Goal: Task Accomplishment & Management: Use online tool/utility

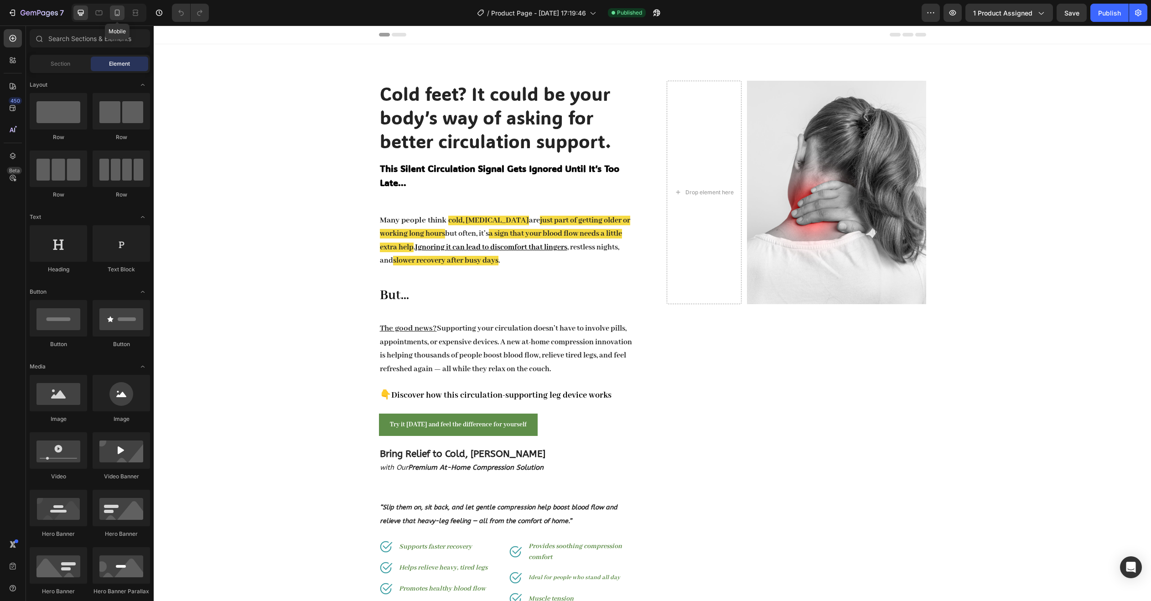
click at [121, 14] on icon at bounding box center [117, 12] width 9 height 9
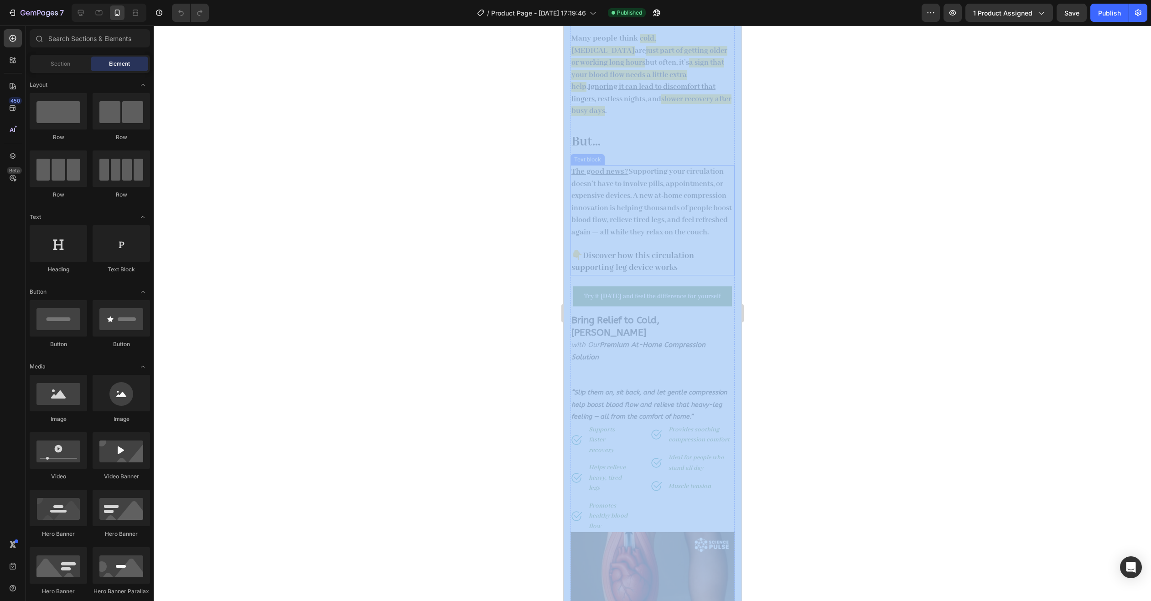
drag, startPoint x: 1083, startPoint y: 85, endPoint x: 700, endPoint y: 211, distance: 403.5
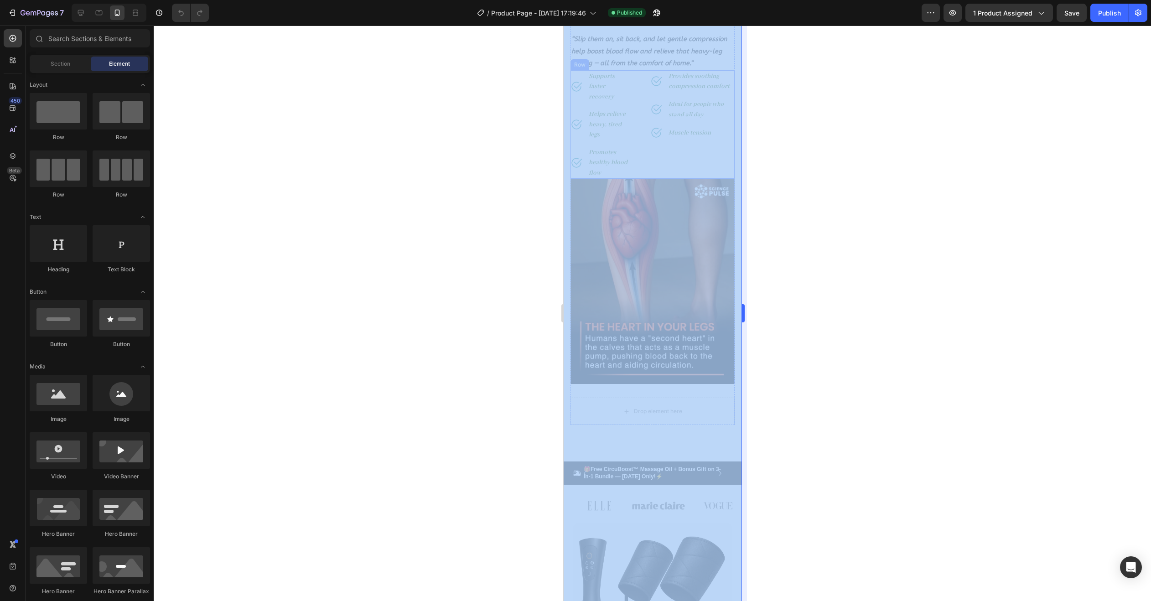
scroll to position [775, 0]
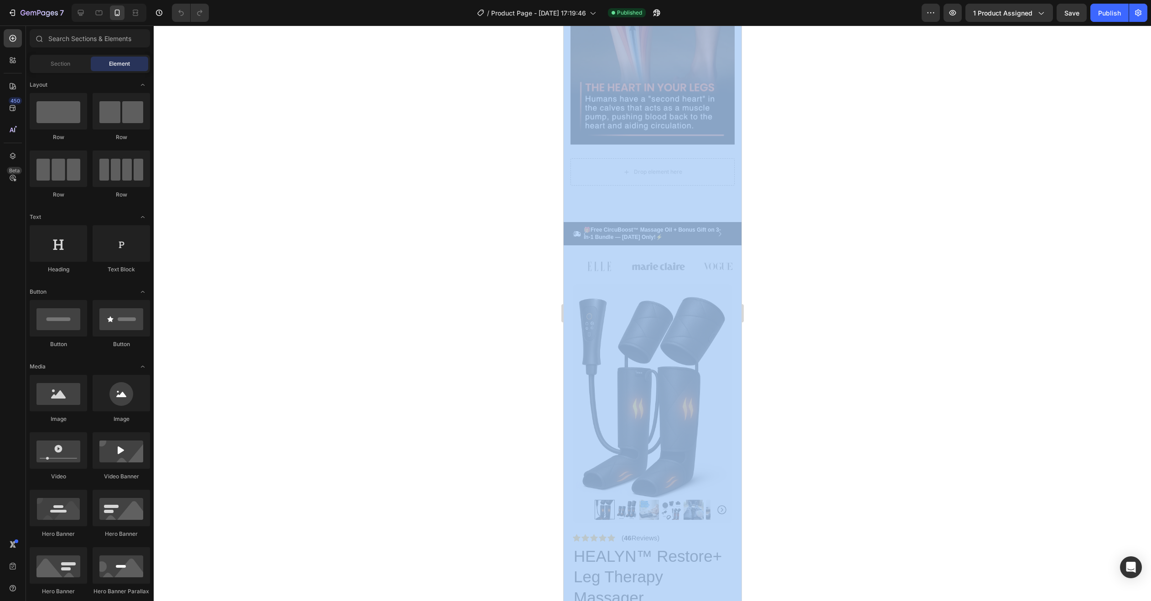
click at [793, 165] on div at bounding box center [652, 313] width 997 height 575
click at [486, 102] on div at bounding box center [652, 313] width 997 height 575
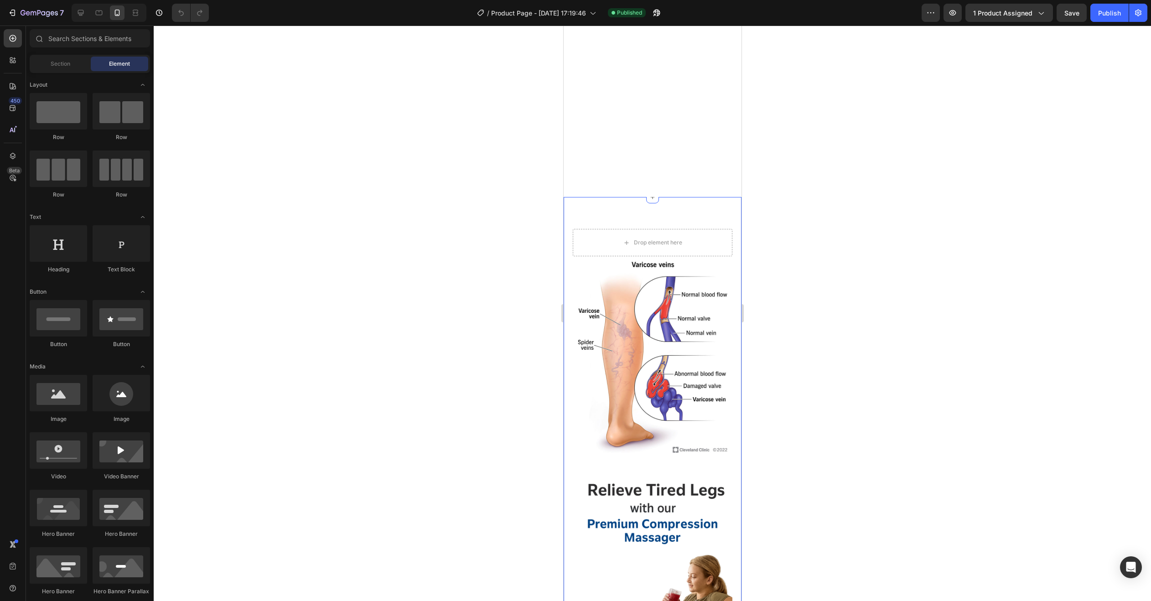
scroll to position [2462, 0]
click at [1013, 18] on button "1 product assigned" at bounding box center [1009, 13] width 88 height 18
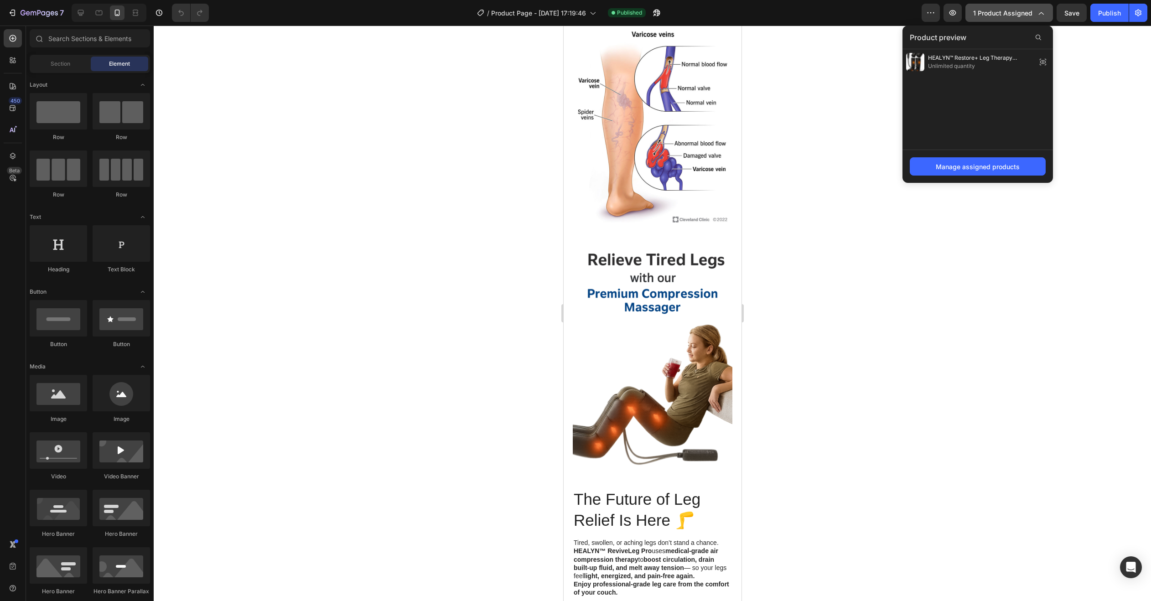
click at [1011, 10] on span "1 product assigned" at bounding box center [1002, 13] width 59 height 10
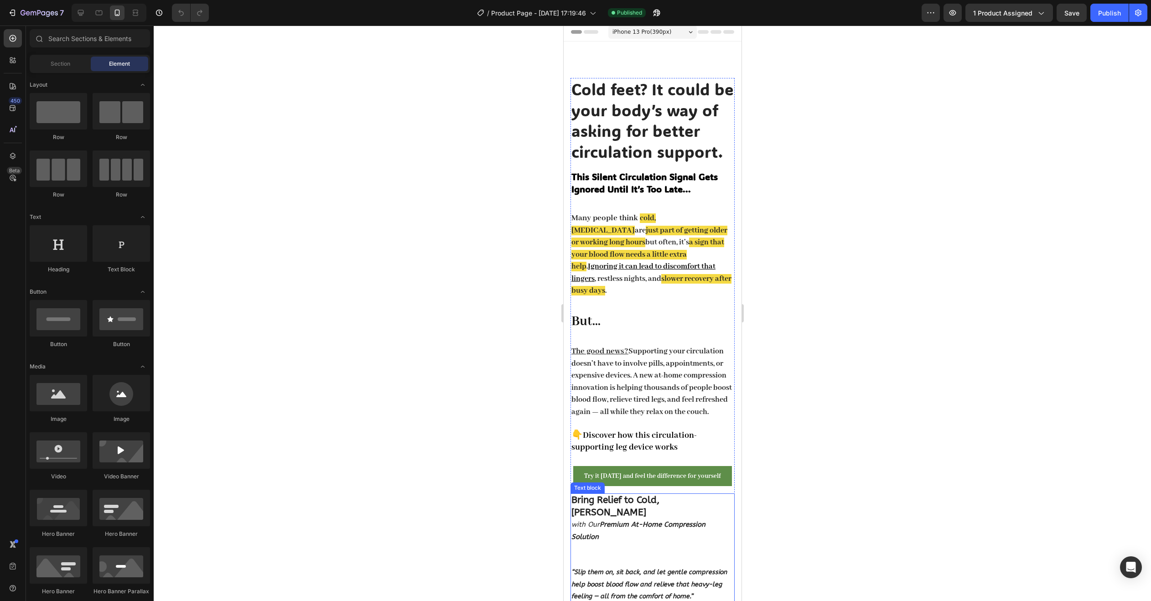
scroll to position [0, 0]
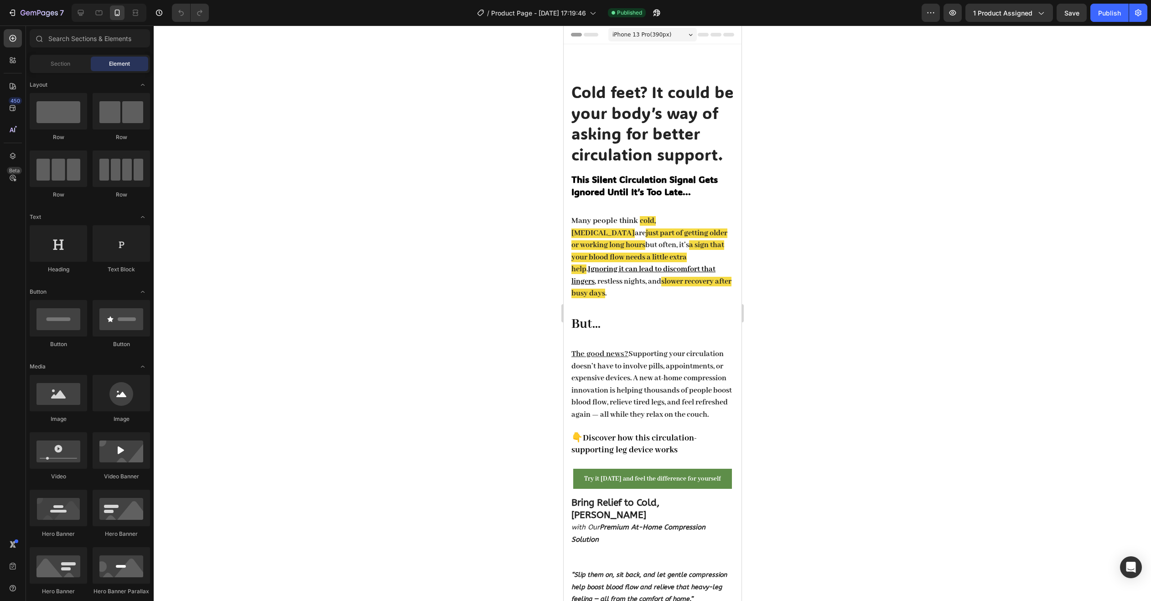
click at [946, 161] on div at bounding box center [652, 313] width 997 height 575
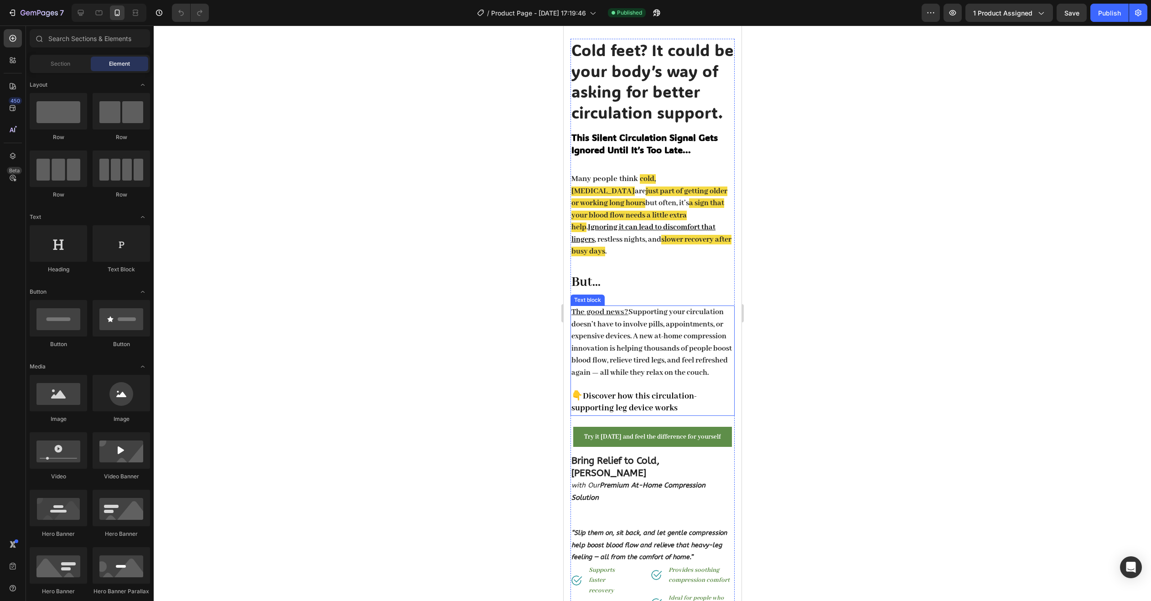
scroll to position [46, 0]
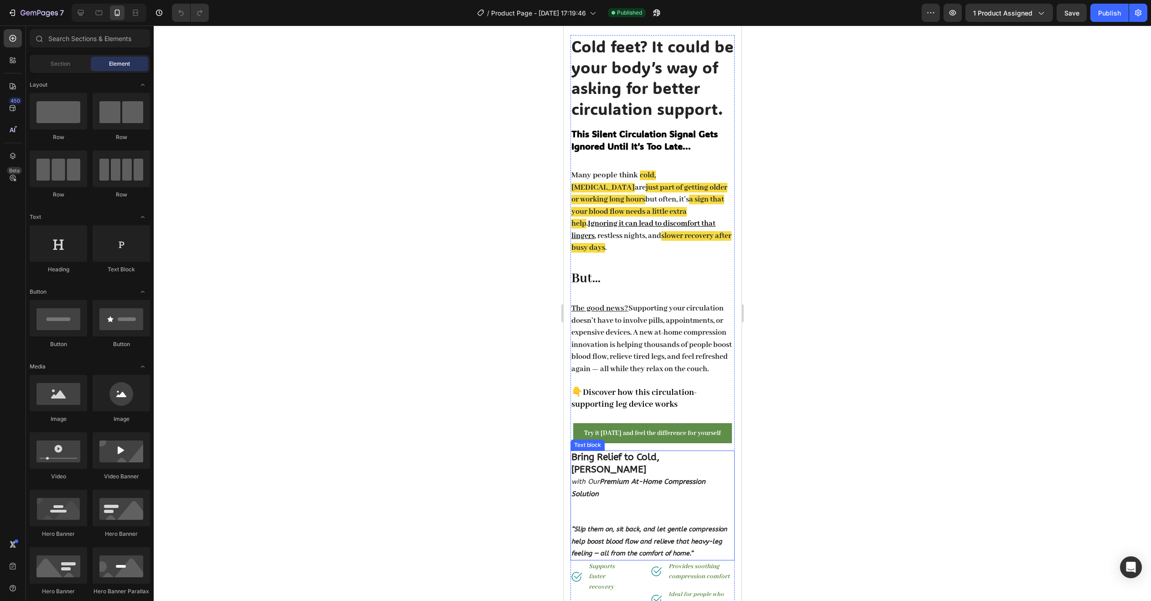
click at [595, 531] on strong "“Slip them on, sit back, and let gentle compression help boost blood flow and r…" at bounding box center [648, 541] width 155 height 32
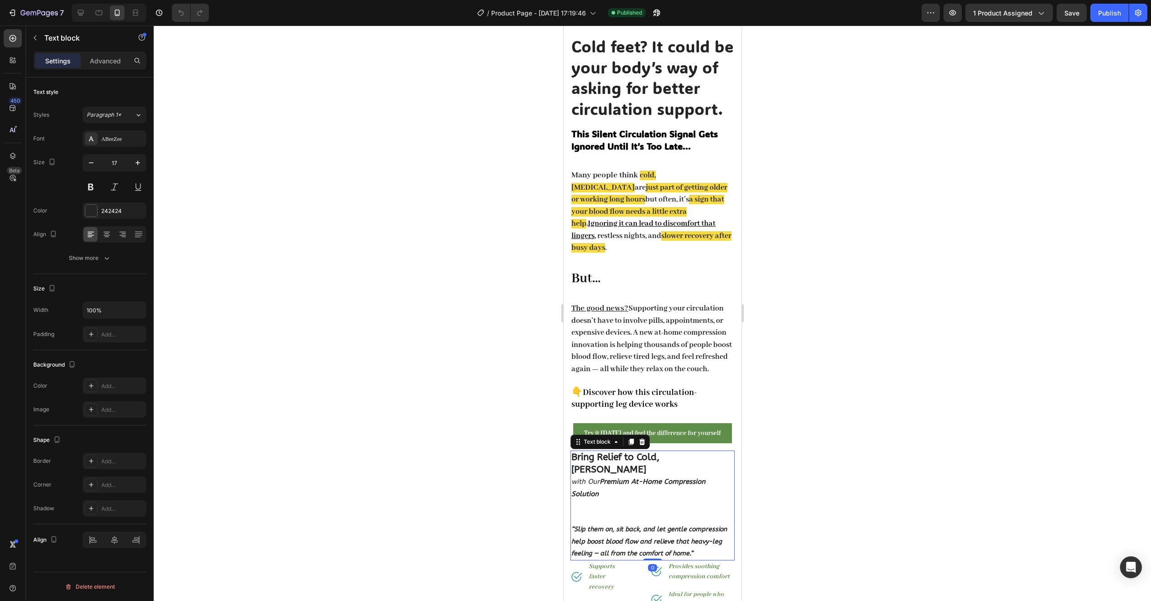
click at [588, 528] on strong "“Slip them on, sit back, and let gentle compression help boost blood flow and r…" at bounding box center [648, 541] width 155 height 32
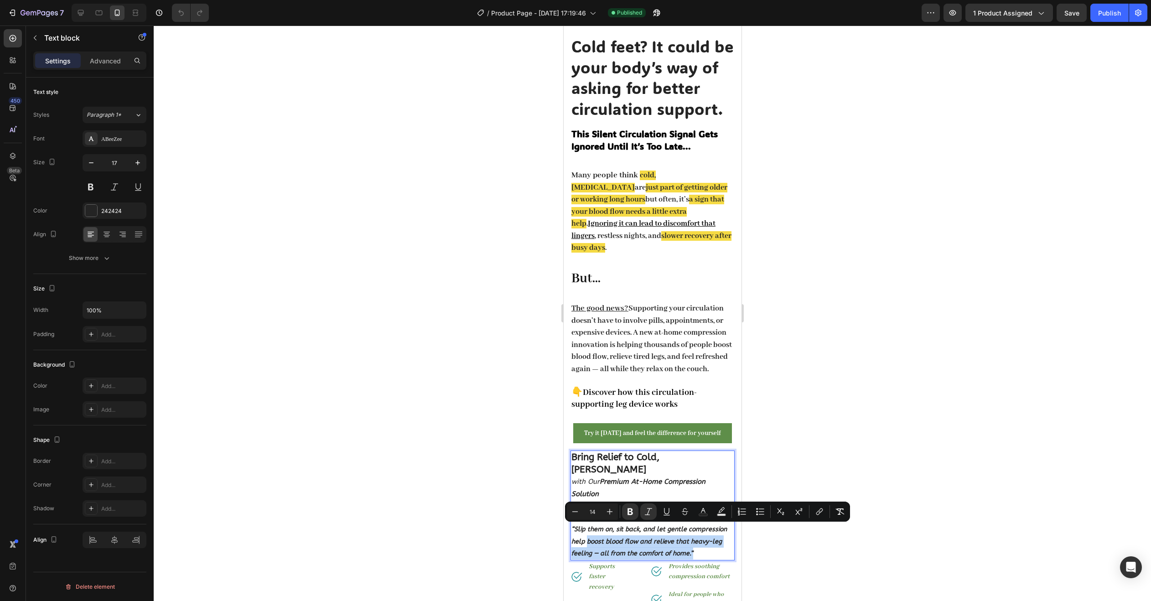
drag, startPoint x: 587, startPoint y: 528, endPoint x: 709, endPoint y: 533, distance: 122.3
click at [710, 537] on p "“Slip them on, sit back, and let gentle compression help boost blood flow and r…" at bounding box center [652, 541] width 162 height 36
click at [808, 480] on div at bounding box center [652, 313] width 997 height 575
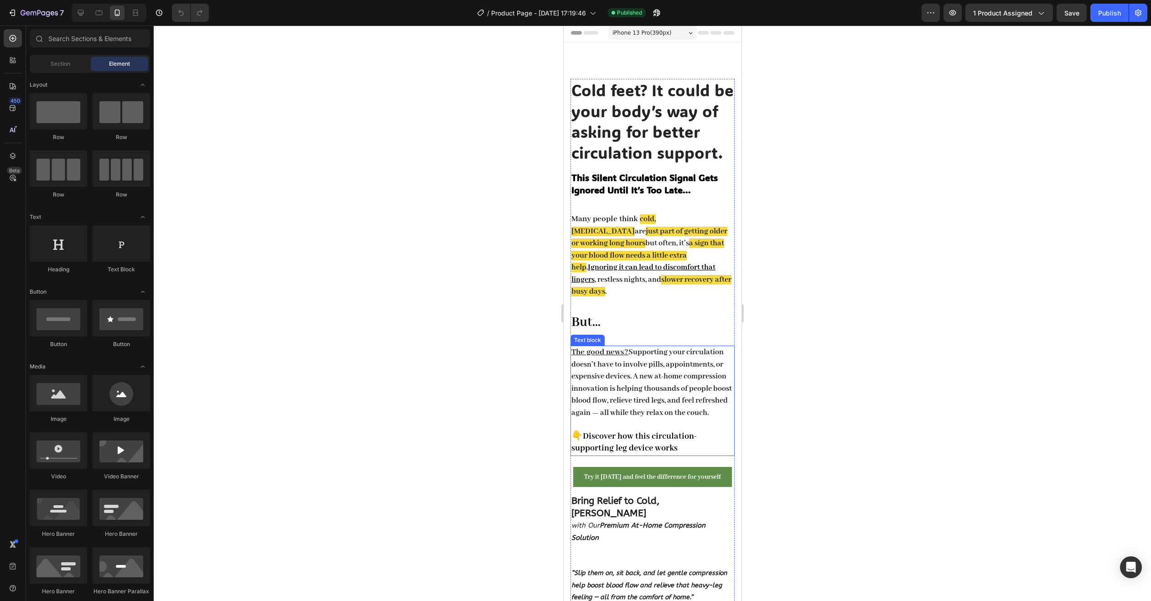
scroll to position [0, 0]
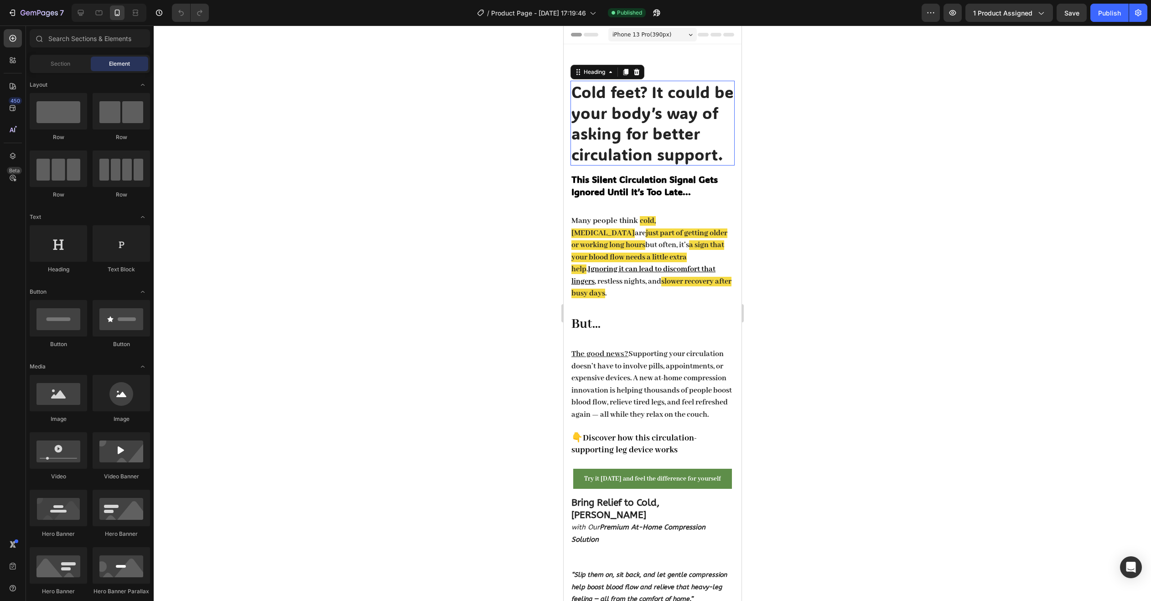
click at [578, 91] on h2 "Cold feet? It could be your body’s way of asking for better circulation support." at bounding box center [652, 123] width 164 height 85
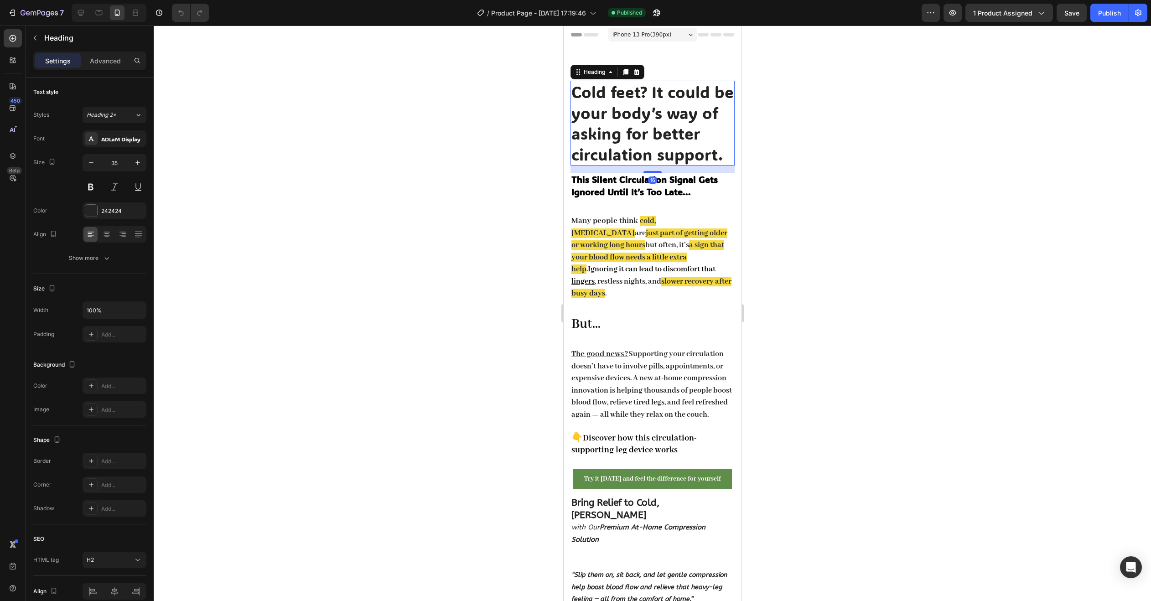
click at [578, 91] on h2 "Cold feet? It could be your body’s way of asking for better circulation support." at bounding box center [652, 123] width 164 height 85
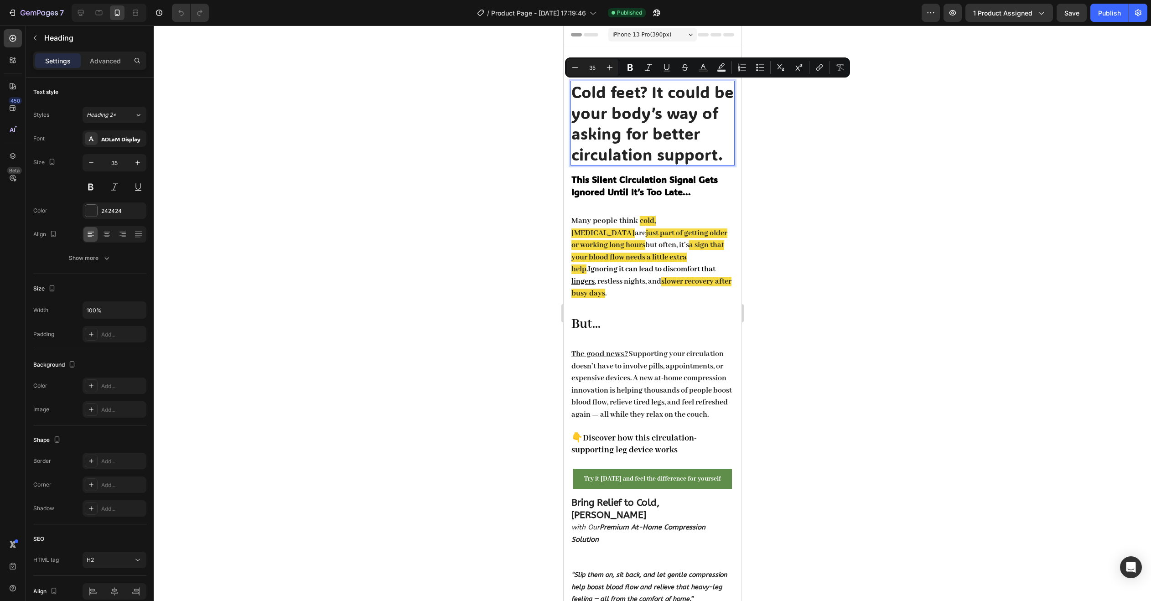
click at [579, 92] on p "Cold feet? It could be your body’s way of asking for better circulation support." at bounding box center [652, 123] width 162 height 83
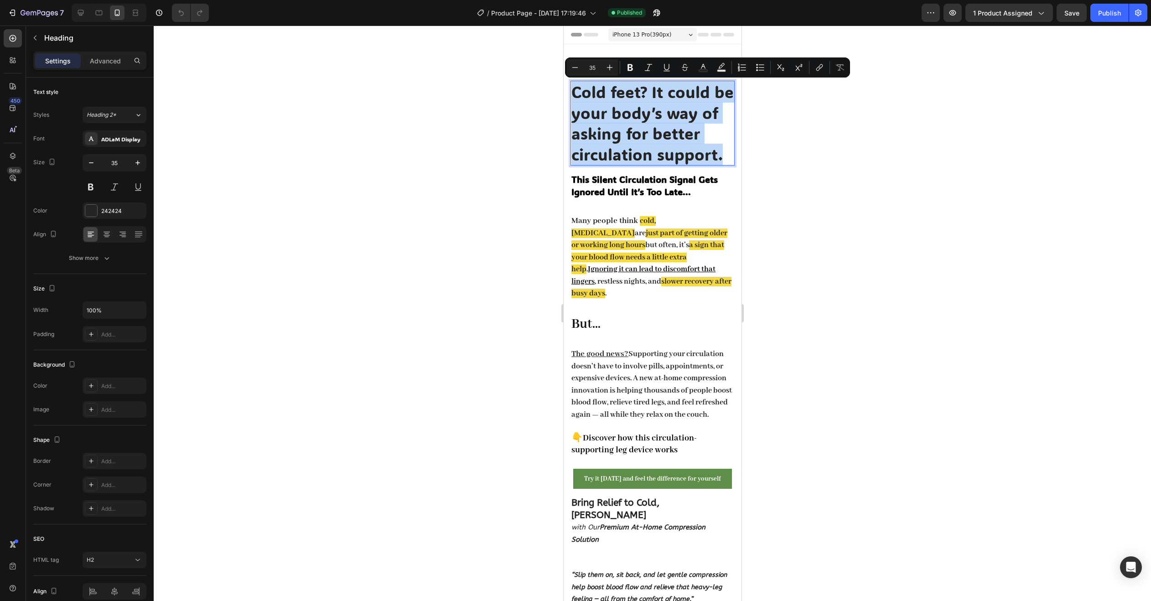
drag, startPoint x: 575, startPoint y: 93, endPoint x: 727, endPoint y: 162, distance: 166.7
click at [727, 162] on h2 "Cold feet? It could be your body’s way of asking for better circulation support." at bounding box center [652, 123] width 164 height 85
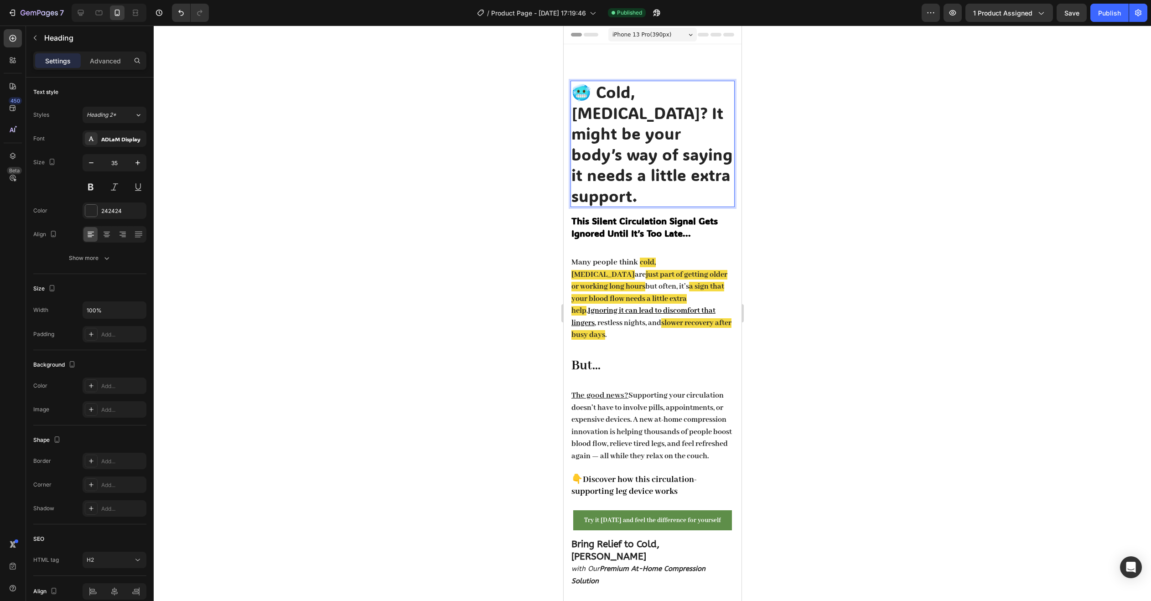
click at [820, 153] on div at bounding box center [652, 313] width 997 height 575
click at [610, 215] on strong "This Silent Circulation Signal Gets Ignored Until It’s Too Late..." at bounding box center [644, 227] width 146 height 24
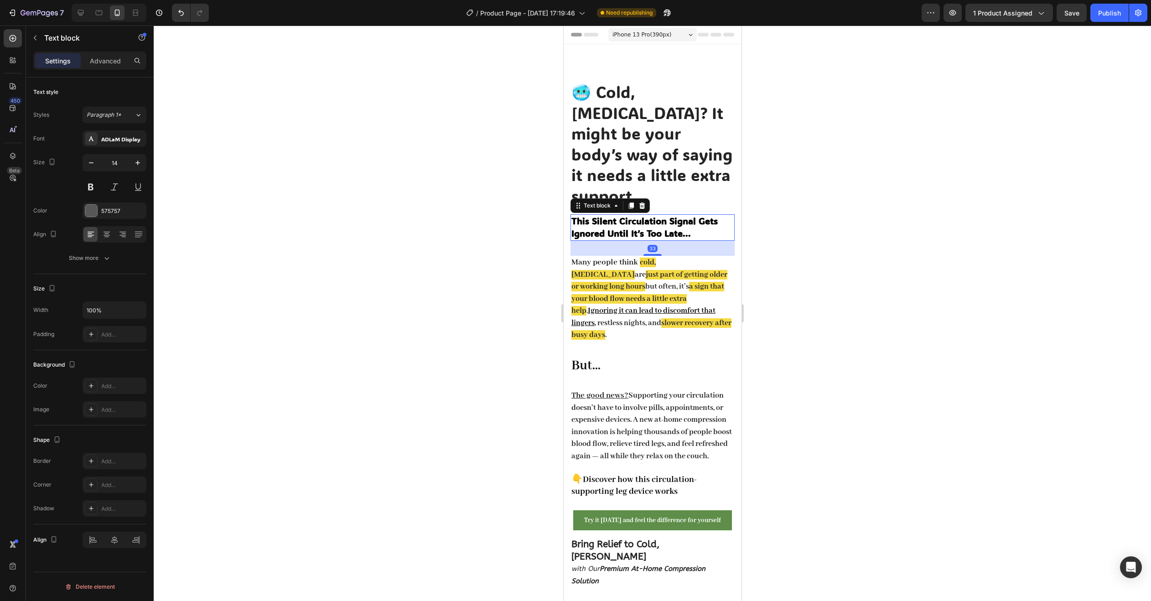
click at [610, 215] on strong "This Silent Circulation Signal Gets Ignored Until It’s Too Late..." at bounding box center [644, 227] width 146 height 24
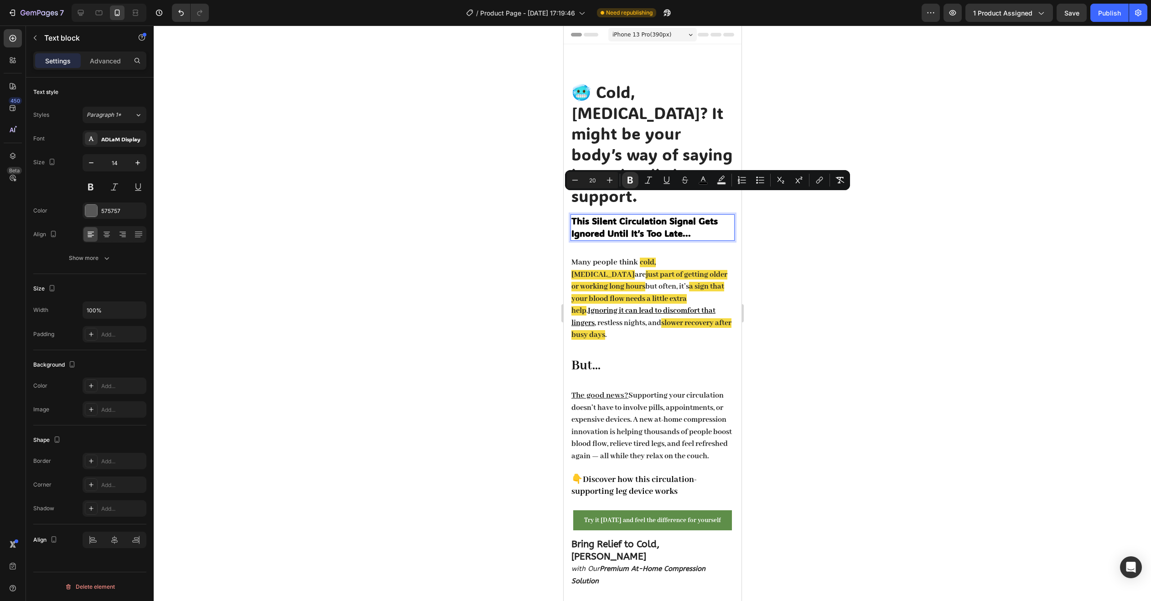
click at [571, 215] on strong "This Silent Circulation Signal Gets Ignored Until It’s Too Late..." at bounding box center [644, 227] width 146 height 24
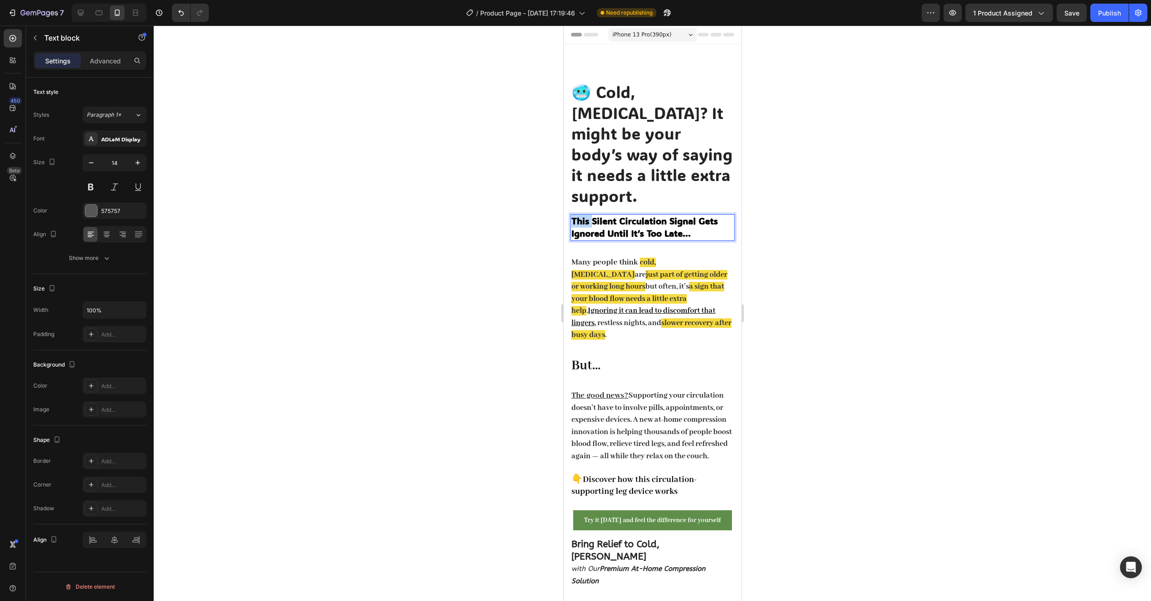
click at [571, 215] on strong "This Silent Circulation Signal Gets Ignored Until It’s Too Late..." at bounding box center [644, 227] width 146 height 24
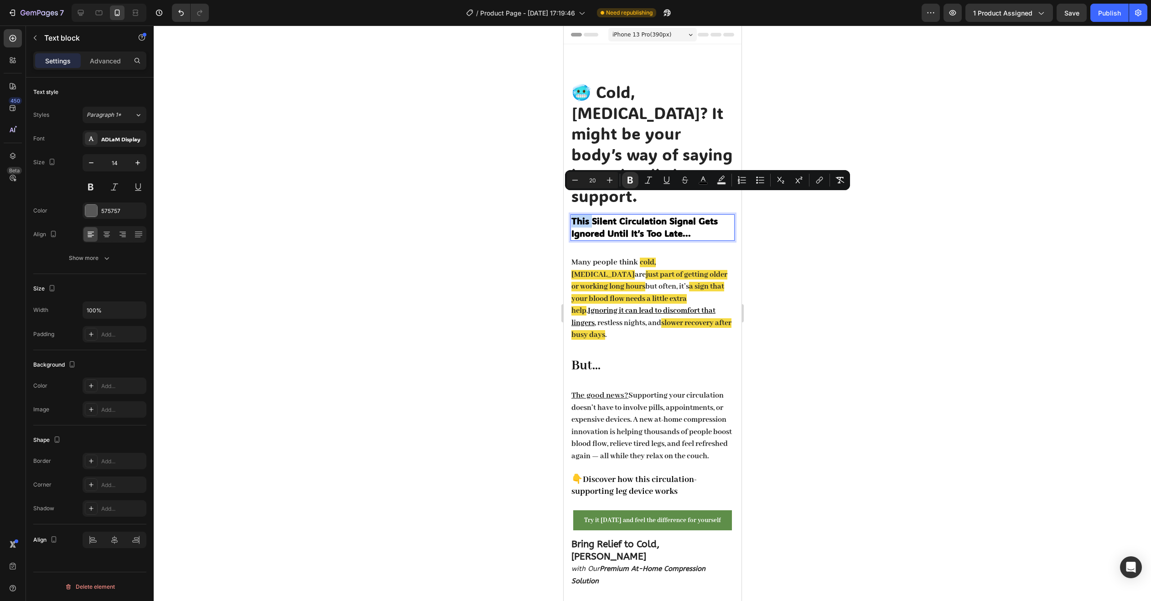
click at [571, 215] on strong "This Silent Circulation Signal Gets Ignored Until It’s Too Late..." at bounding box center [644, 227] width 146 height 24
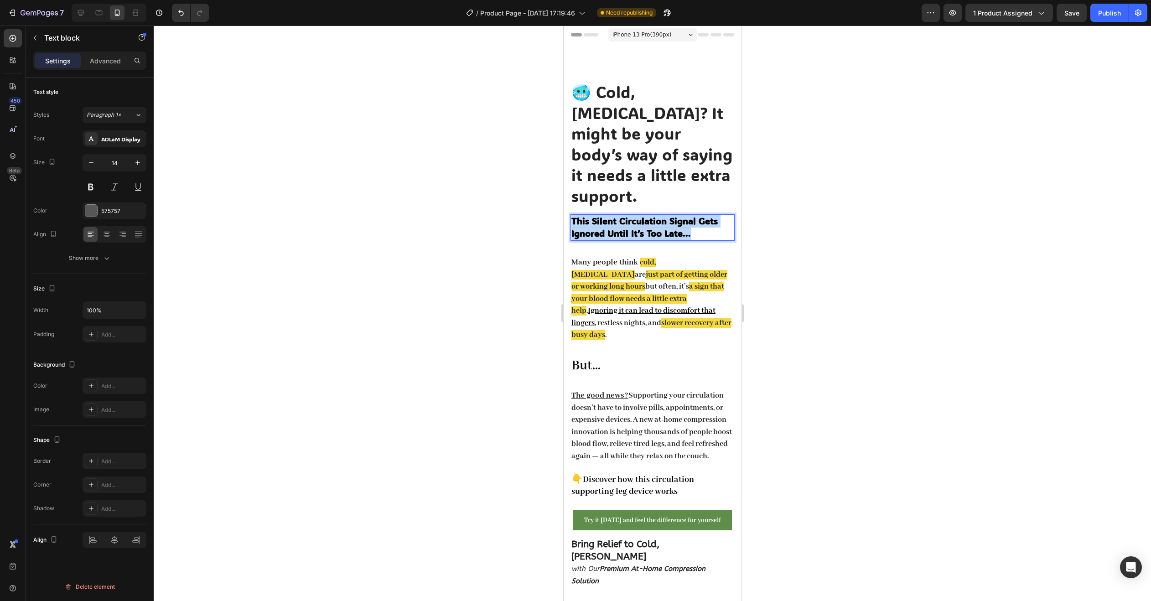
drag, startPoint x: 571, startPoint y: 197, endPoint x: 700, endPoint y: 216, distance: 130.4
click at [700, 216] on p "This Silent Circulation Signal Gets Ignored Until It’s Too Late..." at bounding box center [652, 227] width 162 height 25
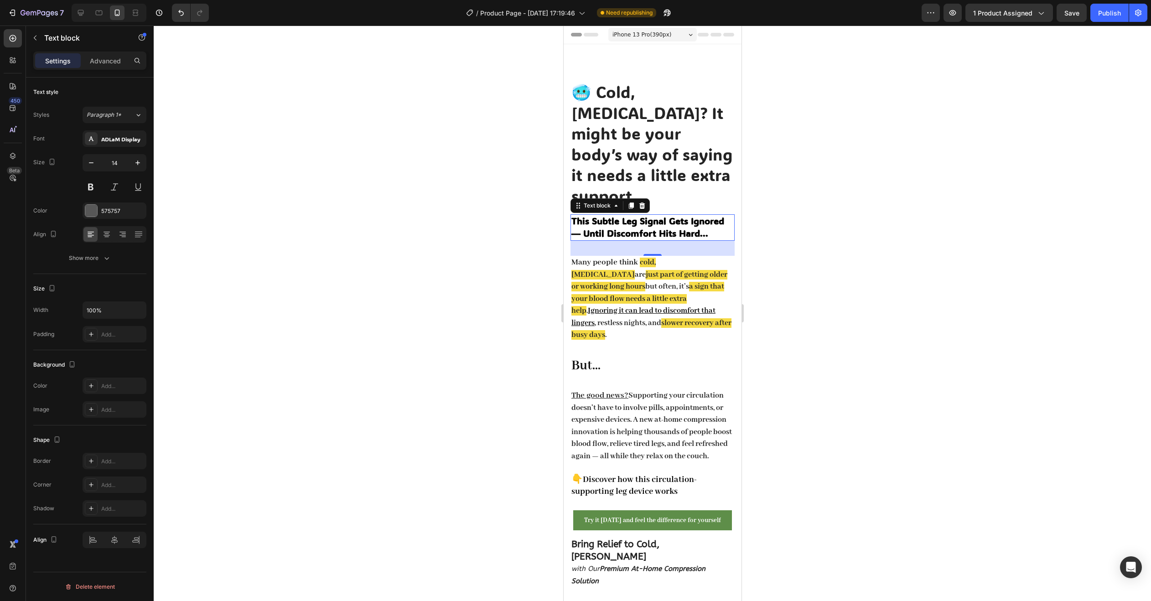
drag, startPoint x: 815, startPoint y: 216, endPoint x: 806, endPoint y: 215, distance: 9.6
click at [815, 215] on div at bounding box center [652, 313] width 997 height 575
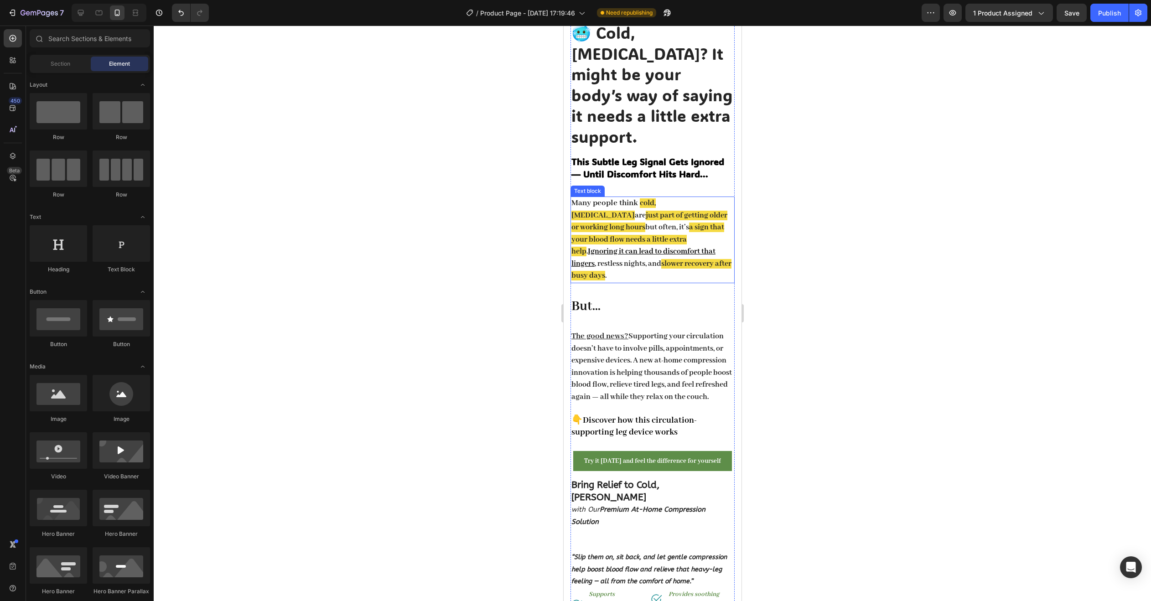
scroll to position [91, 0]
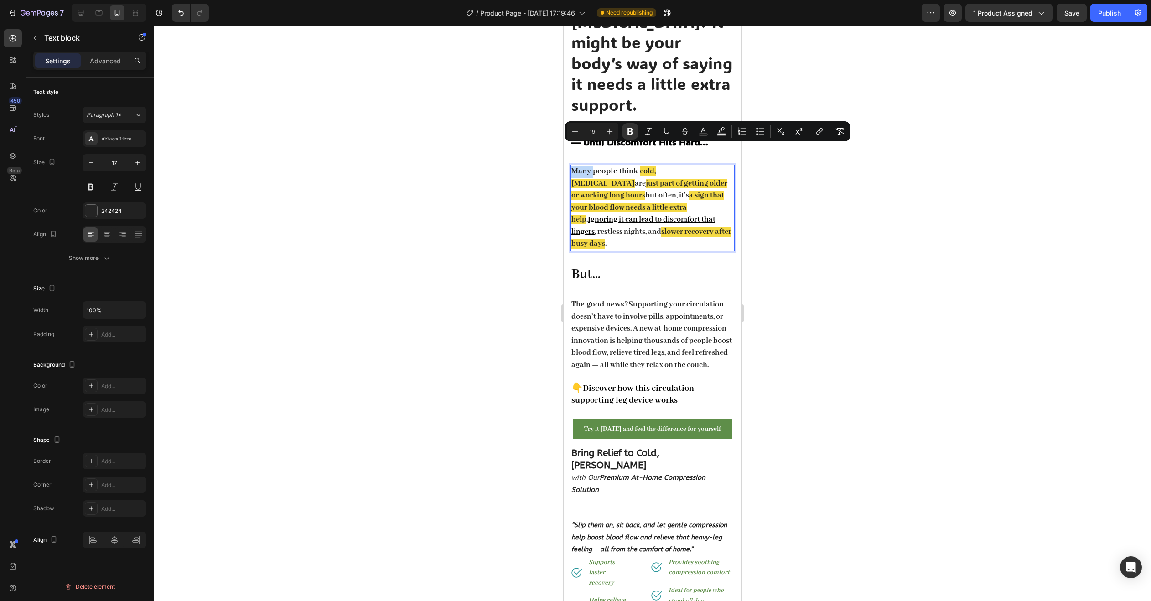
click at [573, 166] on strong "Many people think" at bounding box center [604, 171] width 67 height 10
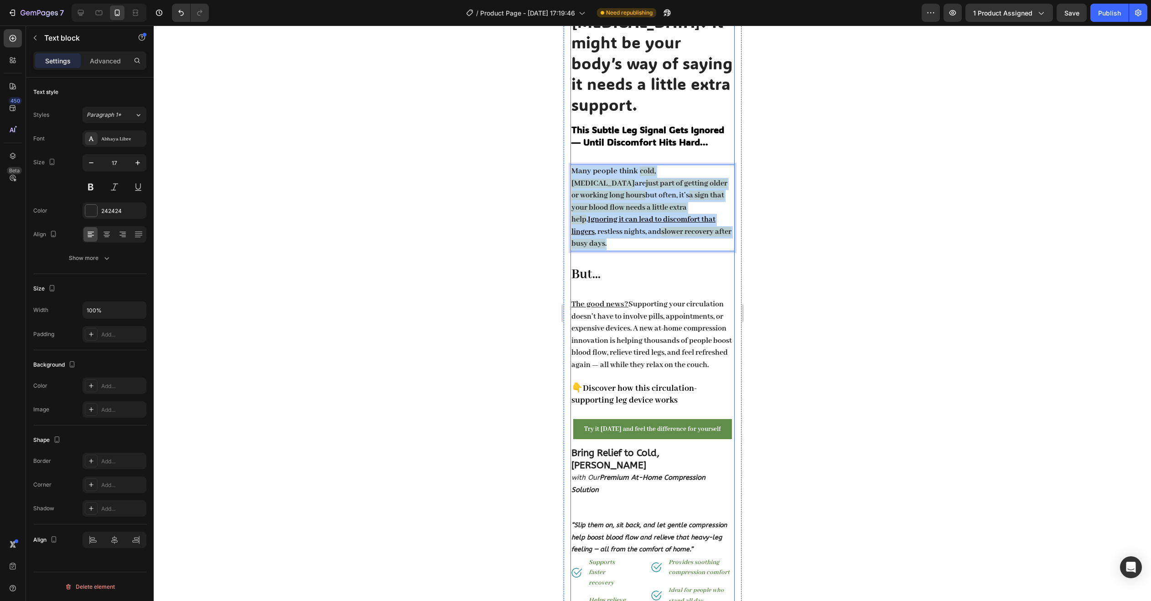
drag, startPoint x: 573, startPoint y: 151, endPoint x: 714, endPoint y: 222, distance: 158.2
click at [714, 222] on div "🥶 Cold, Heavy Legs? It might be your body’s way of saying it needs a little ext…" at bounding box center [652, 327] width 164 height 675
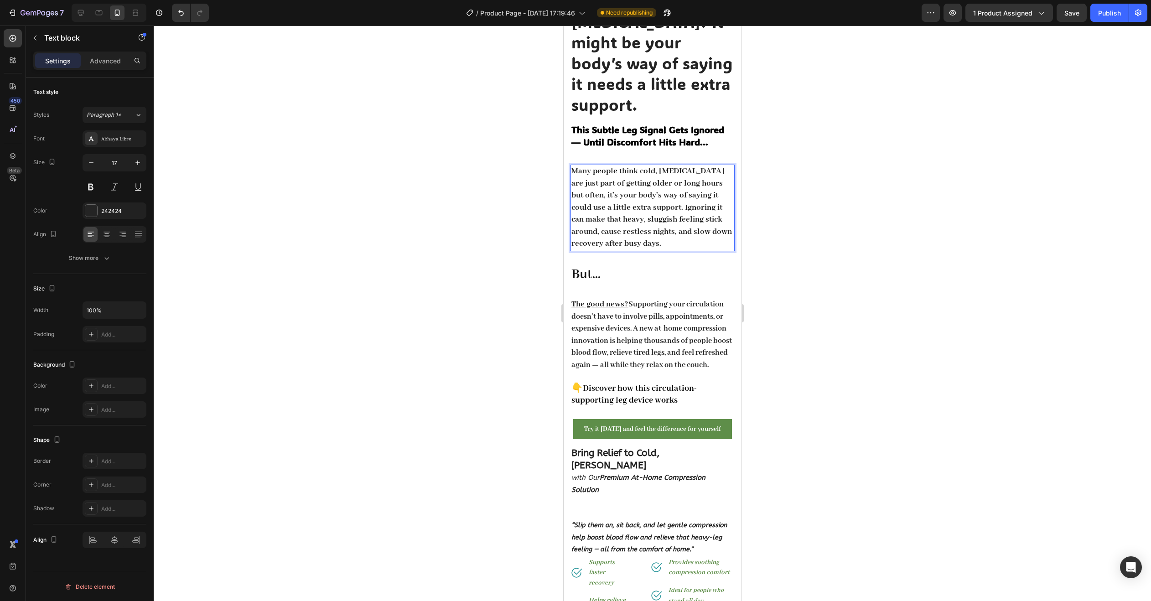
click at [781, 228] on div at bounding box center [652, 313] width 997 height 575
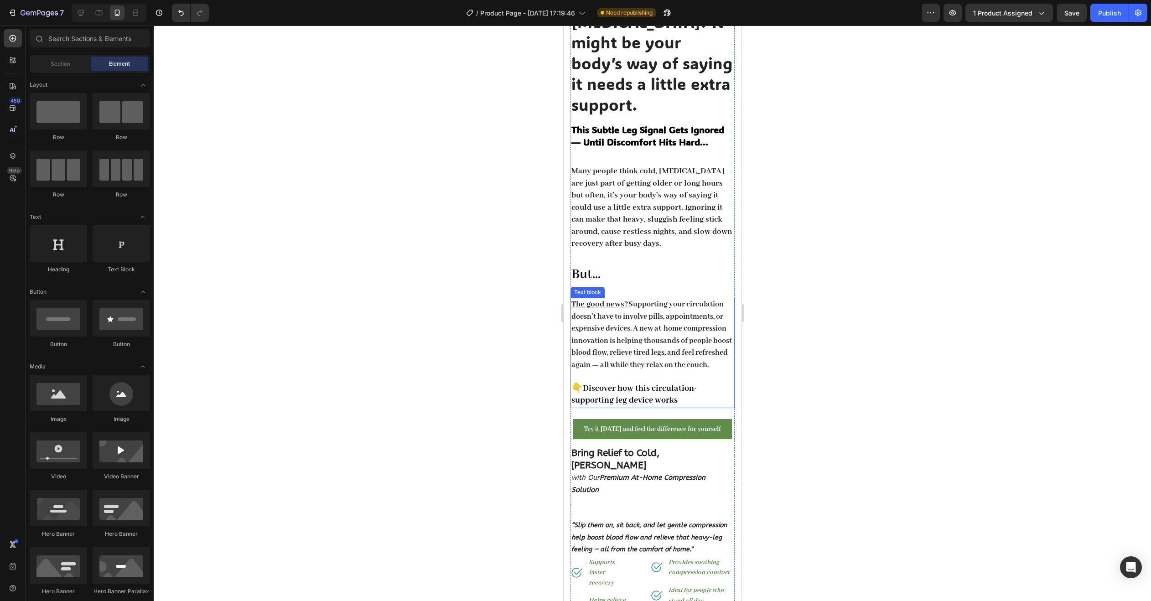
click at [574, 299] on u "The good news?" at bounding box center [599, 304] width 57 height 10
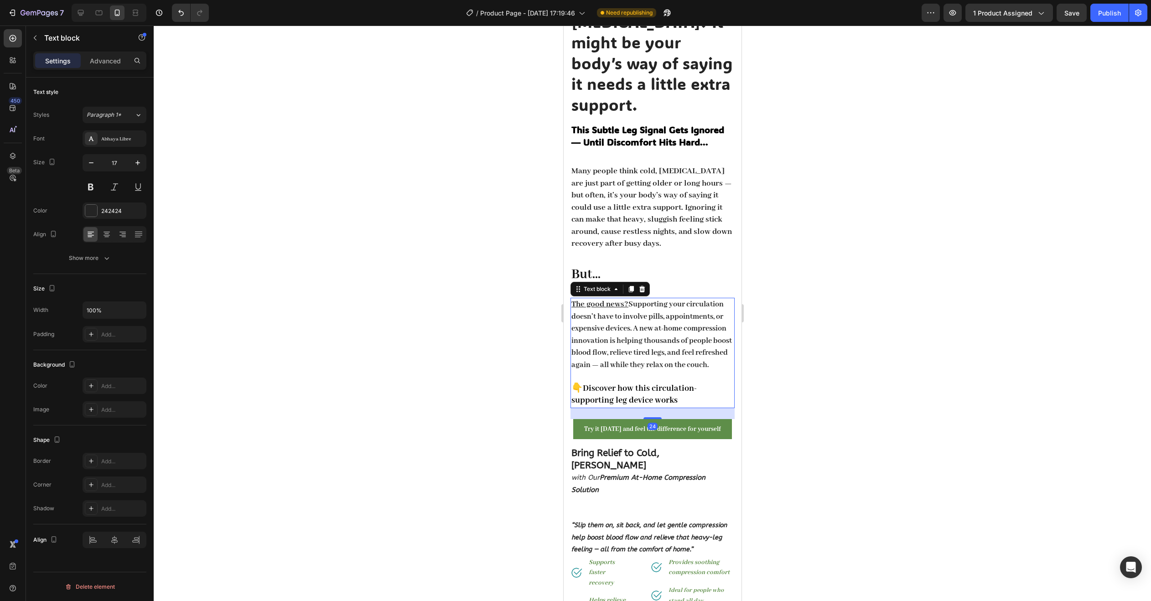
click at [572, 299] on u "The good news?" at bounding box center [599, 304] width 57 height 10
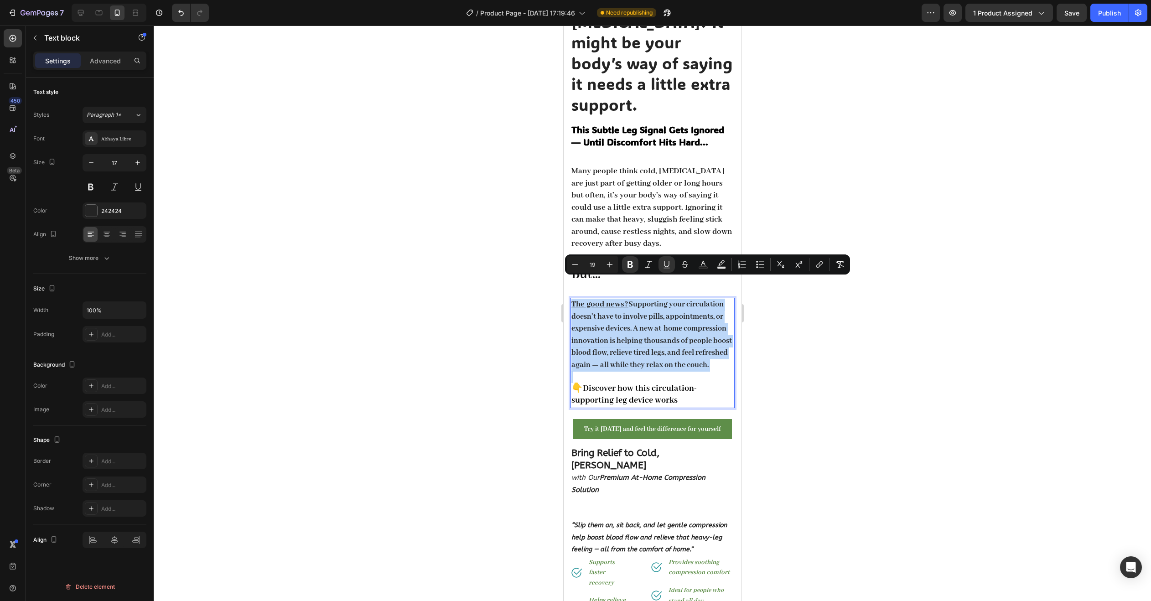
drag, startPoint x: 572, startPoint y: 283, endPoint x: 698, endPoint y: 359, distance: 147.5
click at [698, 359] on p "The good news? Supporting your circulation doesn’t have to involve pills, appoi…" at bounding box center [652, 335] width 162 height 72
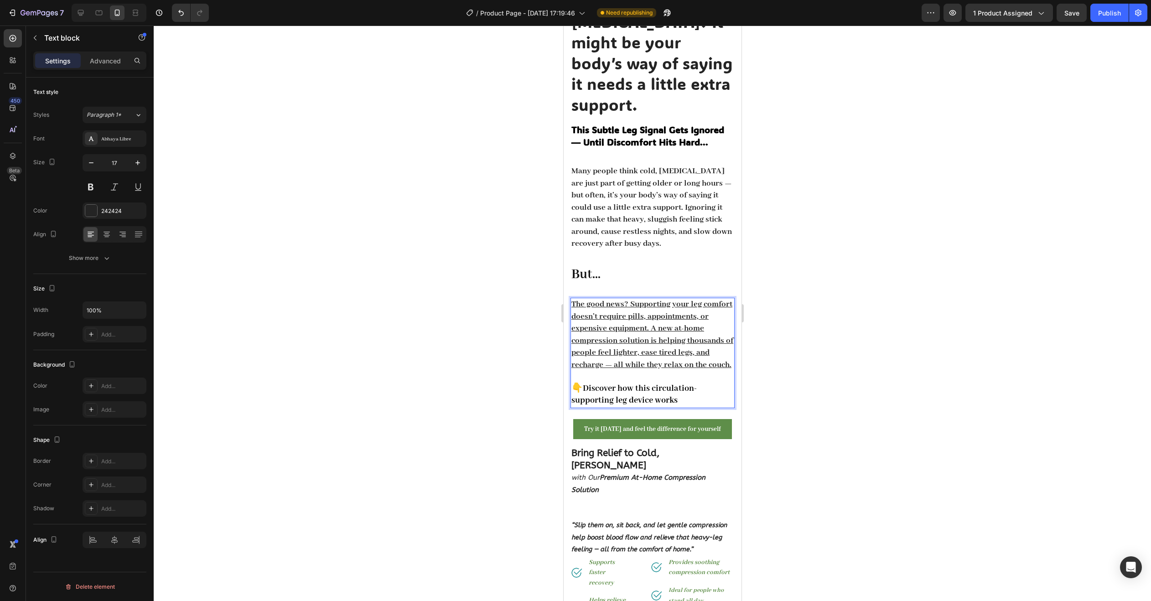
click at [815, 365] on div at bounding box center [652, 313] width 997 height 575
click at [594, 384] on span "Discover how this circulation-supporting leg device works" at bounding box center [633, 394] width 125 height 23
drag, startPoint x: 580, startPoint y: 380, endPoint x: 695, endPoint y: 392, distance: 115.0
click at [695, 392] on p "👇 Discover how this circulation-supporting leg device works" at bounding box center [652, 395] width 162 height 24
click at [774, 375] on div at bounding box center [652, 313] width 997 height 575
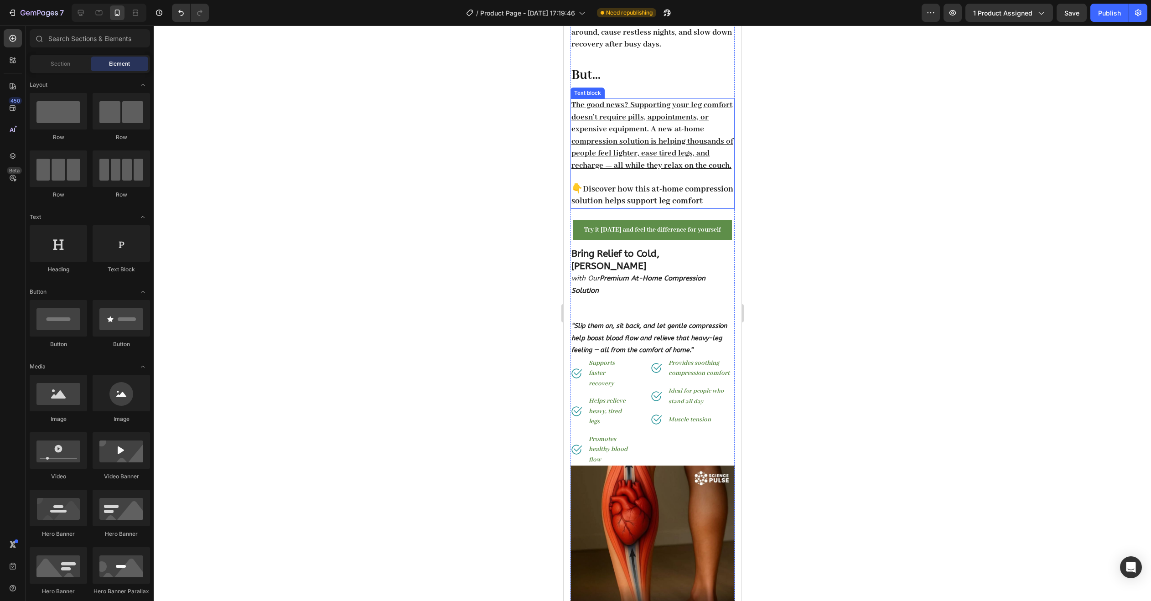
scroll to position [319, 0]
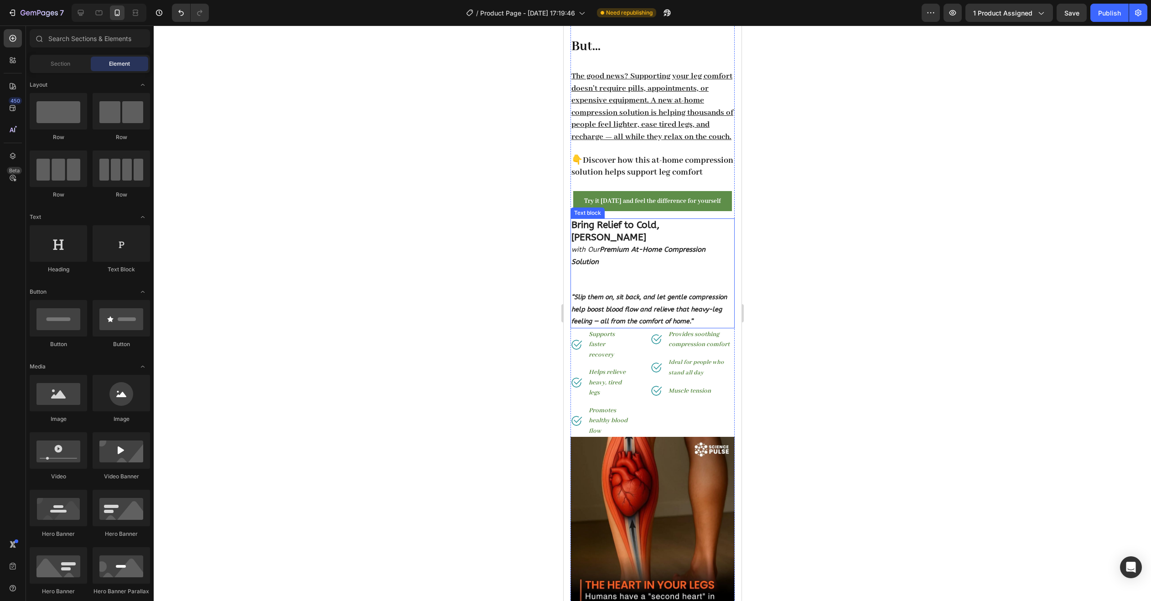
click at [576, 293] on strong "“Slip them on, sit back, and let gentle compression help boost blood flow and r…" at bounding box center [648, 309] width 155 height 32
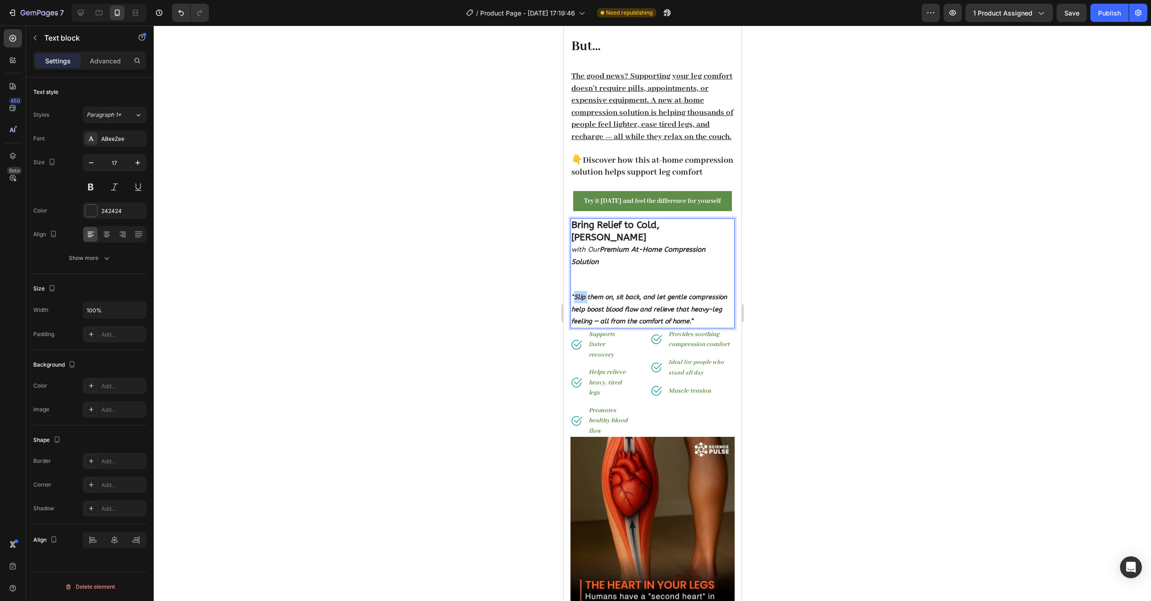
click at [575, 293] on strong "“Slip them on, sit back, and let gentle compression help boost blood flow and r…" at bounding box center [648, 309] width 155 height 32
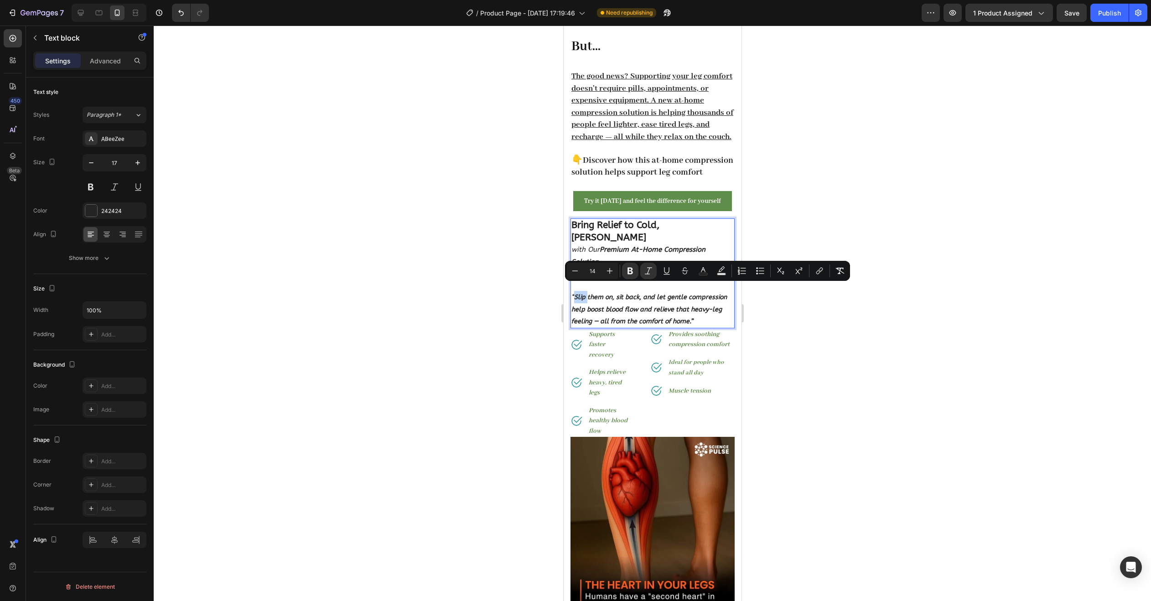
click at [575, 293] on strong "“Slip them on, sit back, and let gentle compression help boost blood flow and r…" at bounding box center [648, 309] width 155 height 32
drag, startPoint x: 575, startPoint y: 288, endPoint x: 696, endPoint y: 317, distance: 124.8
click at [696, 317] on p "“Slip them on, sit back, and let gentle compression help boost blood flow and r…" at bounding box center [652, 309] width 162 height 36
click at [573, 293] on strong "“Slip them on, sit back, and let gentle compression help boost blood flow and r…" at bounding box center [648, 309] width 155 height 32
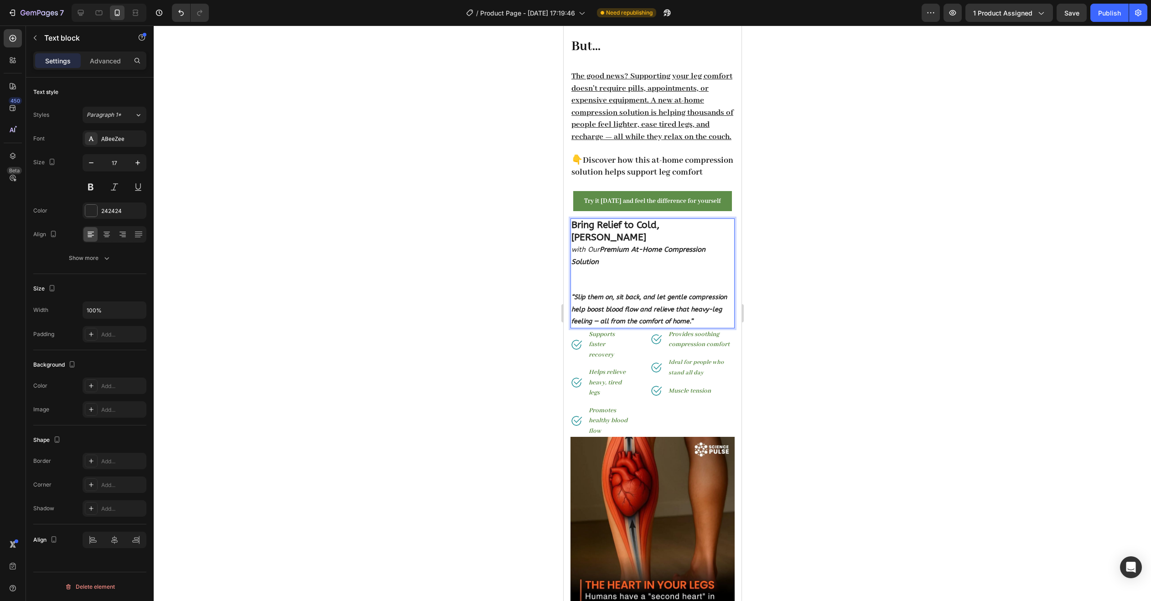
click at [573, 293] on strong "“Slip them on, sit back, and let gentle compression help boost blood flow and r…" at bounding box center [648, 309] width 155 height 32
drag, startPoint x: 572, startPoint y: 286, endPoint x: 699, endPoint y: 314, distance: 130.6
click at [786, 320] on div at bounding box center [652, 313] width 997 height 575
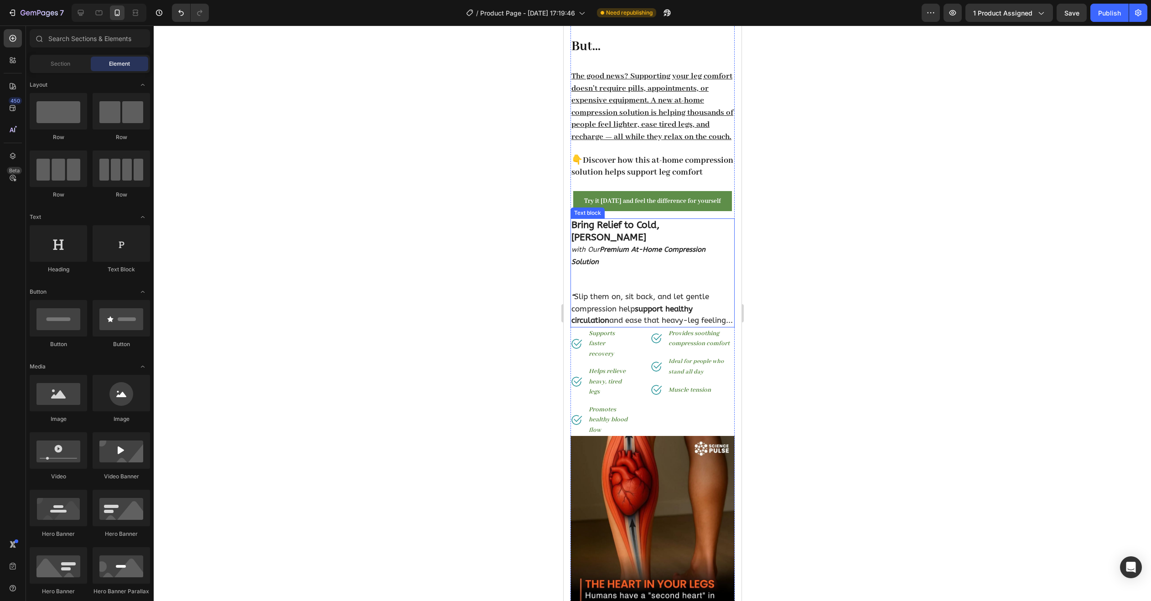
drag, startPoint x: 572, startPoint y: 284, endPoint x: 574, endPoint y: 291, distance: 7.2
click at [573, 293] on strong "“" at bounding box center [572, 297] width 3 height 8
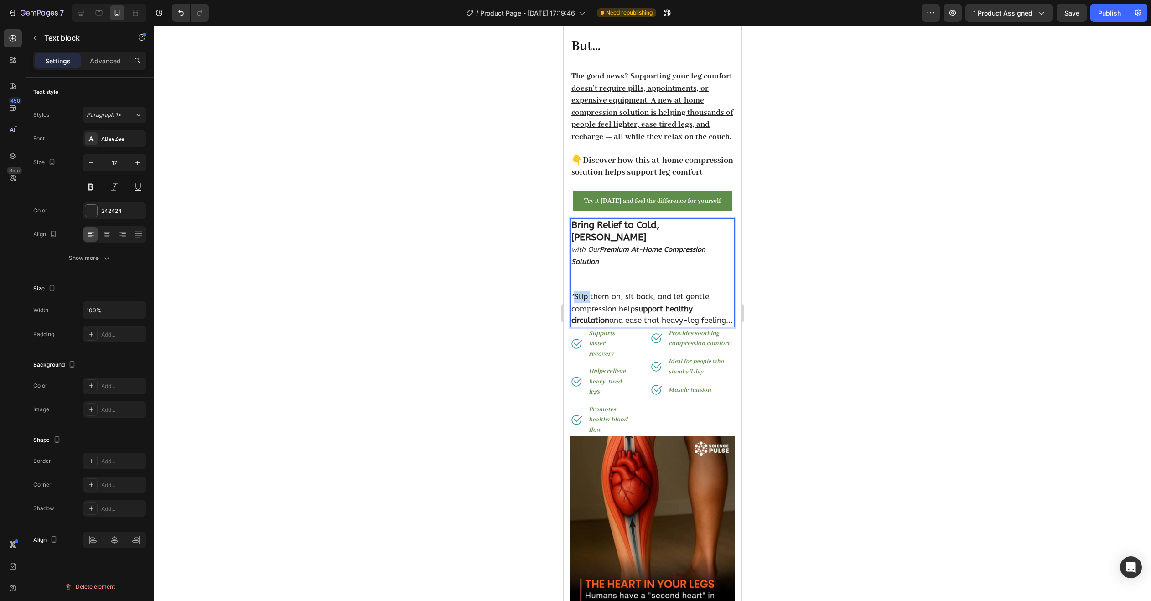
click at [573, 291] on p "“ Slip them on, sit back, and let gentle compression help support healthy circu…" at bounding box center [652, 309] width 162 height 36
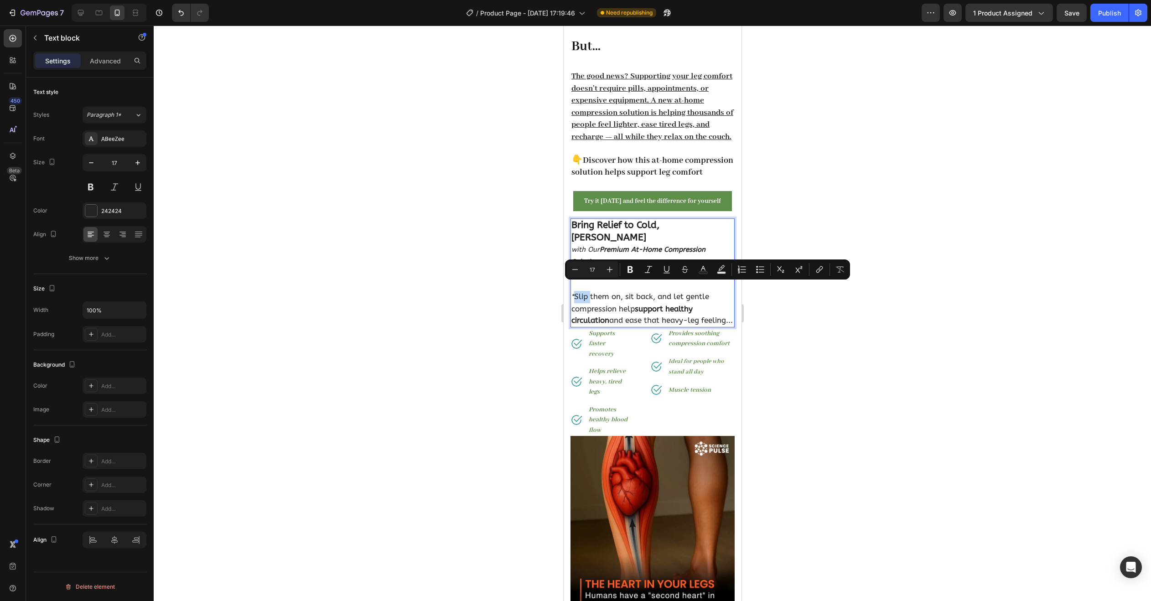
click at [575, 291] on p "“ Slip them on, sit back, and let gentle compression help support healthy circu…" at bounding box center [652, 309] width 162 height 36
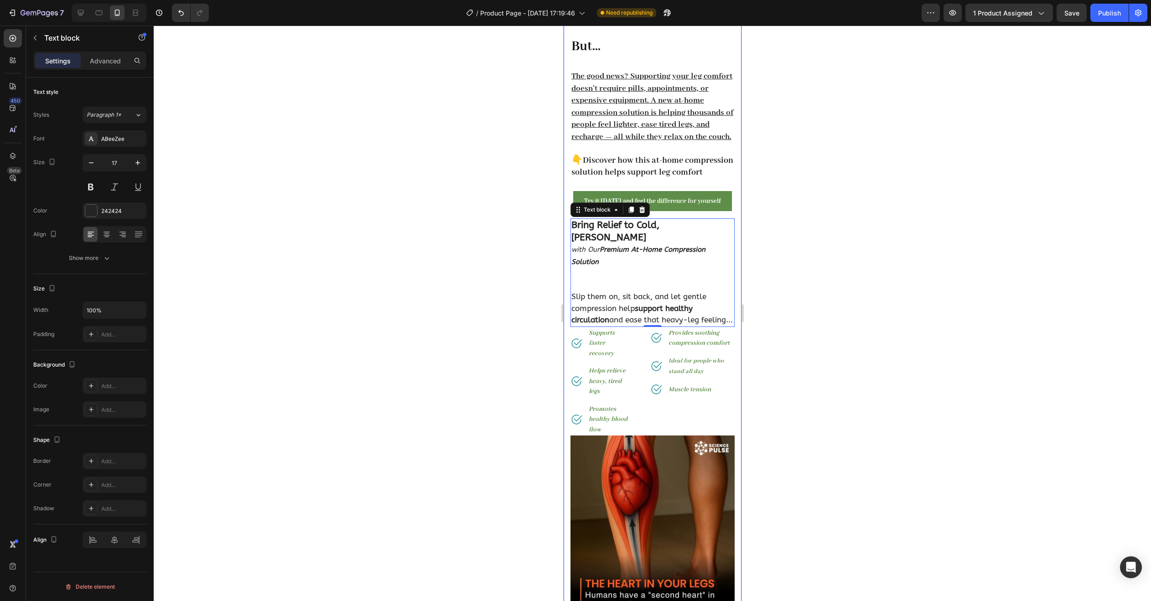
click at [939, 247] on div at bounding box center [652, 313] width 997 height 575
click at [608, 229] on strong "Bring Relief to Cold, Achy Legs" at bounding box center [615, 231] width 88 height 24
drag, startPoint x: 572, startPoint y: 230, endPoint x: 626, endPoint y: 247, distance: 57.2
click at [626, 247] on div "Bring Relief to Cold, Achy Legs with Our Premium At-Home Compression Solution S…" at bounding box center [652, 272] width 164 height 108
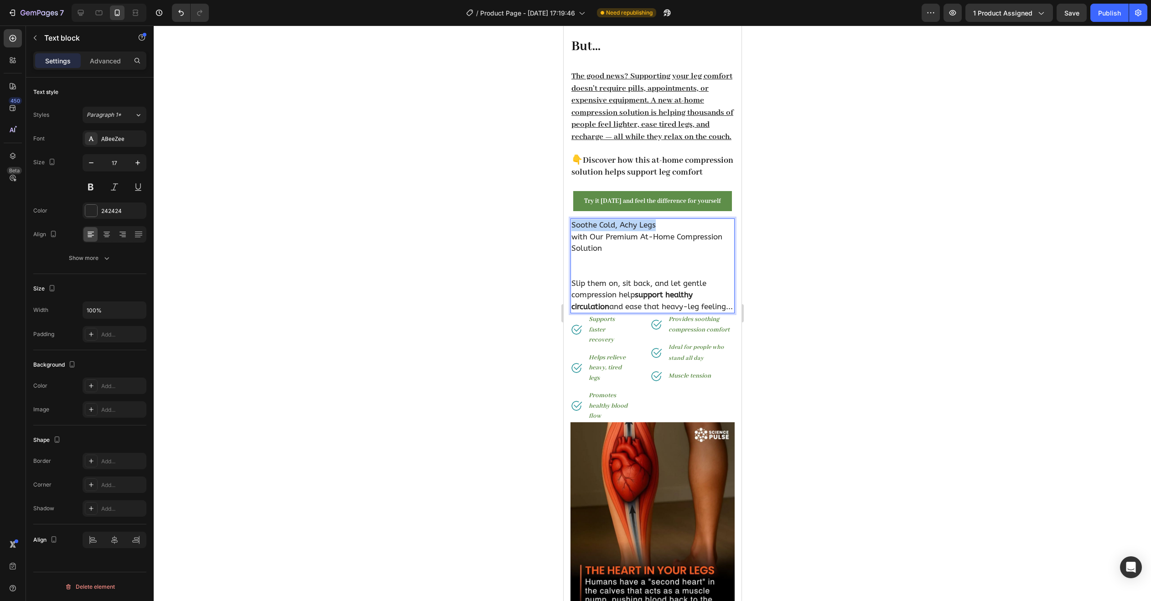
drag, startPoint x: 660, startPoint y: 229, endPoint x: 573, endPoint y: 227, distance: 87.1
click at [573, 227] on p "Soothe Cold, Achy Legs with Our Premium At-Home Compression Solution" at bounding box center [652, 236] width 162 height 35
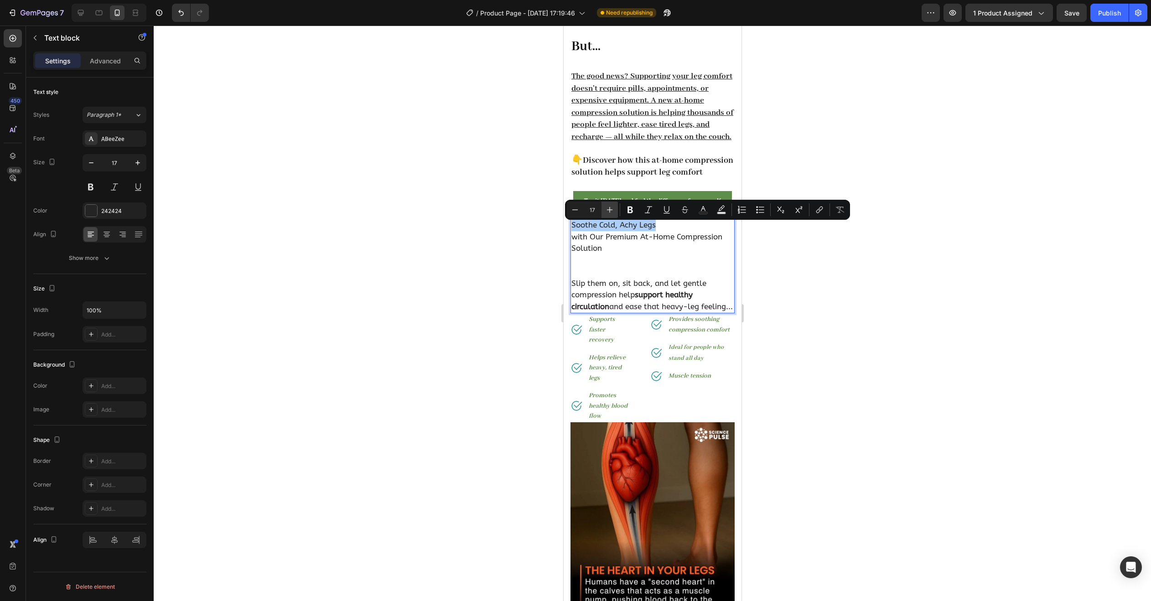
click at [610, 212] on icon "Editor contextual toolbar" at bounding box center [610, 210] width 6 height 6
click at [609, 212] on icon "Editor contextual toolbar" at bounding box center [609, 209] width 9 height 9
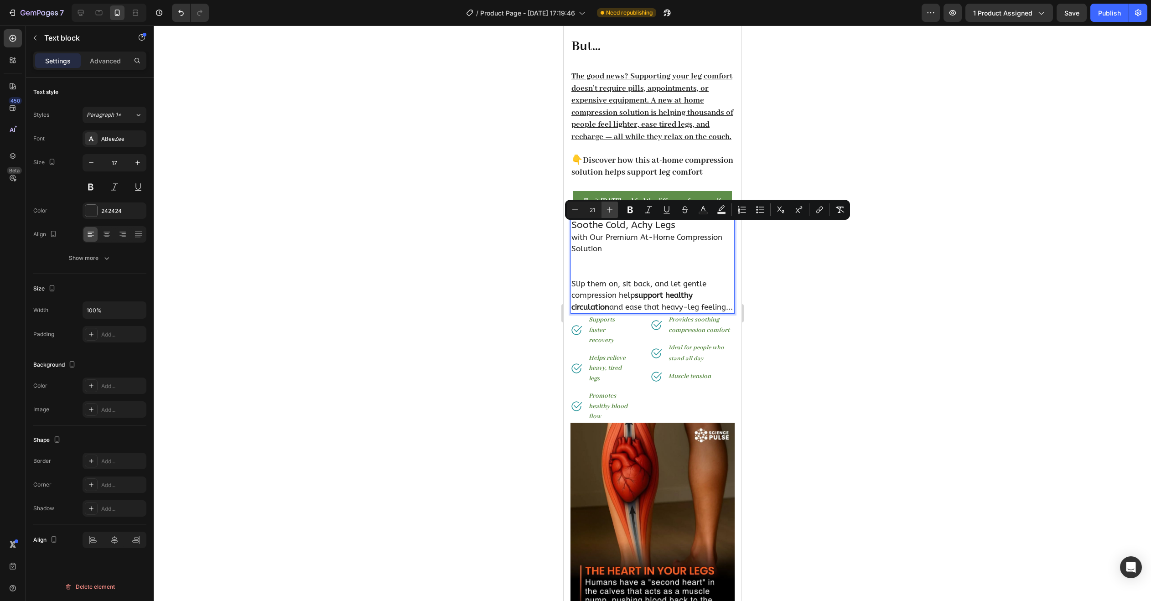
type input "22"
click at [629, 211] on icon "Editor contextual toolbar" at bounding box center [629, 210] width 5 height 7
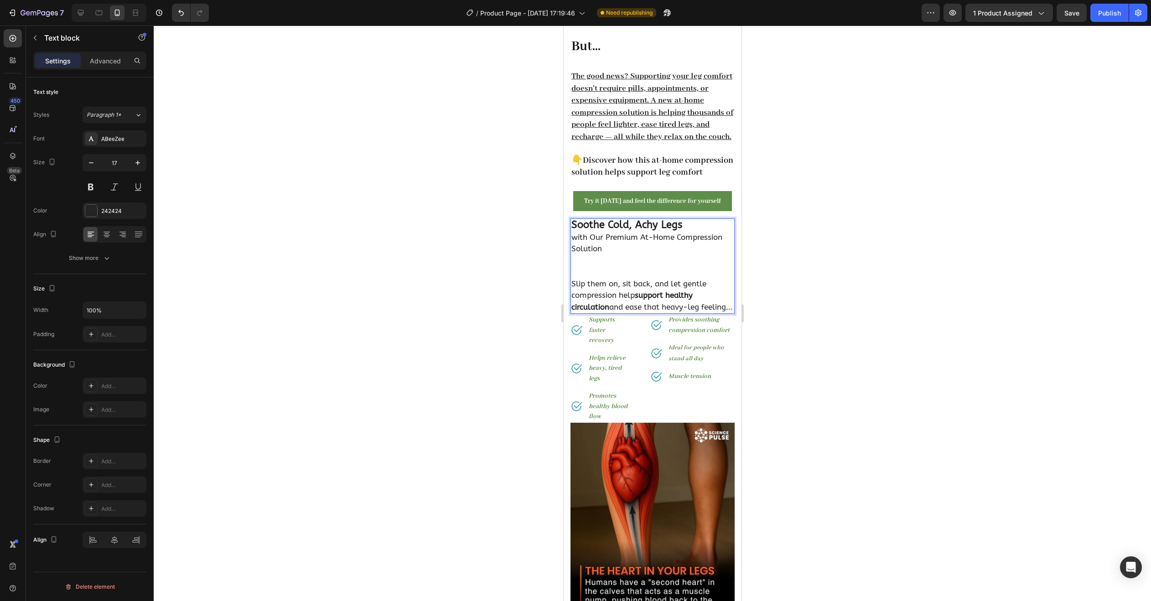
click at [622, 227] on strong "Soothe Cold, Achy Legs" at bounding box center [626, 225] width 111 height 12
click at [675, 229] on strong "Soothe Cold, Achy Legs" at bounding box center [626, 225] width 111 height 12
drag, startPoint x: 682, startPoint y: 230, endPoint x: 574, endPoint y: 226, distance: 107.6
click at [574, 226] on p "Soothe Cold, Achy Legs with Our Premium At-Home Compression Solution" at bounding box center [652, 237] width 162 height 36
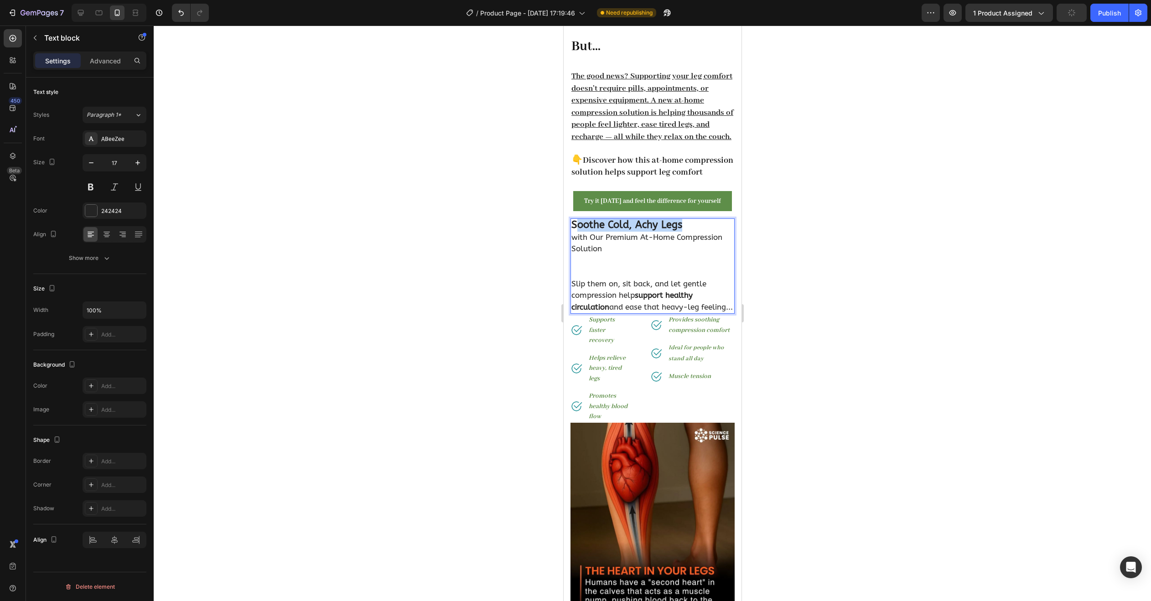
click at [687, 227] on p "Soothe Cold, Achy Legs with Our Premium At-Home Compression Solution" at bounding box center [652, 237] width 162 height 36
drag, startPoint x: 682, startPoint y: 227, endPoint x: 574, endPoint y: 229, distance: 108.5
click at [574, 229] on p "Soothe Cold, Achy Legs with Our Premium At-Home Compression Solution" at bounding box center [652, 237] width 162 height 36
click at [687, 233] on p "Soothe Cold, Achy Legs with Our Premium At-Home Compression Solution" at bounding box center [652, 237] width 162 height 36
drag, startPoint x: 638, startPoint y: 227, endPoint x: 572, endPoint y: 230, distance: 66.2
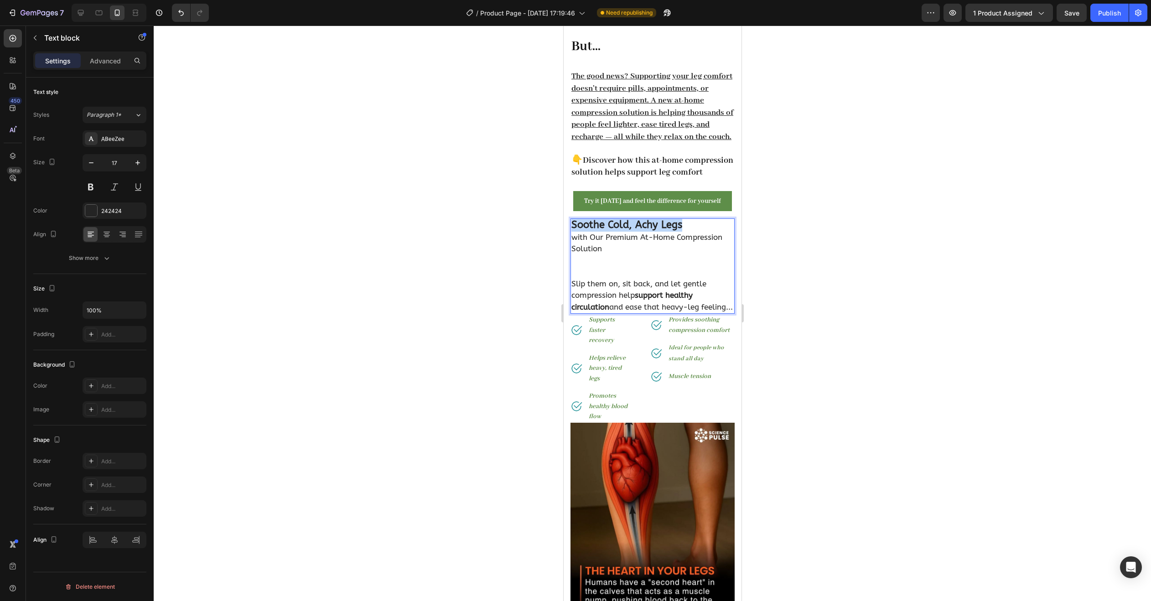
click at [572, 230] on p "Soothe Cold, Achy Legs with Our Premium At-Home Compression Solution" at bounding box center [652, 237] width 162 height 36
drag, startPoint x: 38, startPoint y: 202, endPoint x: 778, endPoint y: 220, distance: 740.1
click at [778, 220] on div at bounding box center [652, 313] width 997 height 575
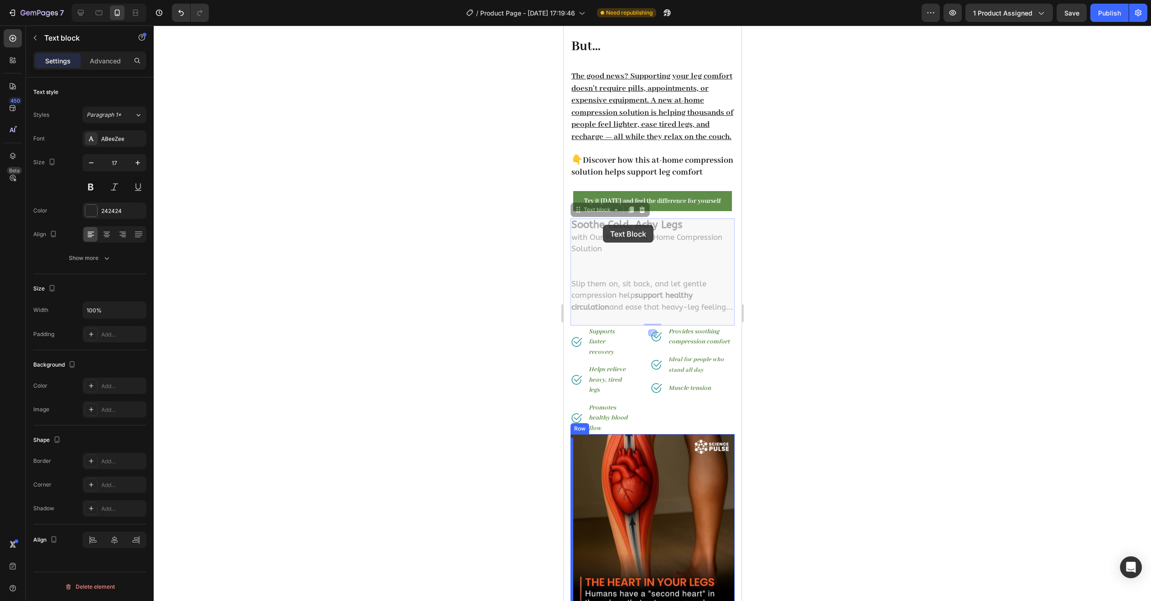
drag, startPoint x: 683, startPoint y: 227, endPoint x: 616, endPoint y: 231, distance: 66.6
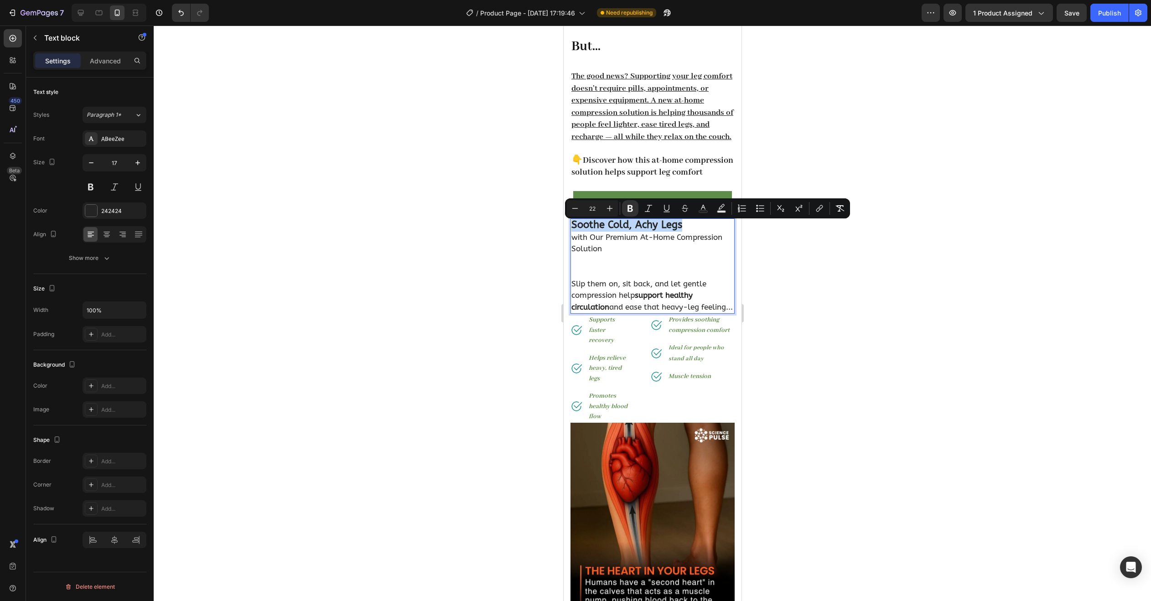
drag, startPoint x: 684, startPoint y: 230, endPoint x: 558, endPoint y: 230, distance: 125.4
click at [605, 211] on icon "Editor contextual toolbar" at bounding box center [609, 208] width 9 height 9
type input "25"
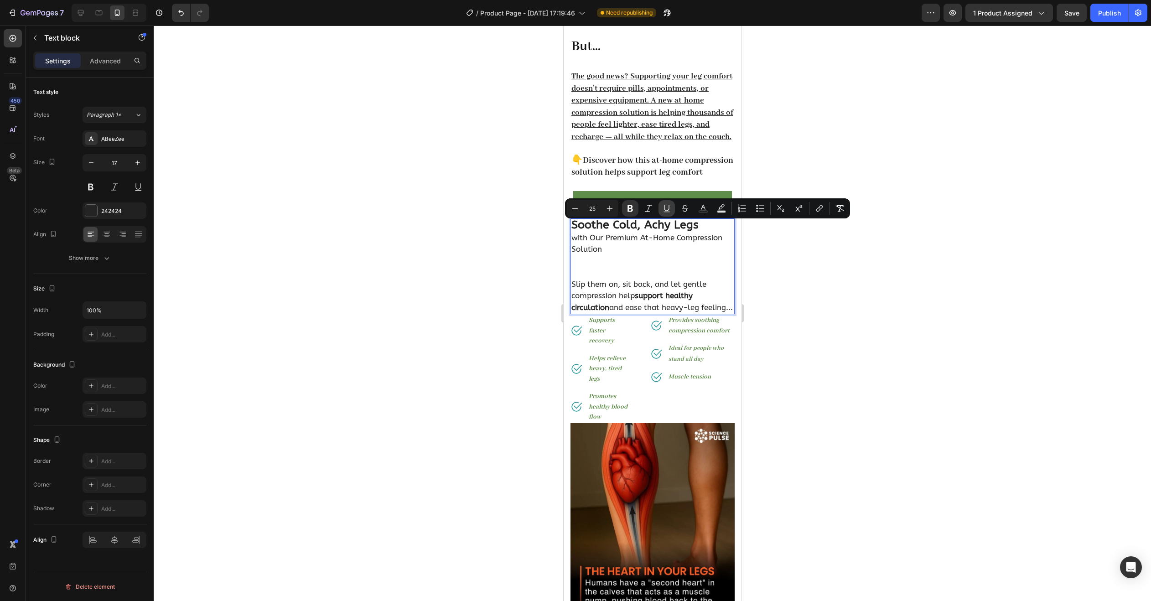
click at [668, 205] on icon "Editor contextual toolbar" at bounding box center [666, 208] width 9 height 9
click at [772, 267] on div at bounding box center [652, 313] width 997 height 575
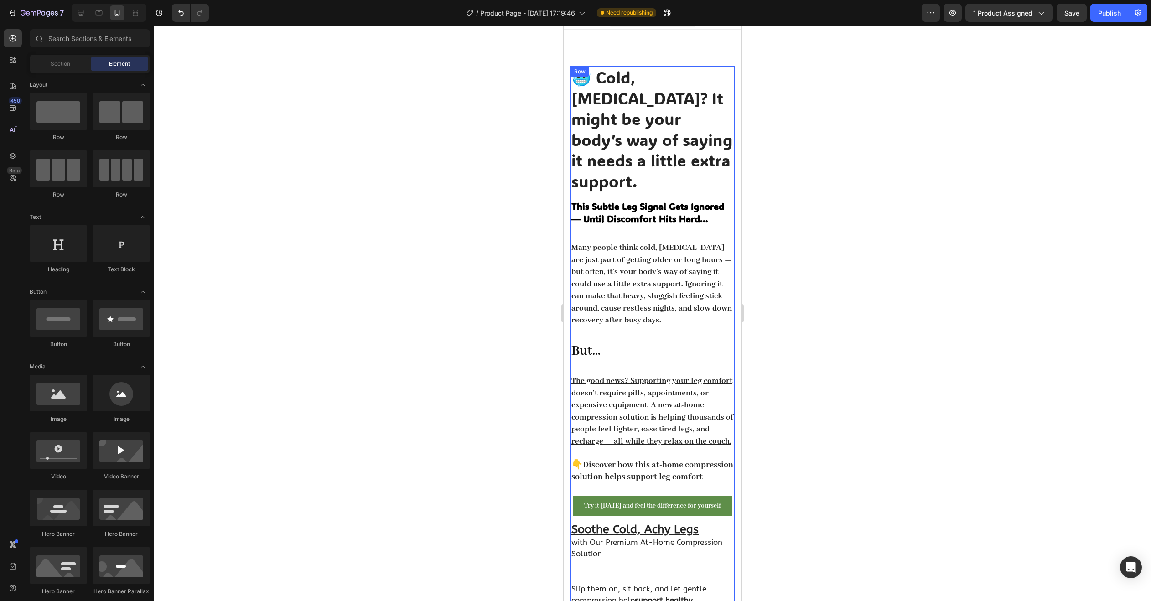
scroll to position [0, 0]
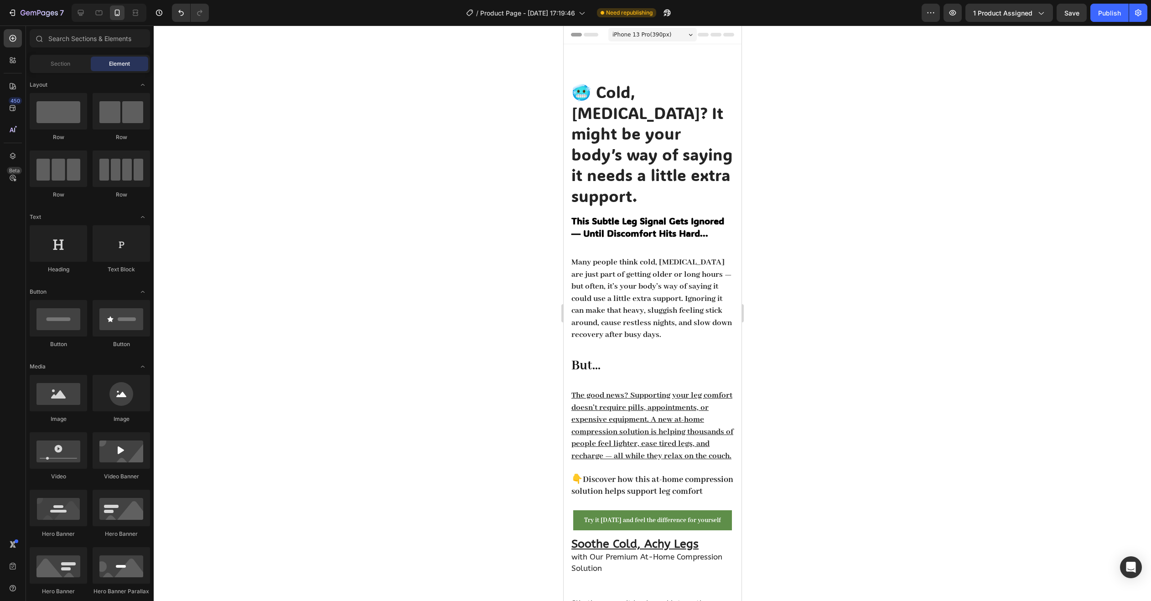
click at [894, 253] on div at bounding box center [652, 313] width 997 height 575
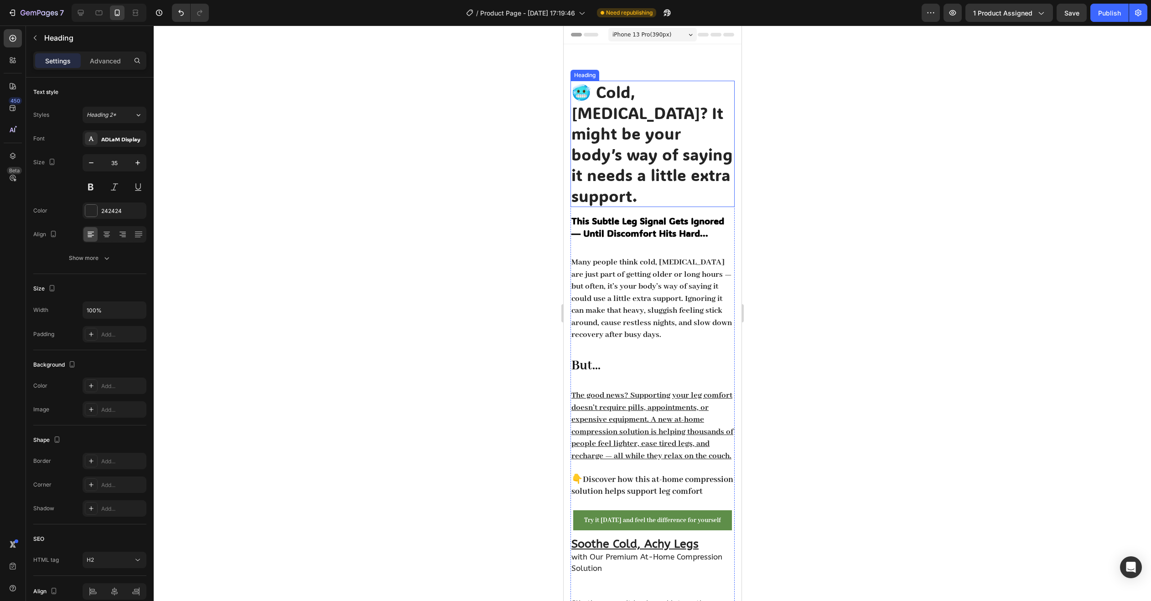
click at [600, 90] on p "🥶 Cold, Heavy Legs? It might be your body’s way of saying it needs a little ext…" at bounding box center [652, 144] width 162 height 124
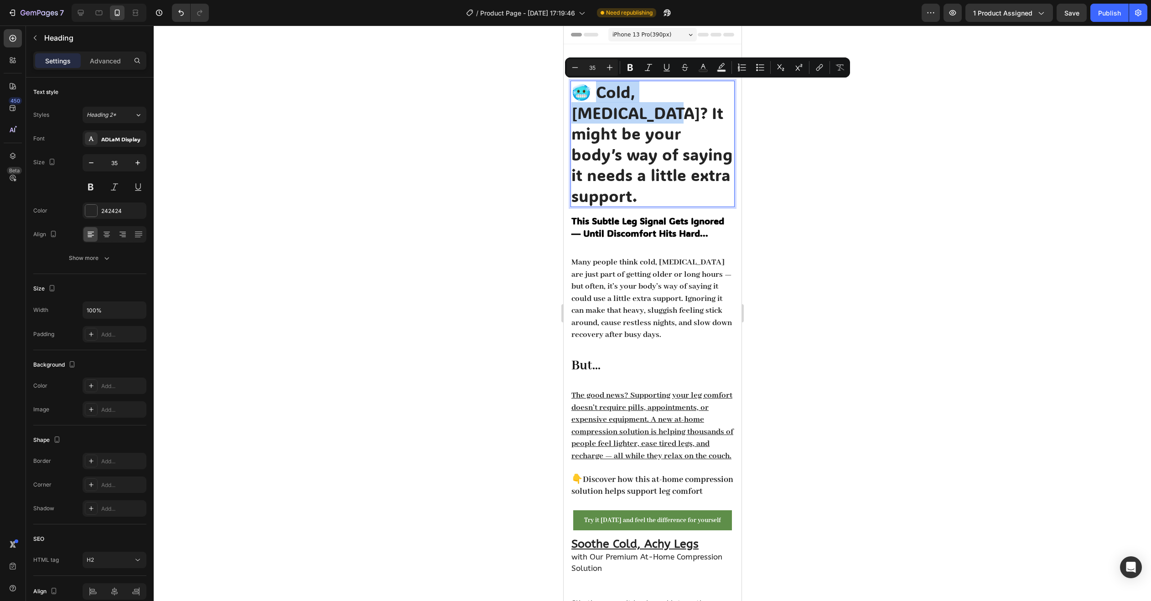
drag, startPoint x: 597, startPoint y: 90, endPoint x: 610, endPoint y: 111, distance: 24.5
click at [610, 111] on p "🥶 Cold, Heavy Legs? It might be your body’s way of saying it needs a little ext…" at bounding box center [652, 144] width 162 height 124
drag, startPoint x: 722, startPoint y: 72, endPoint x: 727, endPoint y: 75, distance: 6.2
click at [723, 72] on button "Text Background Color" at bounding box center [721, 67] width 16 height 16
type input "000000"
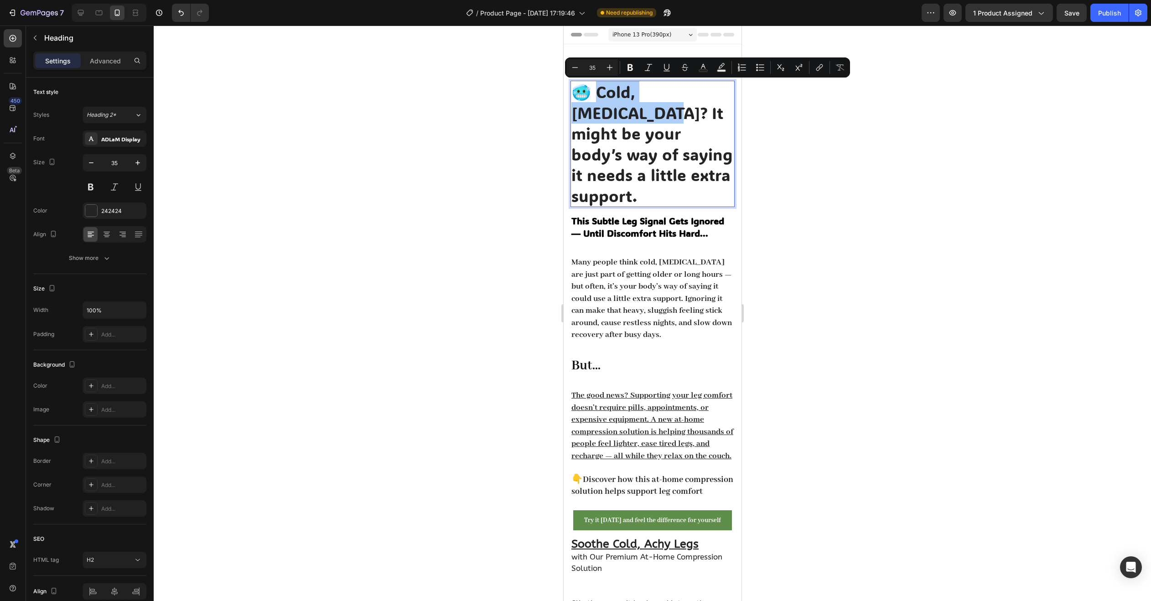
type input "77"
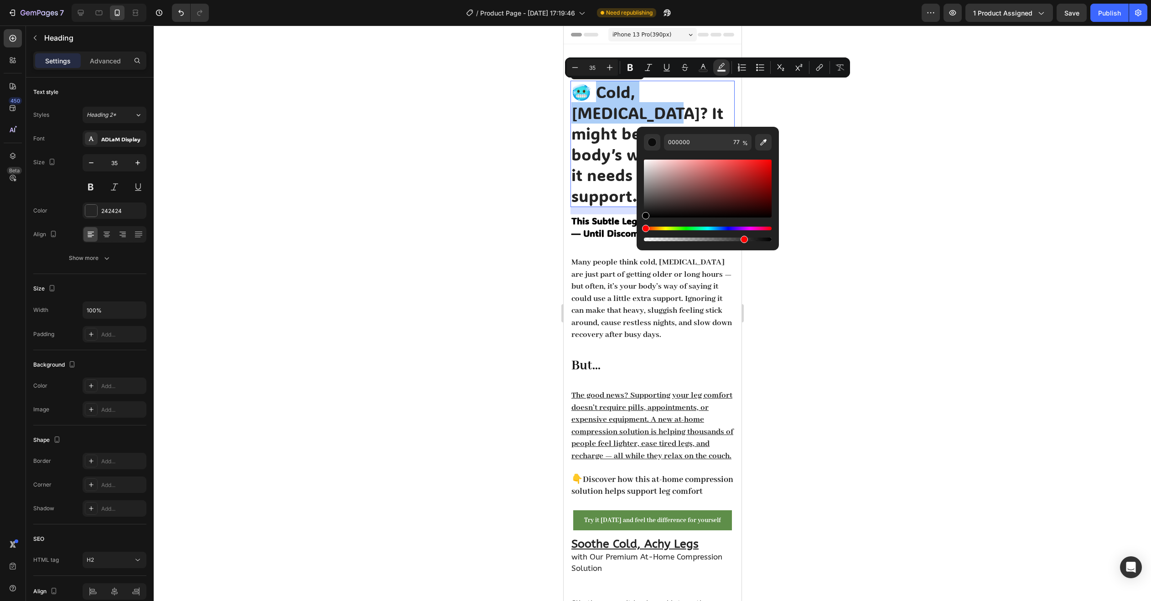
drag, startPoint x: 1227, startPoint y: 247, endPoint x: 1222, endPoint y: 252, distance: 6.8
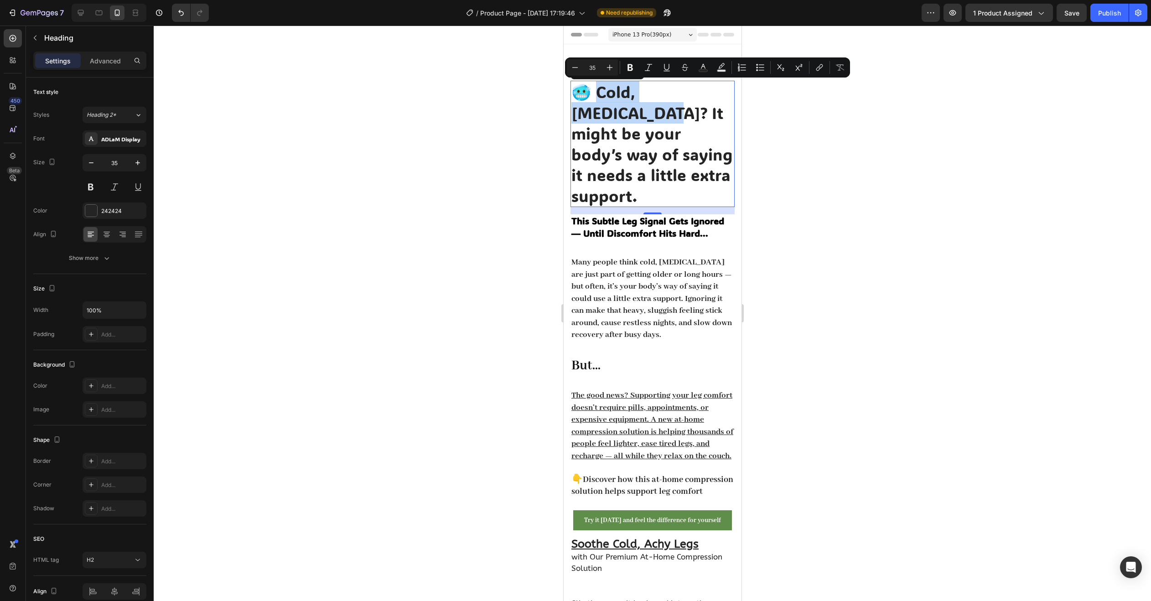
click at [654, 90] on p "🥶 Cold, Heavy Legs? It might be your body’s way of saying it needs a little ext…" at bounding box center [652, 144] width 162 height 124
drag, startPoint x: 598, startPoint y: 95, endPoint x: 613, endPoint y: 119, distance: 28.6
click at [613, 119] on p "🥶 Cold, Heavy Legs? It might be your body’s way of saying it needs a little ext…" at bounding box center [652, 144] width 162 height 124
drag, startPoint x: 721, startPoint y: 67, endPoint x: 728, endPoint y: 77, distance: 11.9
click at [721, 67] on icon "Editor contextual toolbar" at bounding box center [721, 65] width 6 height 5
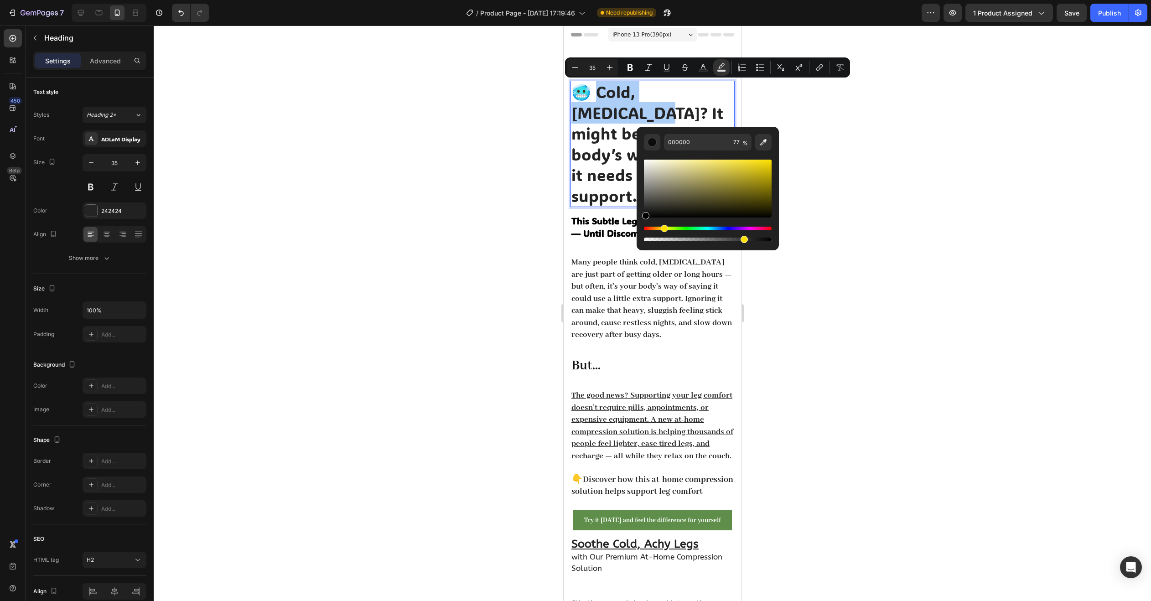
click at [663, 228] on div "Hue" at bounding box center [708, 229] width 128 height 4
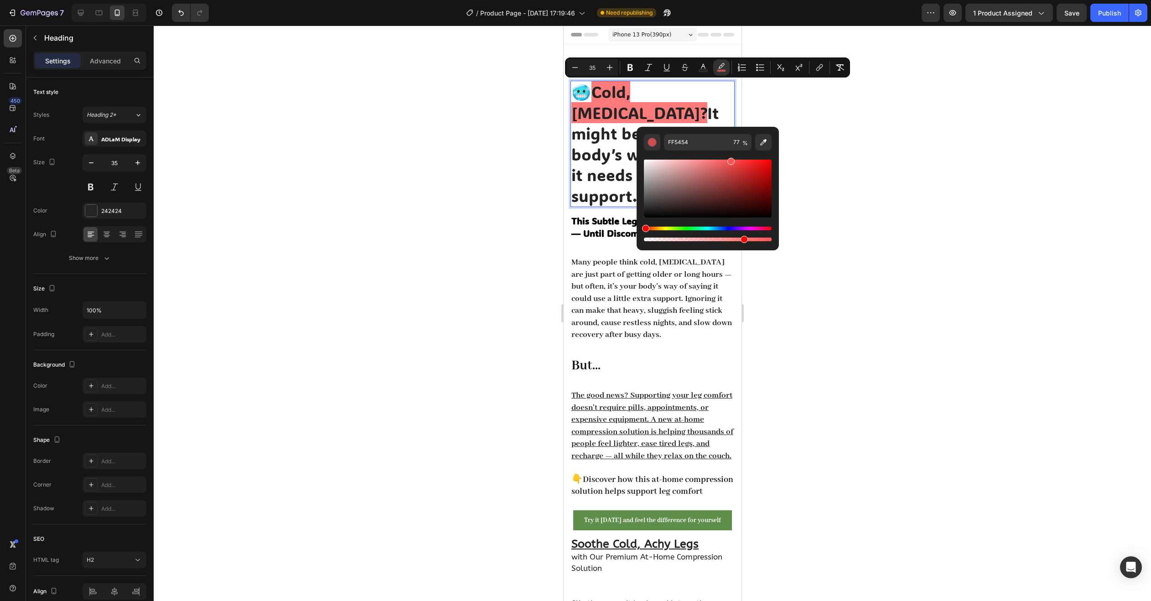
drag, startPoint x: 690, startPoint y: 170, endPoint x: 729, endPoint y: 157, distance: 41.7
click at [729, 158] on div "Editor contextual toolbar" at bounding box center [708, 200] width 128 height 85
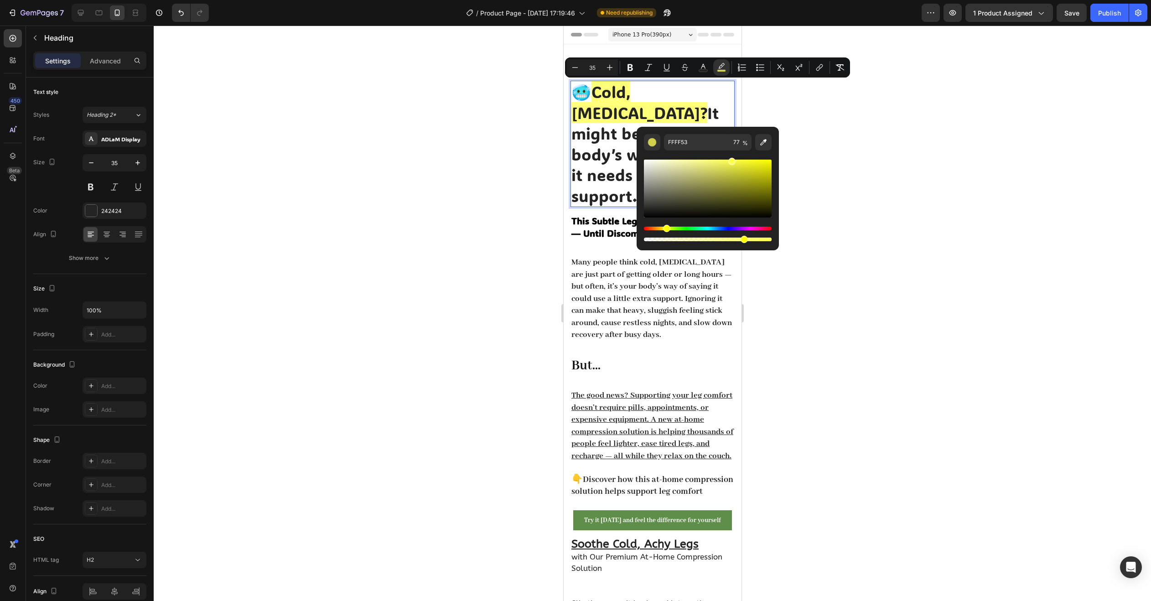
type input "FFFF52"
drag, startPoint x: 645, startPoint y: 229, endPoint x: 665, endPoint y: 229, distance: 20.1
click at [665, 229] on div "Hue" at bounding box center [666, 228] width 7 height 7
click at [826, 181] on div at bounding box center [652, 313] width 997 height 575
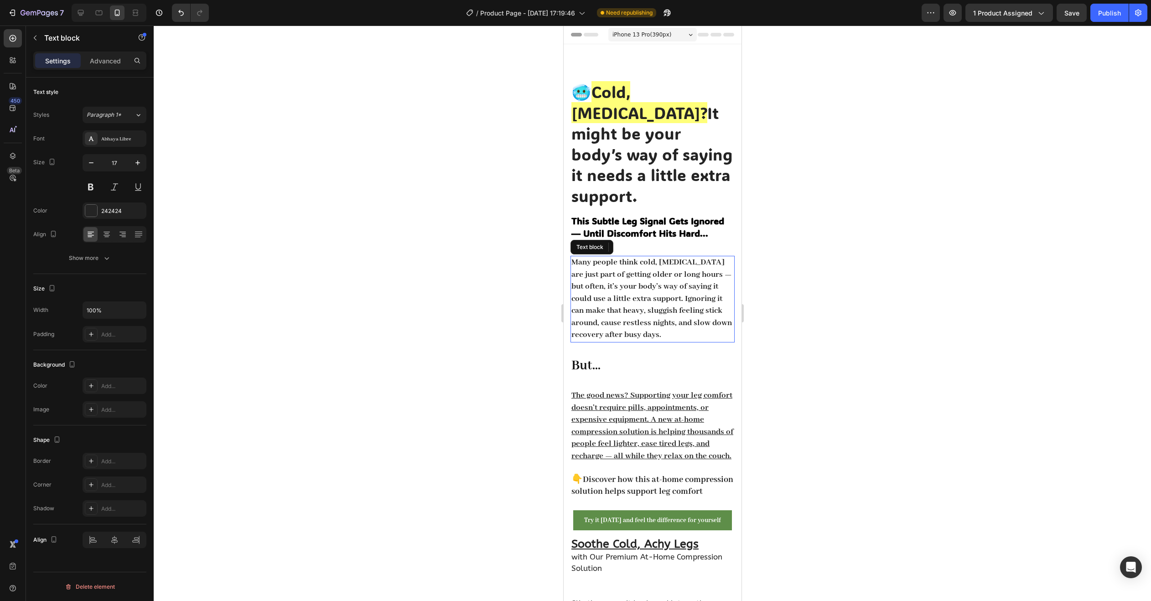
click at [638, 257] on strong "Many people think cold, heavy legs are just part of getting older or long hours…" at bounding box center [651, 298] width 160 height 83
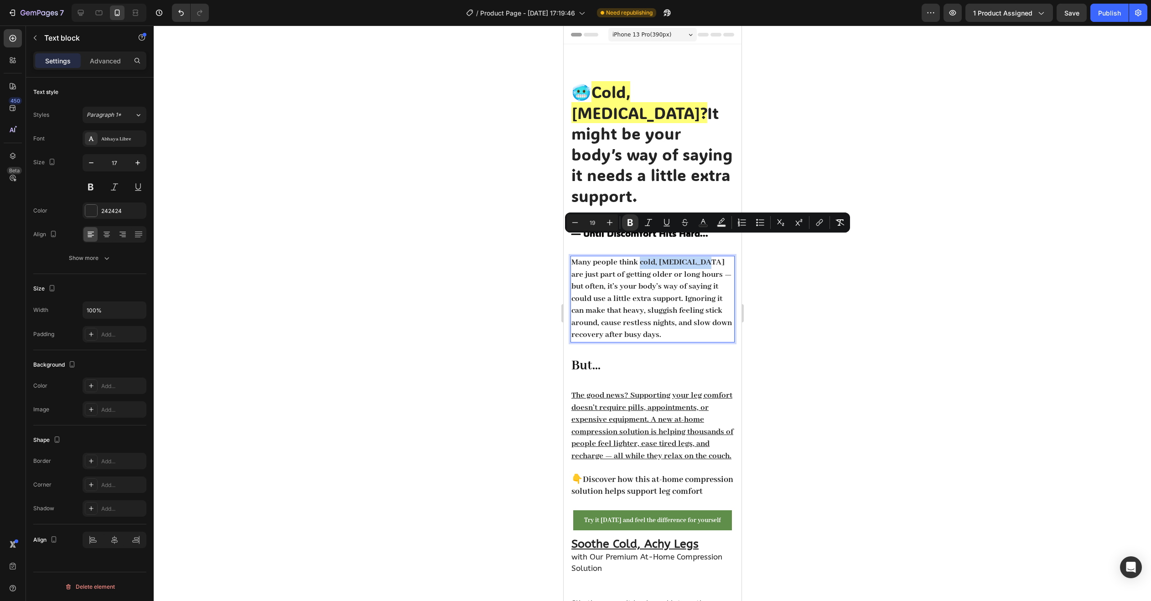
drag, startPoint x: 640, startPoint y: 242, endPoint x: 696, endPoint y: 245, distance: 56.1
click at [696, 257] on strong "Many people think cold, heavy legs are just part of getting older or long hours…" at bounding box center [651, 298] width 160 height 83
click at [722, 224] on icon "Editor contextual toolbar" at bounding box center [721, 222] width 9 height 9
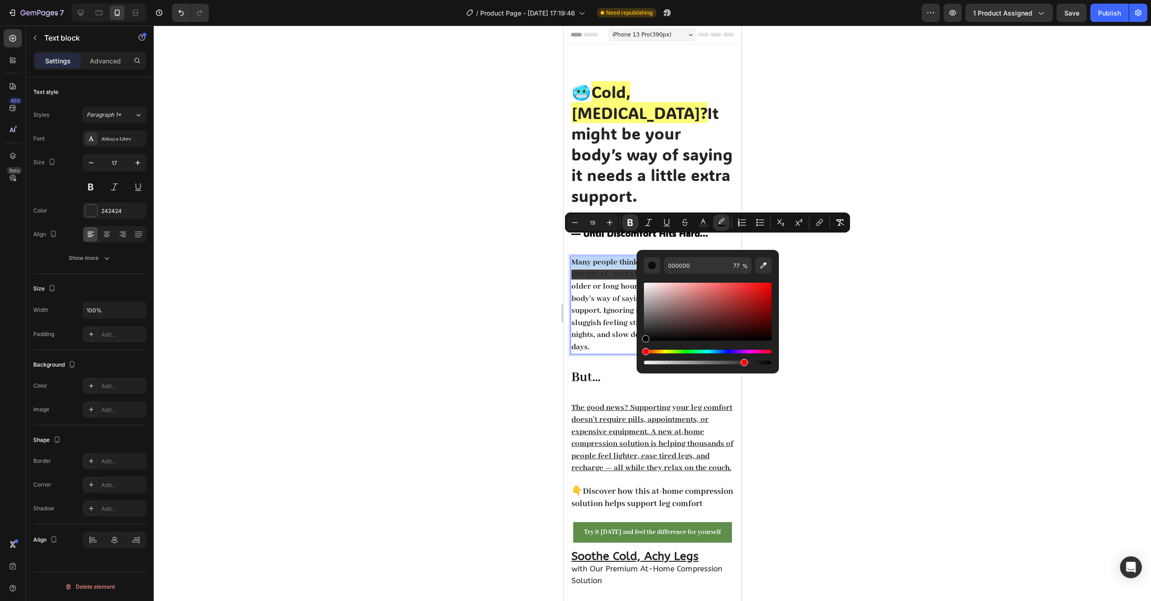
drag, startPoint x: 645, startPoint y: 352, endPoint x: 678, endPoint y: 346, distance: 33.7
click at [649, 350] on div "Hue" at bounding box center [645, 351] width 7 height 7
click at [637, 95] on span "Cold, [MEDICAL_DATA]?" at bounding box center [639, 102] width 136 height 42
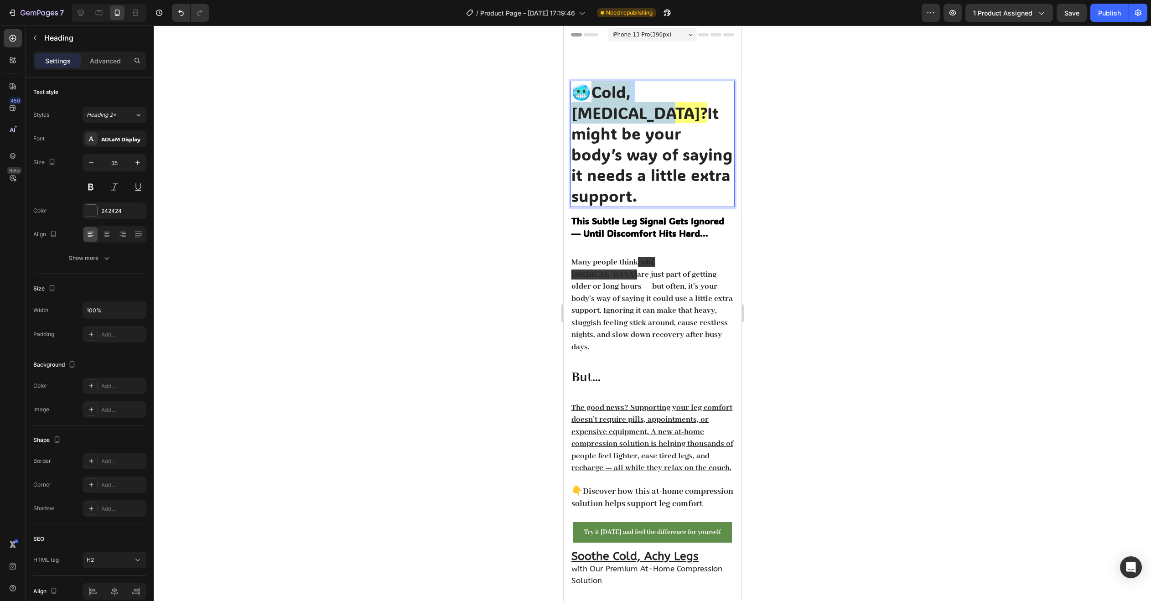
drag, startPoint x: 599, startPoint y: 92, endPoint x: 610, endPoint y: 117, distance: 27.5
click at [610, 117] on span "Cold, [MEDICAL_DATA]?" at bounding box center [639, 102] width 136 height 42
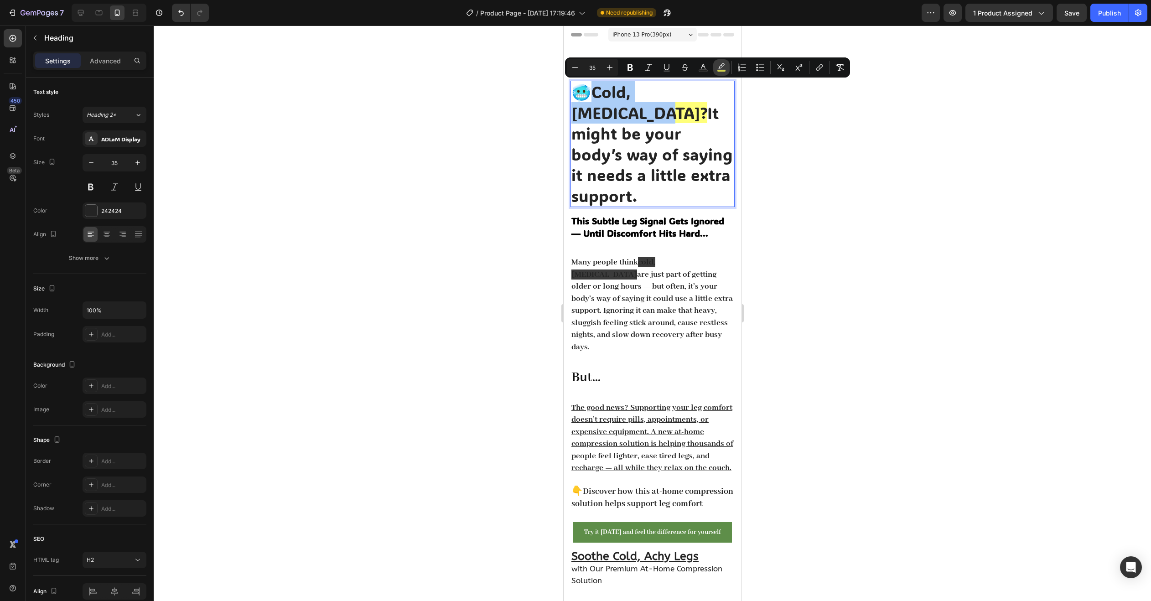
click at [721, 70] on rect "Editor contextual toolbar" at bounding box center [721, 71] width 9 height 2
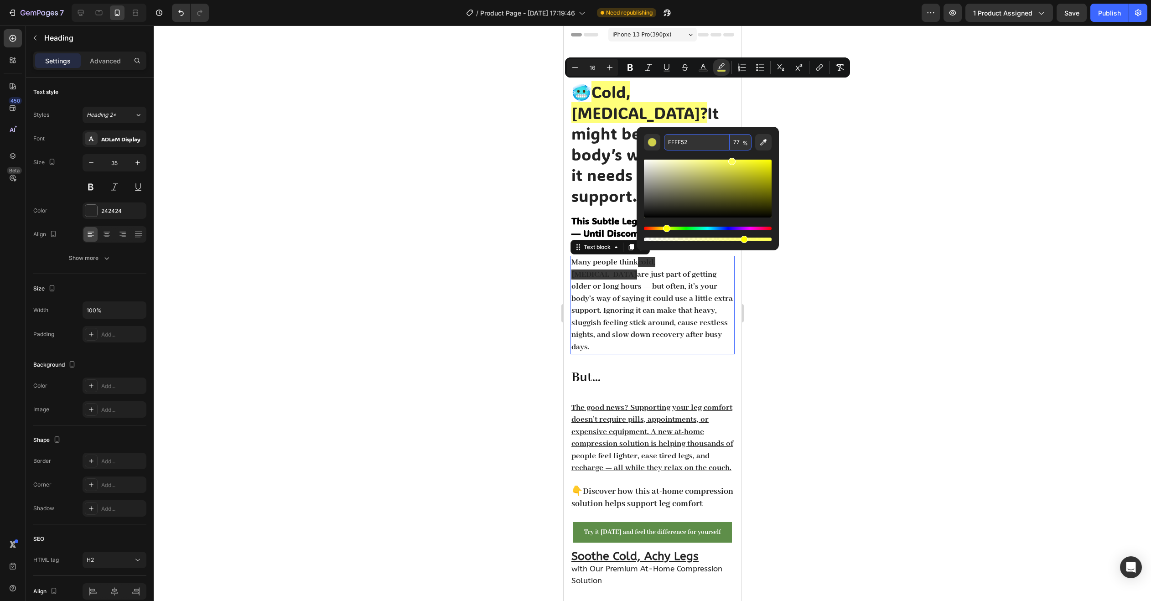
click at [620, 257] on p "Many people think cold, heavy legs are just part of getting older or long hours…" at bounding box center [652, 305] width 162 height 97
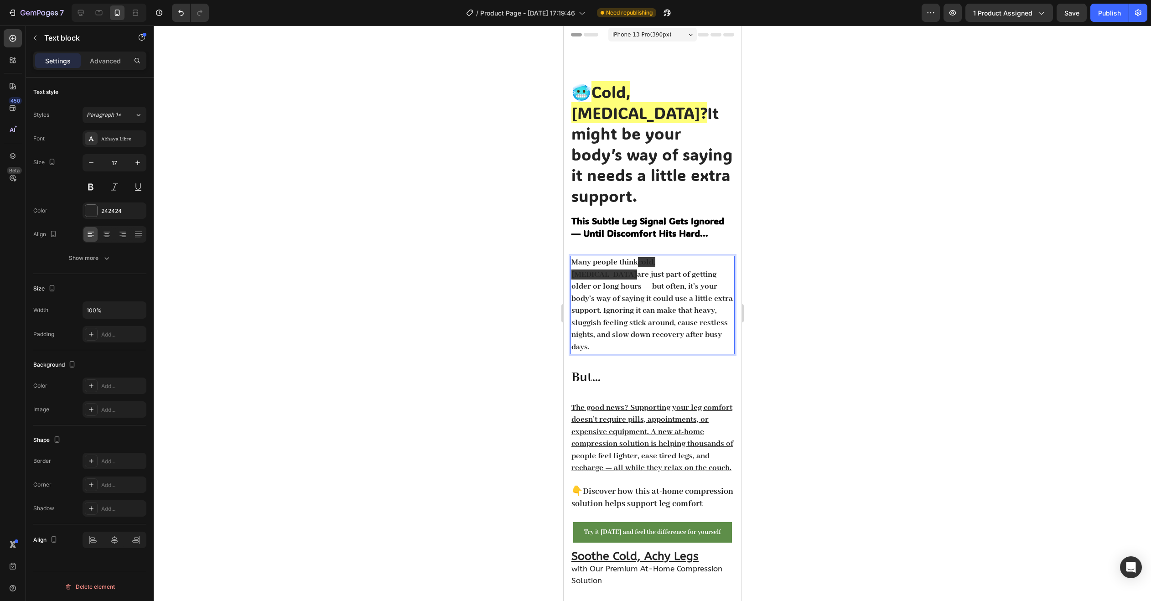
click at [655, 257] on strong "cold, [MEDICAL_DATA]" at bounding box center [613, 268] width 84 height 22
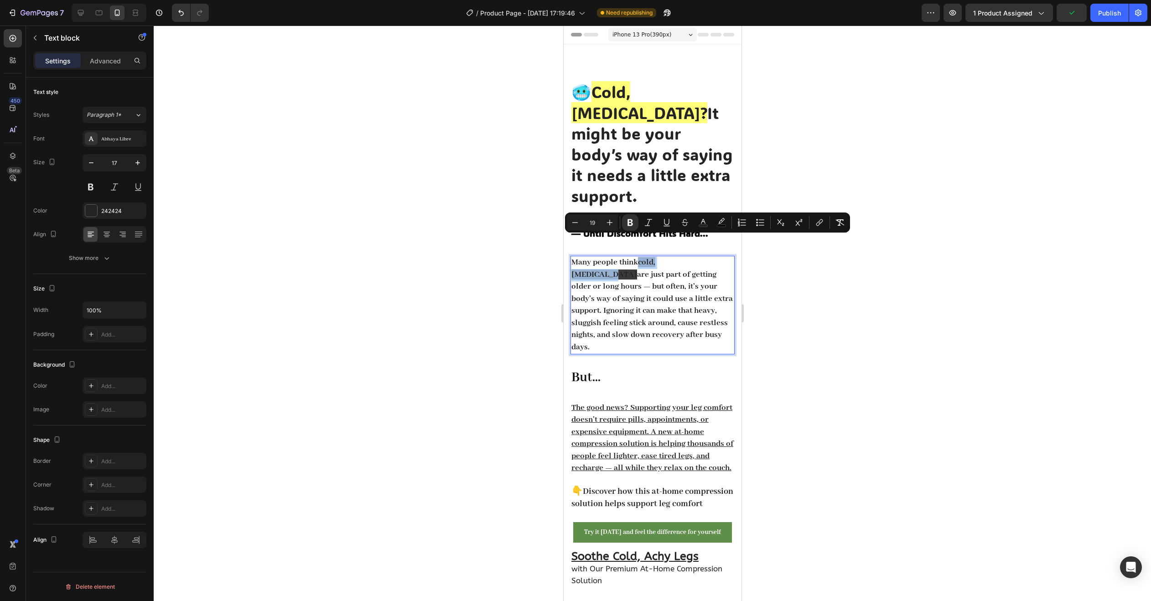
drag, startPoint x: 638, startPoint y: 242, endPoint x: 695, endPoint y: 243, distance: 56.5
click at [695, 257] on p "Many people think cold, heavy legs are just part of getting older or long hours…" at bounding box center [652, 305] width 162 height 97
click at [725, 223] on icon "Editor contextual toolbar" at bounding box center [721, 222] width 9 height 9
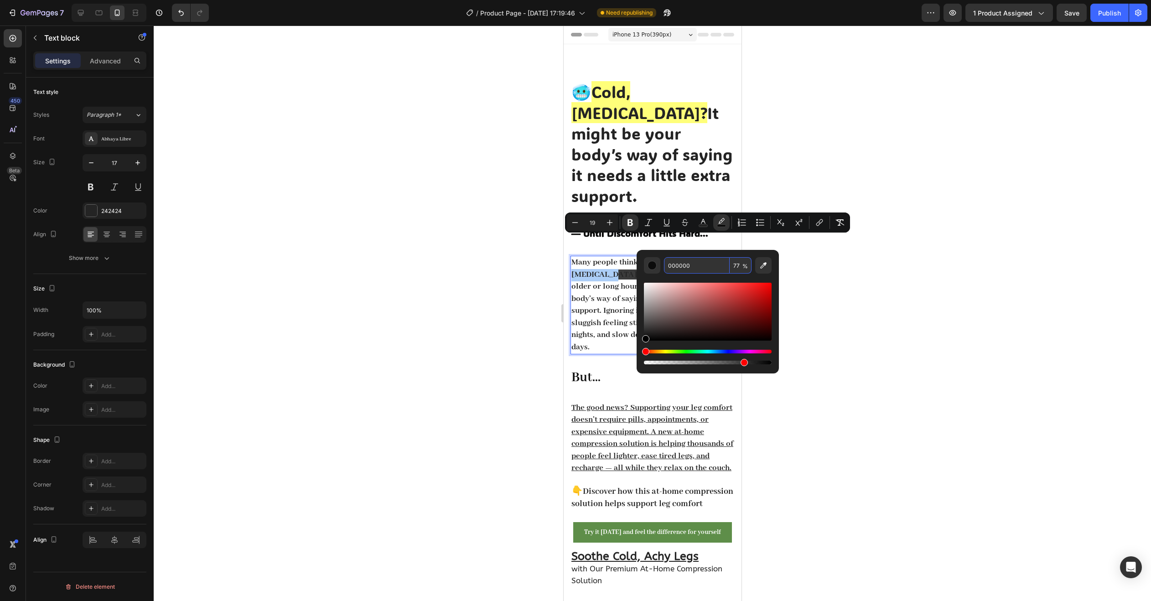
click at [704, 266] on input "000000" at bounding box center [697, 265] width 66 height 16
paste input "FFFF52"
type input "FFFF52"
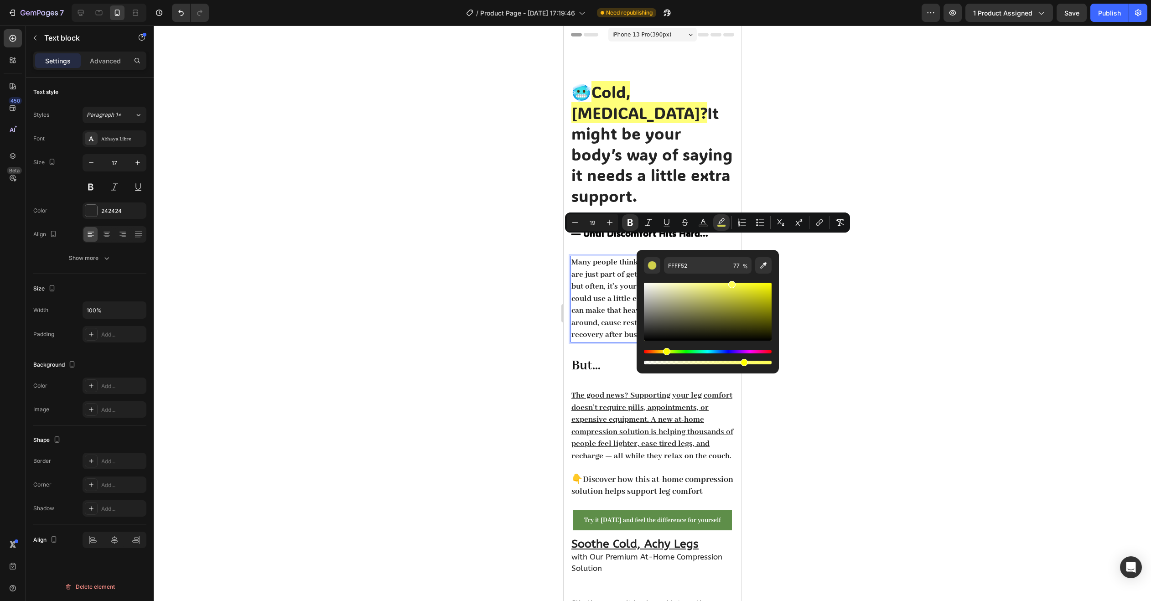
click at [843, 275] on div at bounding box center [652, 313] width 997 height 575
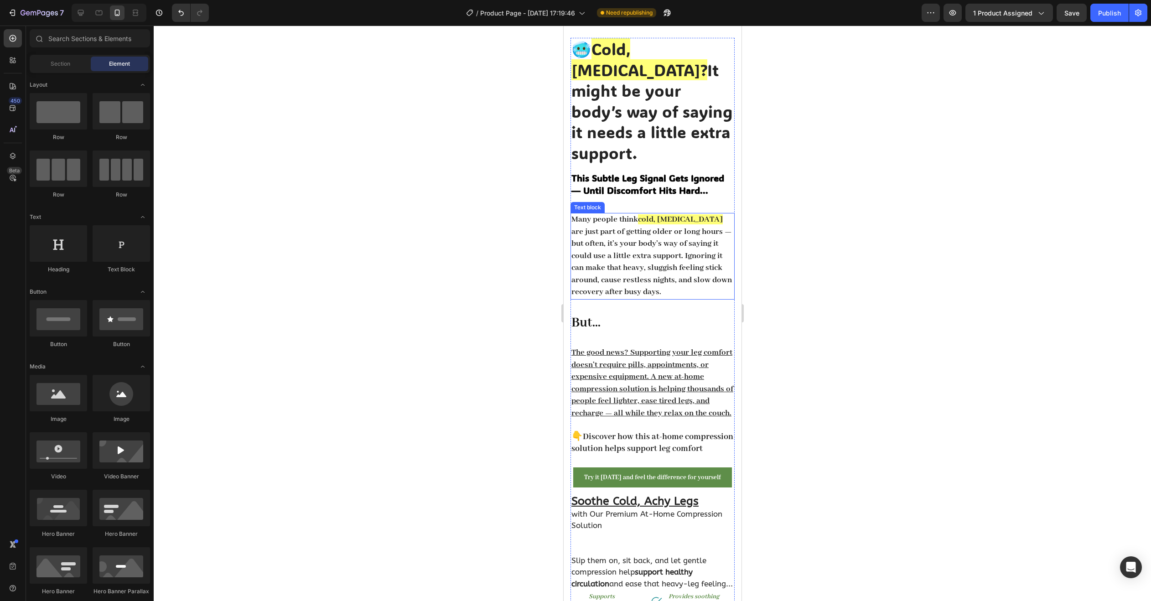
scroll to position [46, 0]
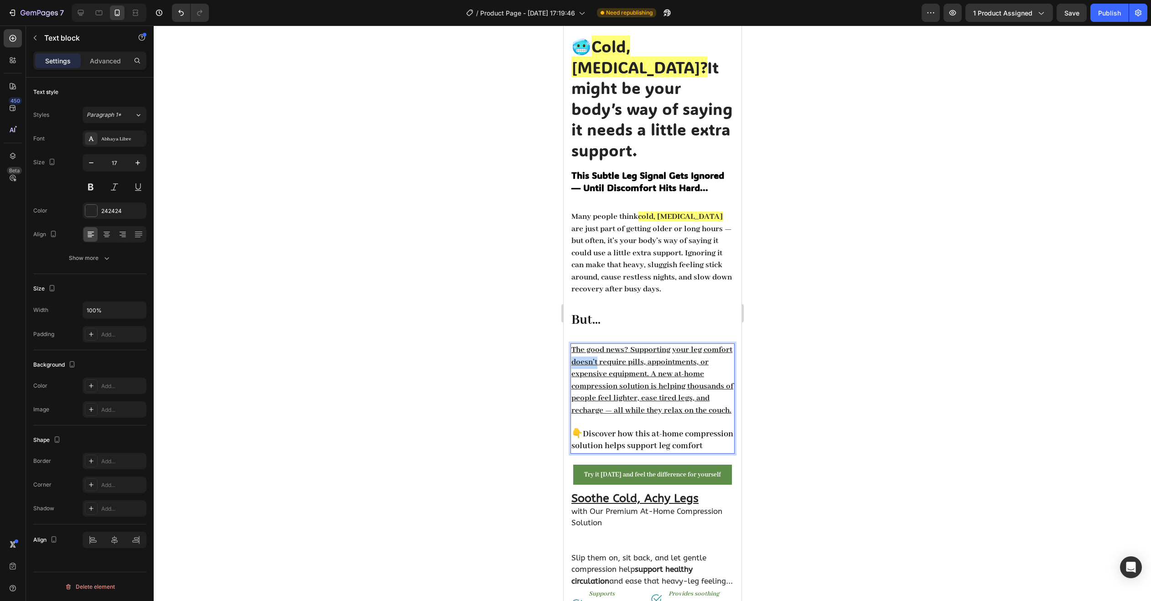
click at [605, 345] on u "The good news? Supporting your leg comfort doesn’t require pills, appointments,…" at bounding box center [652, 380] width 162 height 71
drag, startPoint x: 627, startPoint y: 343, endPoint x: 645, endPoint y: 345, distance: 17.9
click at [645, 345] on u "The good news? Supporting your leg comfort doesn’t require pills, appointments,…" at bounding box center [652, 380] width 162 height 71
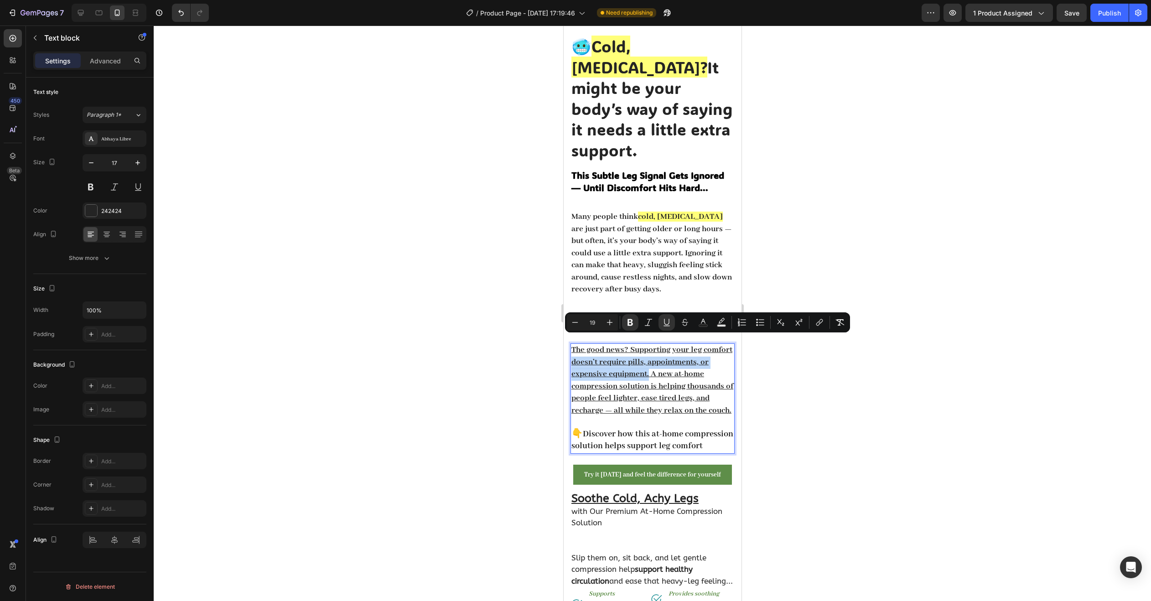
drag, startPoint x: 602, startPoint y: 341, endPoint x: 712, endPoint y: 356, distance: 110.4
click at [712, 356] on u "The good news? Supporting your leg comfort doesn’t require pills, appointments,…" at bounding box center [652, 380] width 162 height 71
click at [718, 320] on icon "Editor contextual toolbar" at bounding box center [721, 322] width 9 height 9
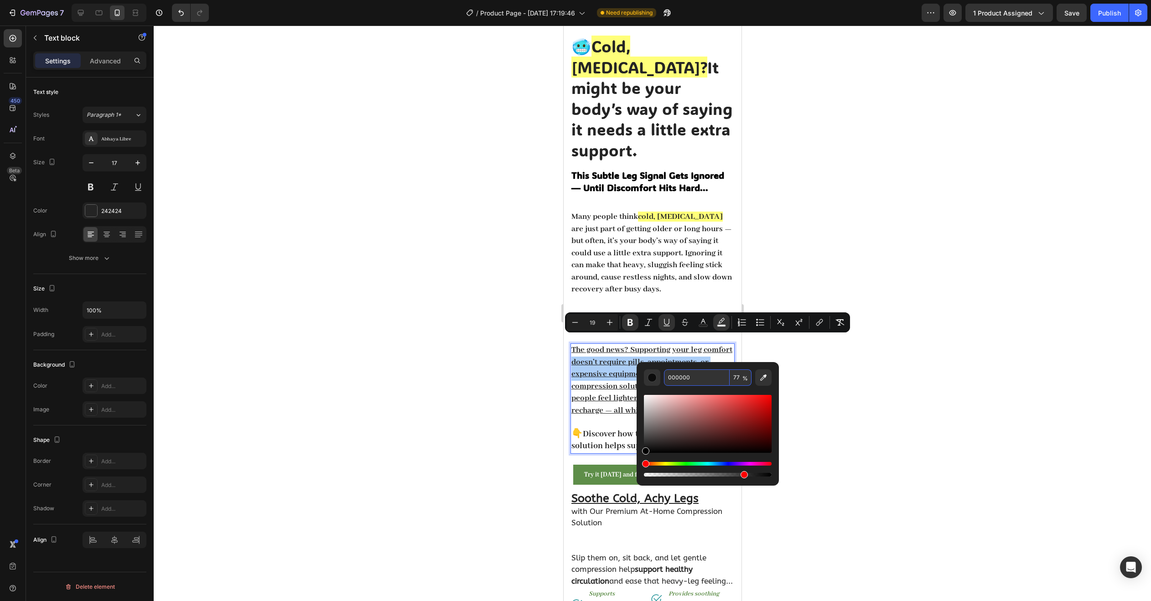
click at [696, 373] on input "000000" at bounding box center [697, 377] width 66 height 16
paste input "FFFF52"
type input "FFFF52"
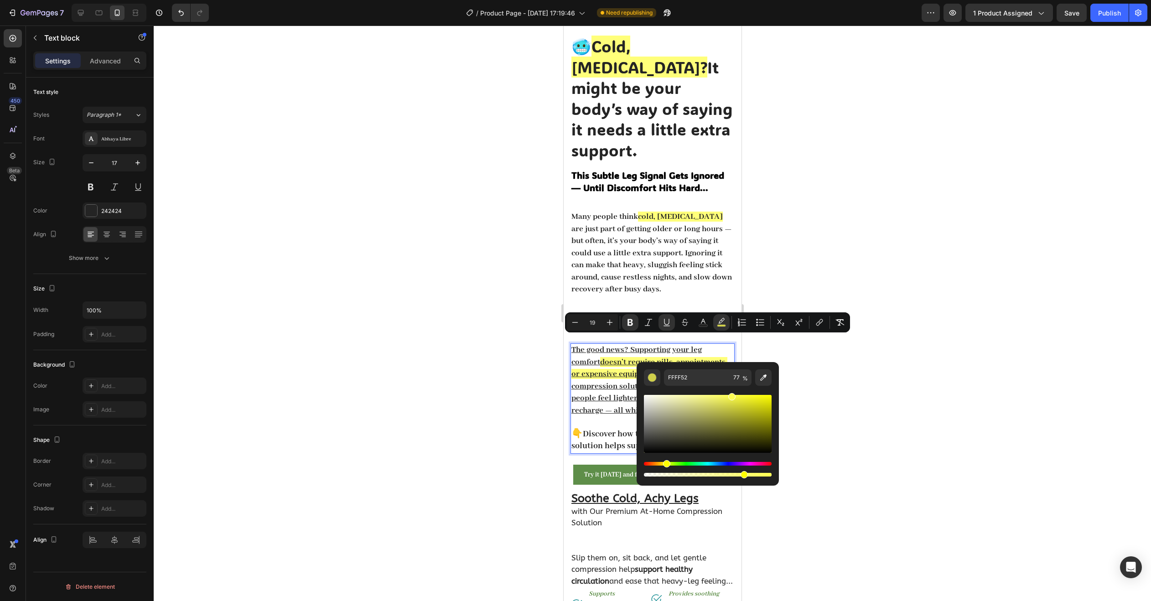
click at [767, 351] on div at bounding box center [652, 313] width 997 height 575
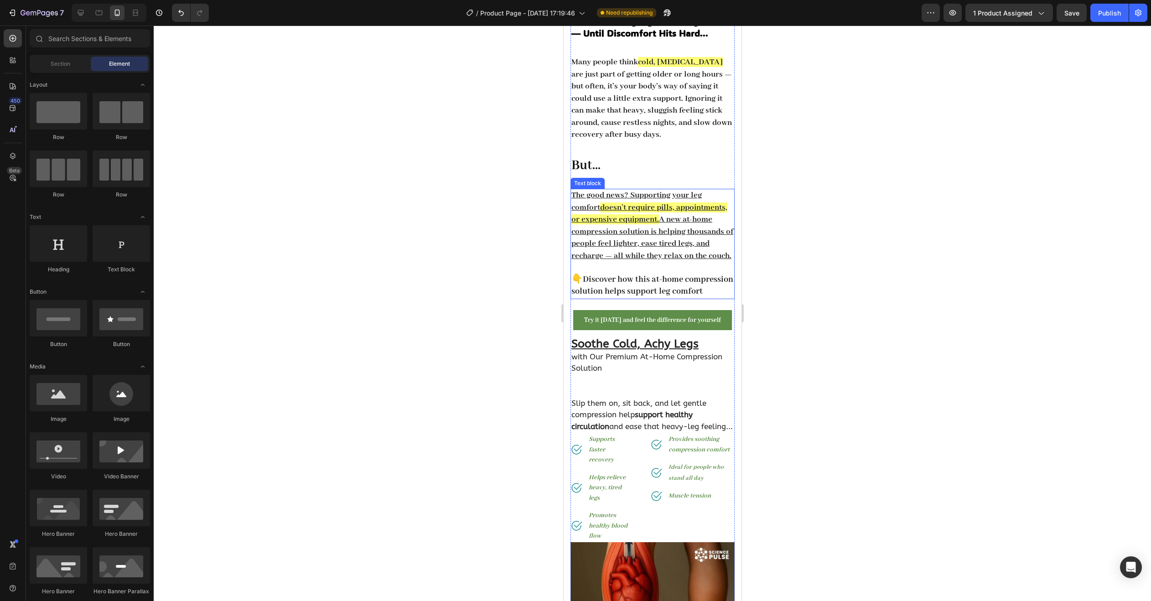
scroll to position [228, 0]
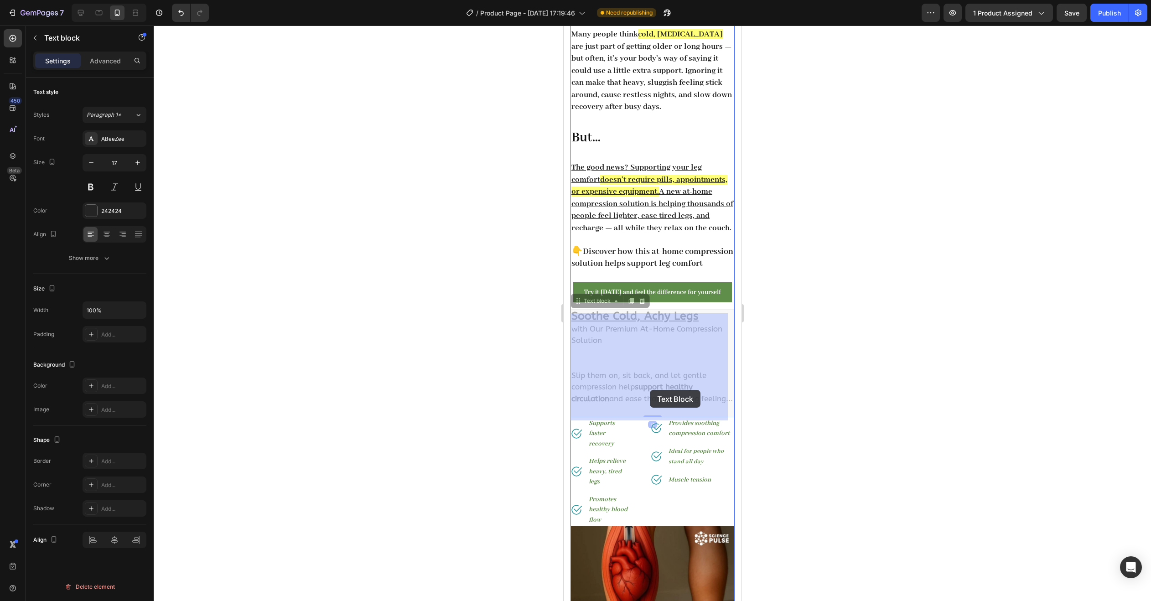
drag, startPoint x: 637, startPoint y: 393, endPoint x: 642, endPoint y: 390, distance: 5.6
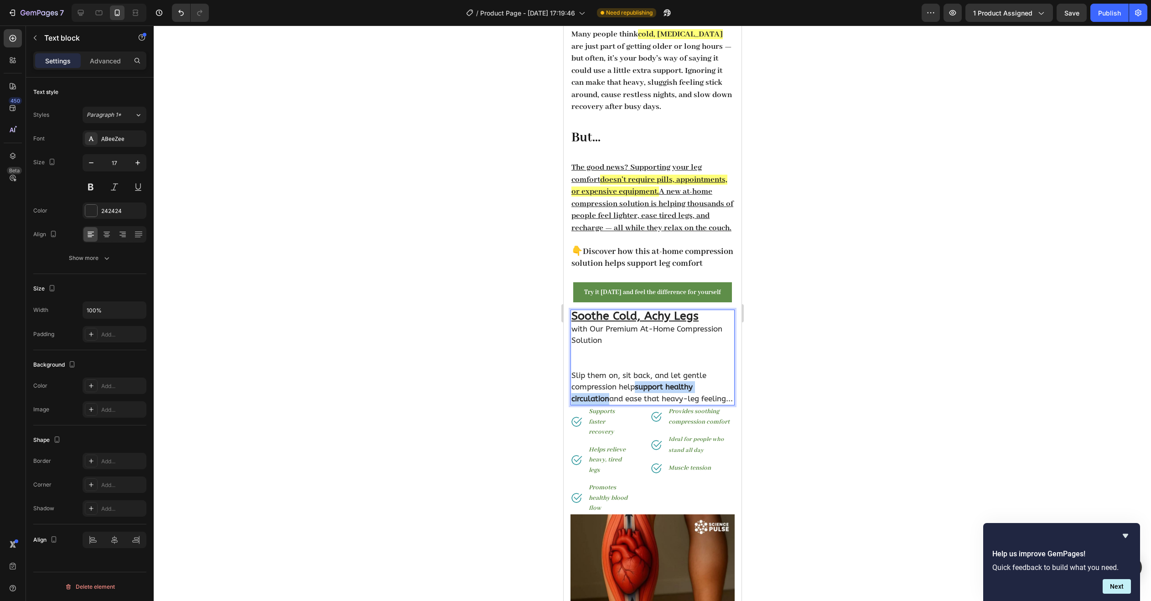
drag, startPoint x: 637, startPoint y: 391, endPoint x: 607, endPoint y: 403, distance: 33.1
click at [607, 403] on strong "support healthy circulation" at bounding box center [631, 392] width 121 height 21
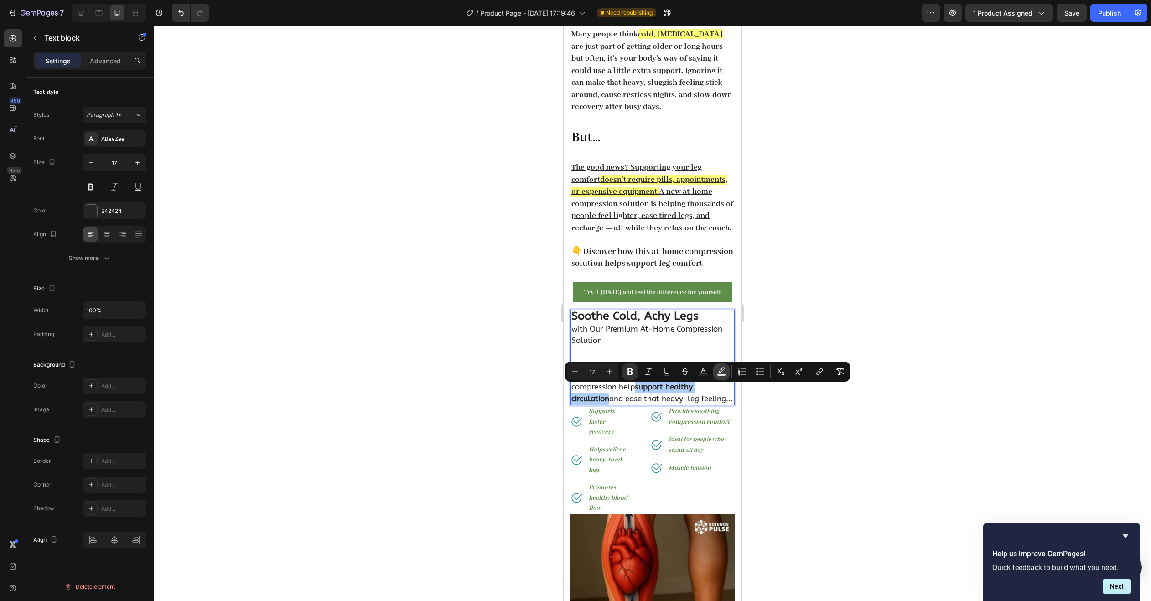
click at [720, 374] on rect "Editor contextual toolbar" at bounding box center [721, 375] width 9 height 2
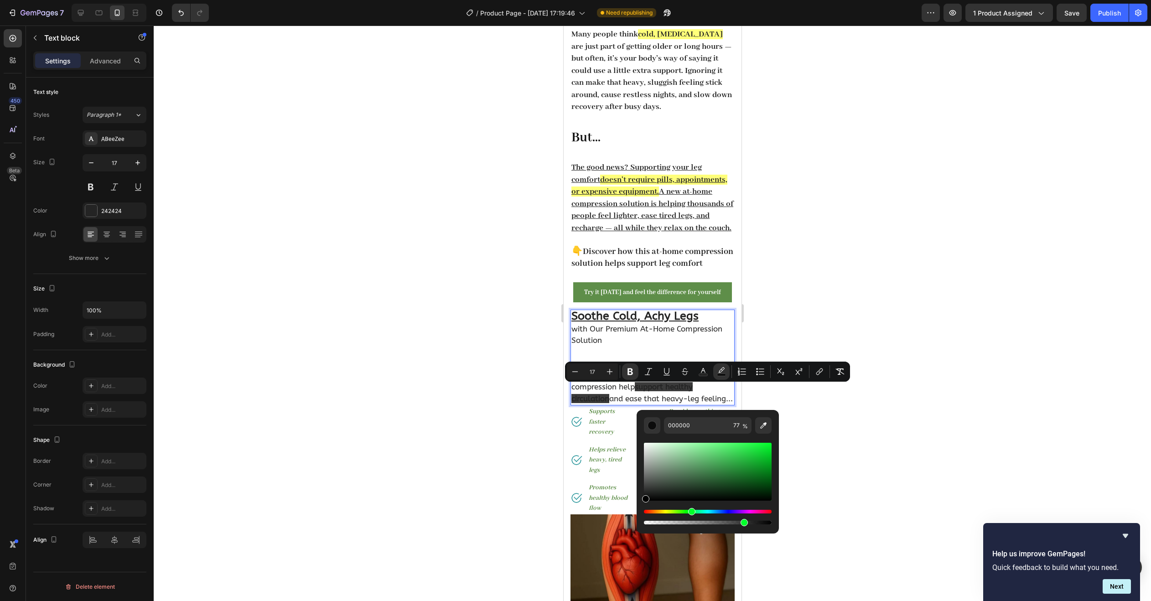
click at [690, 511] on div "Hue" at bounding box center [708, 512] width 128 height 4
type input "72FF8A"
drag, startPoint x: 712, startPoint y: 474, endPoint x: 715, endPoint y: 442, distance: 32.5
click at [715, 443] on div "Editor contextual toolbar" at bounding box center [708, 472] width 128 height 58
click at [805, 406] on div at bounding box center [652, 313] width 997 height 575
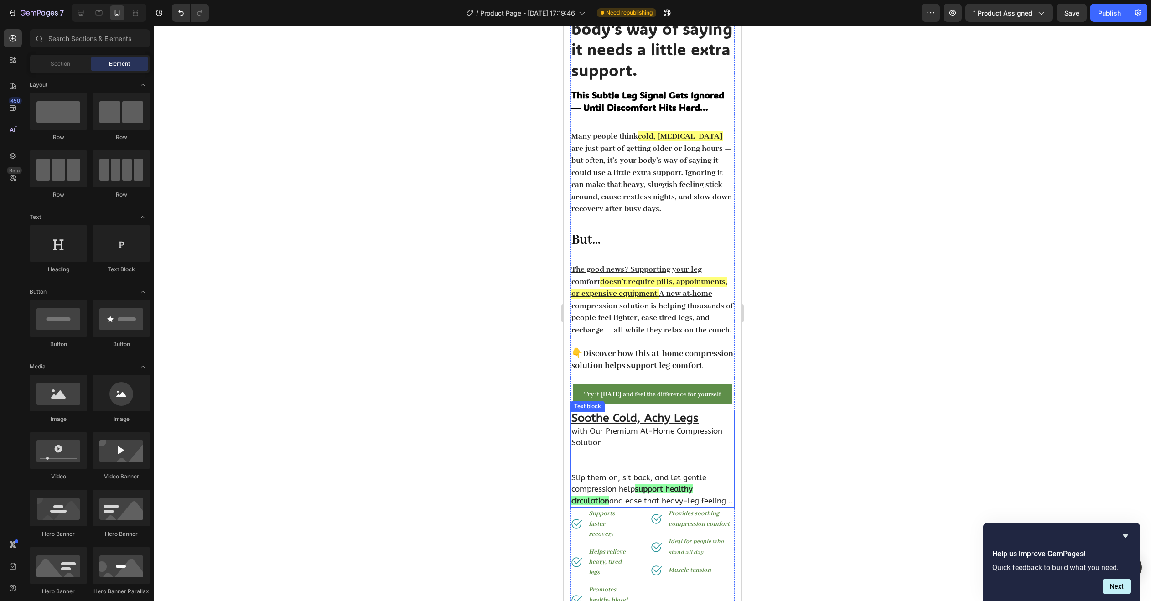
scroll to position [0, 0]
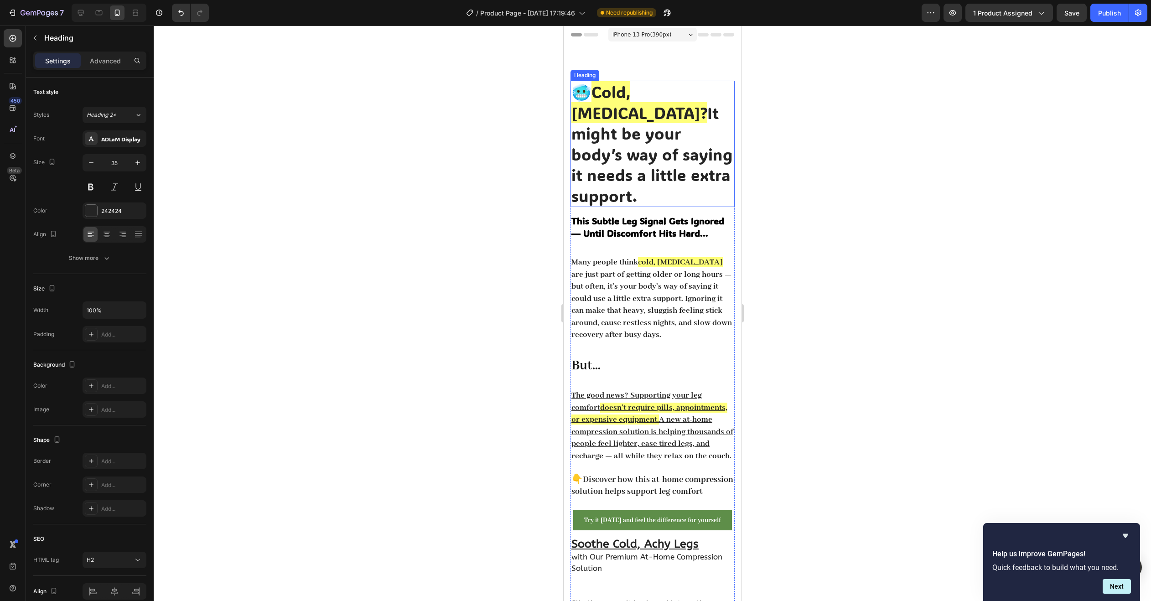
click at [613, 178] on p "🥶 Cold, Heavy Legs? It might be your body’s way of saying it needs a little ext…" at bounding box center [652, 144] width 162 height 124
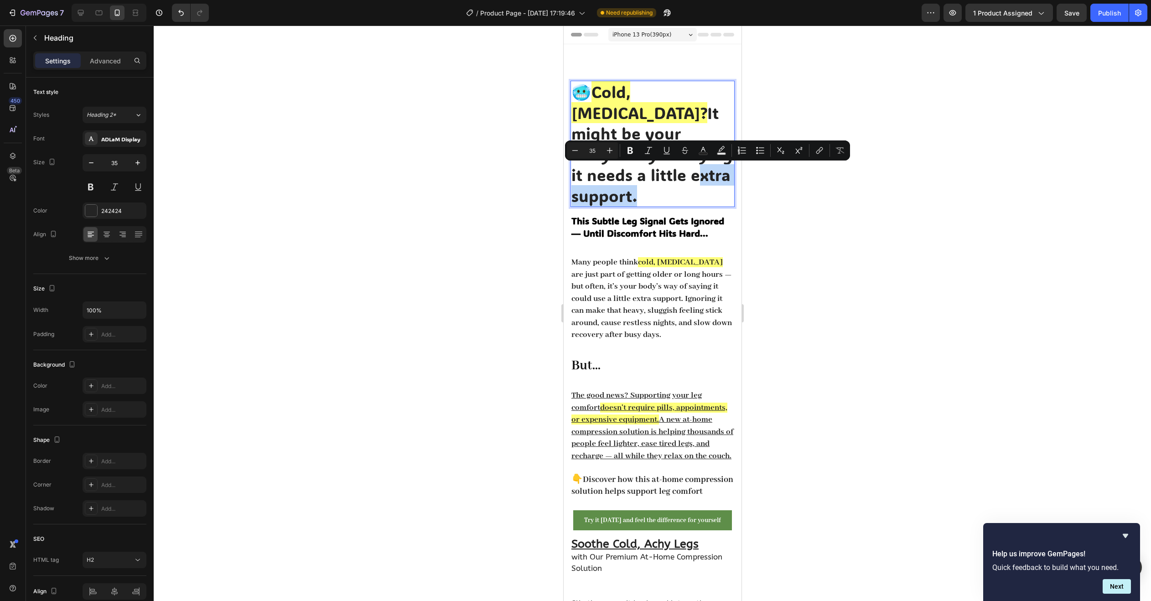
drag, startPoint x: 612, startPoint y: 178, endPoint x: 707, endPoint y: 182, distance: 94.5
click at [707, 182] on p "🥶 Cold, Heavy Legs? It might be your body’s way of saying it needs a little ext…" at bounding box center [652, 144] width 162 height 124
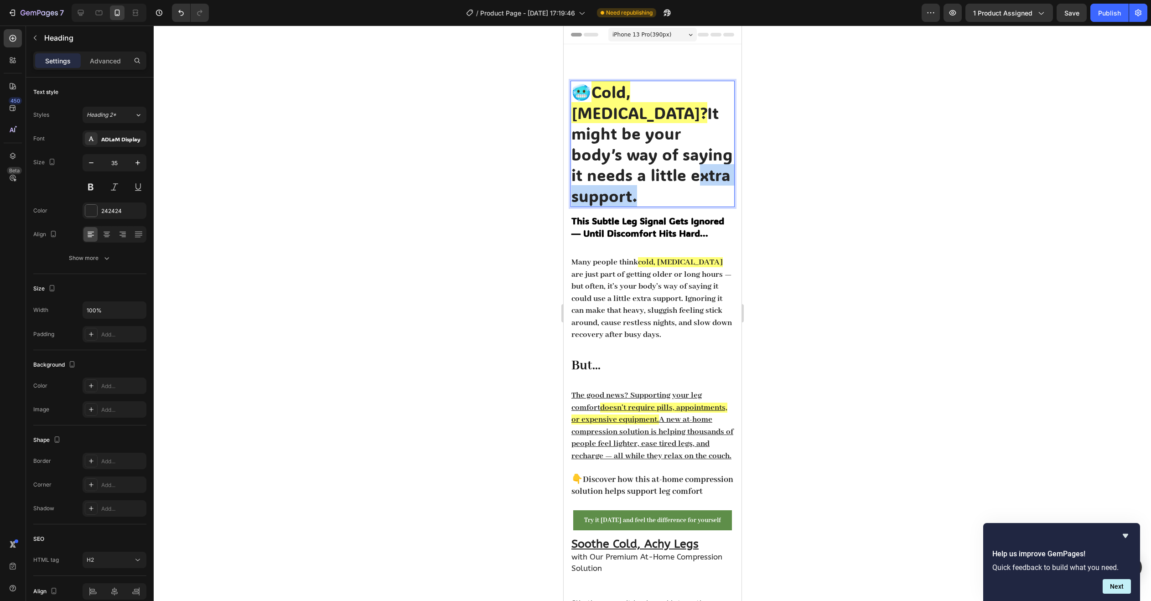
drag, startPoint x: 713, startPoint y: 180, endPoint x: 718, endPoint y: 180, distance: 5.5
click at [718, 180] on p "🥶 Cold, Heavy Legs? It might be your body’s way of saying it needs a little ext…" at bounding box center [652, 144] width 162 height 124
drag, startPoint x: 610, startPoint y: 176, endPoint x: 718, endPoint y: 181, distance: 107.7
click at [718, 181] on p "🥶 Cold, Heavy Legs? It might be your body’s way of saying it needs a little ext…" at bounding box center [652, 144] width 162 height 124
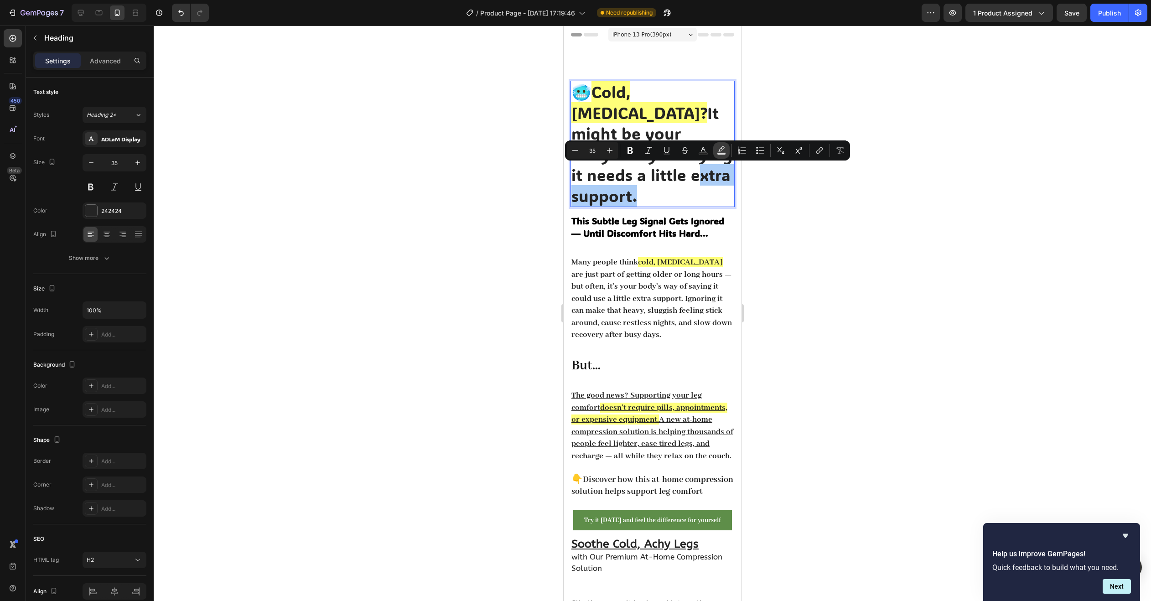
click at [720, 153] on rect "Editor contextual toolbar" at bounding box center [721, 154] width 9 height 2
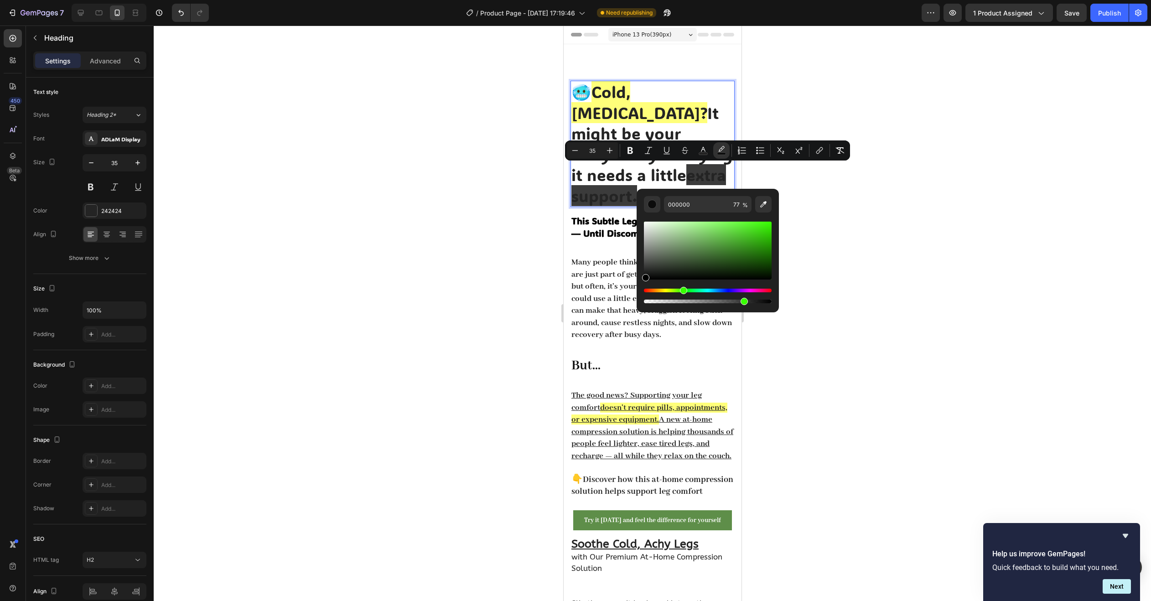
drag, startPoint x: 707, startPoint y: 290, endPoint x: 682, endPoint y: 289, distance: 25.6
click at [682, 289] on div "Hue" at bounding box center [708, 291] width 128 height 4
drag, startPoint x: 702, startPoint y: 236, endPoint x: 708, endPoint y: 229, distance: 8.8
click at [707, 227] on div "Editor contextual toolbar" at bounding box center [708, 251] width 128 height 58
type input "8DE575"
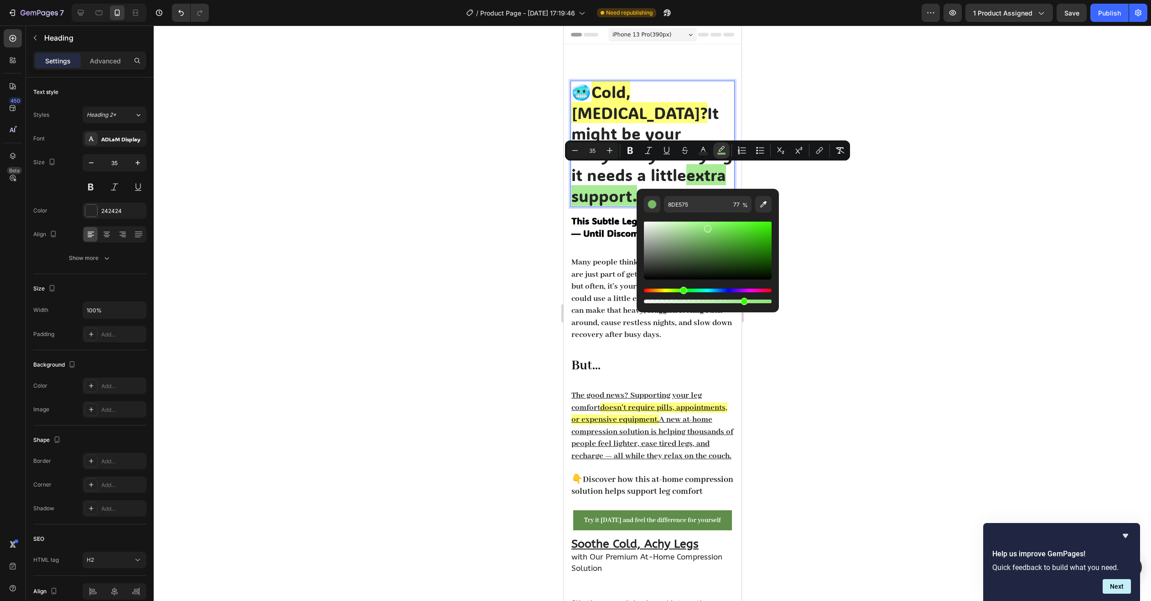
click at [837, 231] on div at bounding box center [652, 313] width 997 height 575
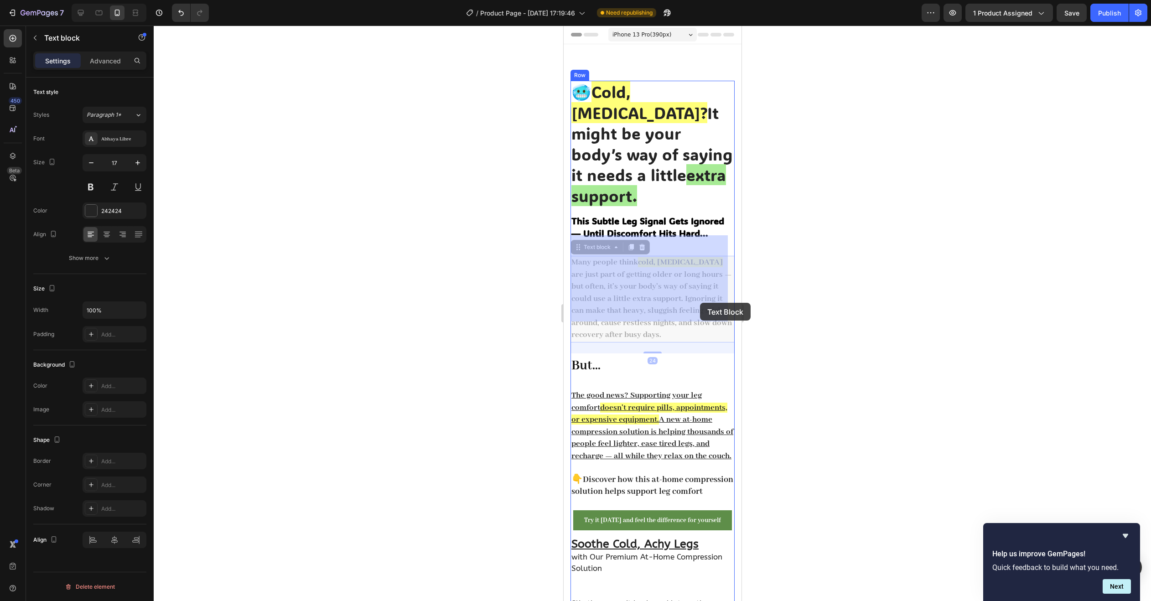
drag, startPoint x: 692, startPoint y: 301, endPoint x: 697, endPoint y: 305, distance: 6.1
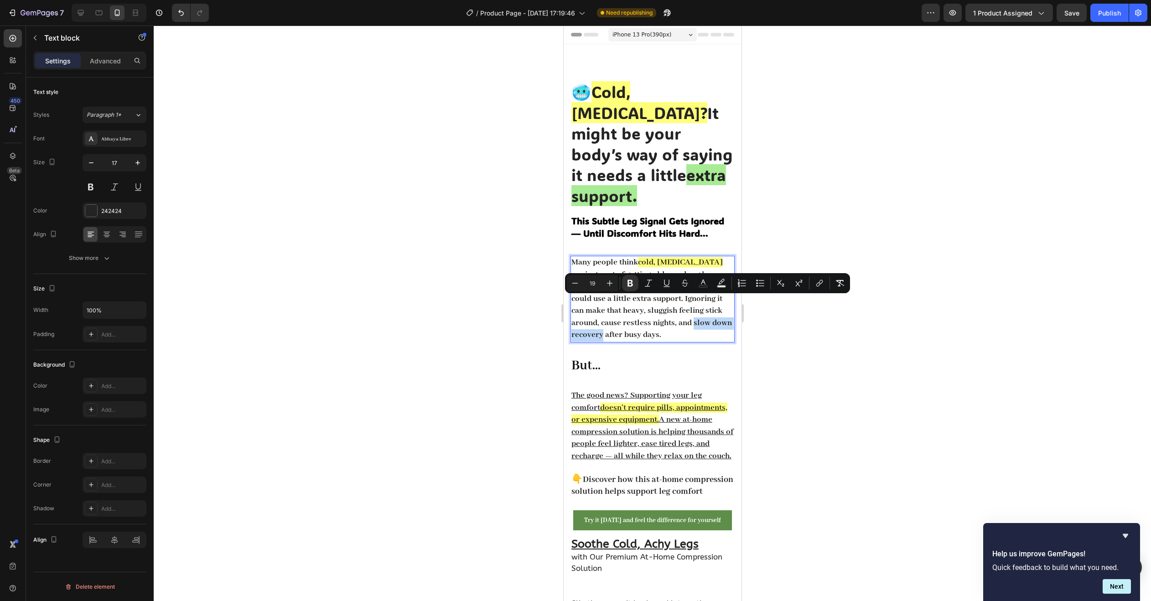
drag, startPoint x: 692, startPoint y: 301, endPoint x: 623, endPoint y: 317, distance: 71.1
click at [623, 317] on strong "are just part of getting older or long hours — but often, it’s your body’s way …" at bounding box center [651, 304] width 160 height 71
drag, startPoint x: 721, startPoint y: 284, endPoint x: 720, endPoint y: 292, distance: 8.3
click at [721, 285] on icon "Editor contextual toolbar" at bounding box center [721, 283] width 9 height 9
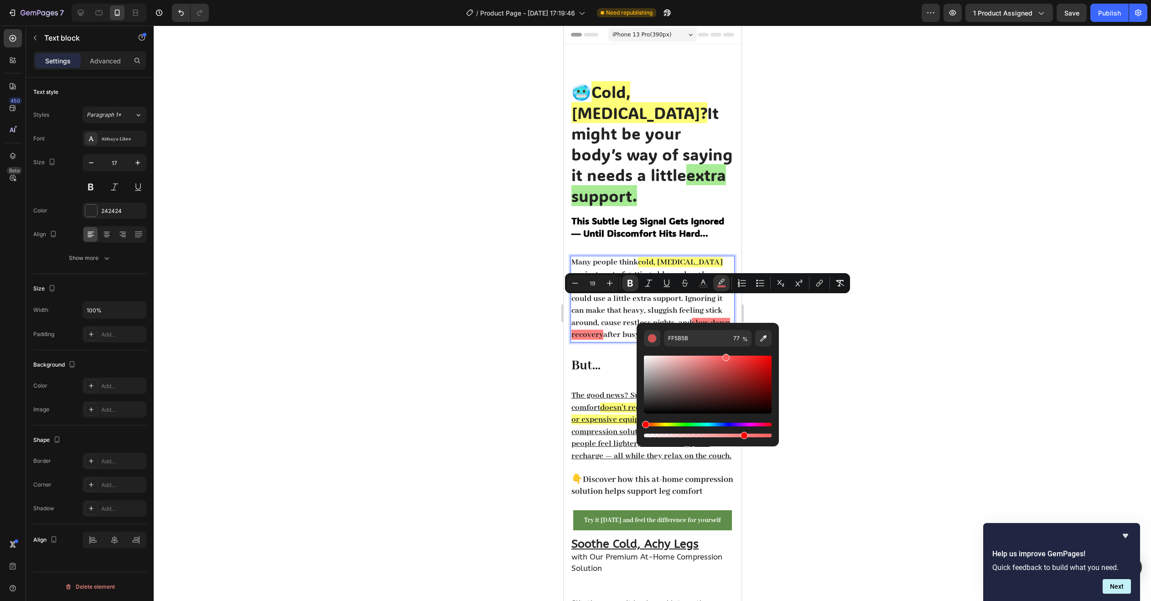
drag, startPoint x: 741, startPoint y: 360, endPoint x: 724, endPoint y: 351, distance: 18.6
click at [724, 351] on div "Editor contextual toolbar" at bounding box center [708, 392] width 128 height 93
type input "FF5E5E"
click at [770, 310] on div at bounding box center [652, 313] width 997 height 575
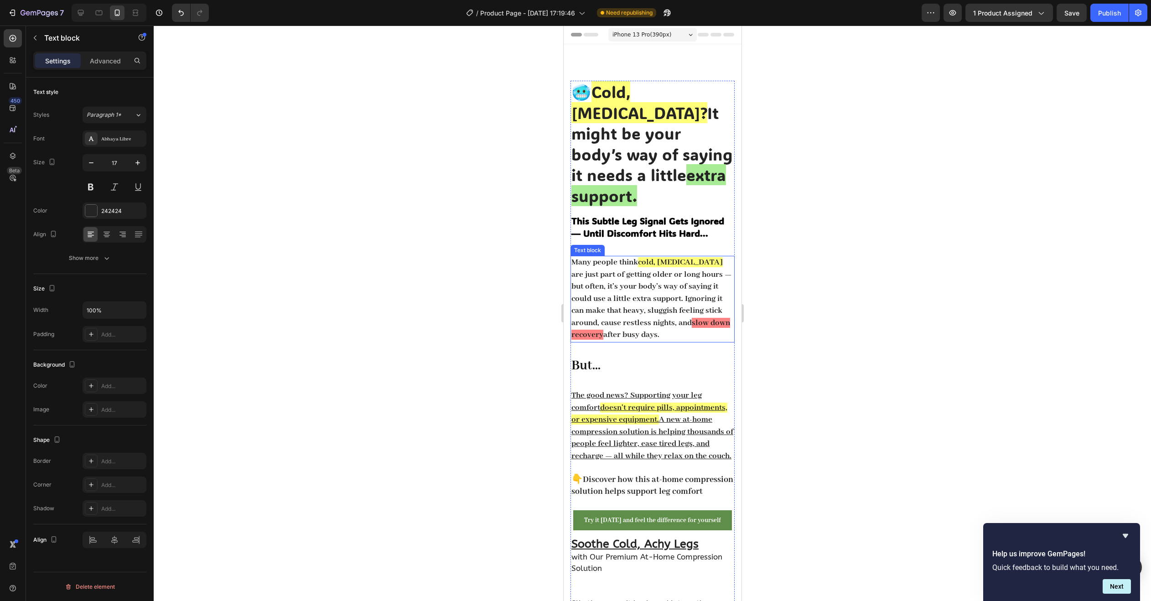
click at [640, 257] on strong "cold, [MEDICAL_DATA]" at bounding box center [679, 262] width 85 height 10
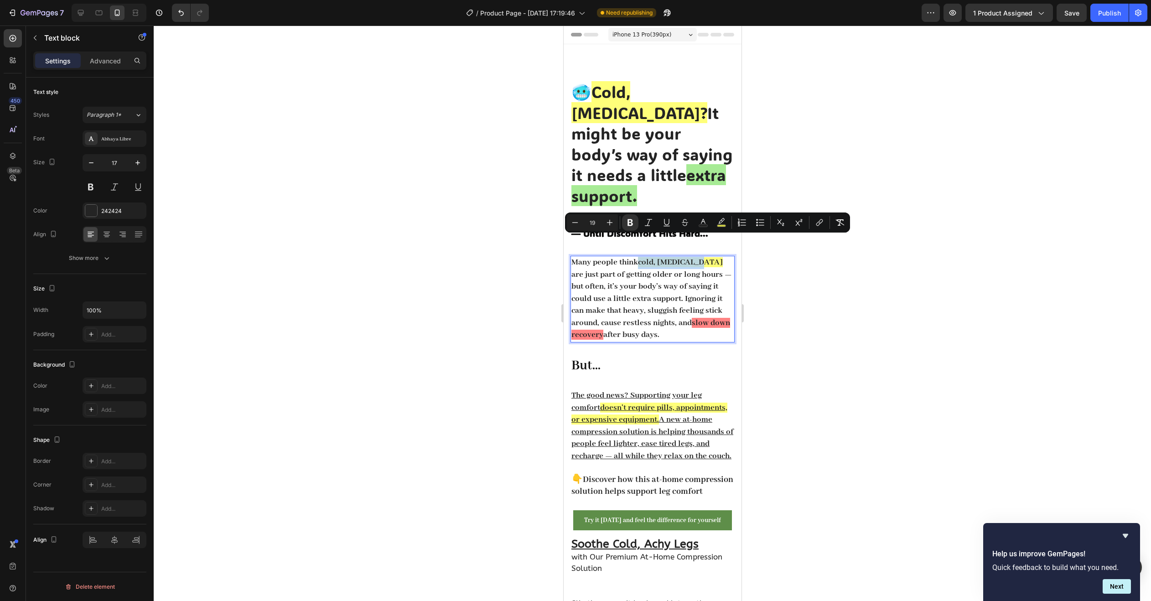
drag, startPoint x: 640, startPoint y: 243, endPoint x: 691, endPoint y: 242, distance: 51.1
click at [691, 257] on strong "cold, [MEDICAL_DATA]" at bounding box center [679, 262] width 85 height 10
click at [722, 223] on icon "Editor contextual toolbar" at bounding box center [721, 222] width 9 height 9
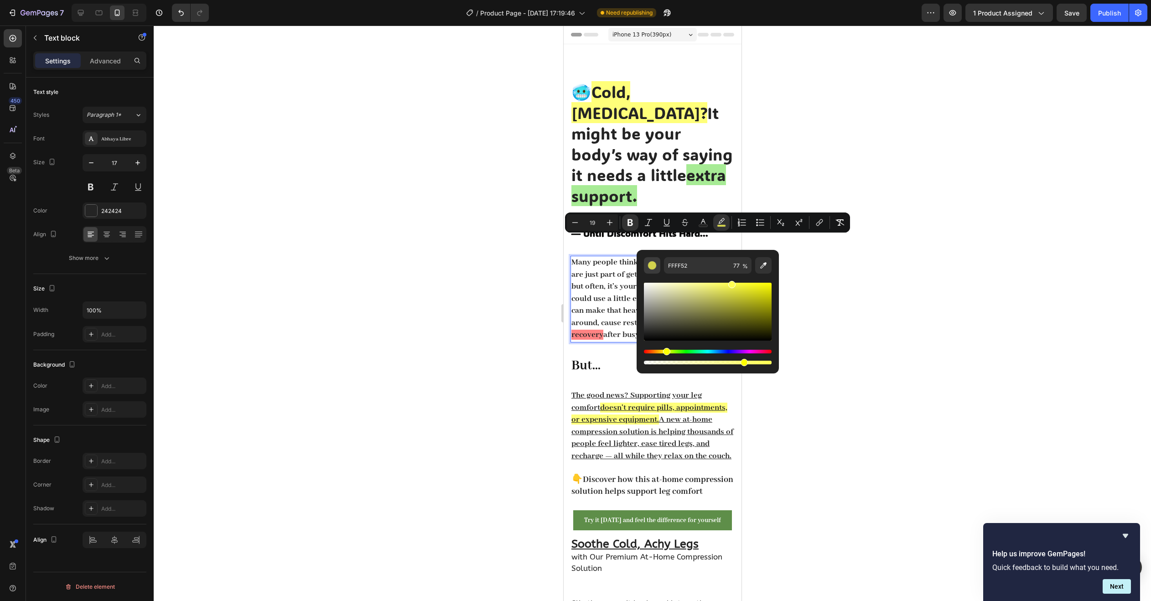
click at [654, 266] on div "Editor contextual toolbar" at bounding box center [651, 265] width 9 height 9
drag, startPoint x: 645, startPoint y: 338, endPoint x: 639, endPoint y: 352, distance: 15.3
click at [638, 351] on div "FFFF52 77 %" at bounding box center [707, 308] width 142 height 116
type input "FFFFFF"
drag, startPoint x: 647, startPoint y: 305, endPoint x: 643, endPoint y: 271, distance: 34.9
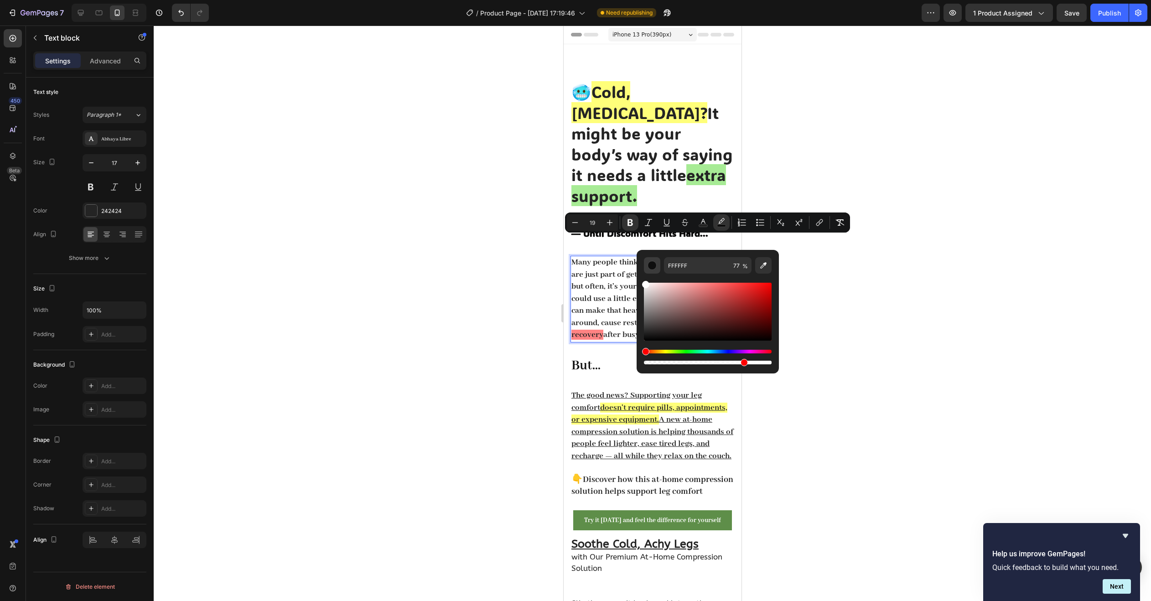
click at [644, 271] on div "FFFFFF 77 %" at bounding box center [708, 311] width 128 height 109
click at [899, 297] on div at bounding box center [652, 313] width 997 height 575
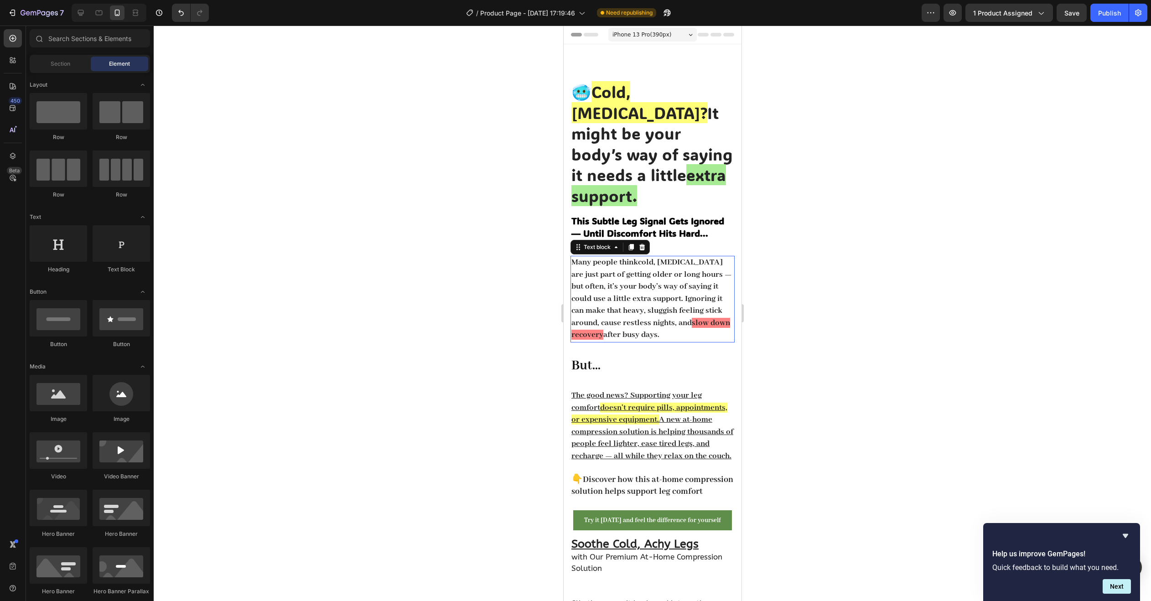
click at [671, 257] on strong "cold, [MEDICAL_DATA]" at bounding box center [679, 262] width 85 height 10
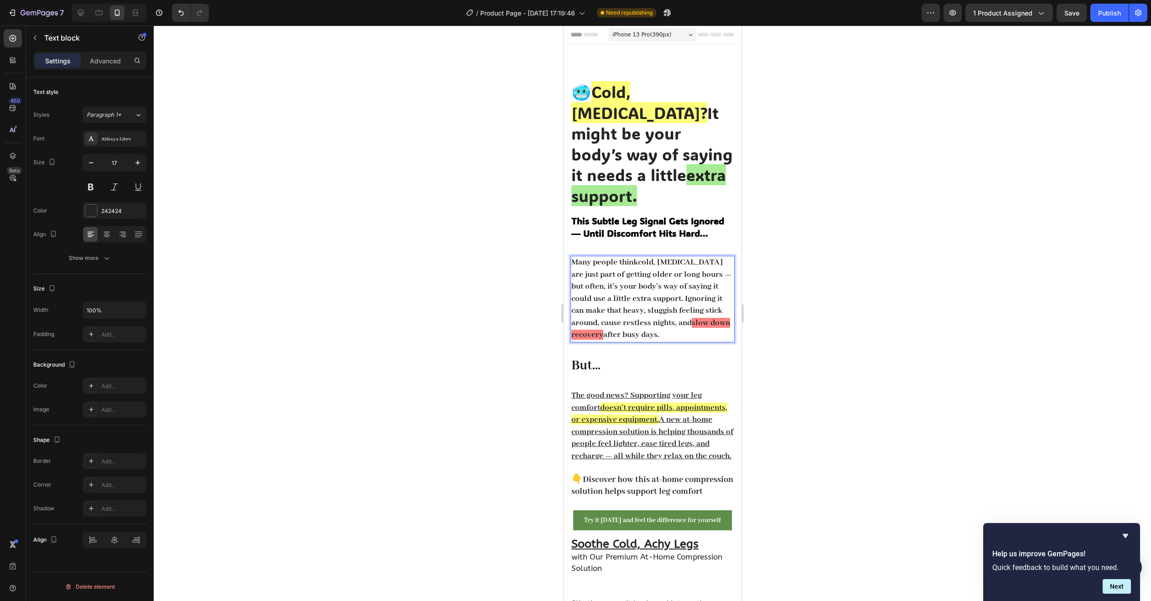
drag, startPoint x: 696, startPoint y: 241, endPoint x: 640, endPoint y: 244, distance: 56.1
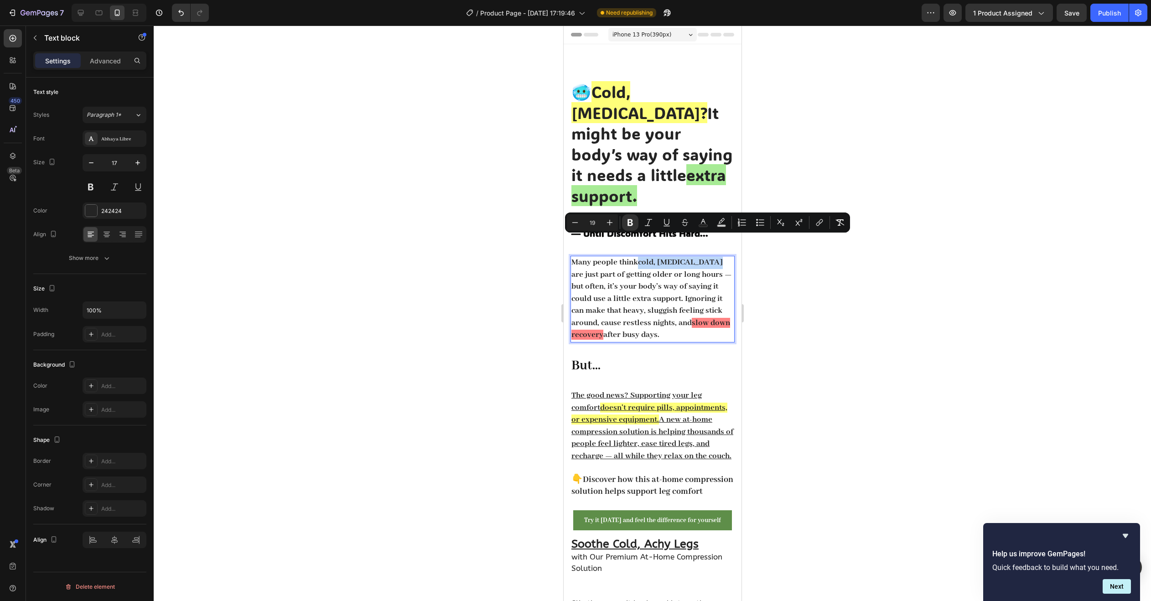
drag, startPoint x: 640, startPoint y: 242, endPoint x: 697, endPoint y: 242, distance: 57.0
click at [697, 257] on p "Many people think cold, heavy legs are just part of getting older or long hours…" at bounding box center [652, 299] width 162 height 85
drag, startPoint x: 717, startPoint y: 224, endPoint x: 723, endPoint y: 227, distance: 6.9
click at [718, 224] on icon "Editor contextual toolbar" at bounding box center [721, 222] width 9 height 9
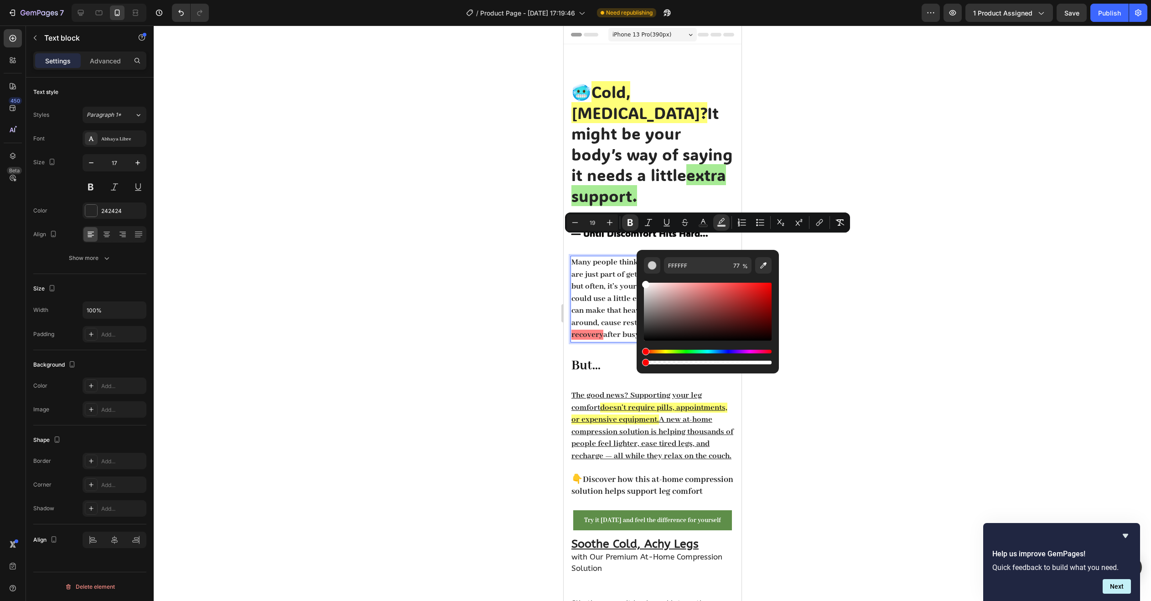
drag, startPoint x: 1306, startPoint y: 387, endPoint x: 633, endPoint y: 368, distance: 673.2
type input "0"
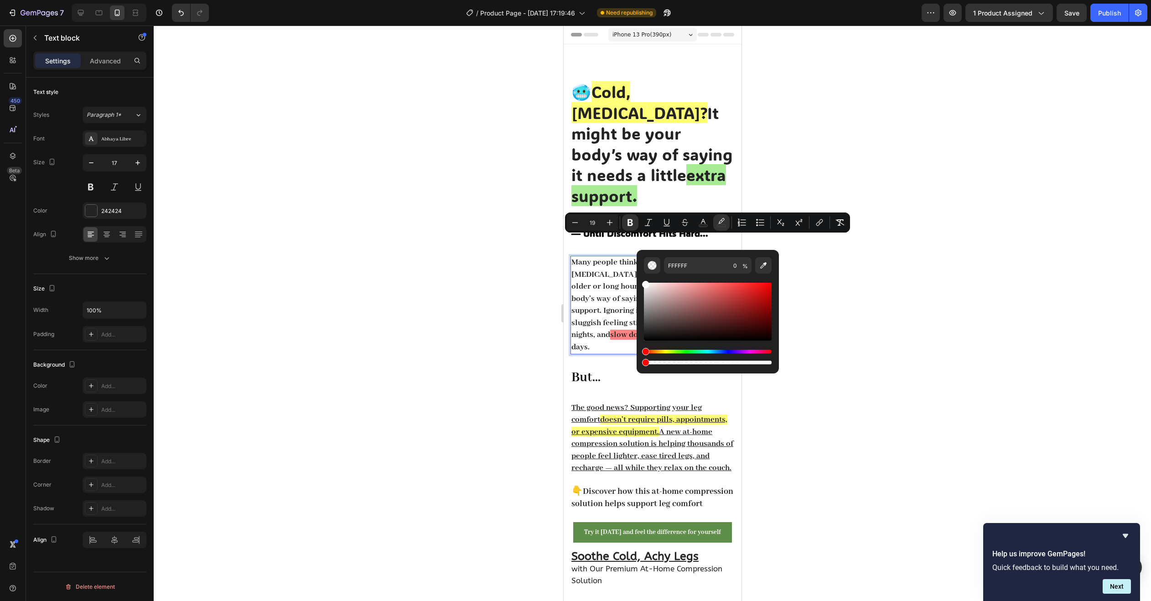
click at [852, 322] on div at bounding box center [652, 313] width 997 height 575
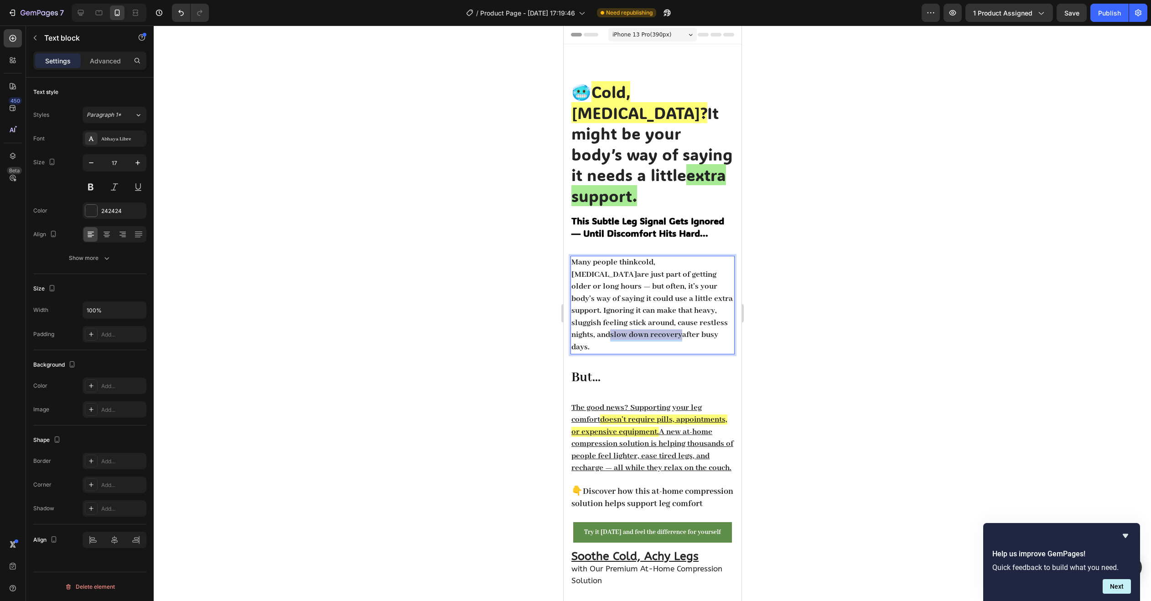
drag, startPoint x: 692, startPoint y: 302, endPoint x: 620, endPoint y: 317, distance: 73.6
click at [620, 317] on p "Many people think cold, heavy legs are just part of getting older or long hours…" at bounding box center [652, 305] width 162 height 97
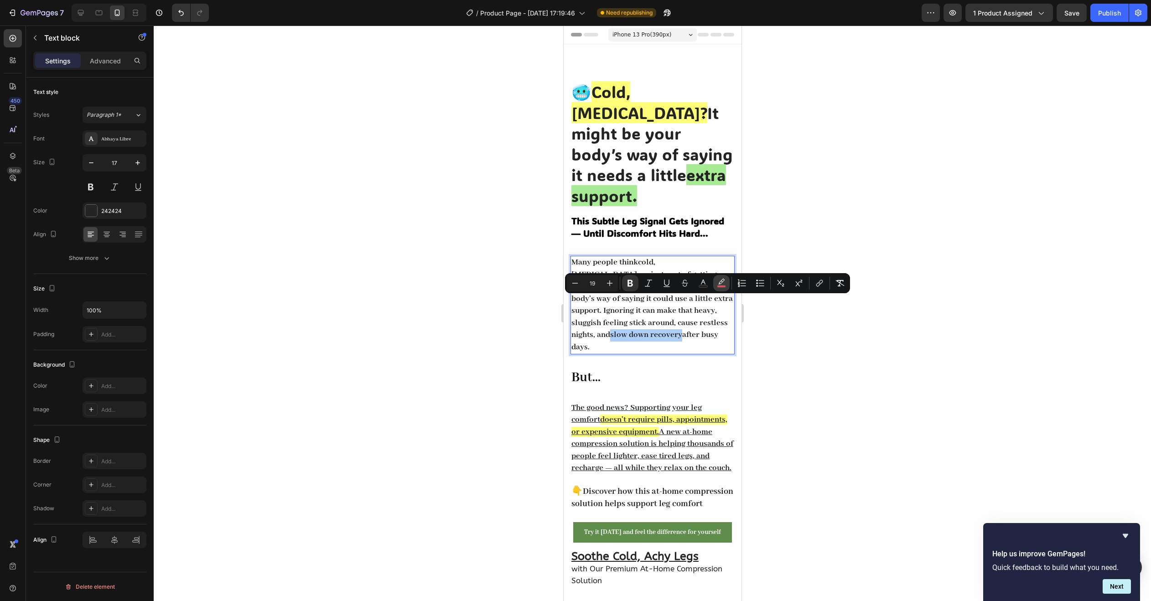
click at [726, 283] on button "color" at bounding box center [721, 283] width 16 height 16
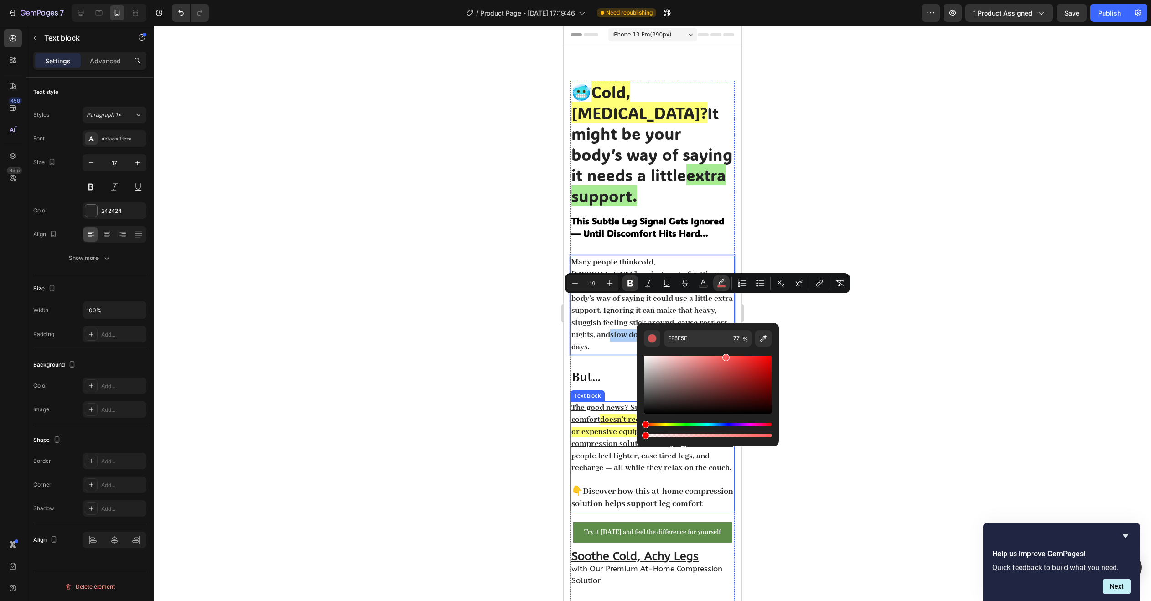
drag, startPoint x: 1212, startPoint y: 461, endPoint x: 616, endPoint y: 414, distance: 597.7
type input "0"
click at [537, 323] on div at bounding box center [652, 313] width 997 height 575
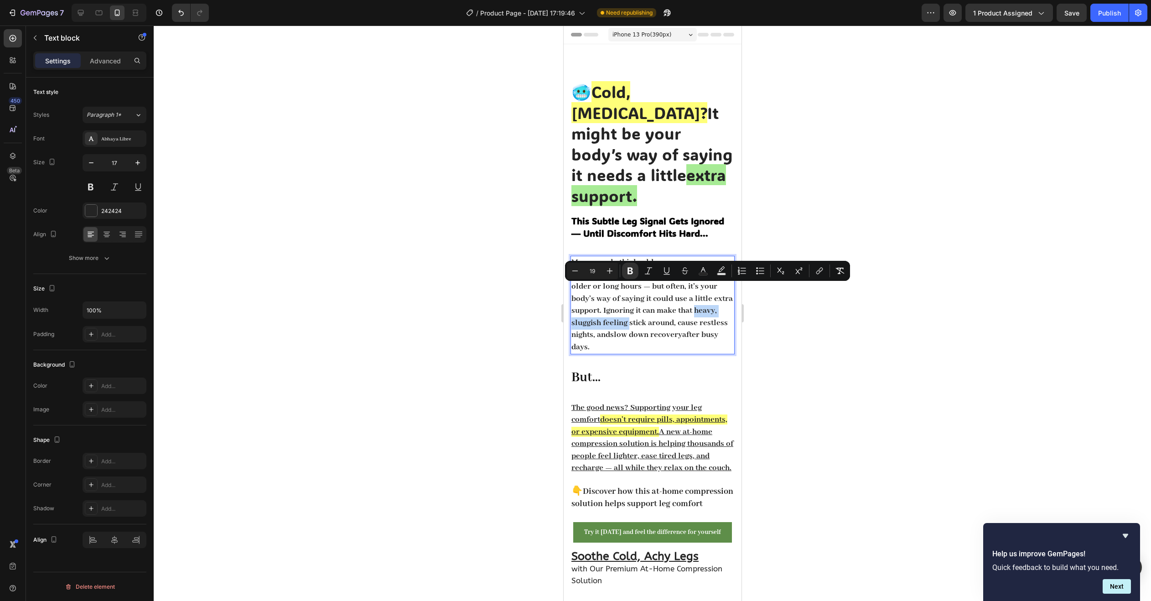
drag, startPoint x: 608, startPoint y: 288, endPoint x: 688, endPoint y: 293, distance: 80.4
click at [688, 293] on strong "are just part of getting older or long hours — but often, it’s your body’s way …" at bounding box center [651, 304] width 161 height 71
click at [725, 272] on button "Text Background Color" at bounding box center [721, 271] width 16 height 16
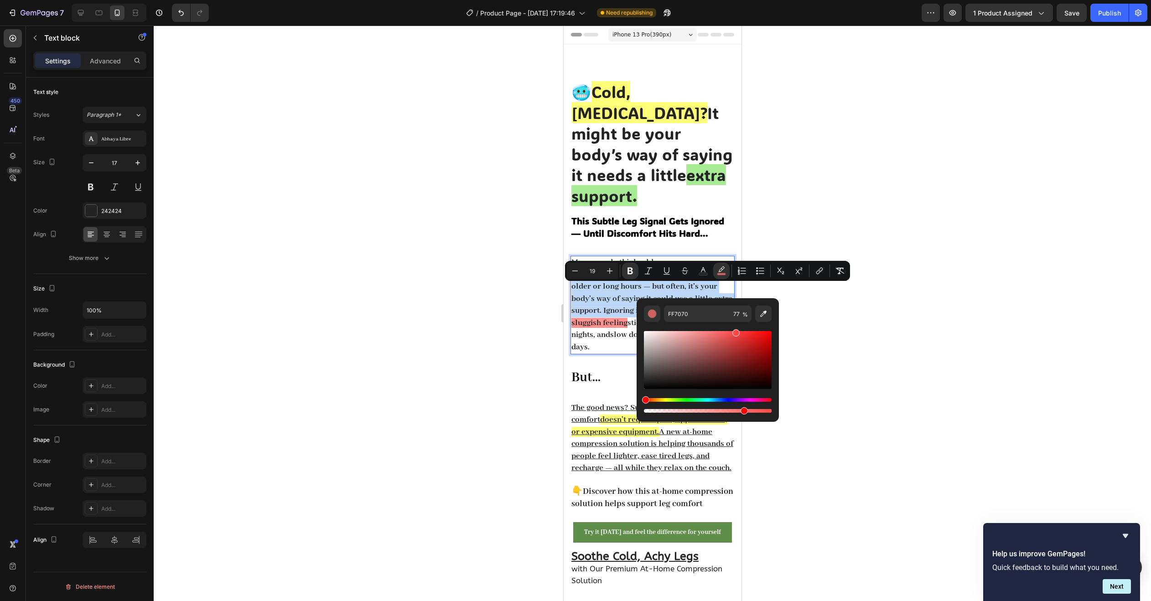
type input "FF4444"
drag, startPoint x: 731, startPoint y: 336, endPoint x: 737, endPoint y: 325, distance: 11.6
click at [737, 325] on div "Editor contextual toolbar" at bounding box center [708, 368] width 128 height 93
click at [821, 289] on div at bounding box center [652, 313] width 997 height 575
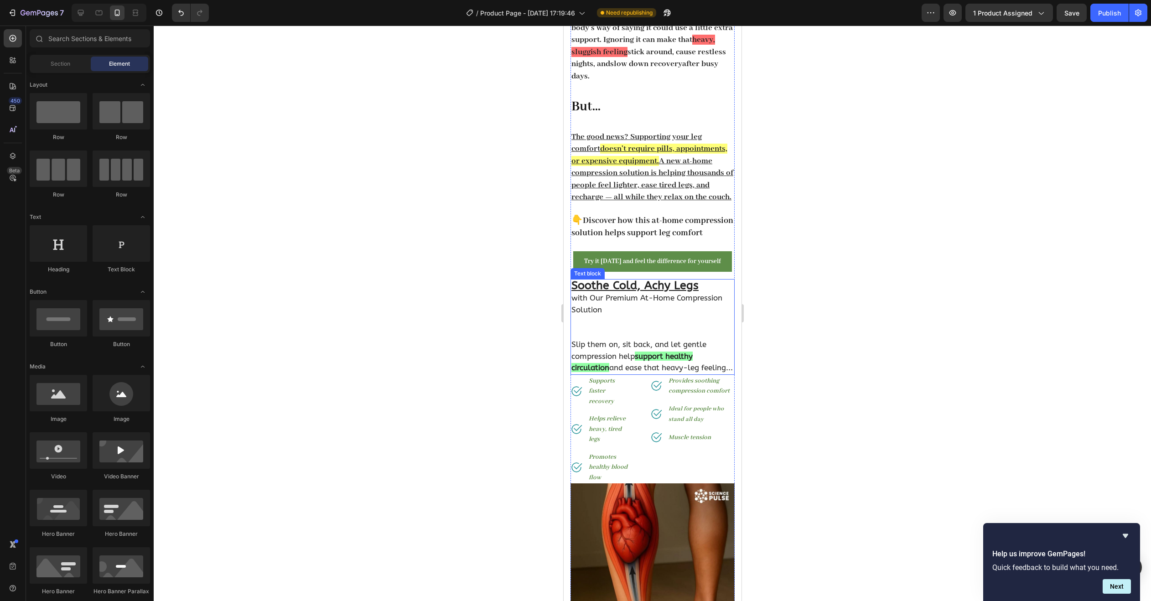
scroll to position [274, 0]
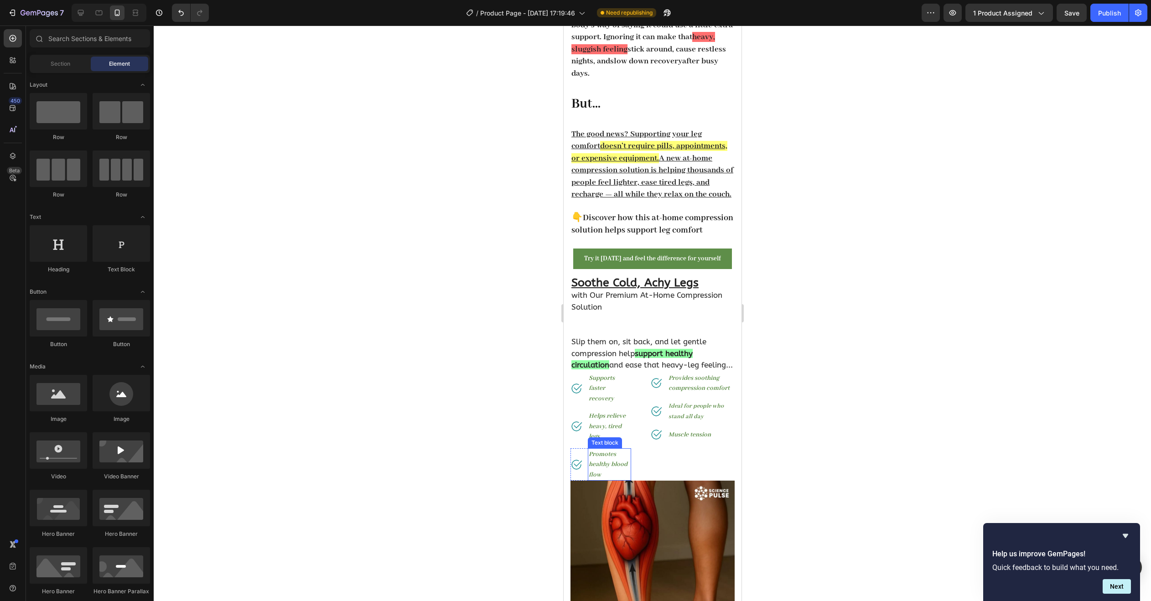
click at [600, 471] on strong "Promotes healthy blood flow" at bounding box center [607, 464] width 39 height 29
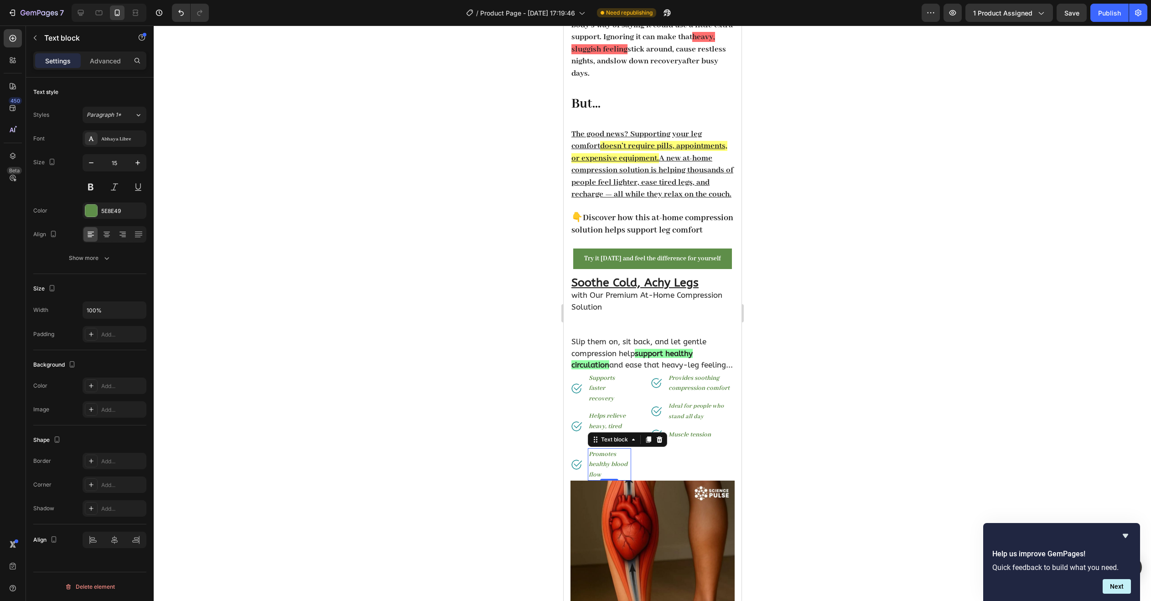
click at [600, 461] on p "Promotes healthy blood flow" at bounding box center [608, 464] width 41 height 31
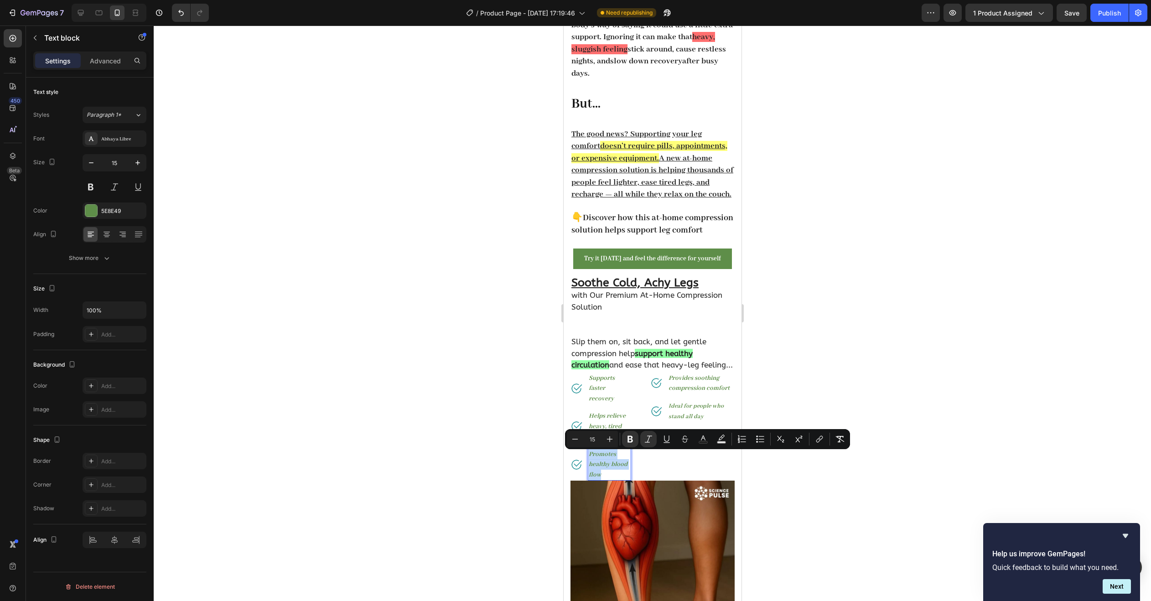
click at [600, 461] on p "Promotes healthy blood flow" at bounding box center [608, 464] width 41 height 31
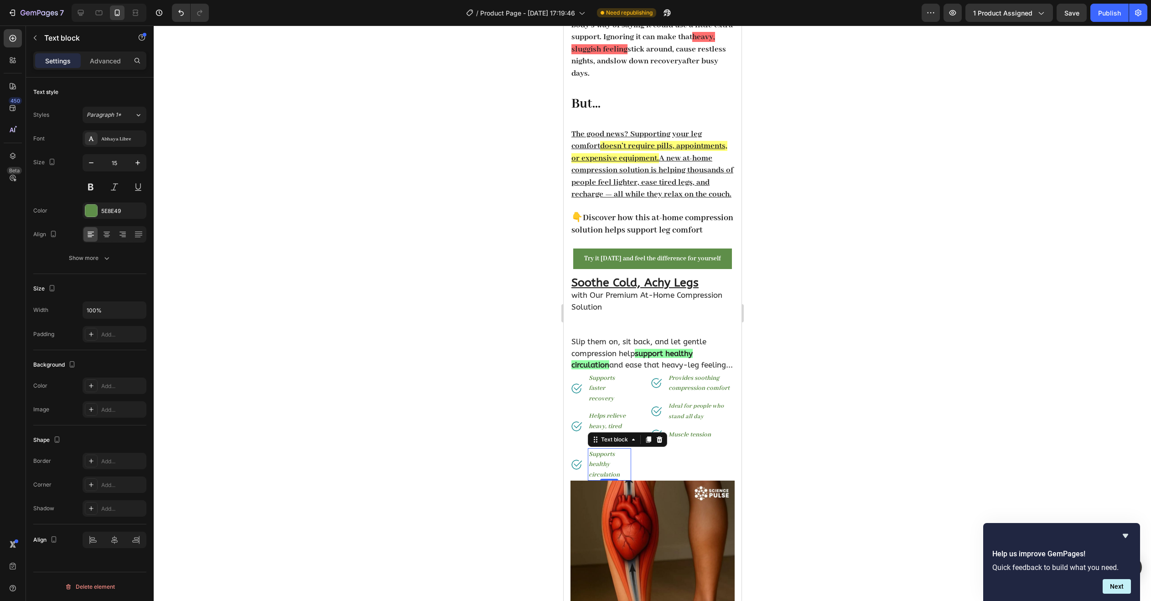
click at [841, 451] on div at bounding box center [652, 313] width 997 height 575
click at [589, 421] on strong "Helps relieve heavy, tired legs" at bounding box center [606, 426] width 37 height 29
click at [524, 412] on div at bounding box center [652, 313] width 997 height 575
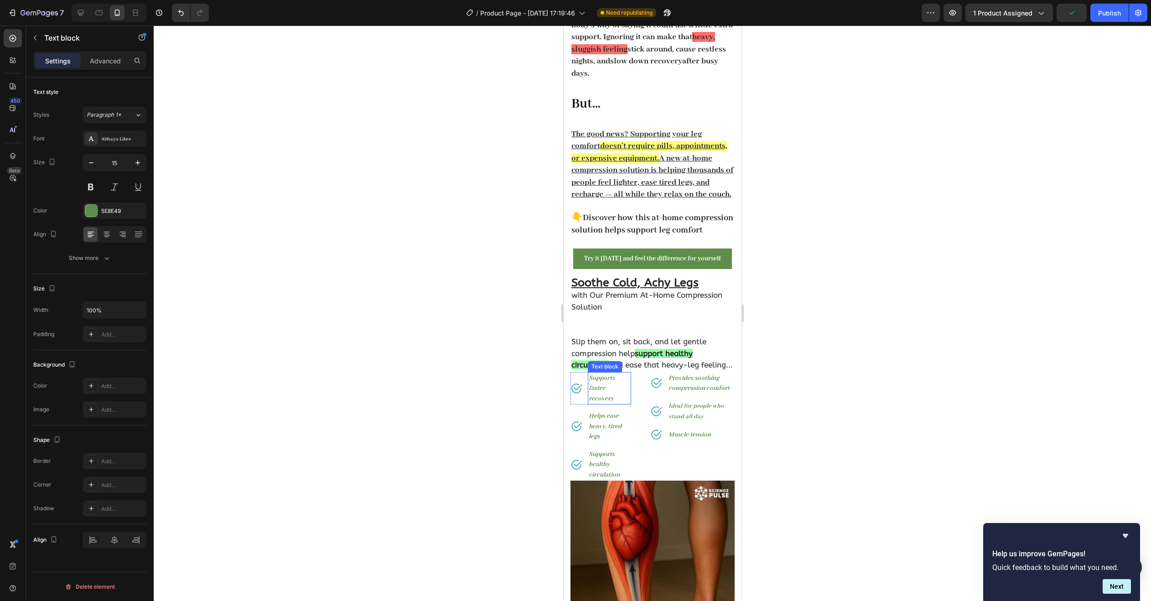
click at [603, 387] on strong "Supports faster recovery" at bounding box center [601, 388] width 26 height 29
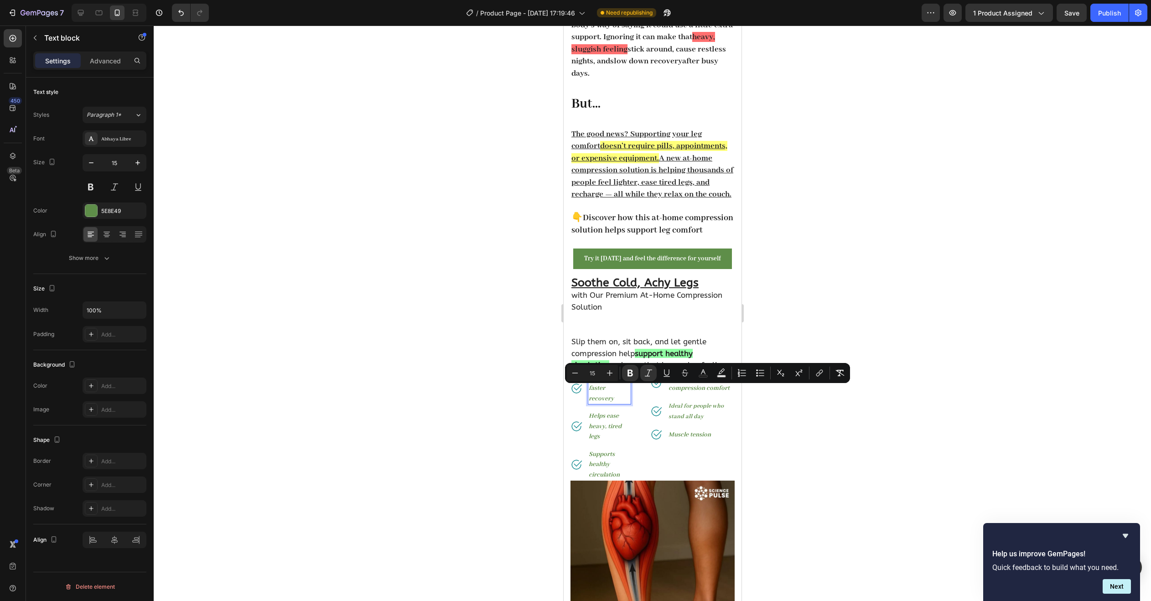
click at [598, 384] on strong "Supports faster recovery" at bounding box center [601, 388] width 26 height 29
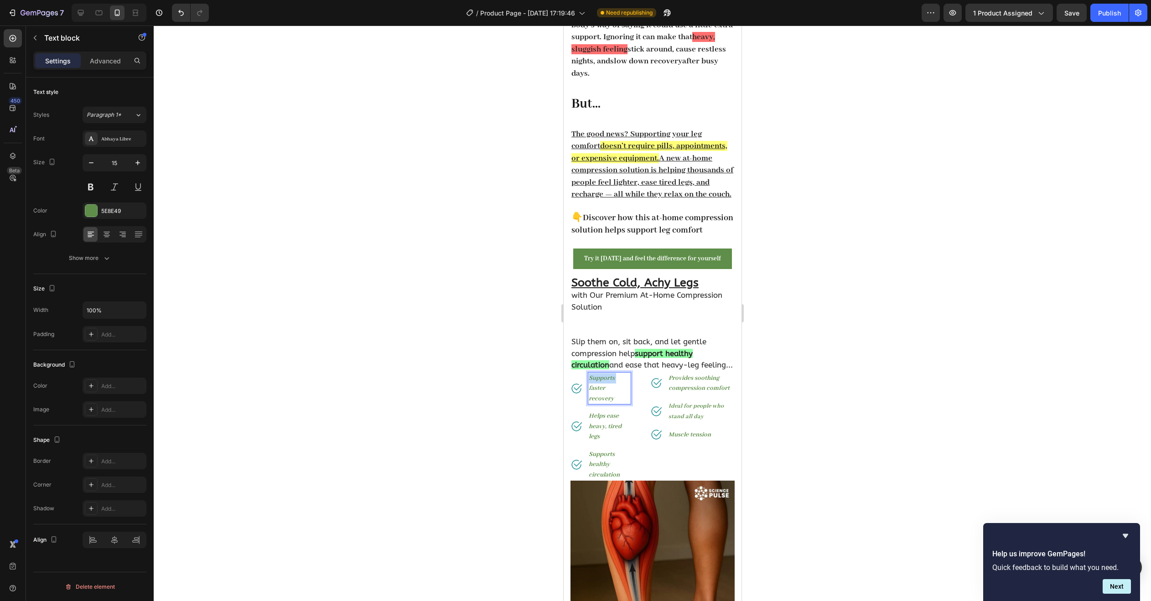
click at [598, 384] on strong "Supports faster recovery" at bounding box center [601, 388] width 26 height 29
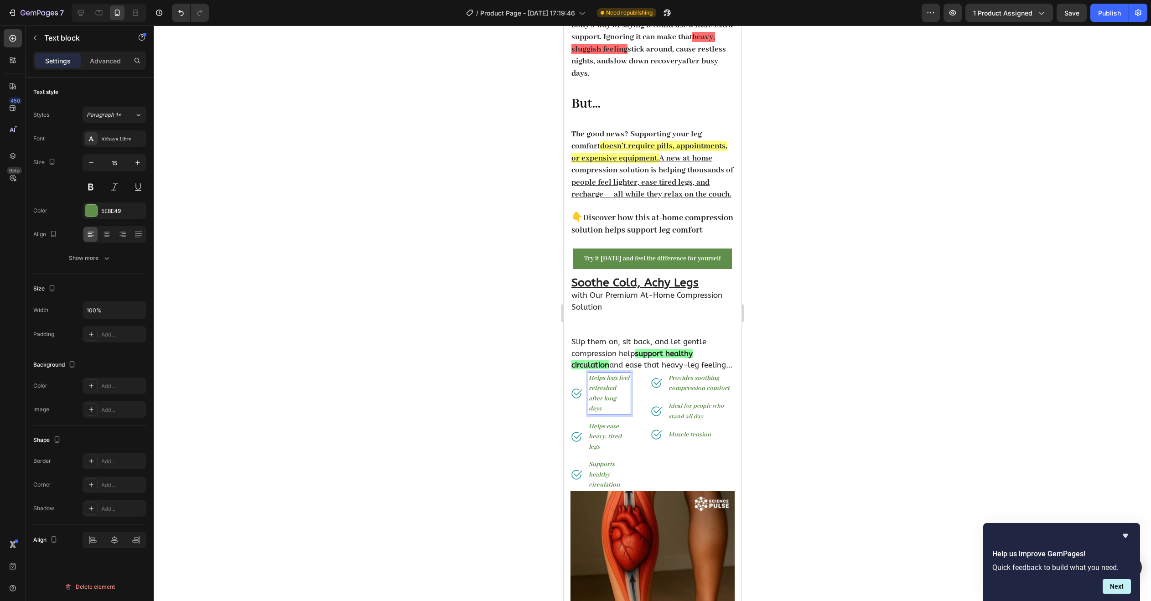
drag, startPoint x: 481, startPoint y: 370, endPoint x: 490, endPoint y: 372, distance: 9.2
click at [482, 370] on div at bounding box center [652, 313] width 997 height 575
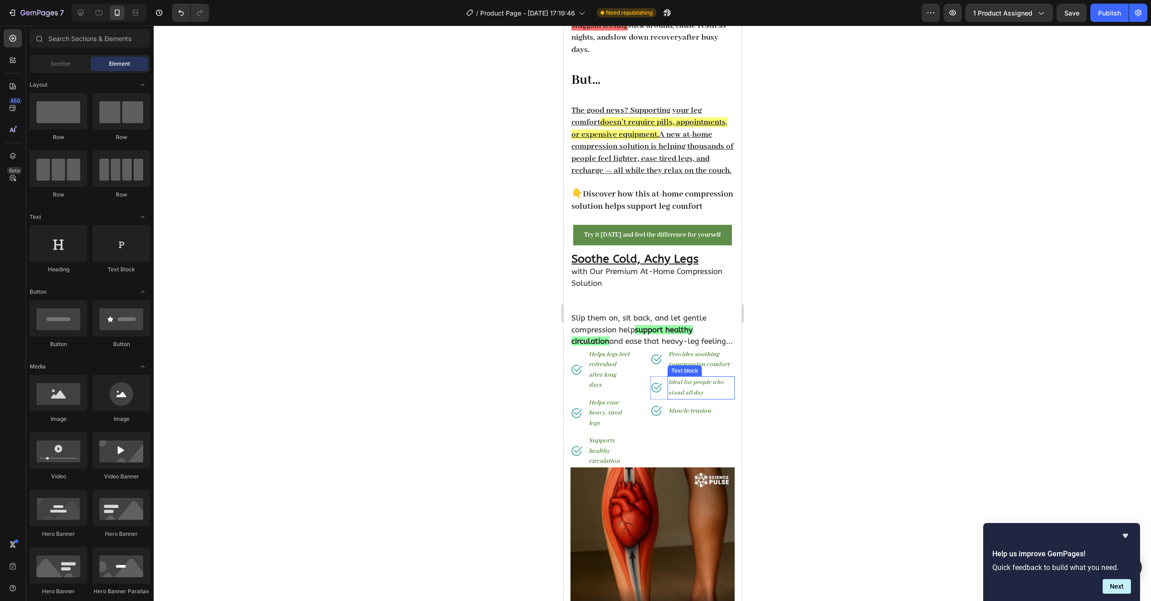
scroll to position [319, 0]
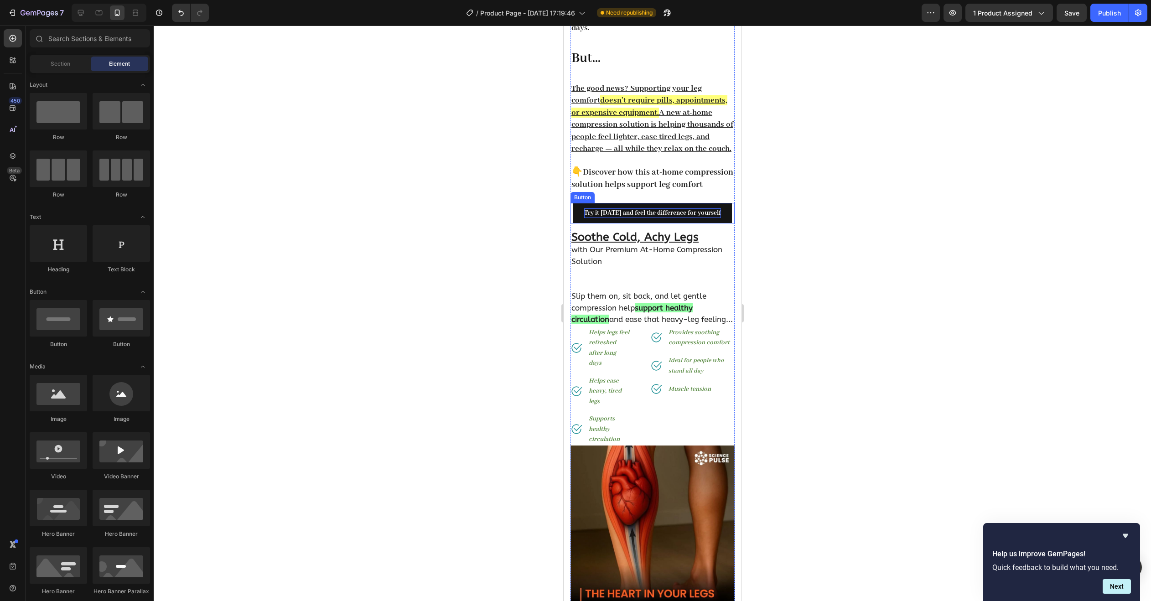
click at [591, 209] on strong "Try it today and feel the difference for yourself" at bounding box center [652, 213] width 137 height 8
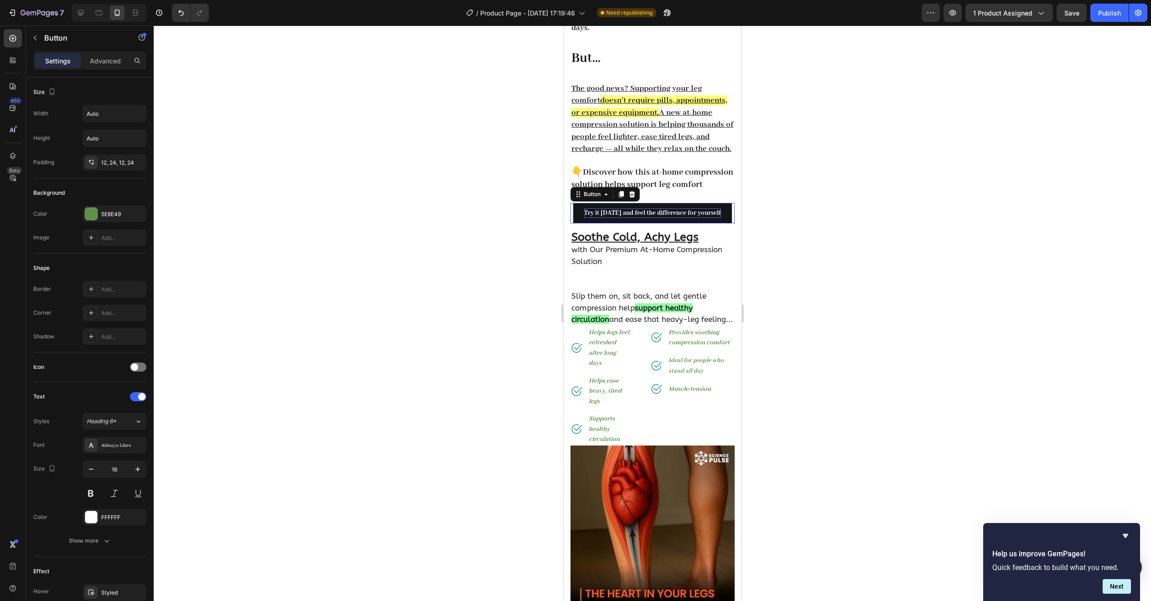
click at [591, 209] on strong "Try it today and feel the difference for yourself" at bounding box center [652, 213] width 137 height 8
click at [827, 242] on div at bounding box center [652, 313] width 997 height 575
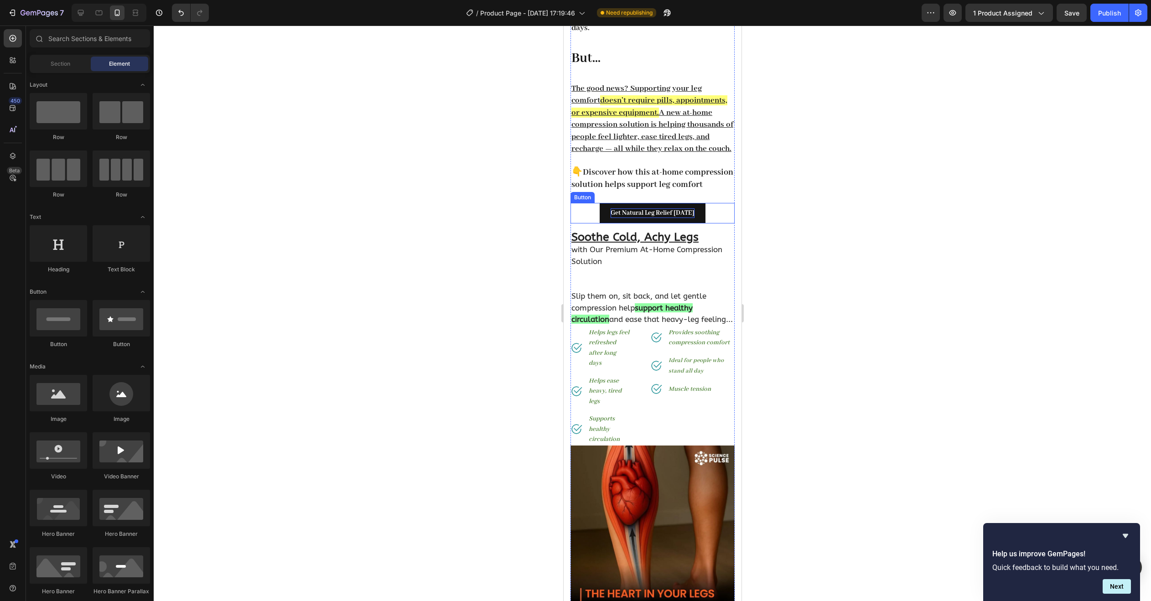
click at [675, 209] on strong "Get Natural Leg Relief [DATE]" at bounding box center [652, 213] width 84 height 8
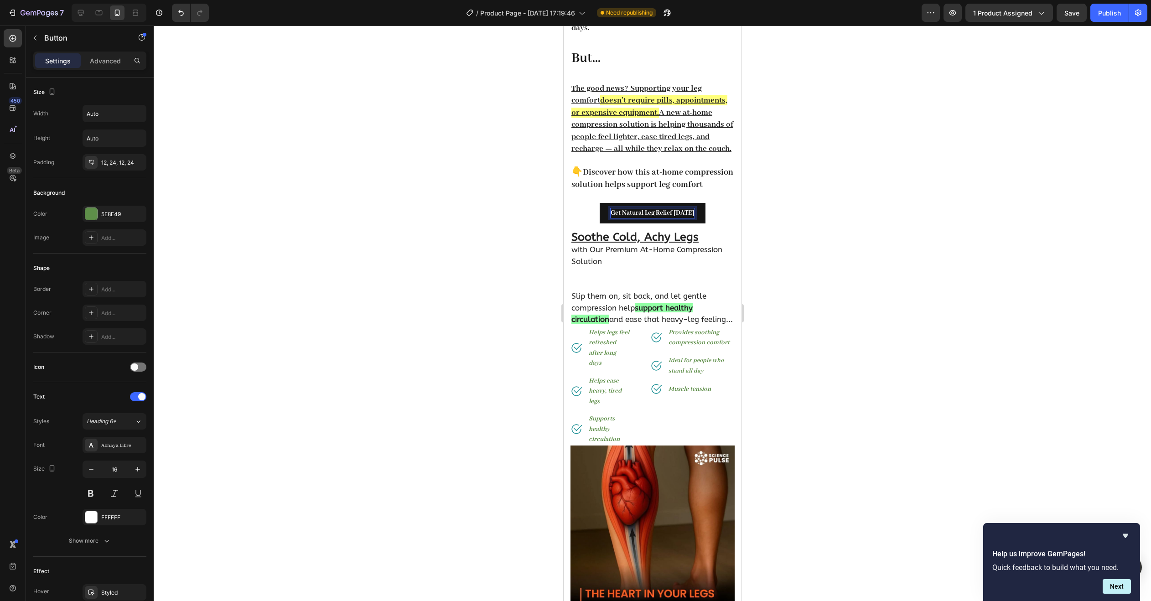
click at [679, 209] on strong "Get Natural Leg Relief [DATE]" at bounding box center [652, 213] width 84 height 8
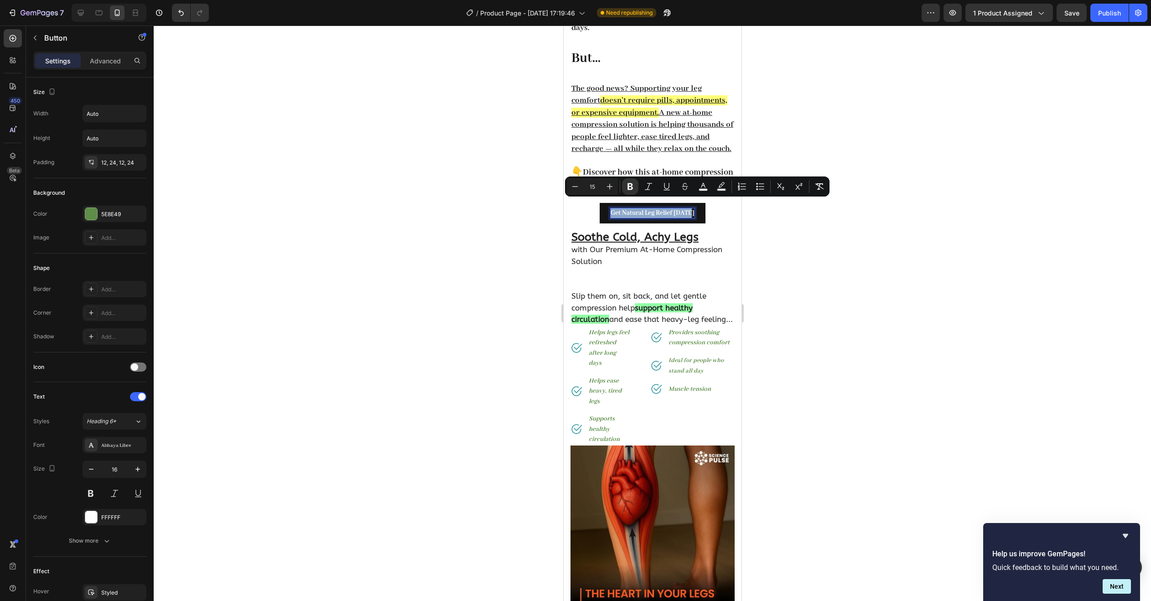
click at [678, 209] on strong "Get Natural Leg Relief [DATE]" at bounding box center [652, 213] width 84 height 8
click at [604, 185] on button "Plus" at bounding box center [609, 186] width 16 height 16
type input "16"
click at [879, 239] on div at bounding box center [652, 313] width 997 height 575
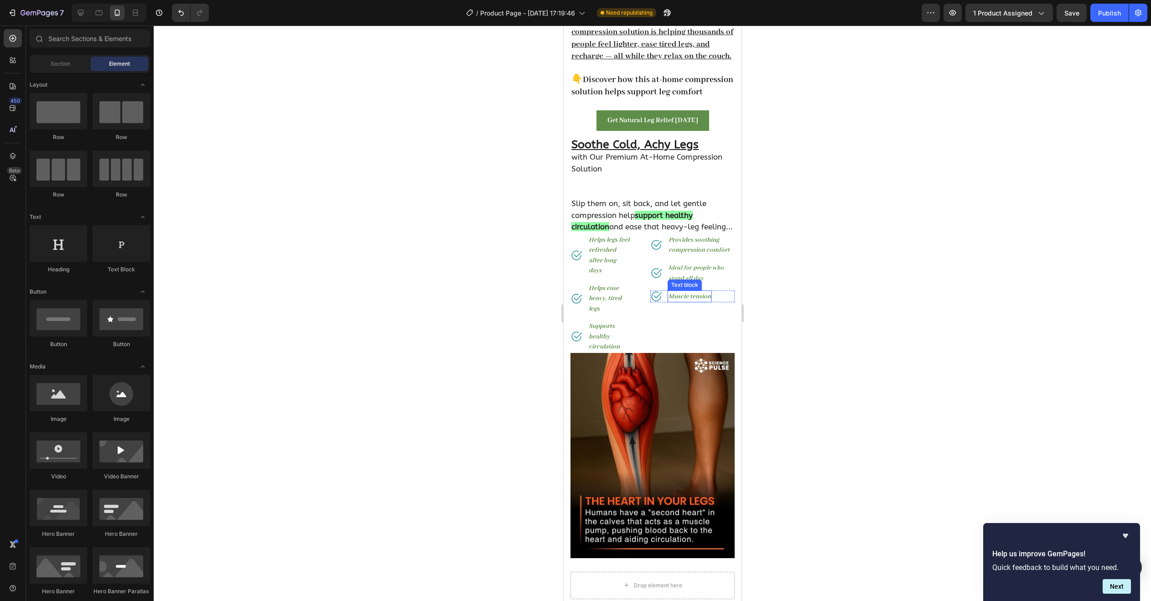
scroll to position [410, 0]
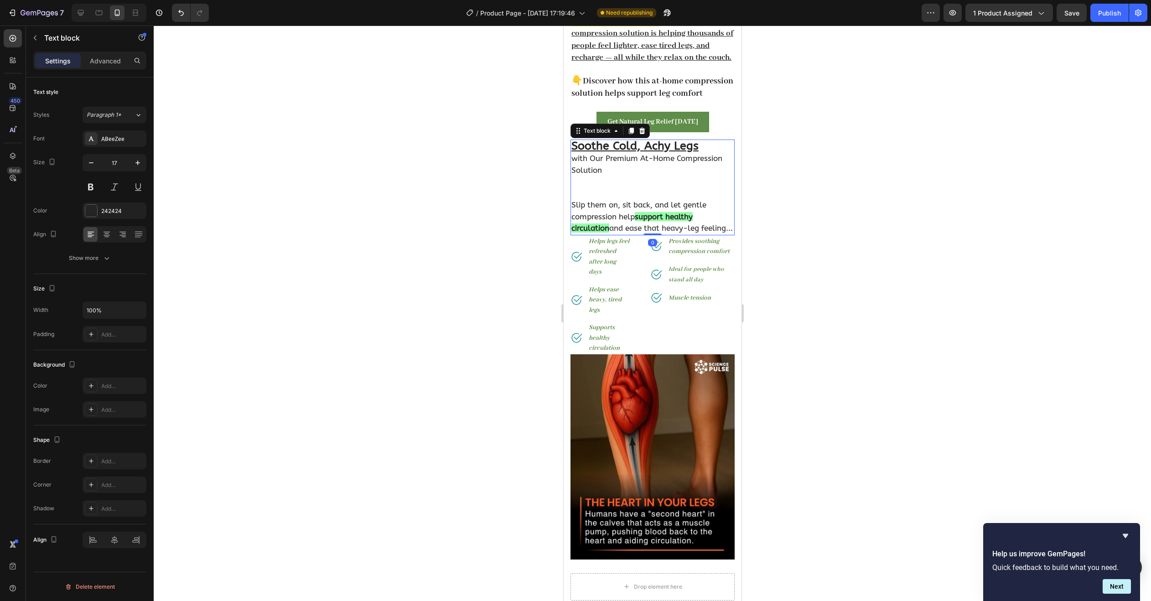
click at [644, 149] on p "Soothe Cold, Achy Legs with Our Premium At-Home Compression Solution" at bounding box center [652, 158] width 162 height 36
click at [639, 147] on p "Soothe Cold, Achy Legs with Our Premium At-Home Compression Solution" at bounding box center [652, 158] width 162 height 36
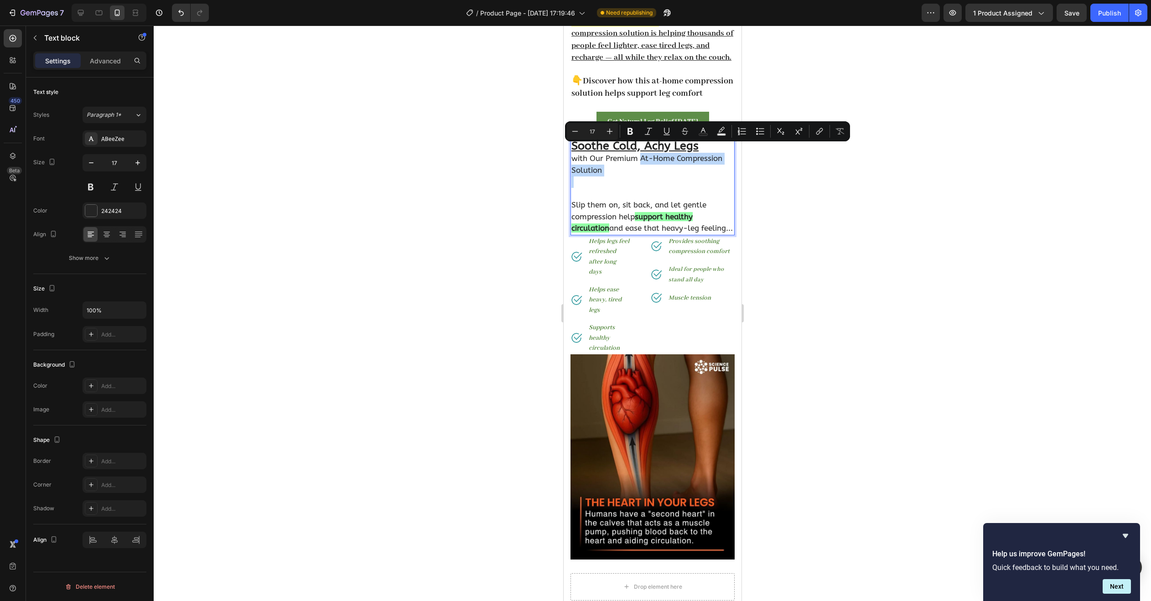
drag, startPoint x: 639, startPoint y: 147, endPoint x: 719, endPoint y: 158, distance: 80.9
click at [719, 158] on p "Soothe Cold, Achy Legs with Our Premium At-Home Compression Solution" at bounding box center [652, 158] width 162 height 36
click at [718, 132] on icon "Editor contextual toolbar" at bounding box center [721, 131] width 9 height 9
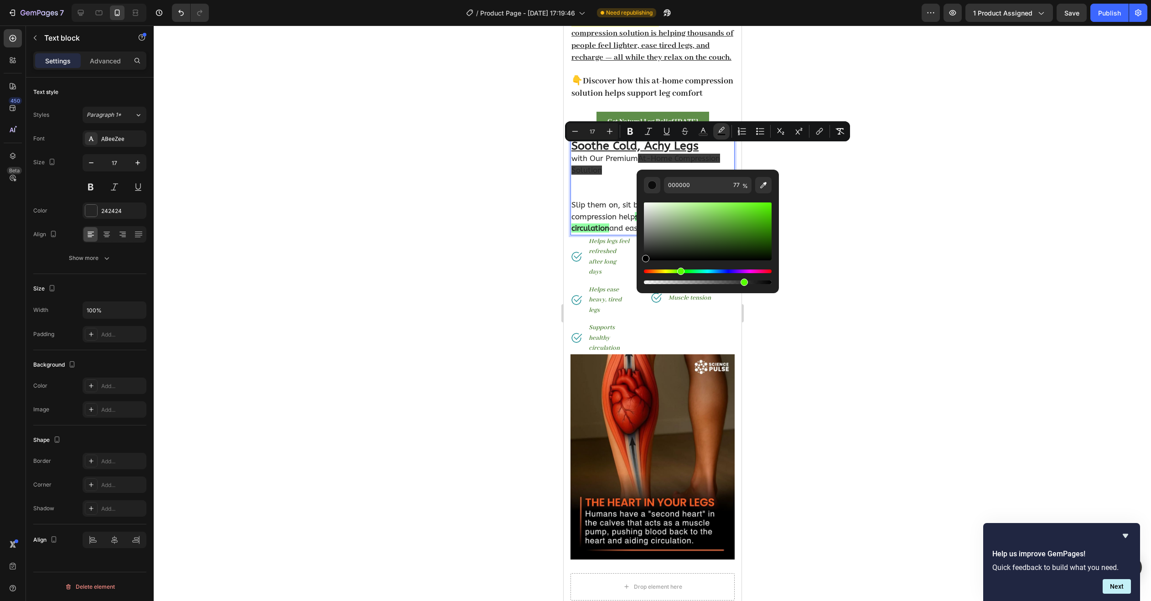
drag, startPoint x: 707, startPoint y: 269, endPoint x: 679, endPoint y: 270, distance: 27.8
click at [679, 270] on div "Hue" at bounding box center [708, 271] width 128 height 4
drag, startPoint x: 722, startPoint y: 210, endPoint x: 711, endPoint y: 201, distance: 14.0
click at [711, 202] on div "Editor contextual toolbar" at bounding box center [708, 231] width 128 height 58
drag, startPoint x: 714, startPoint y: 207, endPoint x: 692, endPoint y: 204, distance: 23.0
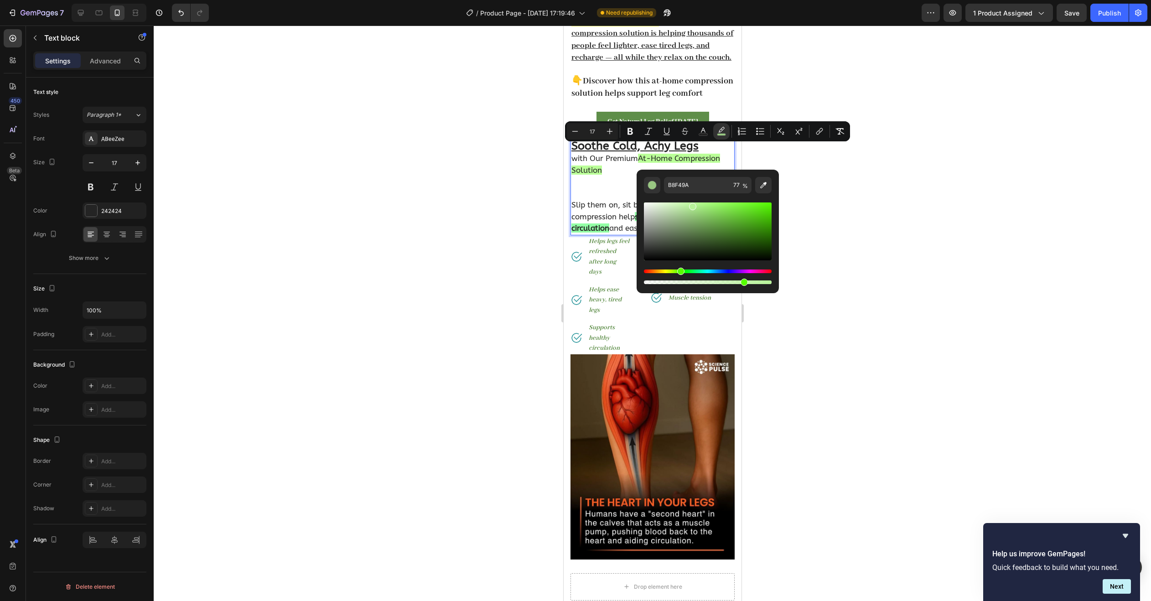
click at [692, 204] on div "Editor contextual toolbar" at bounding box center [708, 231] width 128 height 58
drag, startPoint x: 679, startPoint y: 271, endPoint x: 694, endPoint y: 267, distance: 15.6
click at [688, 272] on div "Hue" at bounding box center [689, 271] width 7 height 7
drag, startPoint x: 707, startPoint y: 211, endPoint x: 708, endPoint y: 194, distance: 16.5
click at [708, 194] on div "Editor contextual toolbar" at bounding box center [708, 239] width 128 height 93
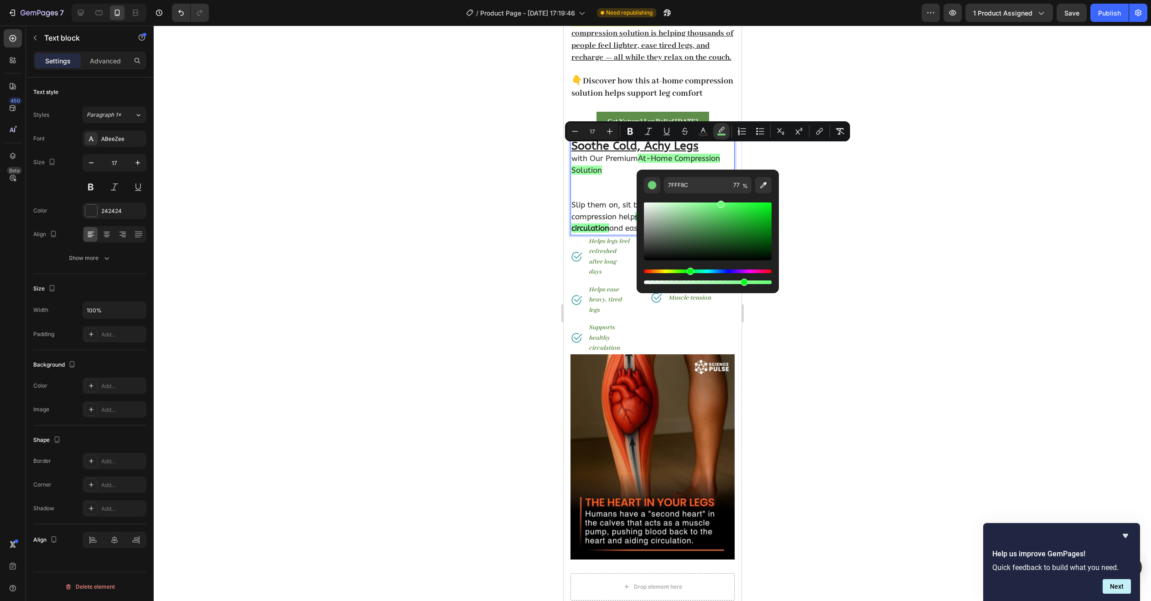
drag, startPoint x: 711, startPoint y: 204, endPoint x: 719, endPoint y: 196, distance: 11.0
click at [719, 196] on div "Editor contextual toolbar" at bounding box center [708, 239] width 128 height 93
drag, startPoint x: 721, startPoint y: 205, endPoint x: 716, endPoint y: 197, distance: 8.9
click at [716, 197] on div "Editor contextual toolbar" at bounding box center [708, 239] width 128 height 93
type input "70FF7E"
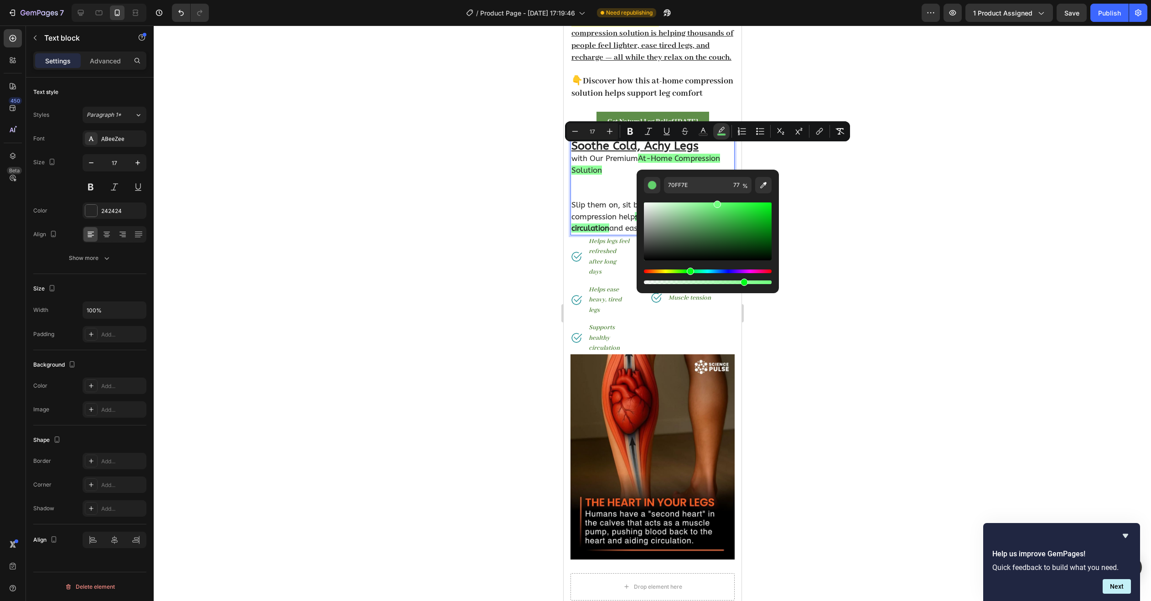
click at [845, 220] on div at bounding box center [652, 313] width 997 height 575
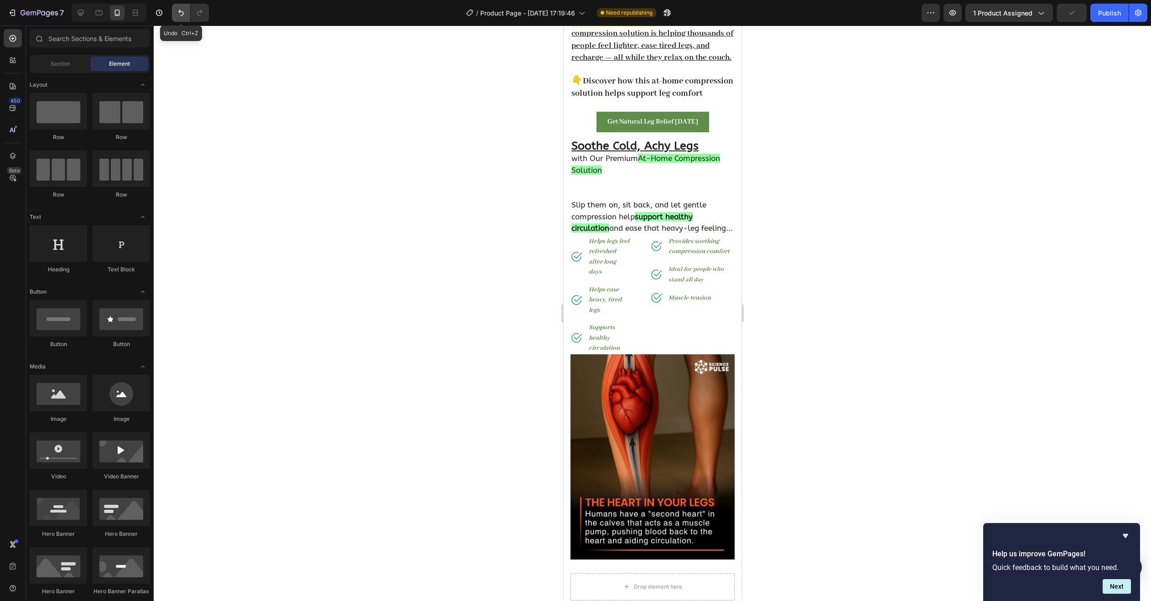
click at [182, 13] on icon "Undo/Redo" at bounding box center [180, 12] width 9 height 9
click at [181, 13] on icon "Undo/Redo" at bounding box center [180, 12] width 9 height 9
click at [179, 13] on icon "Undo/Redo" at bounding box center [180, 12] width 9 height 9
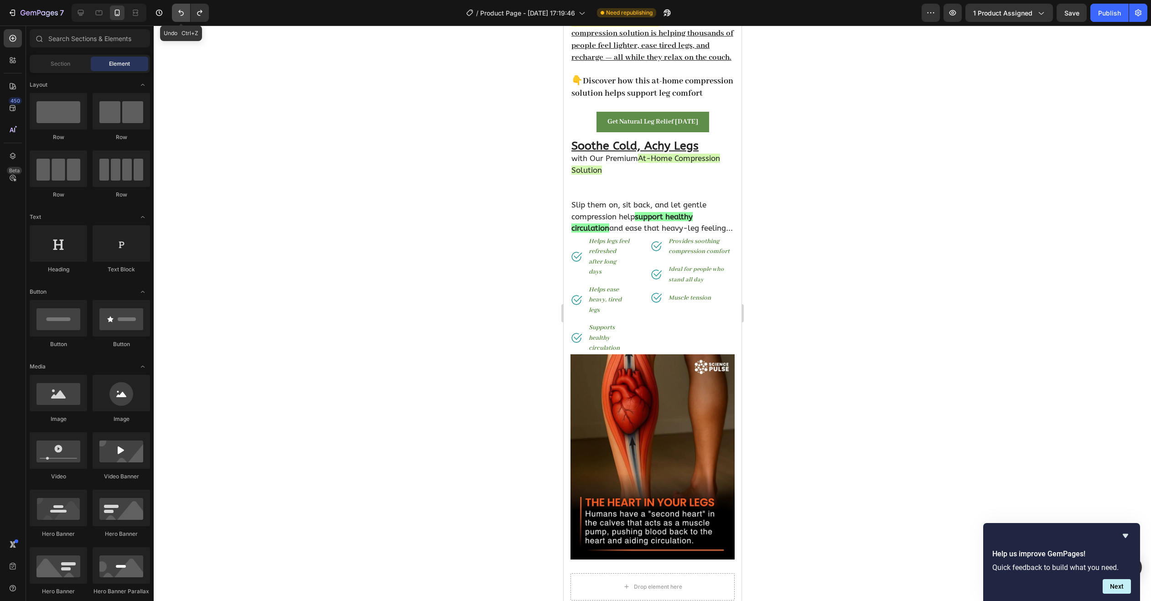
click at [179, 13] on icon "Undo/Redo" at bounding box center [180, 12] width 9 height 9
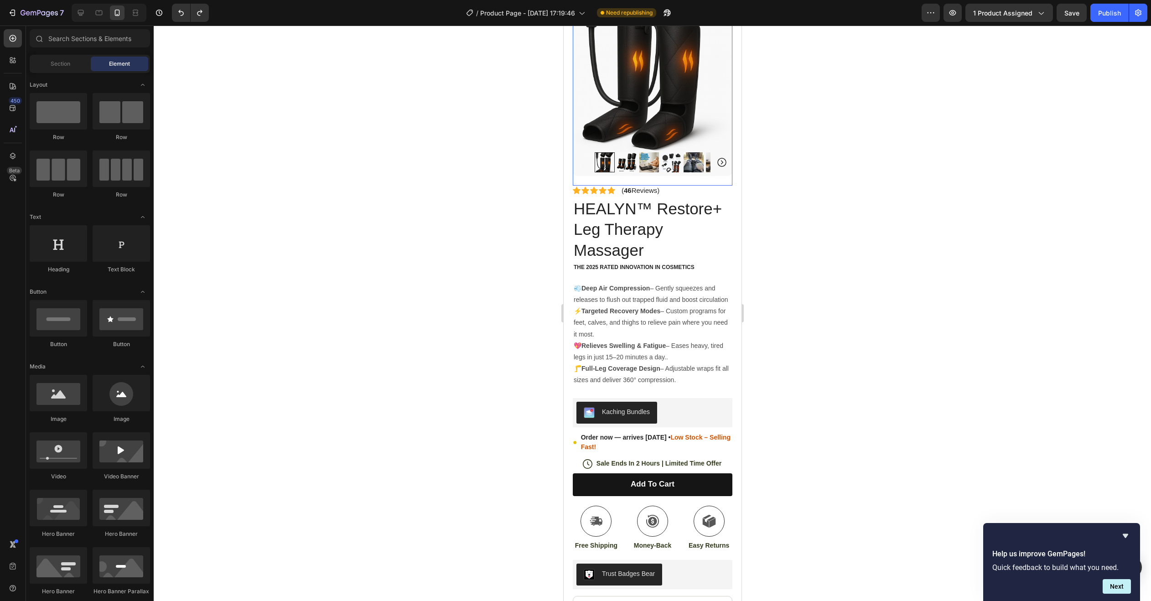
scroll to position [1185, 0]
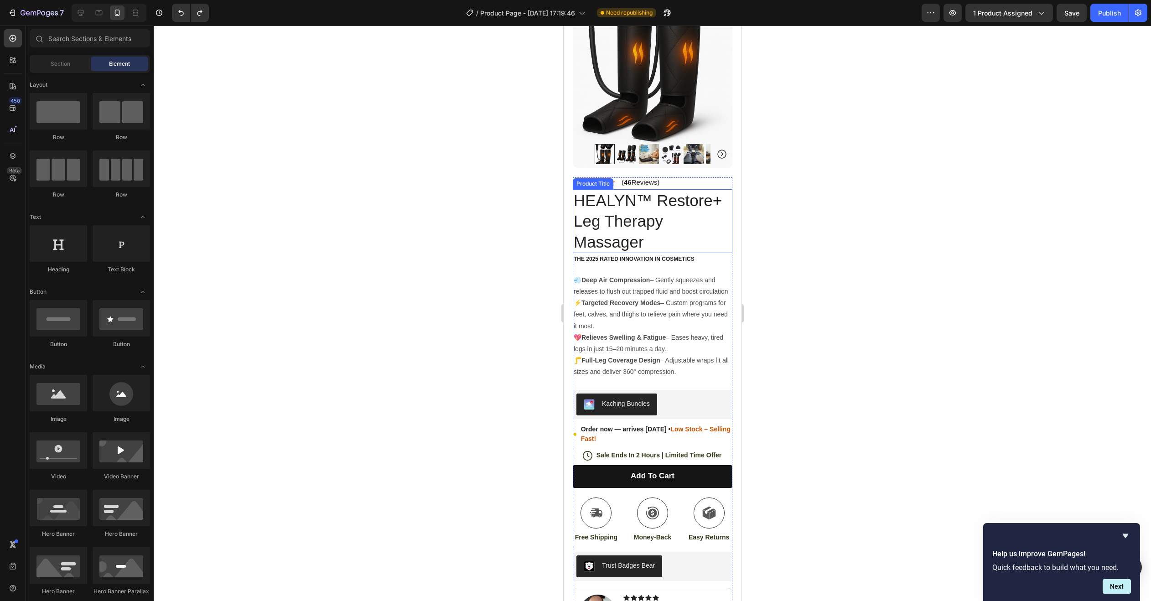
click at [634, 213] on h1 "HEALYN™ Restore+ Leg Therapy Massager" at bounding box center [652, 221] width 160 height 64
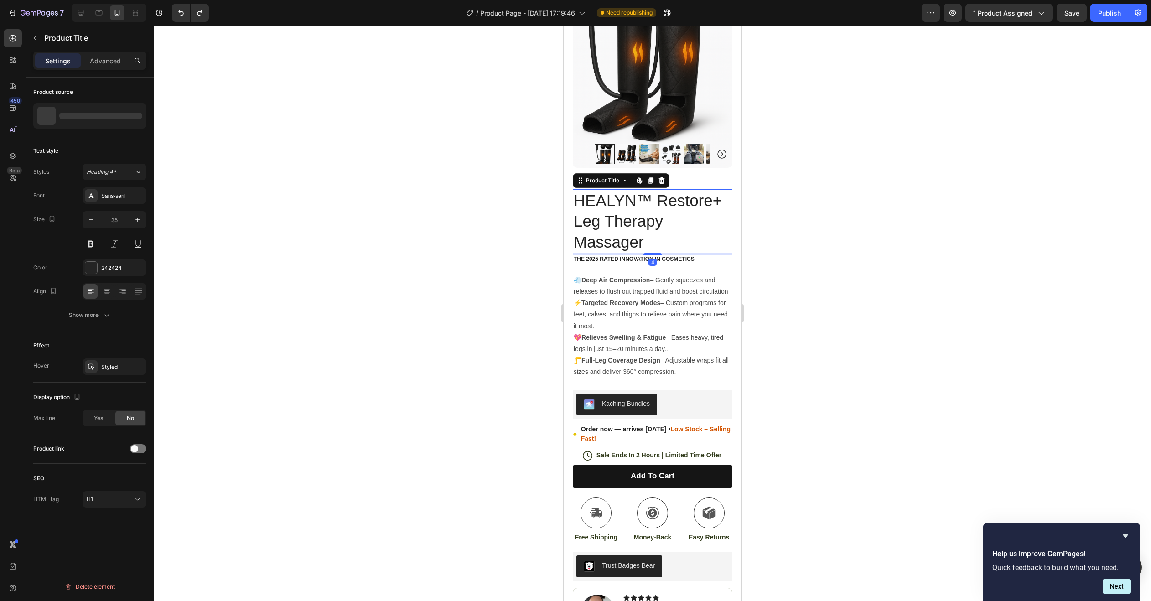
click at [634, 213] on h1 "HEALYN™ Restore+ Leg Therapy Massager" at bounding box center [652, 221] width 160 height 64
click at [633, 213] on h1 "HEALYN™ Restore+ Leg Therapy Massager" at bounding box center [652, 221] width 160 height 64
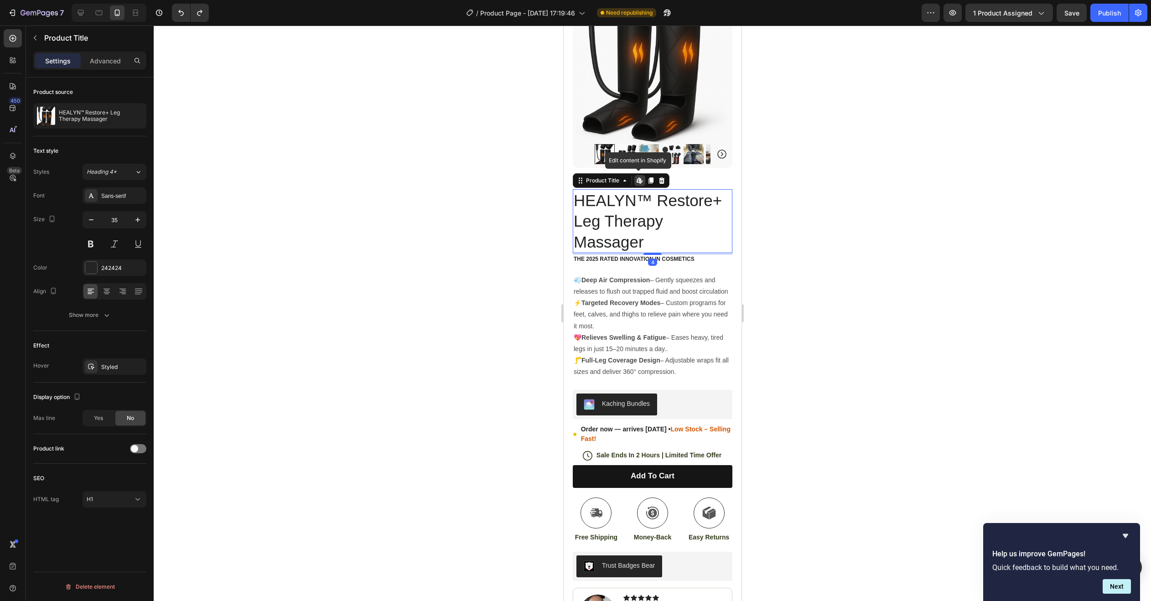
click at [633, 213] on h1 "HEALYN™ Restore+ Leg Therapy Massager" at bounding box center [652, 221] width 160 height 64
click at [672, 216] on h1 "HEALYN™ Restore+ Leg Therapy Massager" at bounding box center [652, 221] width 160 height 64
click at [666, 215] on h1 "HEALYN™ Restore+ Leg Therapy Massager" at bounding box center [652, 221] width 160 height 64
click at [582, 190] on h1 "HEALYN™ Restore+ Leg Therapy Massager" at bounding box center [652, 221] width 160 height 64
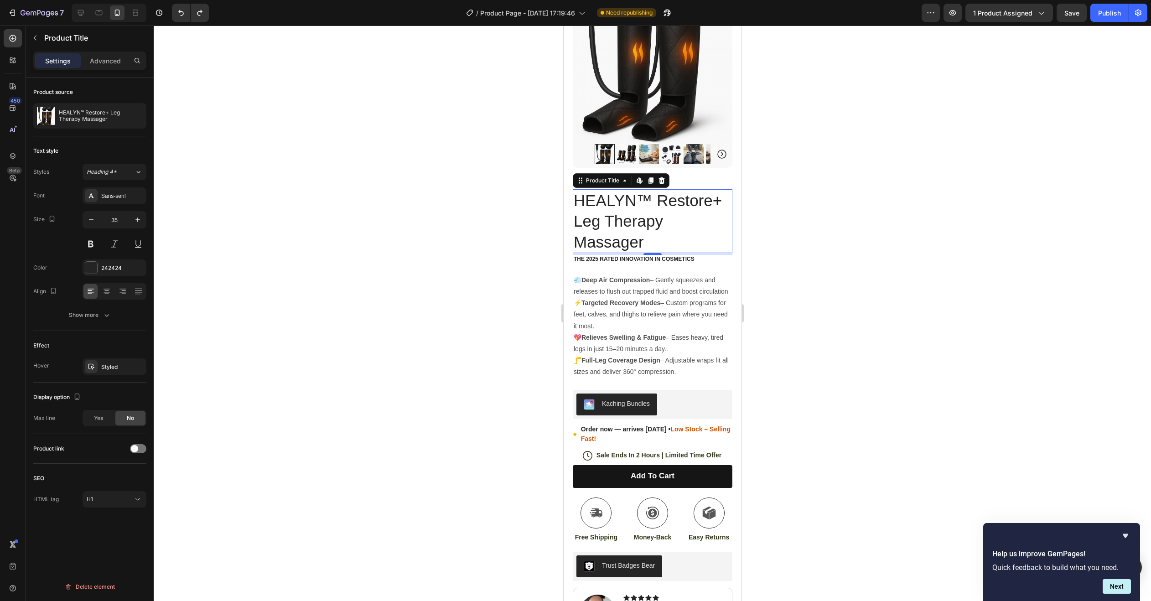
click at [582, 190] on h1 "HEALYN™ Restore+ Leg Therapy Massager" at bounding box center [652, 221] width 160 height 64
click at [1066, 11] on span "Save" at bounding box center [1071, 13] width 15 height 8
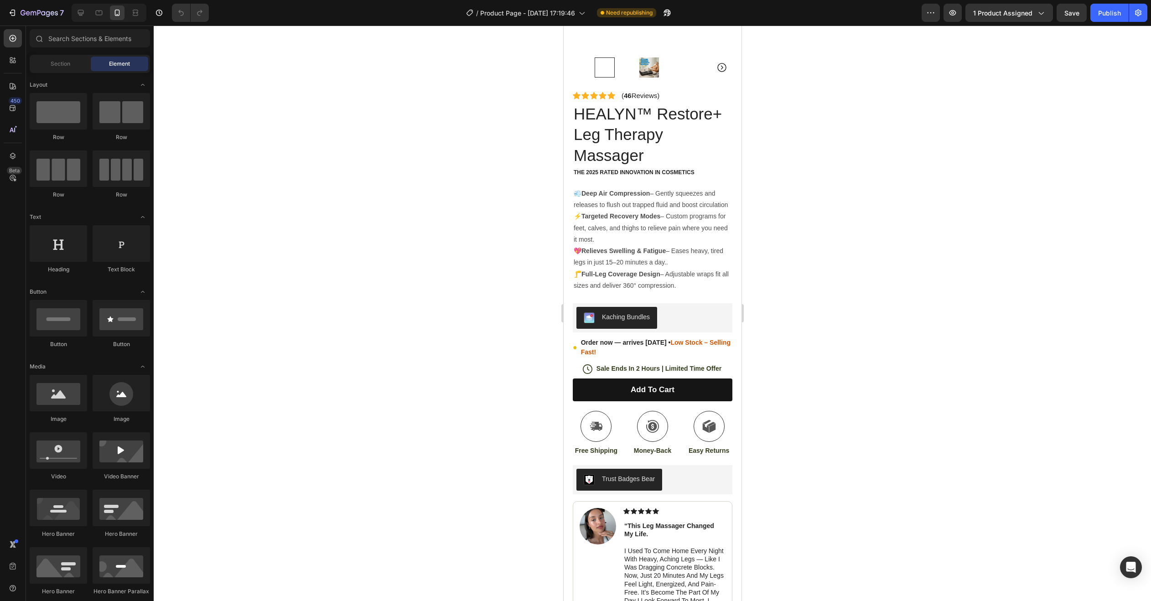
scroll to position [1049, 0]
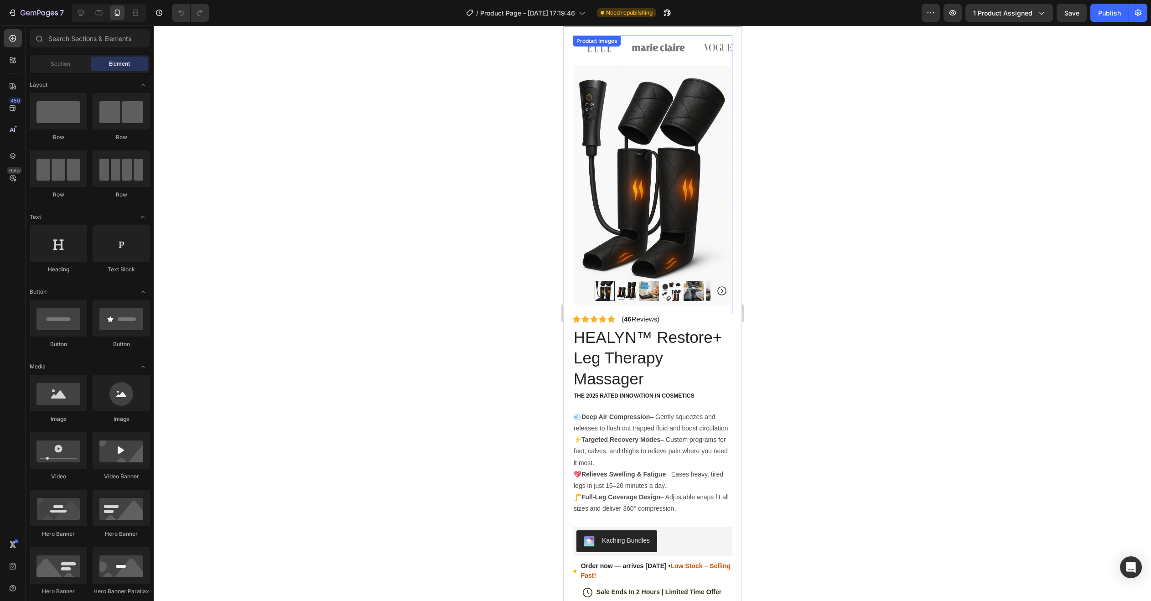
click at [633, 214] on img at bounding box center [652, 184] width 160 height 239
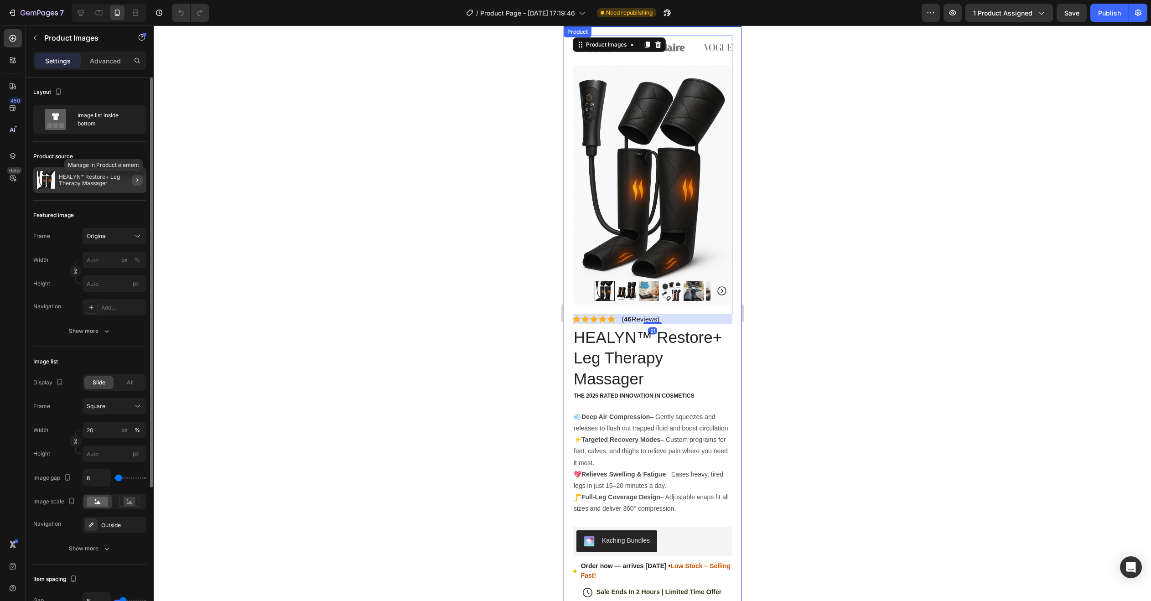
click at [135, 179] on icon "button" at bounding box center [137, 179] width 7 height 7
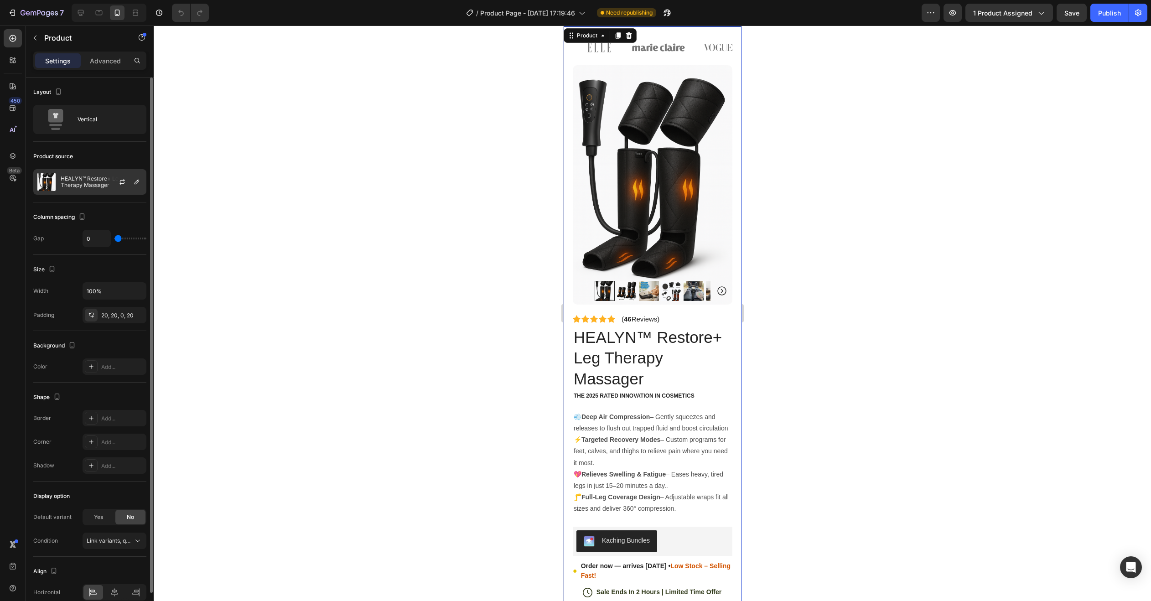
click at [93, 179] on p "HEALYN™ Restore+ Leg Therapy Massager" at bounding box center [102, 182] width 82 height 13
click at [121, 183] on icon "button" at bounding box center [122, 181] width 7 height 7
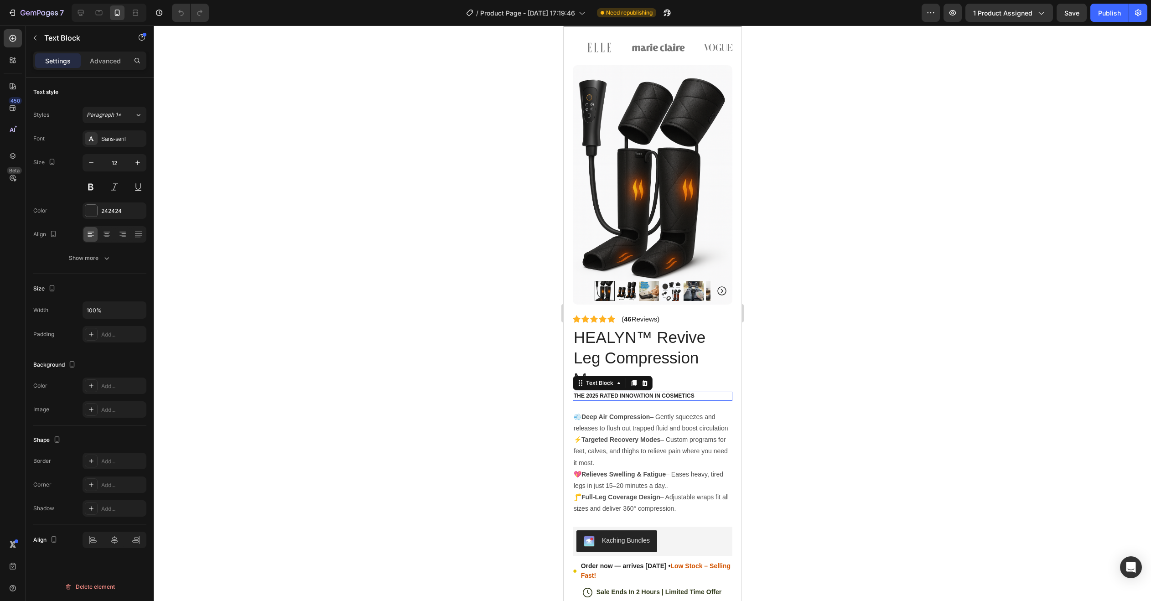
click at [634, 393] on p "The 2025 Rated Innovation in Cosmetics" at bounding box center [652, 396] width 158 height 7
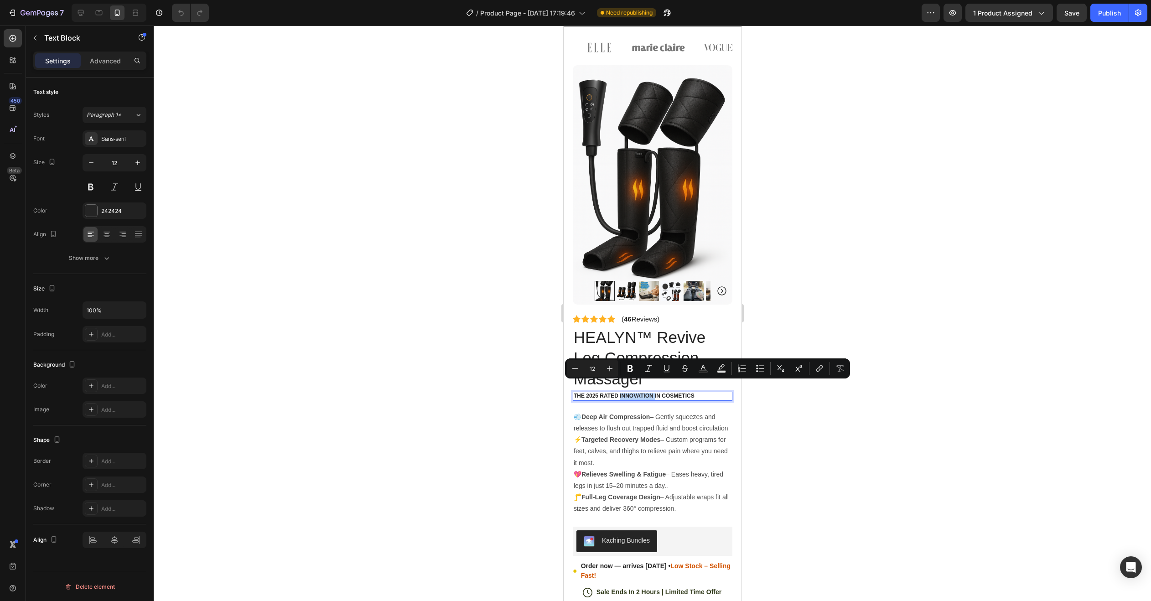
click at [641, 393] on p "The 2025 Rated Innovation in Cosmetics" at bounding box center [652, 396] width 158 height 7
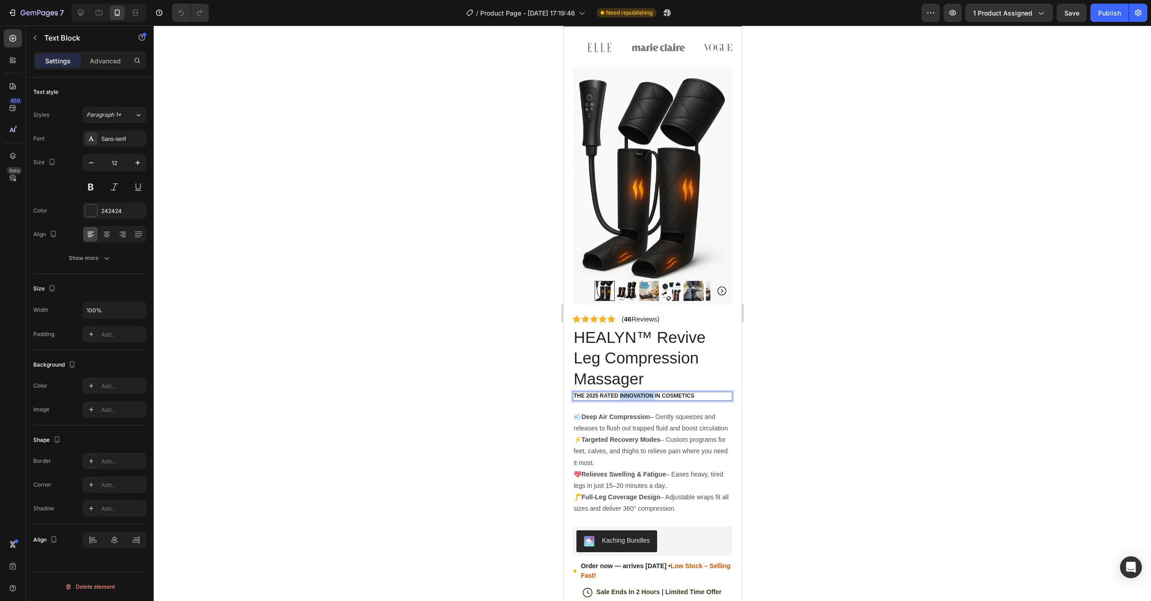
click at [641, 393] on p "The 2025 Rated Innovation in Cosmetics" at bounding box center [652, 396] width 158 height 7
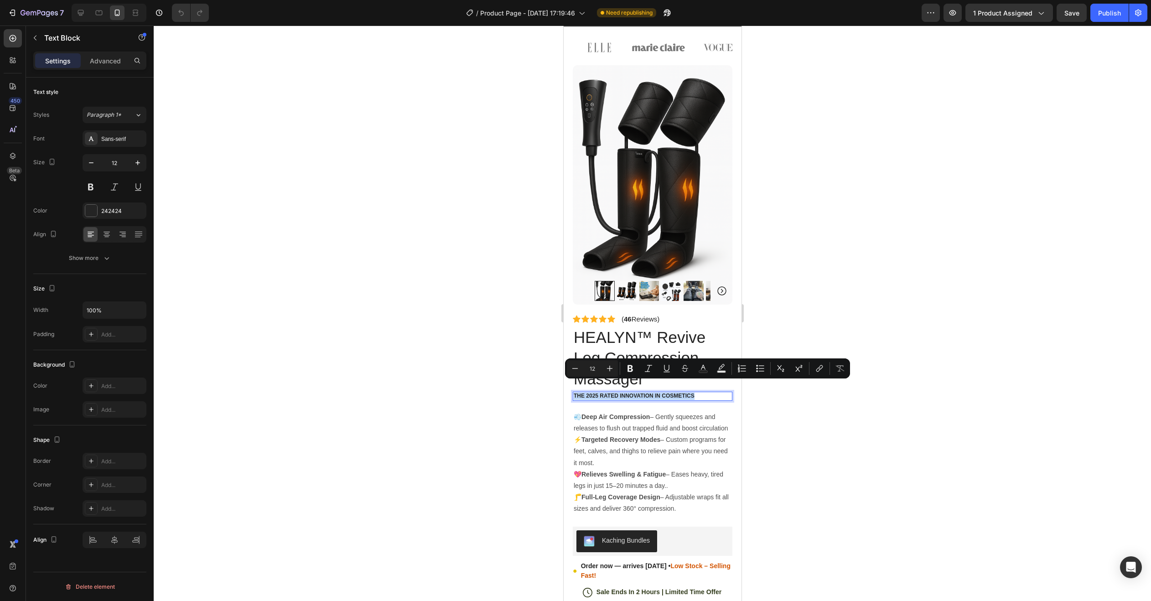
click at [641, 393] on p "The 2025 Rated Innovation in Cosmetics" at bounding box center [652, 396] width 158 height 7
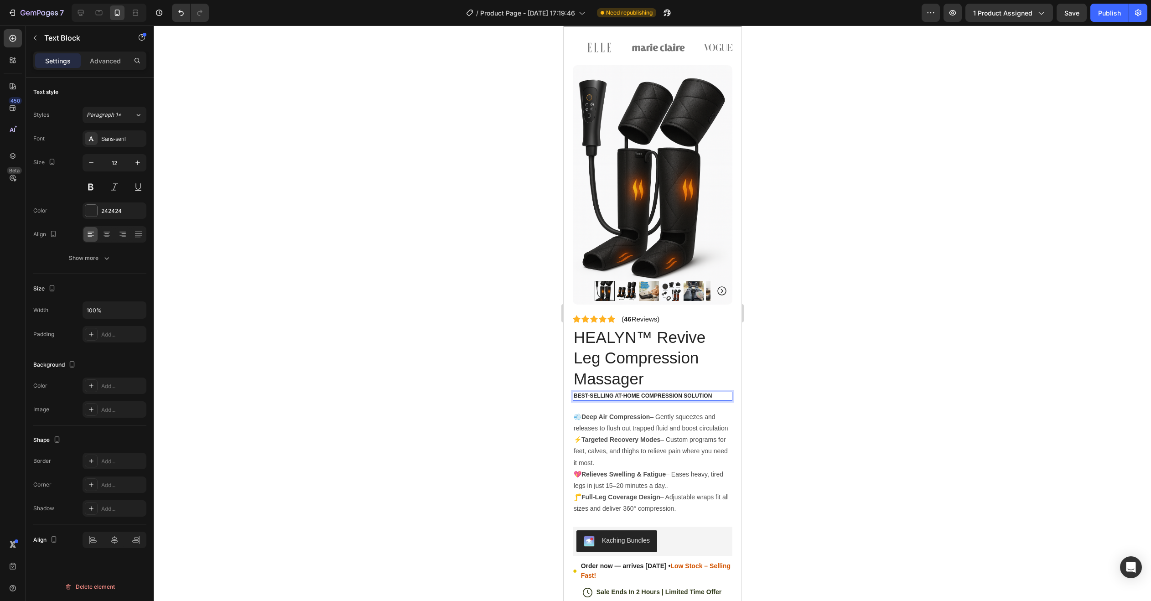
click at [486, 354] on div at bounding box center [652, 313] width 997 height 575
click at [620, 393] on p "Best-Selling At-Home Compression Solution" at bounding box center [652, 396] width 158 height 7
click at [621, 393] on p "Best-Selling At-Home Compression Solution" at bounding box center [652, 396] width 158 height 7
click at [622, 393] on p "Best-Selling At-Home Compression Solution" at bounding box center [652, 396] width 158 height 7
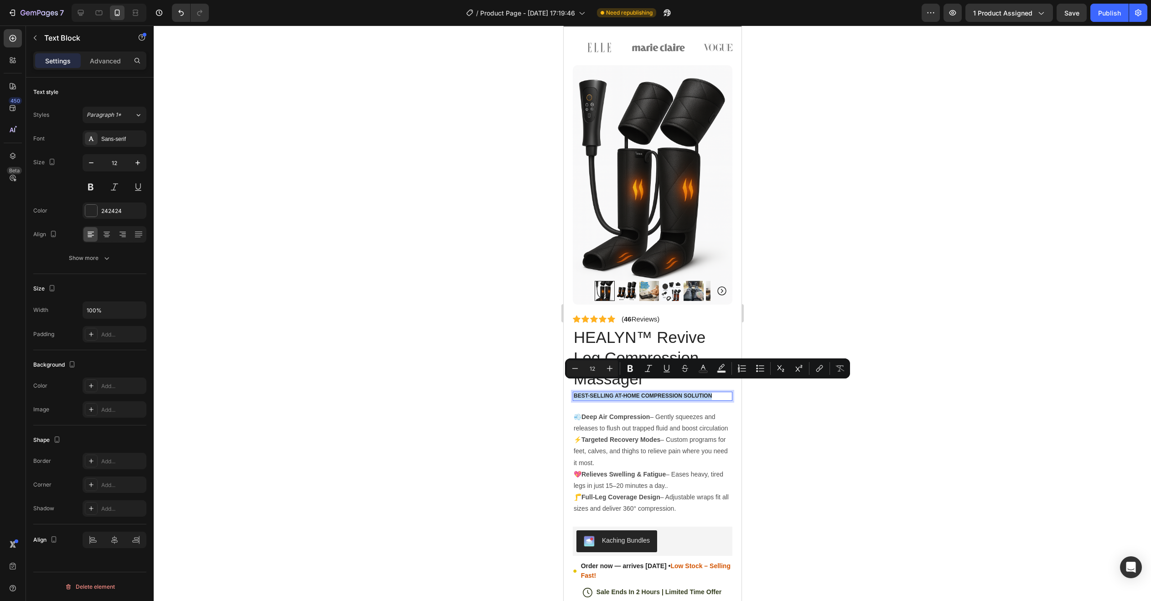
click at [622, 393] on p "Best-Selling At-Home Compression Solution" at bounding box center [652, 396] width 158 height 7
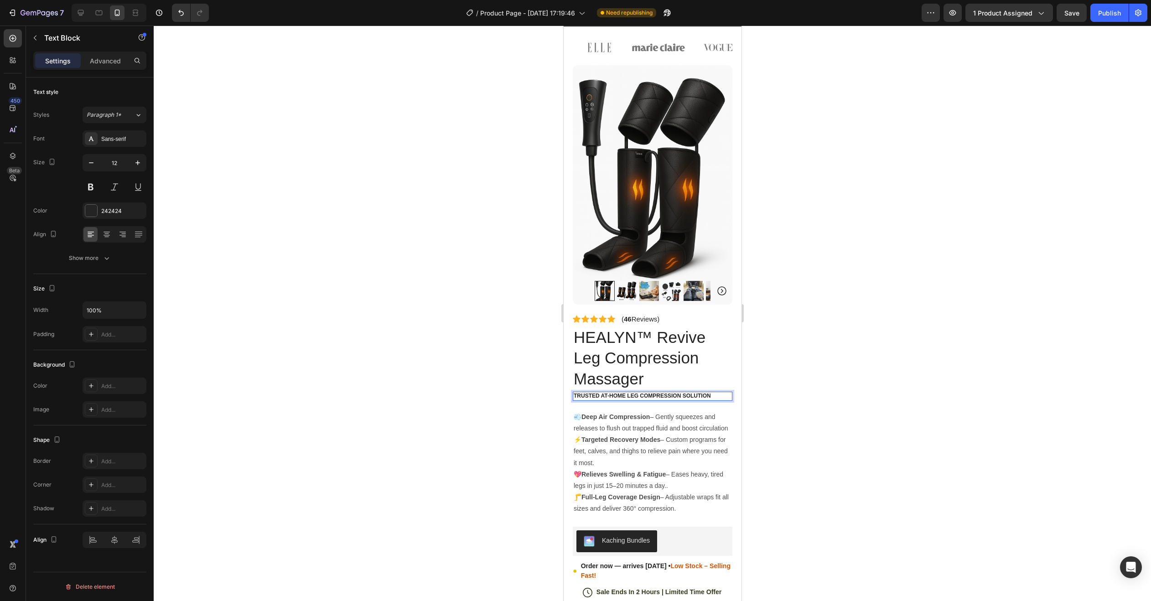
click at [837, 402] on div at bounding box center [652, 313] width 997 height 575
click at [585, 413] on strong "Deep Air Compression" at bounding box center [615, 416] width 68 height 7
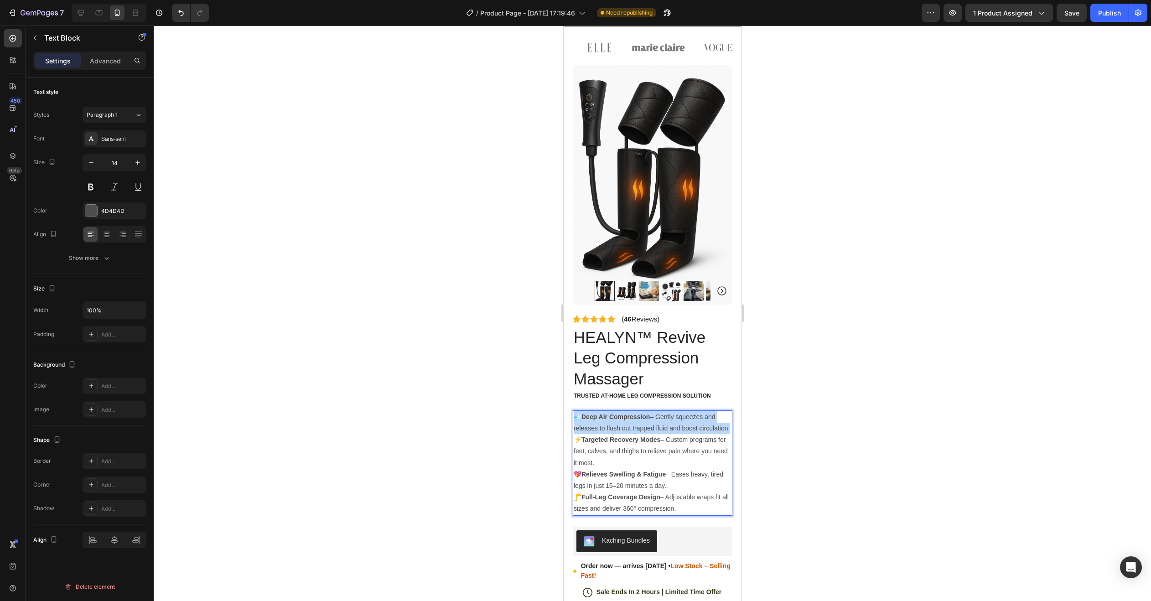
click at [585, 413] on strong "Deep Air Compression" at bounding box center [615, 416] width 68 height 7
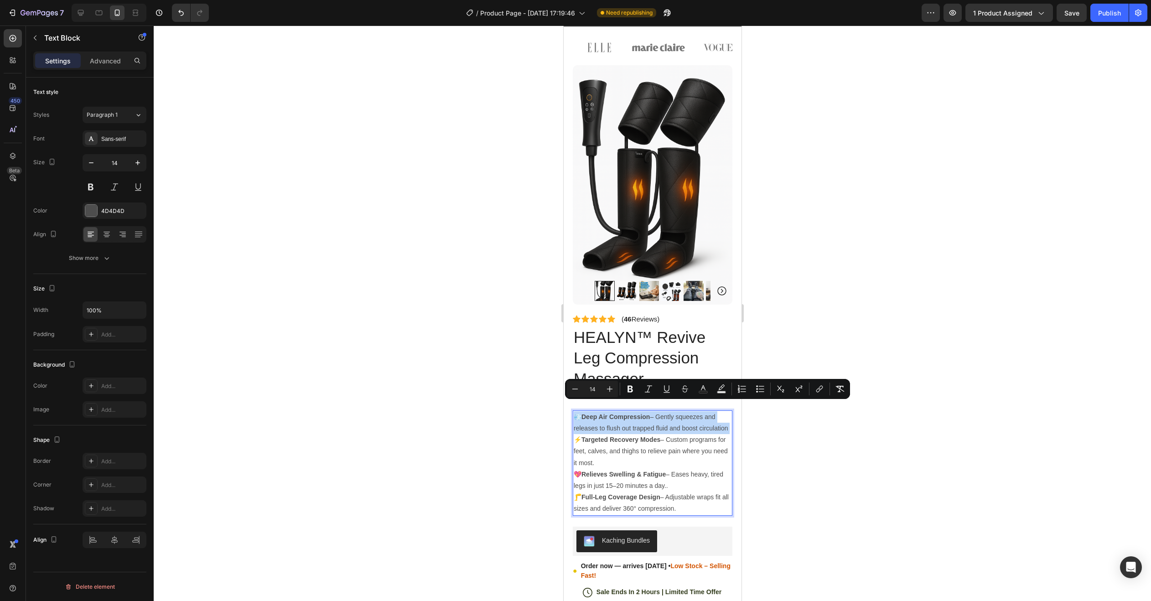
click at [585, 413] on strong "Deep Air Compression" at bounding box center [615, 416] width 68 height 7
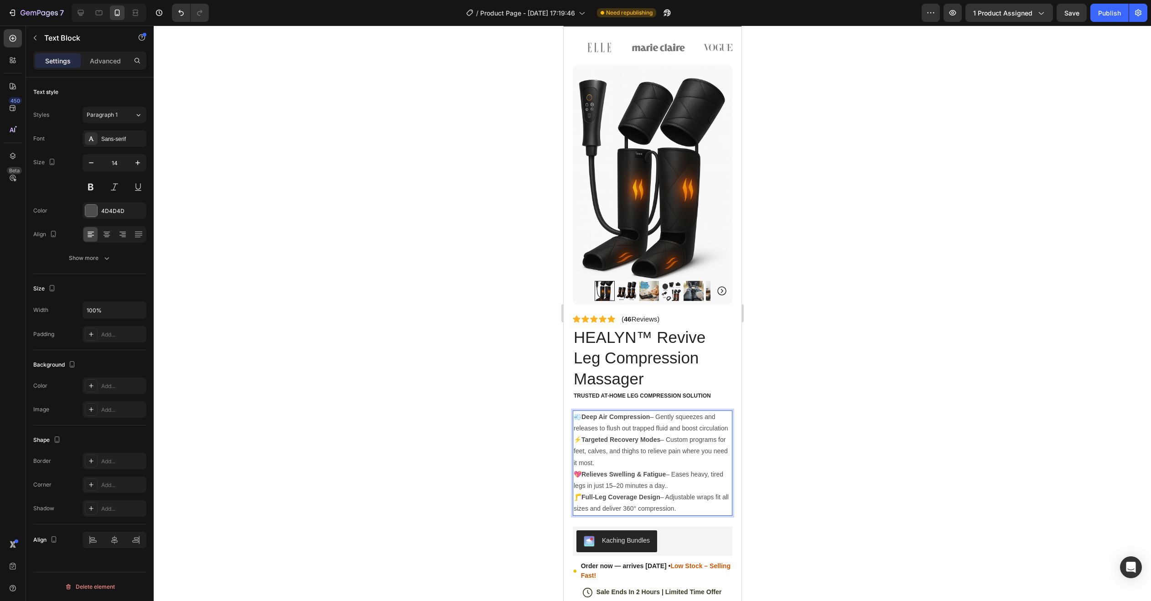
click at [585, 413] on strong "Deep Air Compression" at bounding box center [615, 416] width 68 height 7
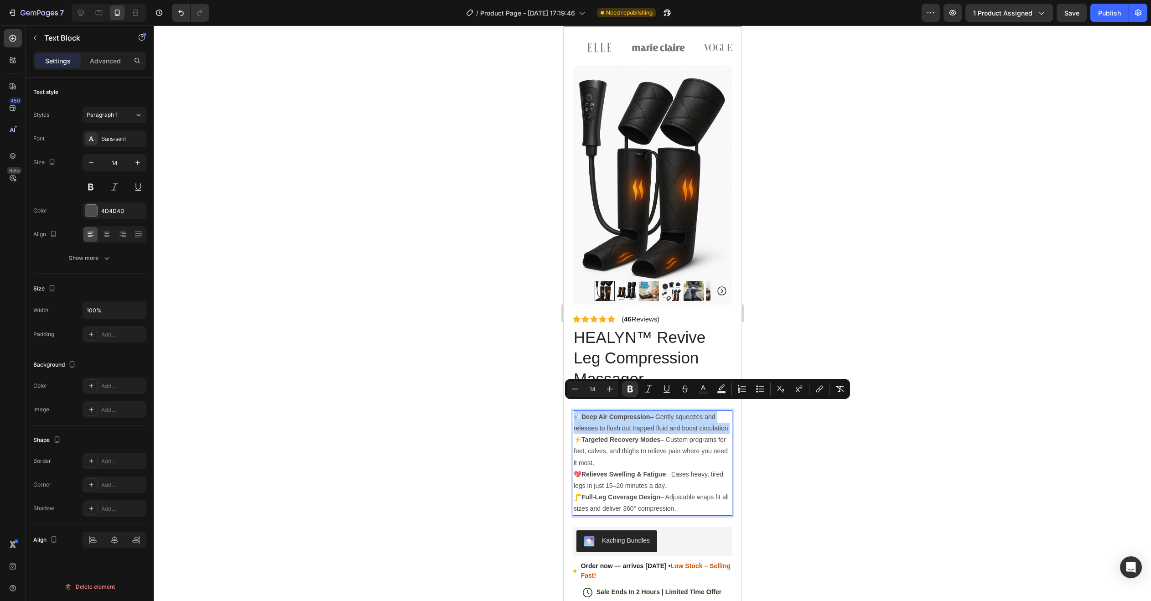
click at [585, 413] on strong "Deep Air Compression" at bounding box center [615, 416] width 68 height 7
click at [584, 413] on strong "Deep Air Compression" at bounding box center [615, 416] width 68 height 7
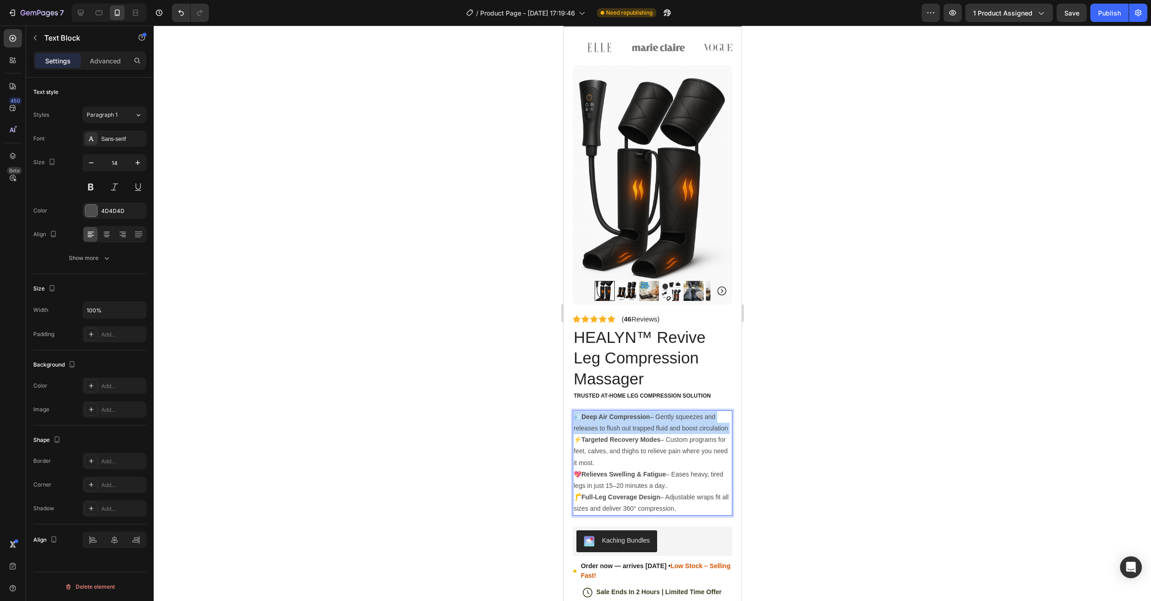
drag, startPoint x: 583, startPoint y: 406, endPoint x: 633, endPoint y: 433, distance: 57.1
click at [633, 433] on p "💨 Deep Air Compression – Gently squeezes and releases to flush out trapped flui…" at bounding box center [652, 422] width 158 height 23
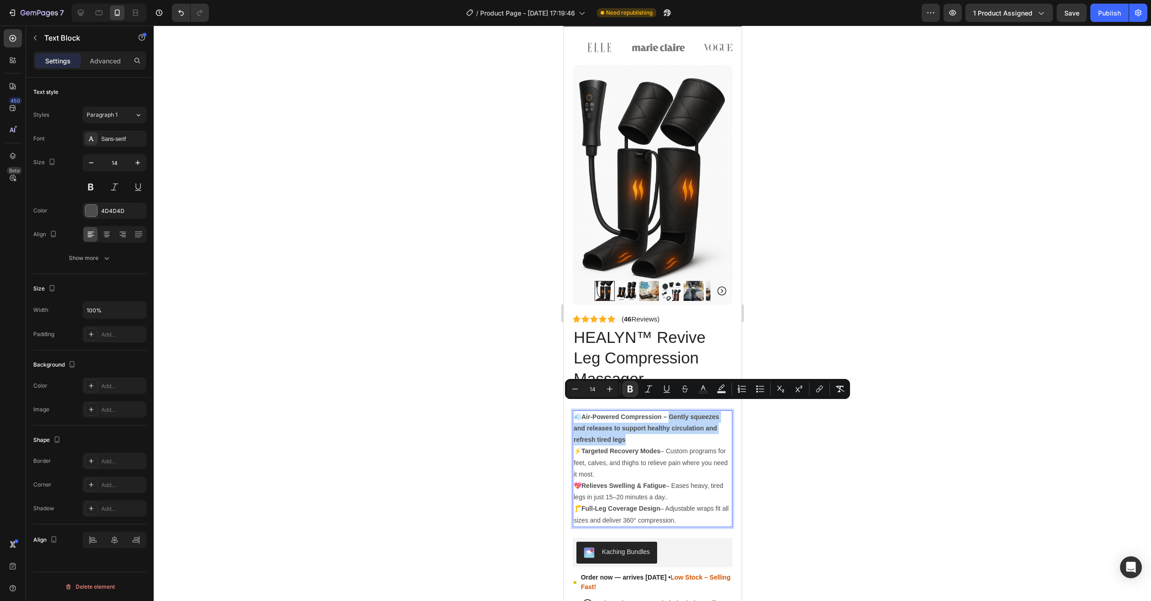
drag, startPoint x: 671, startPoint y: 406, endPoint x: 690, endPoint y: 429, distance: 29.8
click at [690, 429] on p "💨 Air-Powered Compression – Gently squeezes and releases to support healthy cir…" at bounding box center [652, 428] width 158 height 35
click at [635, 390] on button "Bold" at bounding box center [630, 389] width 16 height 16
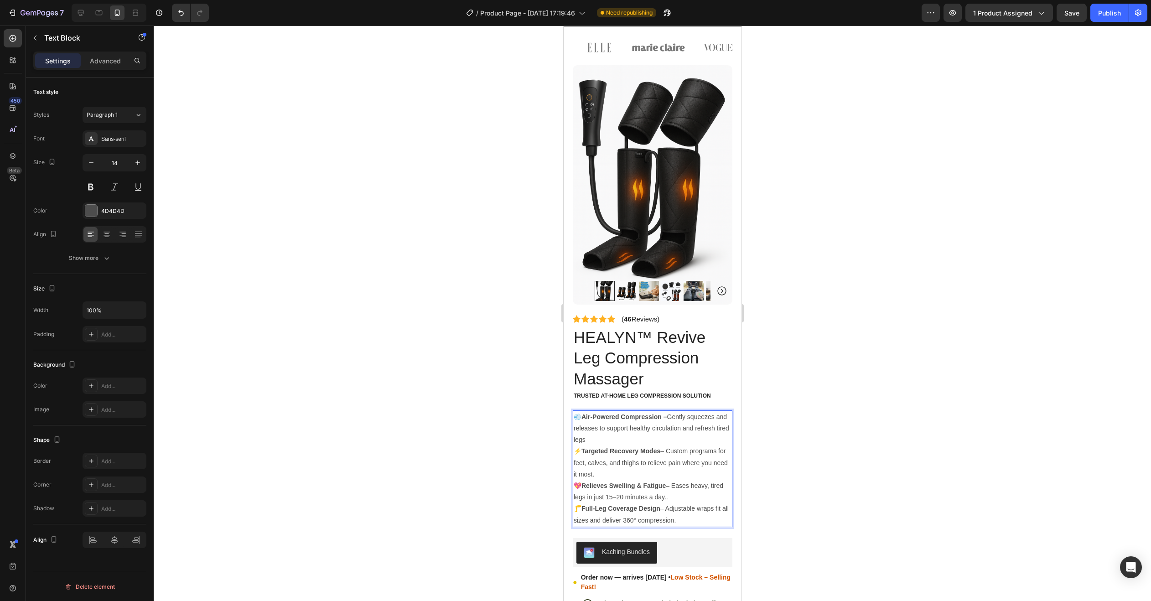
drag, startPoint x: 809, startPoint y: 434, endPoint x: 804, endPoint y: 434, distance: 5.0
click at [808, 434] on div at bounding box center [652, 313] width 997 height 575
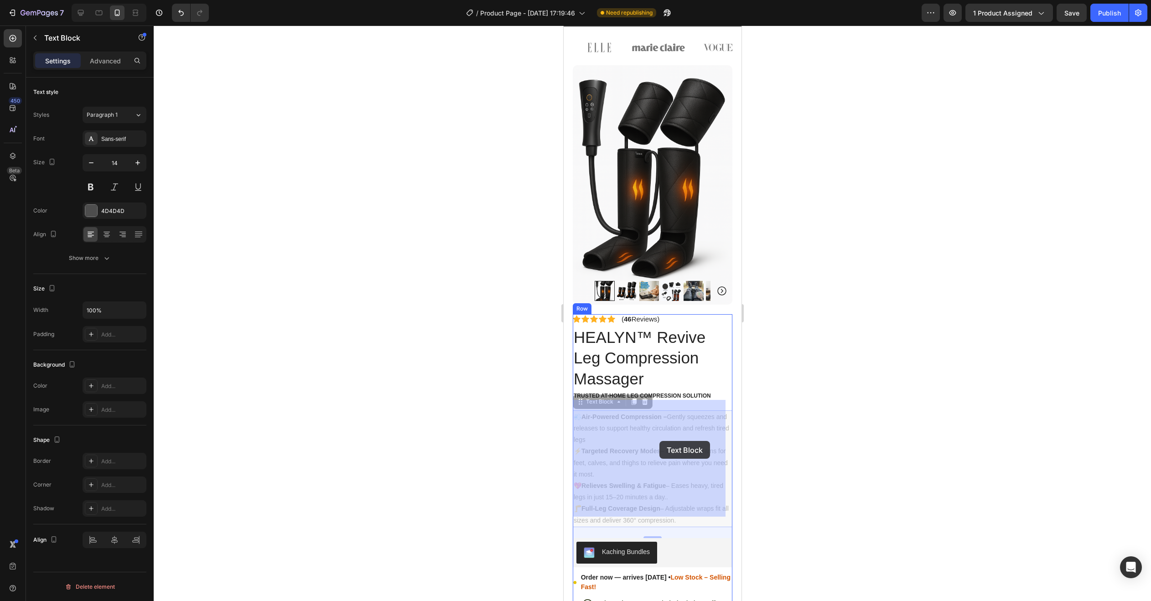
drag, startPoint x: 671, startPoint y: 441, endPoint x: 662, endPoint y: 445, distance: 9.4
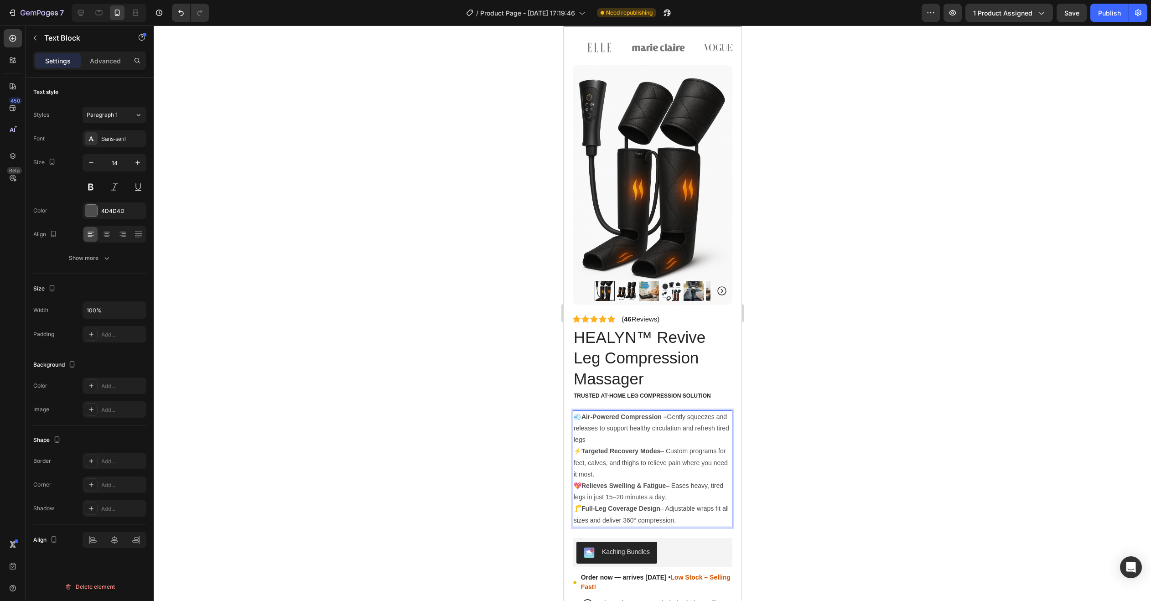
drag, startPoint x: 583, startPoint y: 440, endPoint x: 623, endPoint y: 460, distance: 44.0
click at [623, 460] on p "⚡ Targeted Recovery Modes – Custom programs for feet, calves, and thighs to rel…" at bounding box center [652, 462] width 158 height 35
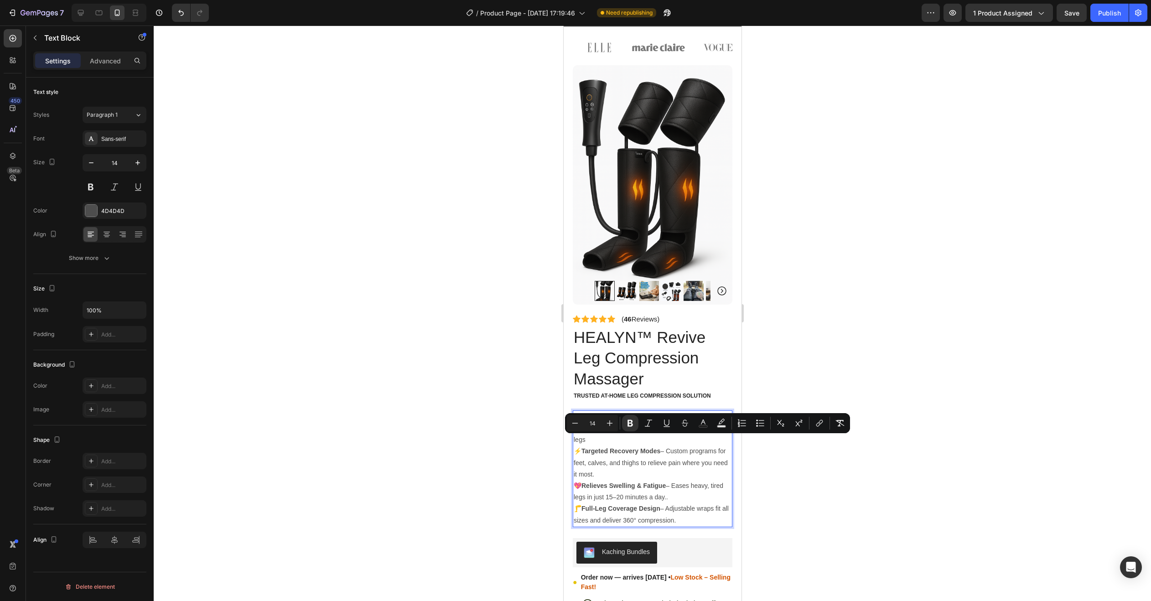
copy p "Targeted Recovery Modes – Custom programs for feet, calves, and thighs to relie…"
drag, startPoint x: 660, startPoint y: 443, endPoint x: 676, endPoint y: 435, distance: 18.0
click at [677, 456] on p "⚡ Targeted Comfort Modes – Customizable settings for feet, calves, and thighs w…" at bounding box center [652, 462] width 158 height 35
click at [666, 447] on strong "Targeted Comfort Modes – Customizable settings for feet, calves, and thighs whe…" at bounding box center [652, 462] width 158 height 30
drag, startPoint x: 666, startPoint y: 442, endPoint x: 684, endPoint y: 456, distance: 23.4
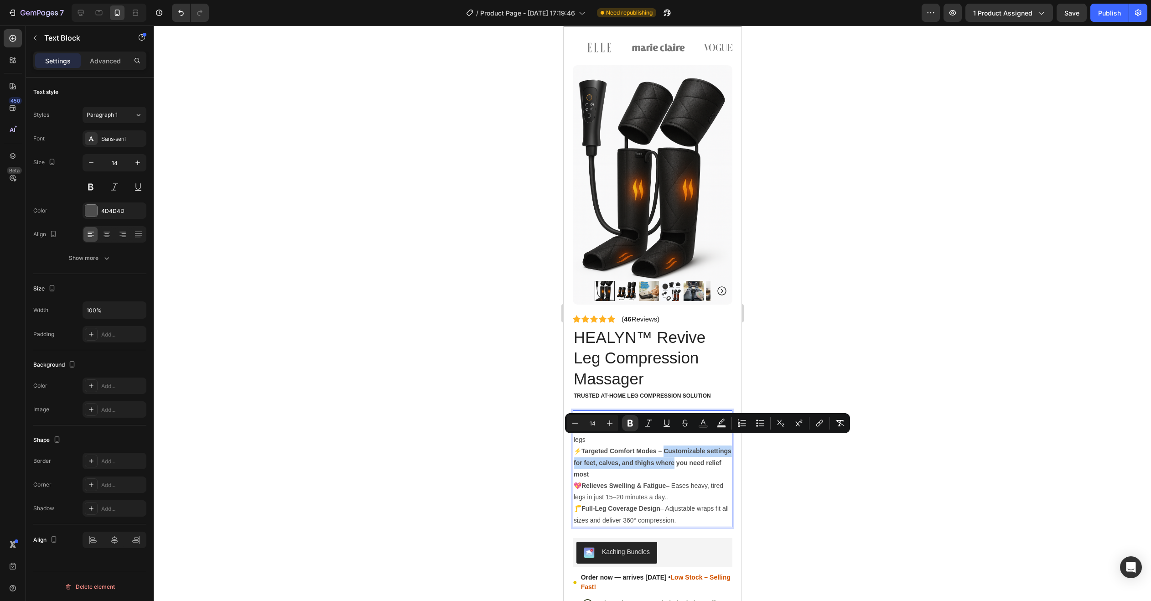
click at [684, 456] on p "⚡ Targeted Comfort Modes – Customizable settings for feet, calves, and thighs w…" at bounding box center [652, 462] width 158 height 35
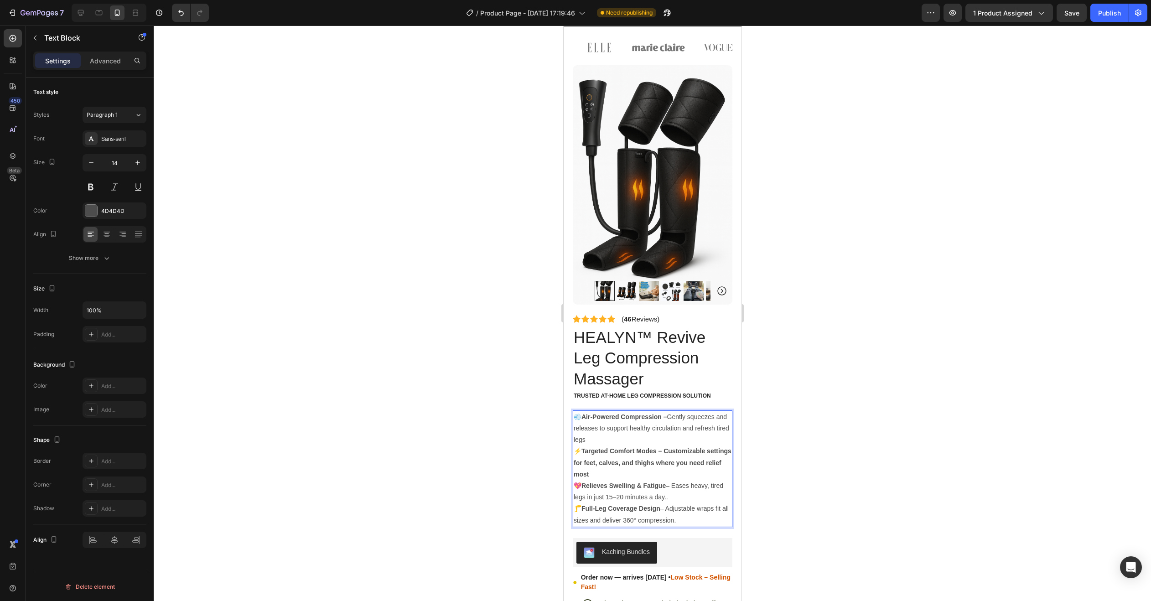
click at [663, 447] on strong "Targeted Comfort Modes – Customizable settings for feet, calves, and thighs whe…" at bounding box center [652, 462] width 158 height 30
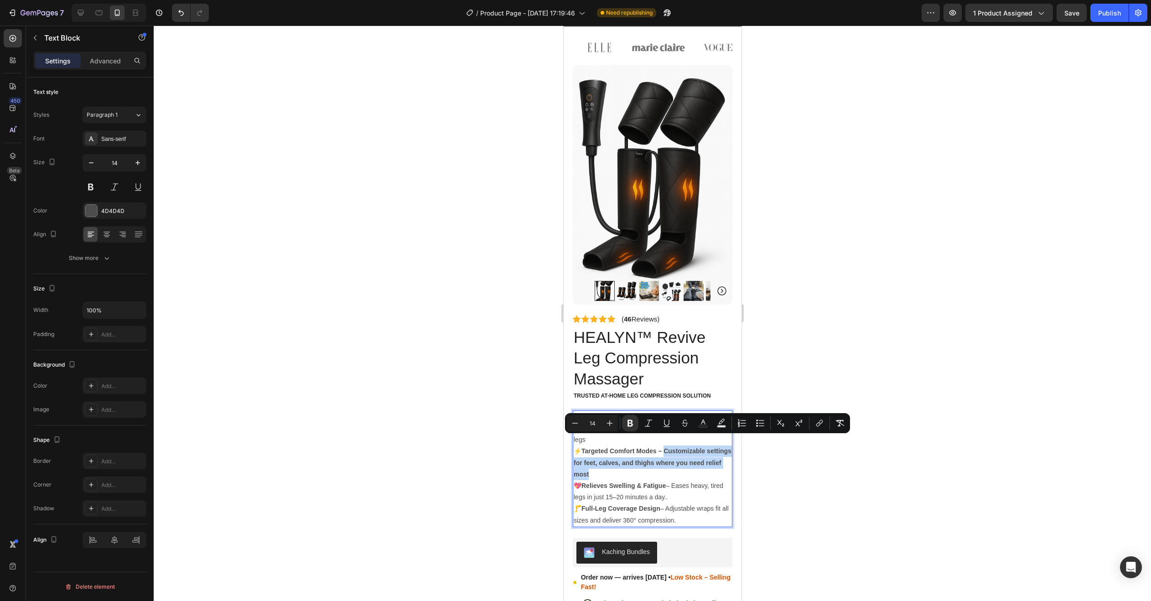
drag, startPoint x: 665, startPoint y: 440, endPoint x: 691, endPoint y: 461, distance: 33.4
click at [691, 461] on p "⚡ Targeted Comfort Modes – Customizable settings for feet, calves, and thighs w…" at bounding box center [652, 462] width 158 height 35
click at [627, 425] on icon "Editor contextual toolbar" at bounding box center [629, 422] width 9 height 9
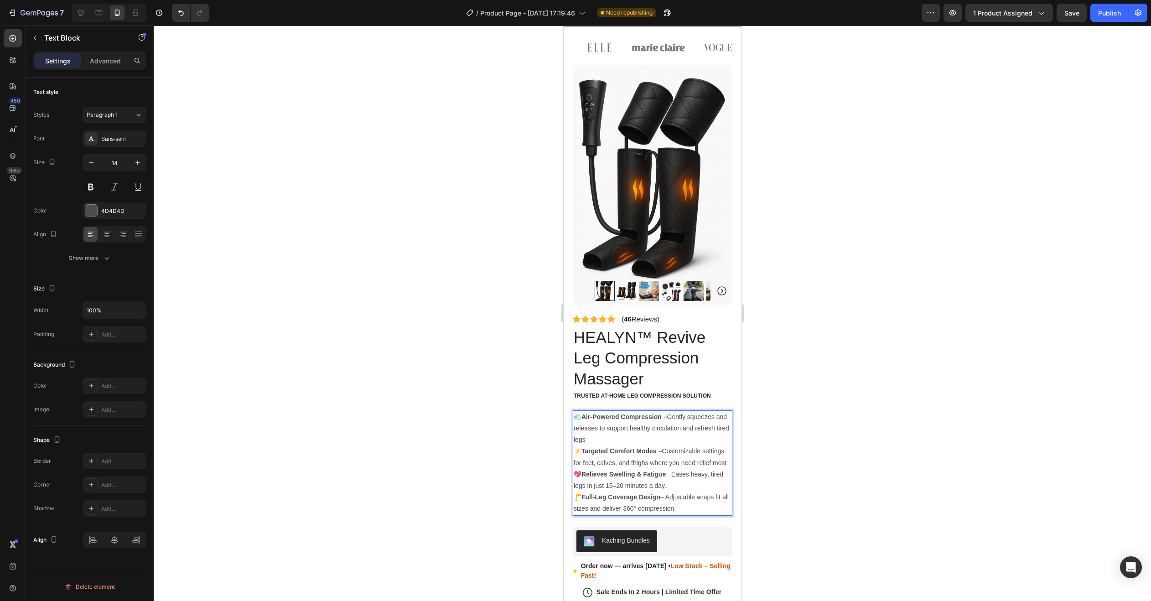
drag, startPoint x: 583, startPoint y: 475, endPoint x: 682, endPoint y: 491, distance: 100.2
click at [682, 491] on p "💖 Relieves Swelling & Fatigue – Eases heavy, tired legs in just 15–20 minutes a…" at bounding box center [652, 480] width 158 height 23
drag, startPoint x: 686, startPoint y: 475, endPoint x: 722, endPoint y: 487, distance: 37.9
click at [722, 487] on strong "Helps Reduce Swelling & Fatigue – Helps ease heavy, tired legs in just 15–20 mi…" at bounding box center [647, 479] width 149 height 19
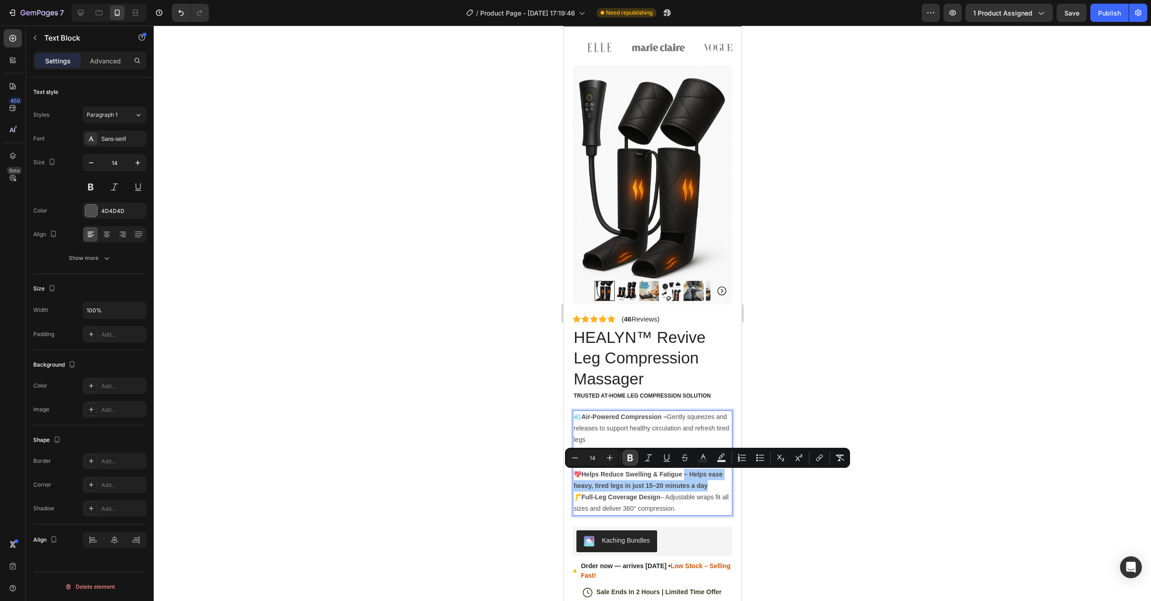
click at [630, 461] on icon "Editor contextual toolbar" at bounding box center [629, 458] width 5 height 7
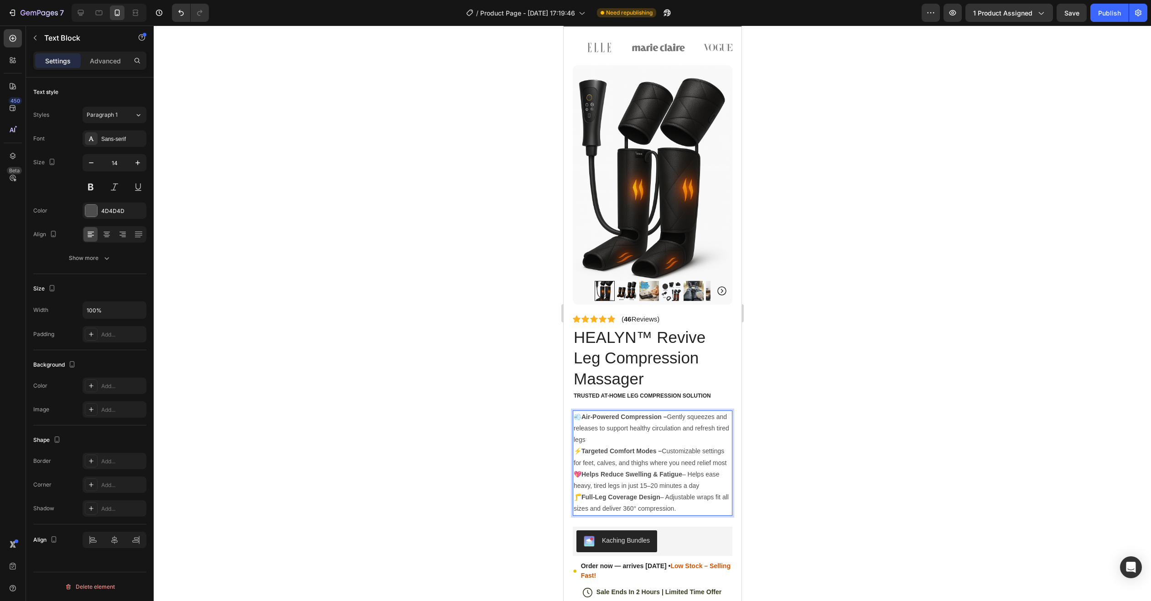
click at [809, 496] on div at bounding box center [652, 313] width 997 height 575
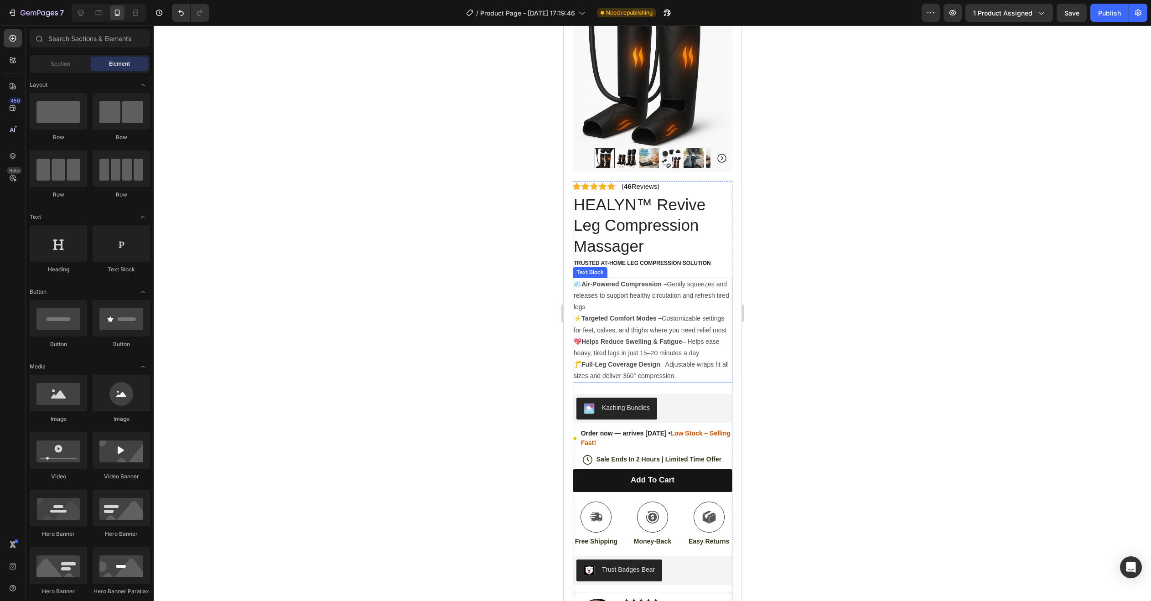
scroll to position [1185, 0]
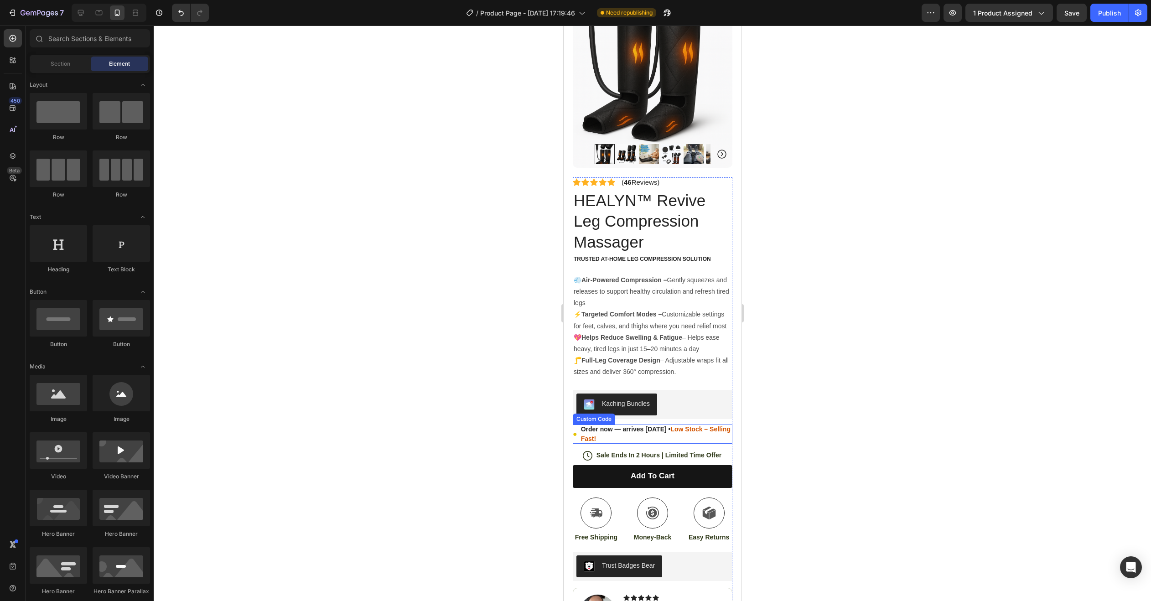
click at [582, 429] on span "Order now — arrives in 7 days • Low Stock – Selling Fast!" at bounding box center [655, 433] width 151 height 19
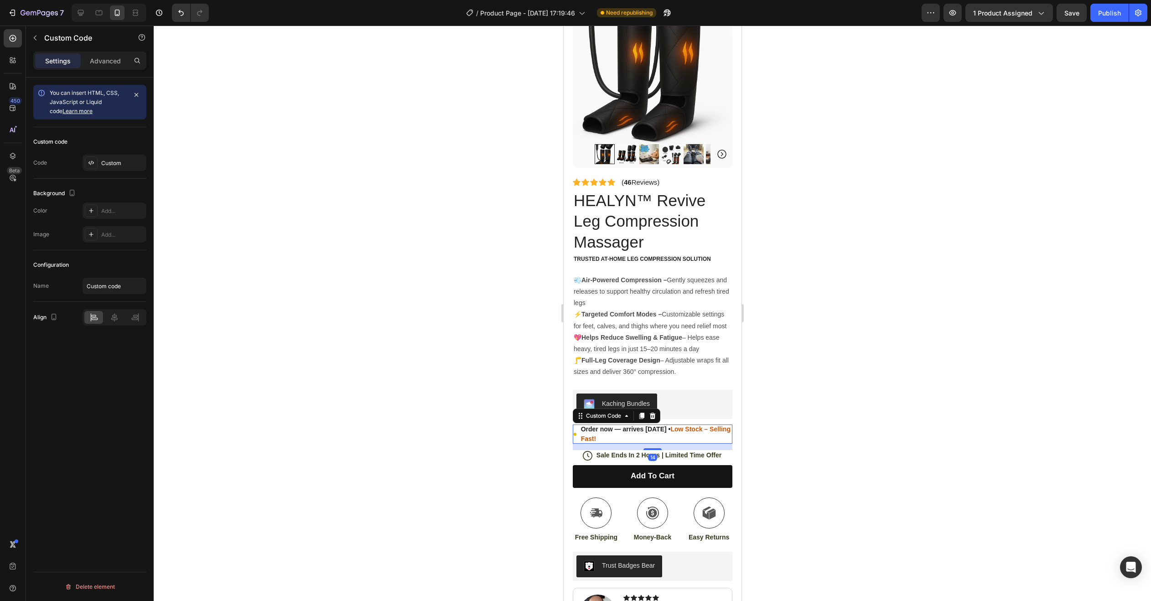
click at [582, 429] on span "Order now — arrives in 7 days • Low Stock – Selling Fast!" at bounding box center [655, 433] width 151 height 19
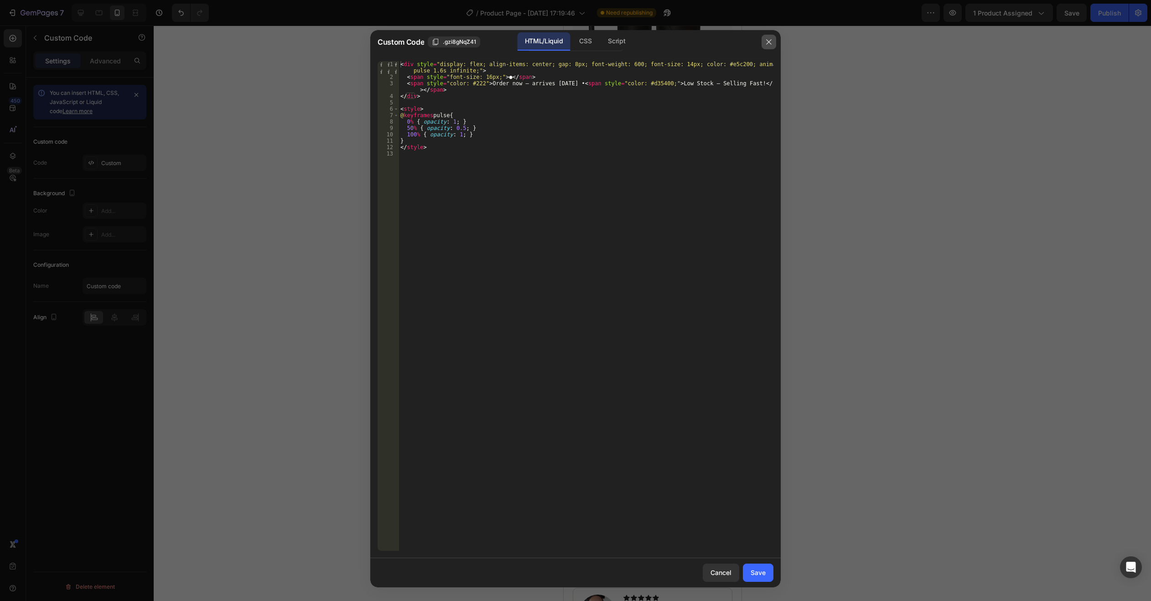
click at [768, 43] on icon "button" at bounding box center [768, 41] width 7 height 7
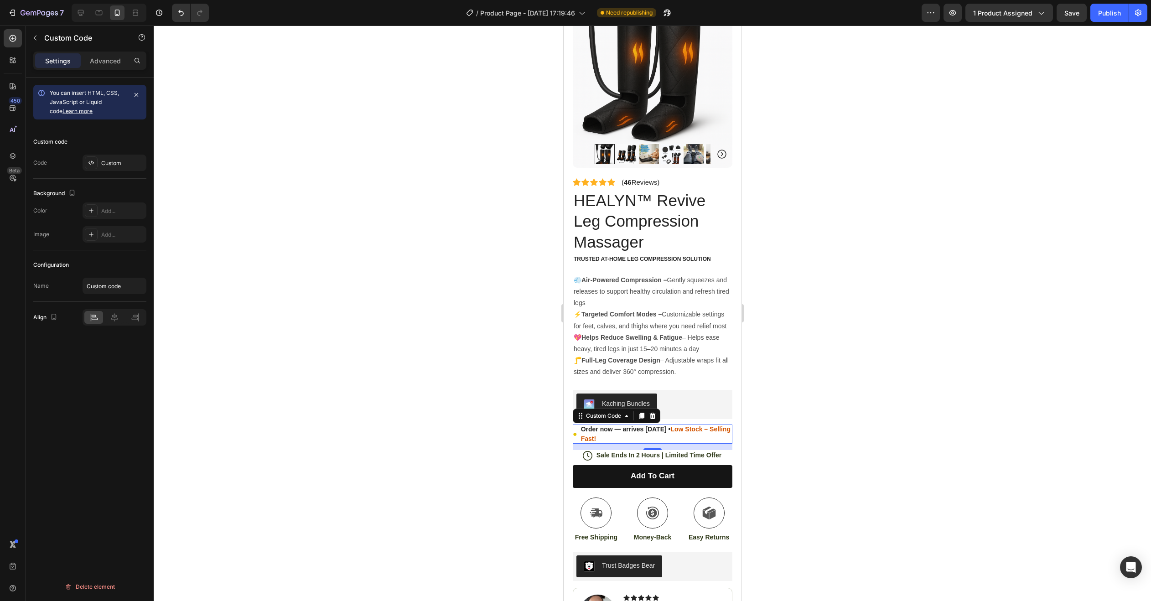
click at [613, 429] on span "Order now — arrives in 7 days • Low Stock – Selling Fast!" at bounding box center [655, 433] width 151 height 19
click at [589, 432] on span "Order now — arrives in 7 days • Low Stock – Selling Fast!" at bounding box center [655, 433] width 151 height 19
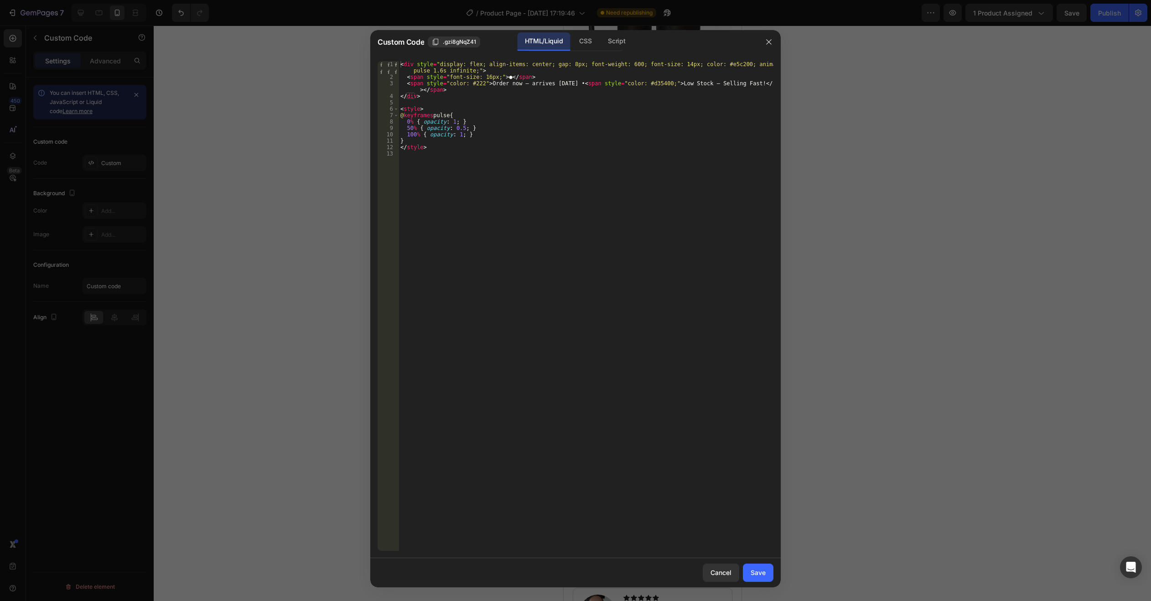
type textarea "<span style="color: #222">Order now — arrives in 7 days • <span style="color: #…"
drag, startPoint x: 486, startPoint y: 88, endPoint x: 494, endPoint y: 88, distance: 8.7
click at [497, 89] on div "< div style = "display: flex; align-items: center; gap: 8px; font-weight: 600; …" at bounding box center [585, 315] width 375 height 509
drag, startPoint x: 484, startPoint y: 84, endPoint x: 553, endPoint y: 88, distance: 68.9
click at [553, 88] on div "< div style = "display: flex; align-items: center; gap: 8px; font-weight: 600; …" at bounding box center [585, 315] width 375 height 509
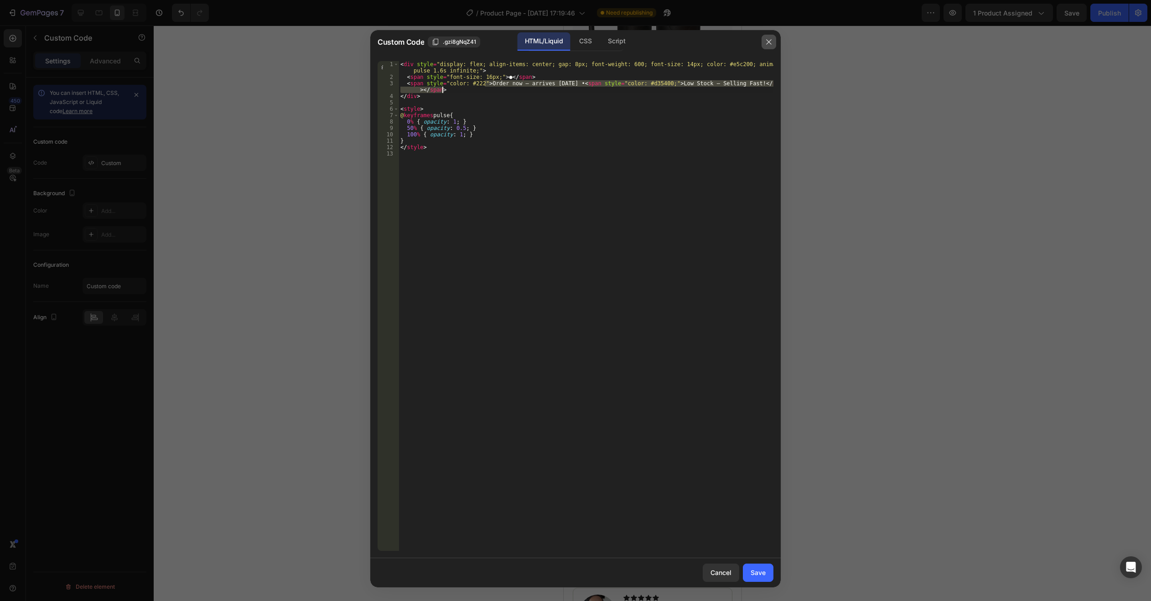
click at [766, 41] on icon "button" at bounding box center [768, 41] width 7 height 7
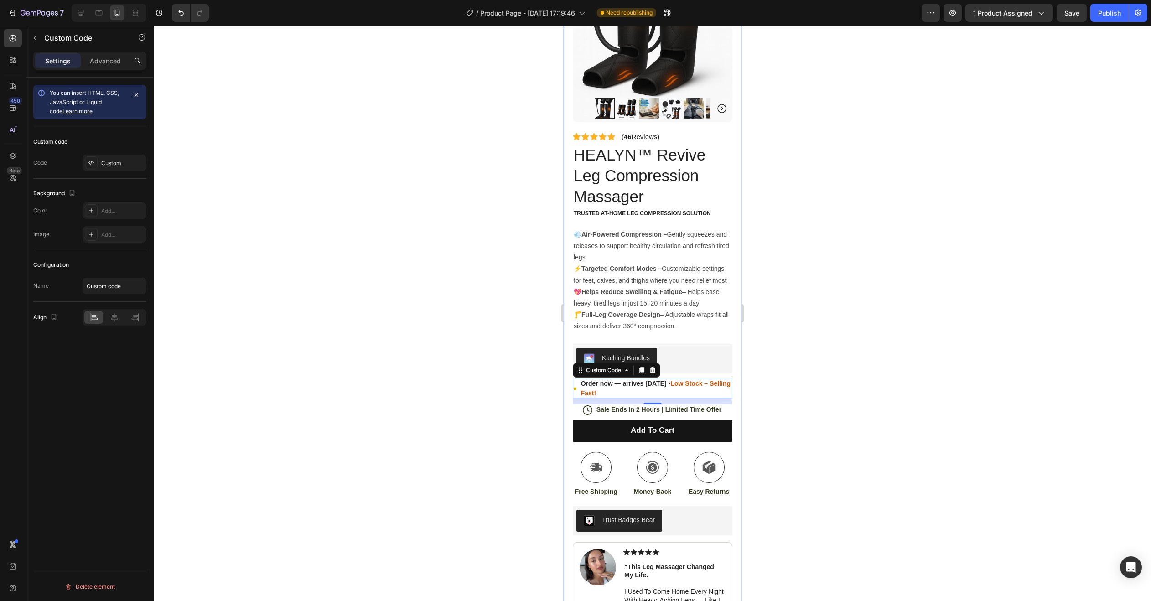
click at [847, 302] on div at bounding box center [652, 313] width 997 height 575
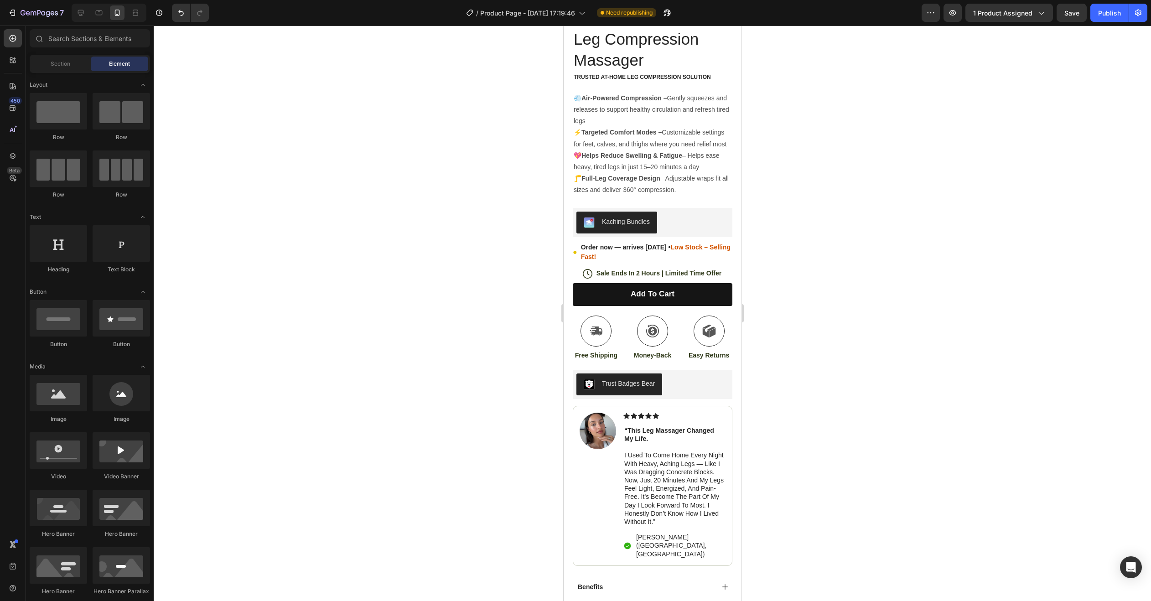
scroll to position [1368, 0]
click at [651, 288] on button "Add to cart" at bounding box center [652, 294] width 160 height 23
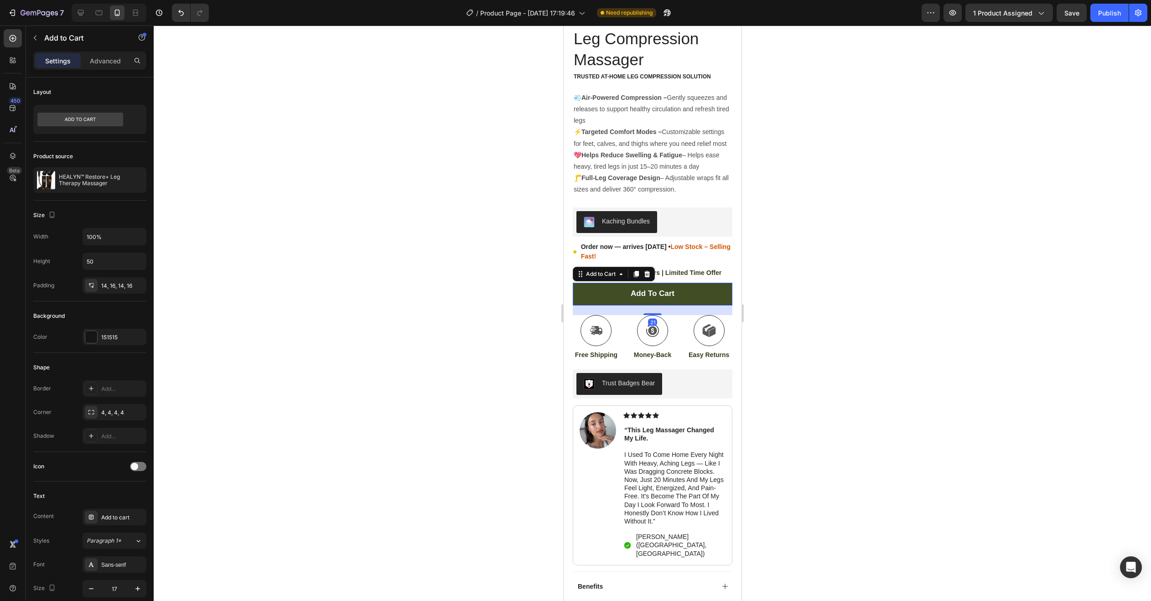
click at [671, 292] on button "Add to cart" at bounding box center [652, 294] width 160 height 23
drag, startPoint x: 672, startPoint y: 292, endPoint x: 664, endPoint y: 292, distance: 7.3
click at [654, 292] on div "Add to cart" at bounding box center [652, 294] width 44 height 10
click at [654, 292] on p "Add to cart" at bounding box center [652, 294] width 44 height 10
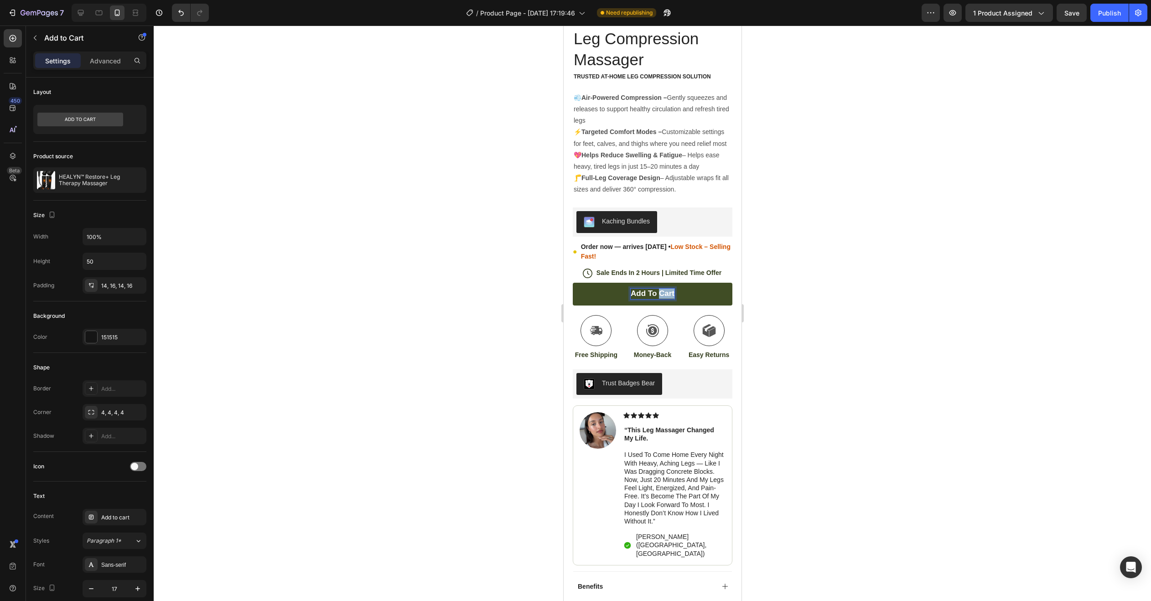
click at [655, 293] on p "Add to cart" at bounding box center [652, 294] width 44 height 10
click at [644, 293] on p "Add to cart" at bounding box center [652, 294] width 44 height 10
click at [644, 294] on p "Add to cart" at bounding box center [652, 294] width 44 height 10
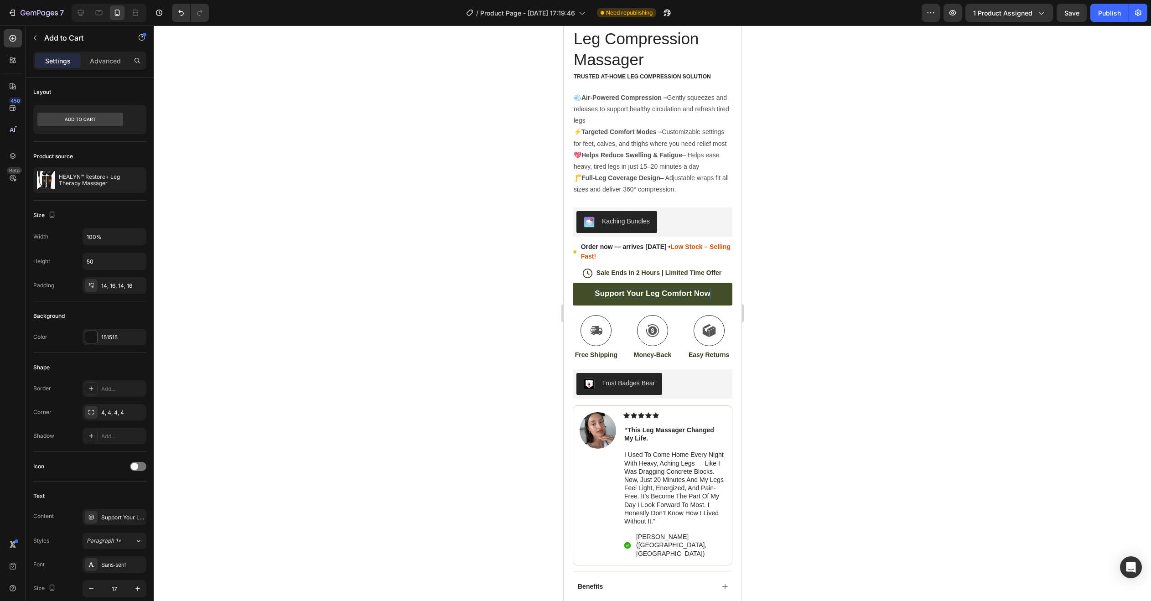
click at [793, 293] on div at bounding box center [652, 313] width 997 height 575
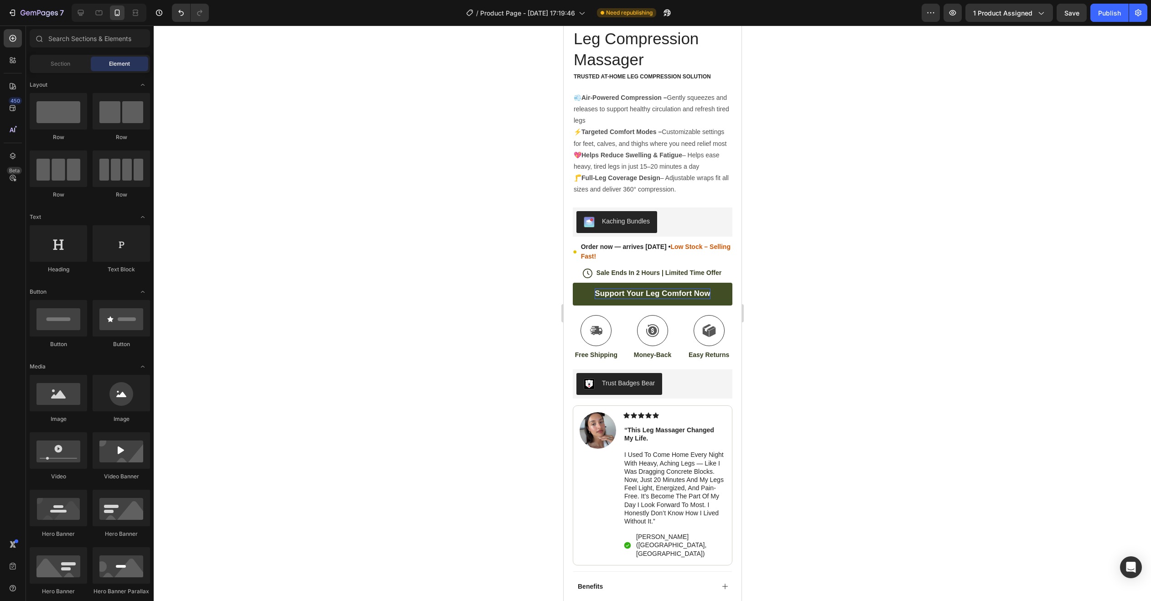
click at [859, 250] on div at bounding box center [652, 313] width 997 height 575
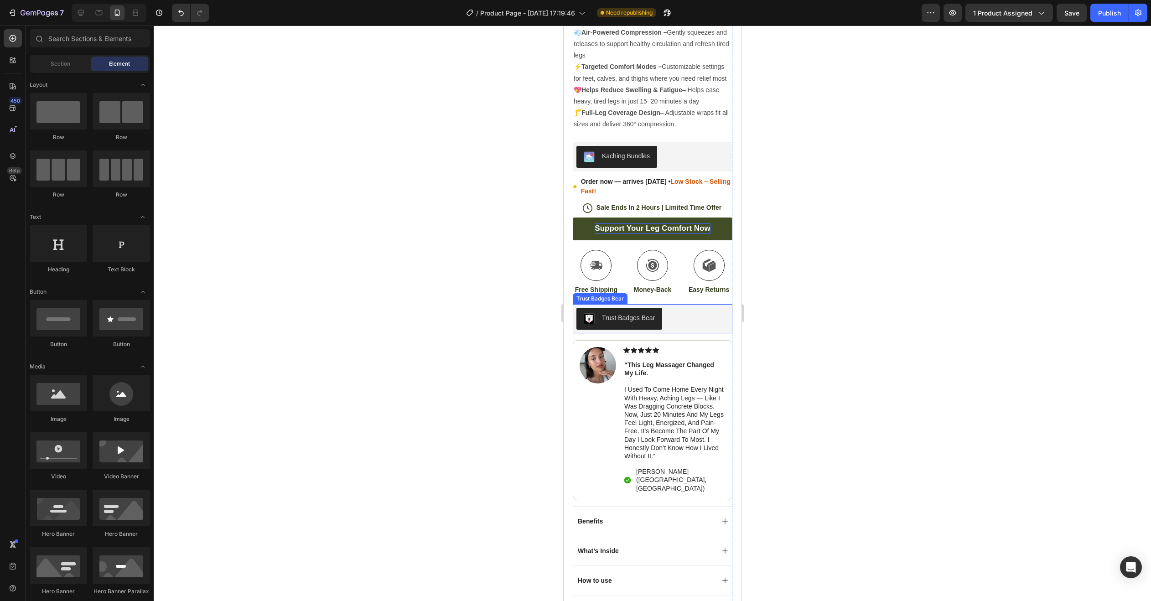
scroll to position [1459, 0]
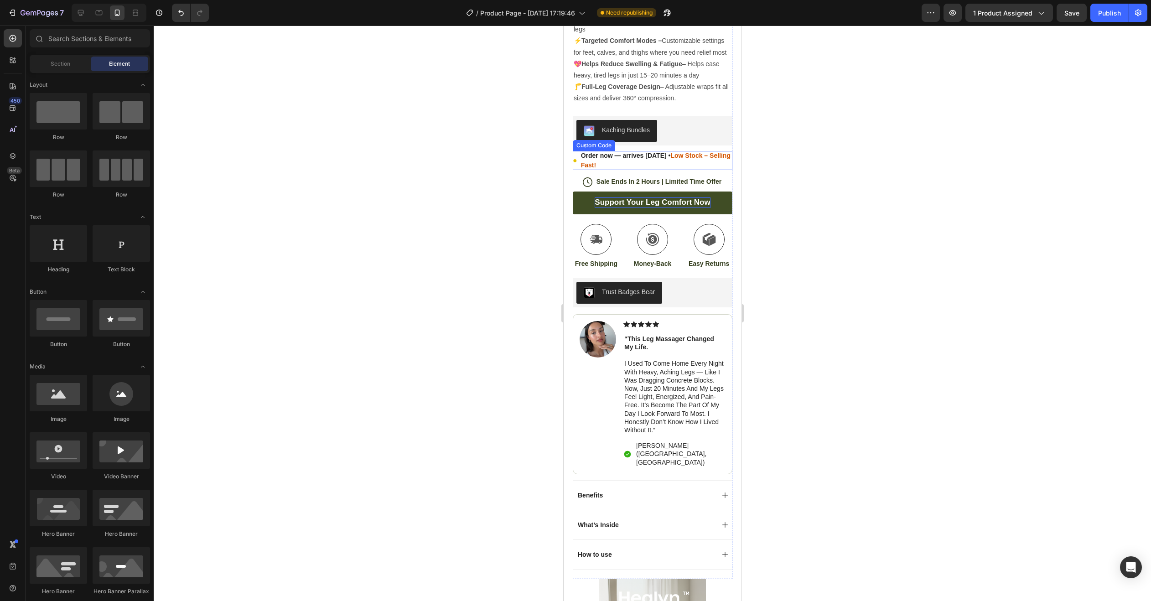
click at [660, 163] on span "Order now — arrives in 7 days • Low Stock – Selling Fast!" at bounding box center [655, 160] width 151 height 19
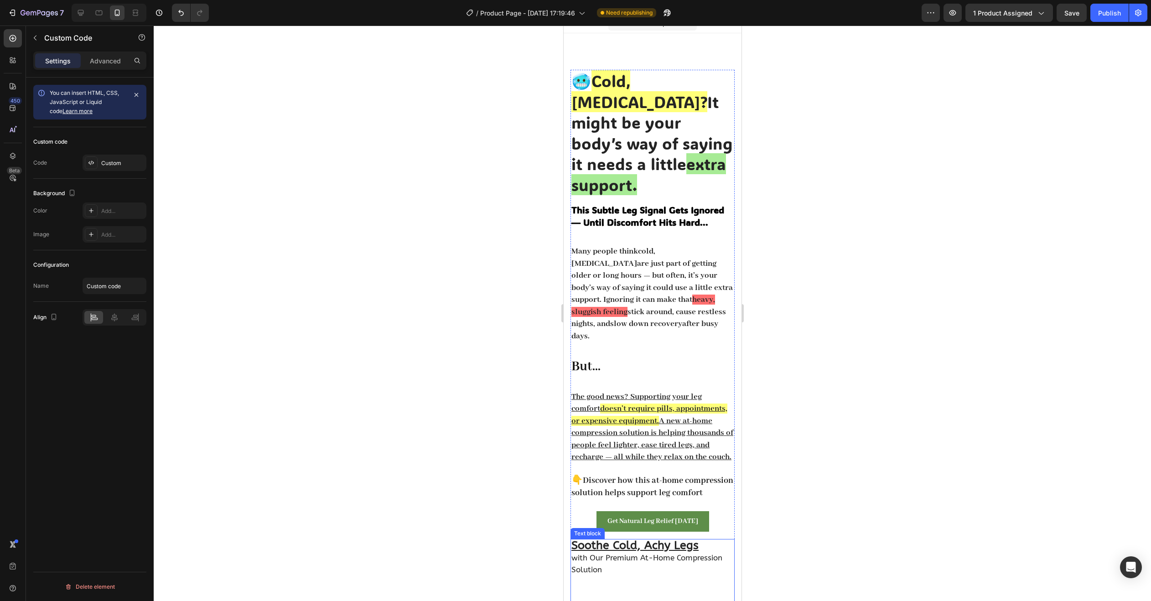
scroll to position [0, 0]
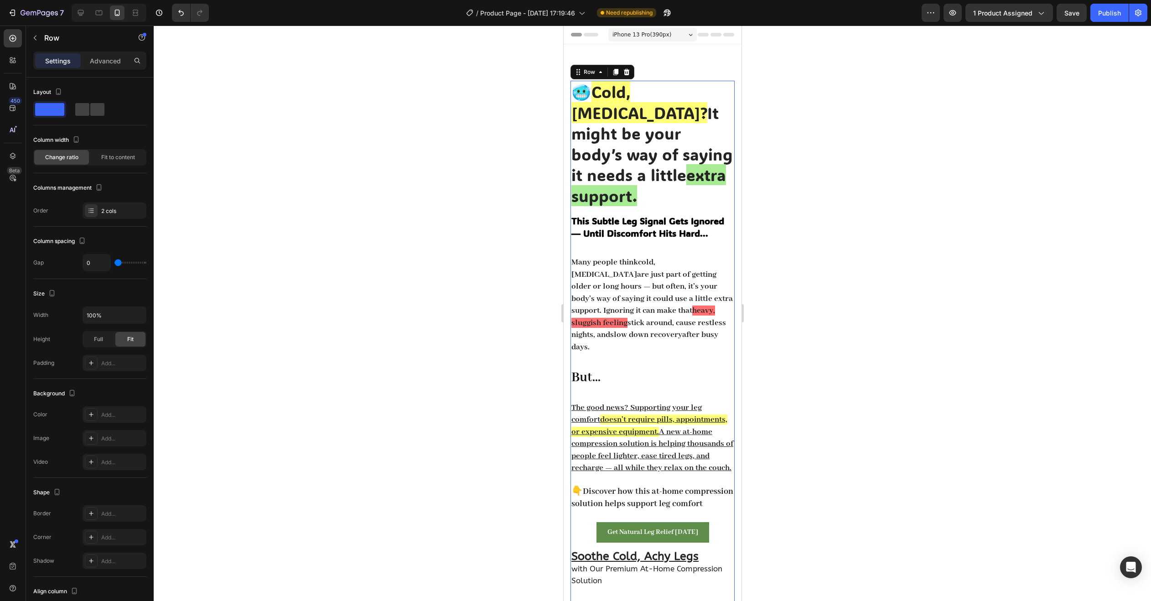
click at [636, 223] on div "🥶 Cold, Heavy Legs? It might be your body’s way of saying it needs a little ext…" at bounding box center [652, 423] width 164 height 684
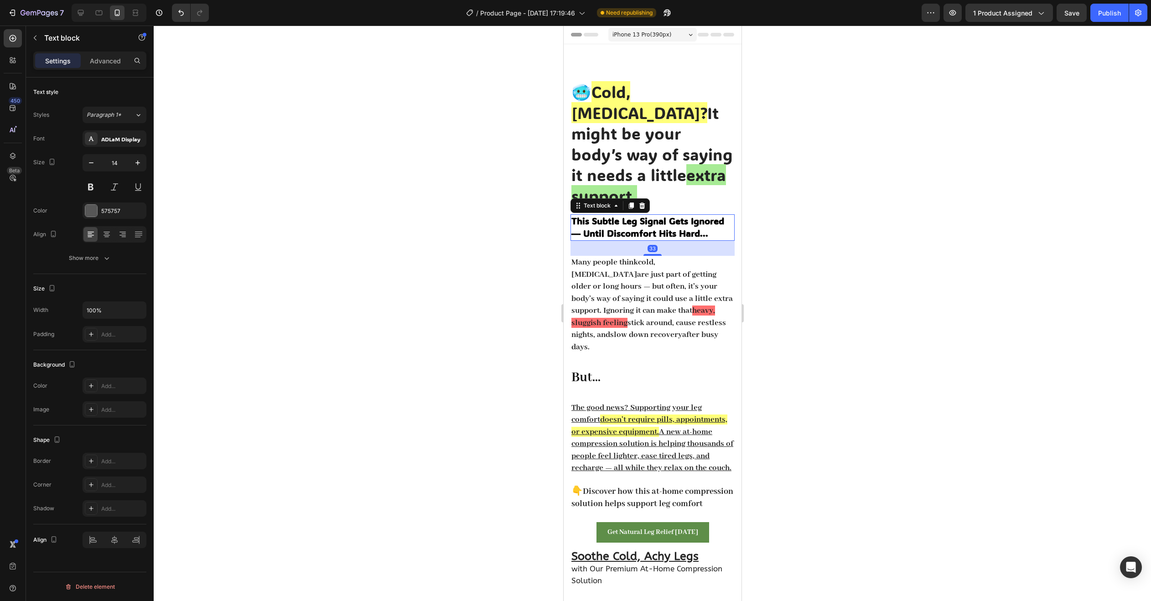
click at [707, 216] on p "This Subtle Leg Signal Gets Ignored — Until Discomfort Hits Hard..." at bounding box center [652, 227] width 162 height 25
drag, startPoint x: 839, startPoint y: 159, endPoint x: 742, endPoint y: 140, distance: 98.9
click at [838, 160] on div at bounding box center [652, 313] width 997 height 575
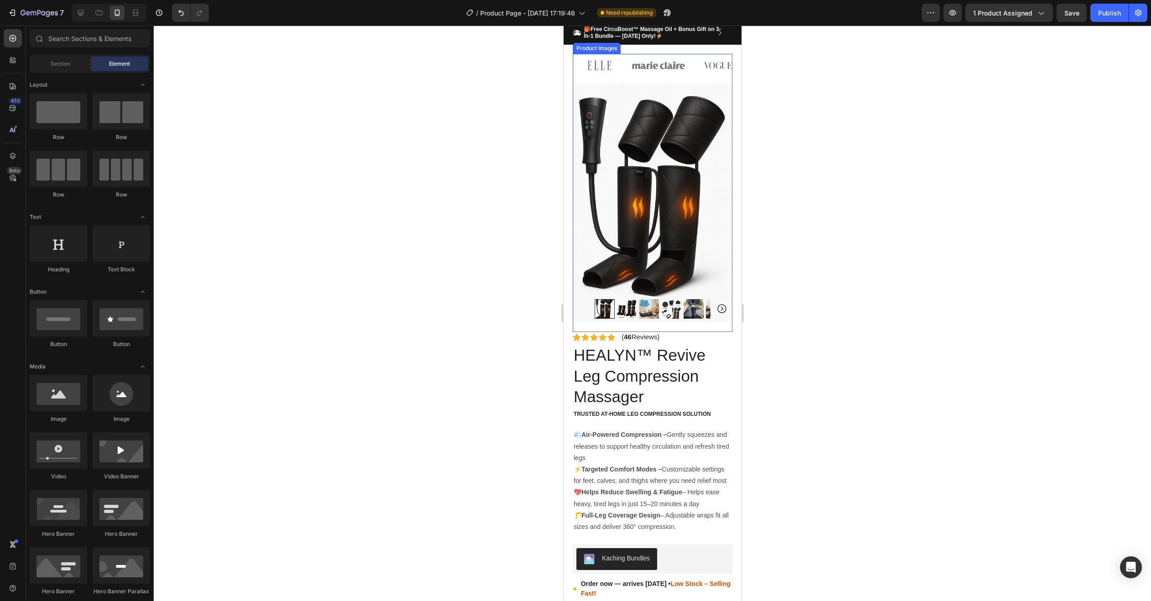
scroll to position [1049, 0]
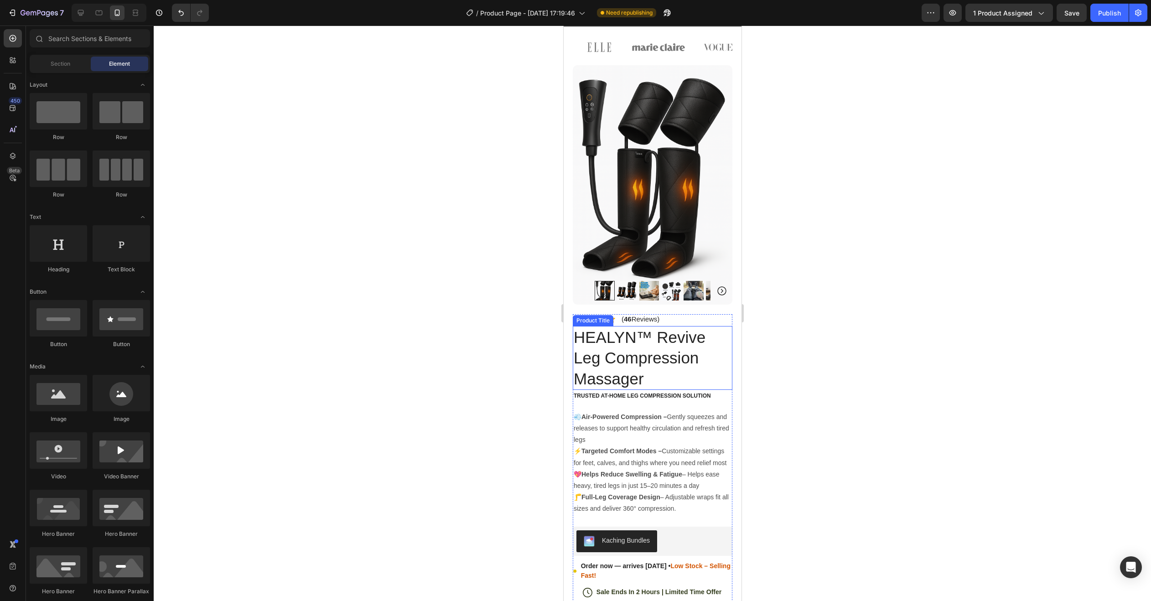
click at [645, 372] on h1 "HEALYN™ Revive Leg Compression Massager" at bounding box center [652, 358] width 160 height 64
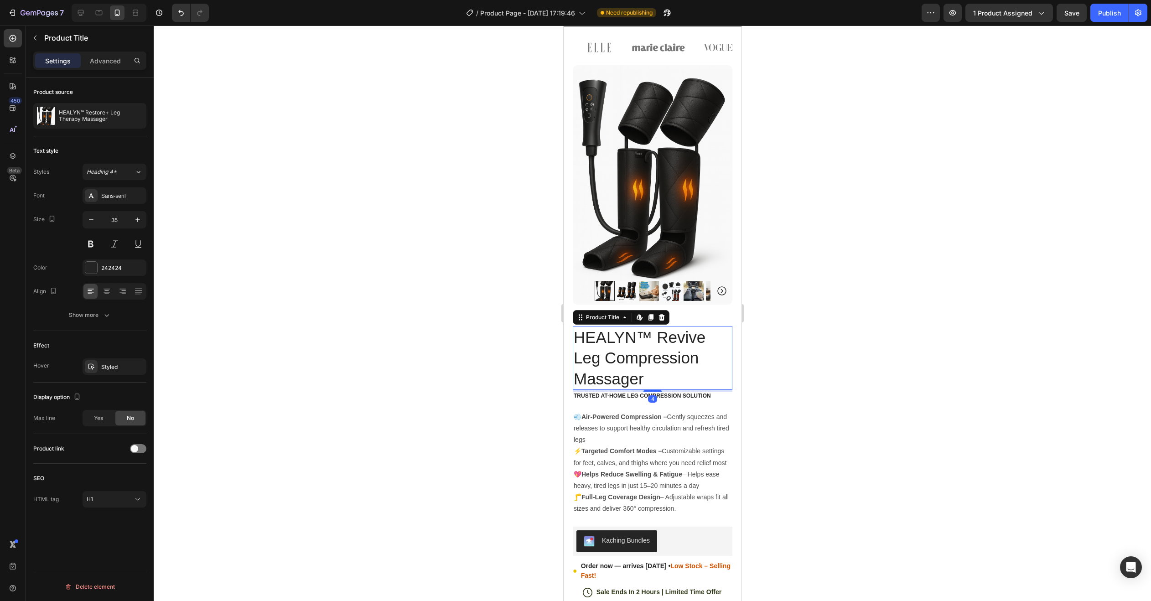
drag, startPoint x: 633, startPoint y: 372, endPoint x: 641, endPoint y: 373, distance: 7.8
click at [634, 372] on h1 "HEALYN™ Revive Leg Compression Massager" at bounding box center [652, 358] width 160 height 64
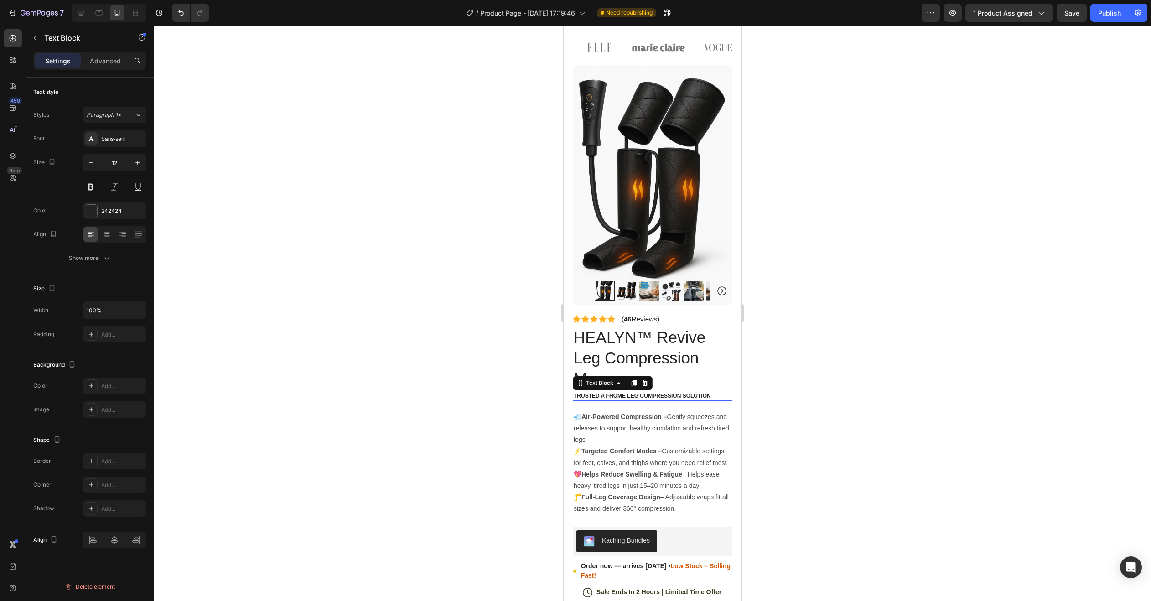
click at [615, 393] on p "Trusted At-Home Leg Compression Solution" at bounding box center [652, 396] width 158 height 7
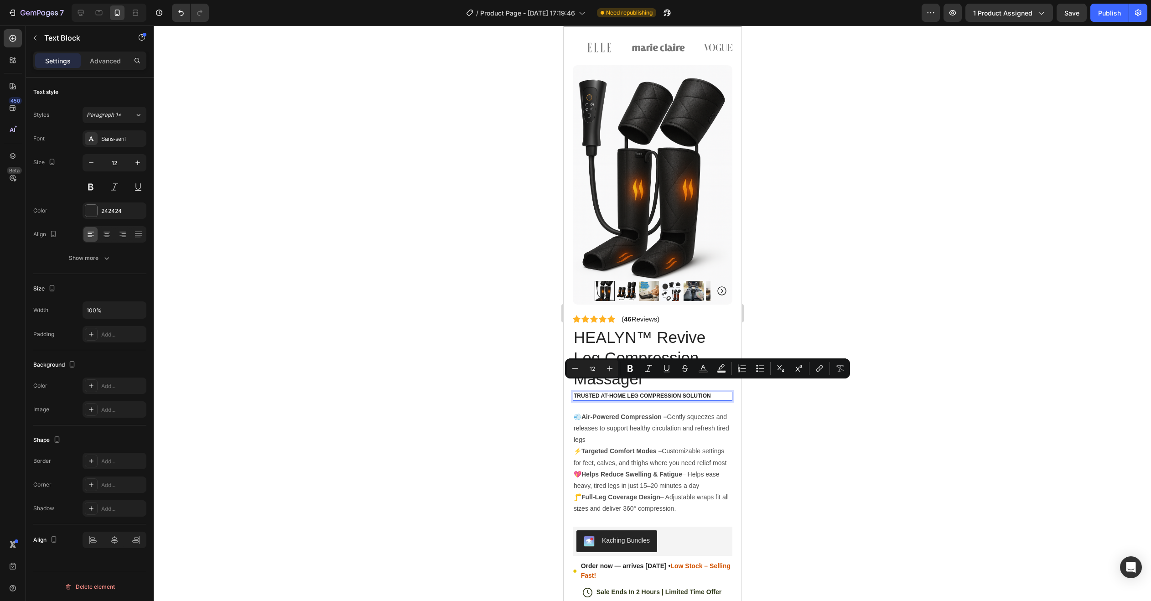
click at [642, 393] on p "Trusted At-Home Leg Compression Solution" at bounding box center [652, 396] width 158 height 7
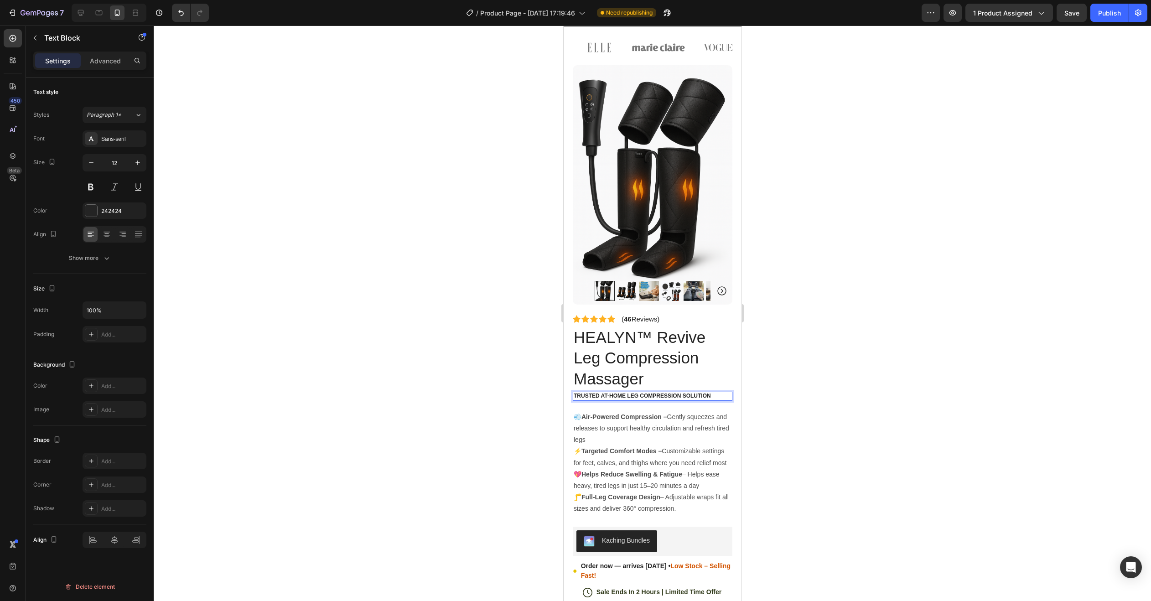
click at [669, 393] on p "Trusted At-Home Leg Compression Solution" at bounding box center [652, 396] width 158 height 7
click at [648, 393] on p "Trusted At-Home Leg Compression Solution" at bounding box center [652, 396] width 158 height 7
drag, startPoint x: 775, startPoint y: 390, endPoint x: 741, endPoint y: 393, distance: 34.3
click at [775, 391] on div at bounding box center [652, 313] width 997 height 575
click at [687, 393] on p "Trusted At-Home Leg Compression Solution" at bounding box center [652, 396] width 158 height 7
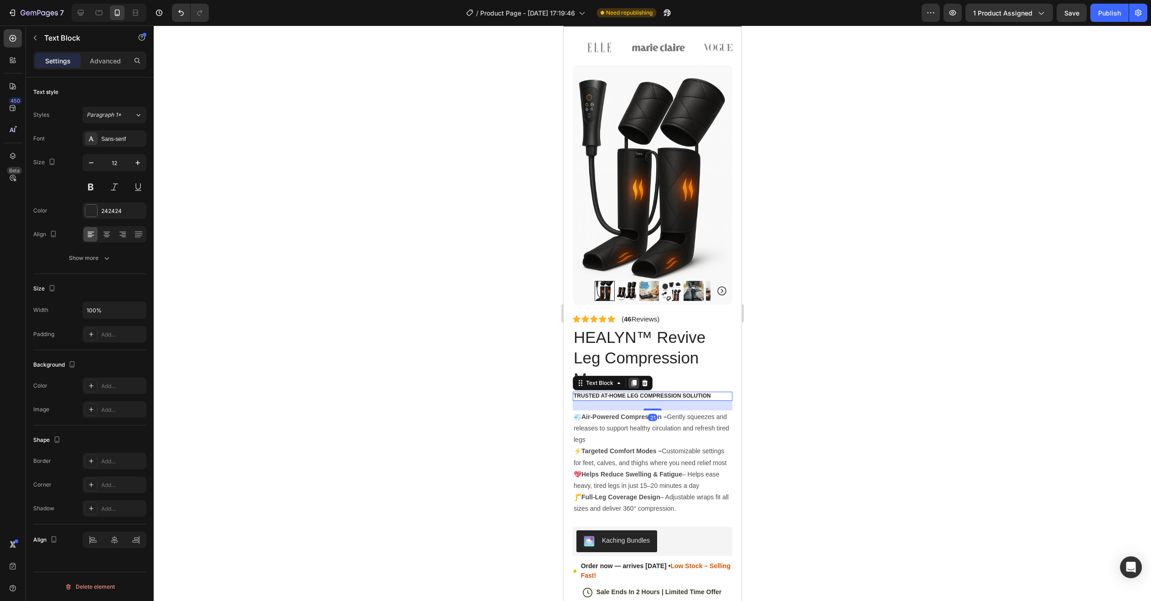
click at [635, 380] on icon at bounding box center [633, 383] width 5 height 6
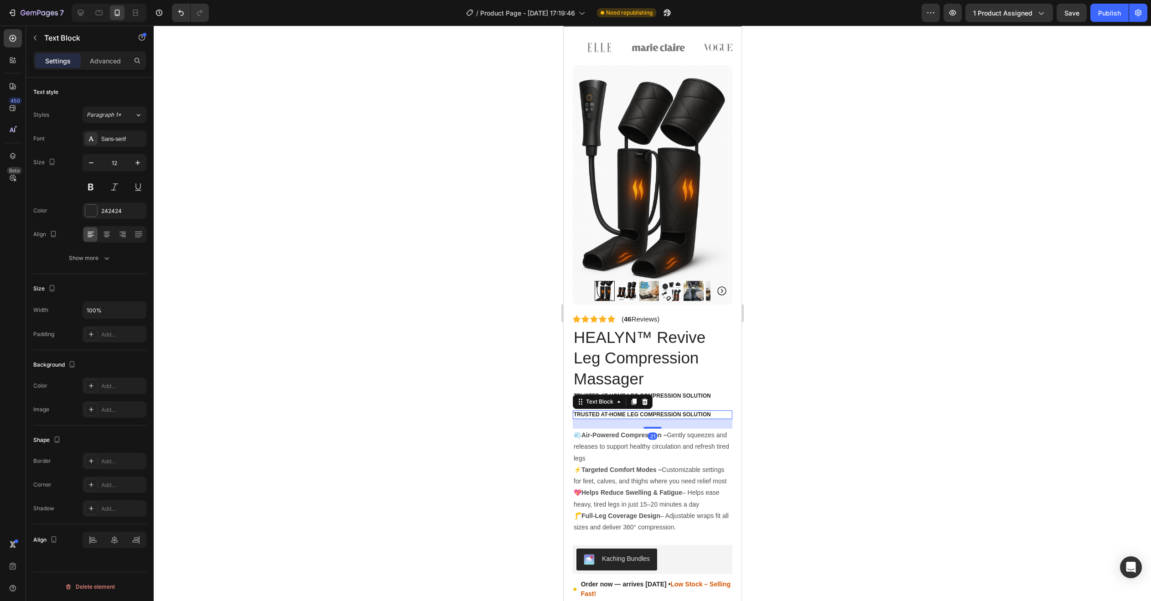
click at [671, 411] on p "Trusted At-Home Leg Compression Solution" at bounding box center [652, 414] width 158 height 7
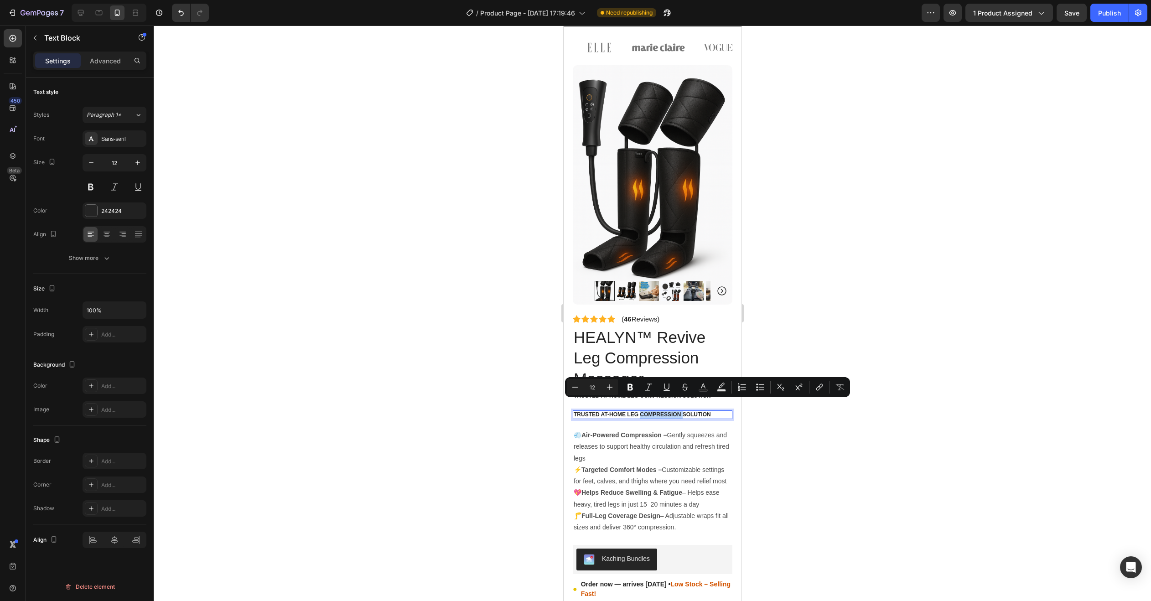
click at [669, 411] on p "Trusted At-Home Leg Compression Solution" at bounding box center [652, 414] width 158 height 7
click at [668, 411] on p "Trusted At-Home Leg Compression Solution" at bounding box center [652, 414] width 158 height 7
click at [667, 411] on p "Trusted At-Home Leg Compression Solution" at bounding box center [652, 414] width 158 height 7
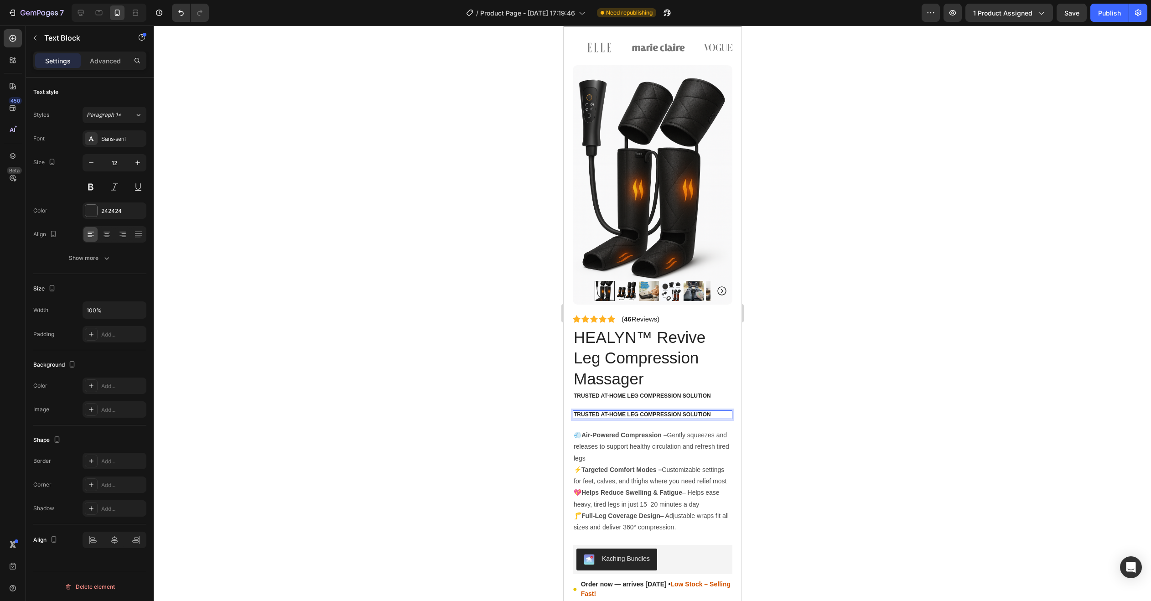
click at [695, 411] on p "Trusted At-Home Leg Compression Solution" at bounding box center [652, 414] width 158 height 7
click at [694, 411] on p "Trusted At-Home Leg Compression Solution" at bounding box center [652, 414] width 158 height 7
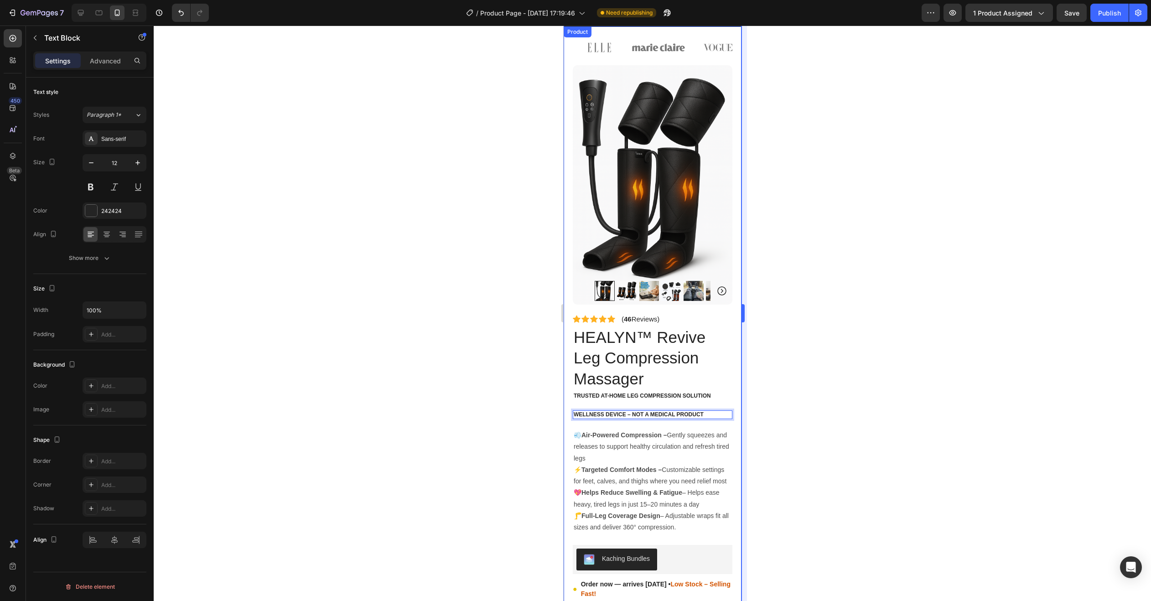
drag, startPoint x: 847, startPoint y: 406, endPoint x: 743, endPoint y: 405, distance: 104.9
click at [835, 407] on div at bounding box center [652, 313] width 997 height 575
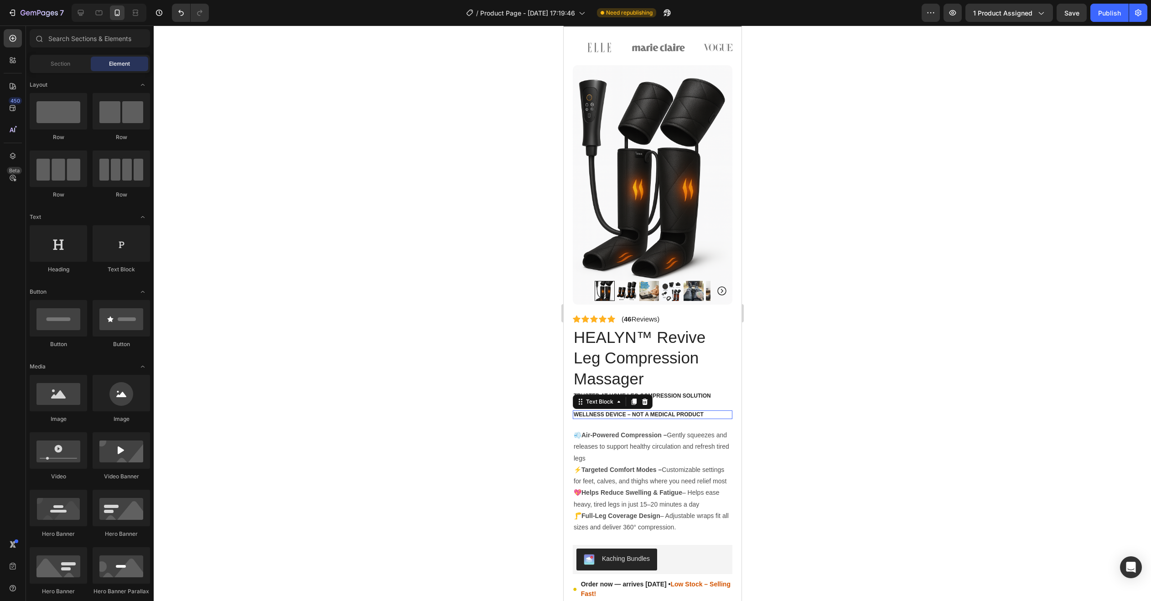
click at [659, 411] on p "Wellness Device – Not a Medical Product" at bounding box center [652, 414] width 158 height 7
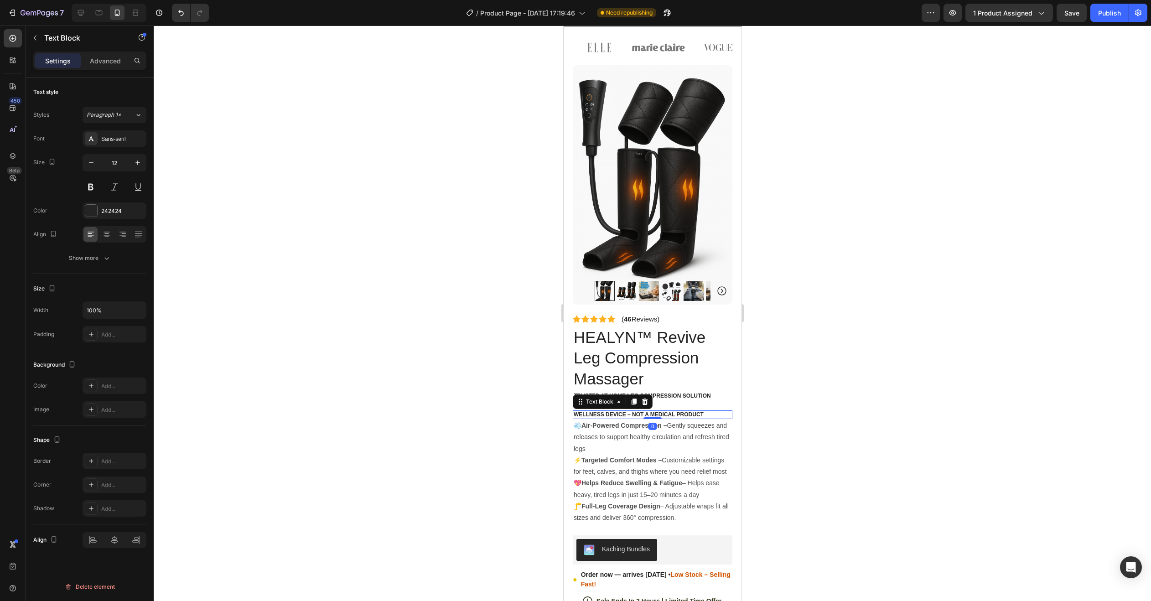
drag, startPoint x: 646, startPoint y: 417, endPoint x: 659, endPoint y: 390, distance: 30.2
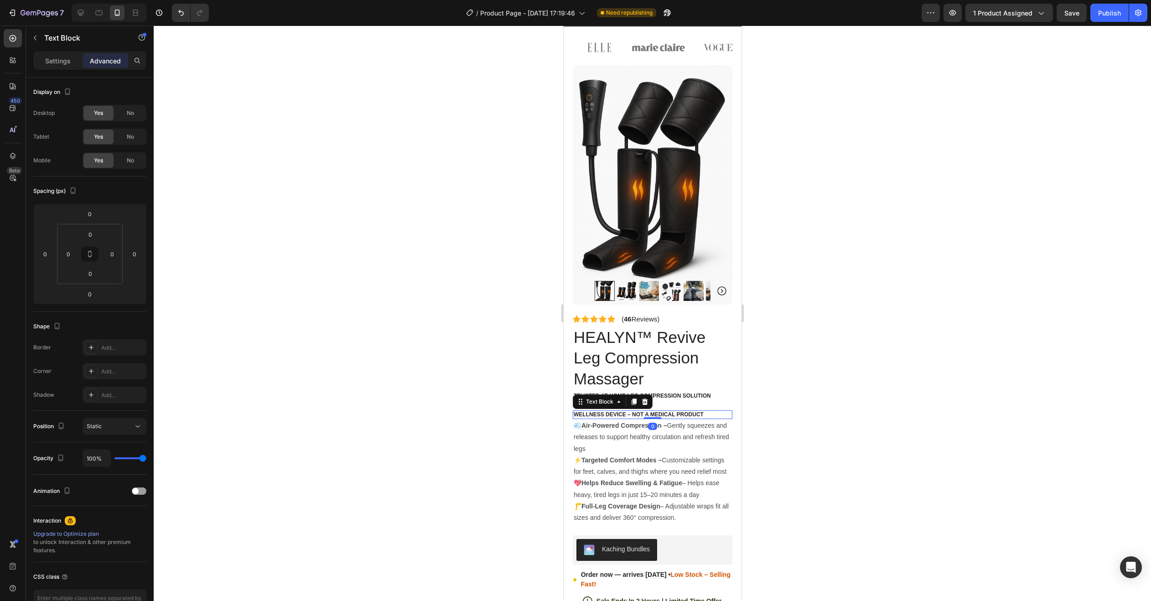
click at [802, 393] on div at bounding box center [652, 313] width 997 height 575
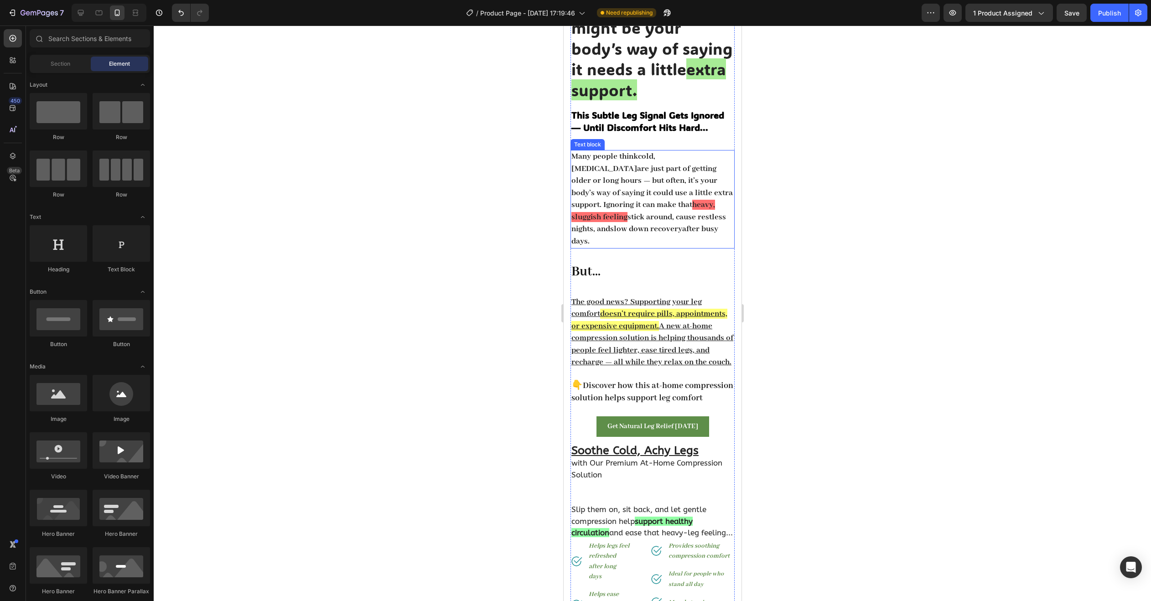
scroll to position [0, 0]
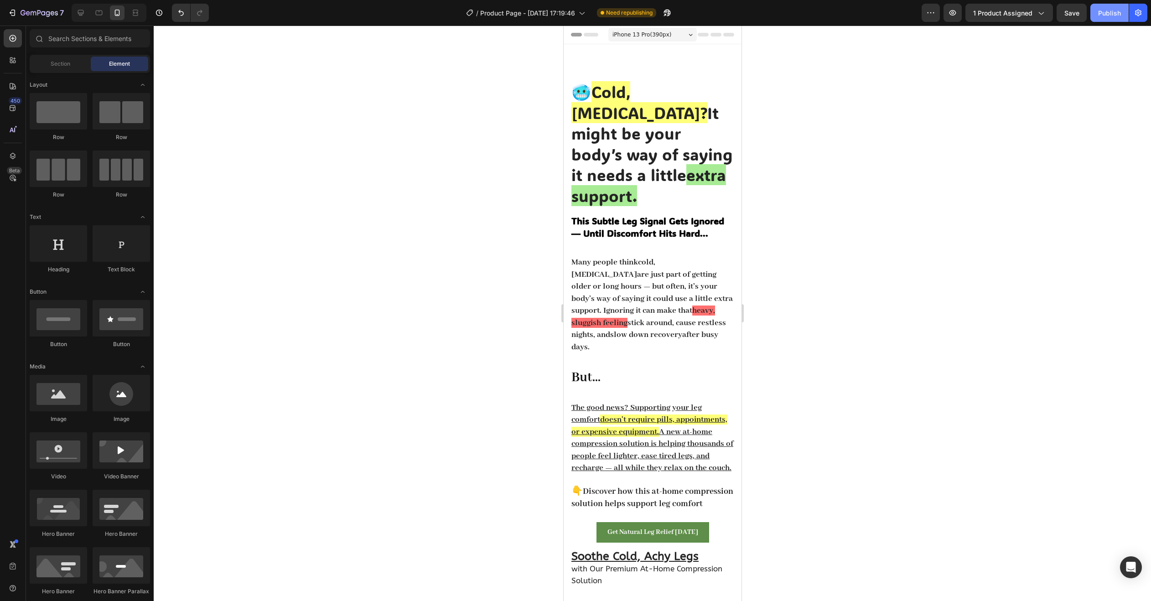
click at [1115, 12] on div "Publish" at bounding box center [1109, 13] width 23 height 10
click at [597, 575] on div "View live page" at bounding box center [593, 579] width 52 height 13
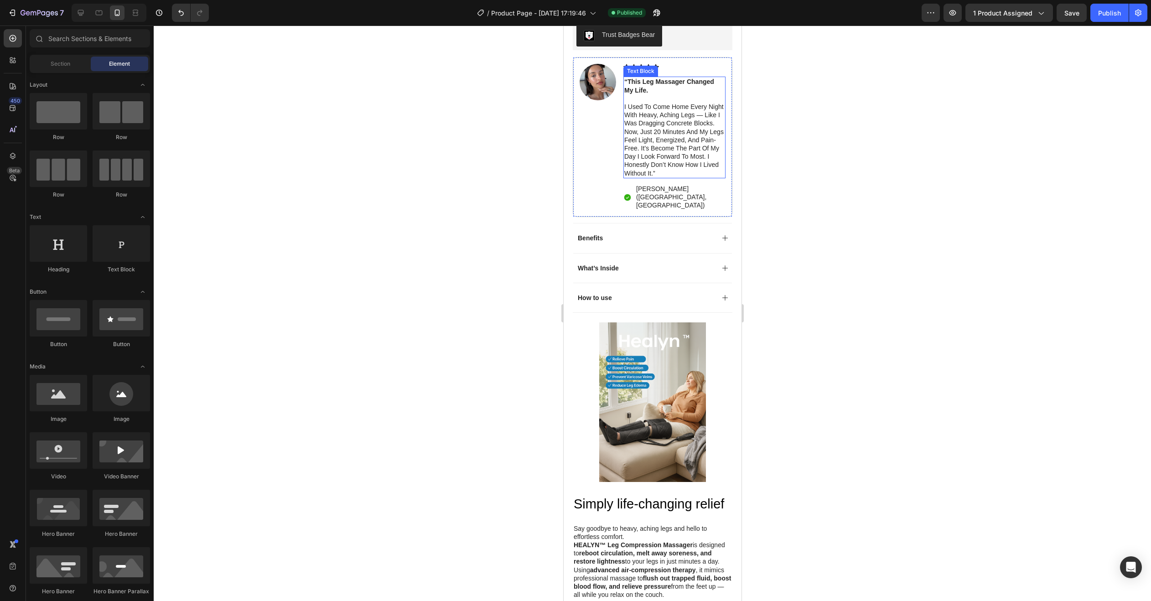
scroll to position [1732, 0]
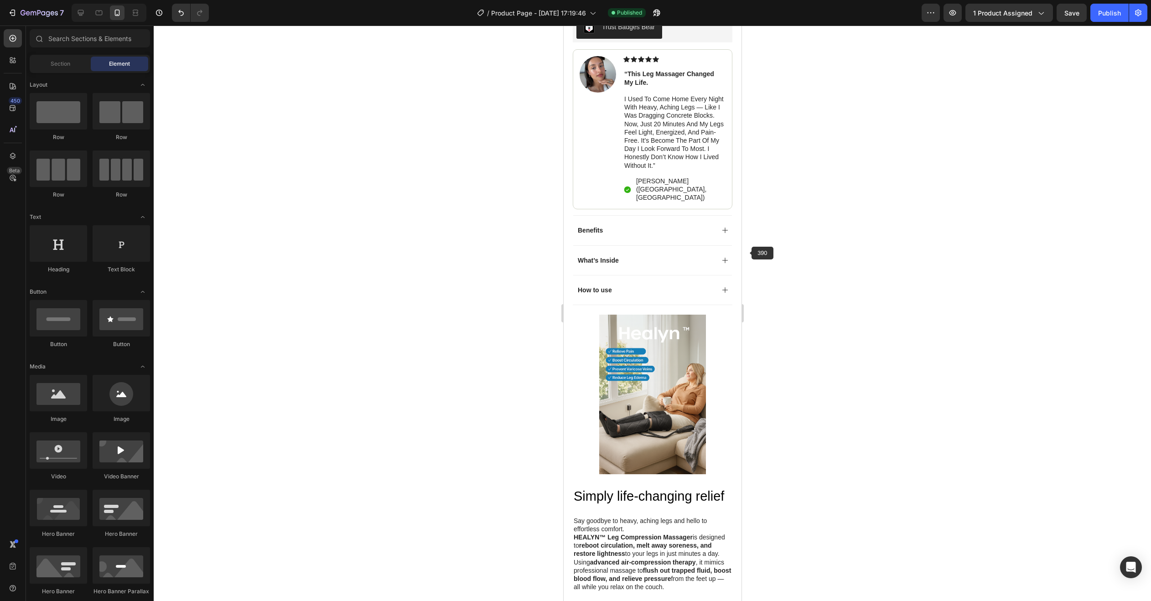
click at [710, 222] on div "Benefits" at bounding box center [652, 230] width 159 height 30
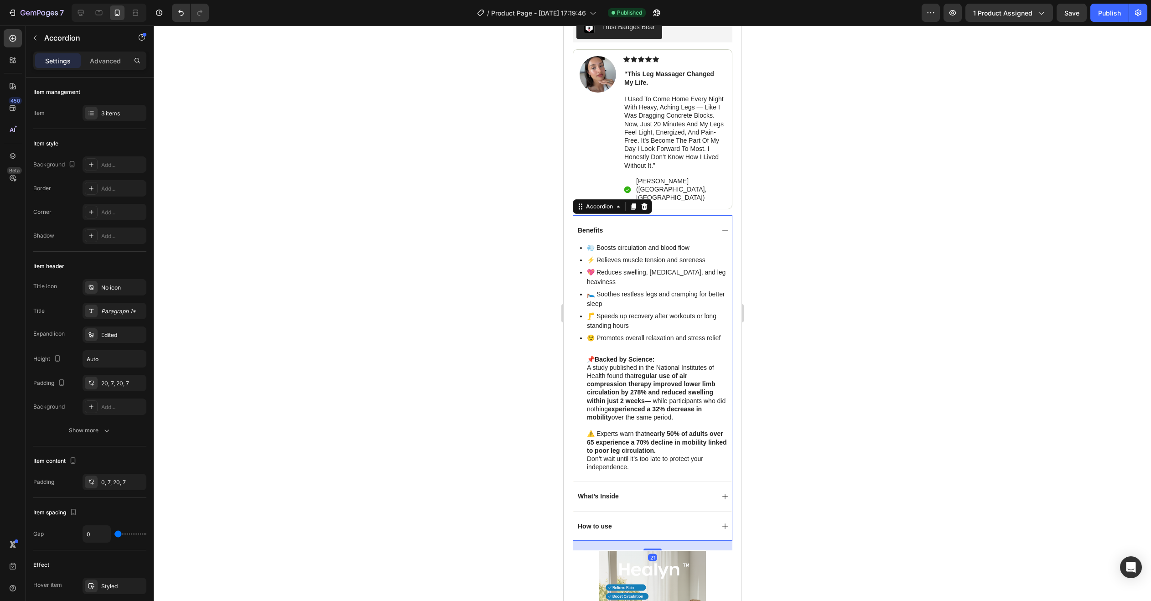
click at [1015, 246] on div at bounding box center [652, 313] width 997 height 575
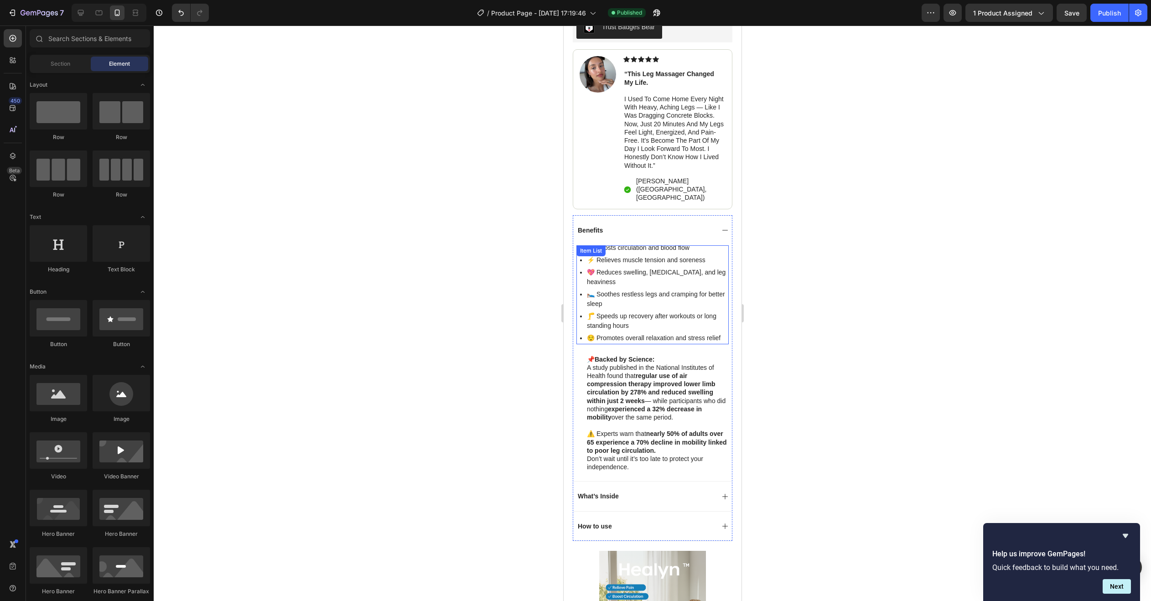
click at [642, 243] on p "💨 Boosts circulation and blood flow" at bounding box center [656, 248] width 140 height 10
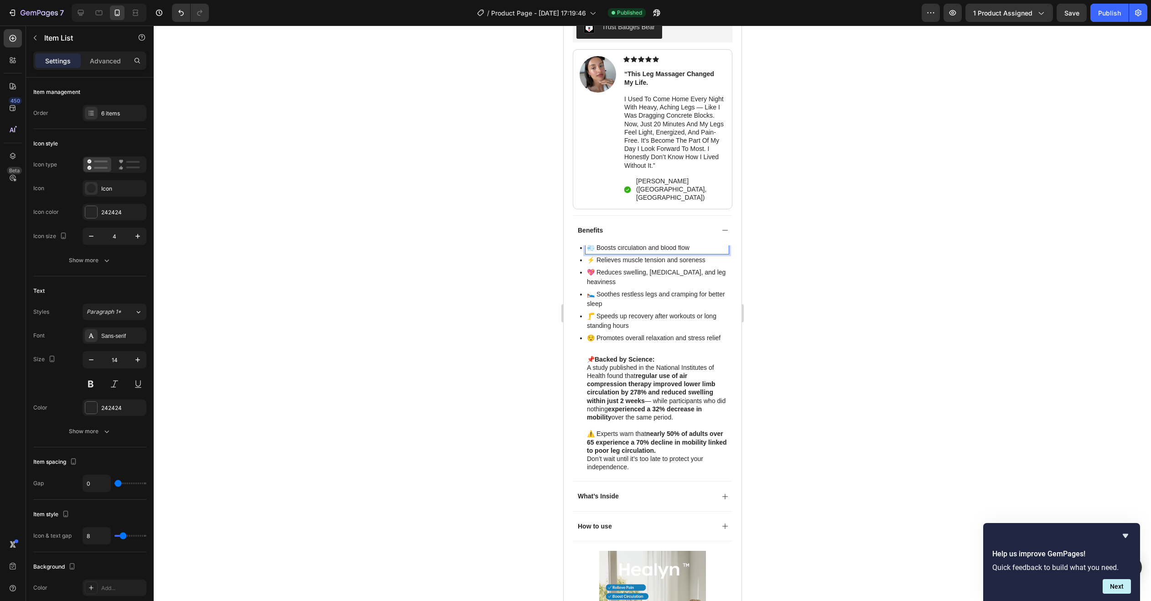
click at [594, 243] on p "💨 Boosts circulation and blood flow" at bounding box center [656, 248] width 140 height 10
drag, startPoint x: 594, startPoint y: 241, endPoint x: 706, endPoint y: 248, distance: 111.9
click at [706, 248] on div "💨 Boosts circulation and blood flow ⚡ Relieves muscle tension and soreness 💖 Re…" at bounding box center [653, 293] width 149 height 103
click at [597, 255] on p "⚡ Relieves muscle tension and soreness" at bounding box center [656, 260] width 140 height 10
drag, startPoint x: 596, startPoint y: 252, endPoint x: 711, endPoint y: 258, distance: 114.6
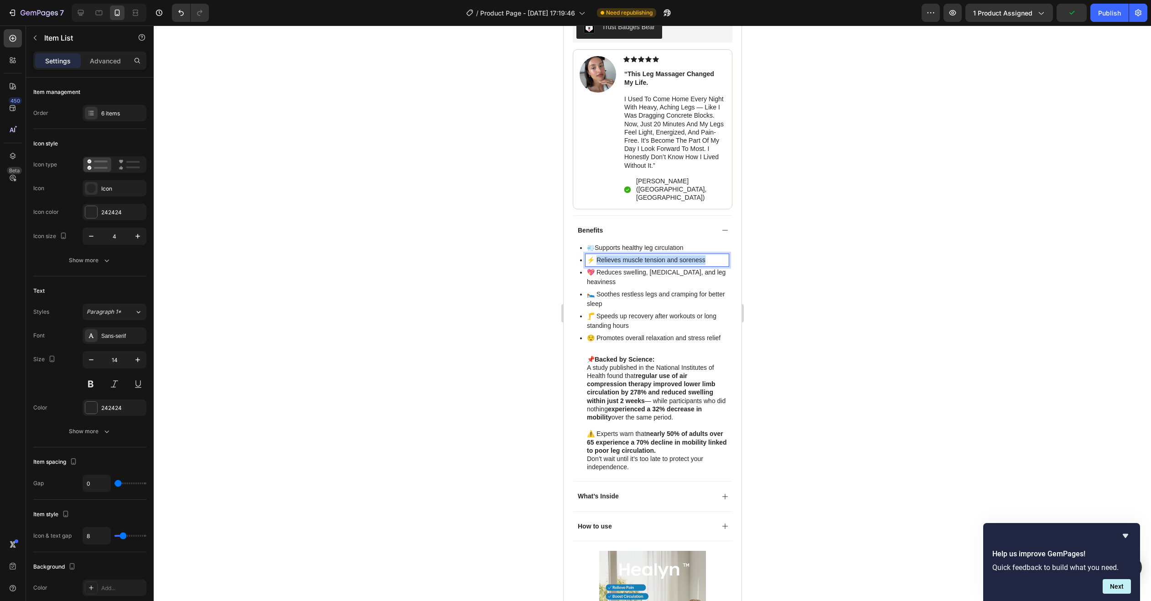
click at [711, 258] on div "⚡ Relieves muscle tension and soreness" at bounding box center [656, 260] width 143 height 12
copy p "Relieves muscle tension and soreness"
click at [597, 268] on p "💖 Reduces swelling, fluid retention, and leg heaviness" at bounding box center [656, 277] width 140 height 19
drag, startPoint x: 597, startPoint y: 266, endPoint x: 630, endPoint y: 275, distance: 34.5
click at [630, 275] on p "💖 Reduces swelling, fluid retention, and leg heaviness" at bounding box center [656, 277] width 140 height 19
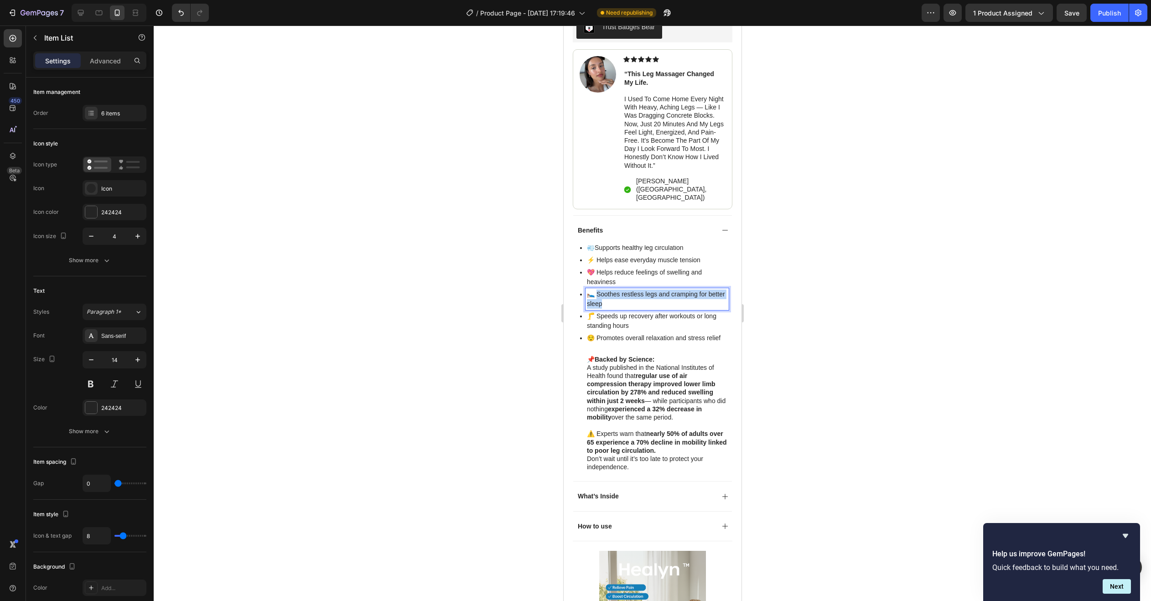
drag, startPoint x: 596, startPoint y: 287, endPoint x: 627, endPoint y: 300, distance: 33.9
click at [627, 300] on p "🛌 Soothes restless legs and cramping for better sleep" at bounding box center [656, 298] width 140 height 19
drag, startPoint x: 594, startPoint y: 309, endPoint x: 633, endPoint y: 316, distance: 39.4
click at [633, 316] on p "🦵 Speeds up recovery after workouts or long standing hours" at bounding box center [656, 320] width 140 height 19
drag, startPoint x: 595, startPoint y: 329, endPoint x: 614, endPoint y: 337, distance: 20.4
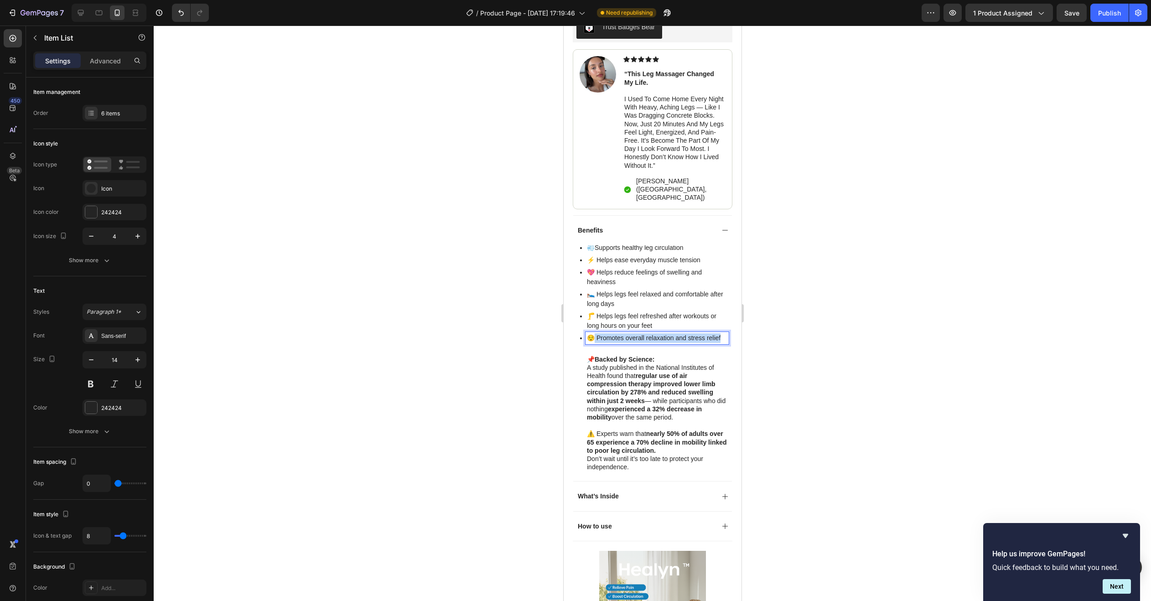
click at [614, 337] on p "😌 Promotes overall relaxation and stress relief" at bounding box center [656, 338] width 140 height 10
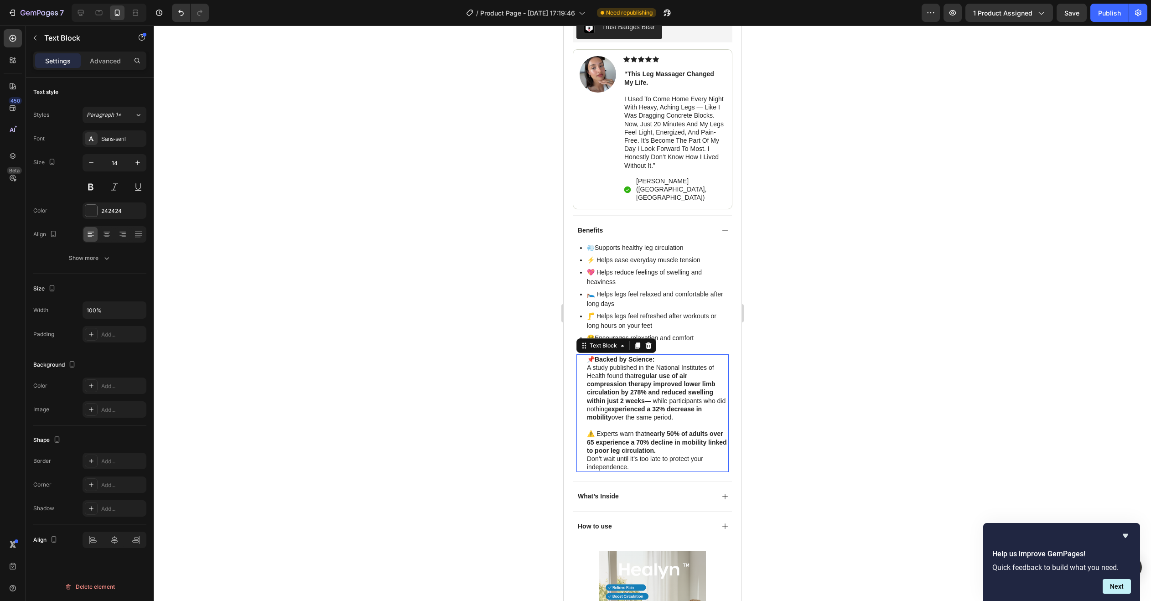
click at [585, 354] on div "📌 Backed by Science: A study published in the National Institutes of Health fou…" at bounding box center [656, 413] width 143 height 118
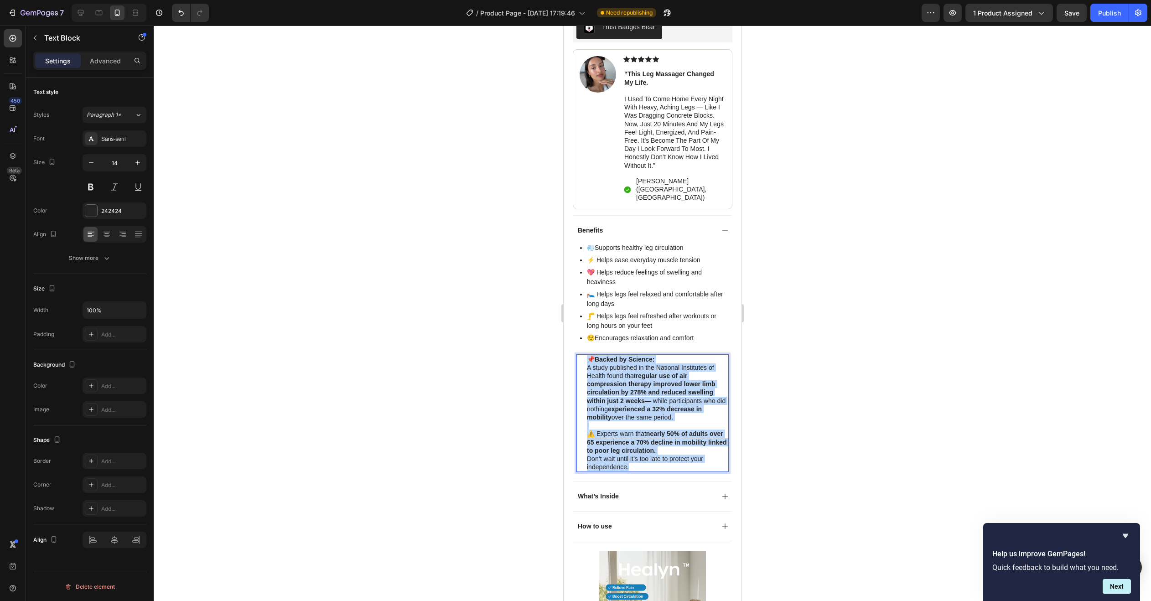
drag, startPoint x: 588, startPoint y: 351, endPoint x: 700, endPoint y: 462, distance: 157.6
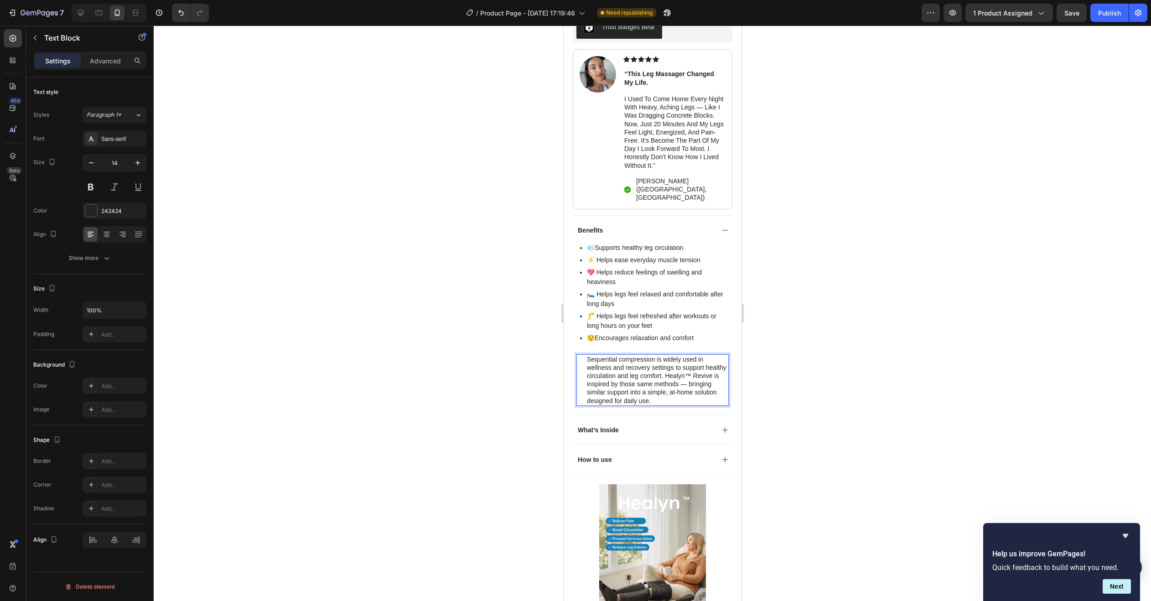
click at [811, 369] on div at bounding box center [652, 313] width 997 height 575
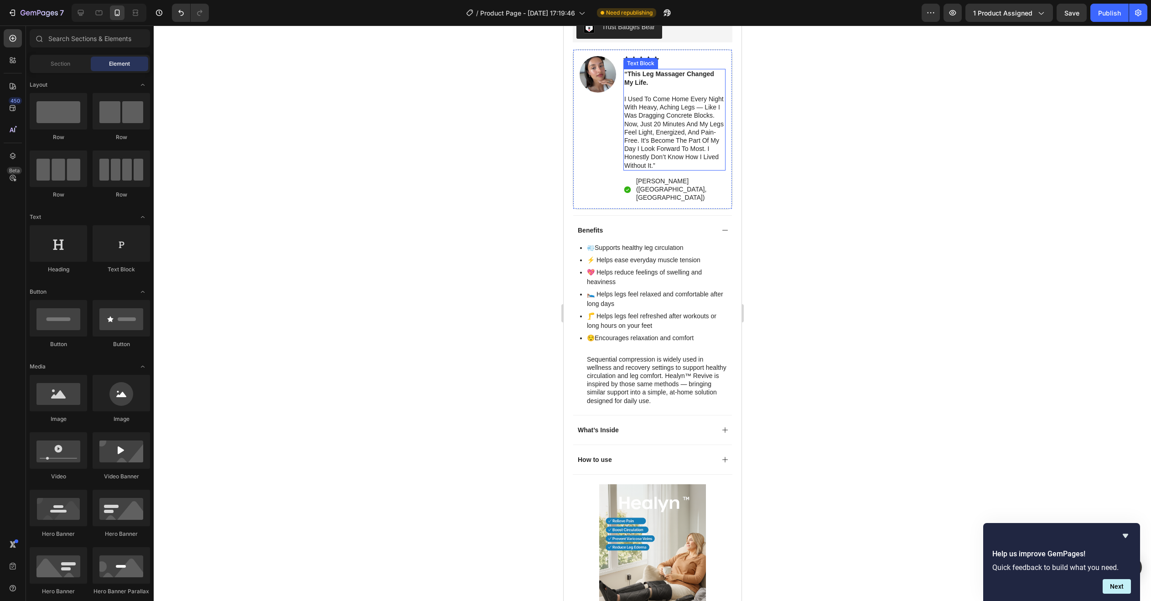
click at [623, 98] on div "“this leg massager changed my life. i used to come home every night with heavy,…" at bounding box center [674, 119] width 102 height 101
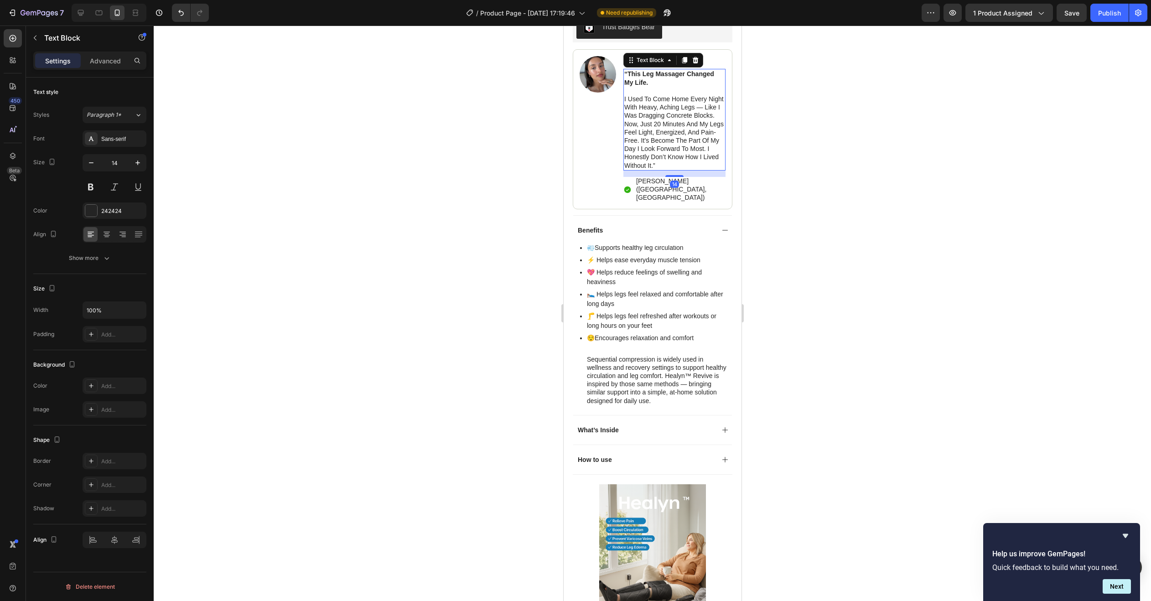
click at [624, 98] on p "i used to come home every night with heavy, aching legs — like i was dragging c…" at bounding box center [674, 132] width 100 height 75
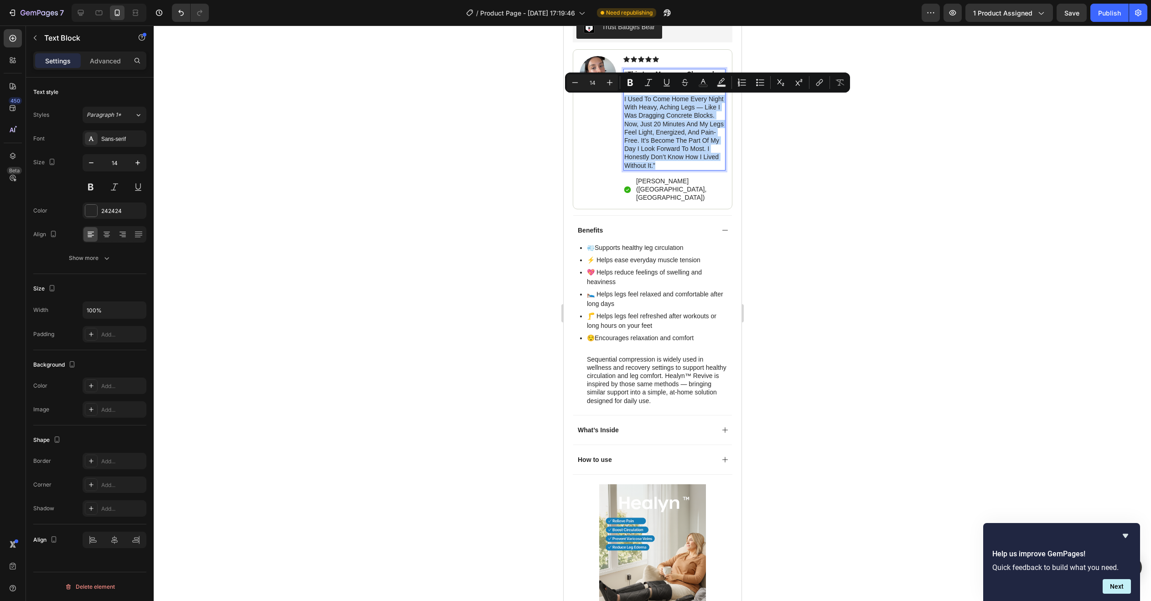
drag, startPoint x: 623, startPoint y: 98, endPoint x: 697, endPoint y: 176, distance: 107.0
click at [697, 170] on p "i used to come home every night with heavy, aching legs — like i was dragging c…" at bounding box center [674, 132] width 100 height 75
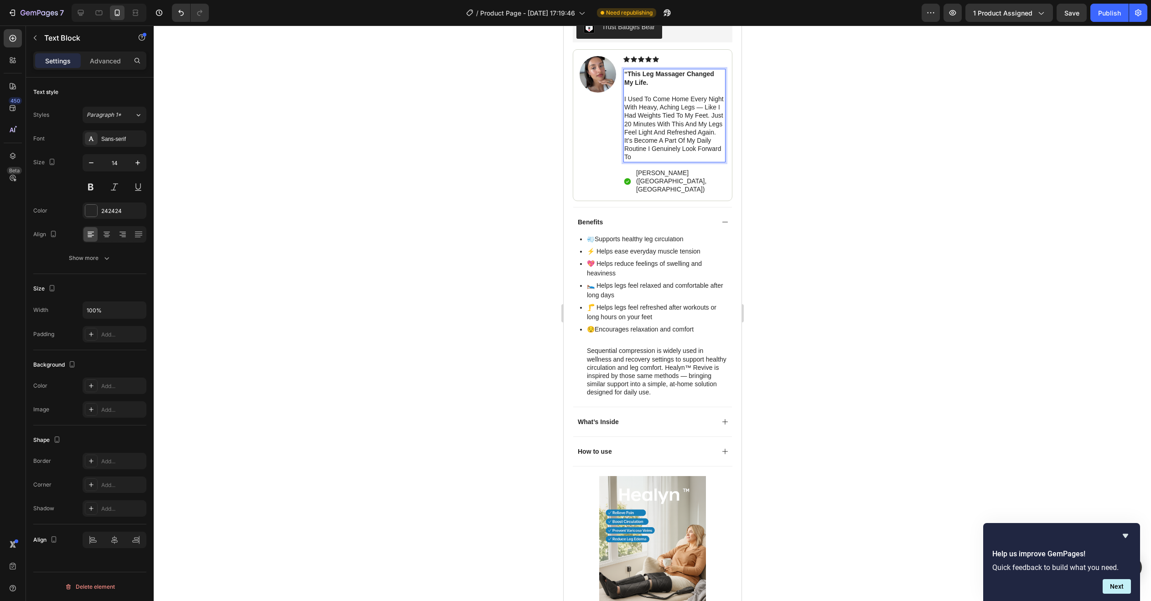
click at [803, 177] on div at bounding box center [652, 313] width 997 height 575
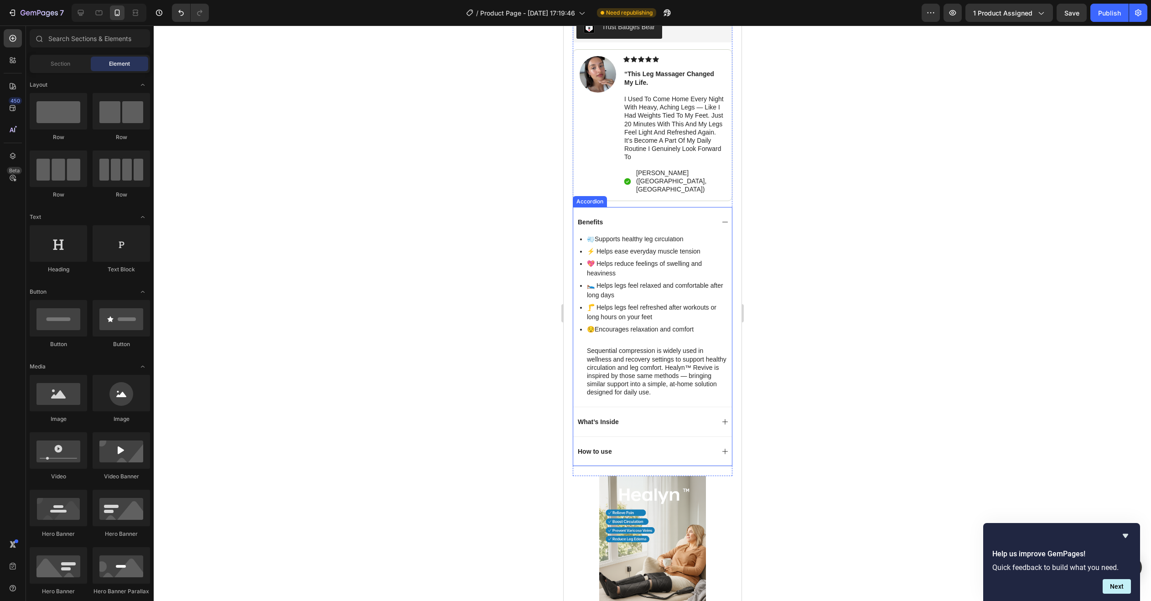
click at [620, 416] on div "What’s Inside" at bounding box center [645, 421] width 138 height 11
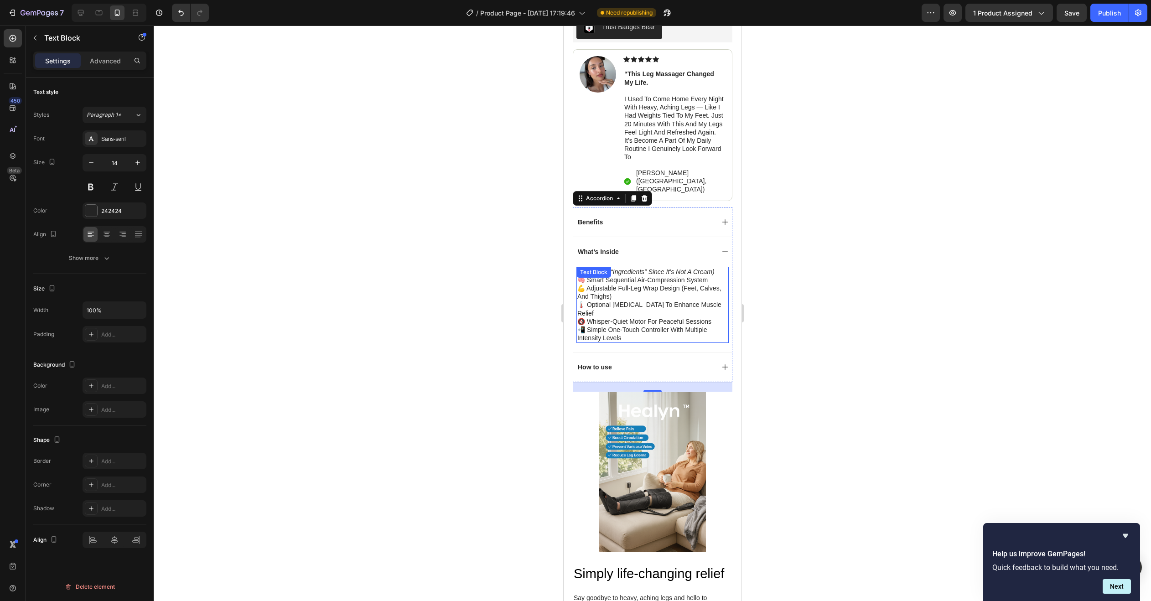
click at [609, 267] on div "Text Block" at bounding box center [593, 272] width 35 height 11
click at [609, 272] on div "Text Block" at bounding box center [602, 276] width 31 height 8
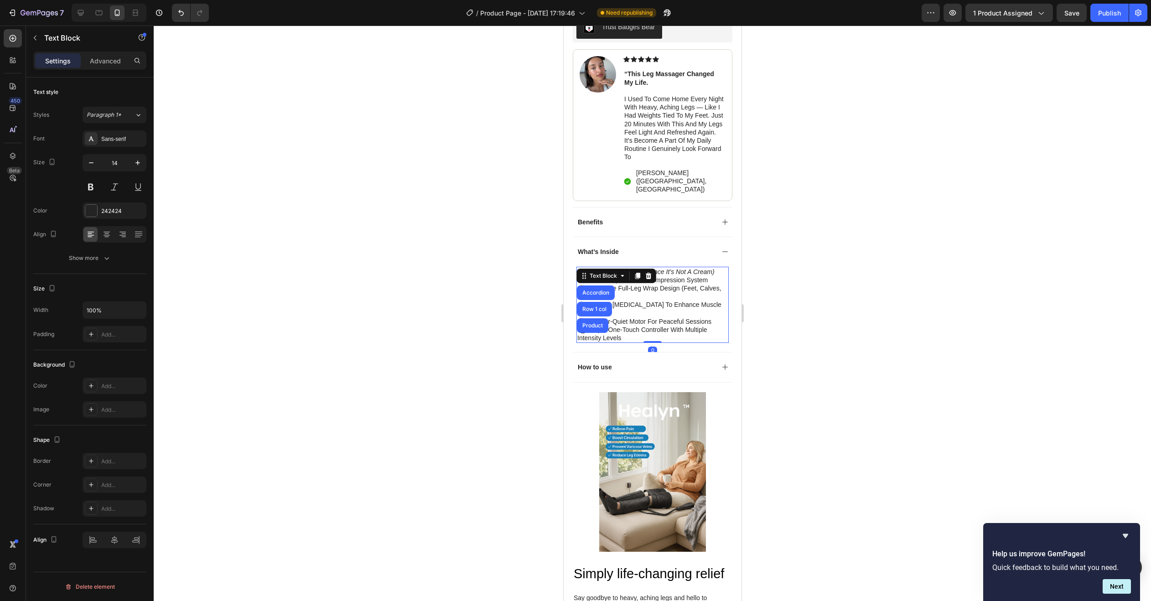
click at [638, 284] on p "💪 adjustable full-leg wrap design (feet, calves, and thighs)" at bounding box center [652, 292] width 150 height 16
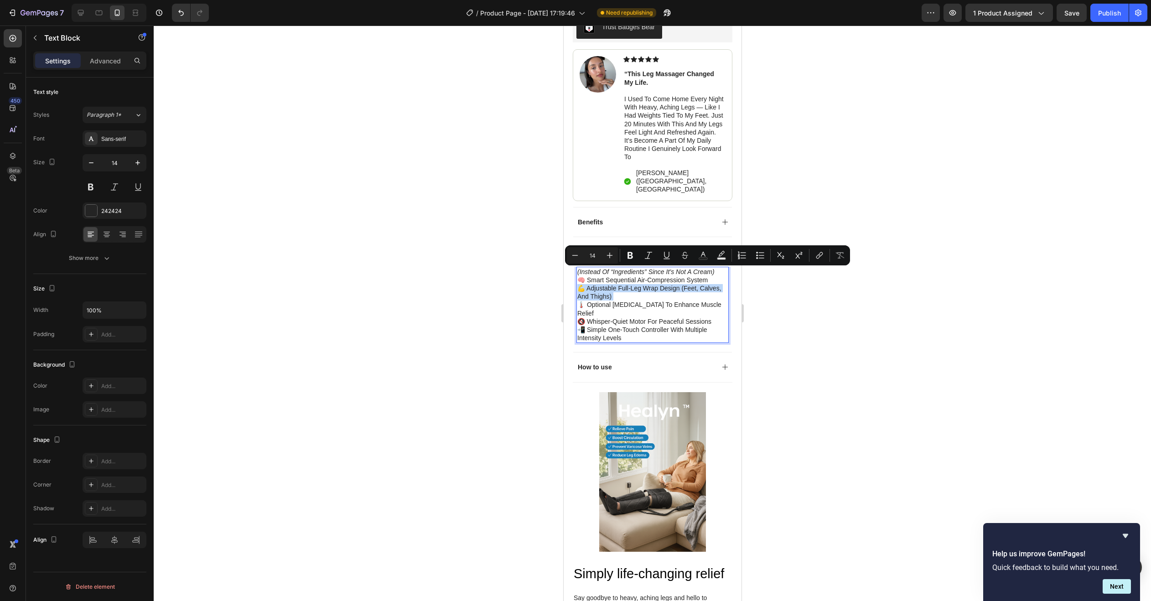
click at [638, 284] on p "💪 adjustable full-leg wrap design (feet, calves, and thighs)" at bounding box center [652, 292] width 150 height 16
click at [636, 284] on p "💪 adjustable full-leg wrap design (feet, calves, and thighs)" at bounding box center [652, 292] width 150 height 16
click at [625, 284] on p "💪 adjustable full-leg wrap design (feet, calves, and thighs)" at bounding box center [652, 292] width 150 height 16
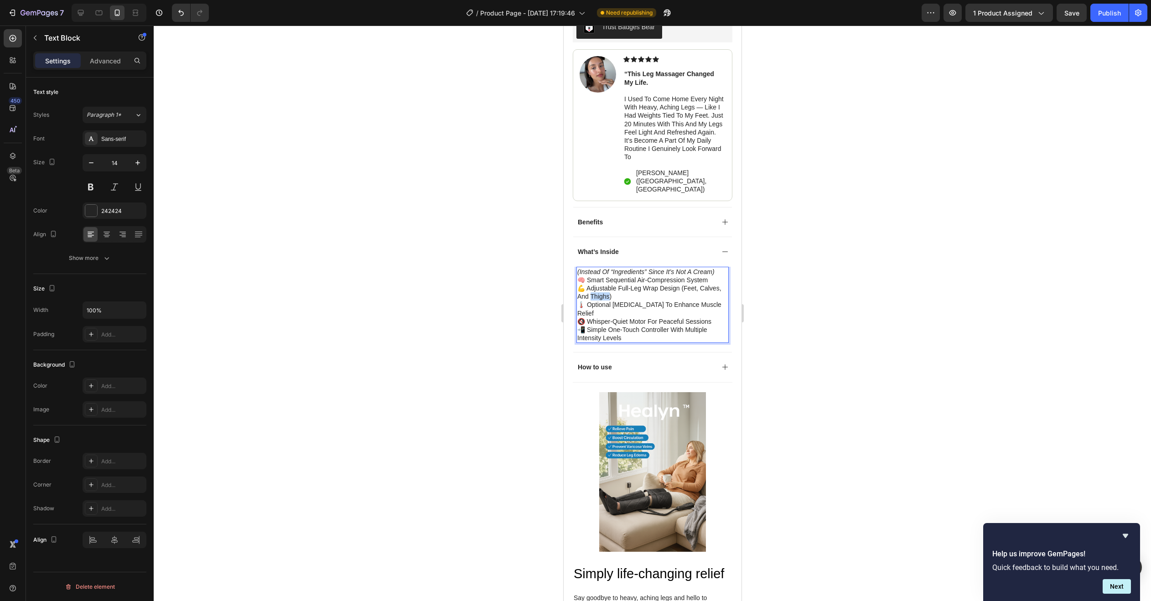
click at [625, 284] on p "💪 adjustable full-leg wrap design (feet, calves, and thighs)" at bounding box center [652, 292] width 150 height 16
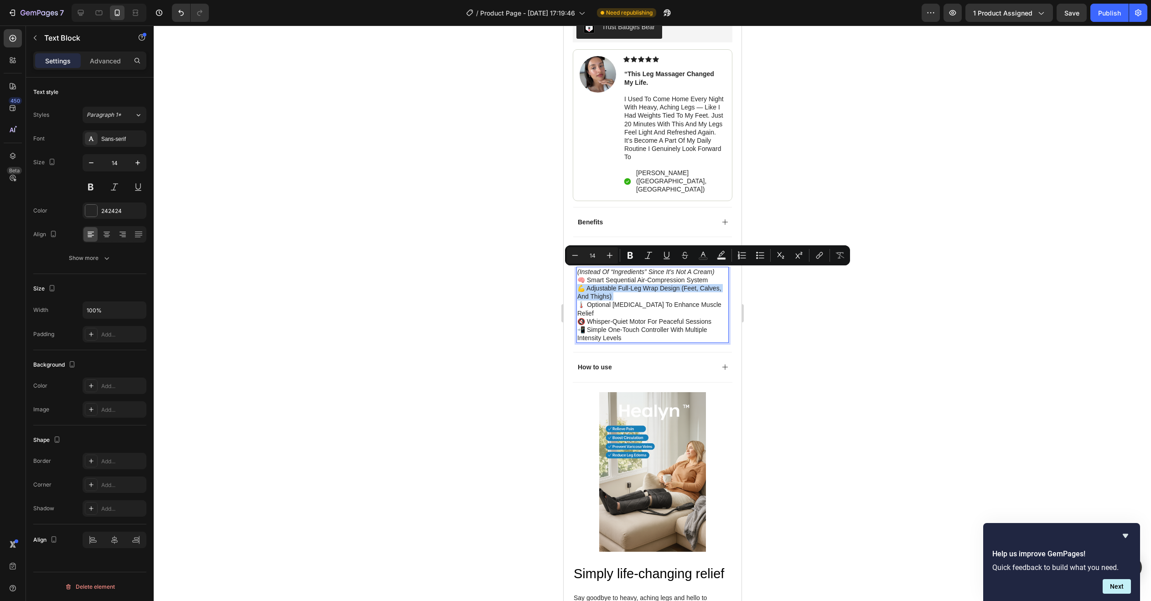
click at [625, 284] on p "💪 adjustable full-leg wrap design (feet, calves, and thighs)" at bounding box center [652, 292] width 150 height 16
click at [595, 284] on p "💪 adjustable full-leg wrap design (feet, calves, and thighs)" at bounding box center [652, 292] width 150 height 16
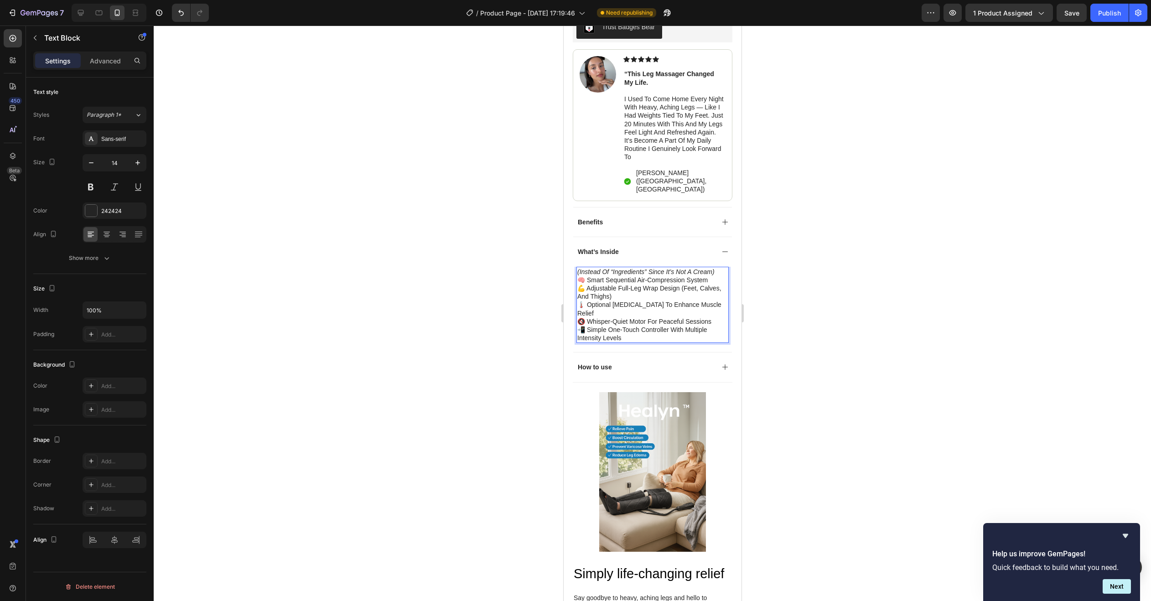
click at [582, 268] on icon "(instead of “ingredients” since it’s not a cream)" at bounding box center [645, 271] width 137 height 7
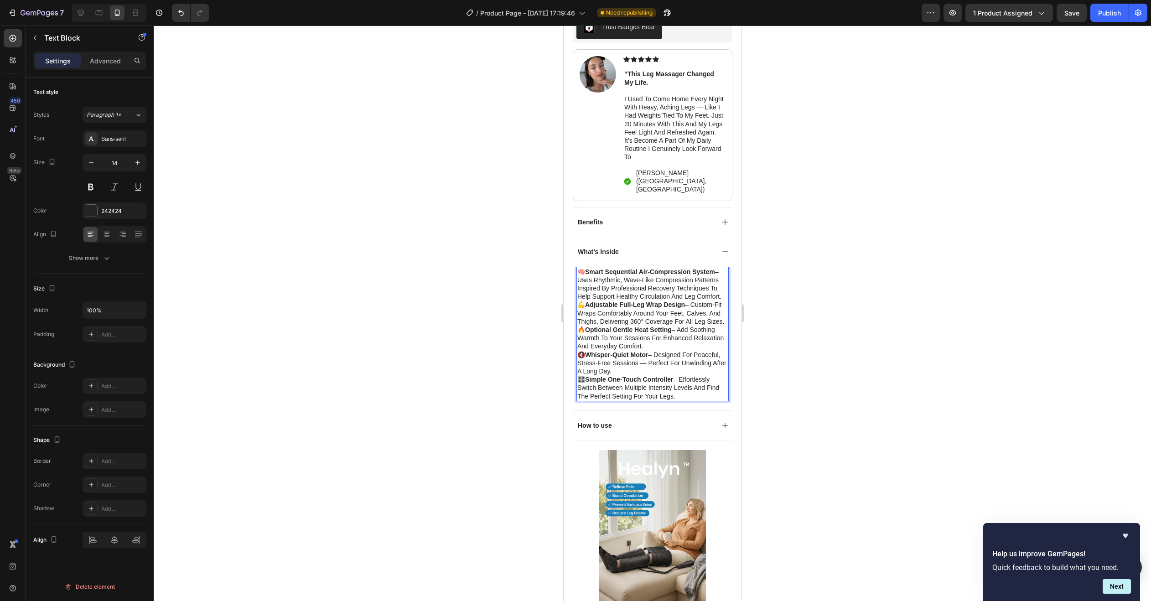
click at [787, 299] on div at bounding box center [652, 313] width 997 height 575
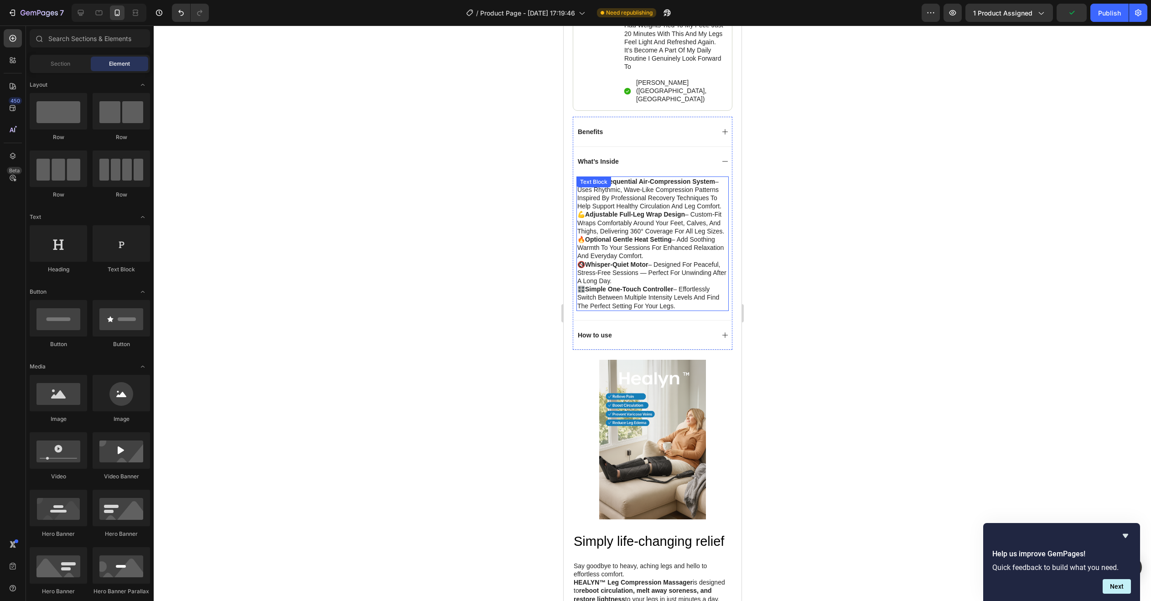
scroll to position [1824, 0]
click at [621, 333] on div "How to use" at bounding box center [645, 334] width 138 height 11
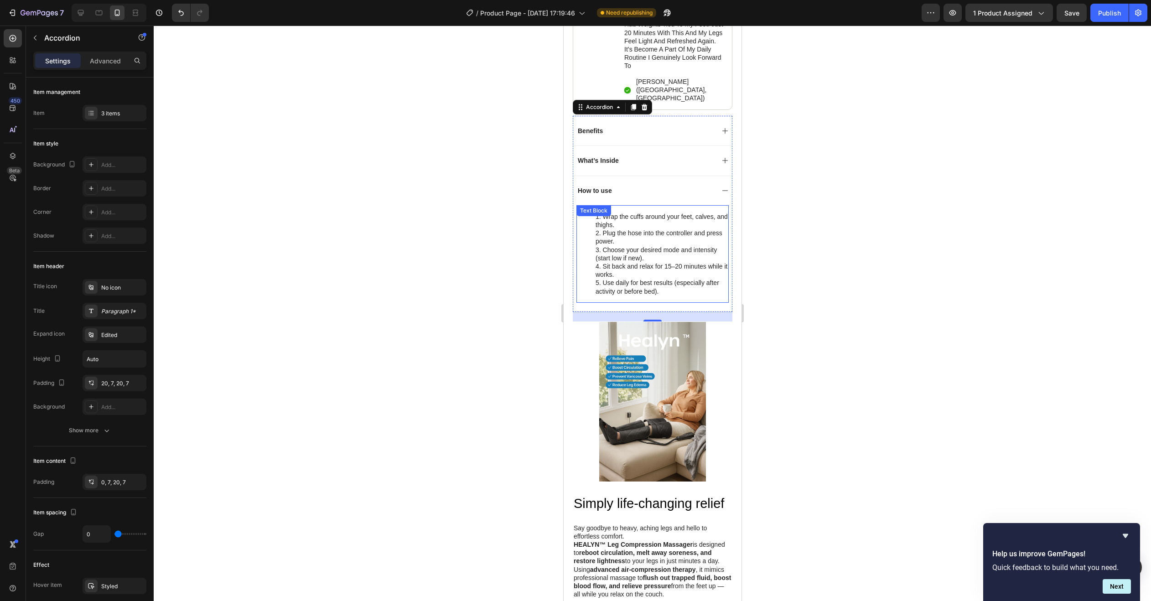
click at [623, 205] on div "Wrap the cuffs around your feet, calves, and thighs. Plug the hose into the con…" at bounding box center [652, 254] width 152 height 98
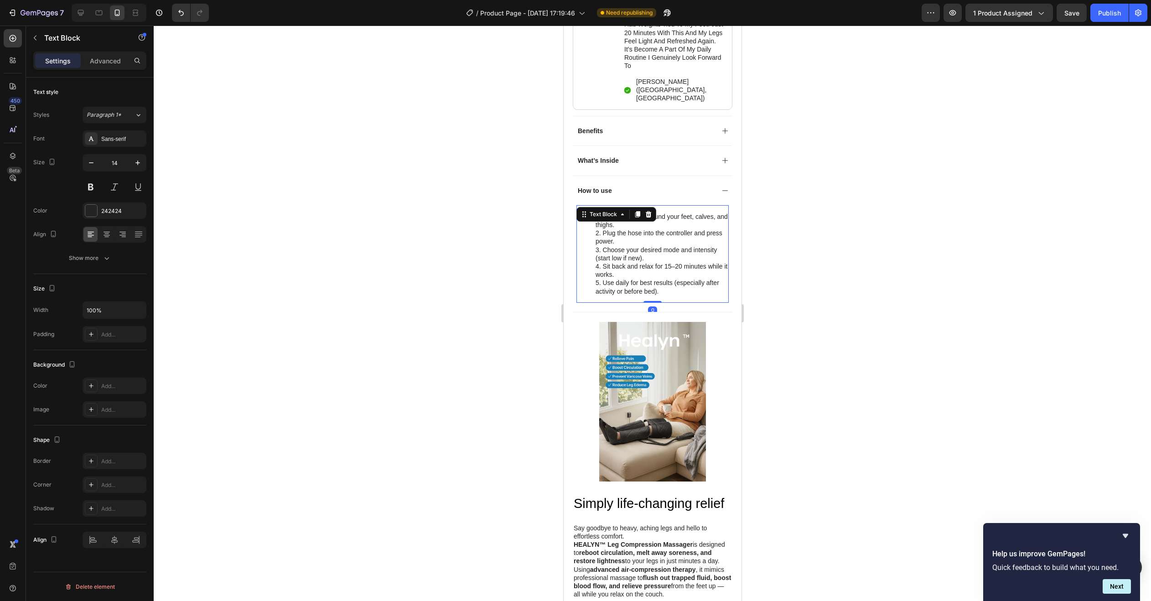
click at [623, 207] on div "Text Block" at bounding box center [616, 214] width 80 height 15
click at [615, 212] on li "Wrap the cuffs around your feet, calves, and thighs." at bounding box center [661, 220] width 132 height 16
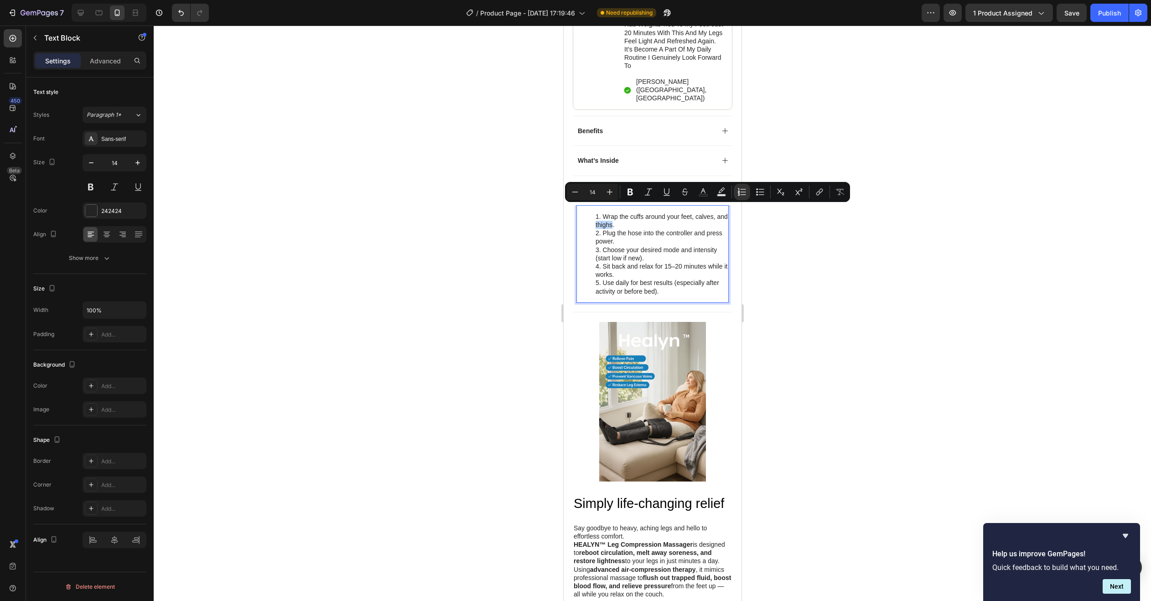
click at [617, 212] on li "Wrap the cuffs around your feet, calves, and thighs." at bounding box center [661, 220] width 132 height 16
drag, startPoint x: 617, startPoint y: 209, endPoint x: 607, endPoint y: 207, distance: 10.3
click at [616, 212] on li "Wrap the cuffs around your feet, calves, and thighs." at bounding box center [661, 220] width 132 height 16
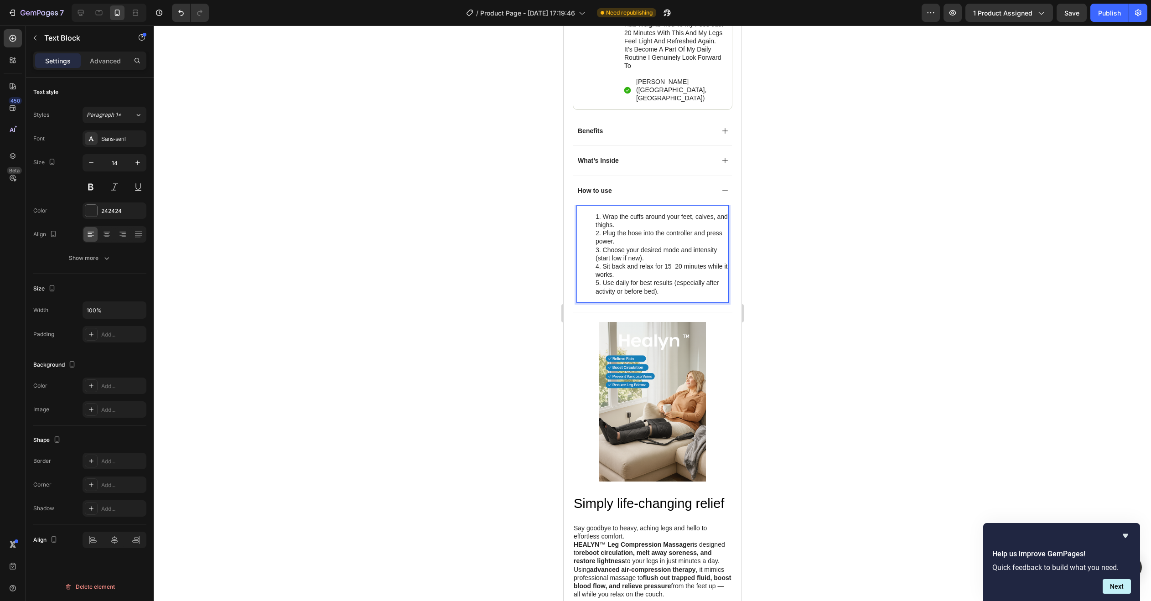
click at [603, 212] on li "Wrap the cuffs around your feet, calves, and thighs." at bounding box center [661, 220] width 132 height 16
click at [608, 229] on li "Plug the hose into the controller and press power." at bounding box center [661, 237] width 132 height 16
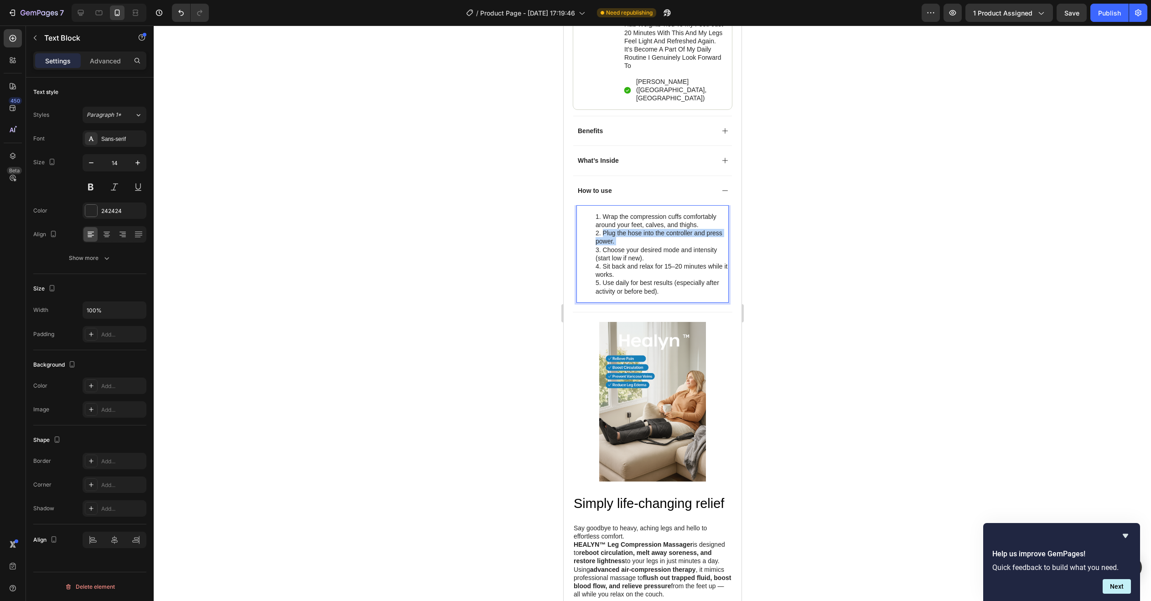
click at [608, 229] on li "Plug the hose into the controller and press power." at bounding box center [661, 237] width 132 height 16
click at [604, 246] on li "Choose your desired mode and intensity (start low if new)." at bounding box center [661, 254] width 132 height 16
click at [602, 246] on li "Choose your desired mode and intensity (start low if new)." at bounding box center [661, 254] width 132 height 16
click at [603, 246] on li "Choose your desired mode and intensity (start low if new)." at bounding box center [661, 254] width 132 height 16
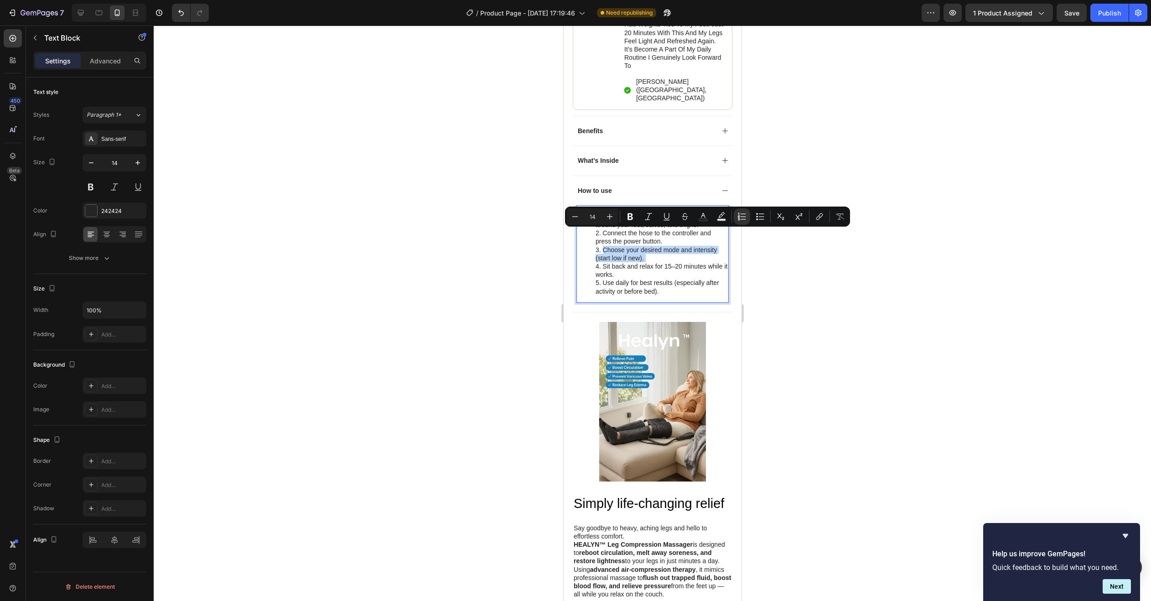
click at [603, 246] on li "Choose your desired mode and intensity (start low if new)." at bounding box center [661, 254] width 132 height 16
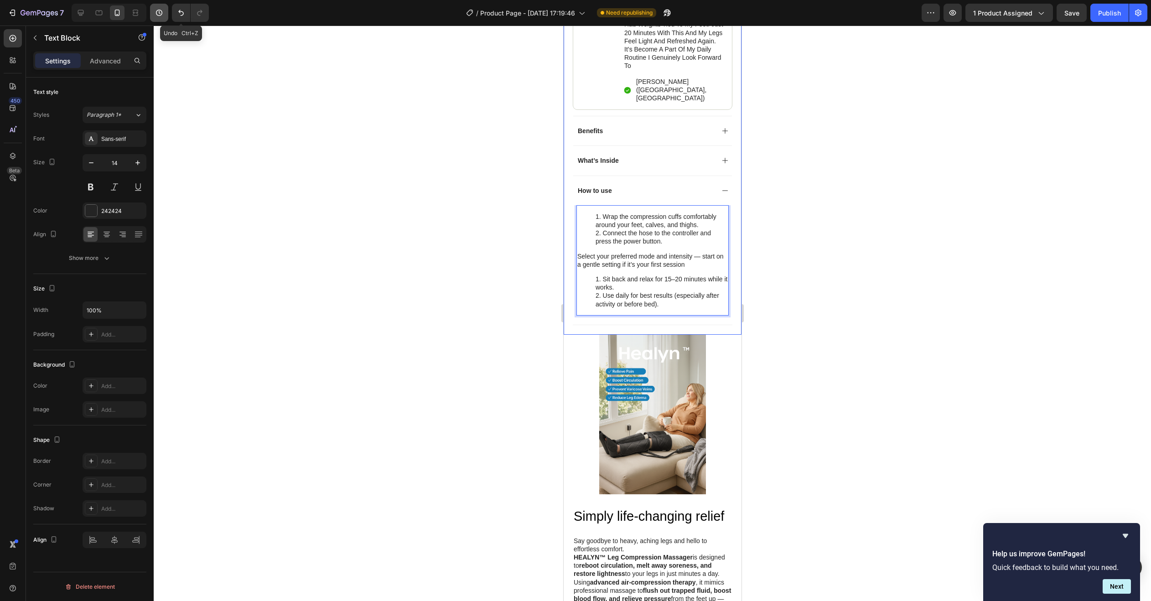
drag, startPoint x: 173, startPoint y: 12, endPoint x: 168, endPoint y: 15, distance: 5.5
click at [169, 14] on div "Undo Ctrl+Z" at bounding box center [188, 13] width 41 height 18
click at [168, 15] on button "button" at bounding box center [159, 13] width 18 height 18
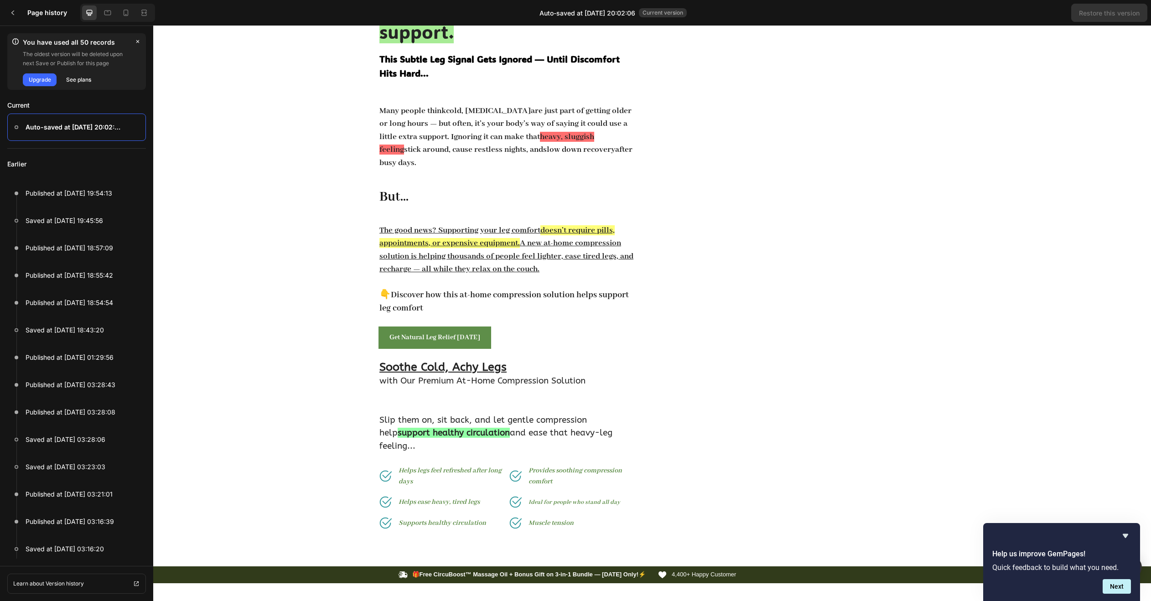
scroll to position [46, 0]
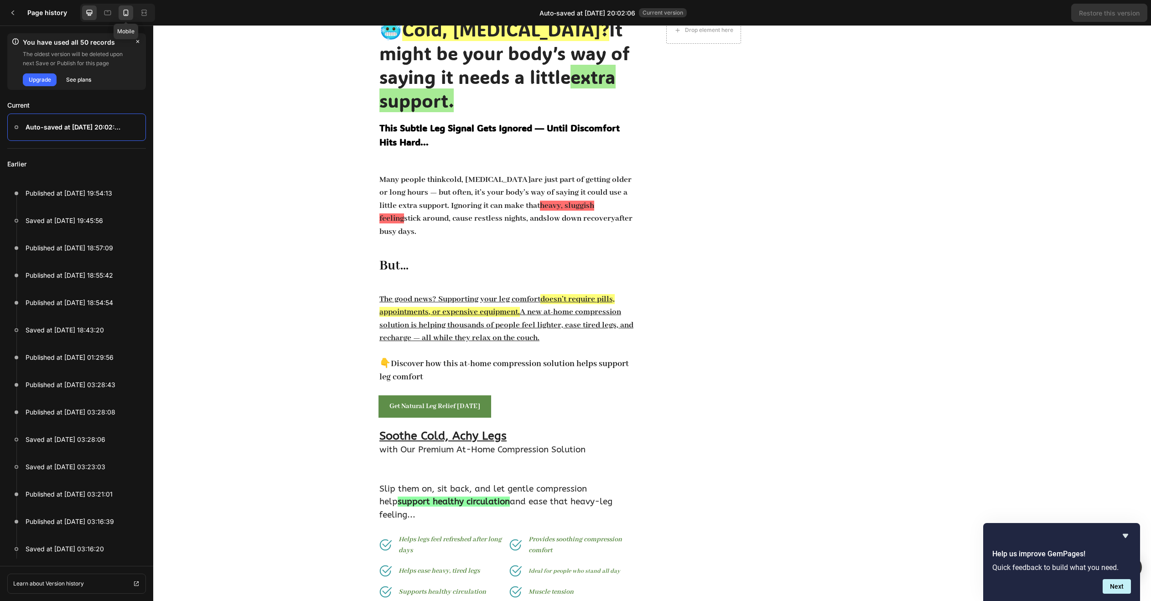
click at [127, 14] on icon at bounding box center [125, 12] width 9 height 9
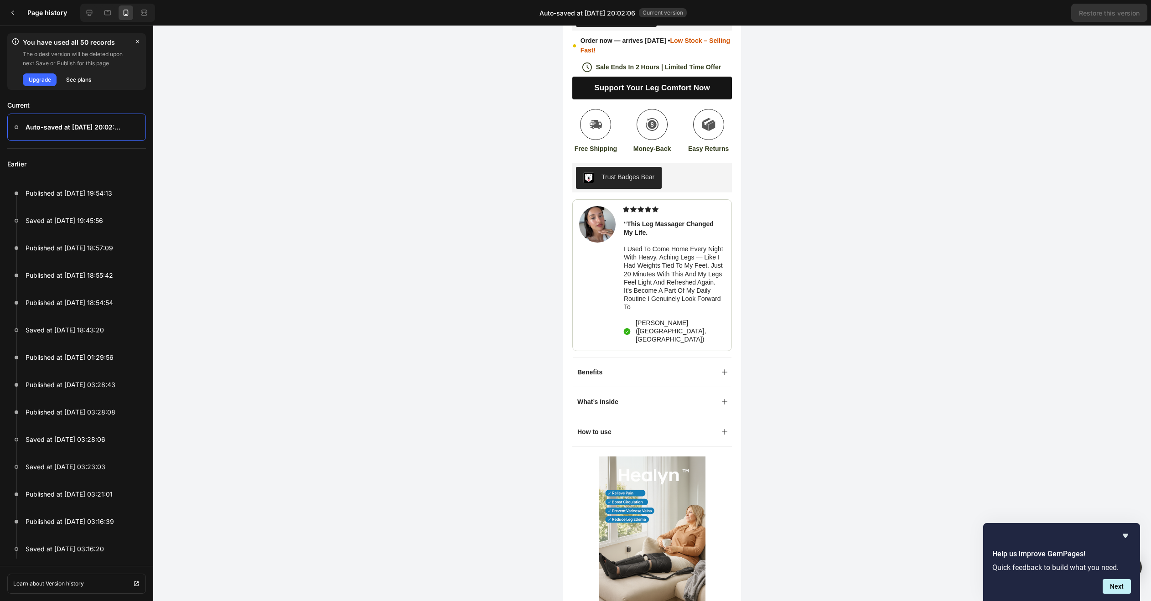
scroll to position [1596, 0]
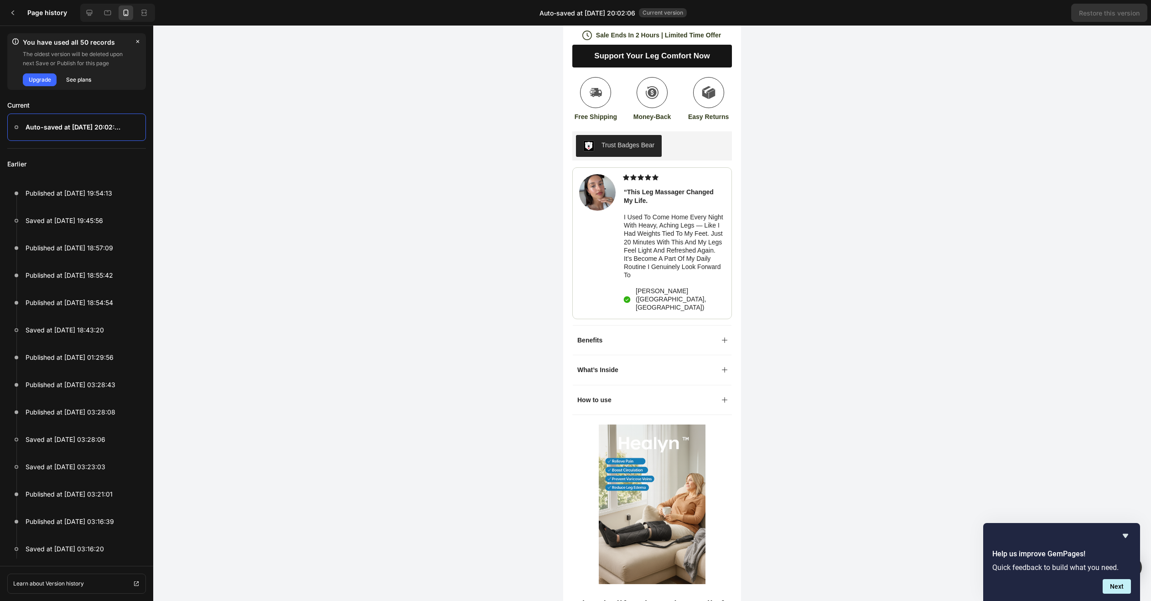
click at [603, 394] on div "How to use" at bounding box center [594, 399] width 37 height 11
drag, startPoint x: 641, startPoint y: 383, endPoint x: 654, endPoint y: 389, distance: 14.3
click at [642, 394] on div "How to use" at bounding box center [645, 399] width 138 height 11
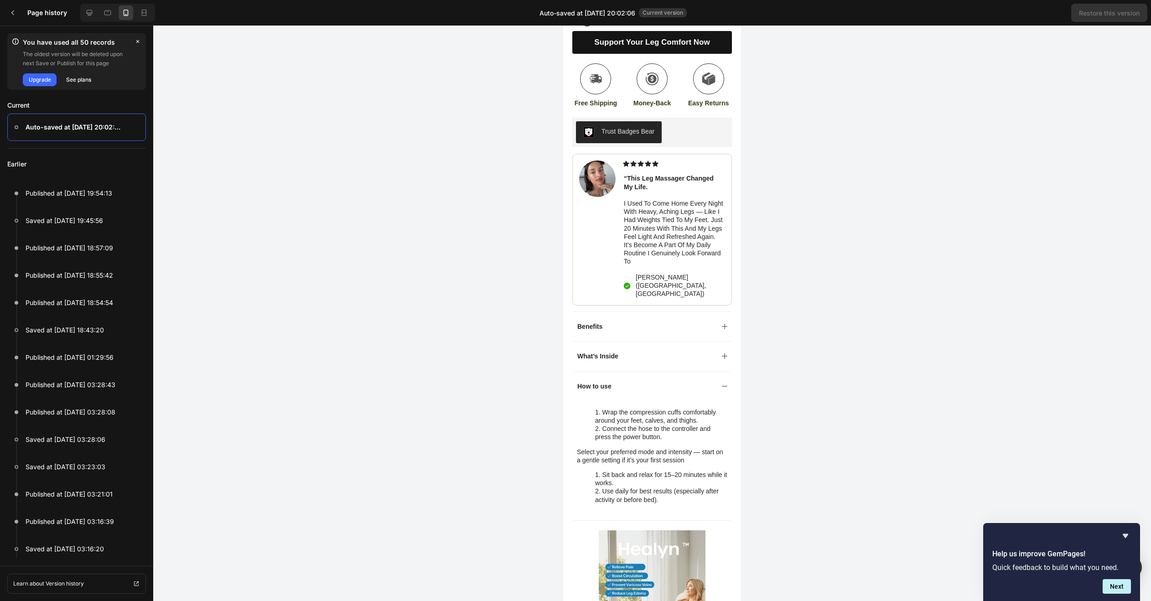
scroll to position [1641, 0]
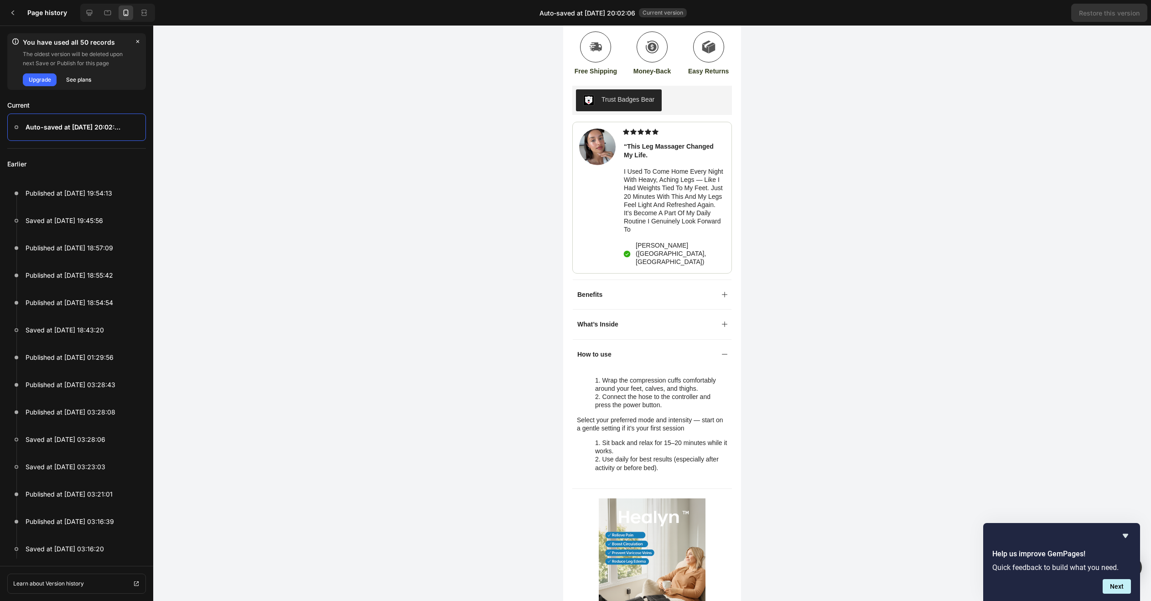
drag, startPoint x: 589, startPoint y: 364, endPoint x: 594, endPoint y: 366, distance: 5.3
click at [592, 376] on ol "Wrap the compression cuffs comfortably around your feet, calves, and thighs. Co…" at bounding box center [652, 392] width 150 height 33
click at [599, 376] on li "Wrap the compression cuffs comfortably around your feet, calves, and thighs." at bounding box center [661, 384] width 132 height 16
click at [602, 376] on li "Wrap the compression cuffs comfortably around your feet, calves, and thighs." at bounding box center [661, 384] width 132 height 16
drag, startPoint x: 603, startPoint y: 363, endPoint x: 616, endPoint y: 362, distance: 13.3
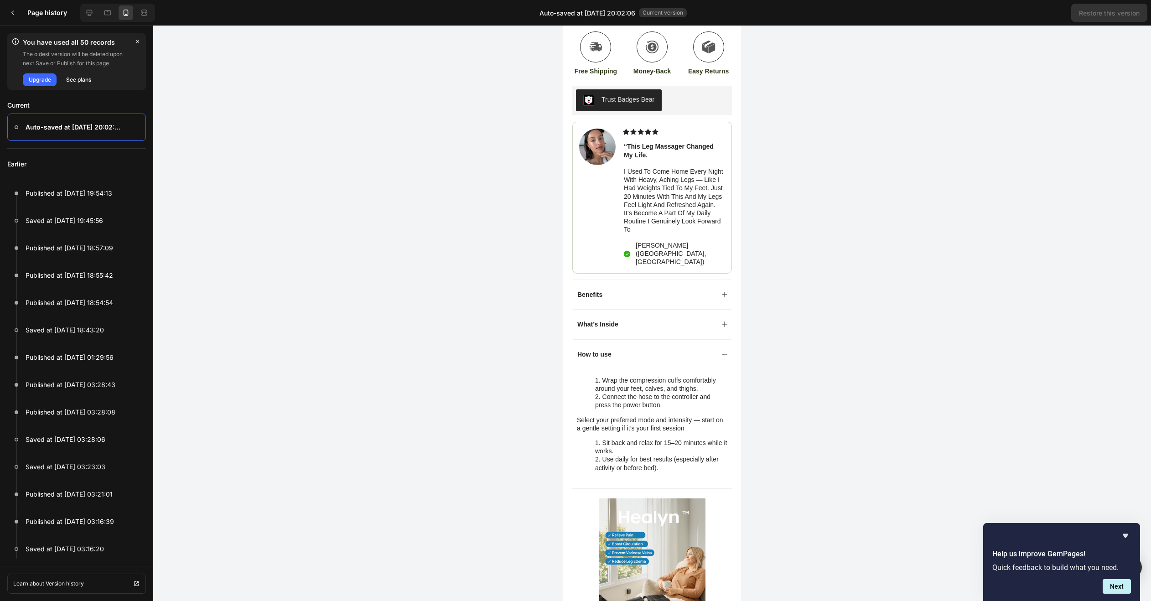
click at [607, 376] on li "Wrap the compression cuffs comfortably around your feet, calves, and thighs." at bounding box center [661, 384] width 132 height 16
click at [620, 376] on li "Wrap the compression cuffs comfortably around your feet, calves, and thighs." at bounding box center [661, 384] width 132 height 16
click at [15, 17] on div at bounding box center [13, 13] width 18 height 18
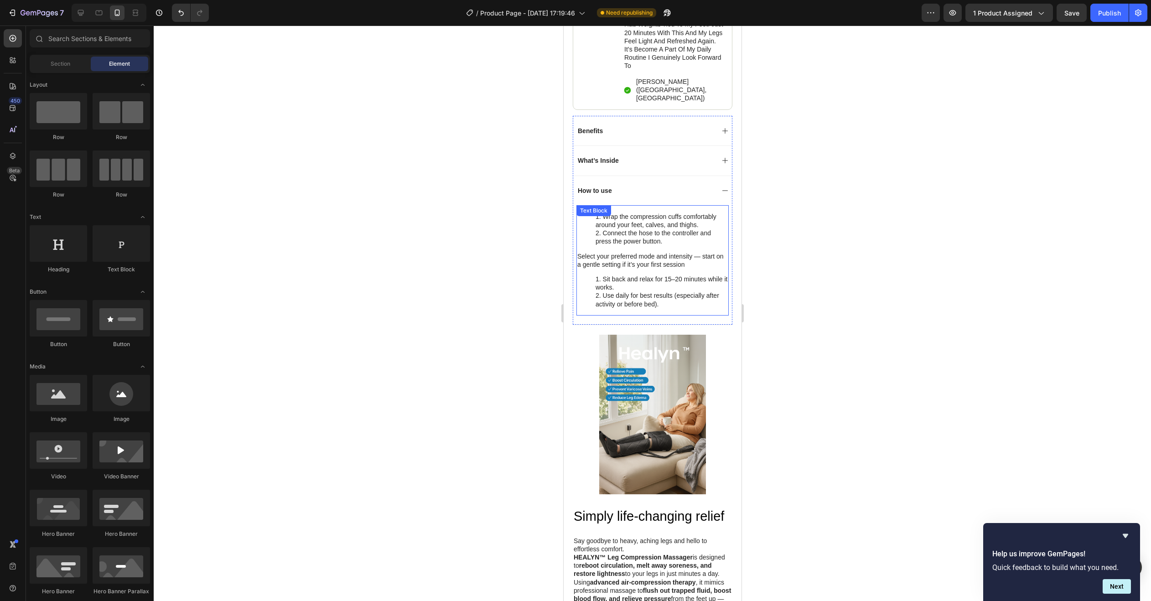
click at [594, 205] on div "Wrap the compression cuffs comfortably around your feet, calves, and thighs. Co…" at bounding box center [652, 260] width 152 height 110
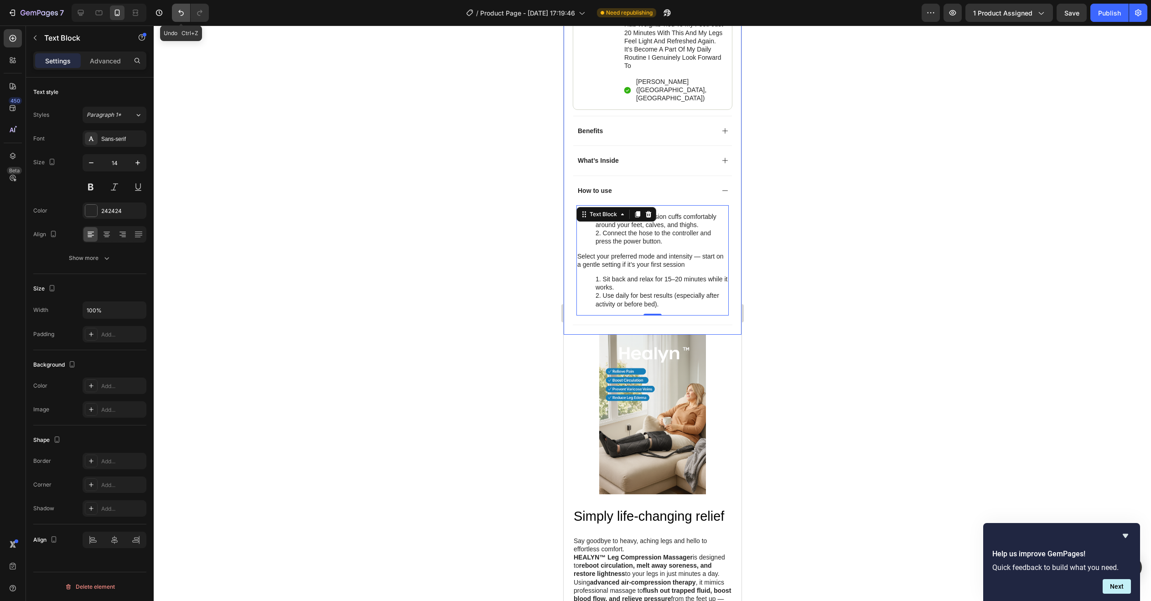
click at [186, 18] on button "Undo/Redo" at bounding box center [181, 13] width 18 height 18
click at [183, 18] on button "Undo/Redo" at bounding box center [181, 13] width 18 height 18
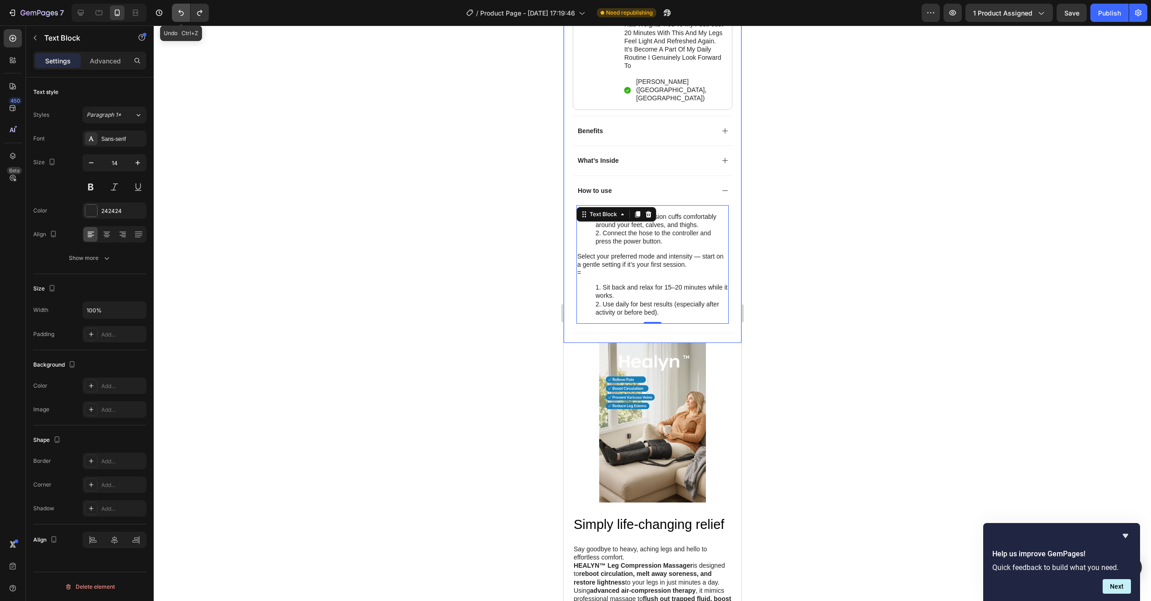
click at [184, 18] on button "Undo/Redo" at bounding box center [181, 13] width 18 height 18
click at [186, 19] on button "Undo/Redo" at bounding box center [181, 13] width 18 height 18
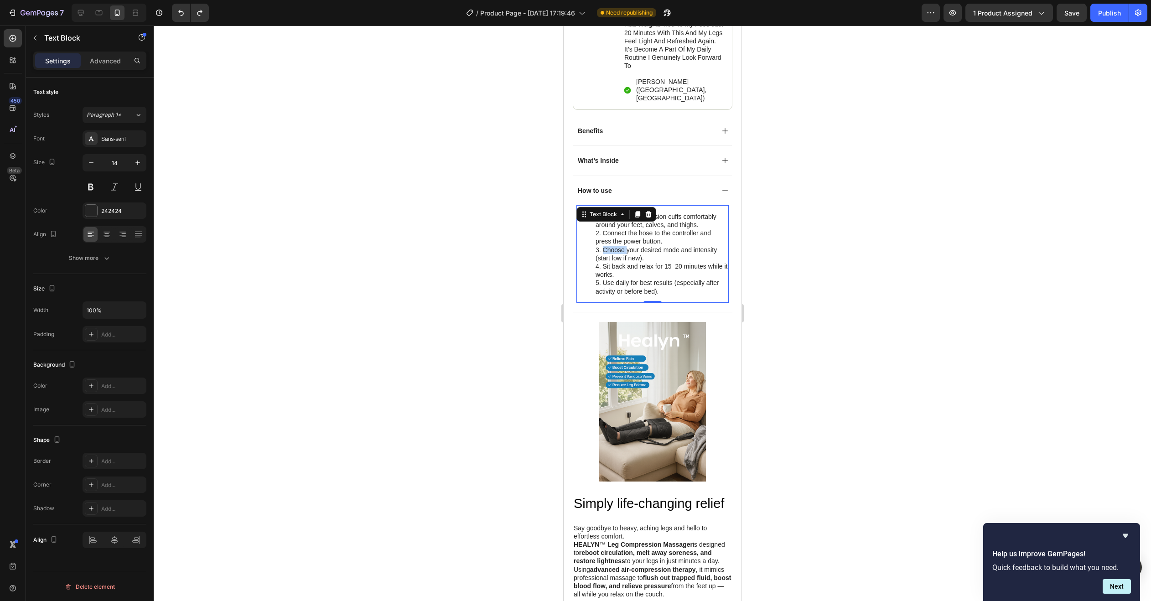
click at [602, 246] on li "Choose your desired mode and intensity (start low if new)." at bounding box center [661, 254] width 132 height 16
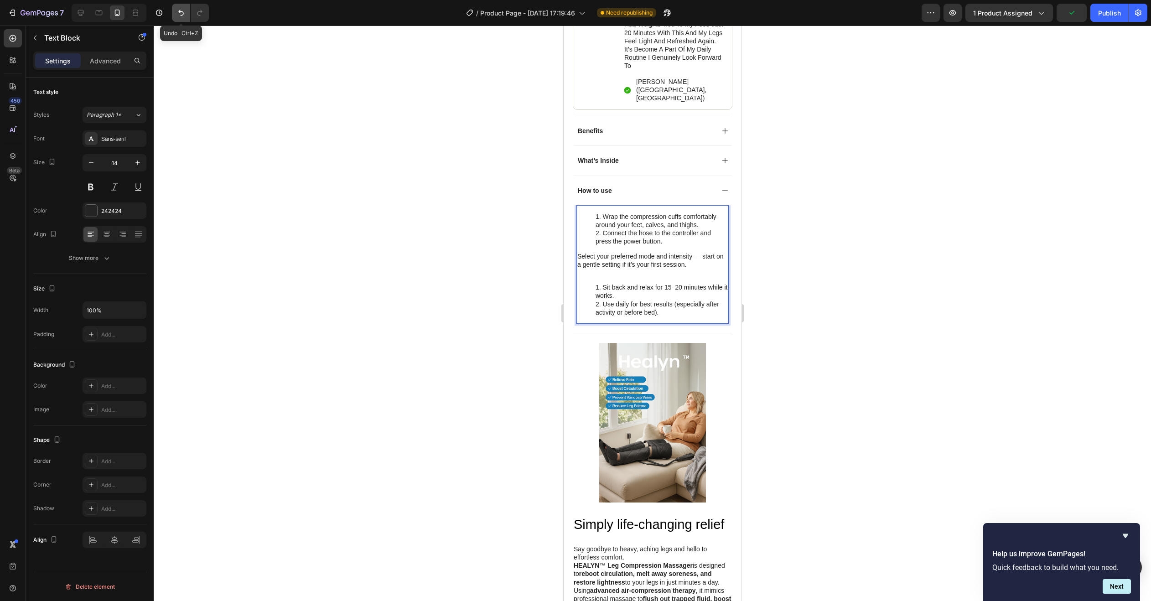
click at [181, 13] on icon "Undo/Redo" at bounding box center [180, 12] width 9 height 9
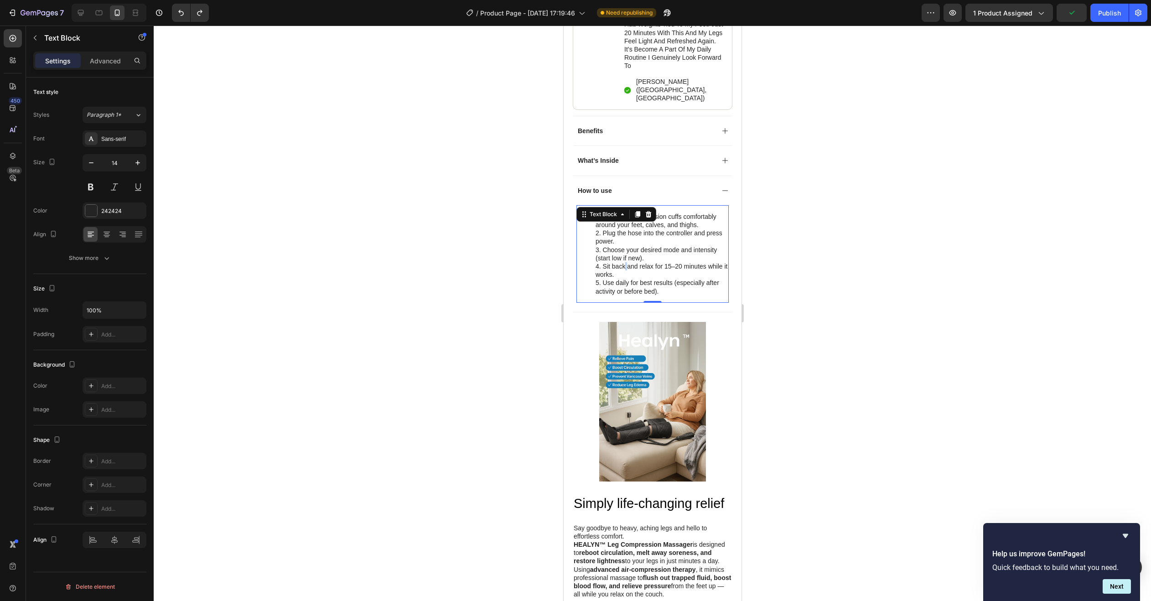
click at [624, 262] on li "Sit back and relax for 15–20 minutes while it works." at bounding box center [661, 270] width 132 height 16
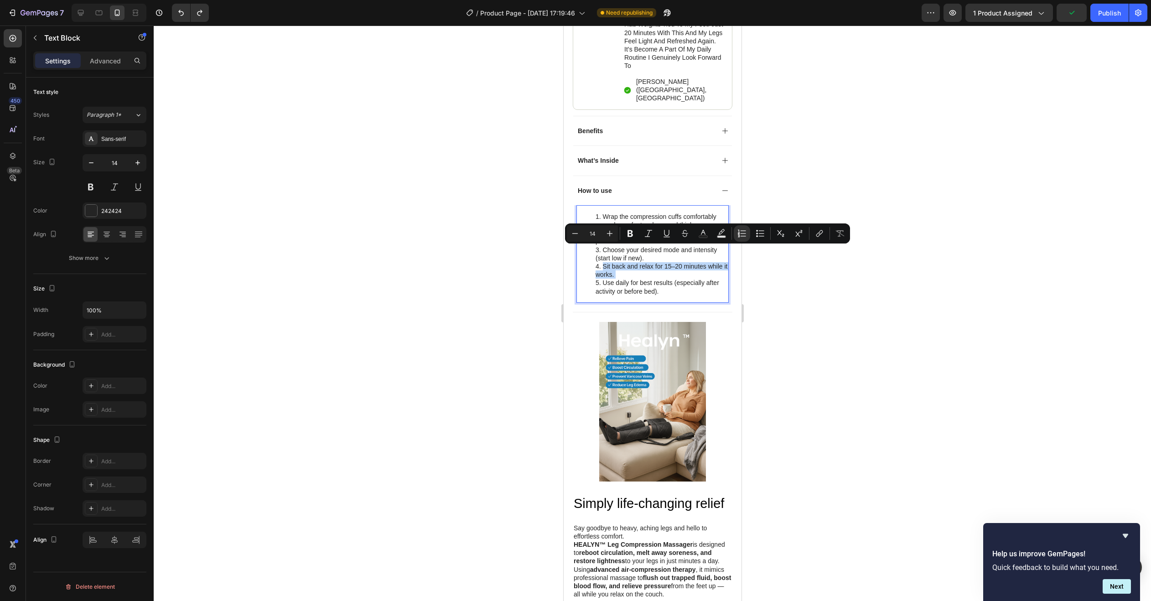
click at [624, 262] on li "Sit back and relax for 15–20 minutes while it works." at bounding box center [661, 270] width 132 height 16
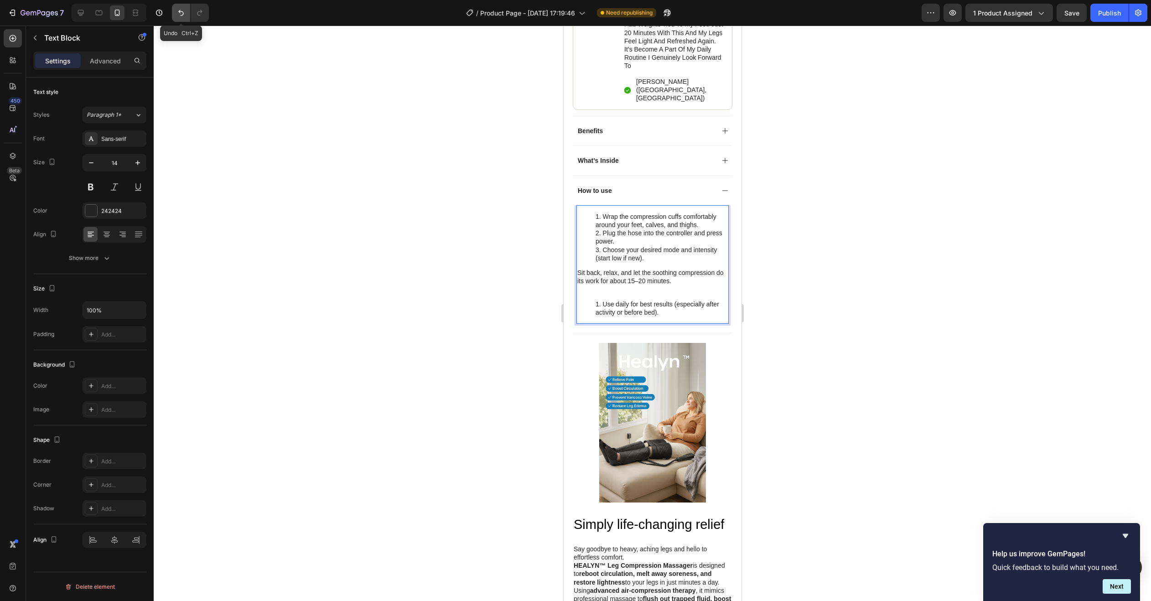
click at [175, 12] on button "Undo/Redo" at bounding box center [181, 13] width 18 height 18
click at [179, 19] on button "Undo/Redo" at bounding box center [181, 13] width 18 height 18
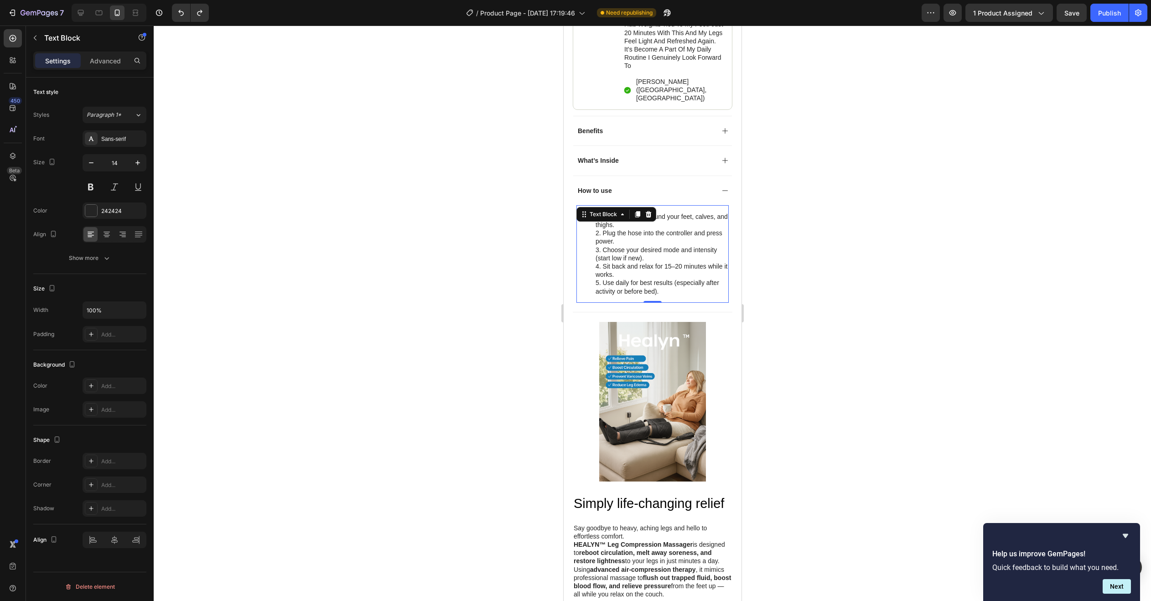
click at [429, 243] on div at bounding box center [652, 313] width 997 height 575
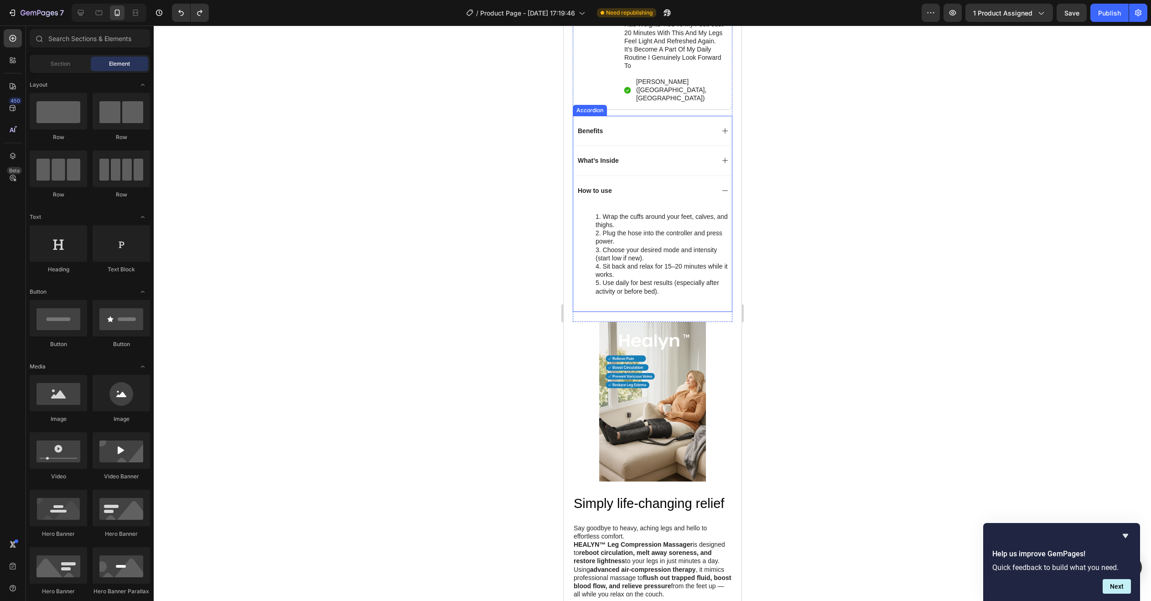
click at [714, 176] on div "How to use" at bounding box center [652, 191] width 159 height 30
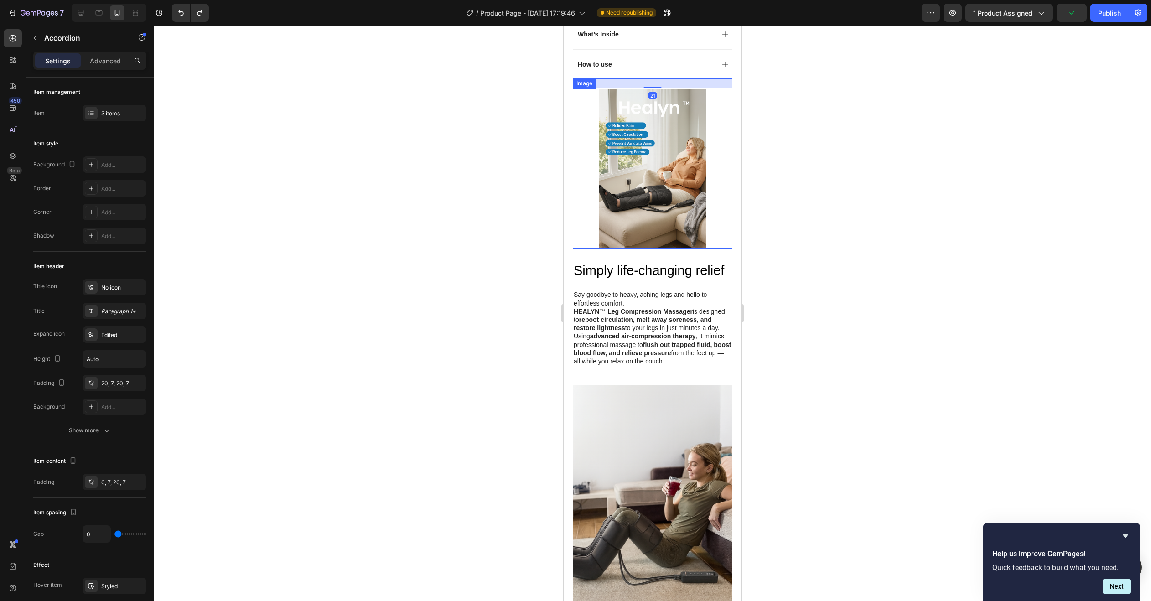
scroll to position [1960, 0]
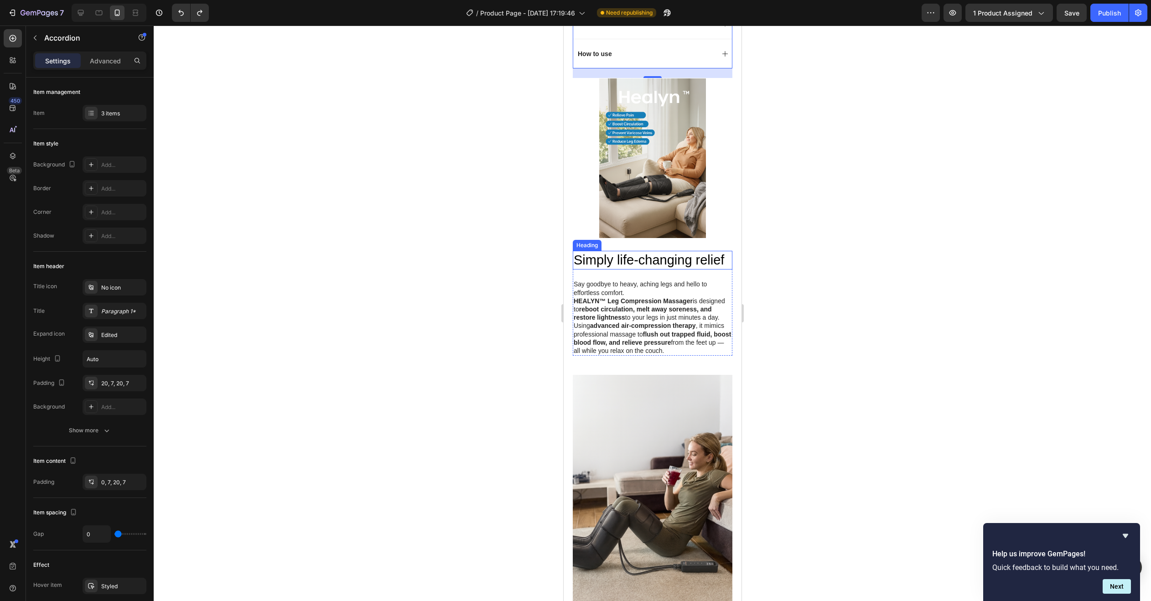
click at [604, 251] on h2 "Simply life-changing relief" at bounding box center [652, 260] width 160 height 19
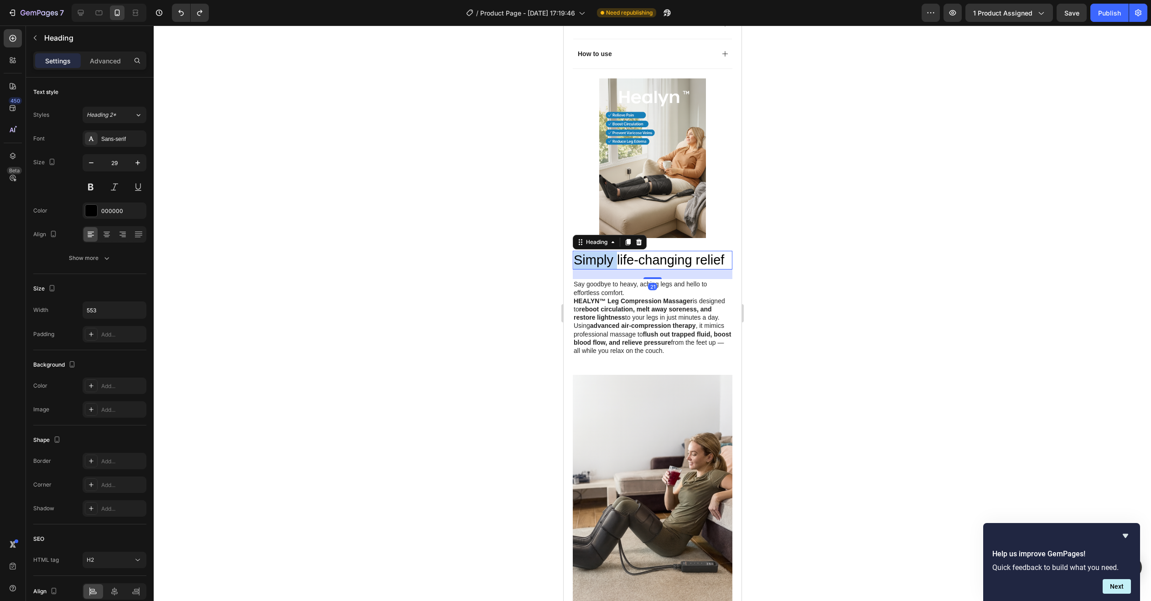
click at [605, 251] on h2 "Simply life-changing relief" at bounding box center [652, 260] width 160 height 19
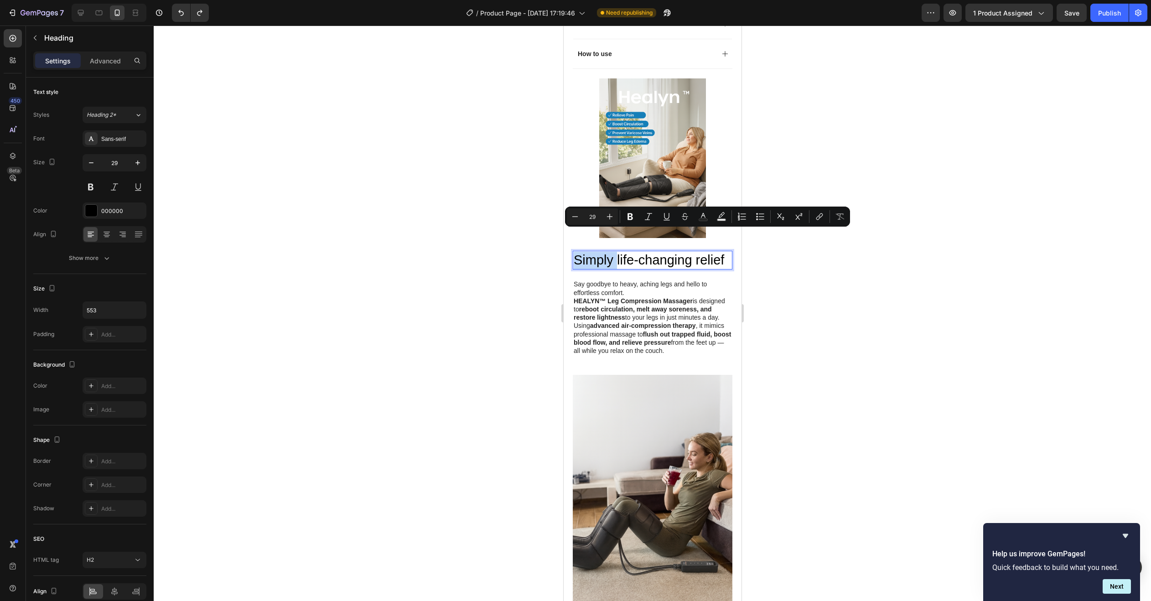
click at [605, 252] on p "Simply life-changing relief" at bounding box center [652, 260] width 158 height 17
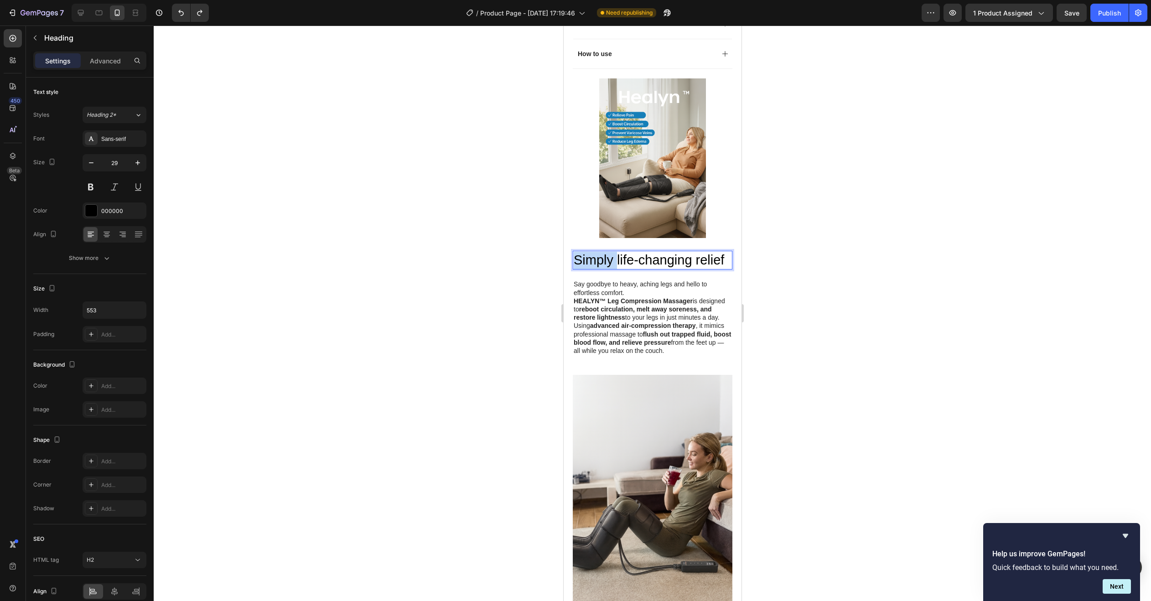
click at [605, 252] on p "Simply life-changing relief" at bounding box center [652, 260] width 158 height 17
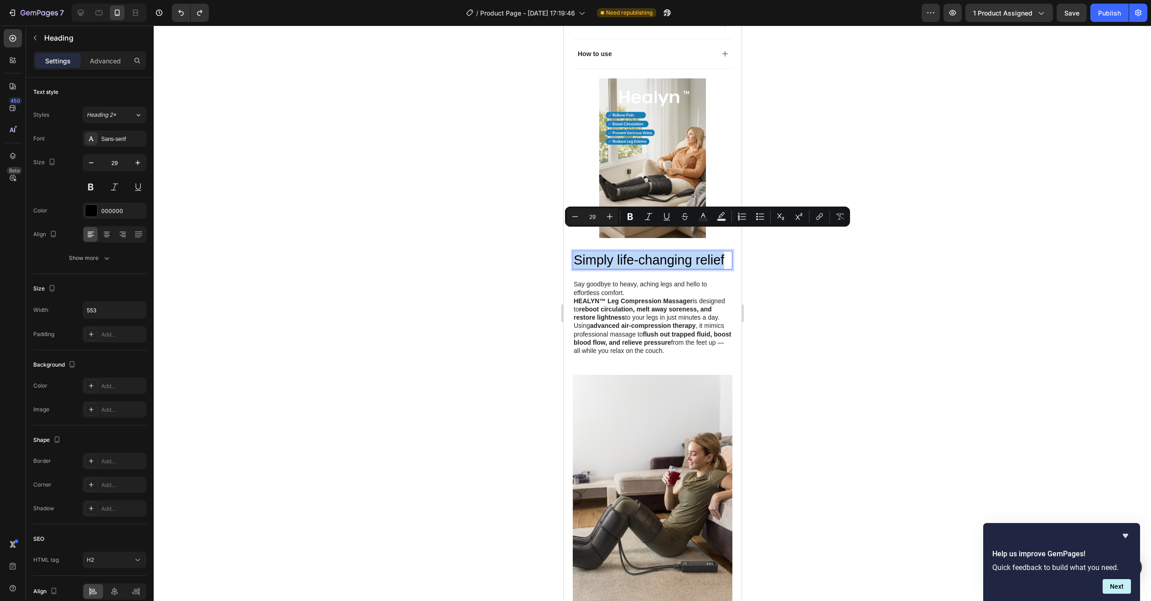
click at [605, 252] on p "Simply life-changing relief" at bounding box center [652, 260] width 158 height 17
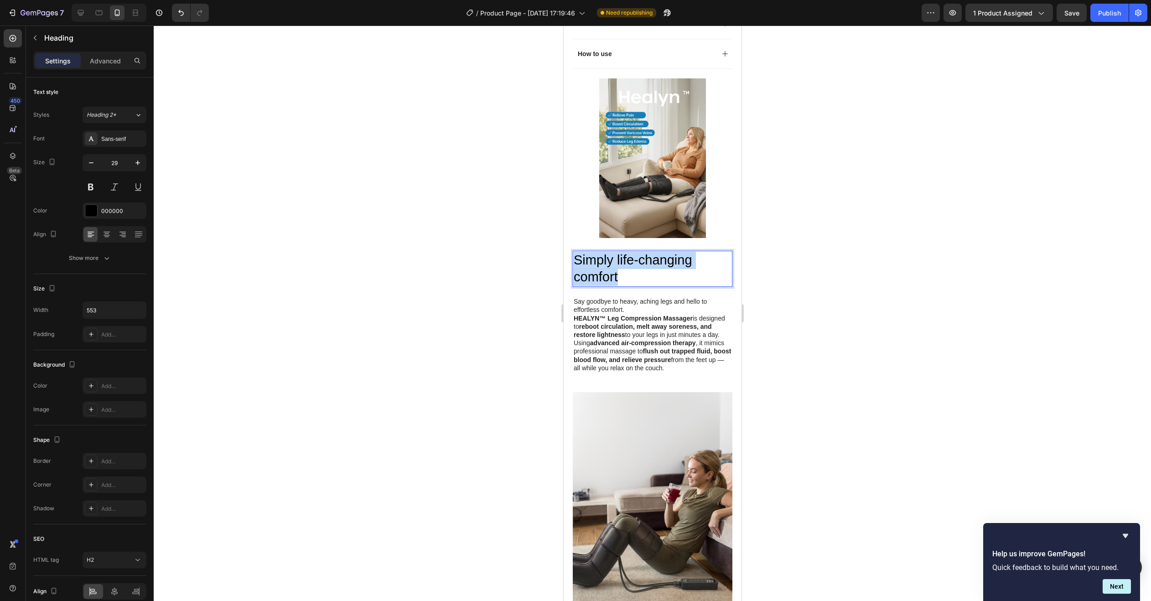
drag, startPoint x: 646, startPoint y: 252, endPoint x: 573, endPoint y: 233, distance: 74.4
click at [573, 252] on p "Simply life-changing comfort" at bounding box center [652, 269] width 158 height 34
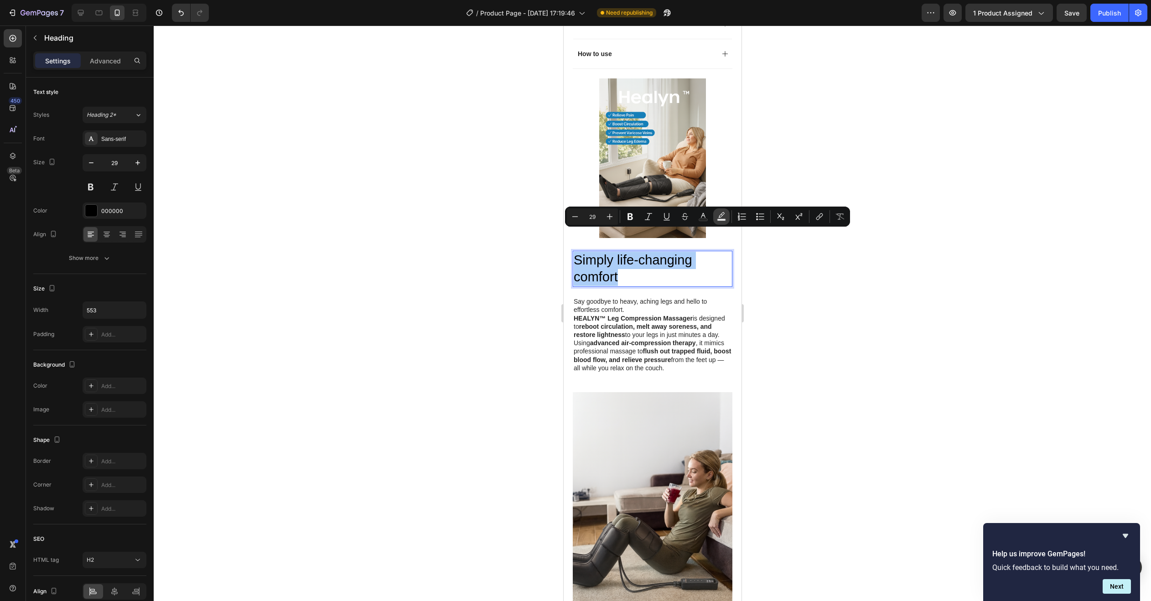
click at [718, 215] on icon "Editor contextual toolbar" at bounding box center [721, 216] width 9 height 9
type input "000000"
type input "77"
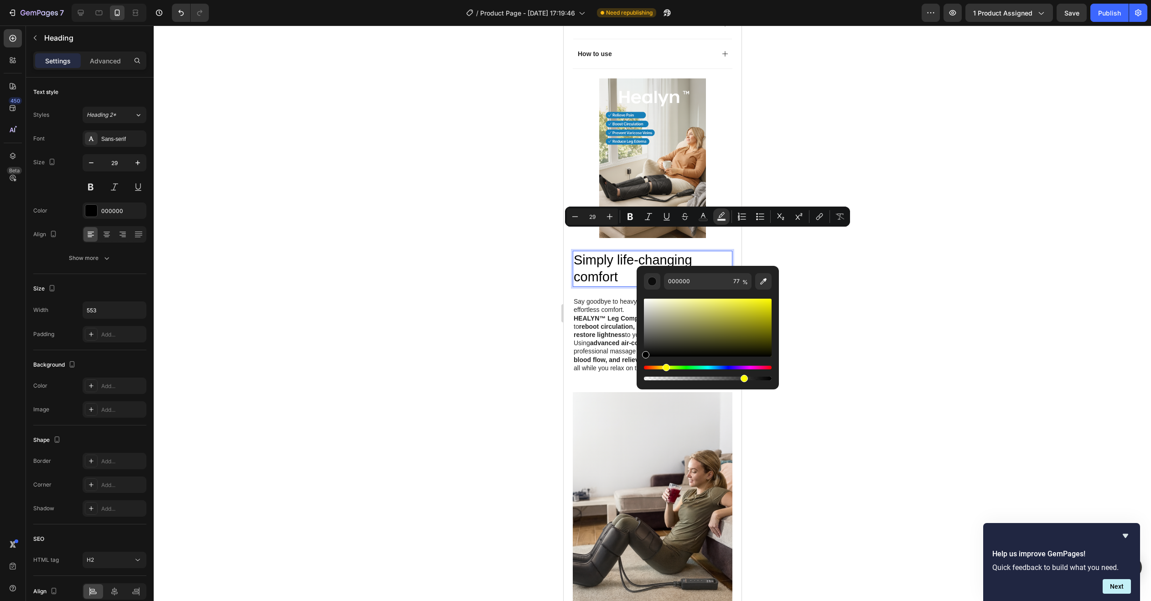
click at [665, 366] on div "Hue" at bounding box center [708, 368] width 128 height 4
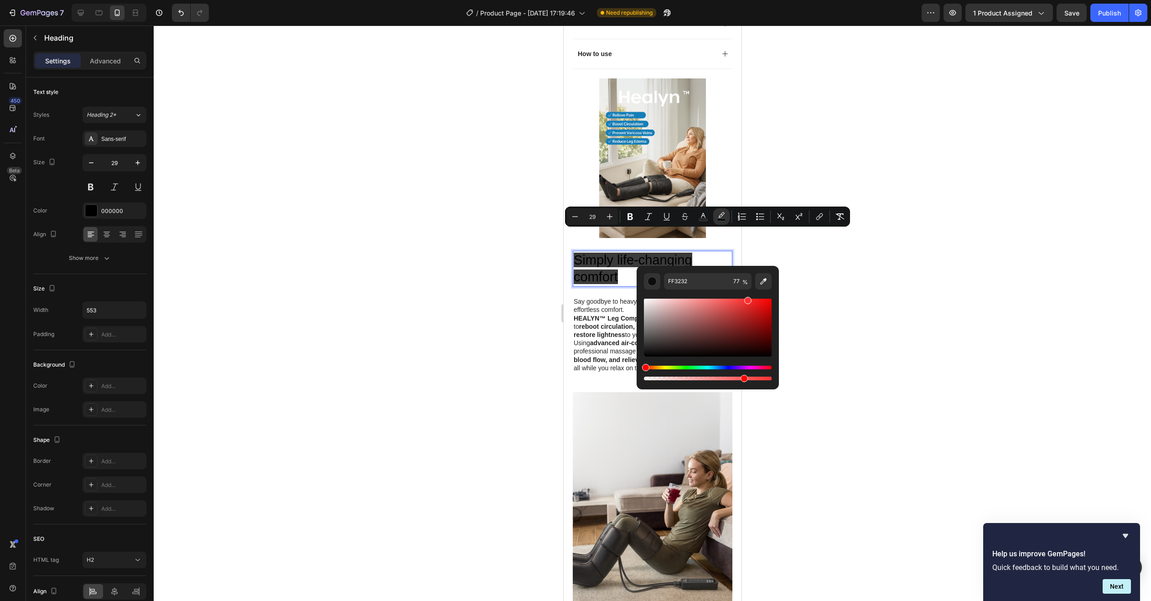
drag, startPoint x: 738, startPoint y: 311, endPoint x: 746, endPoint y: 297, distance: 16.2
click at [746, 299] on div "Editor contextual toolbar" at bounding box center [708, 328] width 128 height 58
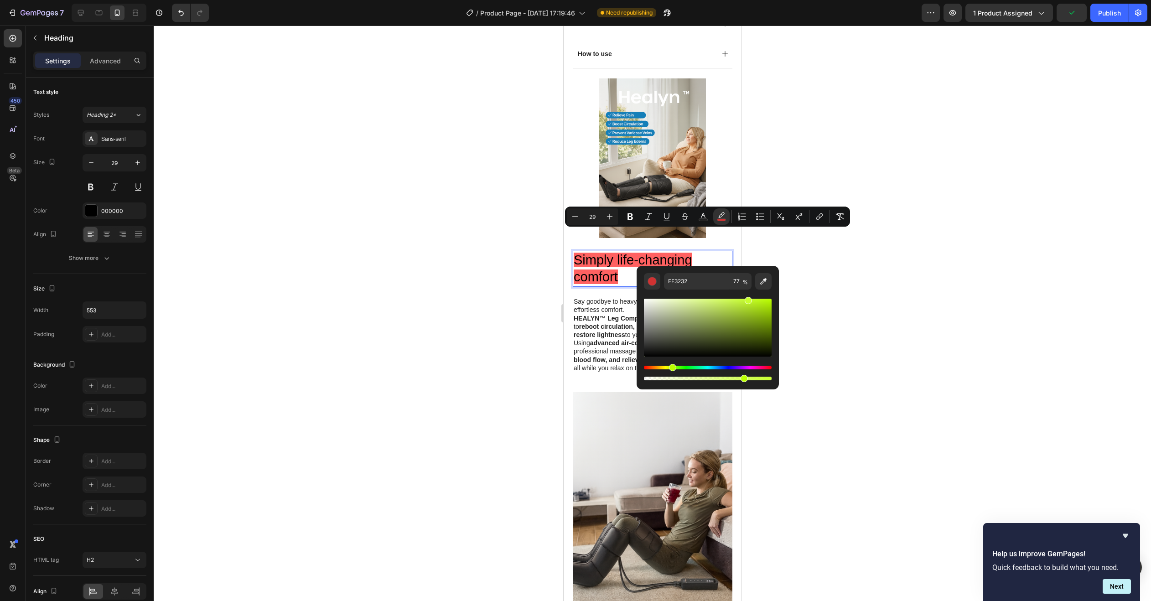
drag, startPoint x: 647, startPoint y: 366, endPoint x: 675, endPoint y: 368, distance: 28.3
click at [675, 368] on div "Hue" at bounding box center [672, 367] width 7 height 7
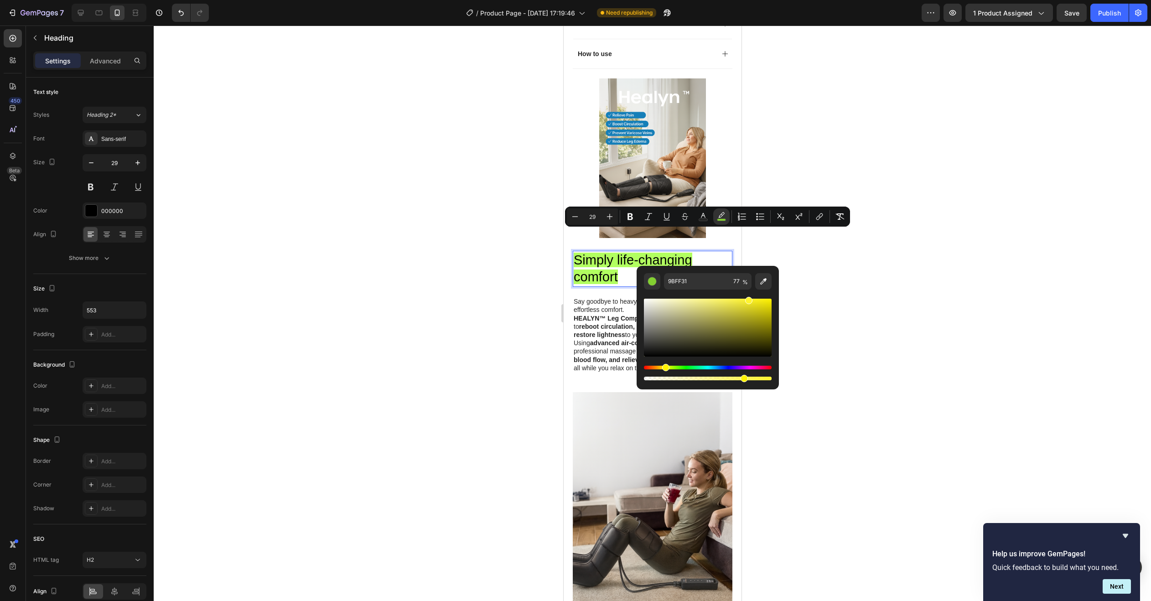
drag, startPoint x: 674, startPoint y: 368, endPoint x: 664, endPoint y: 368, distance: 10.5
click at [664, 368] on div "Hue" at bounding box center [665, 367] width 7 height 7
click at [661, 369] on div "Hue" at bounding box center [663, 367] width 7 height 7
drag, startPoint x: 661, startPoint y: 369, endPoint x: 667, endPoint y: 368, distance: 5.5
click at [667, 368] on div "Hue" at bounding box center [667, 367] width 7 height 7
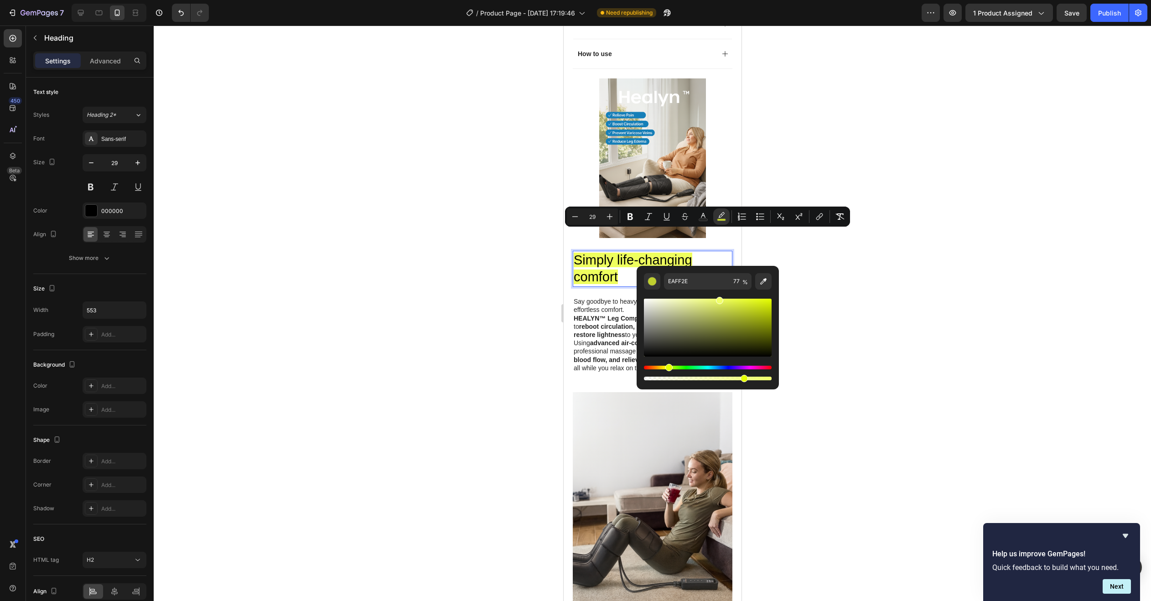
drag, startPoint x: 719, startPoint y: 304, endPoint x: 718, endPoint y: 296, distance: 8.3
click at [718, 296] on div "Editor contextual toolbar" at bounding box center [708, 335] width 128 height 93
type input "F0FF6B"
click at [520, 307] on div at bounding box center [652, 313] width 997 height 575
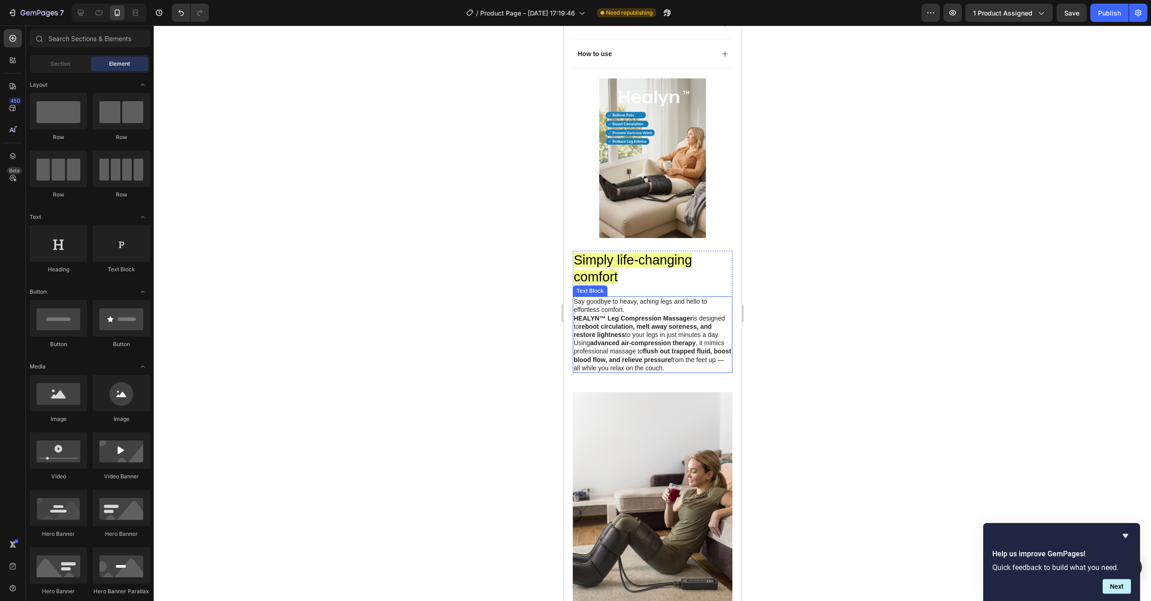
click at [598, 297] on p "Say goodbye to heavy, aching legs and hello to effortless comfort. HEALYN™ Leg …" at bounding box center [652, 334] width 158 height 75
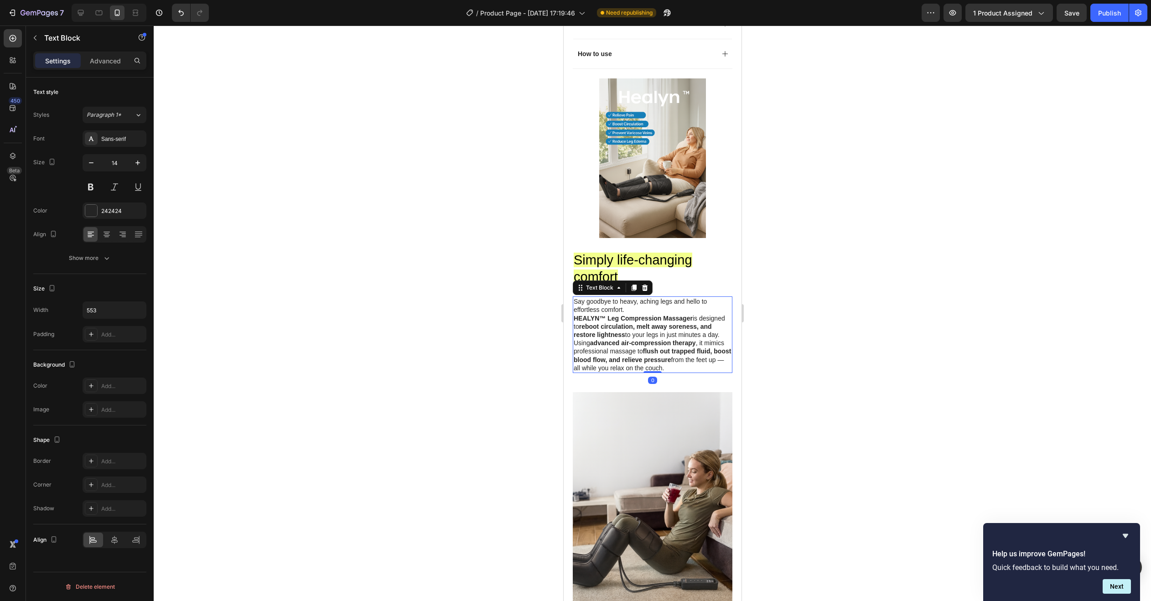
click at [598, 297] on p "Say goodbye to heavy, aching legs and hello to effortless comfort. HEALYN™ Leg …" at bounding box center [652, 334] width 158 height 75
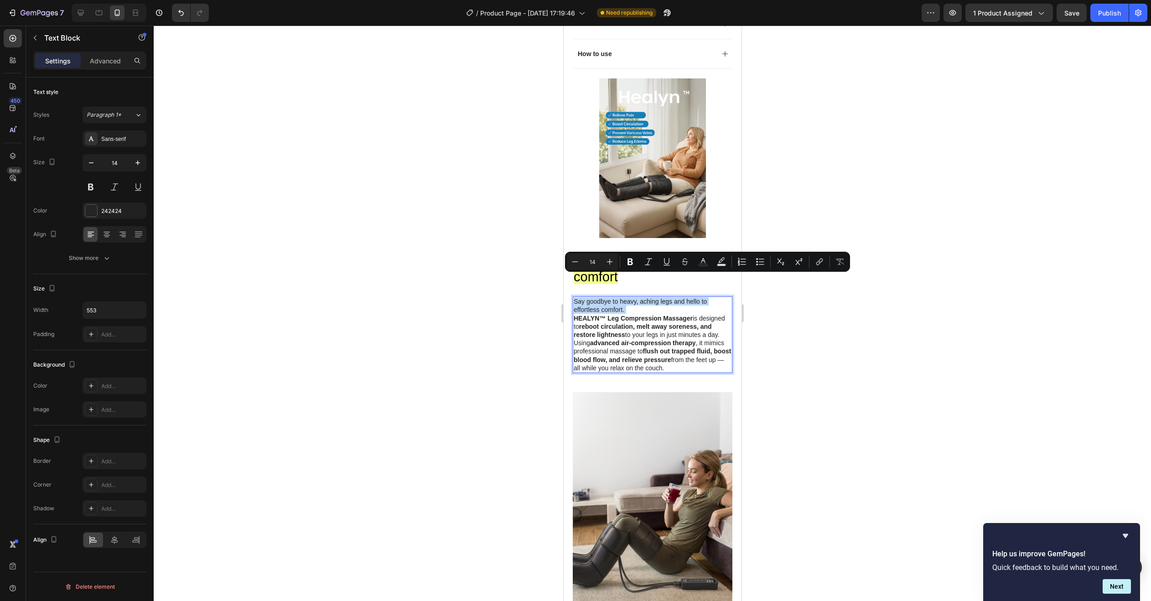
click at [598, 297] on p "Say goodbye to heavy, aching legs and hello to effortless comfort. HEALYN™ Leg …" at bounding box center [652, 334] width 158 height 75
drag, startPoint x: 598, startPoint y: 285, endPoint x: 593, endPoint y: 291, distance: 7.8
click at [598, 297] on p "Say goodbye to heavy, aching legs and hello to effortless comfort. HEALYN™ Leg …" at bounding box center [652, 334] width 158 height 75
click at [593, 315] on strong "HEALYN™ Leg Compression Massager" at bounding box center [632, 318] width 119 height 7
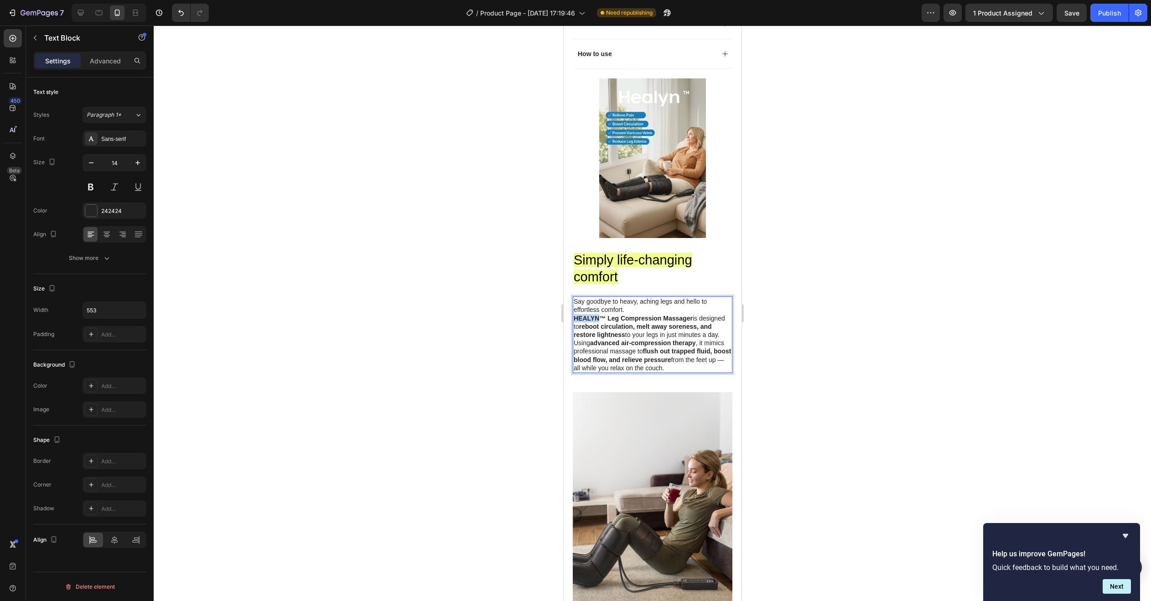
click at [593, 315] on strong "HEALYN™ Leg Compression Massager" at bounding box center [632, 318] width 119 height 7
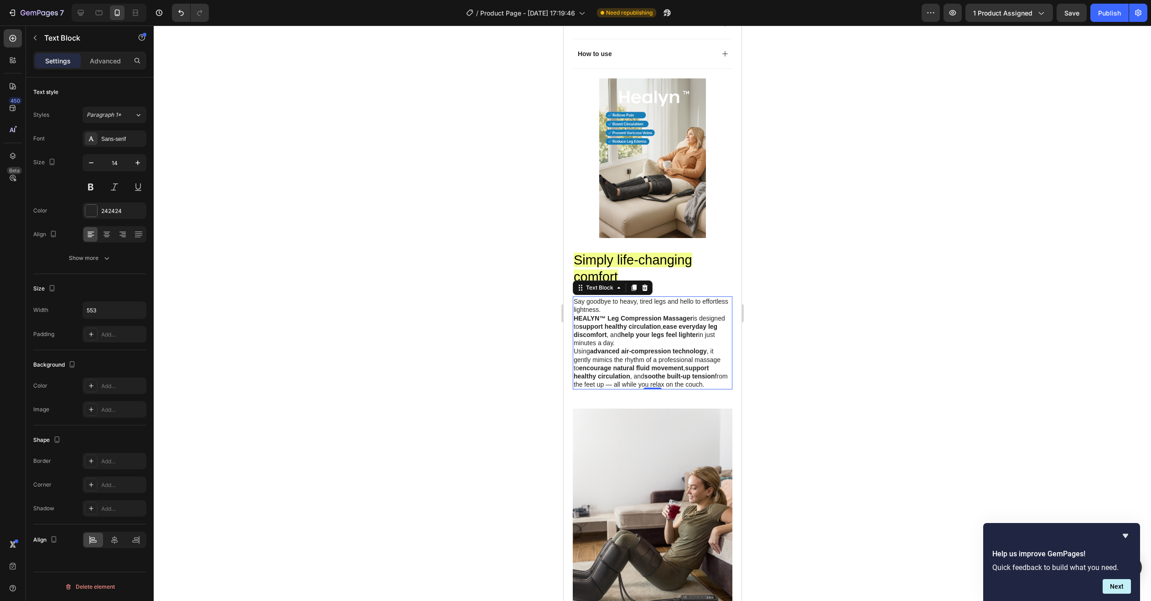
click at [828, 327] on div at bounding box center [652, 313] width 997 height 575
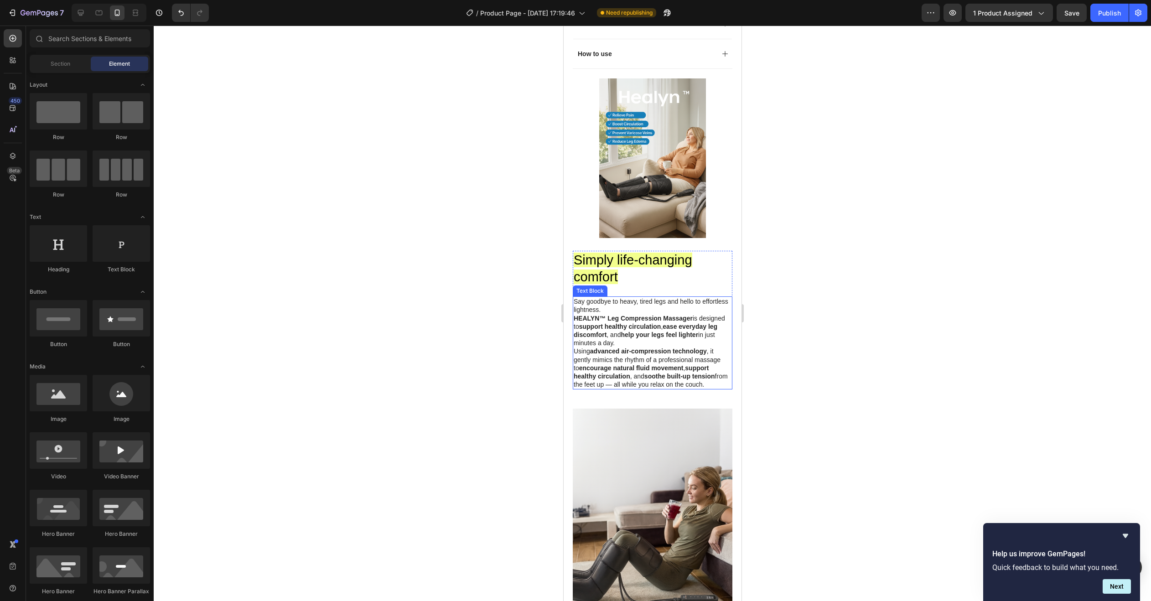
click at [648, 347] on p "Using advanced air-compression technology , it gently mimics the rhythm of a pr…" at bounding box center [652, 367] width 158 height 41
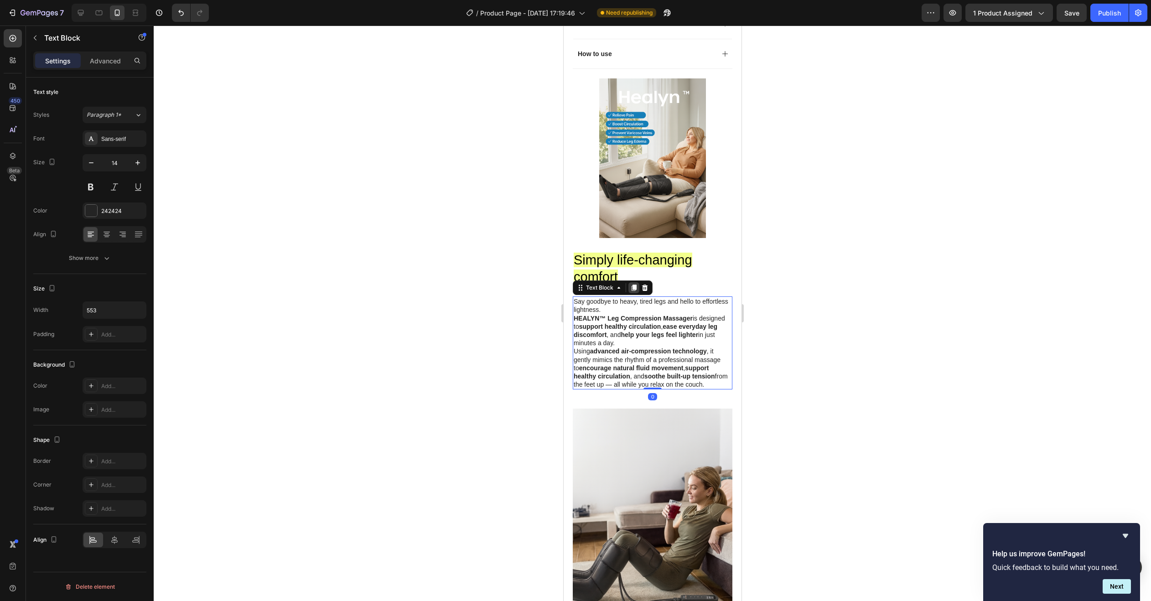
click at [632, 284] on icon at bounding box center [633, 287] width 5 height 6
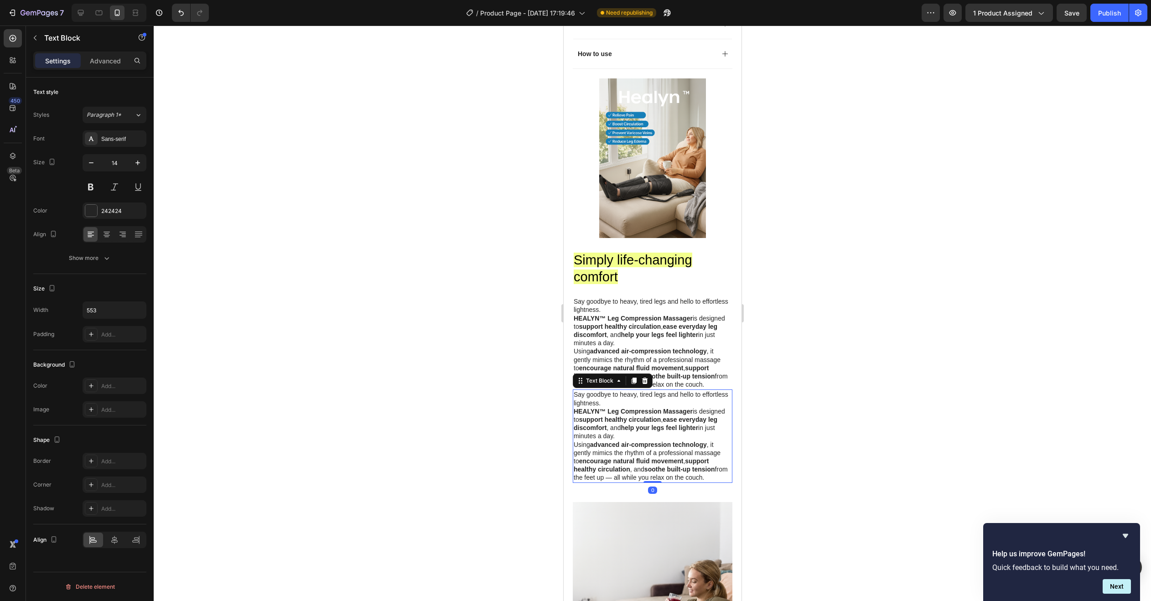
click at [641, 390] on p "Say goodbye to heavy, tired legs and hello to effortless lightness." at bounding box center [652, 398] width 158 height 16
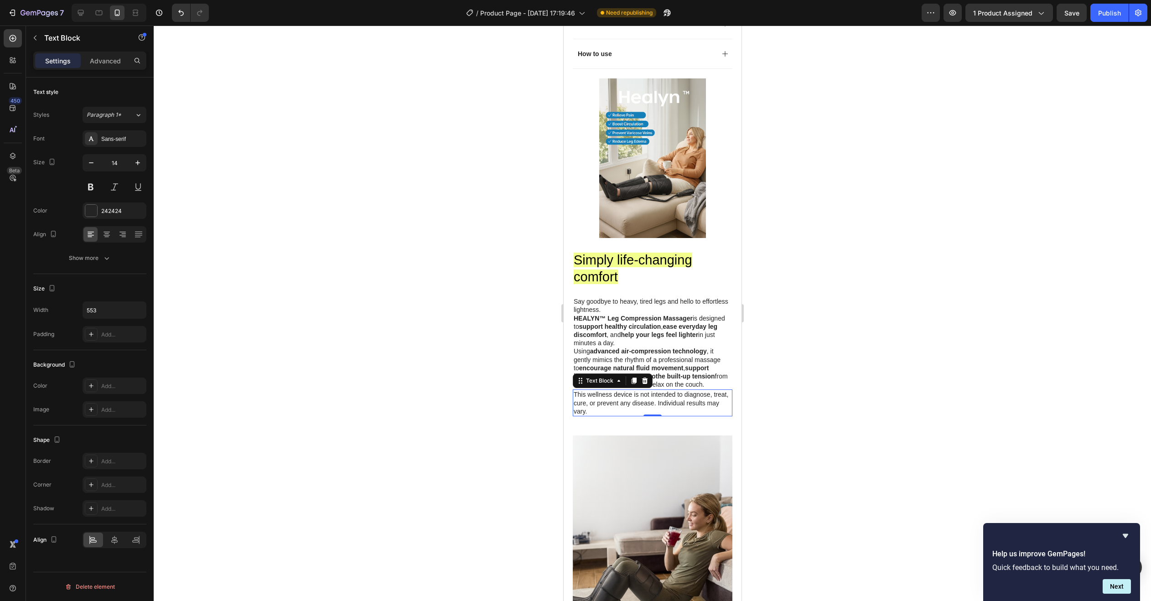
click at [807, 373] on div at bounding box center [652, 313] width 997 height 575
drag, startPoint x: 645, startPoint y: 393, endPoint x: 732, endPoint y: 370, distance: 90.4
click at [652, 389] on div "This wellness device is not intended to diagnose, treat, cure, or prevent any d…" at bounding box center [652, 402] width 160 height 27
click at [769, 360] on div at bounding box center [652, 313] width 997 height 575
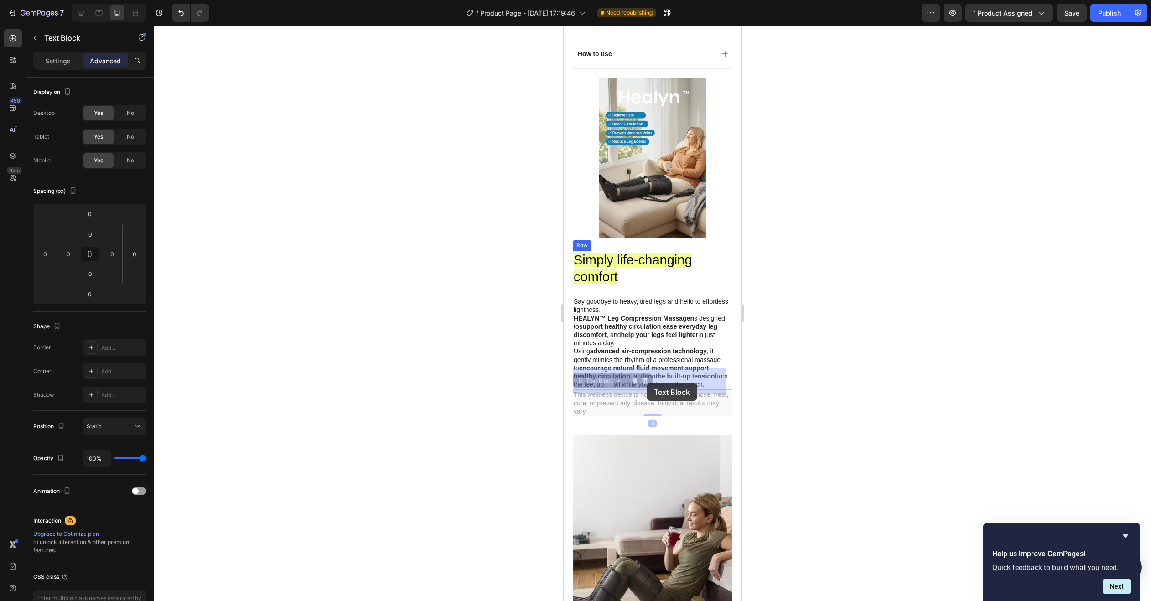
drag, startPoint x: 577, startPoint y: 371, endPoint x: 615, endPoint y: 380, distance: 39.3
click at [573, 390] on p "This wellness device is not intended to diagnose, treat, cure, or prevent any d…" at bounding box center [652, 402] width 158 height 25
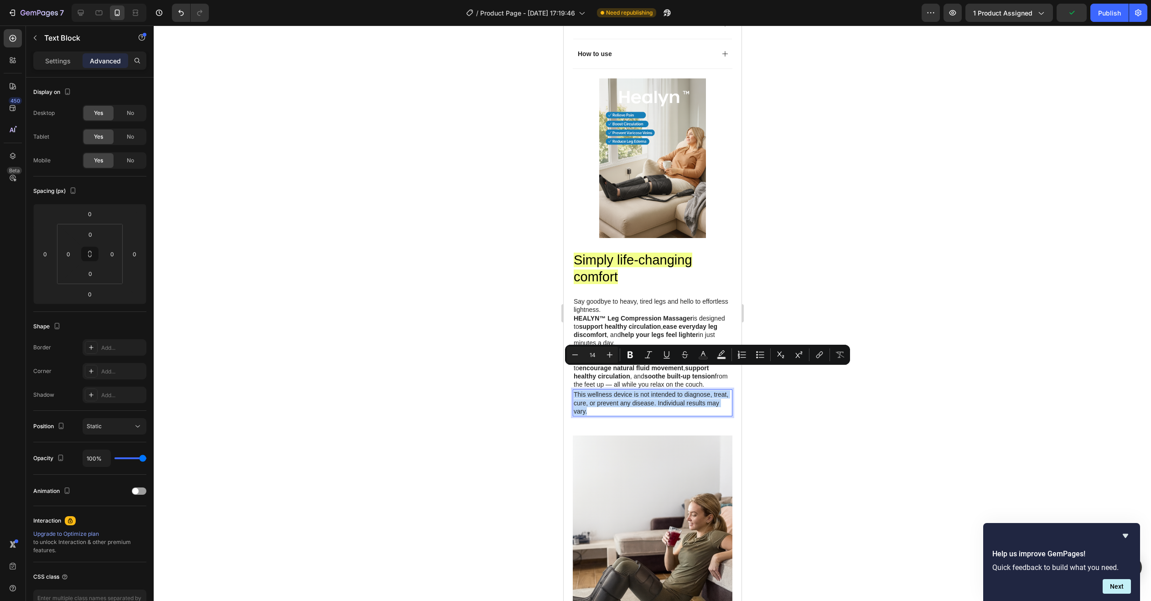
click at [574, 390] on p "This wellness device is not intended to diagnose, treat, cure, or prevent any d…" at bounding box center [652, 402] width 158 height 25
click at [716, 355] on button "Text Background Color" at bounding box center [721, 354] width 16 height 16
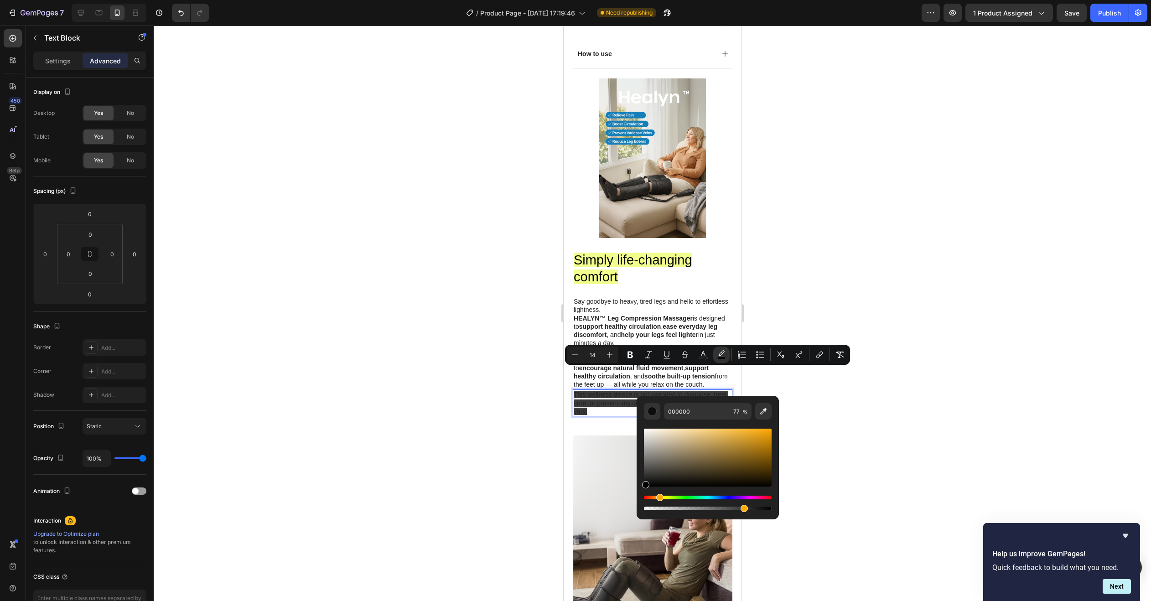
drag, startPoint x: 646, startPoint y: 500, endPoint x: 658, endPoint y: 495, distance: 13.1
click at [658, 495] on div "Hue" at bounding box center [659, 497] width 7 height 7
drag, startPoint x: 731, startPoint y: 440, endPoint x: 760, endPoint y: 413, distance: 39.7
click at [760, 413] on div "000000 77 %" at bounding box center [708, 457] width 128 height 109
type input "FFB516"
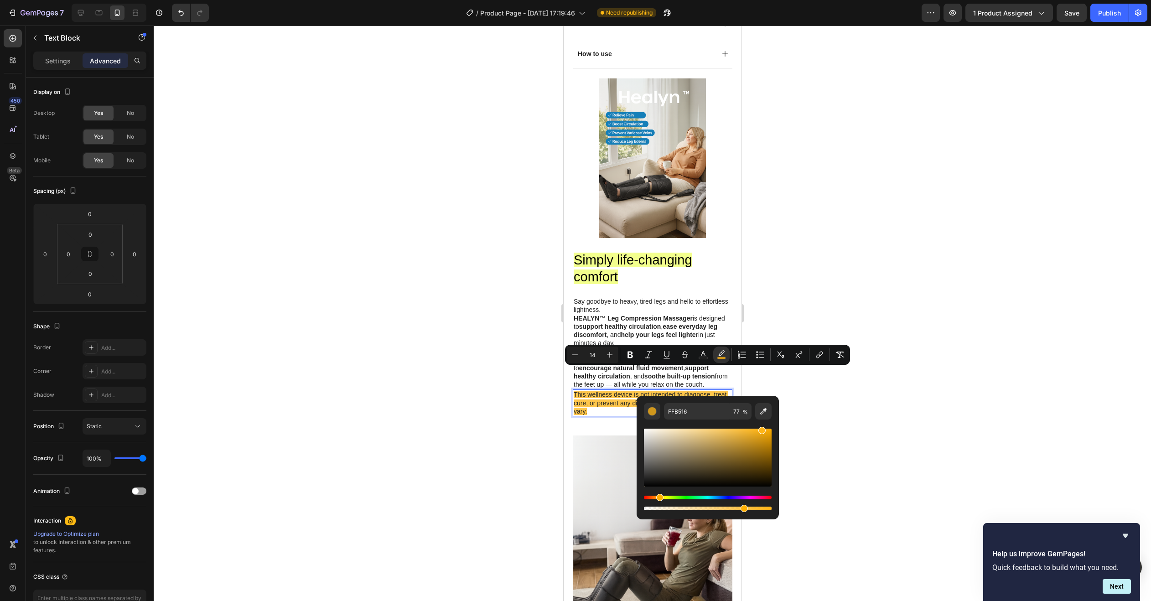
click at [885, 426] on div at bounding box center [652, 313] width 997 height 575
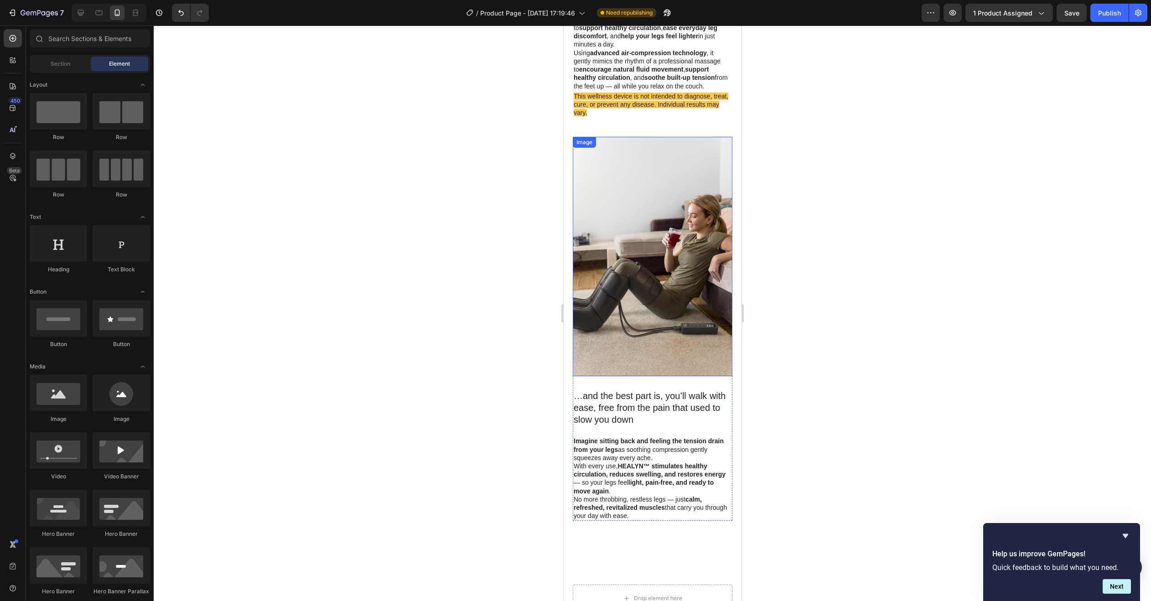
scroll to position [2143, 0]
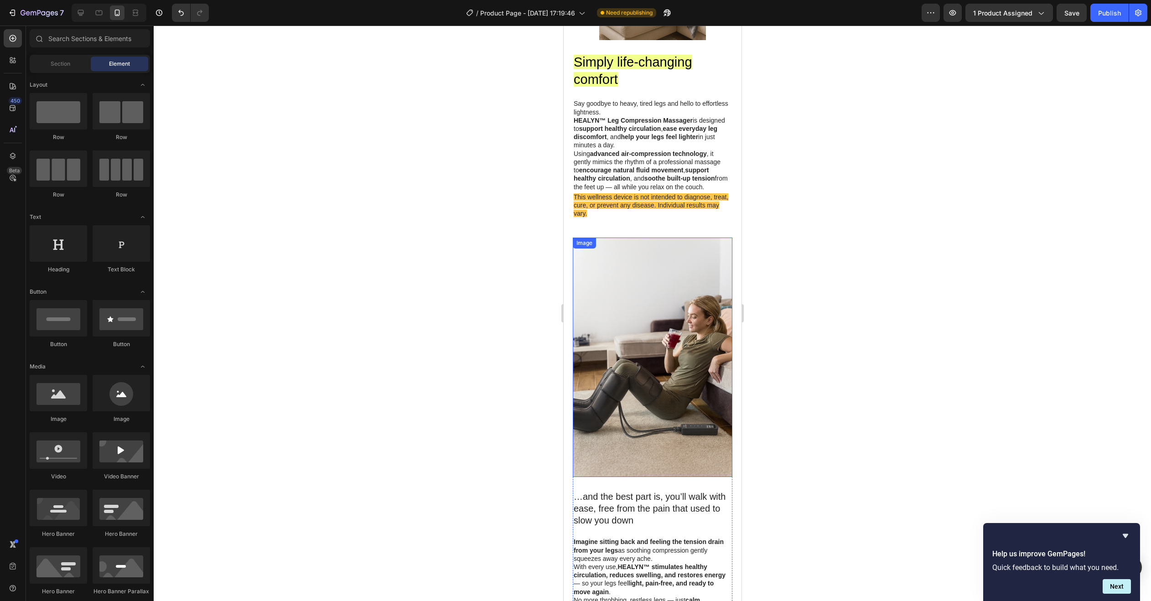
click at [653, 197] on span "This wellness device is not intended to diagnose, treat, cure, or prevent any d…" at bounding box center [650, 205] width 155 height 24
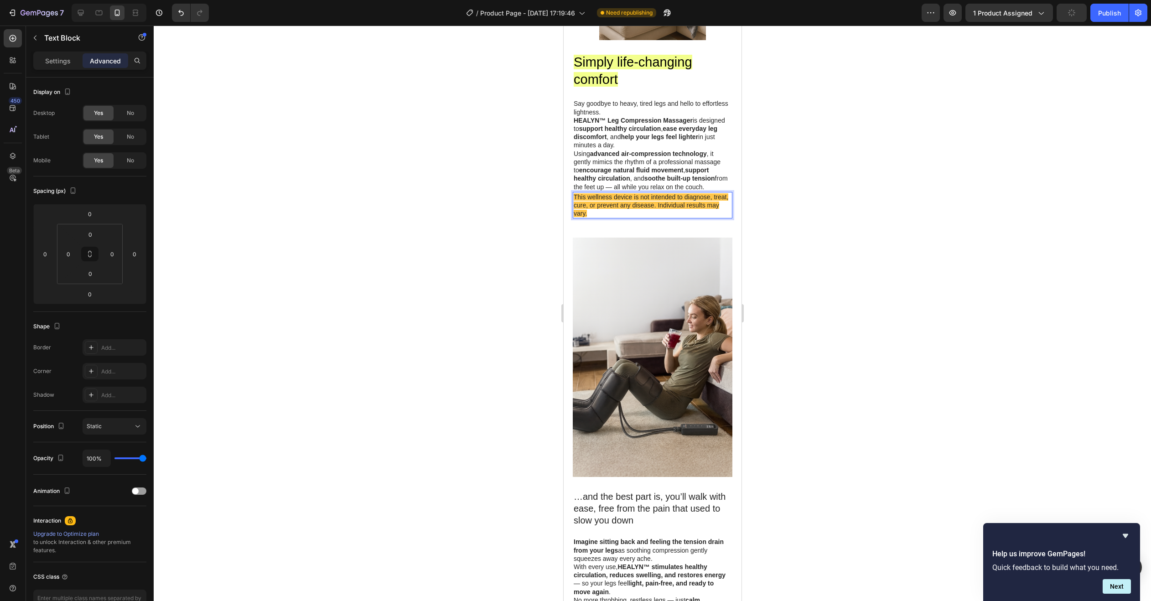
click at [654, 197] on span "This wellness device is not intended to diagnose, treat, cure, or prevent any d…" at bounding box center [650, 205] width 155 height 24
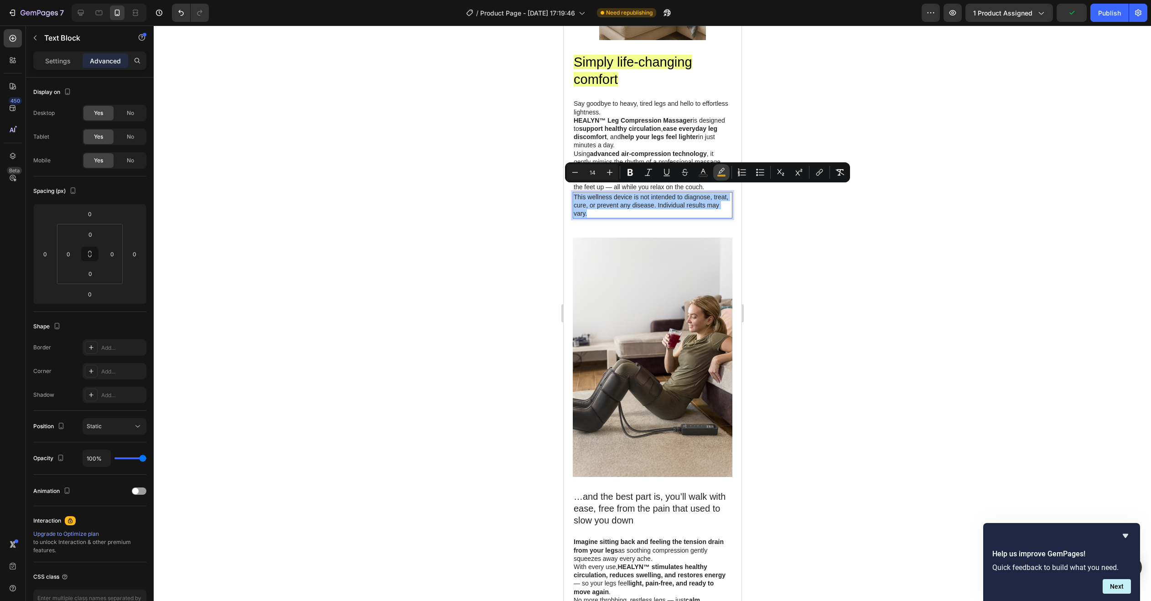
click at [721, 170] on icon "Editor contextual toolbar" at bounding box center [721, 172] width 9 height 9
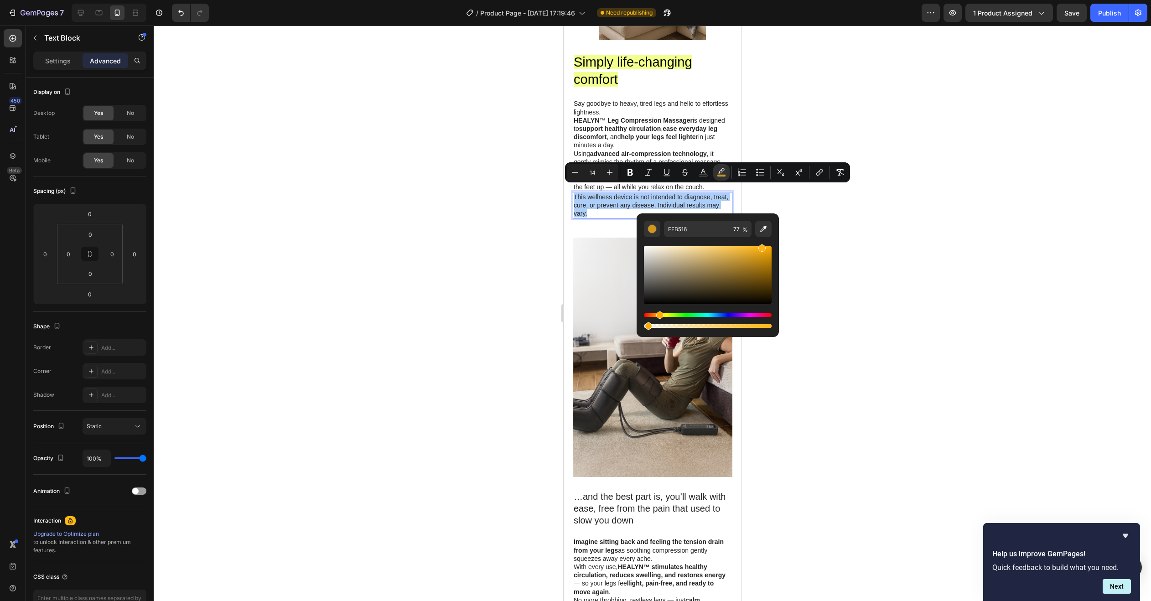
drag, startPoint x: 1209, startPoint y: 351, endPoint x: 623, endPoint y: 323, distance: 586.5
type input "0"
click at [413, 239] on div at bounding box center [652, 313] width 997 height 575
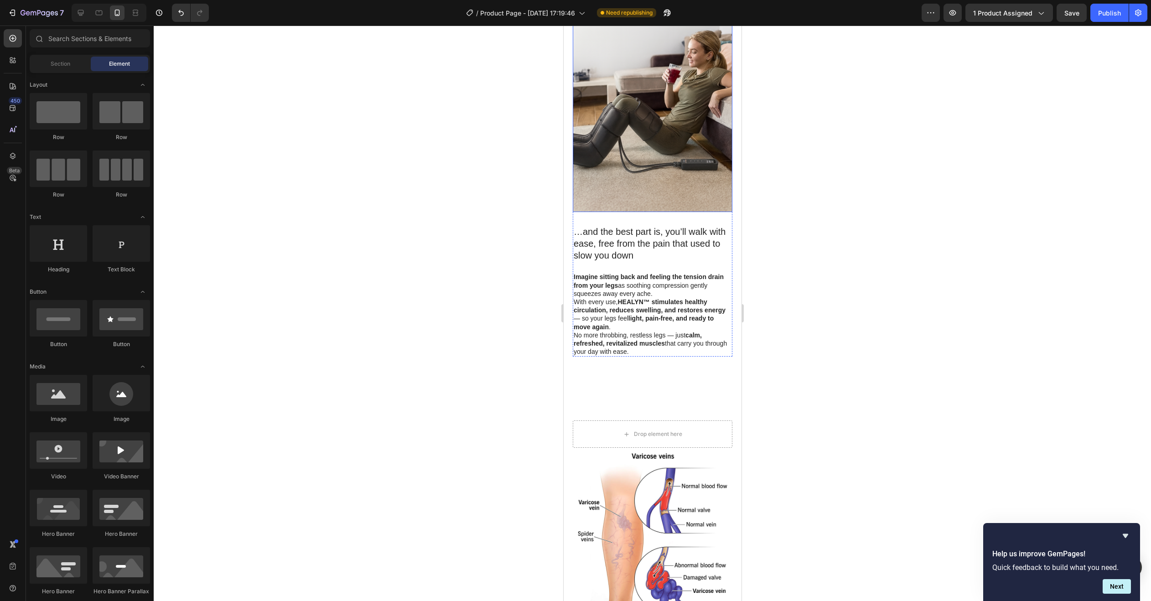
scroll to position [2416, 0]
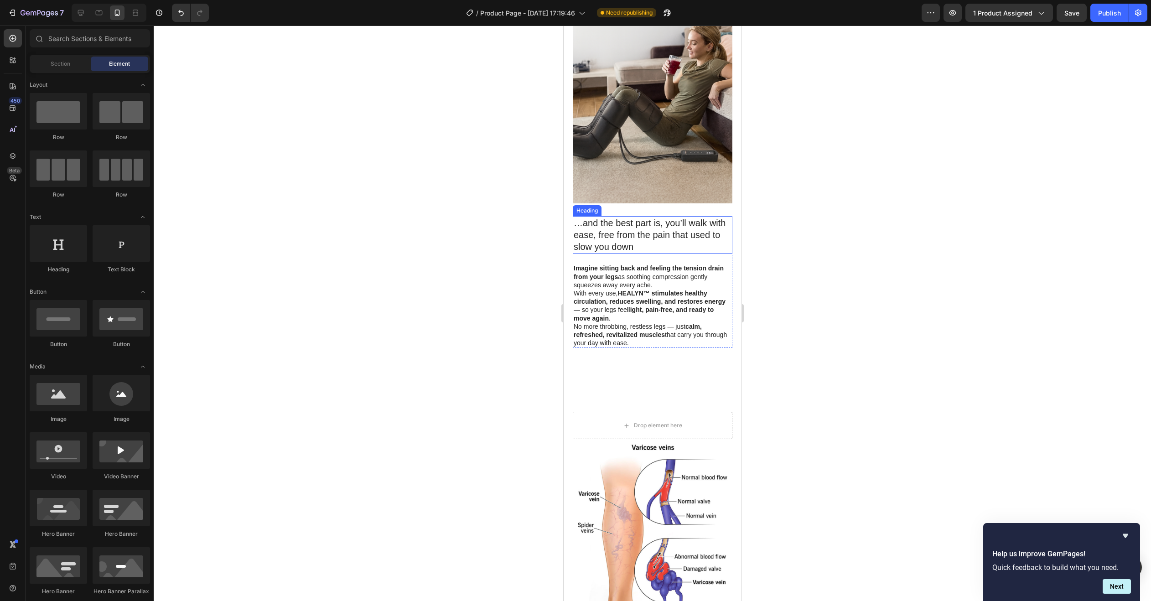
click at [577, 216] on h2 "…and the best part is, you’ll walk with ease, free from the pain that used to s…" at bounding box center [652, 234] width 160 height 37
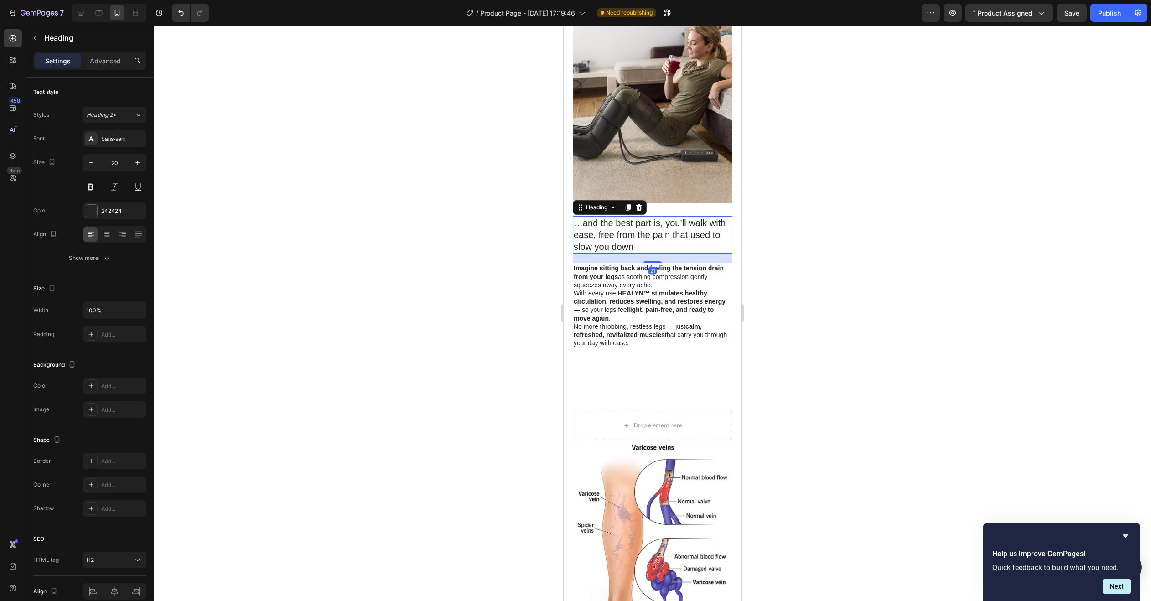
click at [575, 216] on h2 "…and the best part is, you’ll walk with ease, free from the pain that used to s…" at bounding box center [652, 234] width 160 height 37
click at [575, 217] on p "…and the best part is, you’ll walk with ease, free from the pain that used to s…" at bounding box center [652, 235] width 158 height 36
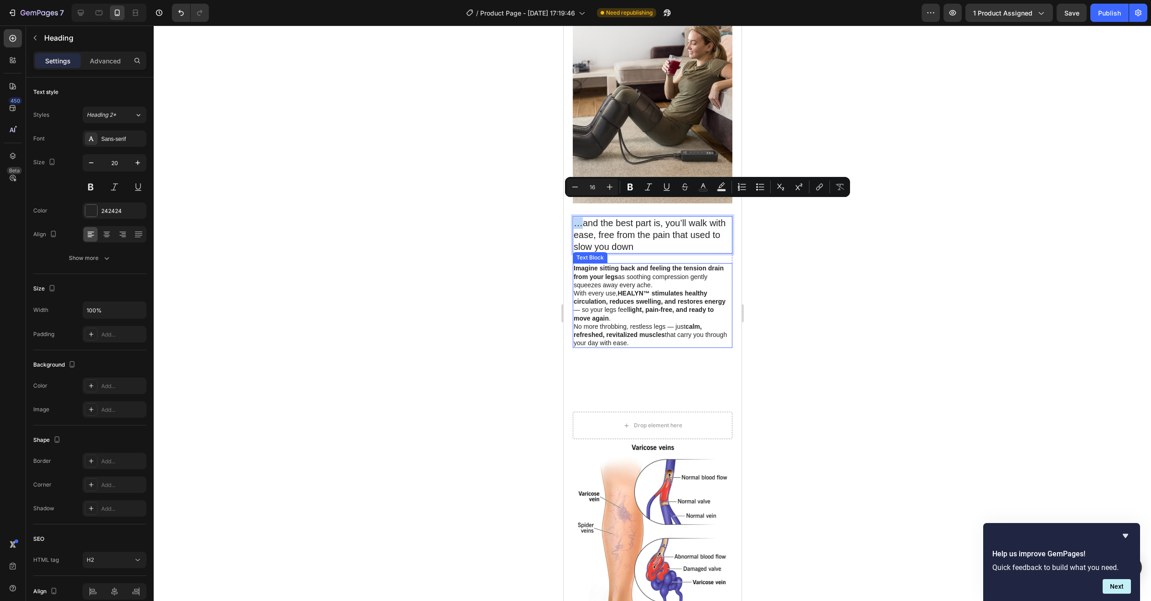
click at [590, 264] on strong "Imagine sitting back and feeling the tension drain from your legs" at bounding box center [648, 271] width 150 height 15
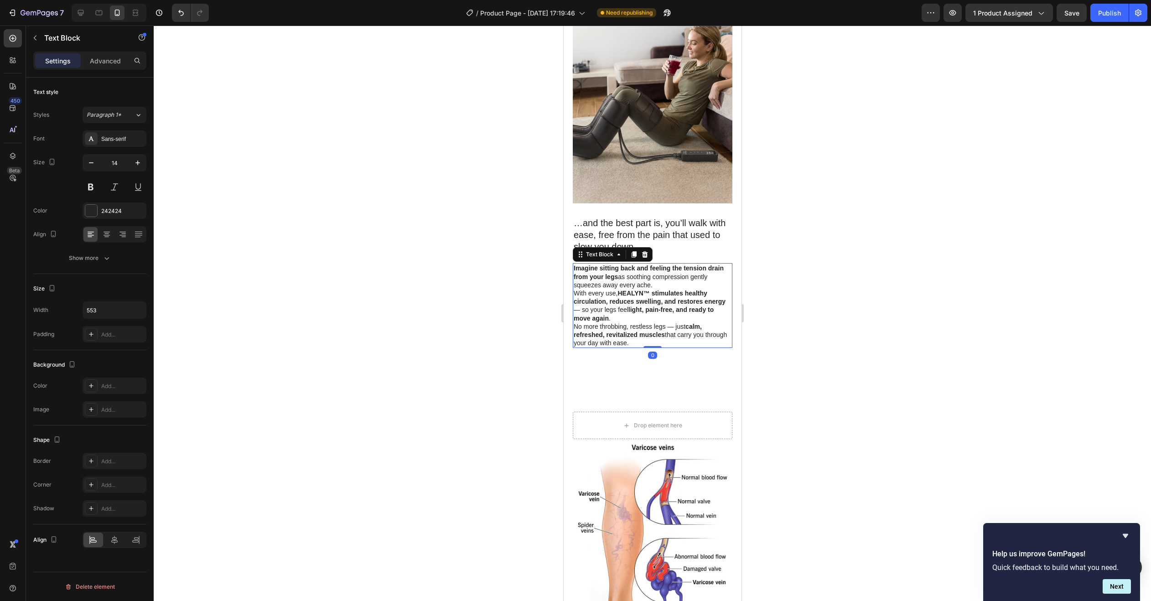
click at [590, 264] on strong "Imagine sitting back and feeling the tension drain from your legs" at bounding box center [648, 271] width 150 height 15
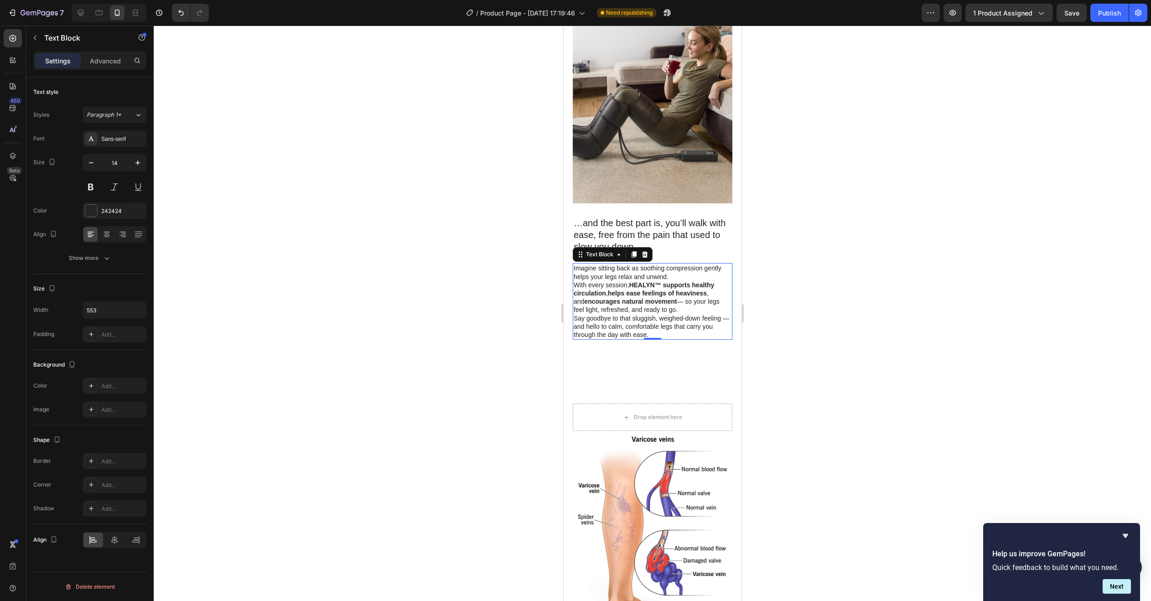
click at [796, 294] on div at bounding box center [652, 313] width 997 height 575
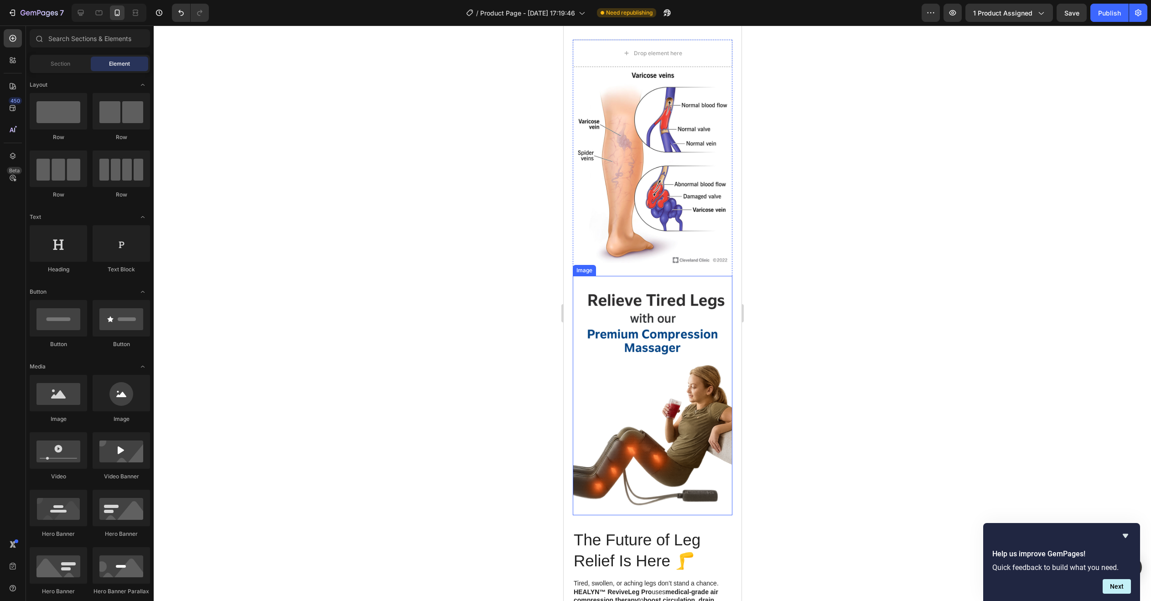
scroll to position [2735, 0]
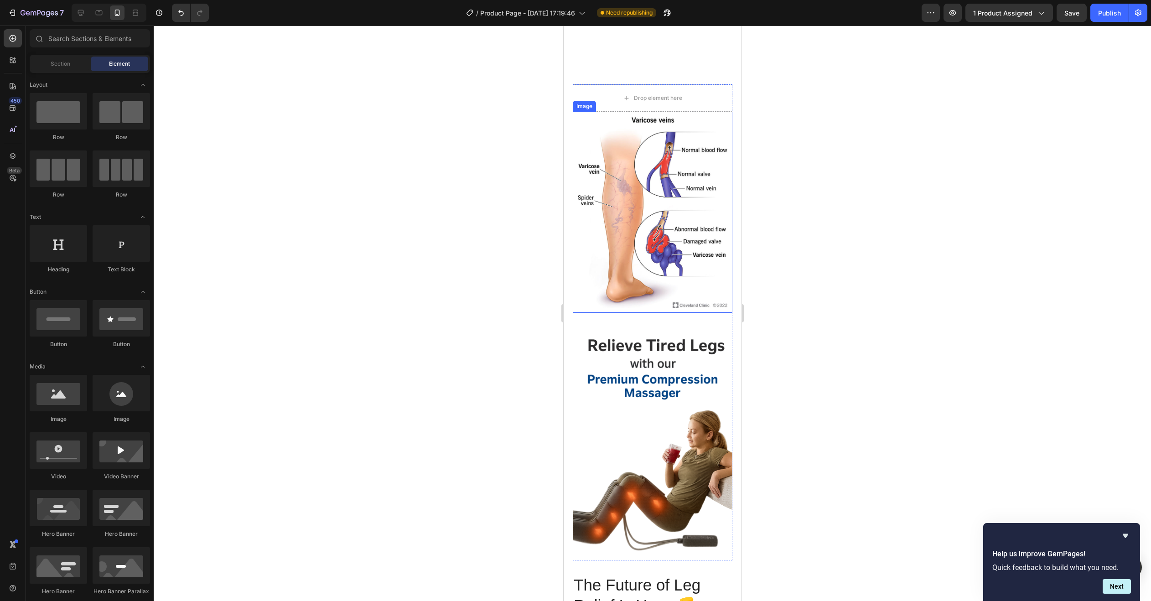
click at [635, 236] on img at bounding box center [652, 212] width 160 height 201
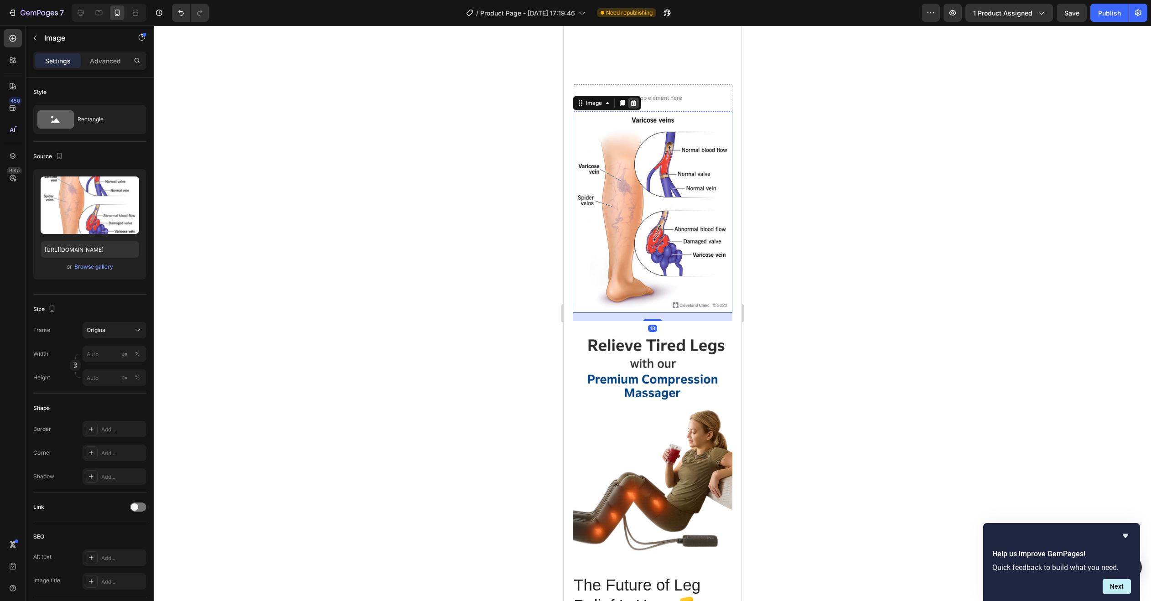
click at [635, 100] on icon at bounding box center [633, 103] width 6 height 6
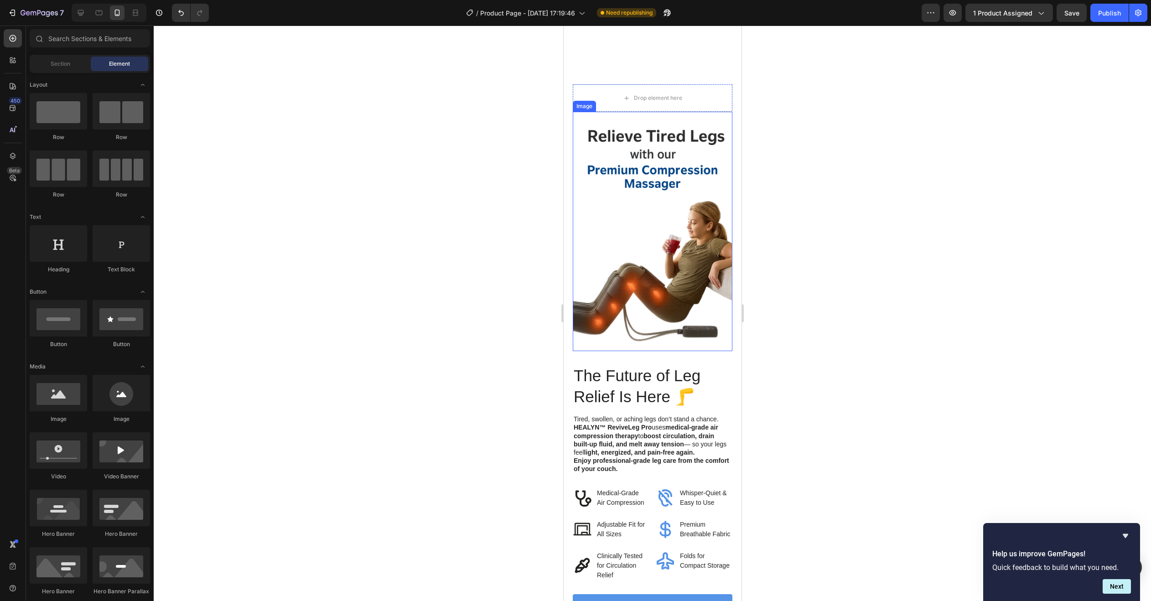
click at [629, 119] on img at bounding box center [652, 231] width 160 height 239
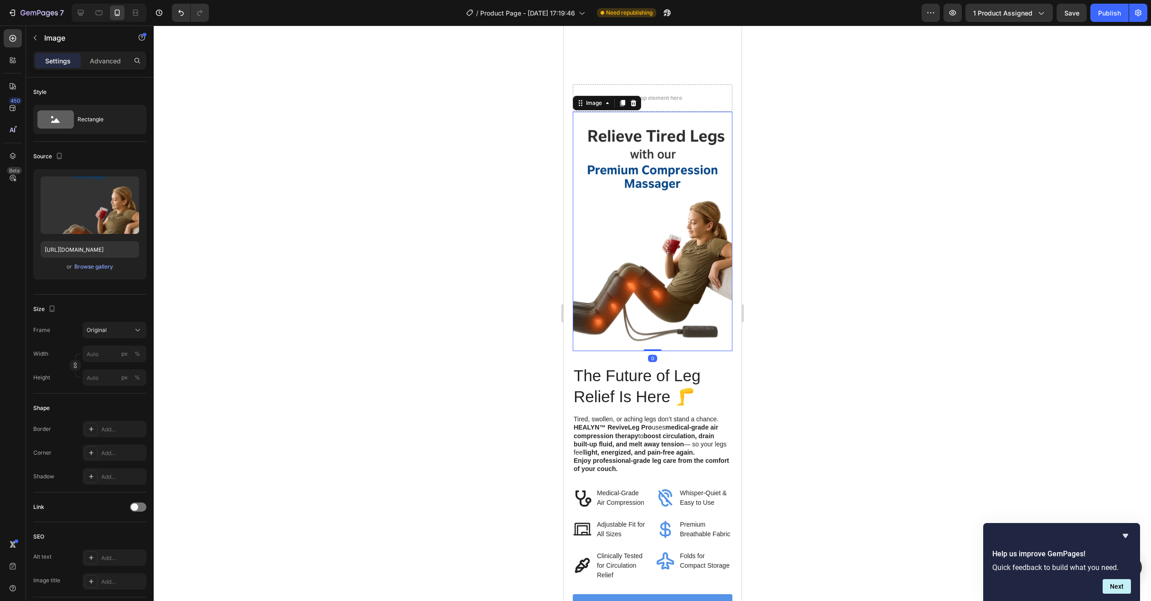
click at [628, 119] on img at bounding box center [652, 231] width 160 height 239
click at [629, 120] on img at bounding box center [652, 231] width 160 height 239
click at [612, 118] on img at bounding box center [652, 231] width 160 height 239
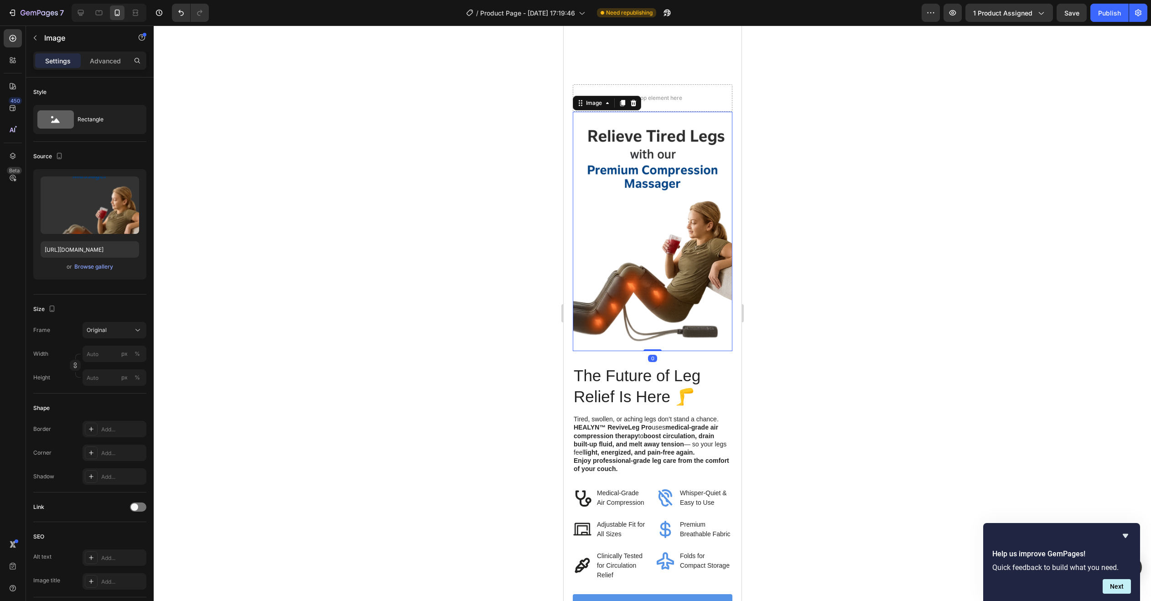
click at [593, 116] on img at bounding box center [652, 231] width 160 height 239
click at [588, 116] on img at bounding box center [652, 231] width 160 height 239
click at [588, 117] on img at bounding box center [652, 231] width 160 height 239
drag, startPoint x: 588, startPoint y: 117, endPoint x: 594, endPoint y: 119, distance: 6.9
click at [590, 118] on img at bounding box center [652, 231] width 160 height 239
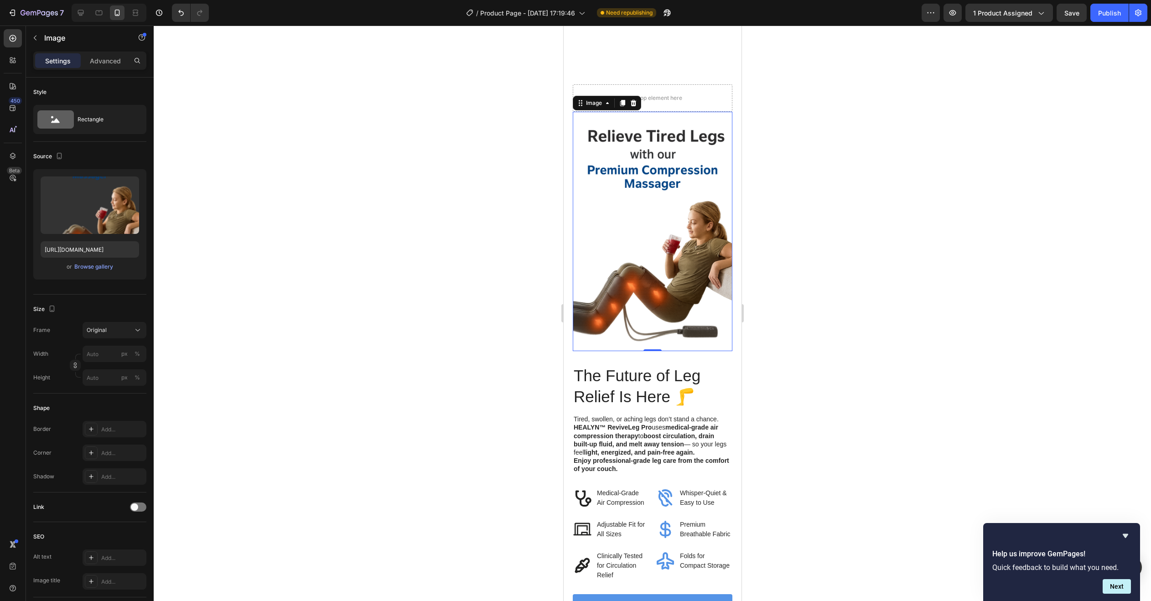
drag, startPoint x: 594, startPoint y: 119, endPoint x: 563, endPoint y: 108, distance: 33.6
click at [594, 120] on img at bounding box center [652, 231] width 160 height 239
click at [618, 364] on h2 "The Future of Leg Relief Is Here 🦵" at bounding box center [652, 385] width 160 height 43
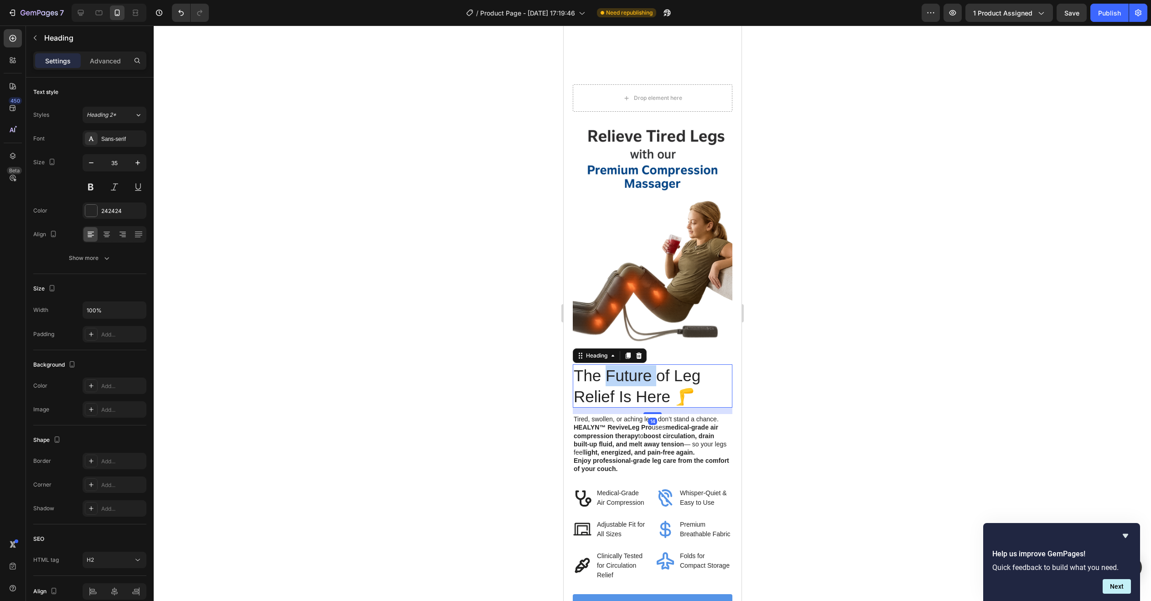
click at [618, 364] on h2 "The Future of Leg Relief Is Here 🦵" at bounding box center [652, 385] width 160 height 43
click at [618, 365] on p "The Future of Leg Relief Is Here 🦵" at bounding box center [652, 385] width 158 height 41
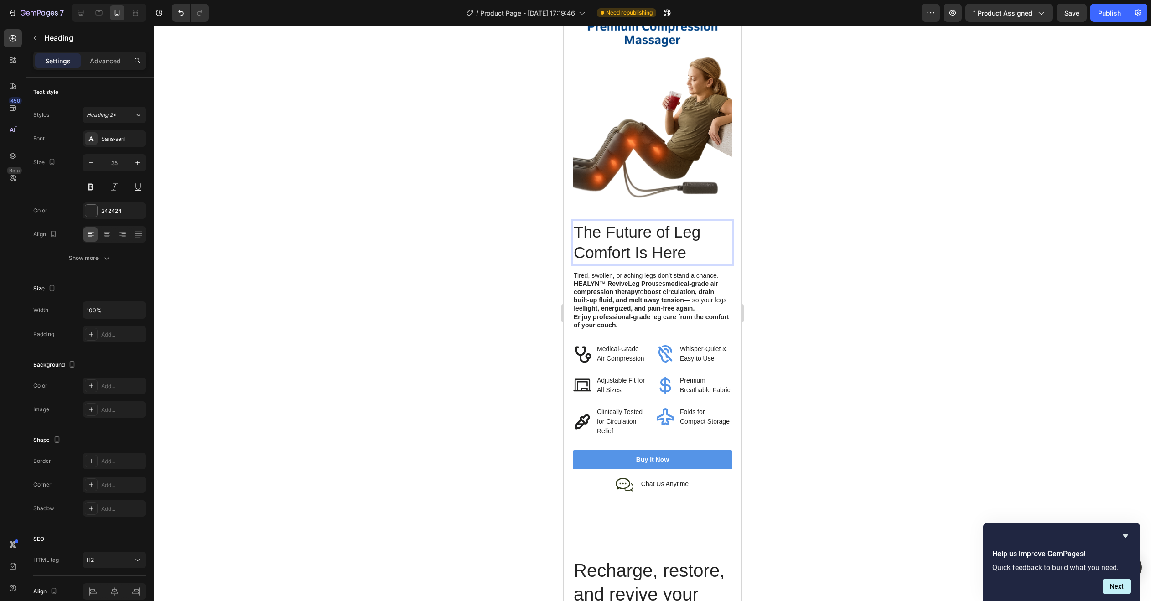
scroll to position [2872, 0]
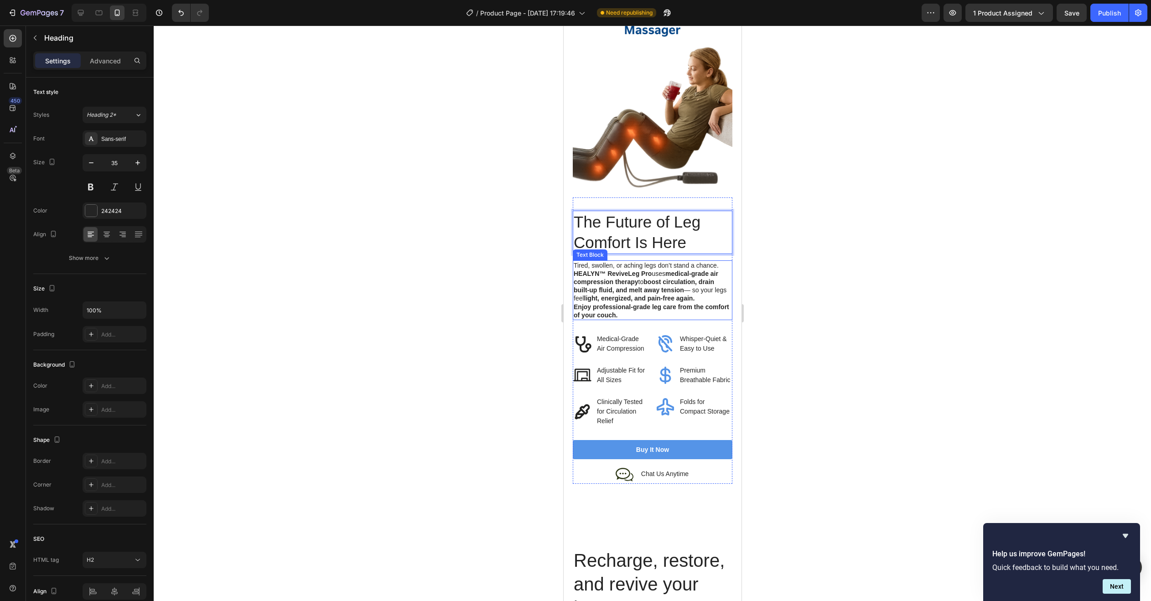
click at [606, 278] on strong "boost circulation, drain built-up fluid, and melt away tension" at bounding box center [643, 285] width 140 height 15
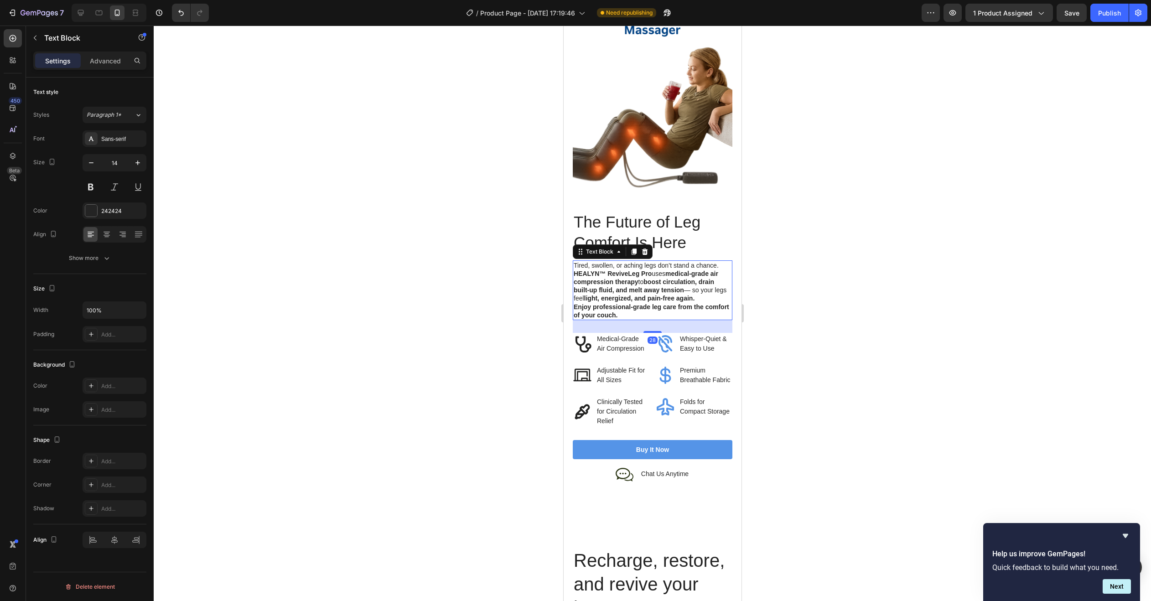
click at [606, 278] on strong "boost circulation, drain built-up fluid, and melt away tension" at bounding box center [643, 285] width 140 height 15
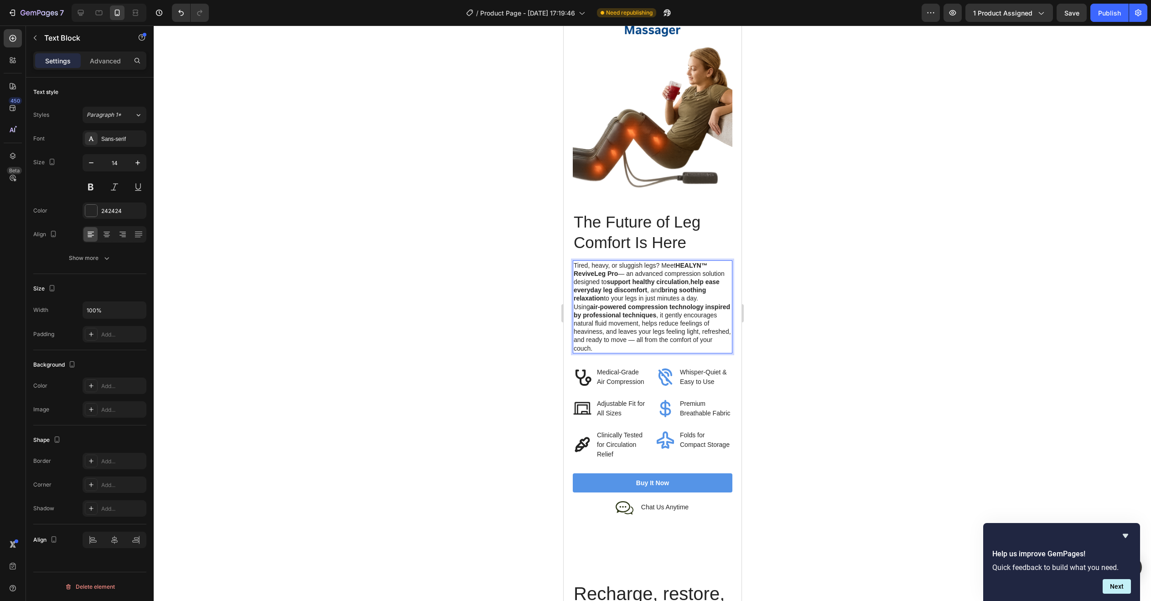
click at [837, 305] on div at bounding box center [652, 313] width 997 height 575
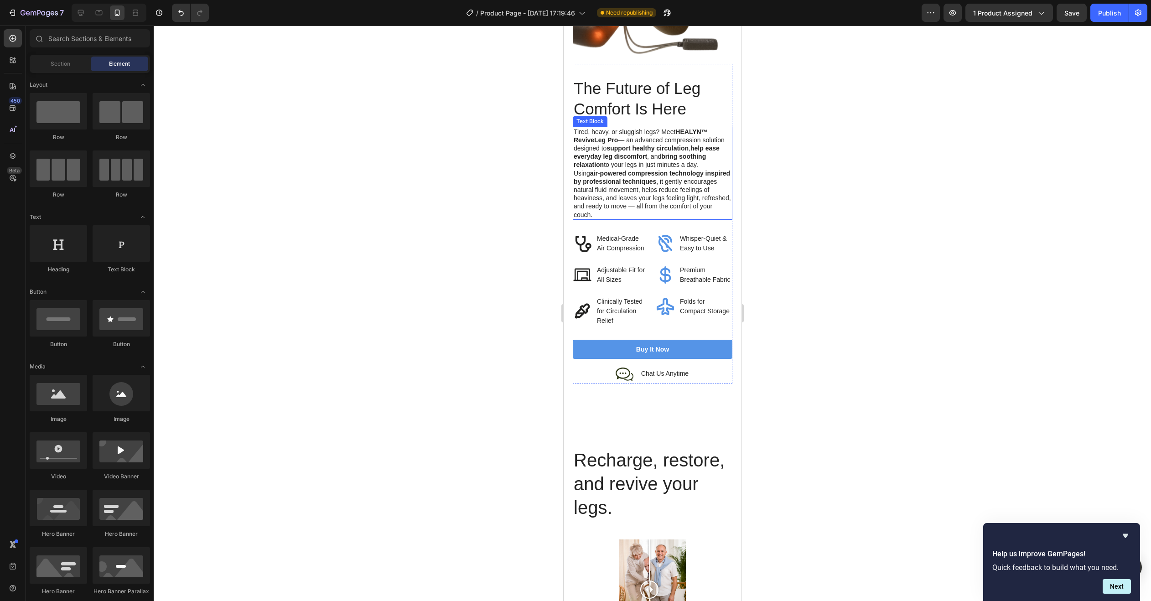
scroll to position [3009, 0]
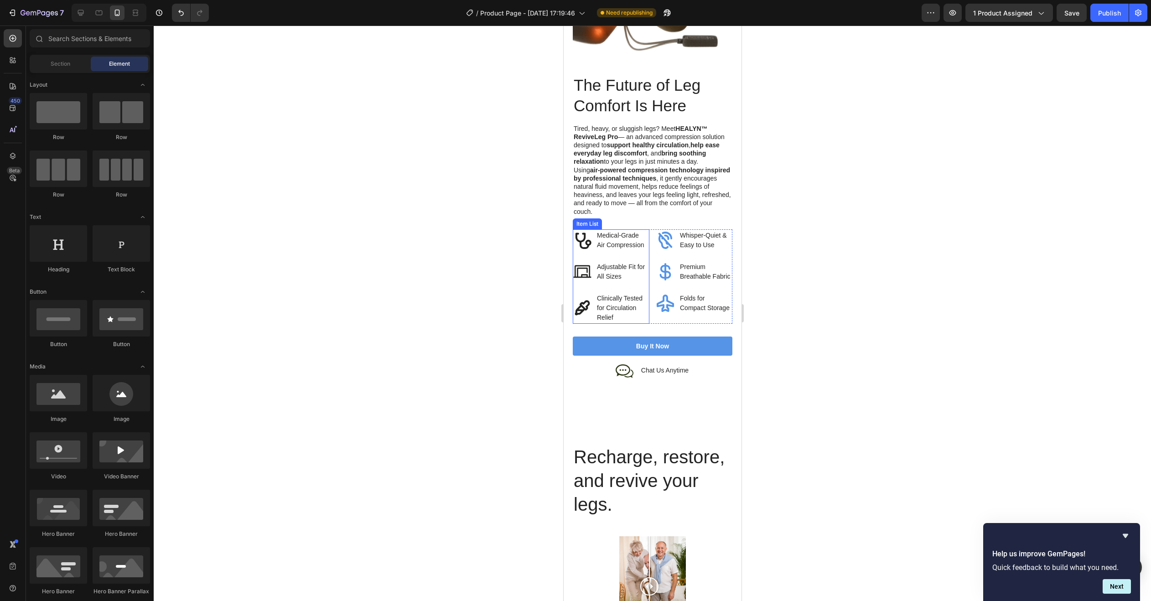
click at [613, 240] on p "Medical-Grade Air Compression" at bounding box center [621, 240] width 51 height 19
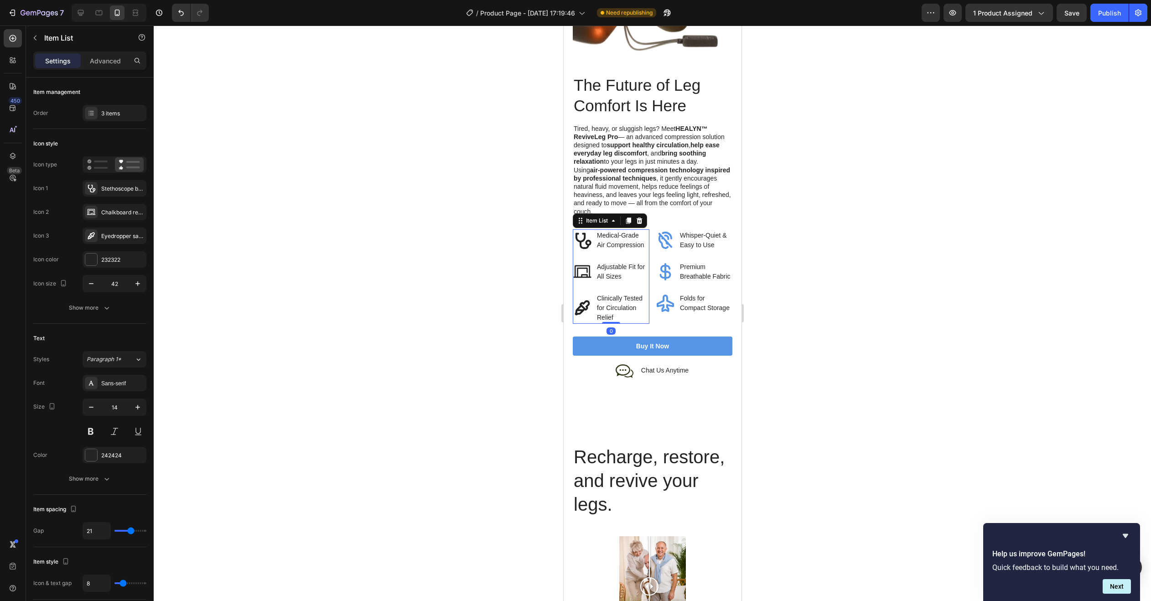
click at [613, 240] on p "Medical-Grade Air Compression" at bounding box center [621, 240] width 51 height 19
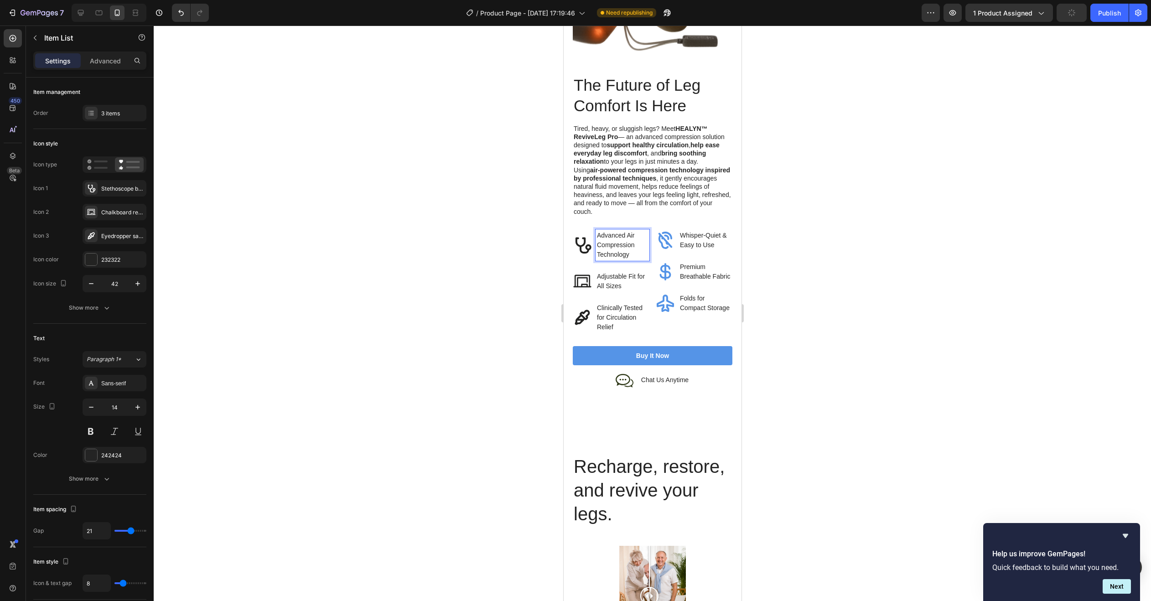
click at [612, 310] on p "Clinically Tested for Circulation Relief" at bounding box center [621, 317] width 51 height 29
click at [781, 291] on div at bounding box center [652, 313] width 997 height 575
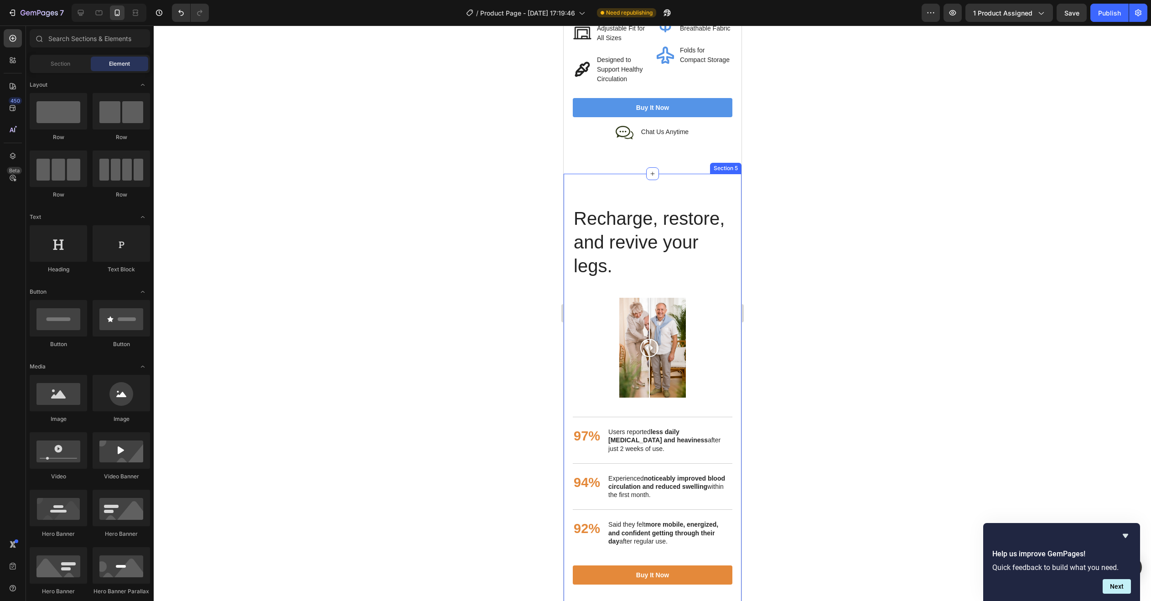
scroll to position [3282, 0]
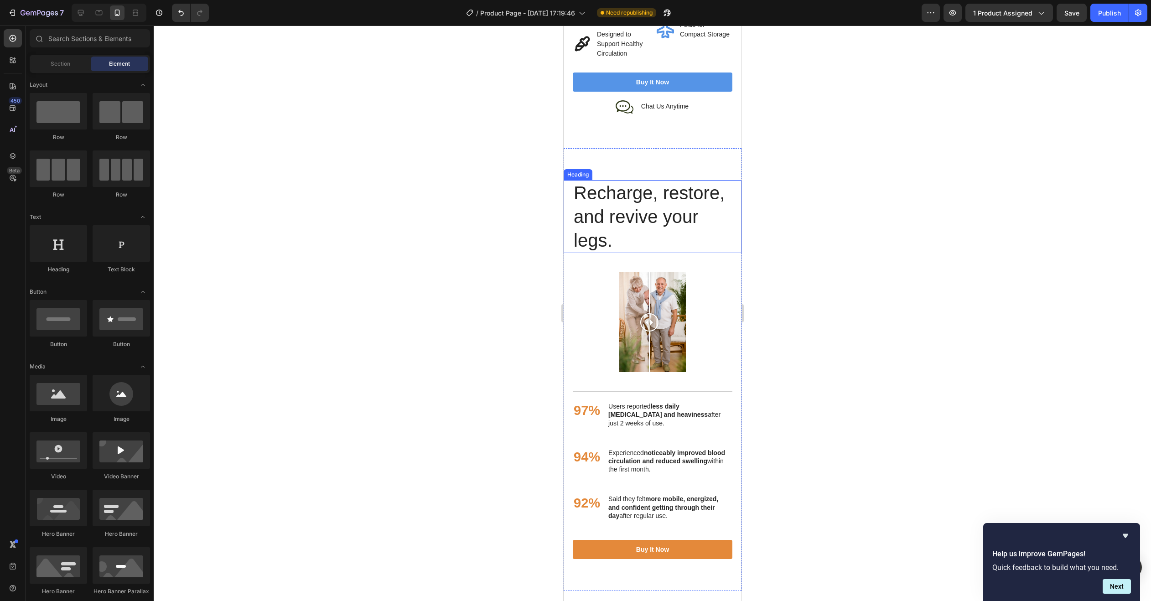
click at [612, 214] on h2 "Recharge, restore, and revive your legs." at bounding box center [652, 216] width 160 height 73
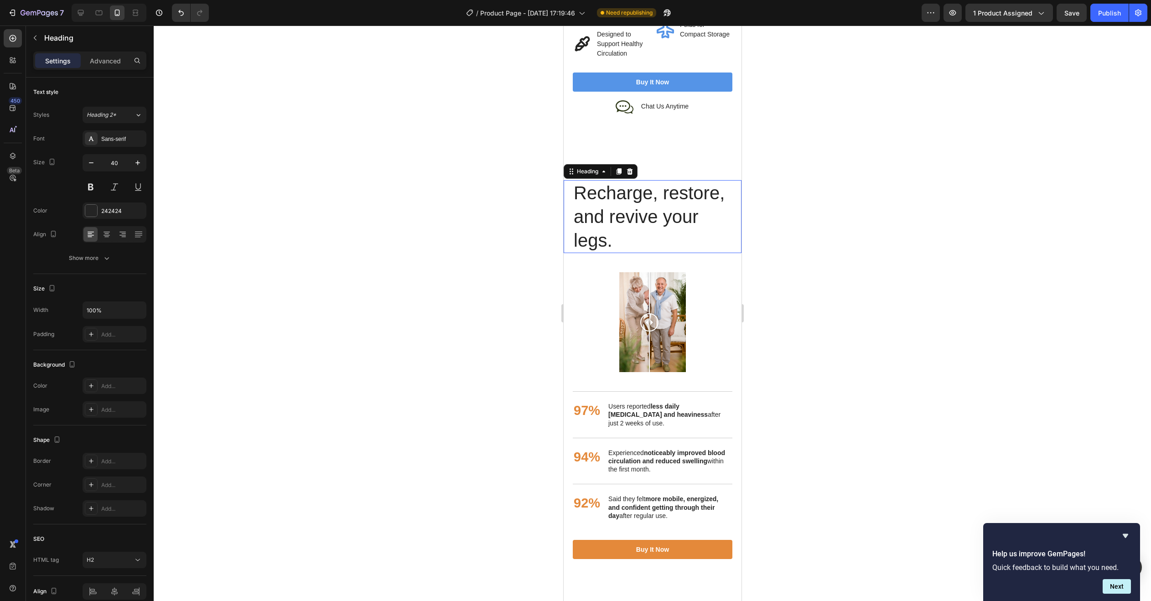
click at [612, 214] on h2 "Recharge, restore, and revive your legs." at bounding box center [652, 216] width 160 height 73
click at [612, 214] on p "Recharge, restore, and revive your legs." at bounding box center [652, 216] width 158 height 71
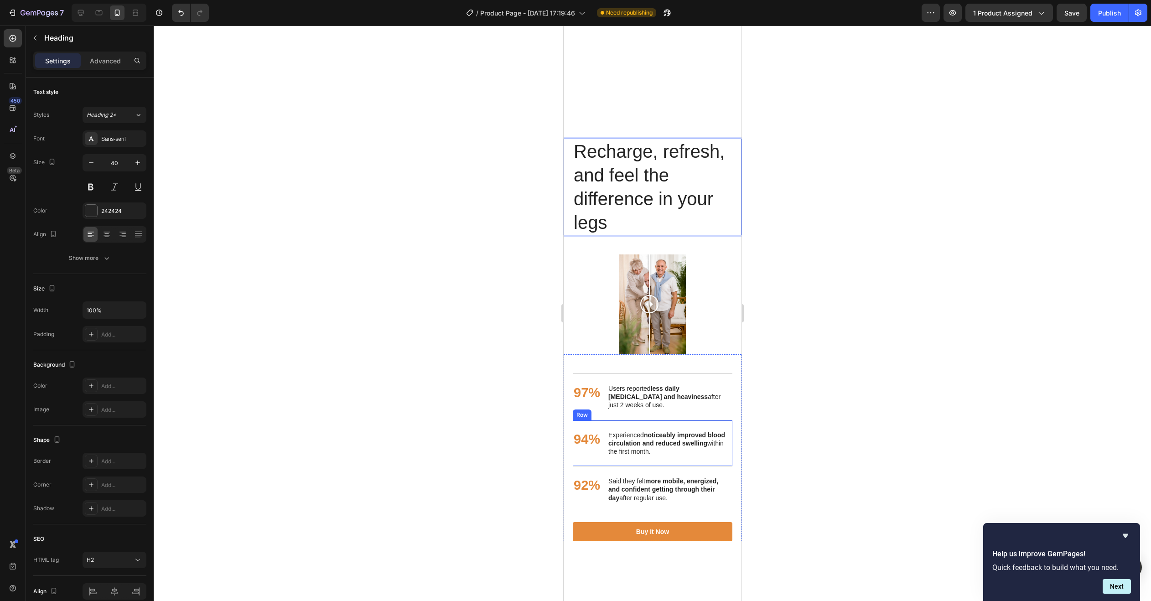
scroll to position [3419, 0]
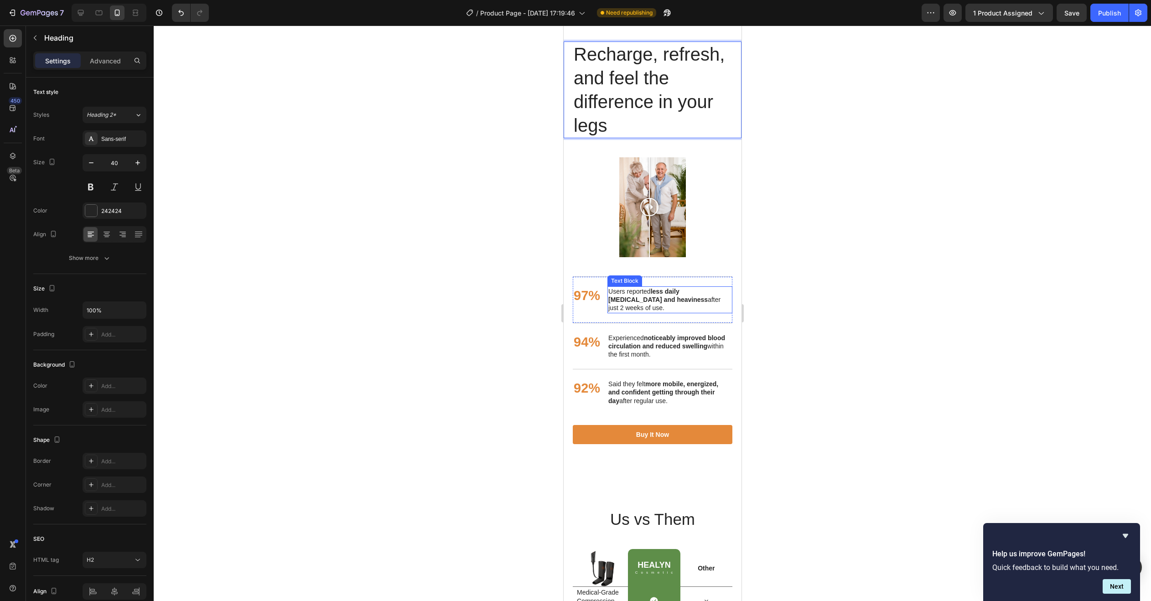
click at [634, 289] on p "Users reported less daily leg pain and heaviness after just 2 weeks of use." at bounding box center [669, 299] width 123 height 25
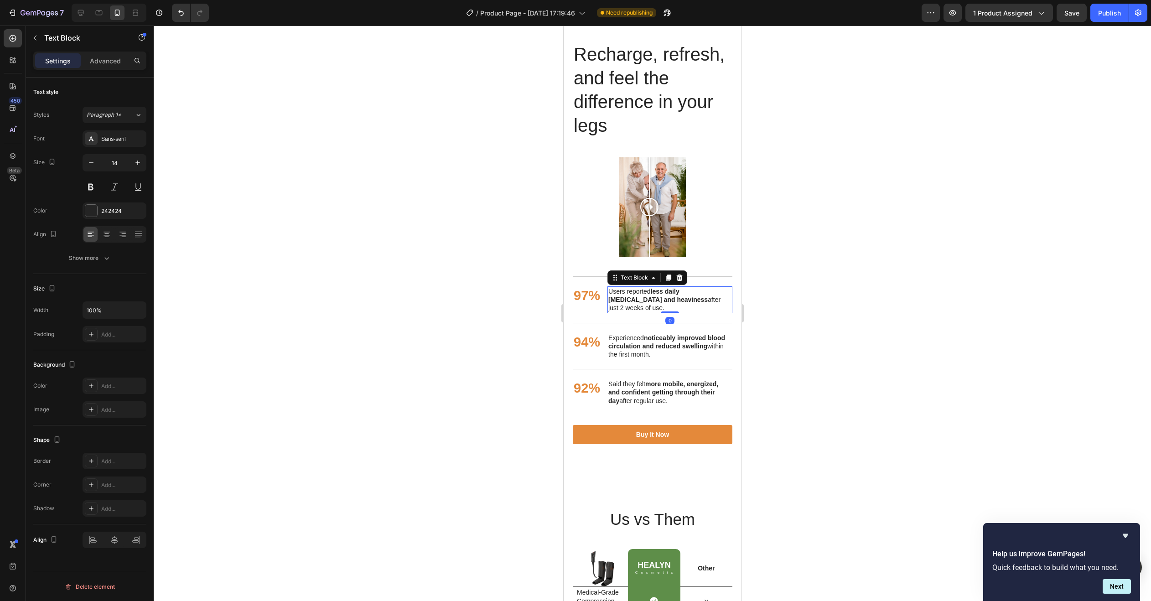
click at [634, 289] on p "Users reported less daily leg pain and heaviness after just 2 weeks of use." at bounding box center [669, 299] width 123 height 25
click at [625, 337] on p "Experienced noticeably improved blood circulation and reduced swelling within t…" at bounding box center [669, 346] width 123 height 25
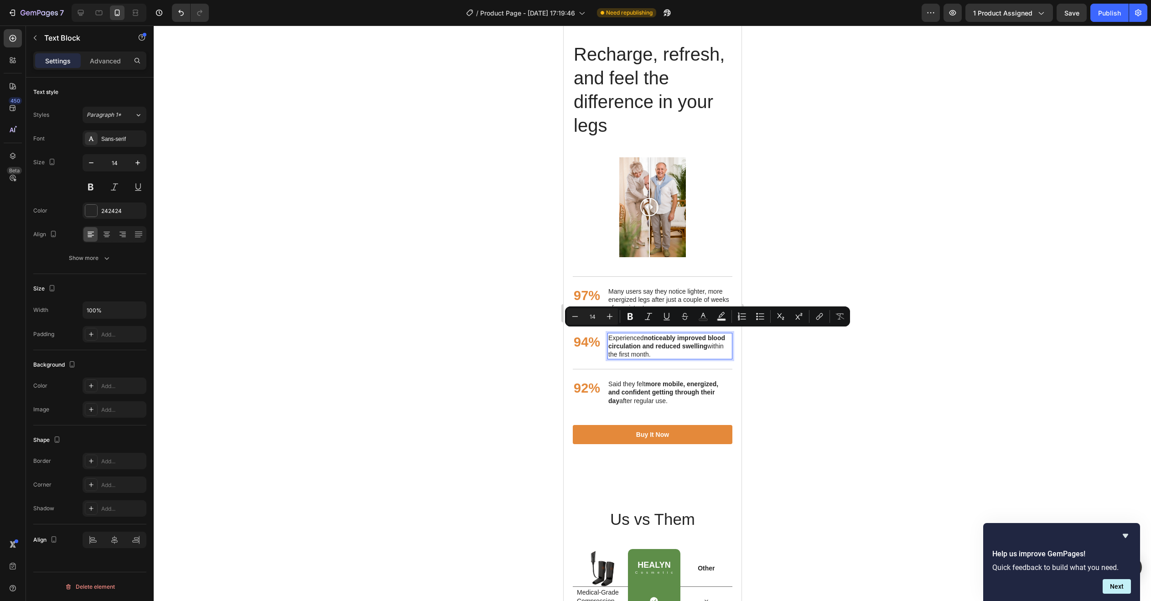
click at [615, 339] on strong "noticeably improved blood circulation and reduced swelling" at bounding box center [666, 341] width 117 height 15
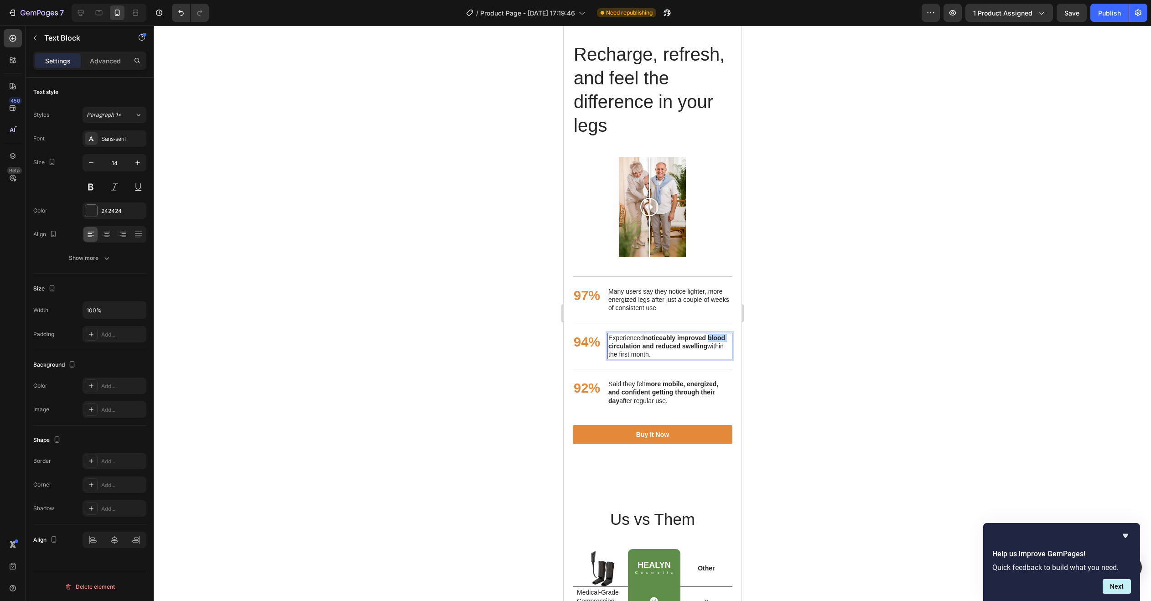
click at [615, 340] on strong "noticeably improved blood circulation and reduced swelling" at bounding box center [666, 341] width 117 height 15
click at [666, 395] on strong "more mobile, energized, and confident getting through their day" at bounding box center [663, 392] width 110 height 24
click at [665, 395] on strong "more mobile, energized, and confident getting through their day" at bounding box center [663, 392] width 110 height 24
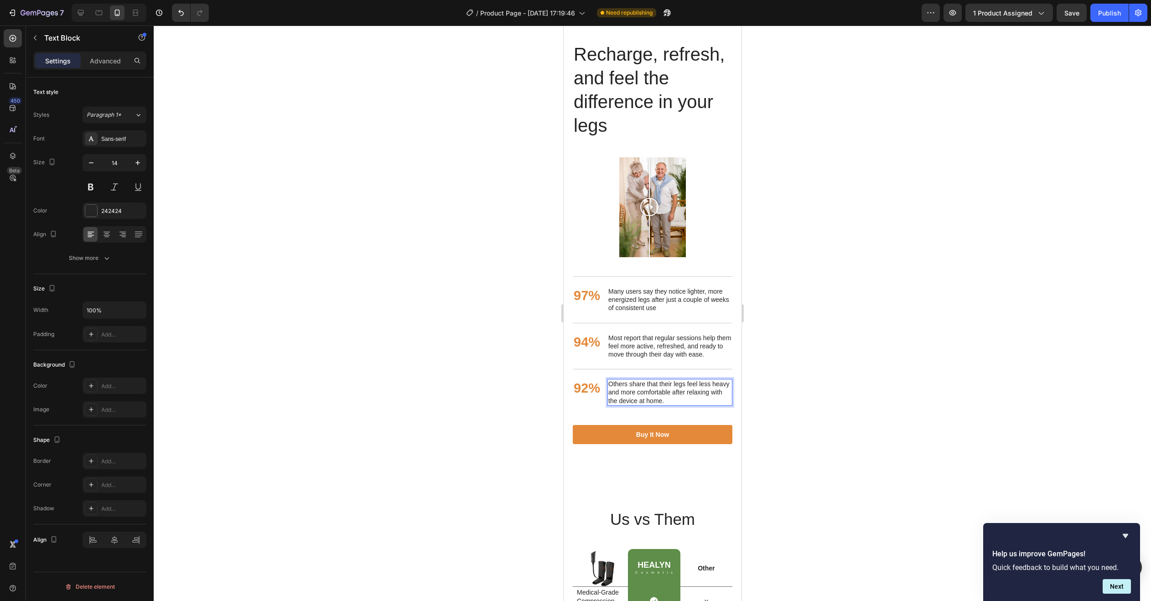
click at [819, 408] on div at bounding box center [652, 313] width 997 height 575
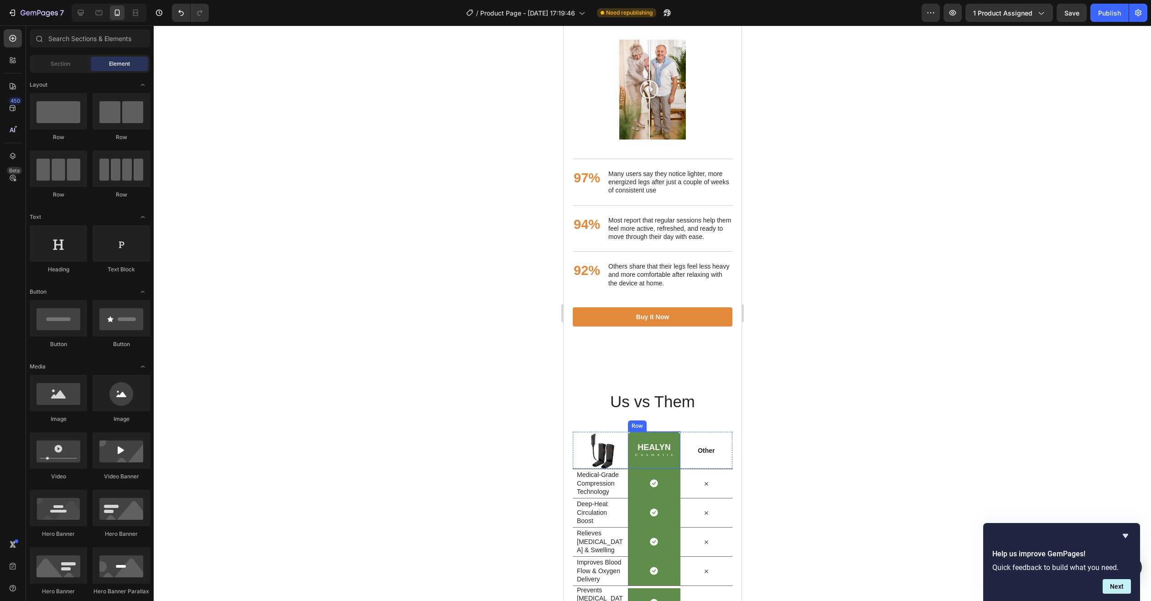
scroll to position [3738, 0]
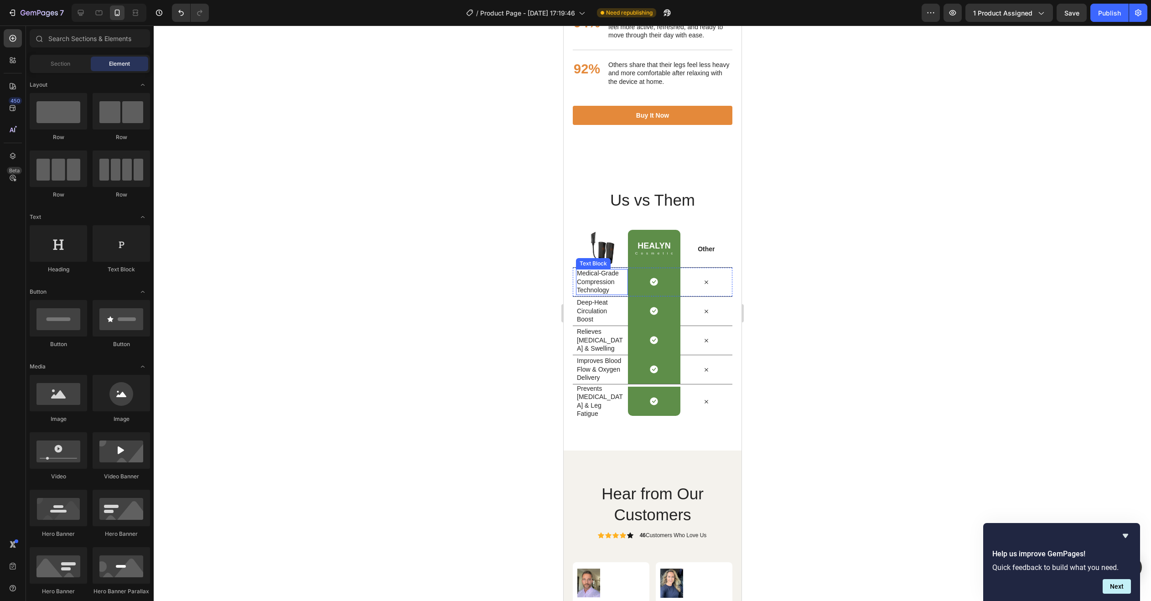
click at [584, 286] on p "Medical-Grade Compression Technology" at bounding box center [599, 281] width 47 height 25
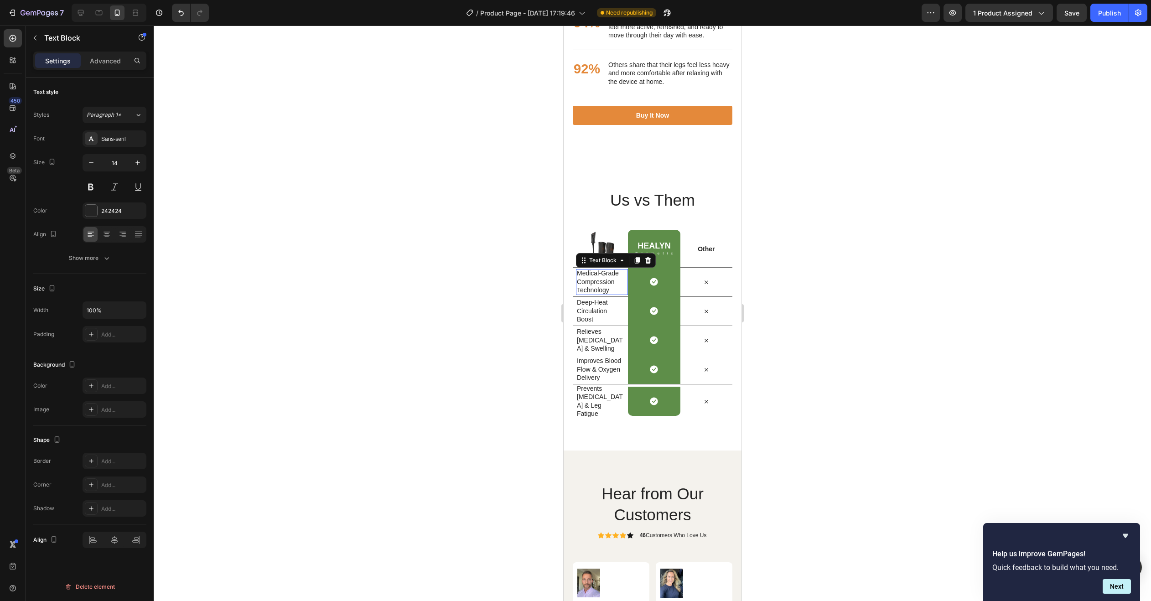
click at [580, 284] on p "Medical-Grade Compression Technology" at bounding box center [599, 281] width 47 height 25
click at [584, 309] on p "Deep-Heat Circulation Boost" at bounding box center [599, 310] width 47 height 25
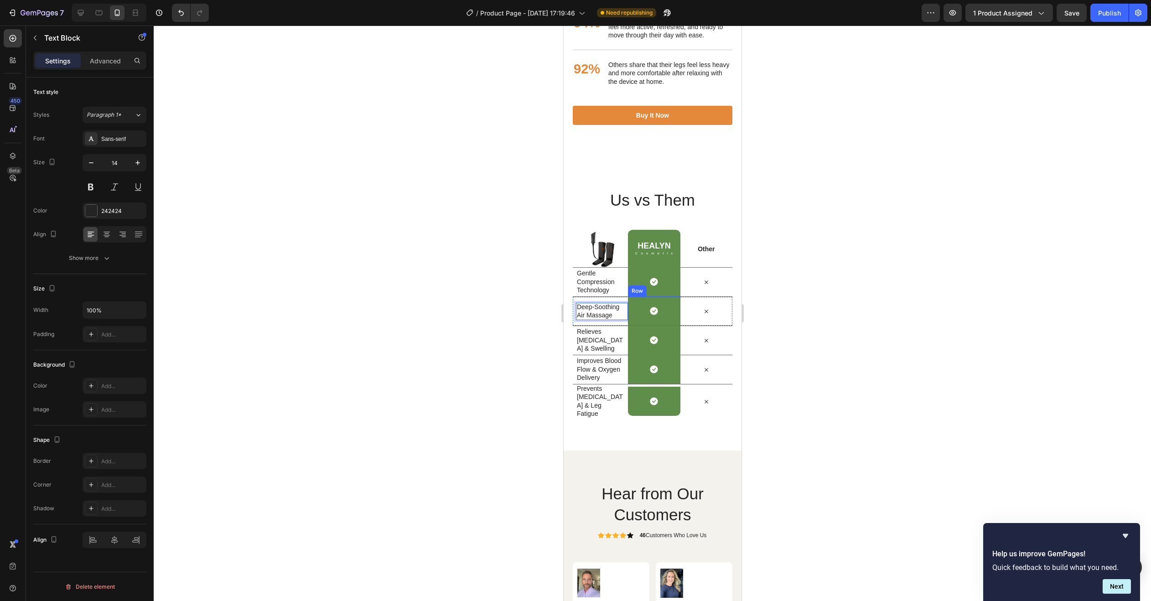
scroll to position [3742, 0]
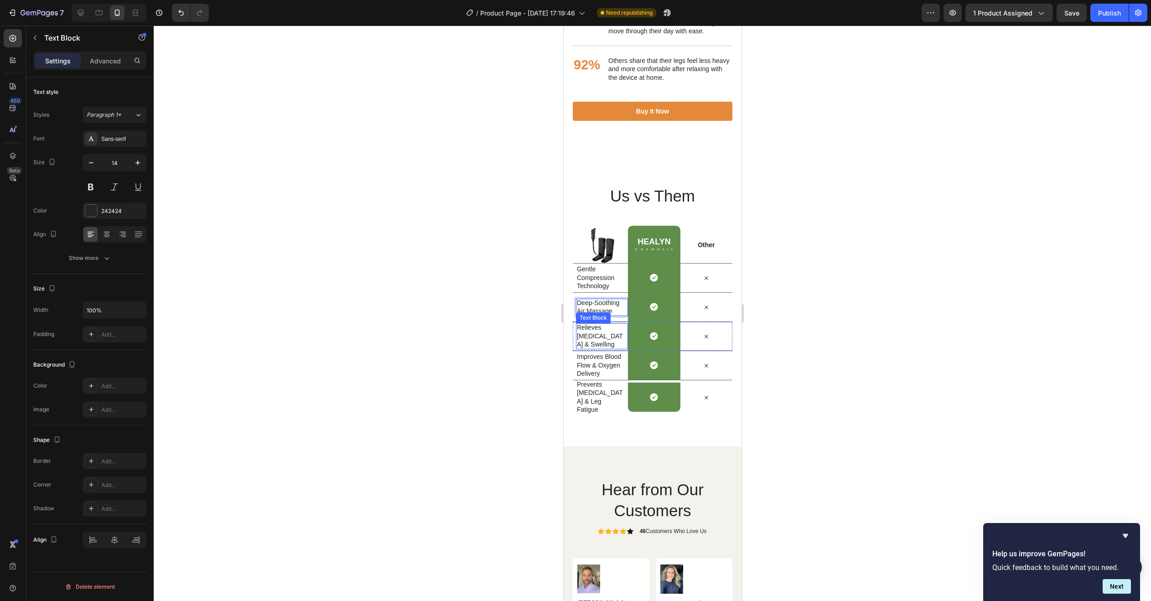
click at [591, 340] on p "Relieves Leg Pain & Swelling" at bounding box center [599, 335] width 47 height 25
click at [591, 339] on p "Relieves Leg Pain & Swelling" at bounding box center [599, 335] width 47 height 25
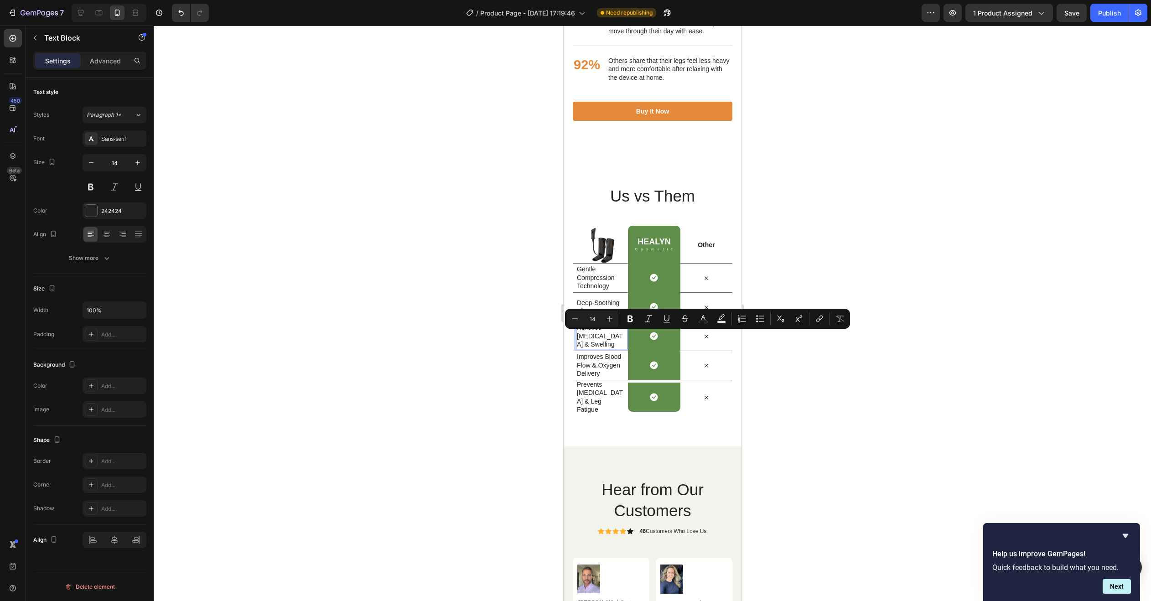
scroll to position [3738, 0]
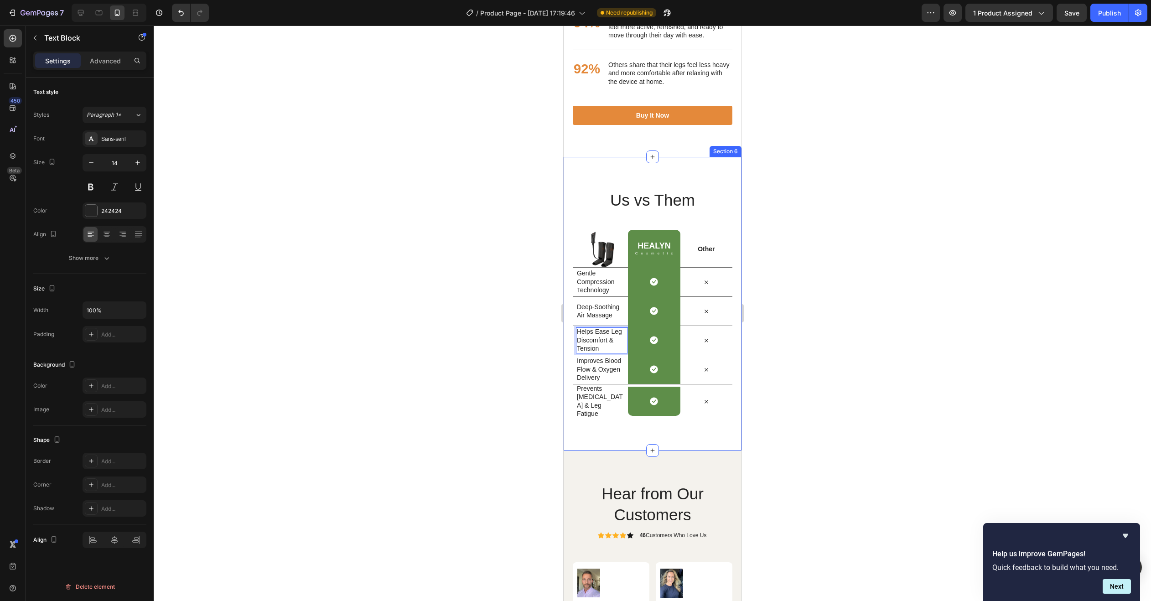
click at [581, 381] on p "Improves Blood Flow & Oxygen Delivery" at bounding box center [599, 368] width 47 height 25
click at [580, 380] on p "Improves Blood Flow & Oxygen Delivery" at bounding box center [599, 368] width 47 height 25
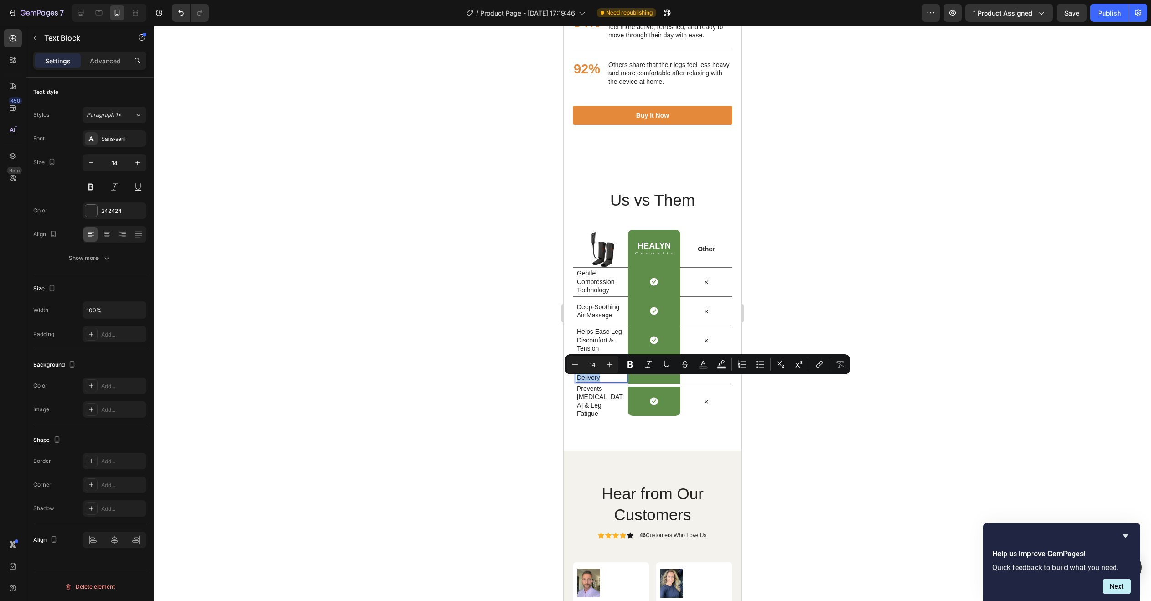
click at [590, 368] on input "14" at bounding box center [592, 364] width 18 height 11
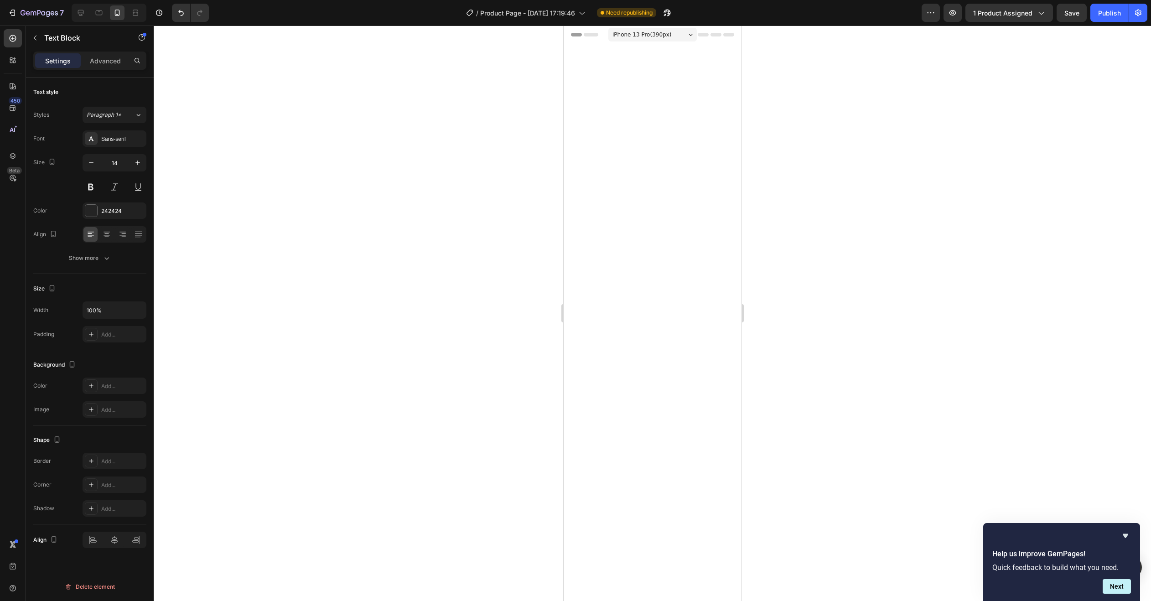
scroll to position [3738, 0]
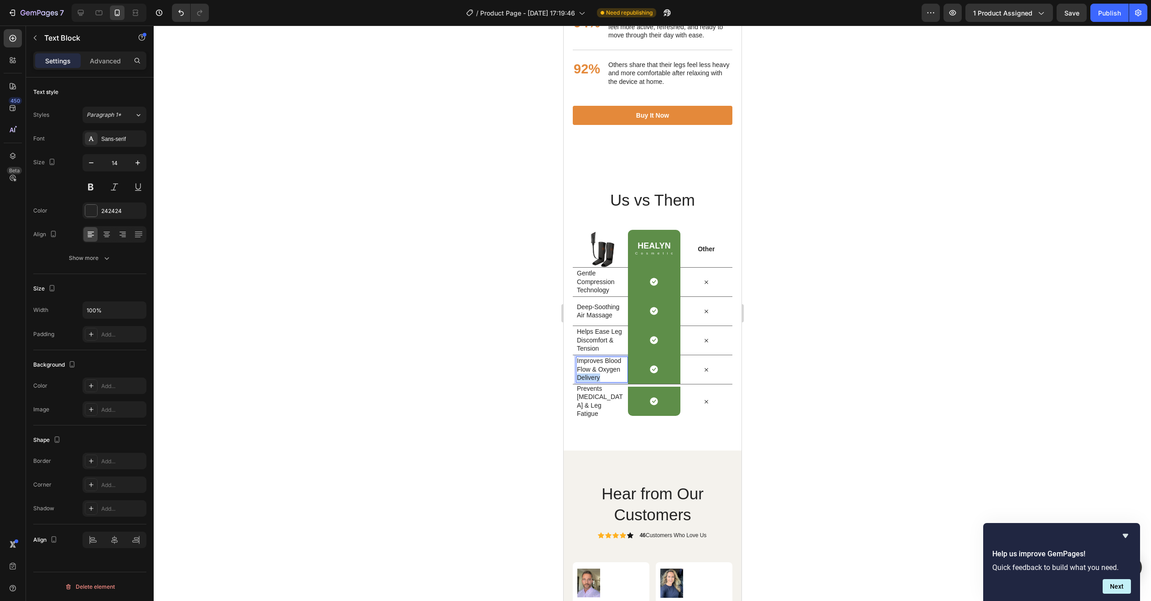
click at [589, 382] on p "Improves Blood Flow & Oxygen Delivery" at bounding box center [599, 368] width 47 height 25
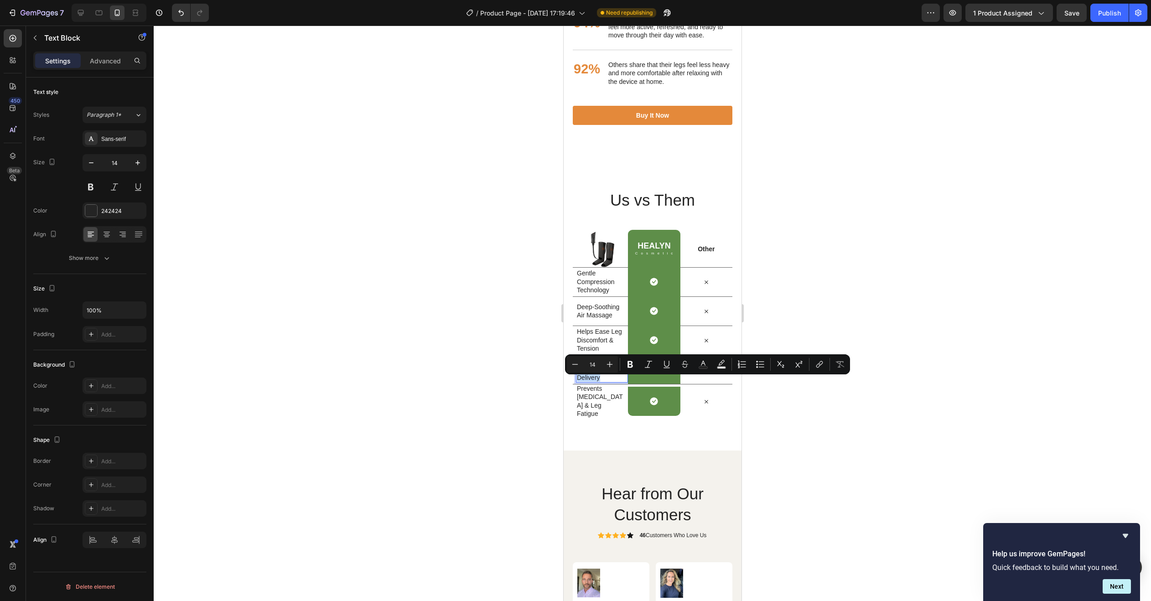
click at [597, 382] on p "Improves Blood Flow & Oxygen Delivery" at bounding box center [599, 368] width 47 height 25
click at [604, 382] on p "Improves Blood Flow & Oxygen Delivery" at bounding box center [599, 368] width 47 height 25
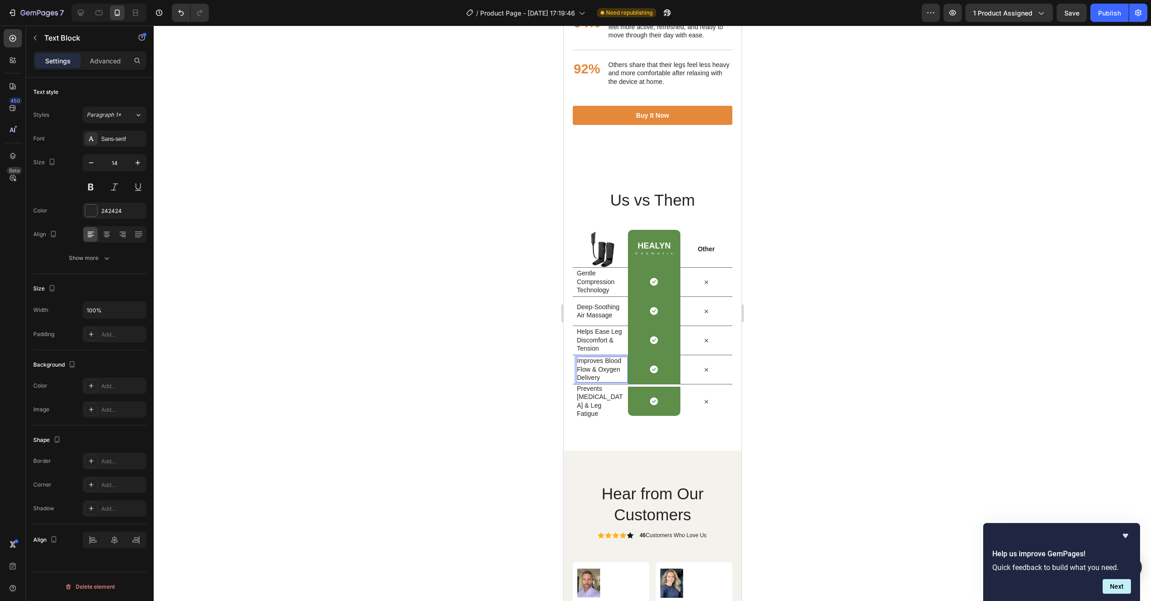
click at [604, 382] on p "Improves Blood Flow & Oxygen Delivery" at bounding box center [599, 368] width 47 height 25
click at [604, 405] on p "Prevents [MEDICAL_DATA] & Leg Fatigue" at bounding box center [599, 400] width 47 height 33
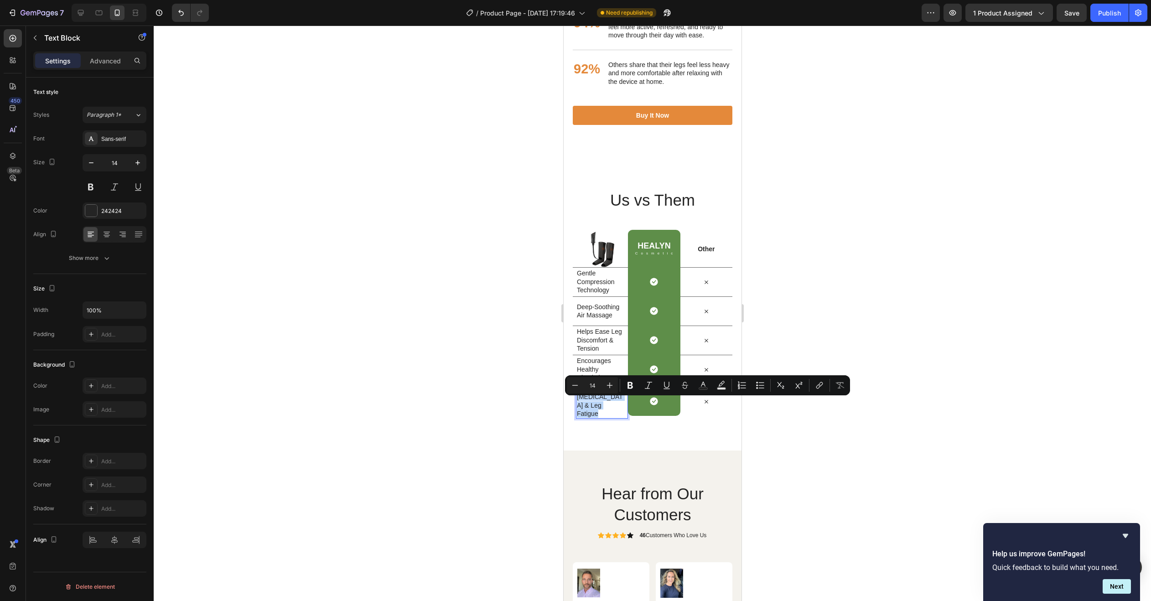
click at [604, 405] on p "Prevents [MEDICAL_DATA] & Leg Fatigue" at bounding box center [599, 400] width 47 height 33
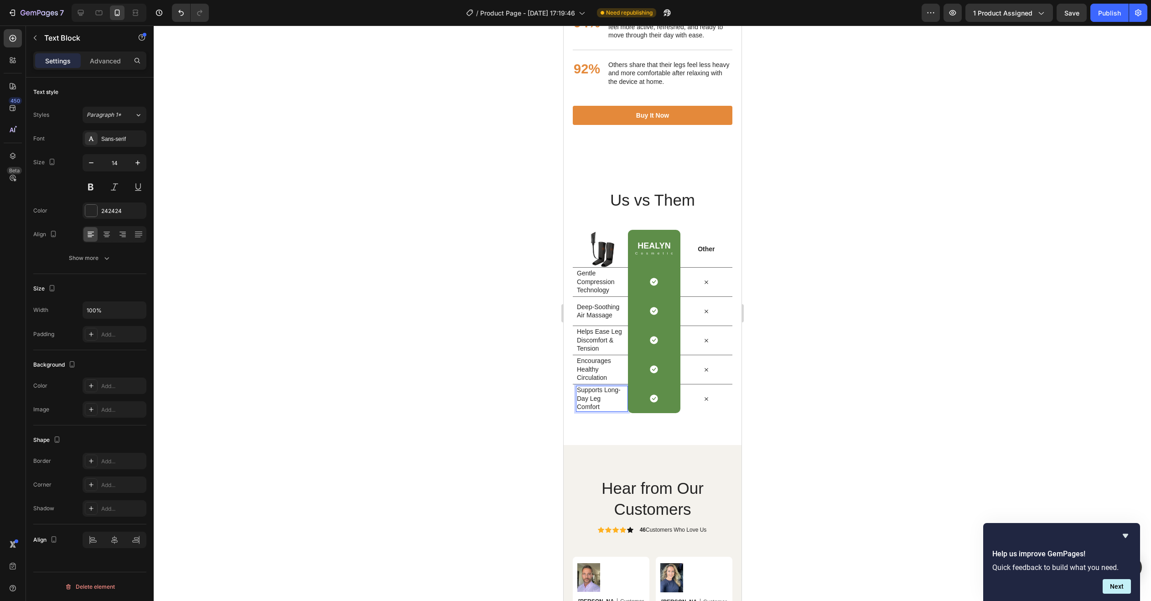
click at [481, 383] on div at bounding box center [652, 313] width 997 height 575
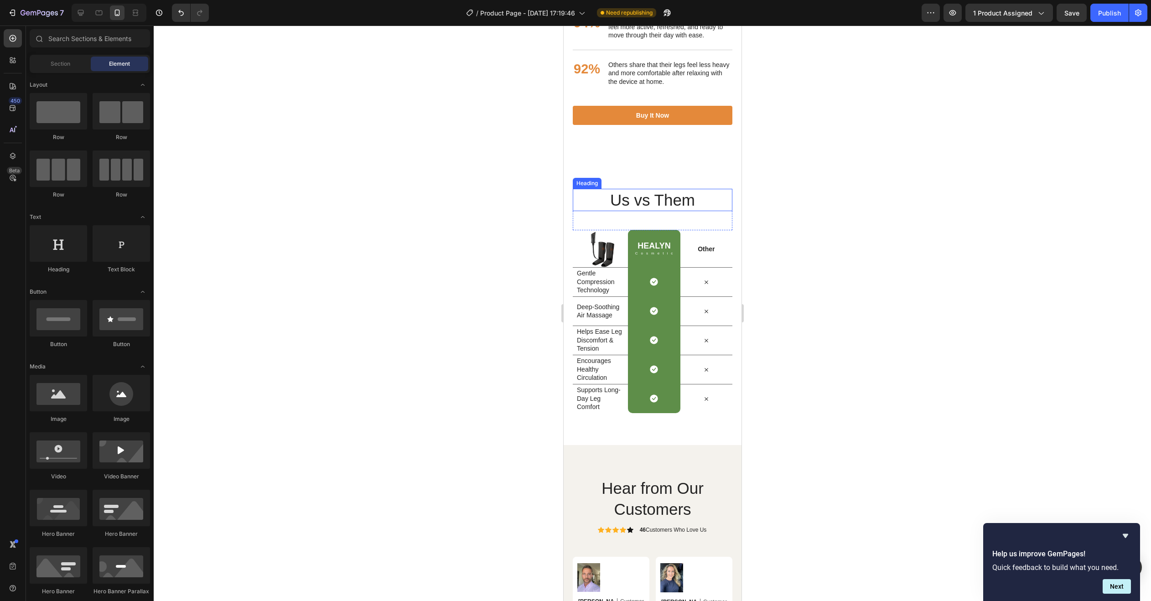
click at [641, 212] on h2 "Us vs Them" at bounding box center [652, 200] width 160 height 23
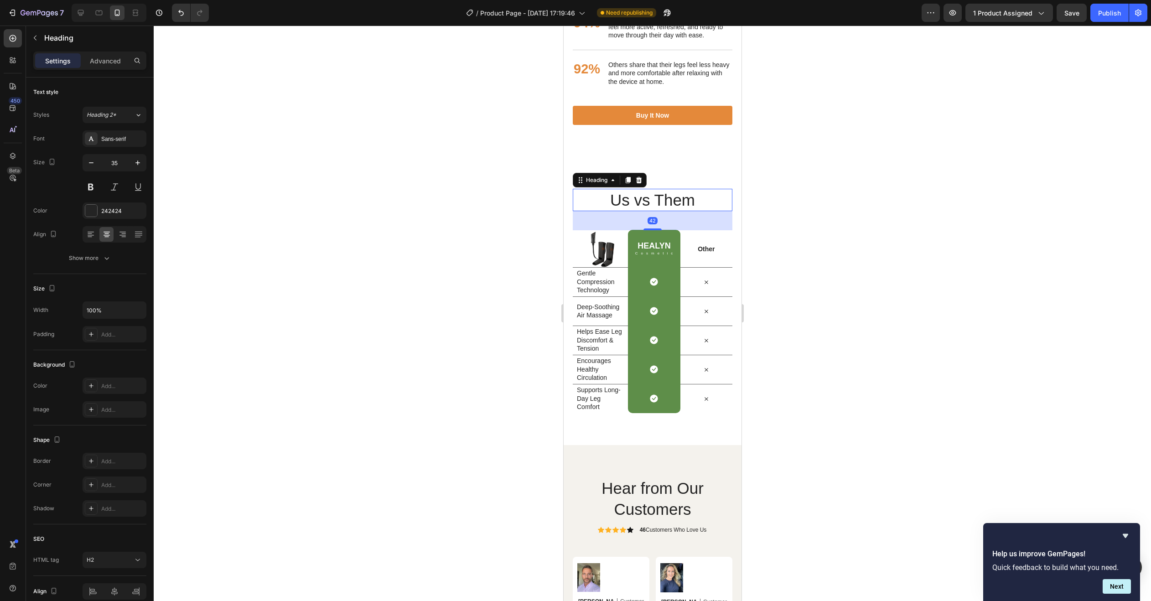
click at [641, 212] on h2 "Us vs Them" at bounding box center [652, 200] width 160 height 23
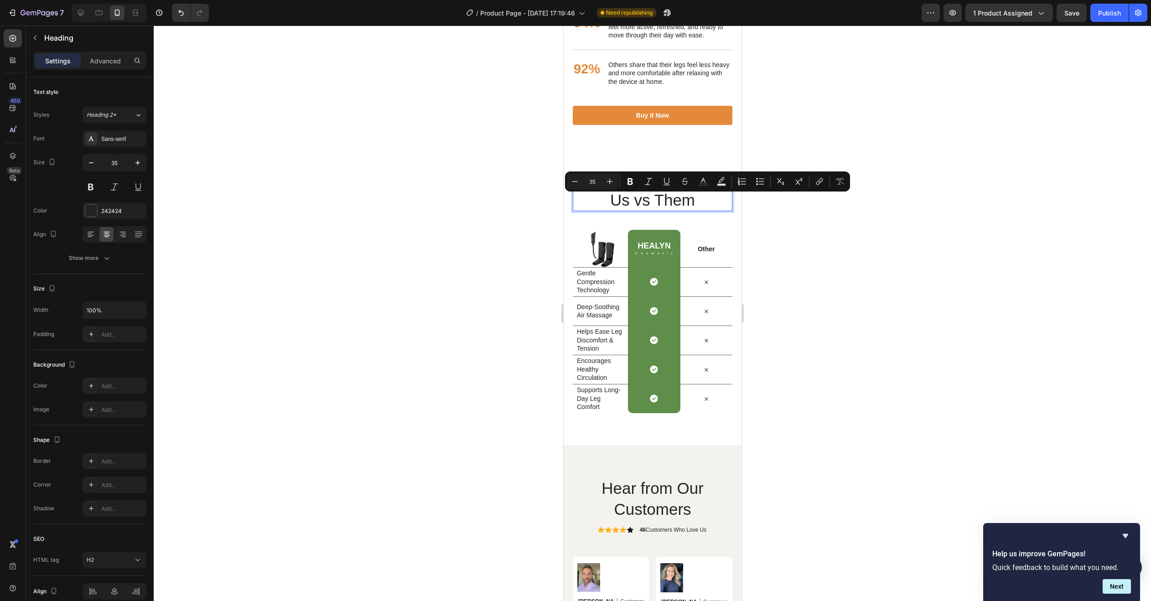
click at [641, 207] on p "Us vs Them" at bounding box center [652, 200] width 158 height 21
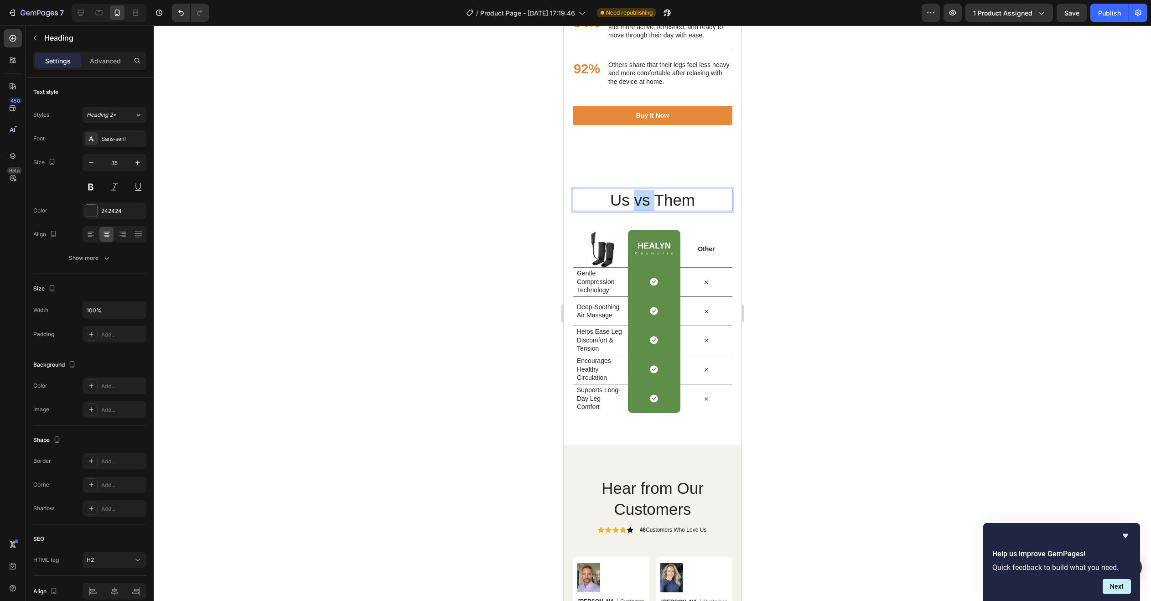
click at [641, 207] on p "Us vs Them" at bounding box center [652, 200] width 158 height 21
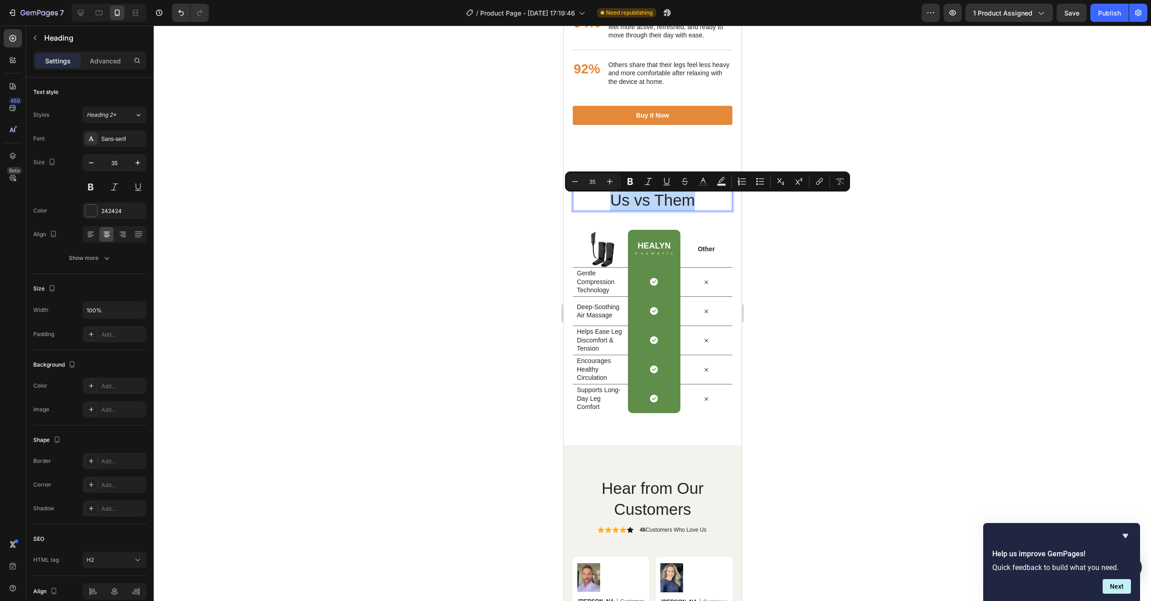
click at [641, 207] on p "Us vs Them" at bounding box center [652, 200] width 158 height 21
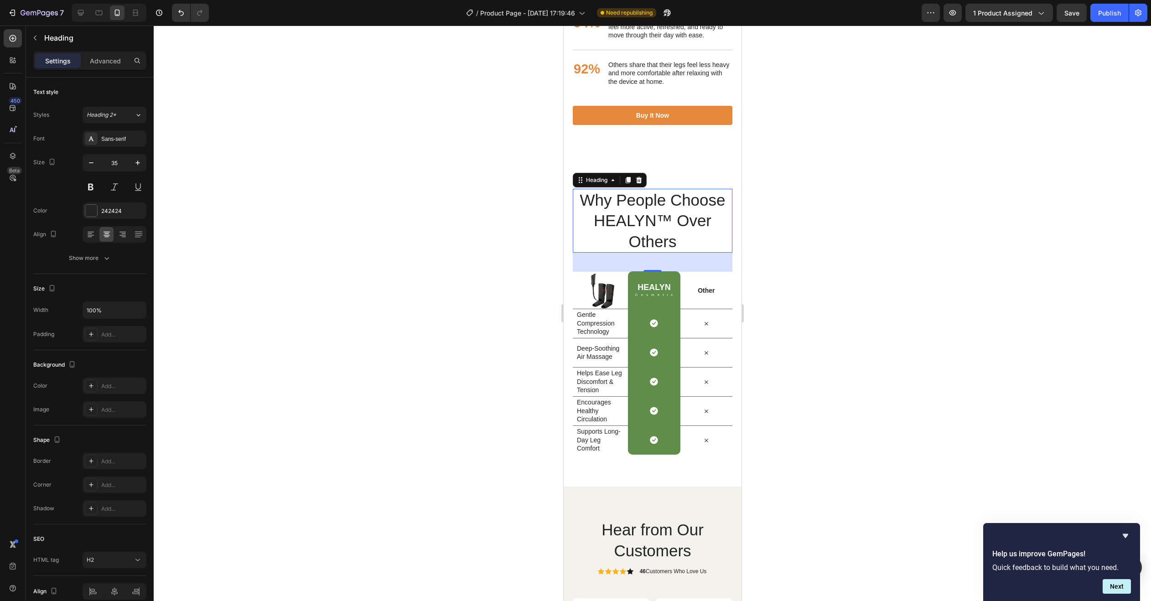
click at [813, 258] on div at bounding box center [652, 313] width 997 height 575
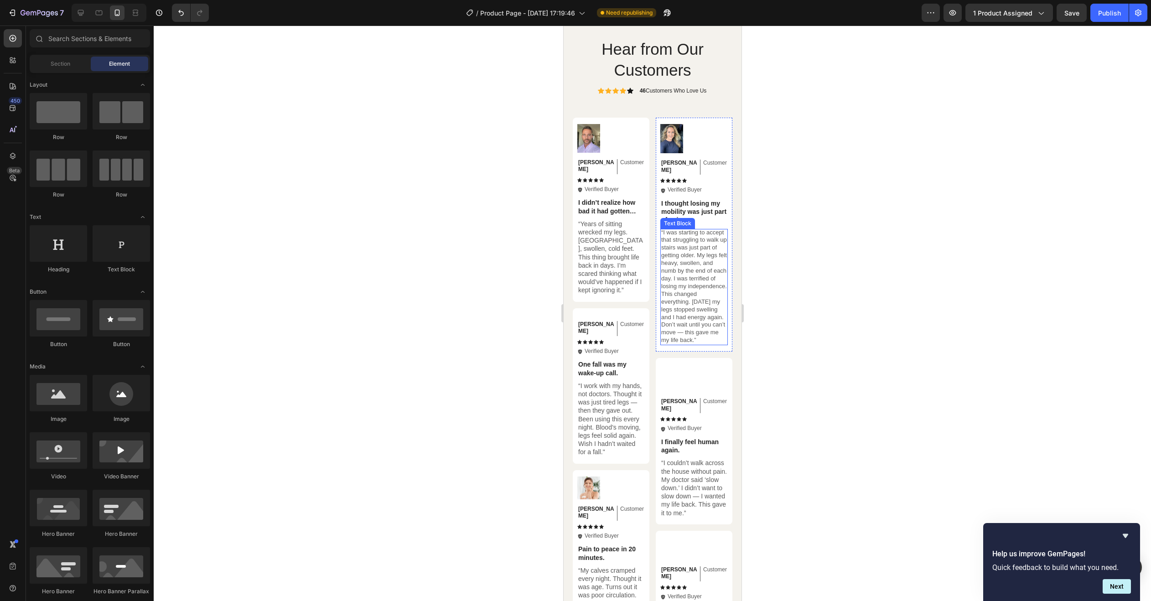
scroll to position [4194, 0]
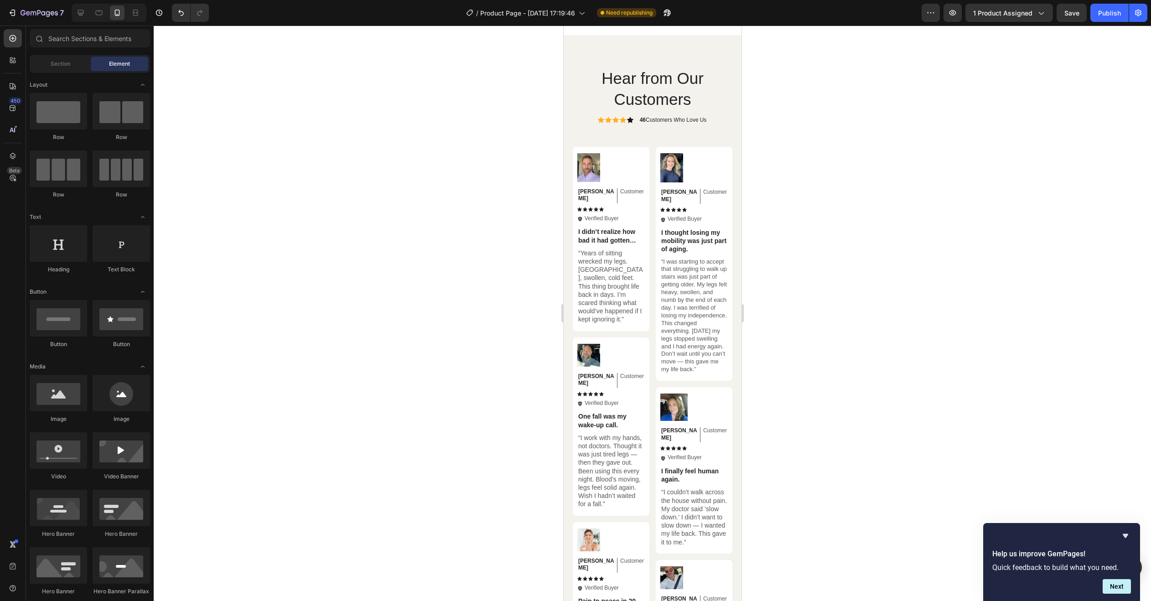
click at [930, 185] on div at bounding box center [652, 313] width 997 height 575
click at [434, 41] on div at bounding box center [652, 313] width 997 height 575
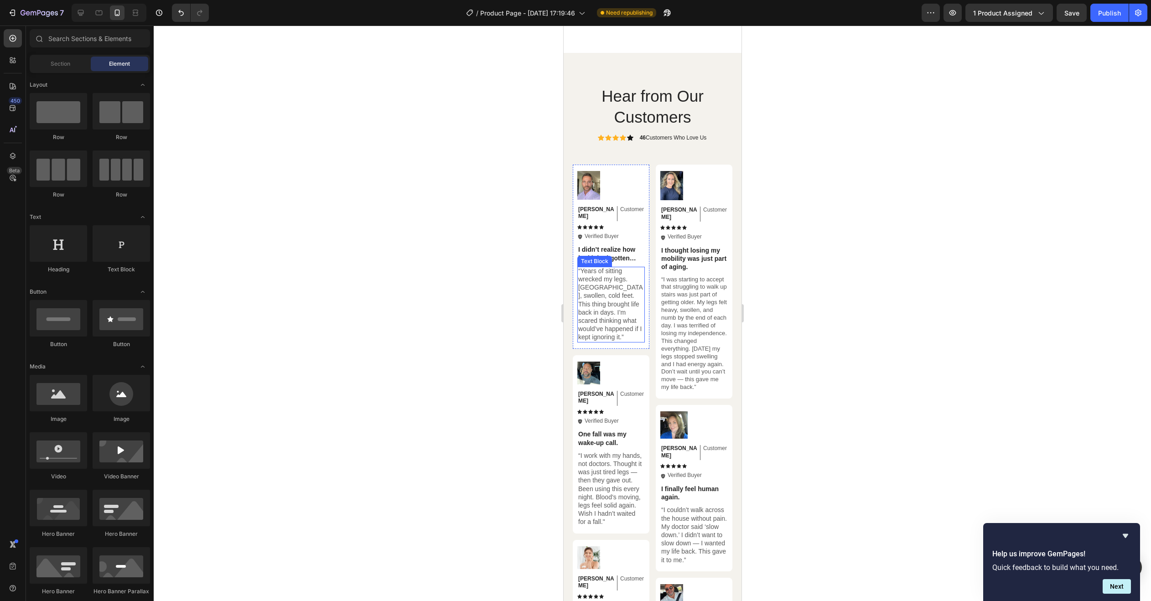
scroll to position [4148, 0]
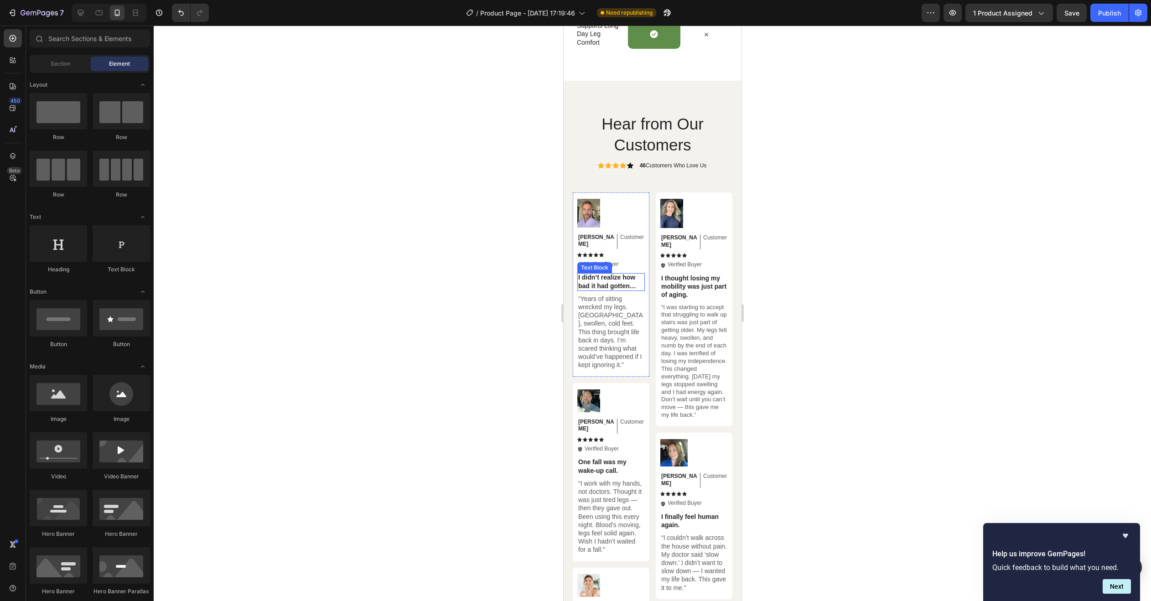
click at [590, 274] on p "I didn’t realize how bad it had gotten…" at bounding box center [611, 281] width 66 height 16
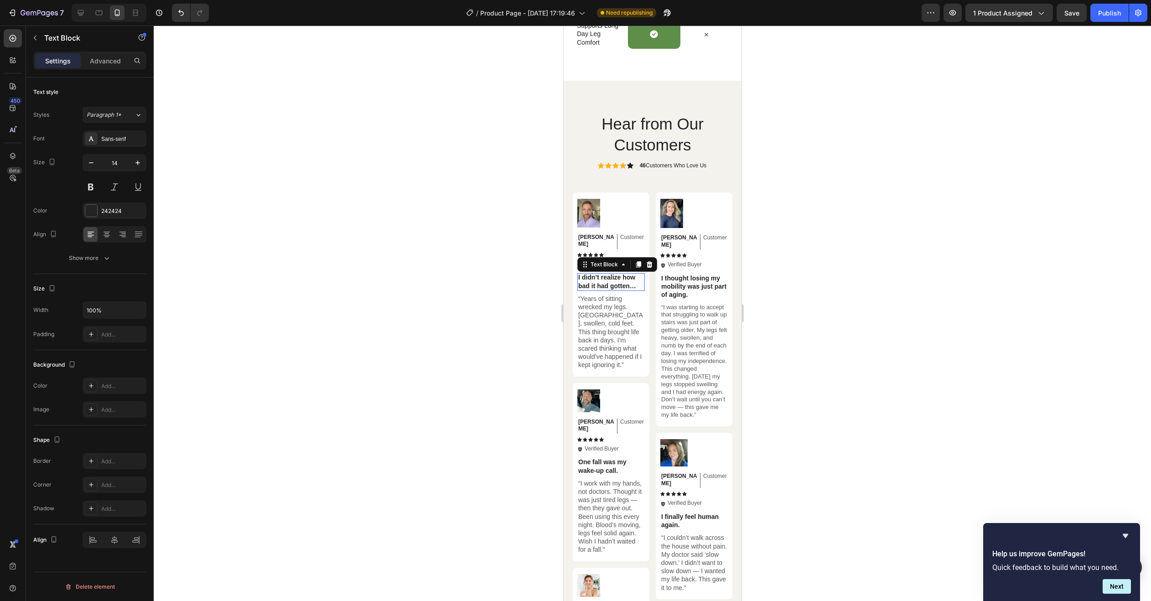
click at [590, 274] on p "I didn’t realize how bad it had gotten…" at bounding box center [611, 281] width 66 height 16
click at [622, 330] on p "“Years of sitting wrecked my legs. [GEOGRAPHIC_DATA], swollen, cold feet. This …" at bounding box center [611, 340] width 66 height 75
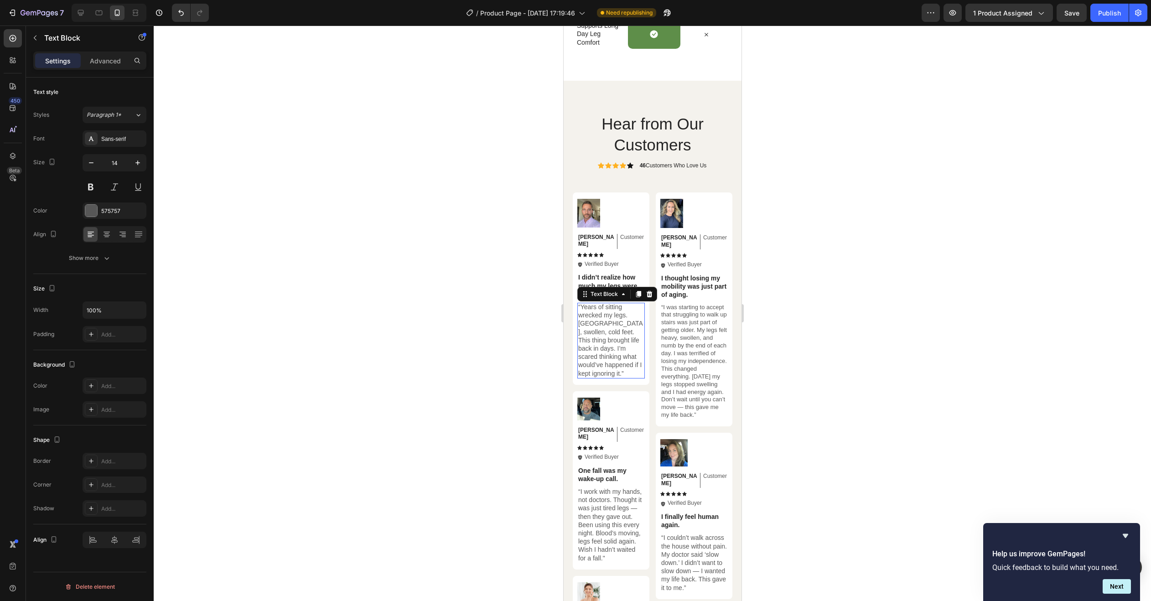
click at [621, 330] on p "“Years of sitting wrecked my legs. [GEOGRAPHIC_DATA], swollen, cold feet. This …" at bounding box center [611, 340] width 66 height 75
click at [622, 330] on p "“Years of sitting wrecked my legs. [GEOGRAPHIC_DATA], swollen, cold feet. This …" at bounding box center [611, 340] width 66 height 75
click at [580, 303] on p "Years of sitting had left them feeling heavy, cold, and tired. This device brou…" at bounding box center [611, 344] width 66 height 83
click at [579, 303] on p "Years of sitting had left them feeling heavy, cold, and tired. This device brou…" at bounding box center [611, 344] width 66 height 83
click at [825, 340] on div at bounding box center [652, 313] width 997 height 575
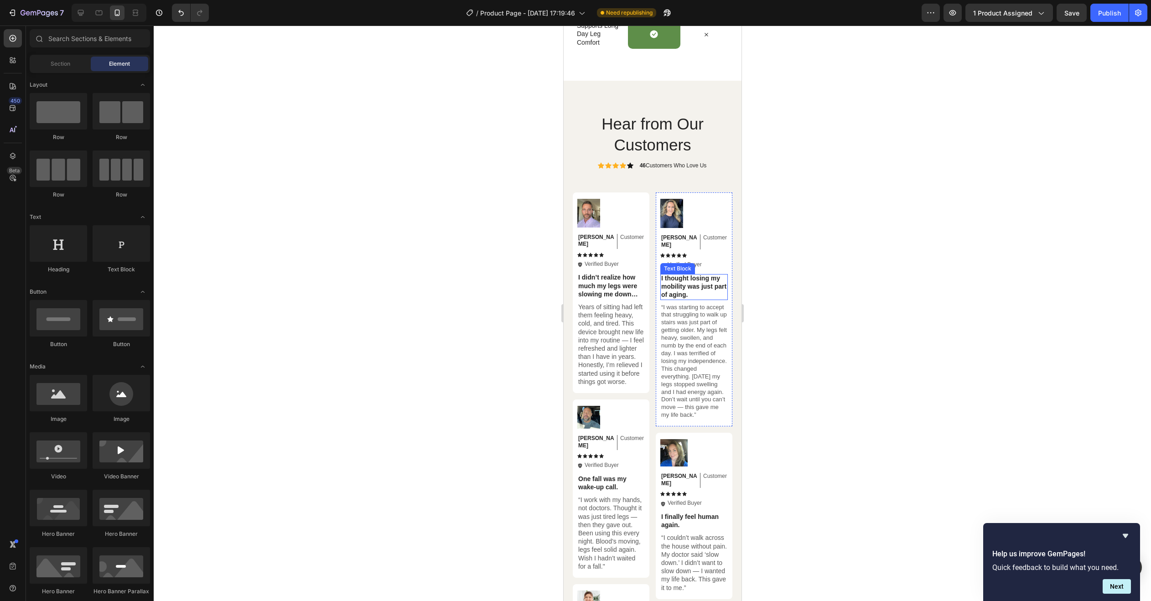
click at [692, 280] on p "I thought losing my mobility was just part of aging." at bounding box center [694, 286] width 66 height 25
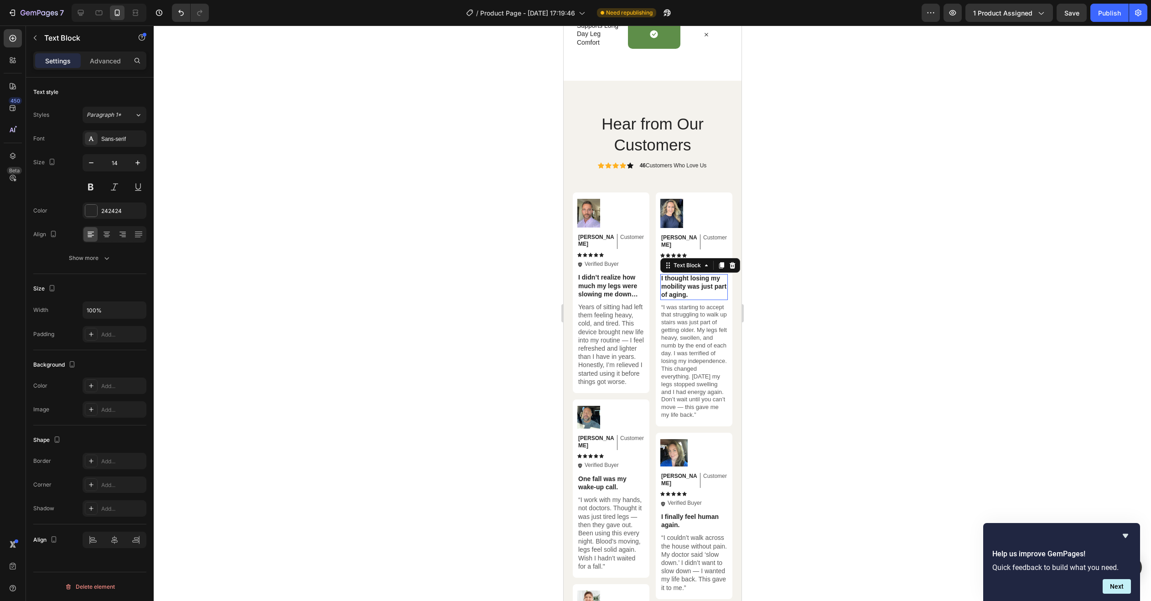
click at [692, 280] on p "I thought losing my mobility was just part of aging." at bounding box center [694, 286] width 66 height 25
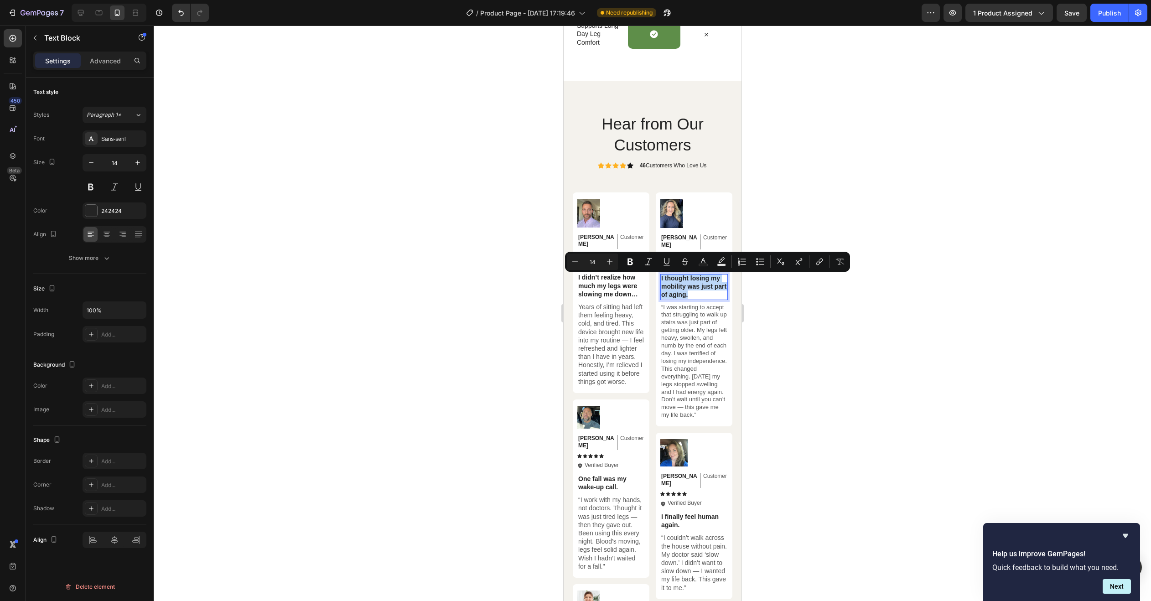
click at [692, 281] on p "I thought losing my mobility was just part of aging." at bounding box center [694, 286] width 66 height 25
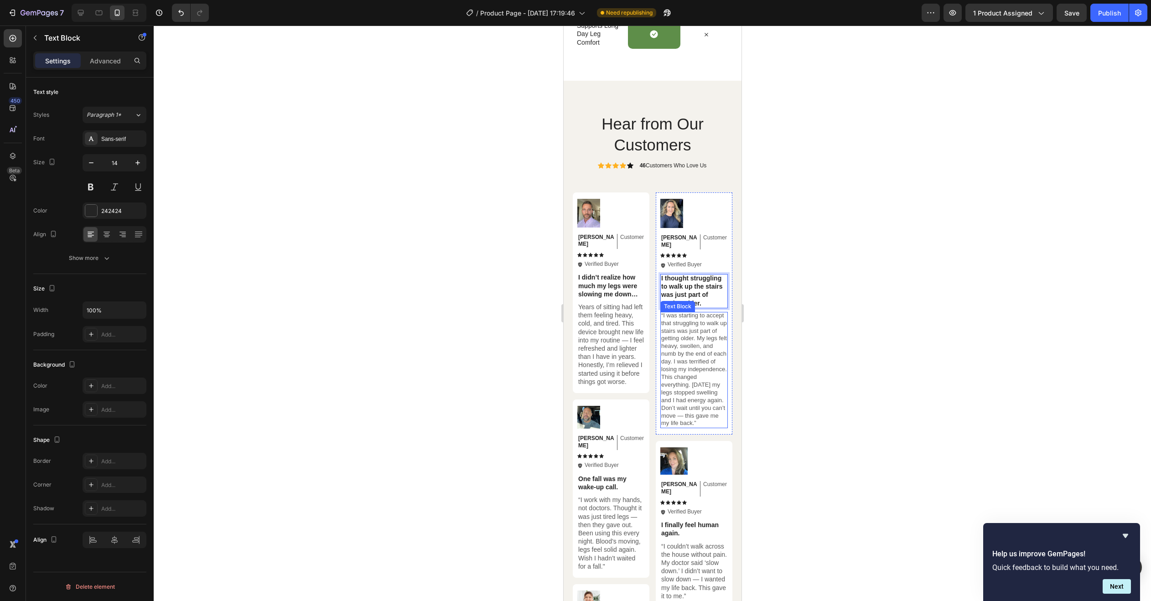
click at [673, 330] on p "“I was starting to accept that struggling to walk up stairs was just part of ge…" at bounding box center [694, 370] width 66 height 116
click at [673, 329] on p "“I was starting to accept that struggling to walk up stairs was just part of ge…" at bounding box center [694, 370] width 66 height 116
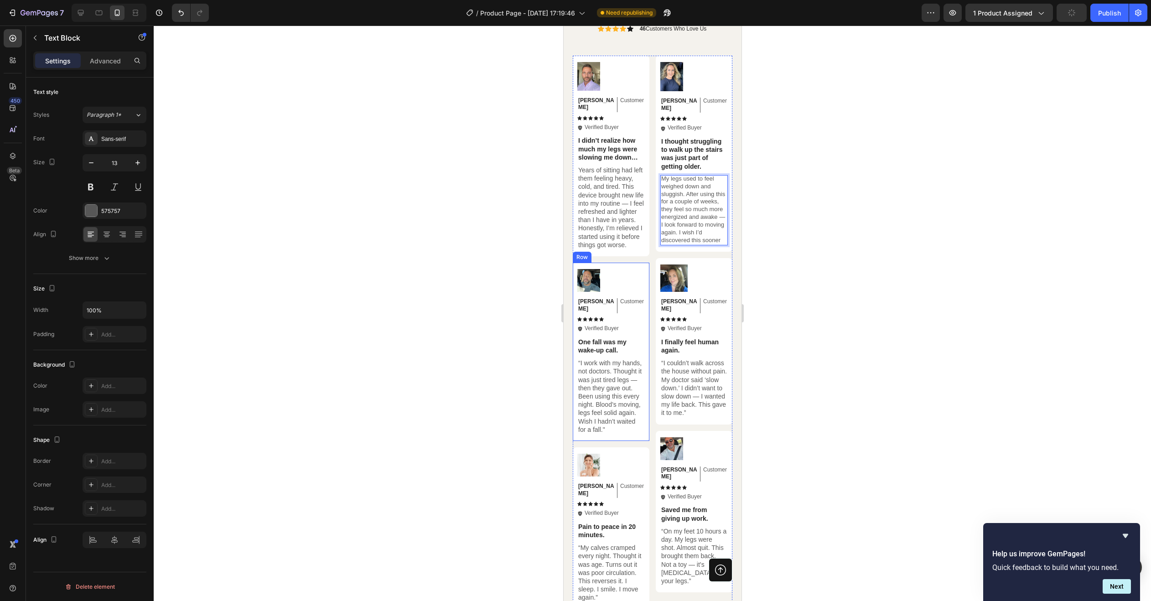
scroll to position [4376, 0]
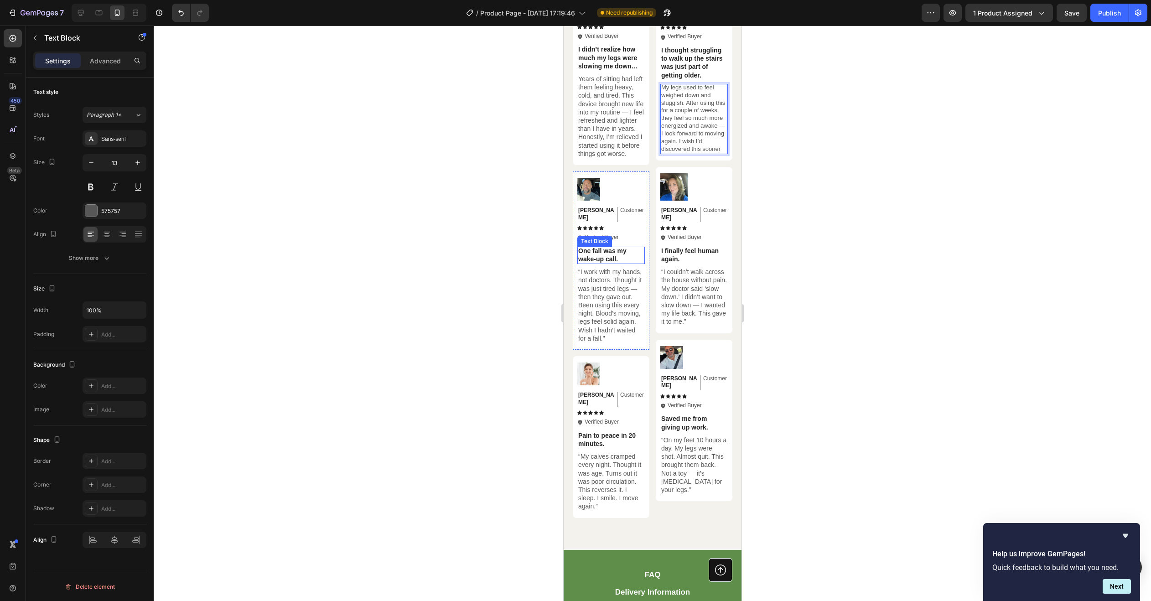
click at [608, 256] on p "One fall was my wake-up call." at bounding box center [611, 255] width 66 height 16
click at [593, 261] on p "One fall was my wake-up call." at bounding box center [611, 255] width 66 height 16
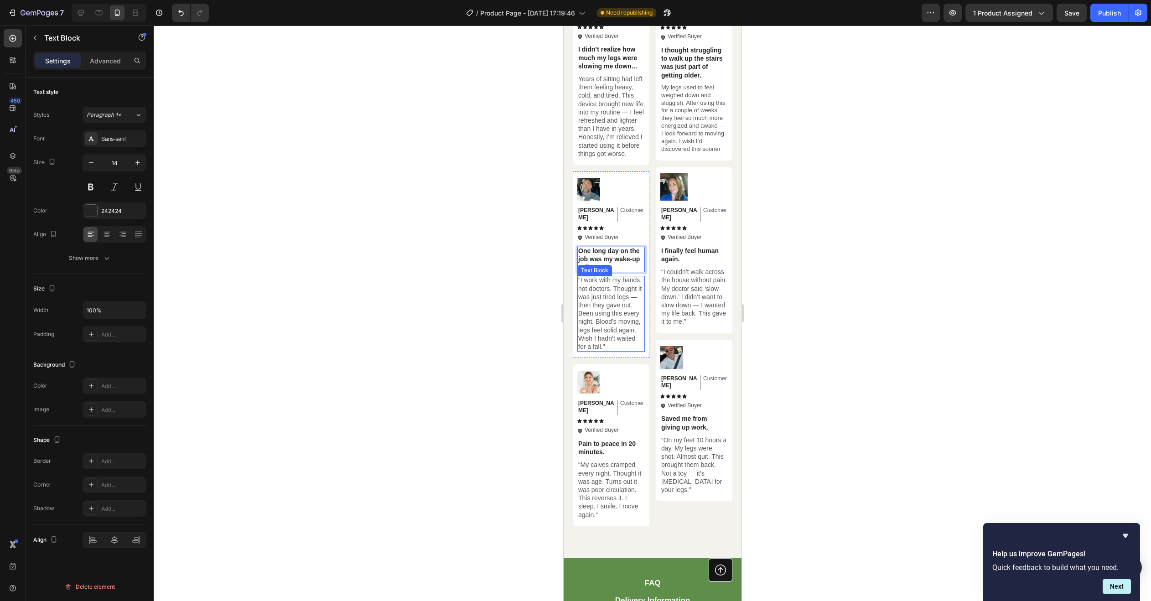
click at [613, 306] on p "“I work with my hands, not doctors. Thought it was just tired legs — then they …" at bounding box center [611, 313] width 66 height 75
click at [615, 307] on p "“I work with my hands, not doctors. Thought it was just tired legs — then they …" at bounding box center [611, 313] width 66 height 75
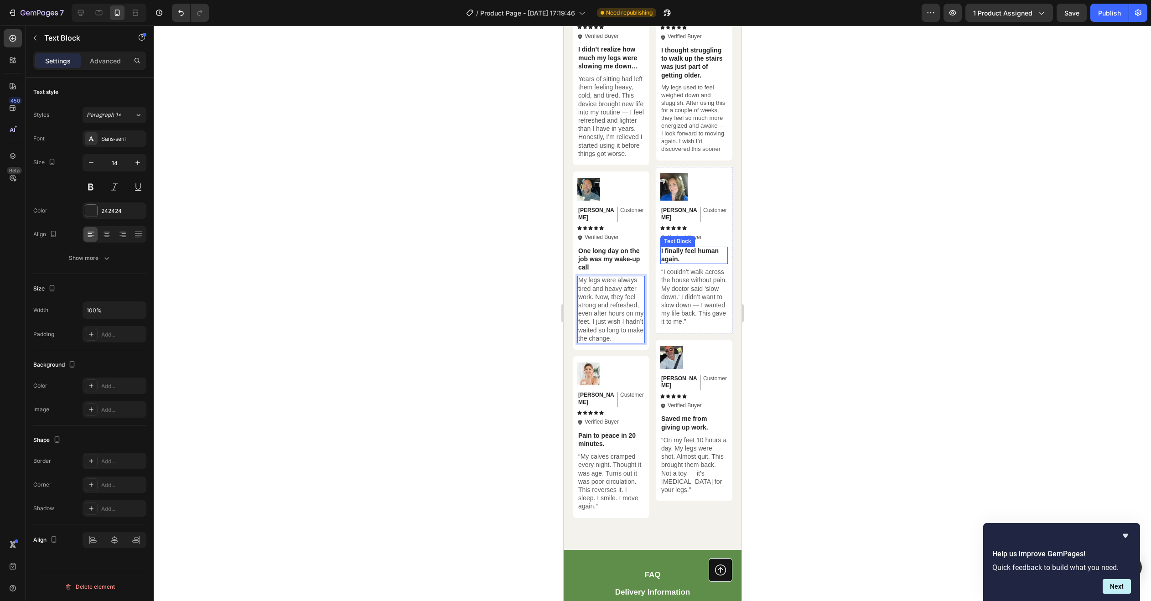
click at [675, 248] on p "I finally feel human again." at bounding box center [694, 255] width 66 height 16
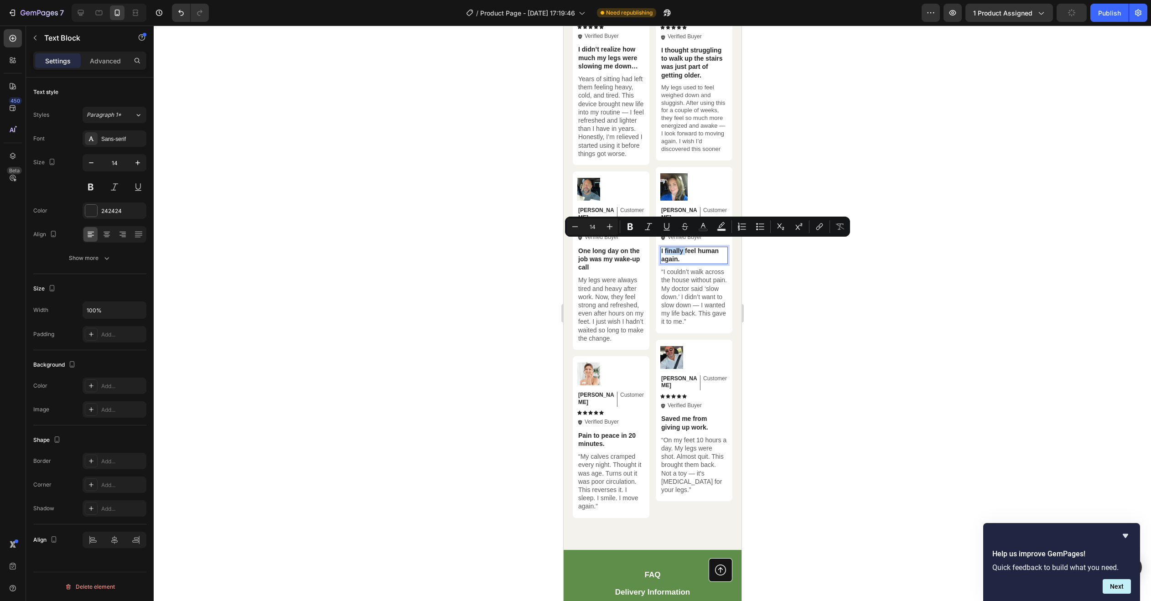
click at [675, 248] on p "I finally feel human again." at bounding box center [694, 255] width 66 height 16
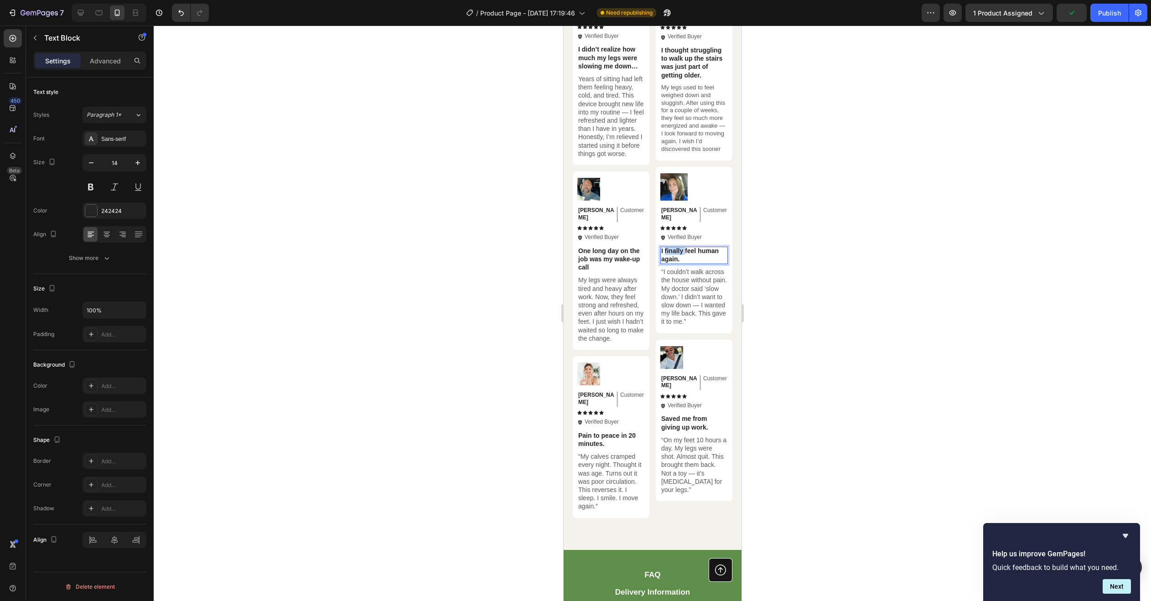
click at [675, 248] on p "I finally feel human again." at bounding box center [694, 255] width 66 height 16
click at [666, 277] on p "“I couldn’t walk across the house without pain. My doctor said ‘slow down.’ I d…" at bounding box center [694, 297] width 66 height 58
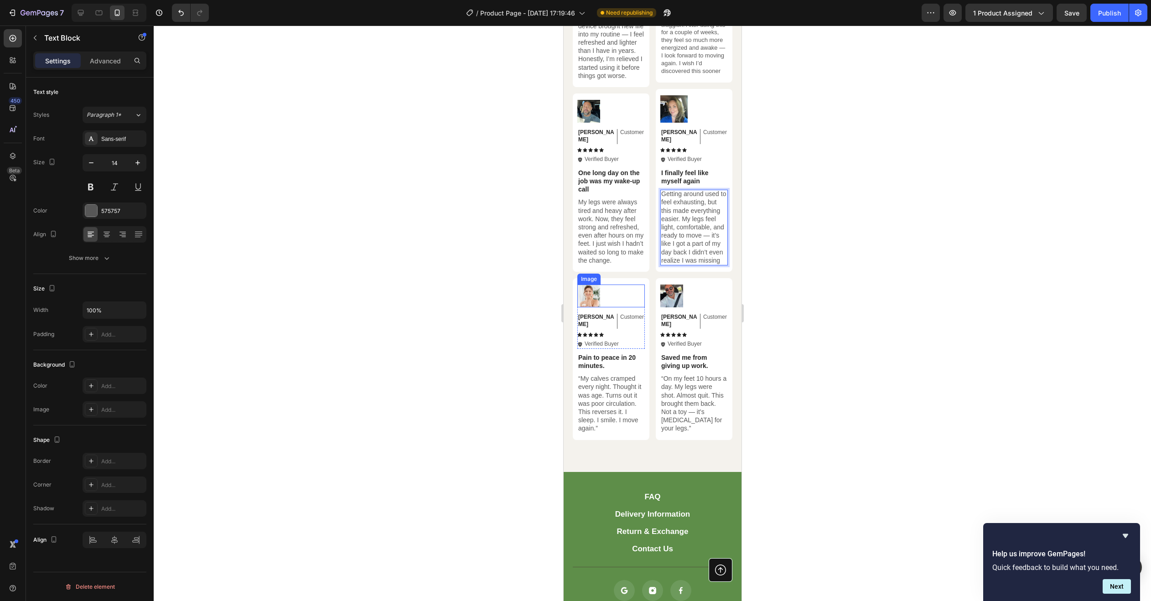
scroll to position [4468, 0]
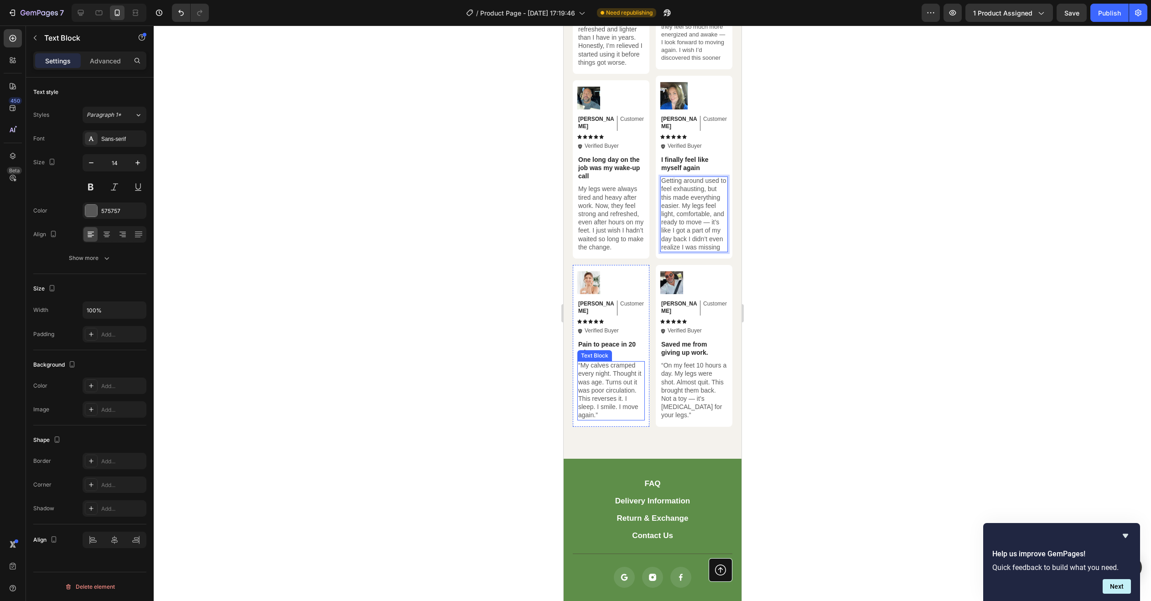
click at [600, 350] on div "Text Block" at bounding box center [594, 355] width 35 height 11
click at [612, 340] on p "Pain to peace in 20 minutes." at bounding box center [611, 348] width 66 height 16
click at [611, 340] on p "Pain to peace in 20 minutes." at bounding box center [611, 348] width 66 height 16
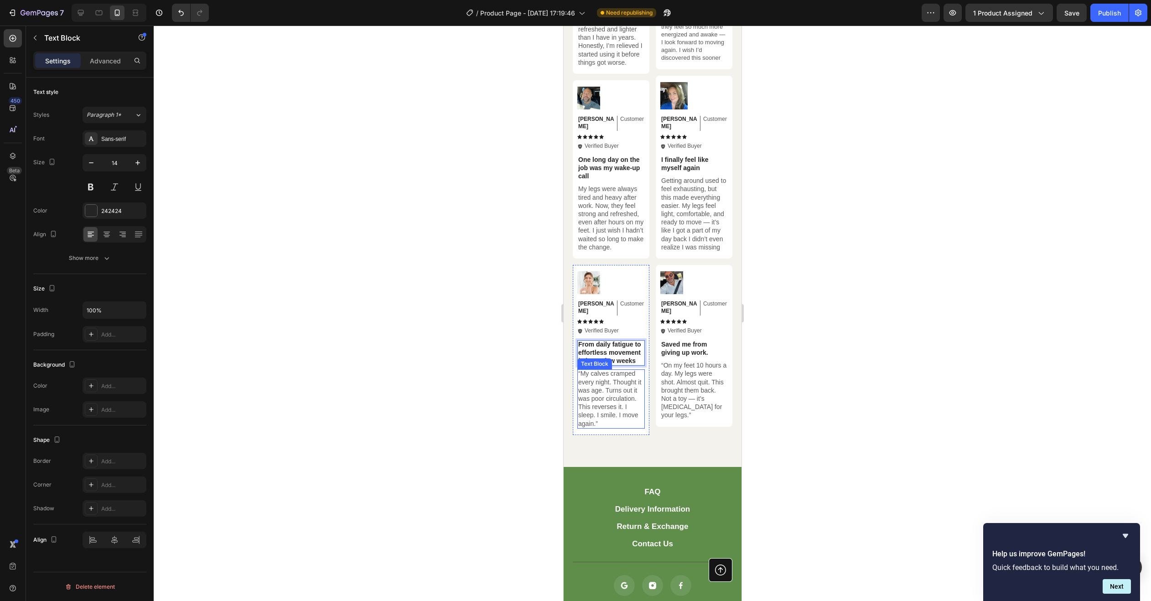
click at [620, 413] on p "“My calves cramped every night. Thought it was age. Turns out it was poor circu…" at bounding box center [611, 398] width 66 height 58
click at [893, 386] on div at bounding box center [652, 313] width 997 height 575
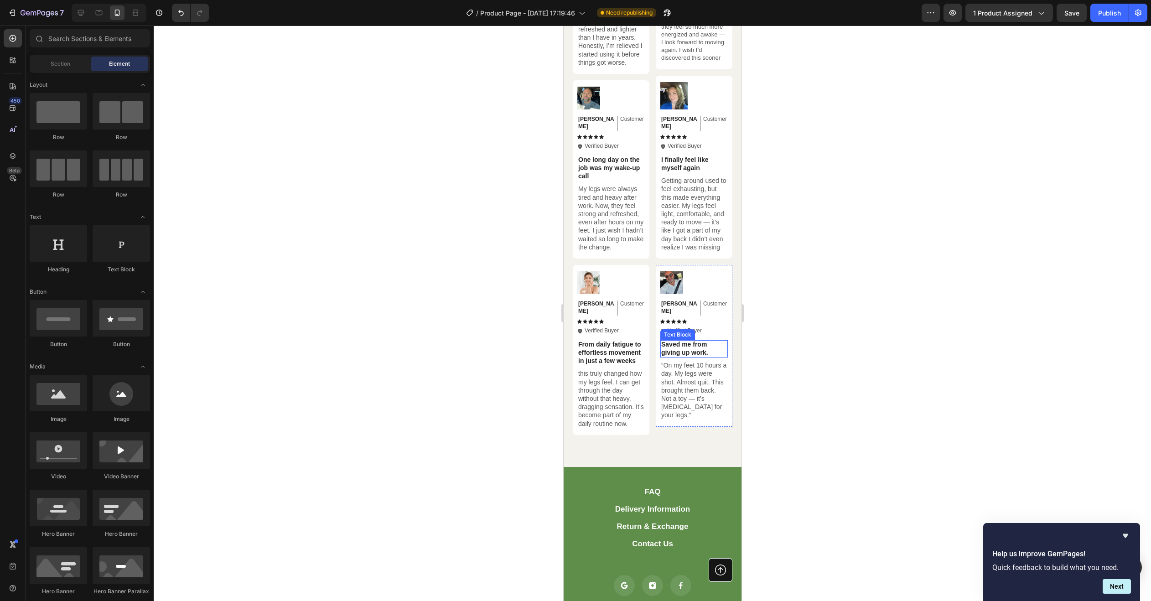
click at [671, 346] on p "Saved me from giving up work." at bounding box center [694, 348] width 66 height 16
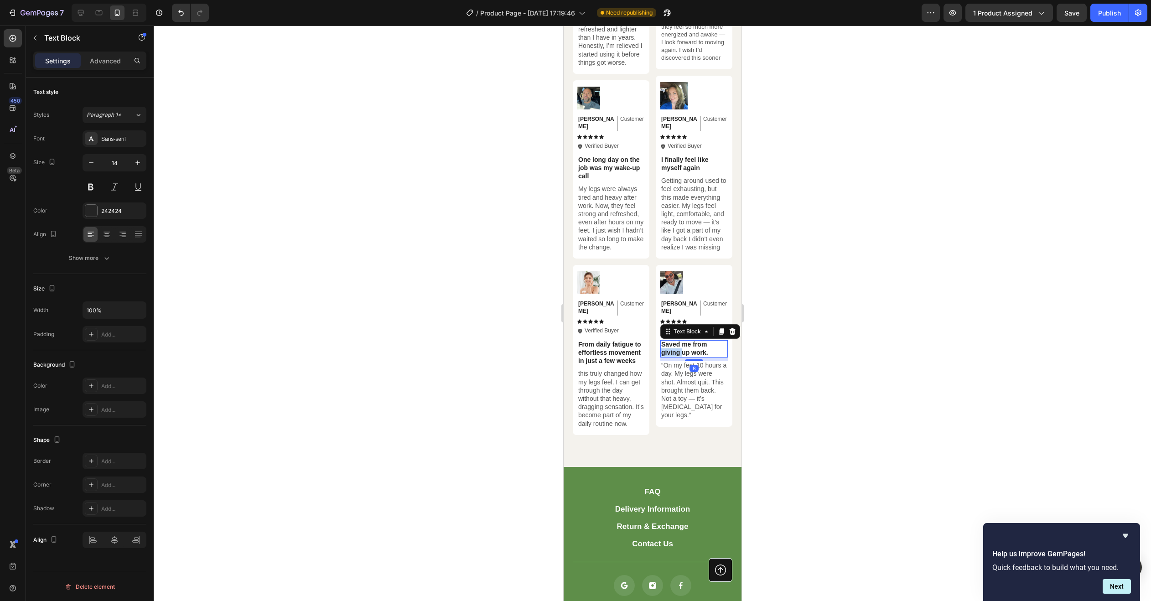
click at [671, 346] on p "Saved me from giving up work." at bounding box center [694, 348] width 66 height 16
click at [682, 342] on p "Saved me from giving up work." at bounding box center [694, 348] width 66 height 16
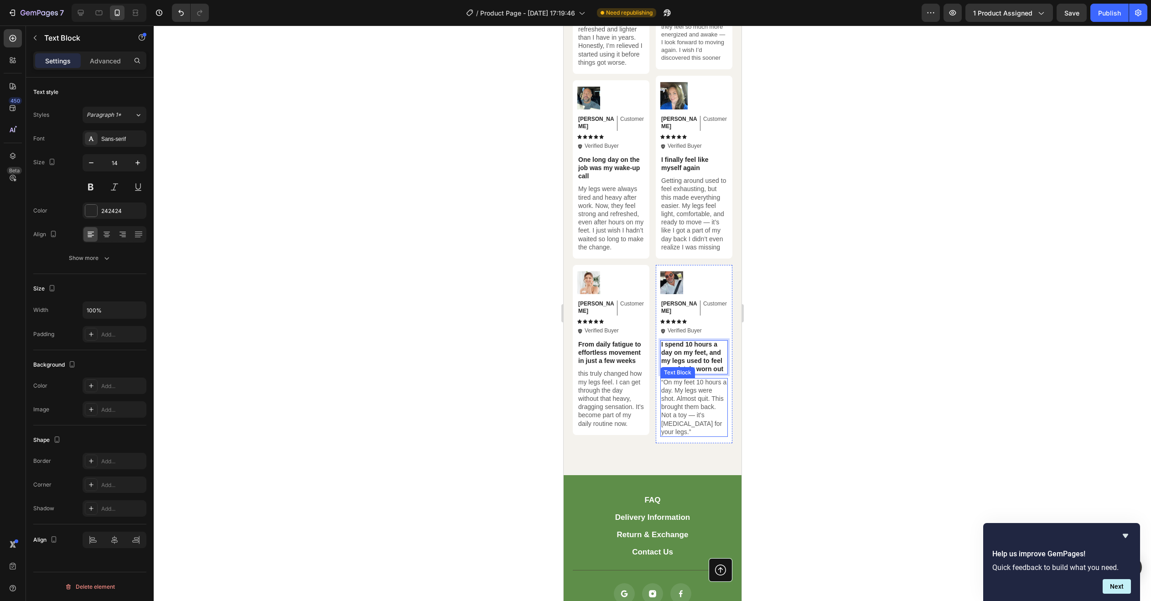
click at [685, 392] on p "“On my feet 10 hours a day. My legs were shot. Almost quit. This brought them b…" at bounding box center [694, 407] width 66 height 58
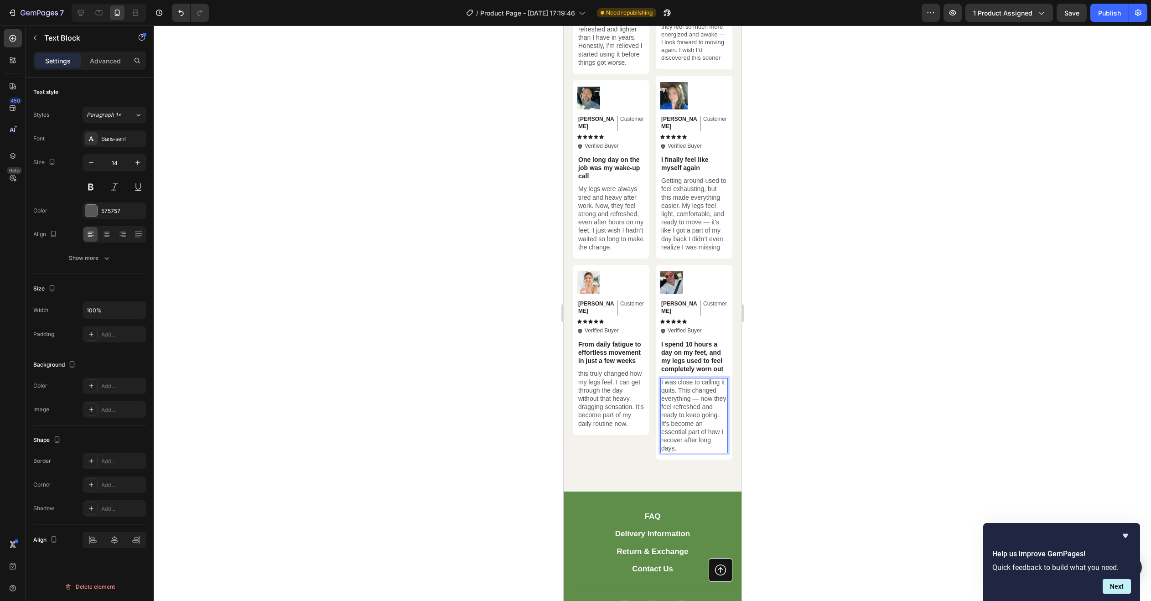
click at [860, 353] on div at bounding box center [652, 313] width 997 height 575
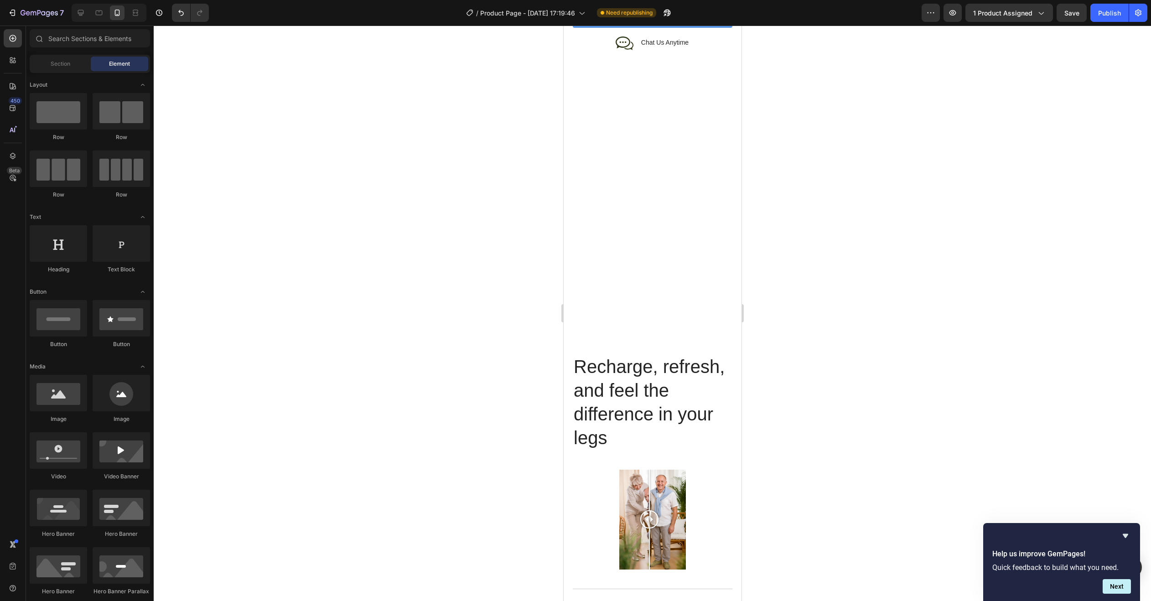
scroll to position [3094, 0]
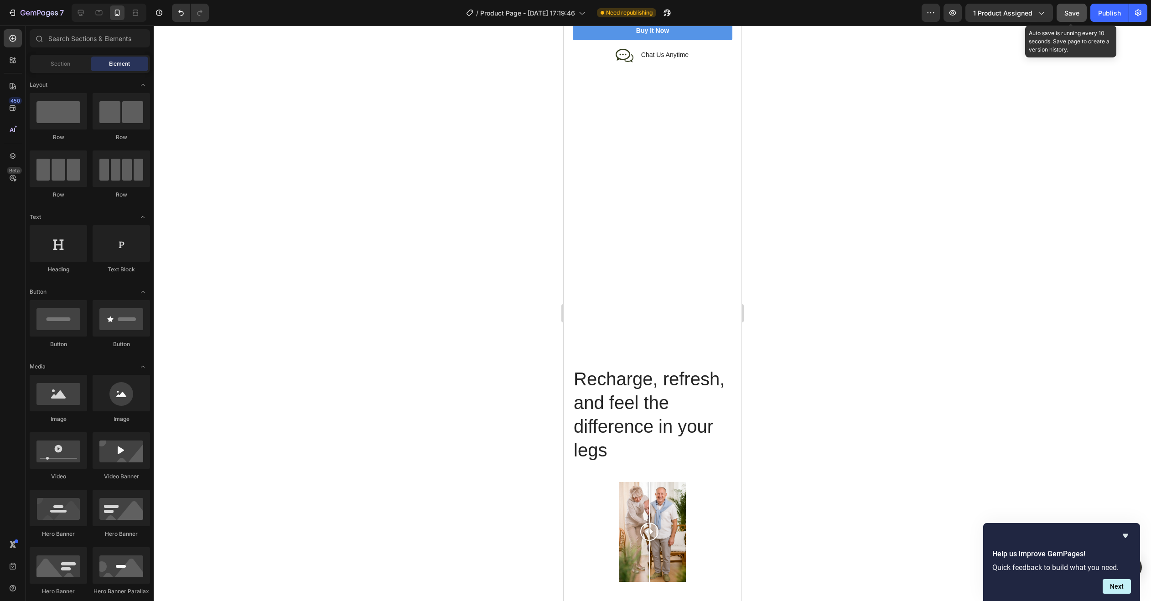
click at [1067, 18] on button "Save" at bounding box center [1071, 13] width 30 height 18
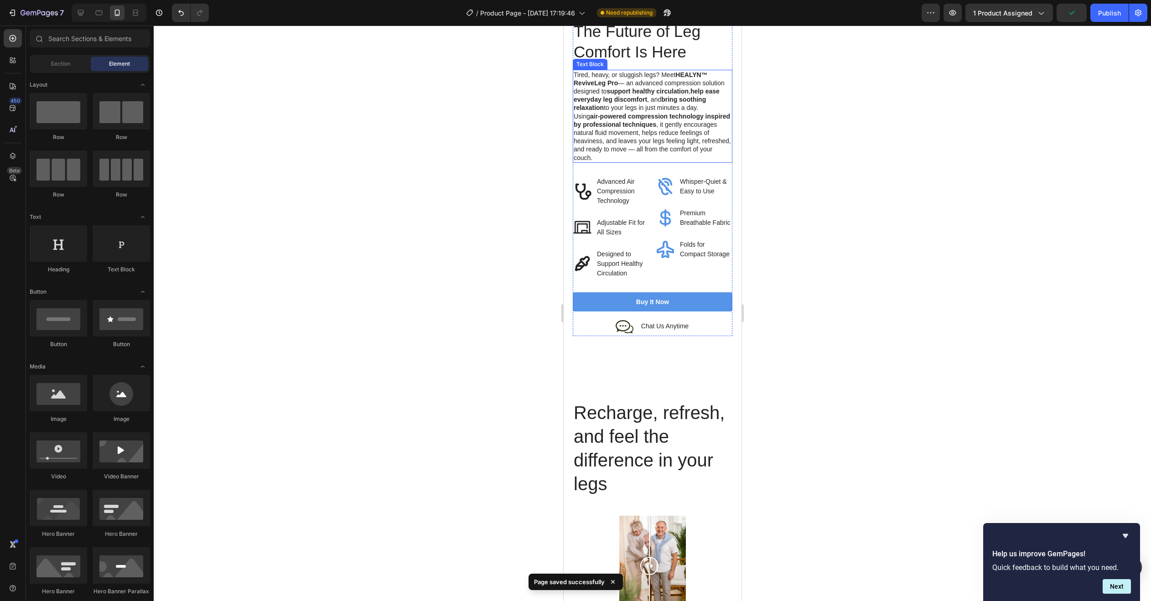
scroll to position [2593, 0]
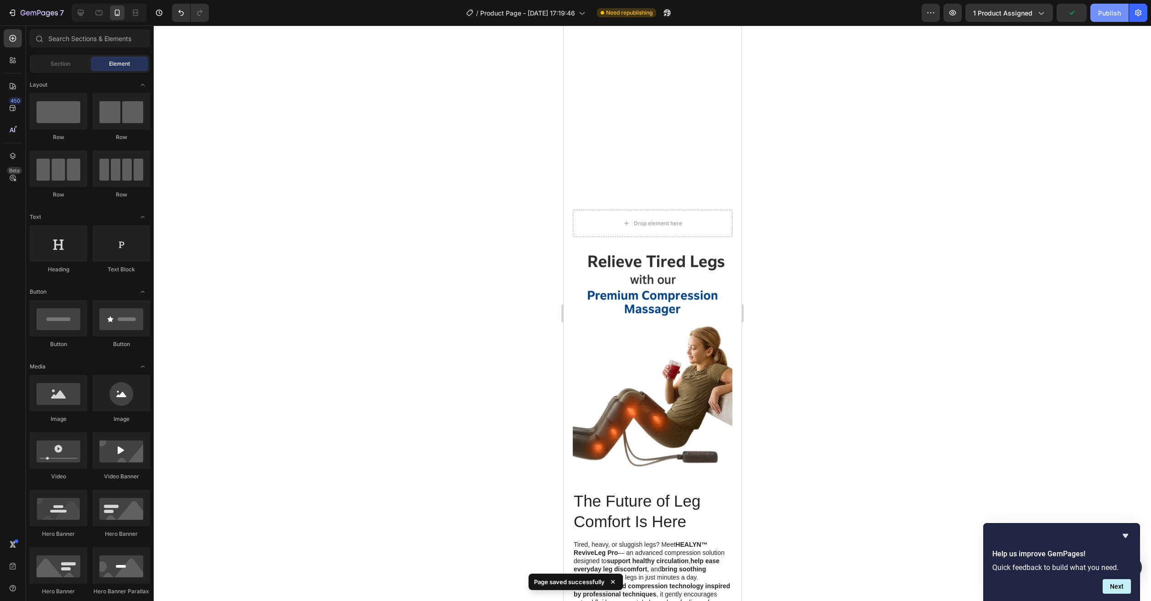
click at [1107, 17] on div "Publish" at bounding box center [1109, 13] width 23 height 10
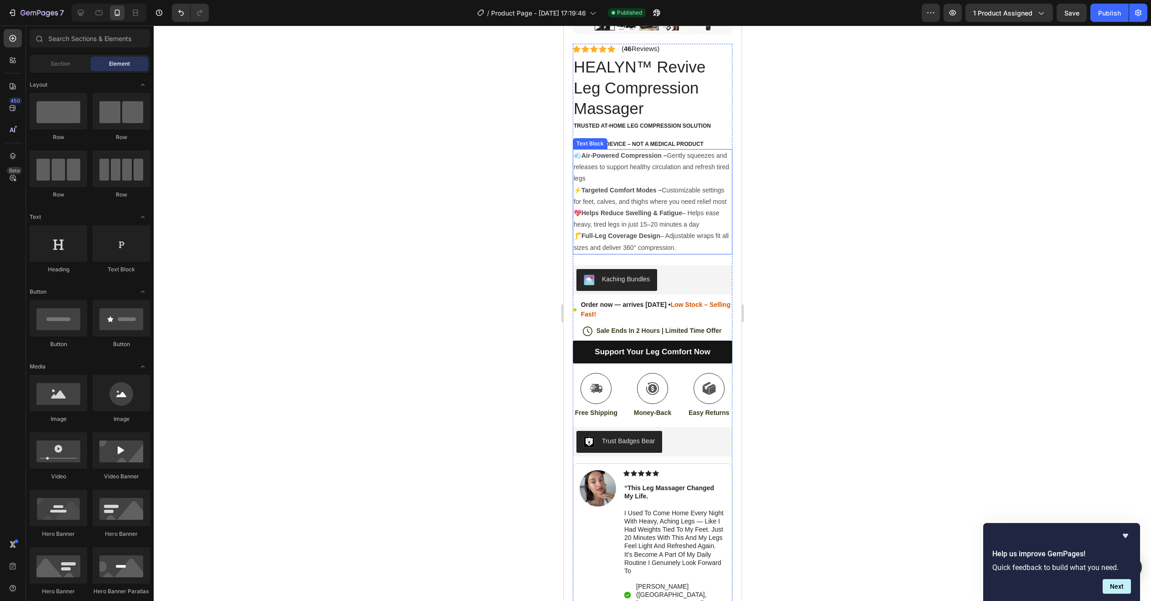
scroll to position [1185, 0]
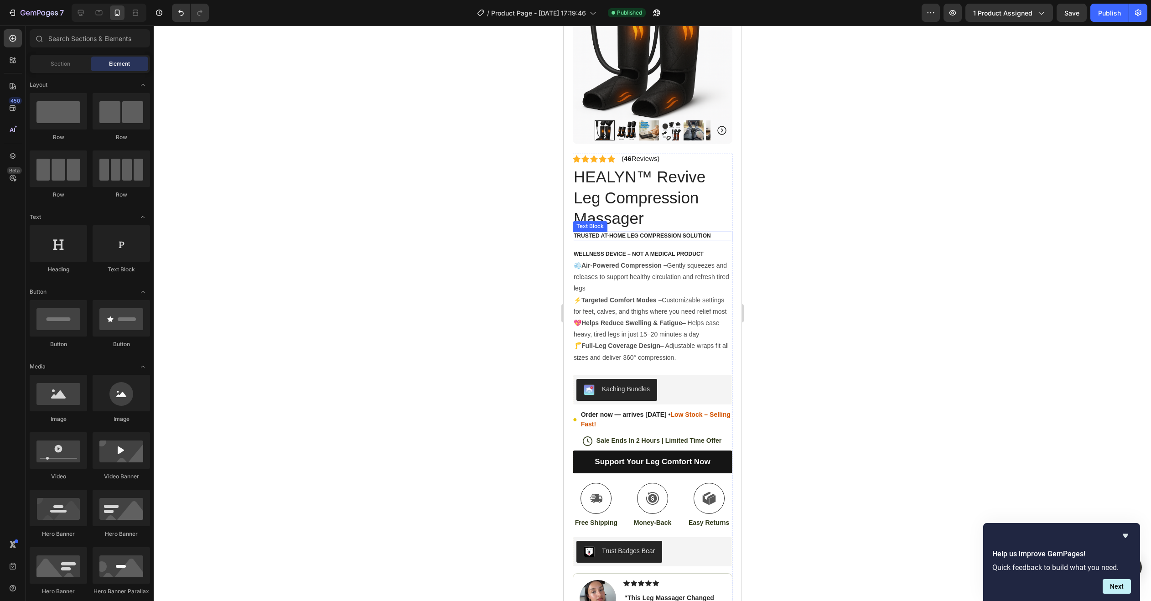
click at [576, 240] on p "Trusted At-Home Leg Compression Solution" at bounding box center [652, 235] width 158 height 7
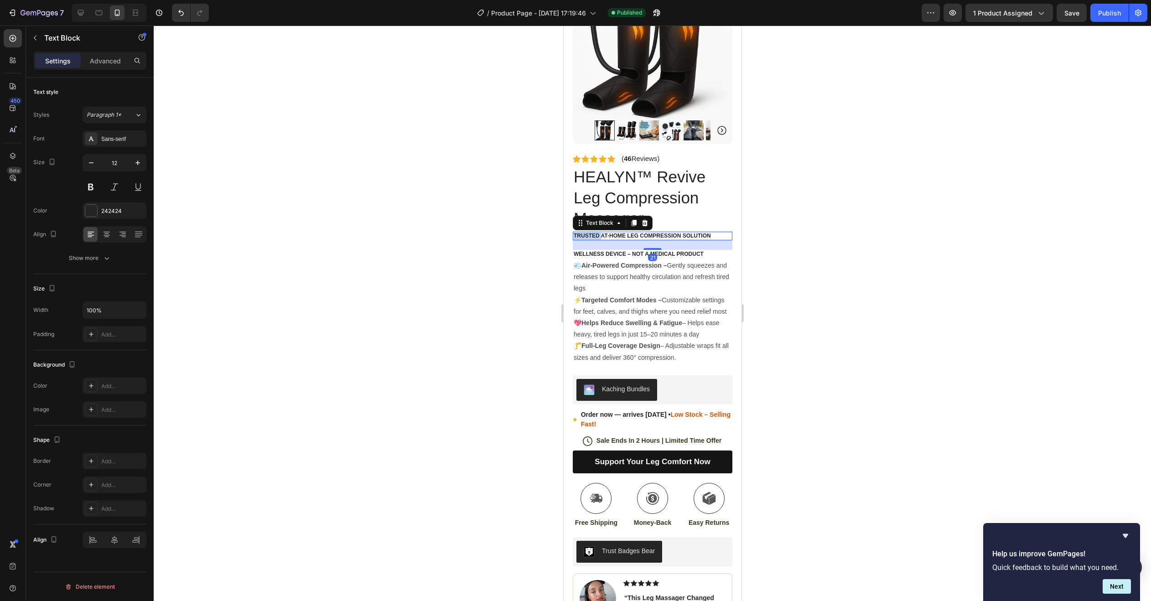
click at [576, 240] on p "Trusted At-Home Leg Compression Solution" at bounding box center [652, 235] width 158 height 7
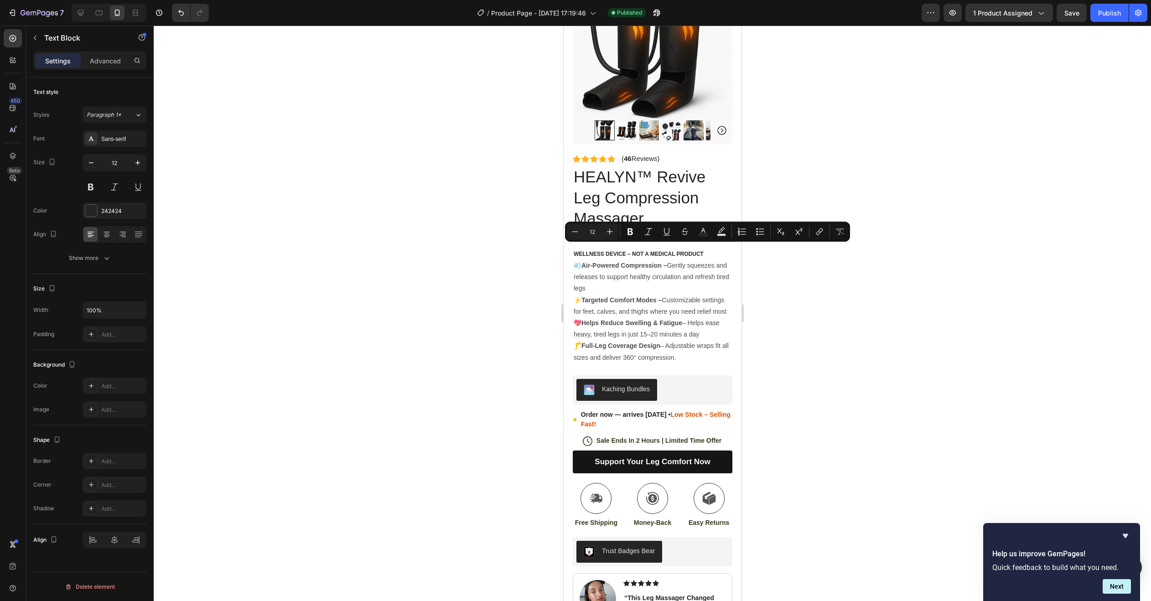
click at [576, 240] on p "Trusted At-Home Leg Compression Solution" at bounding box center [652, 235] width 158 height 7
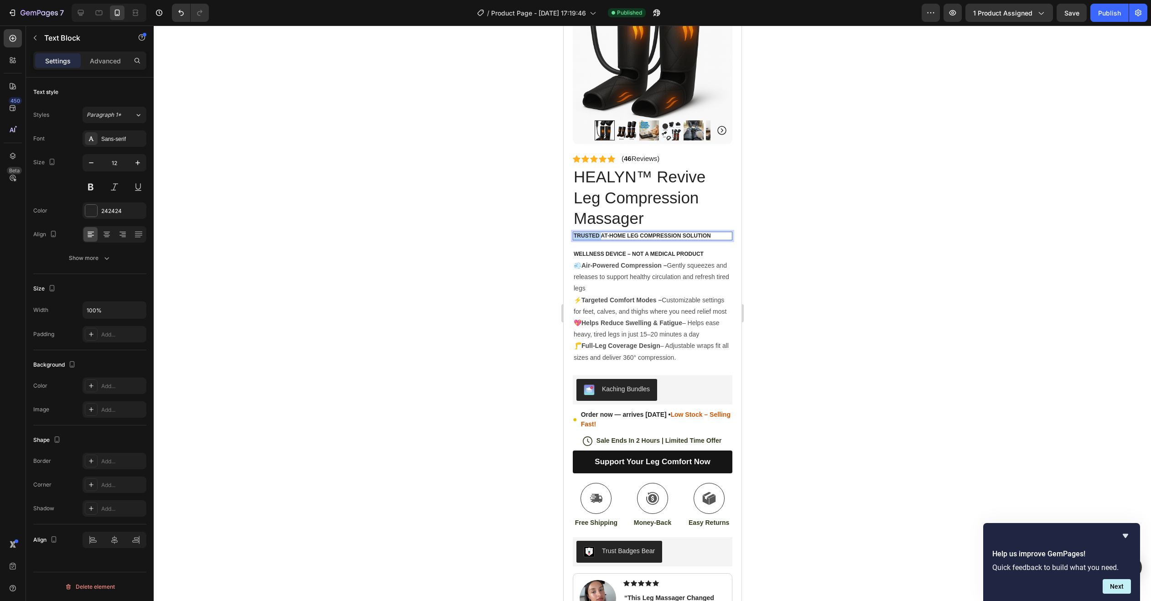
click at [576, 240] on p "Trusted At-Home Leg Compression Solution" at bounding box center [652, 235] width 158 height 7
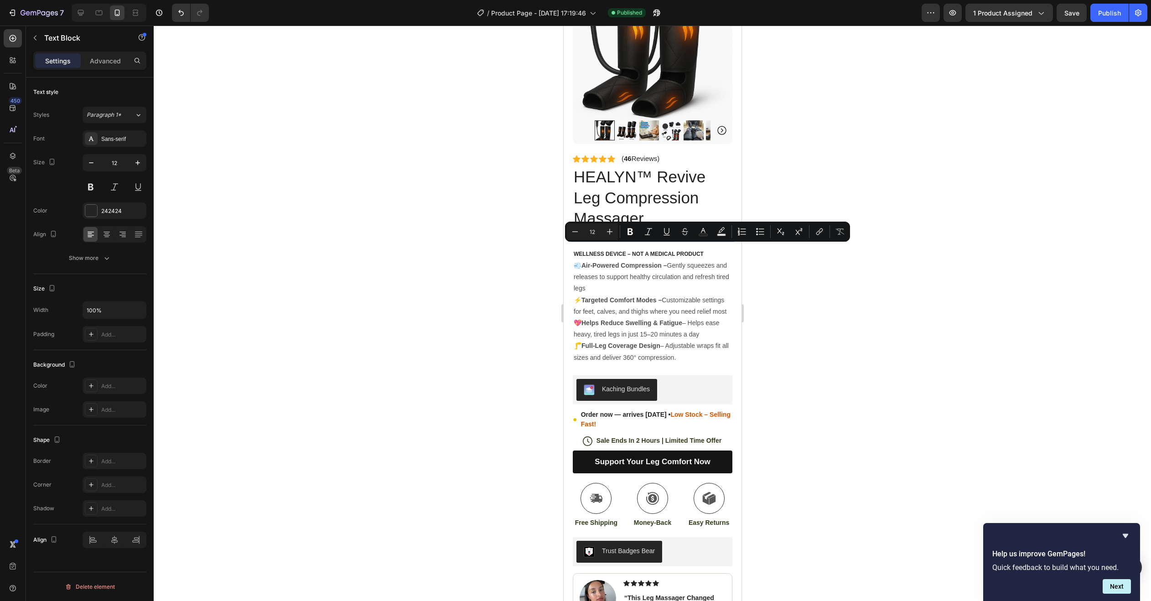
click at [572, 241] on div "Trusted At-Home Leg Compression Solution" at bounding box center [652, 236] width 160 height 9
drag, startPoint x: 572, startPoint y: 248, endPoint x: 710, endPoint y: 252, distance: 138.2
click at [710, 241] on div "Trusted At-Home Leg Compression Solution" at bounding box center [652, 236] width 160 height 9
click at [718, 230] on icon "Editor contextual toolbar" at bounding box center [721, 231] width 9 height 9
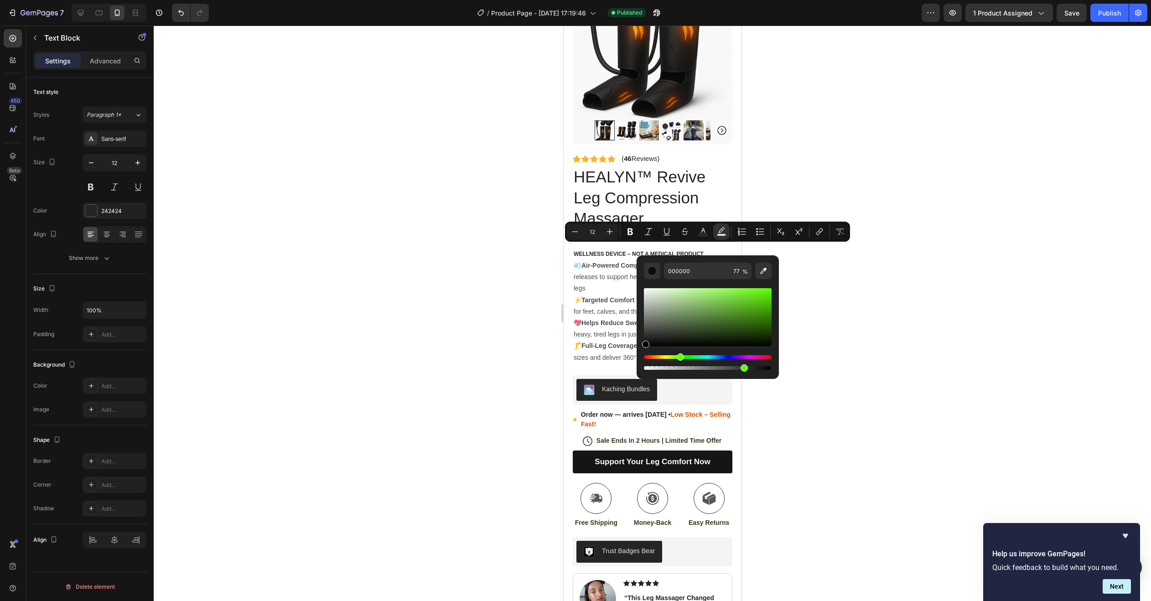
click at [680, 356] on div "Hue" at bounding box center [708, 357] width 128 height 4
type input "B2FF8E"
drag, startPoint x: 697, startPoint y: 289, endPoint x: 759, endPoint y: 270, distance: 65.3
click at [700, 284] on div "Editor contextual toolbar" at bounding box center [708, 325] width 128 height 93
click at [898, 243] on div at bounding box center [652, 313] width 997 height 575
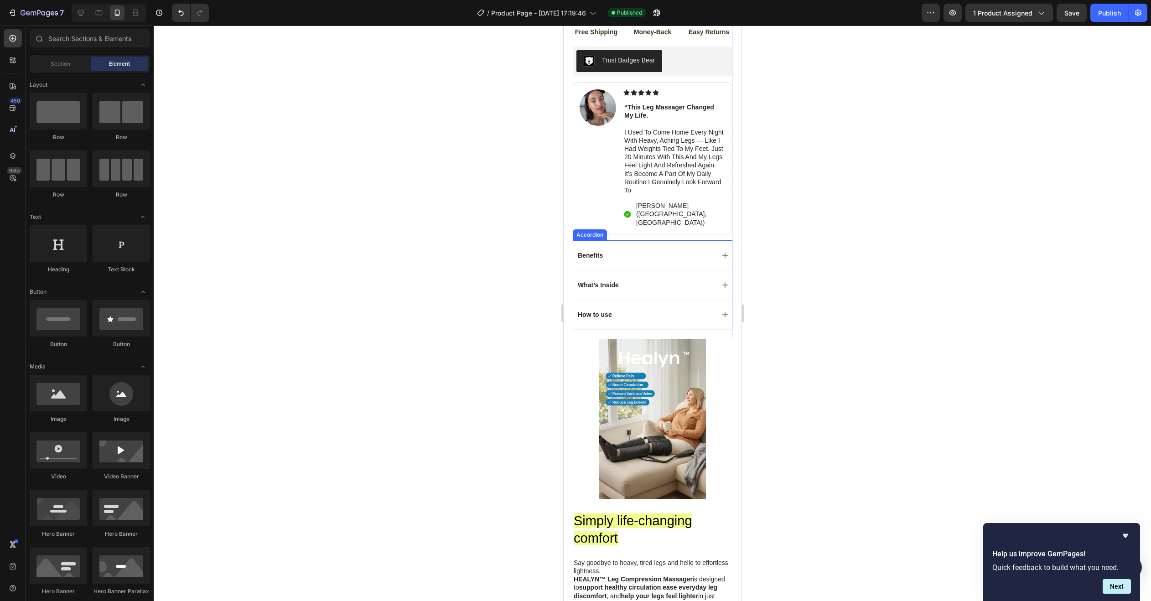
scroll to position [1687, 0]
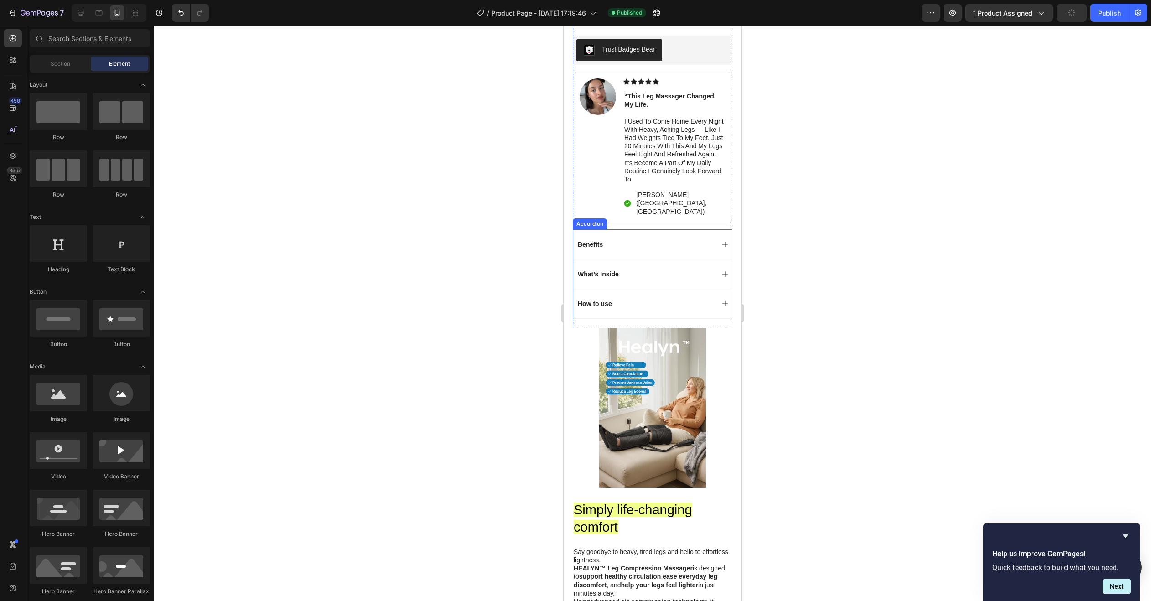
click at [668, 250] on div "Benefits" at bounding box center [645, 244] width 138 height 11
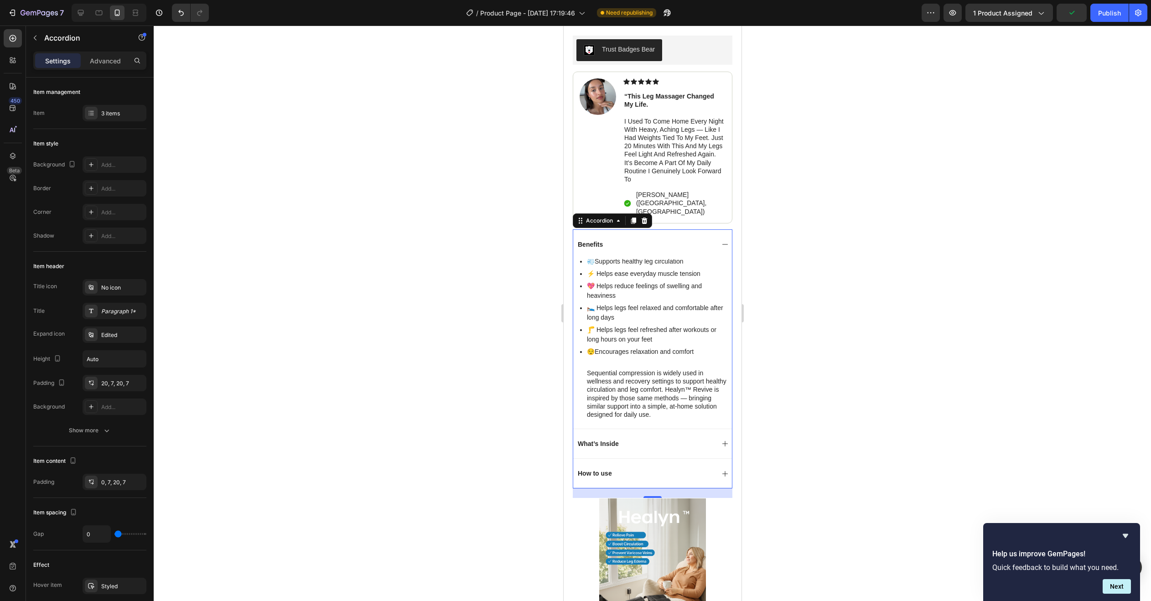
click at [682, 248] on div "Benefits" at bounding box center [645, 244] width 138 height 11
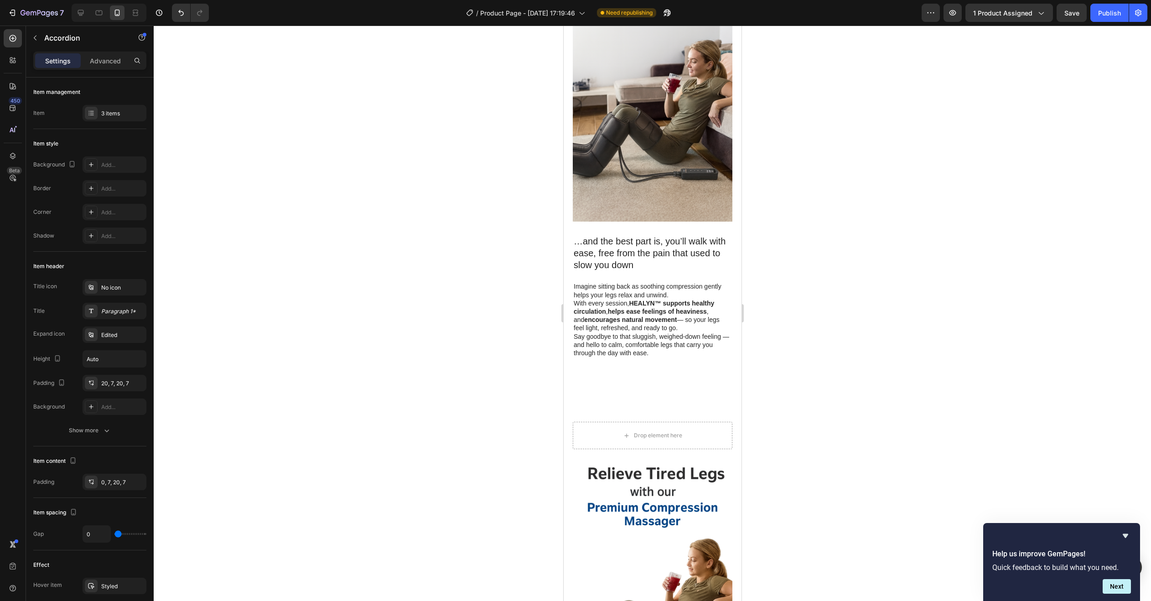
scroll to position [2324, 0]
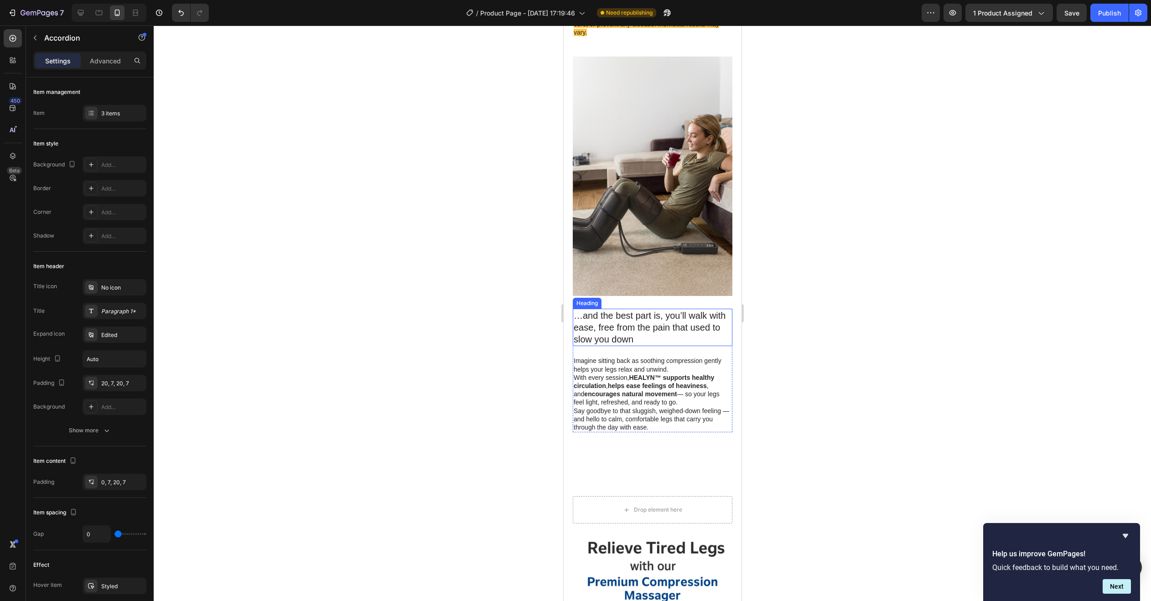
click at [591, 309] on h2 "…and the best part is, you’ll walk with ease, free from the pain that used to s…" at bounding box center [652, 327] width 160 height 37
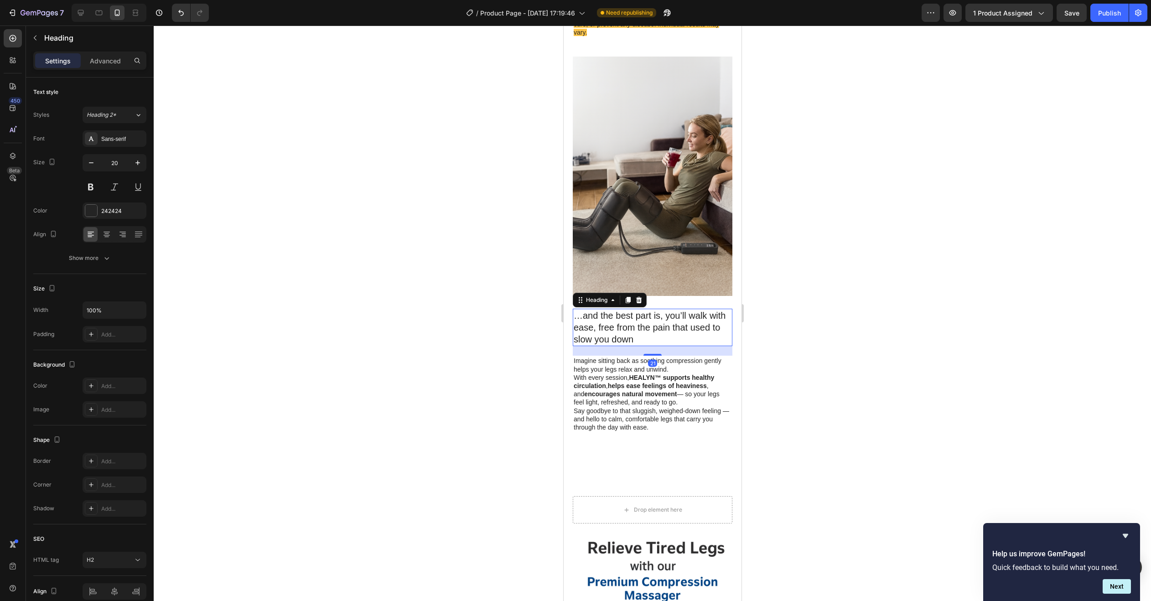
click at [591, 309] on h2 "…and the best part is, you’ll walk with ease, free from the pain that used to s…" at bounding box center [652, 327] width 160 height 37
click at [591, 310] on p "…and the best part is, you’ll walk with ease, free from the pain that used to s…" at bounding box center [652, 328] width 158 height 36
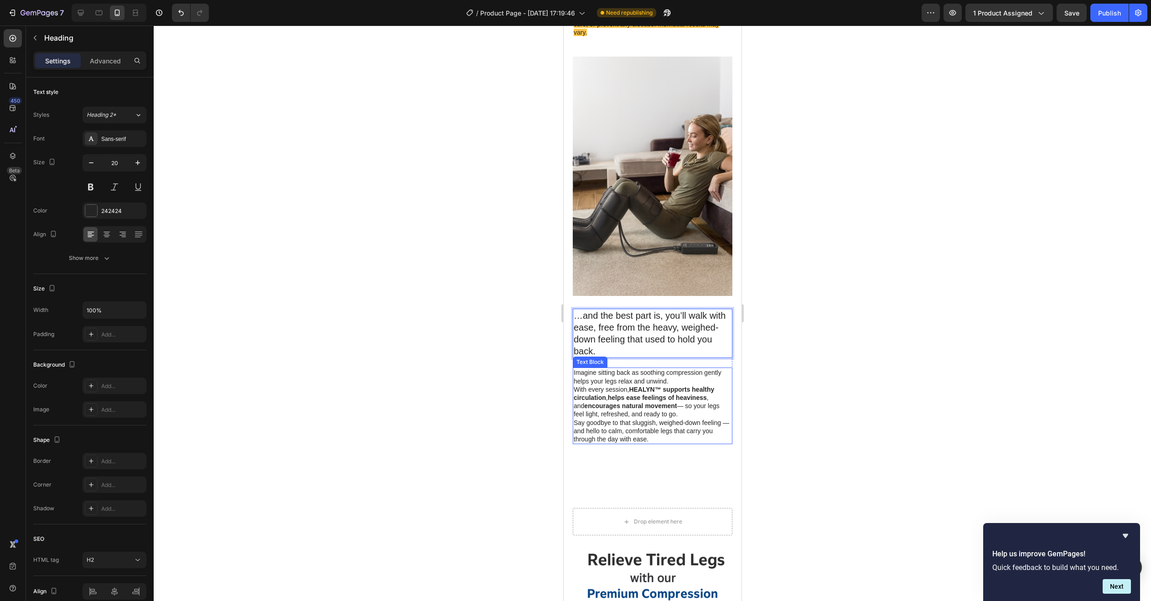
click at [583, 368] on p "Imagine sitting back as soothing compression gently helps your legs relax and u…" at bounding box center [652, 376] width 158 height 16
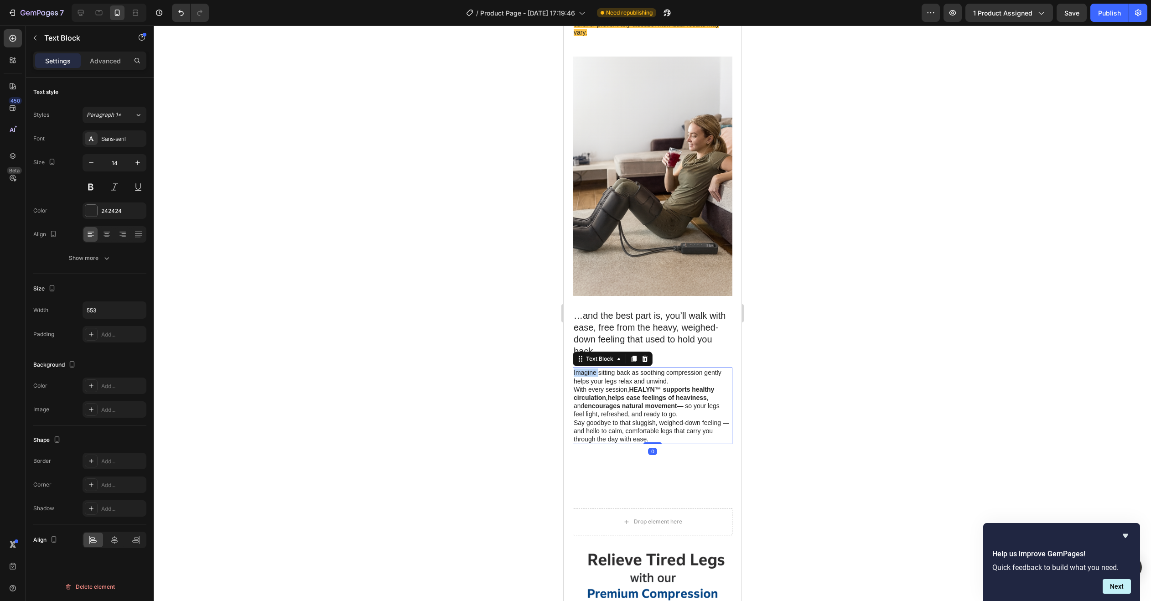
click at [584, 368] on p "Imagine sitting back as soothing compression gently helps your legs relax and u…" at bounding box center [652, 376] width 158 height 16
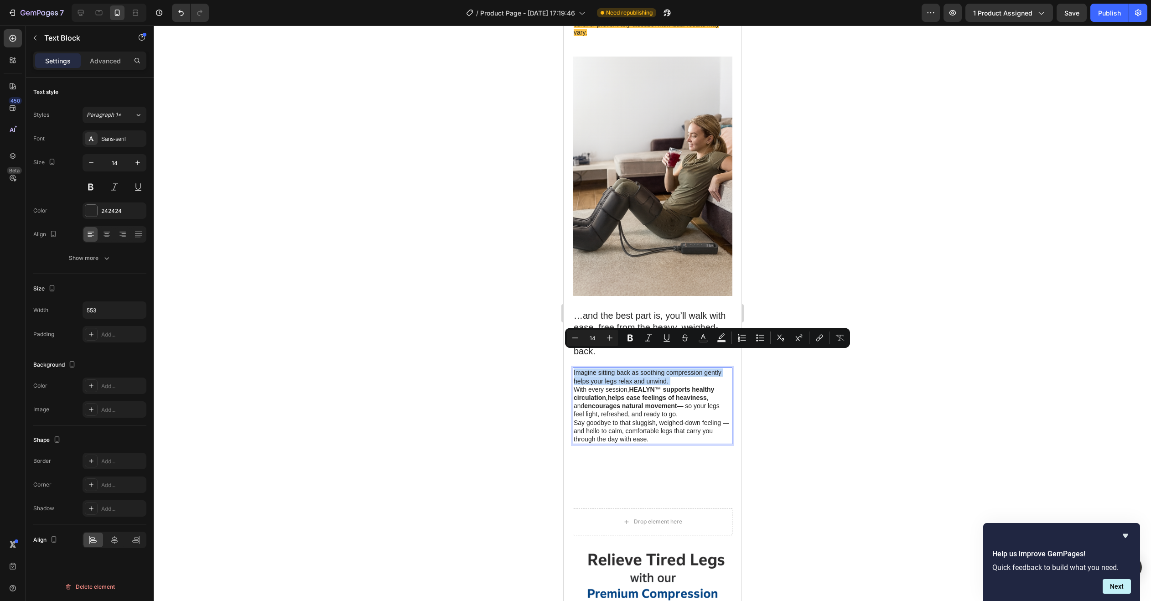
click at [584, 368] on p "Imagine sitting back as soothing compression gently helps your legs relax and u…" at bounding box center [652, 376] width 158 height 16
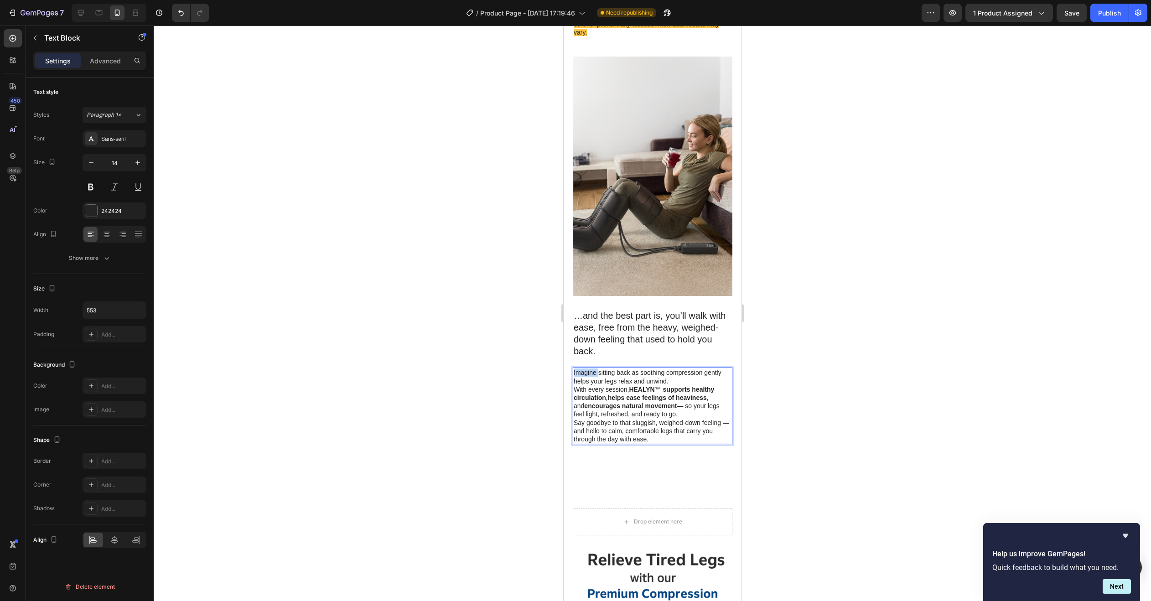
click at [584, 368] on p "Imagine sitting back as soothing compression gently helps your legs relax and u…" at bounding box center [652, 376] width 158 height 16
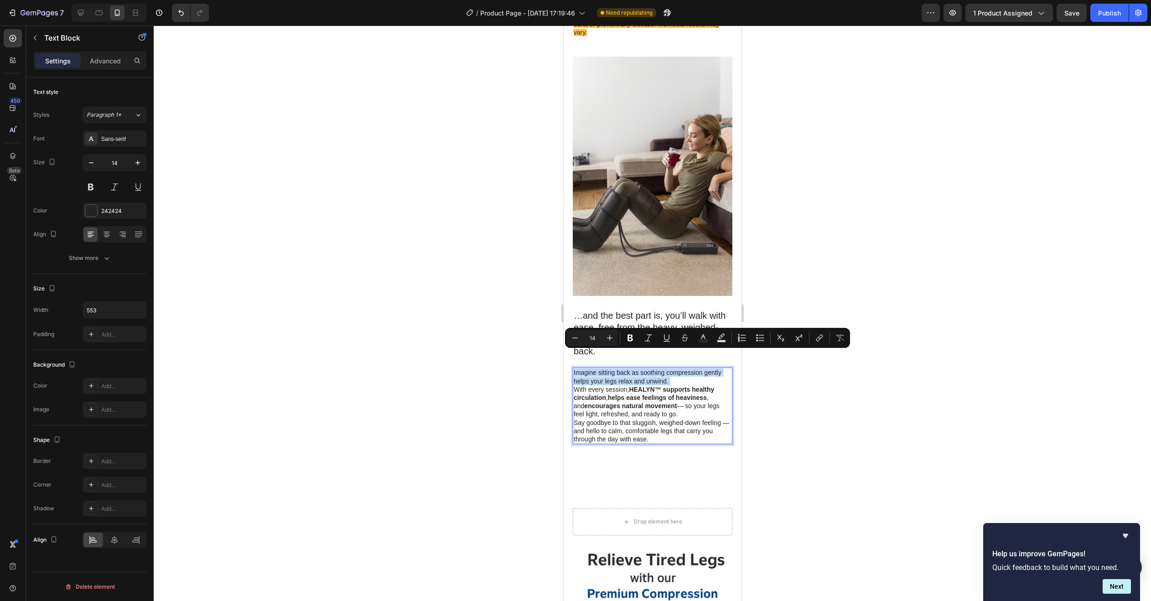
click at [584, 368] on p "Imagine sitting back as soothing compression gently helps your legs relax and u…" at bounding box center [652, 376] width 158 height 16
click at [583, 368] on p "Imagine sitting back as soothing compression gently helps your legs relax and u…" at bounding box center [652, 376] width 158 height 16
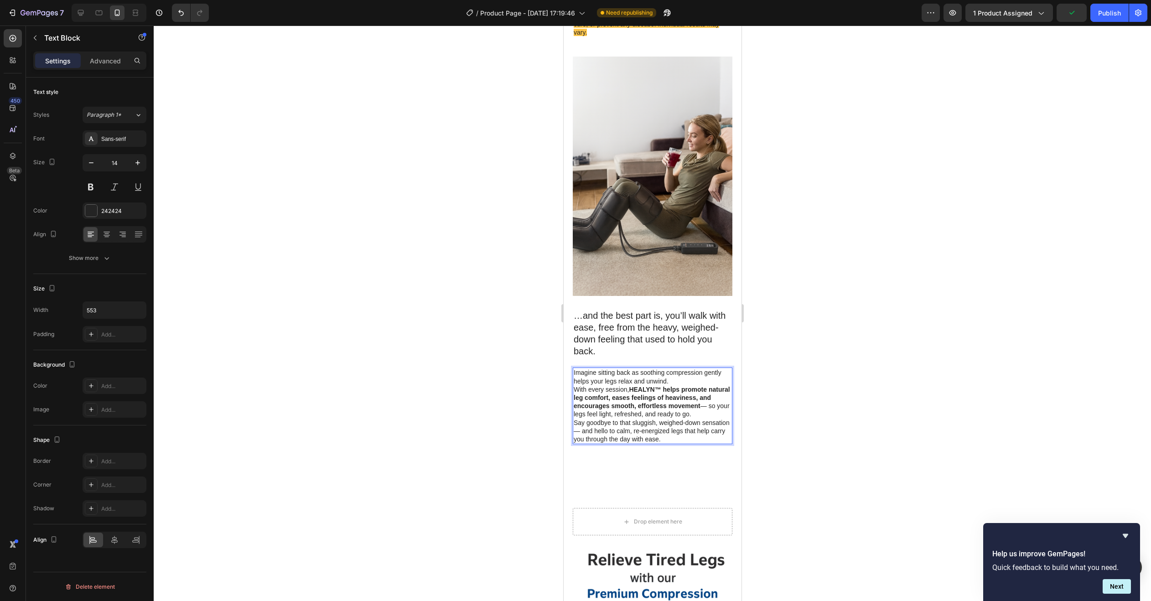
click at [792, 375] on div at bounding box center [652, 313] width 997 height 575
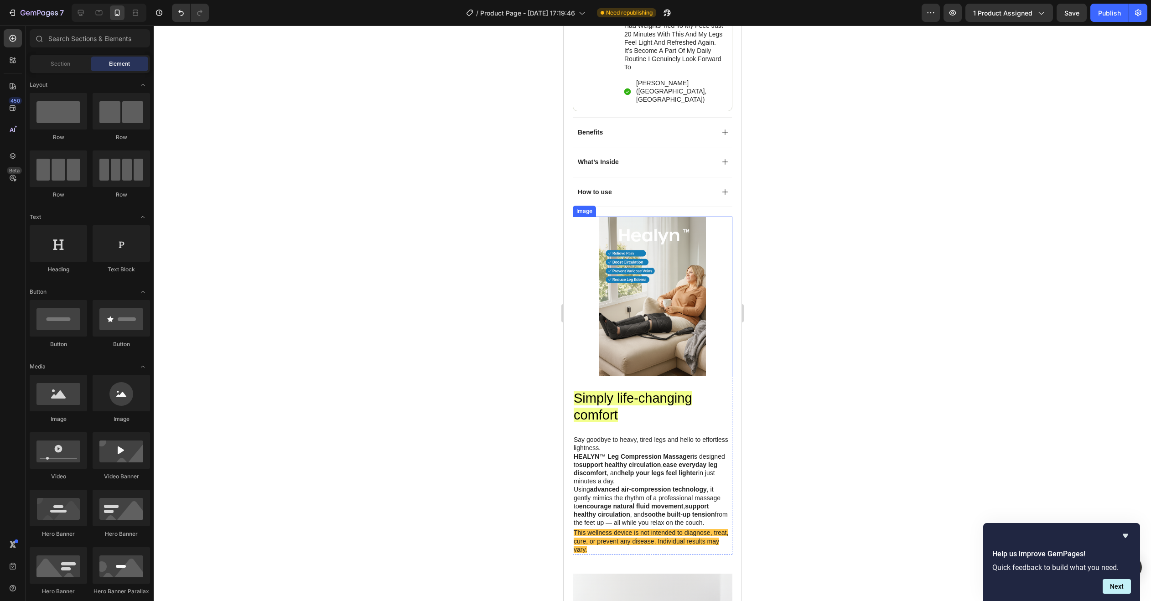
scroll to position [1868, 0]
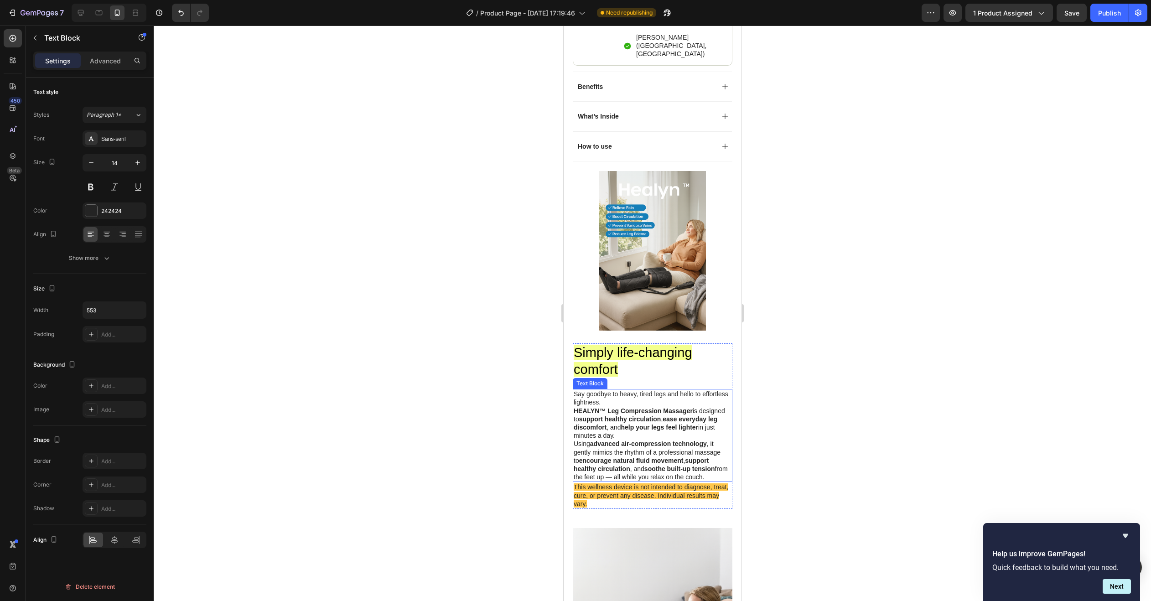
click at [655, 415] on strong "support healthy circulation" at bounding box center [620, 418] width 82 height 7
click at [654, 415] on strong "support healthy circulation" at bounding box center [620, 418] width 82 height 7
click at [502, 232] on div at bounding box center [652, 313] width 997 height 575
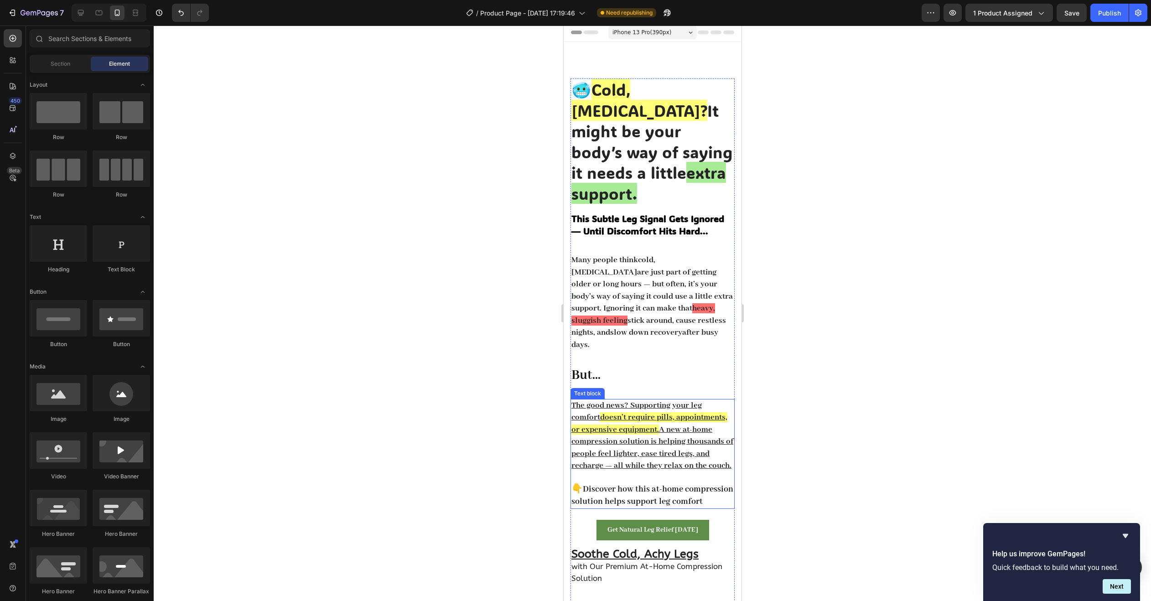
scroll to position [0, 0]
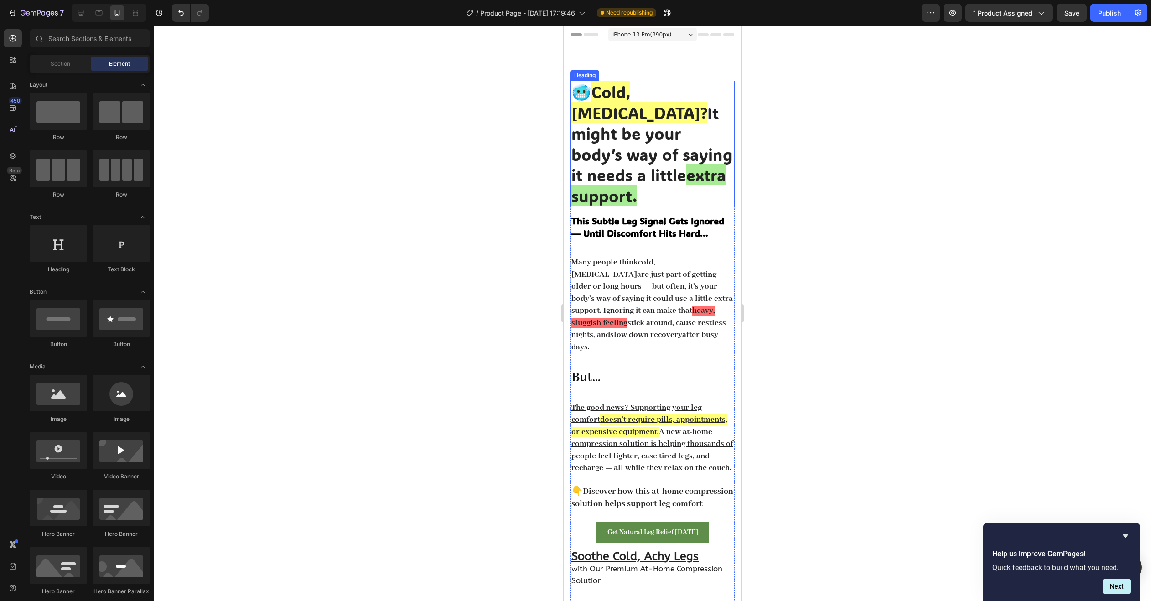
click at [638, 116] on h2 "🥶 Cold, [MEDICAL_DATA]? It might be your body’s way of saying it needs a little…" at bounding box center [652, 144] width 164 height 126
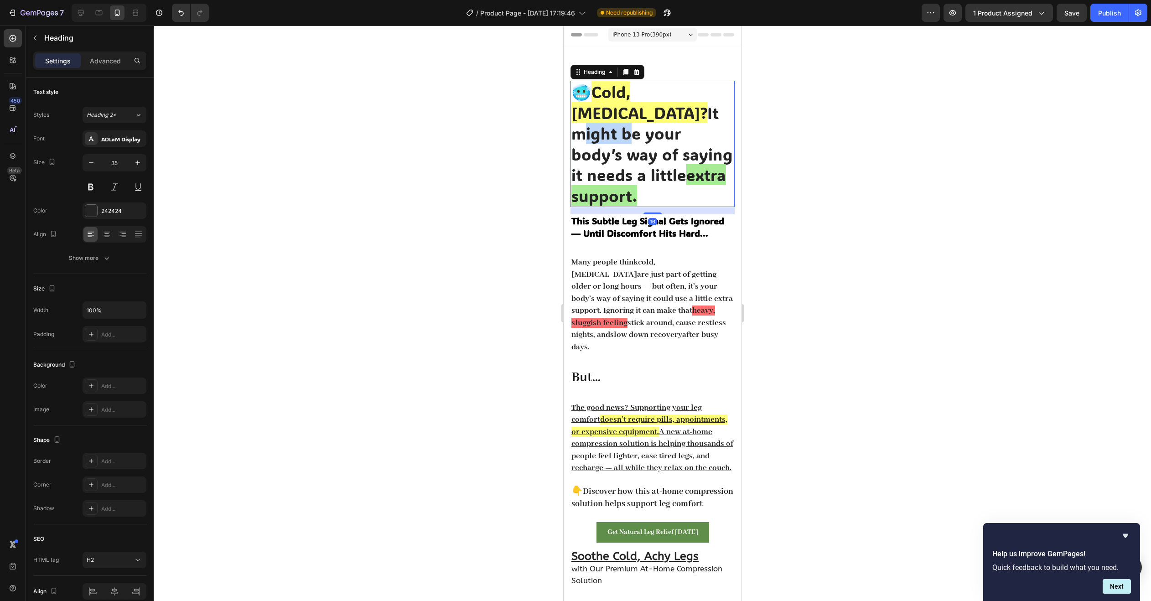
click at [638, 116] on h2 "🥶 Cold, [MEDICAL_DATA]? It might be your body’s way of saying it needs a little…" at bounding box center [652, 144] width 164 height 126
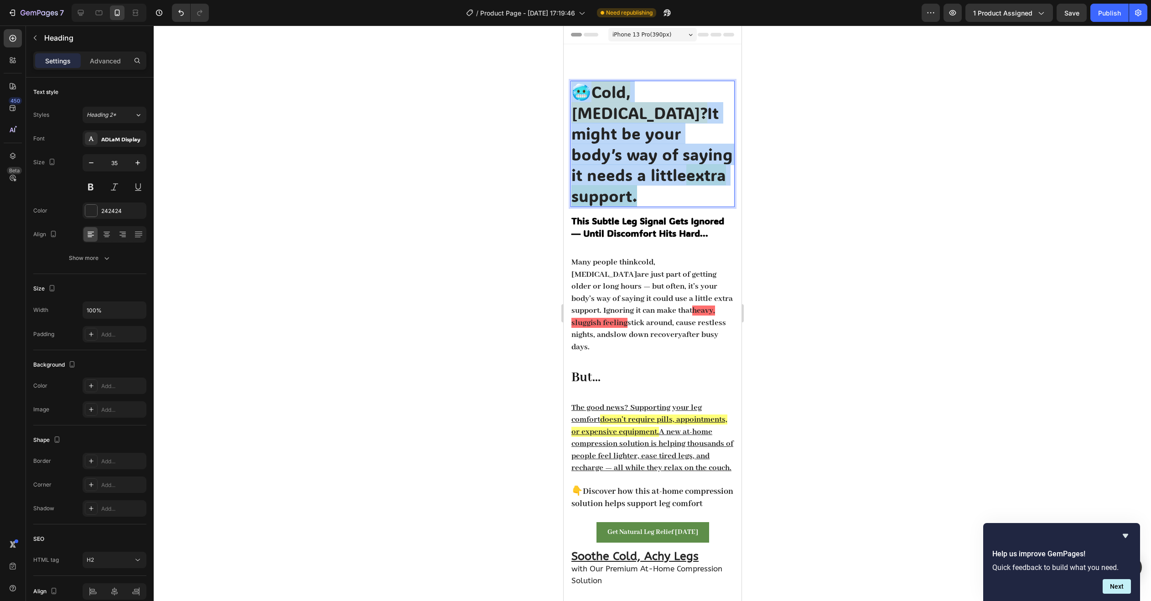
click at [638, 116] on p "🥶 Cold, [MEDICAL_DATA]? It might be your body’s way of saying it needs a little…" at bounding box center [652, 144] width 162 height 124
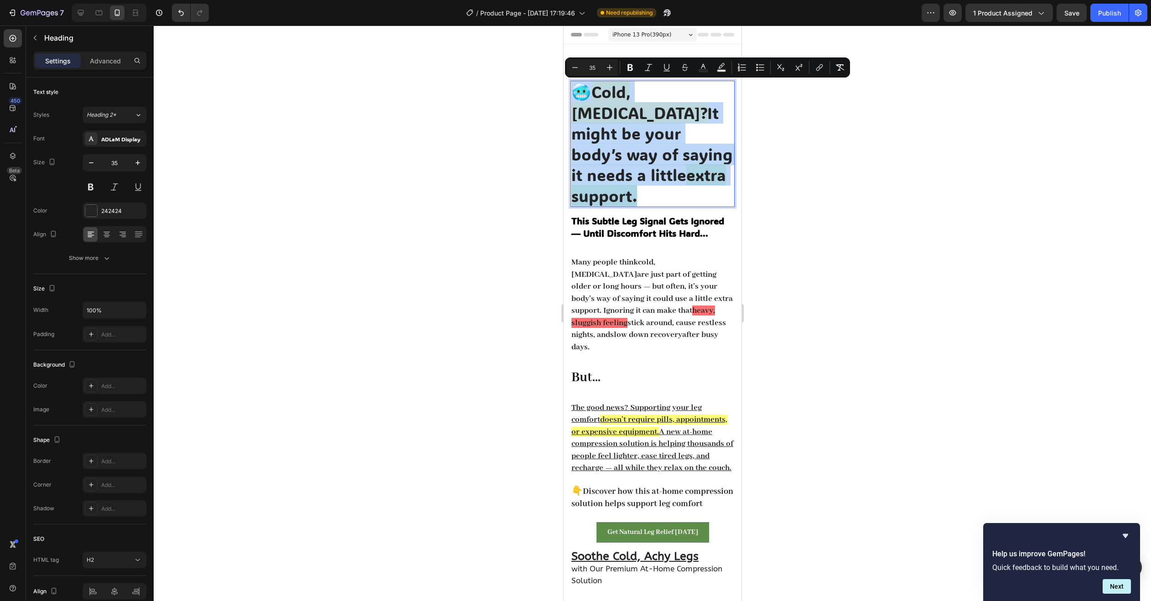
click at [595, 92] on p "🥶 Cold, [MEDICAL_DATA]? It might be your body’s way of saying it needs a little…" at bounding box center [652, 144] width 162 height 124
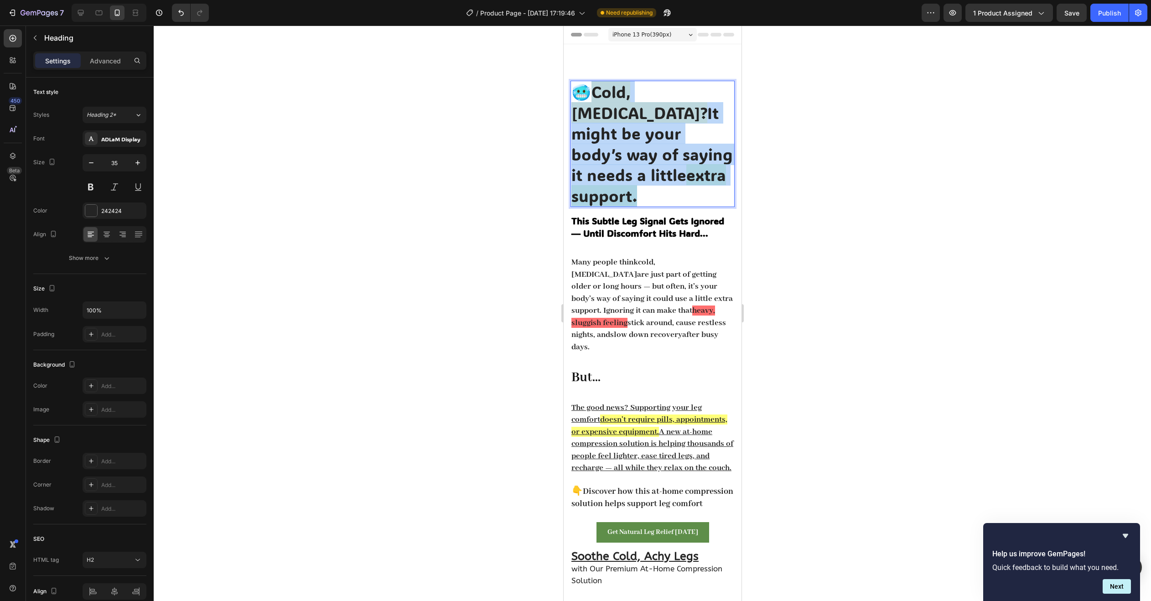
drag, startPoint x: 595, startPoint y: 92, endPoint x: 715, endPoint y: 178, distance: 147.4
click at [715, 178] on p "🥶 Cold, [MEDICAL_DATA]? It might be your body’s way of saying it needs a little…" at bounding box center [652, 144] width 162 height 124
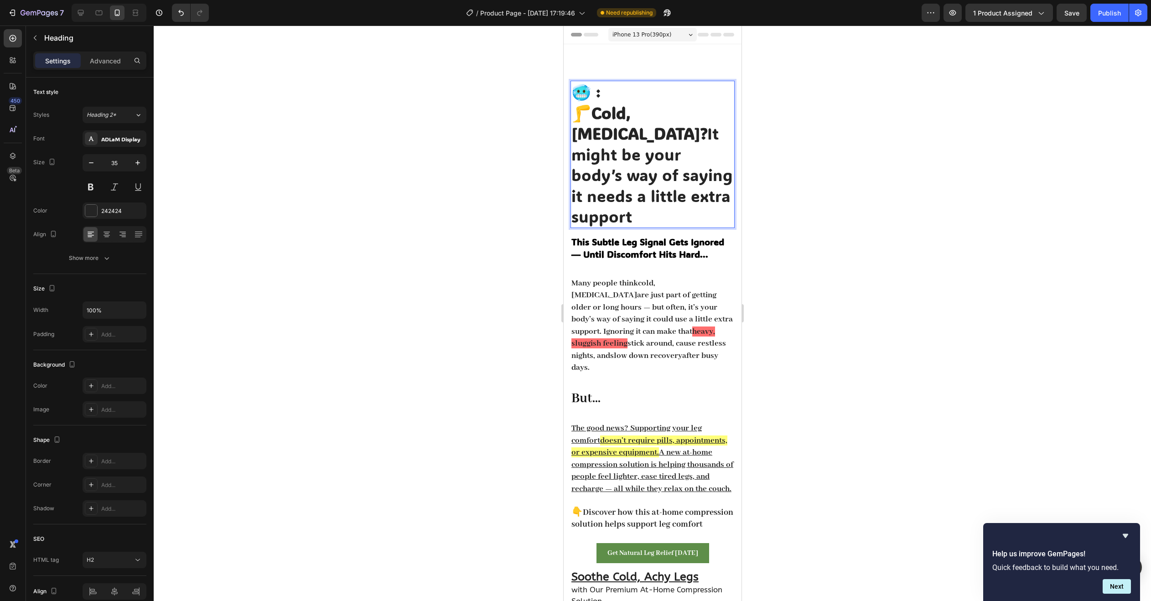
drag, startPoint x: 616, startPoint y: 136, endPoint x: 713, endPoint y: 195, distance: 113.8
click at [713, 195] on p "🦵 Cold, [MEDICAL_DATA]? It might be your body’s way of saying it needs a little…" at bounding box center [652, 165] width 162 height 124
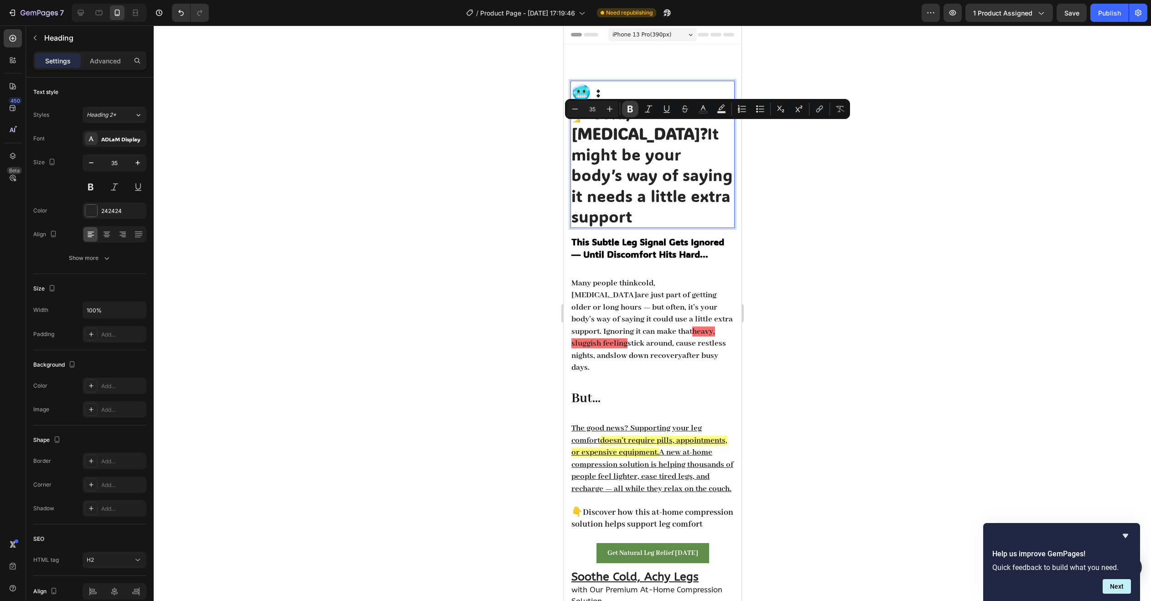
click at [628, 106] on icon "Editor contextual toolbar" at bounding box center [629, 109] width 5 height 7
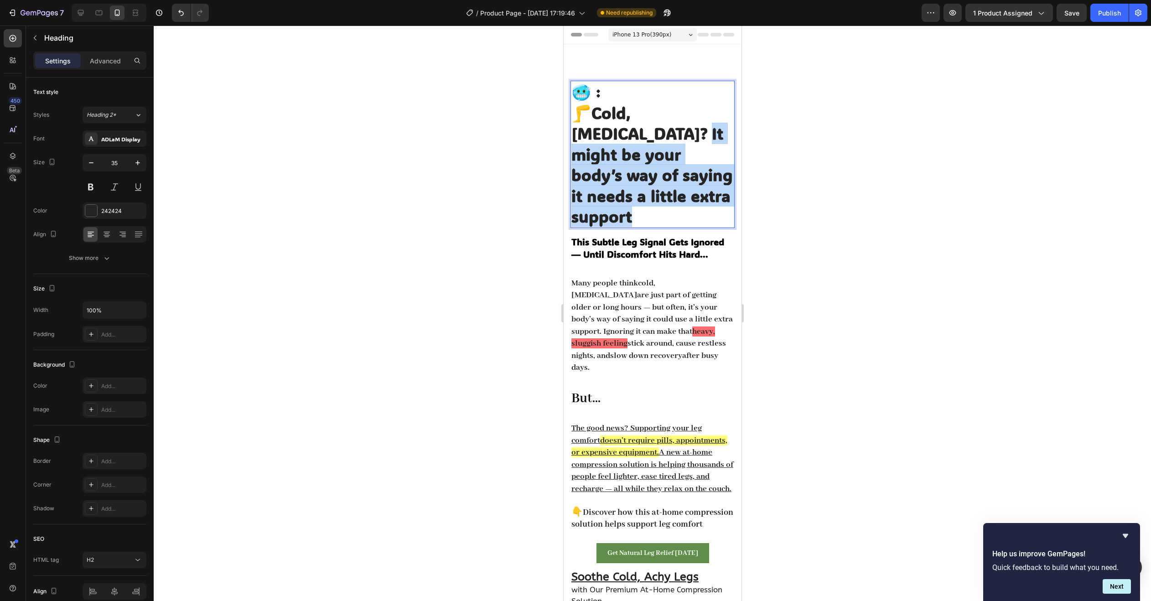
drag, startPoint x: 614, startPoint y: 133, endPoint x: 718, endPoint y: 194, distance: 121.1
click at [718, 194] on p "🦵 Cold, [MEDICAL_DATA]? It might be your body’s way of saying it needs a little…" at bounding box center [652, 165] width 162 height 124
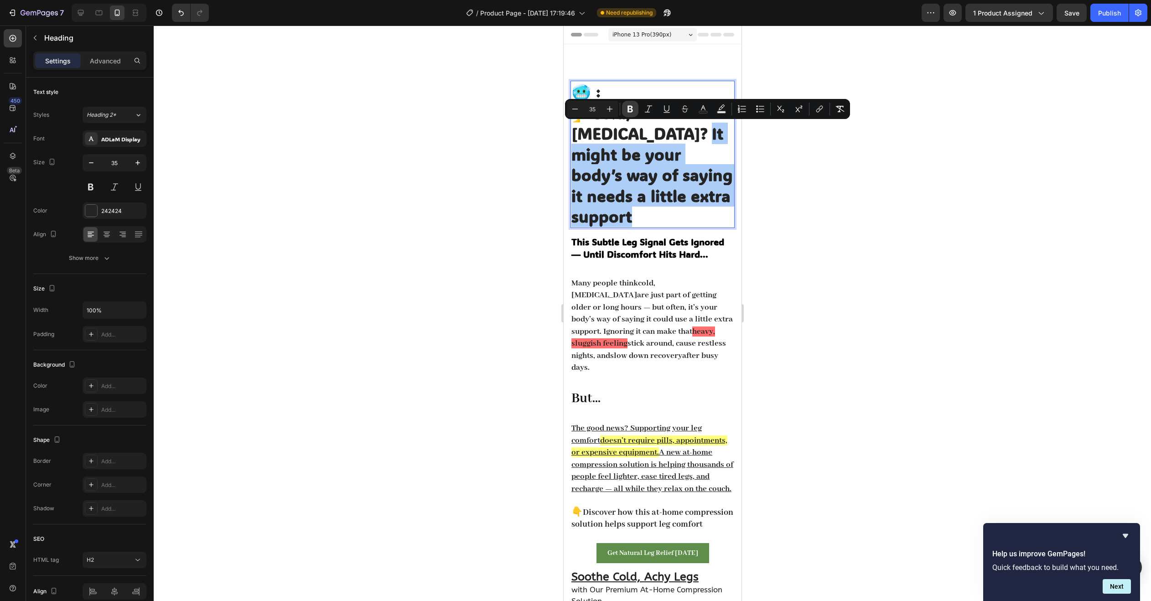
click at [630, 107] on icon "Editor contextual toolbar" at bounding box center [629, 108] width 9 height 9
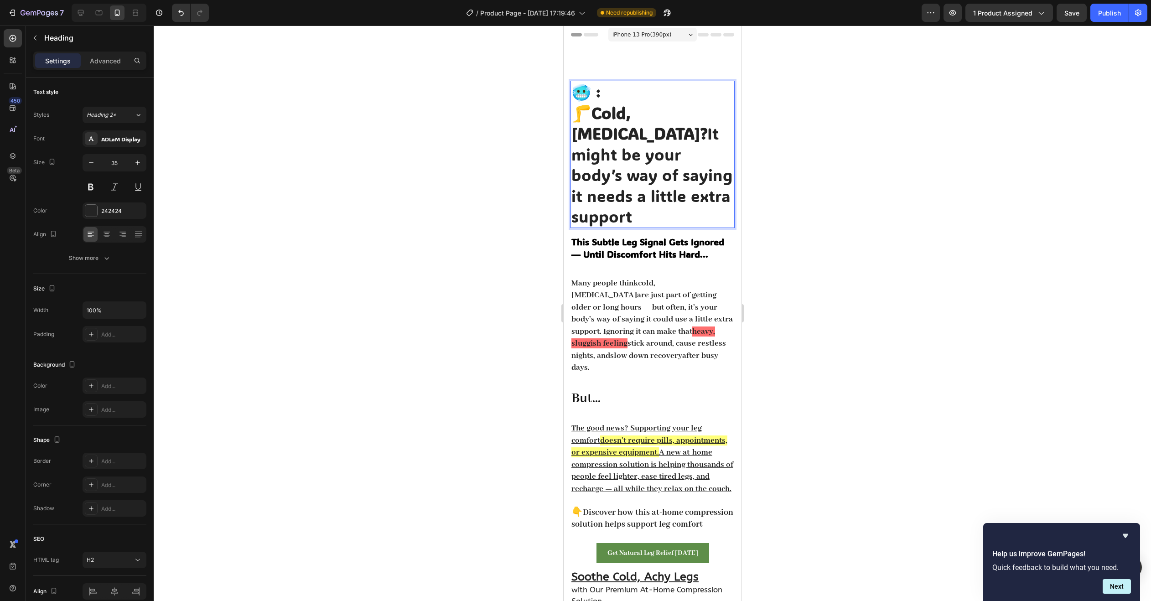
drag, startPoint x: 615, startPoint y: 135, endPoint x: 723, endPoint y: 200, distance: 126.0
click at [723, 200] on p "🦵 Cold, [MEDICAL_DATA]? It might be your body’s way of saying it needs a little…" at bounding box center [652, 165] width 162 height 124
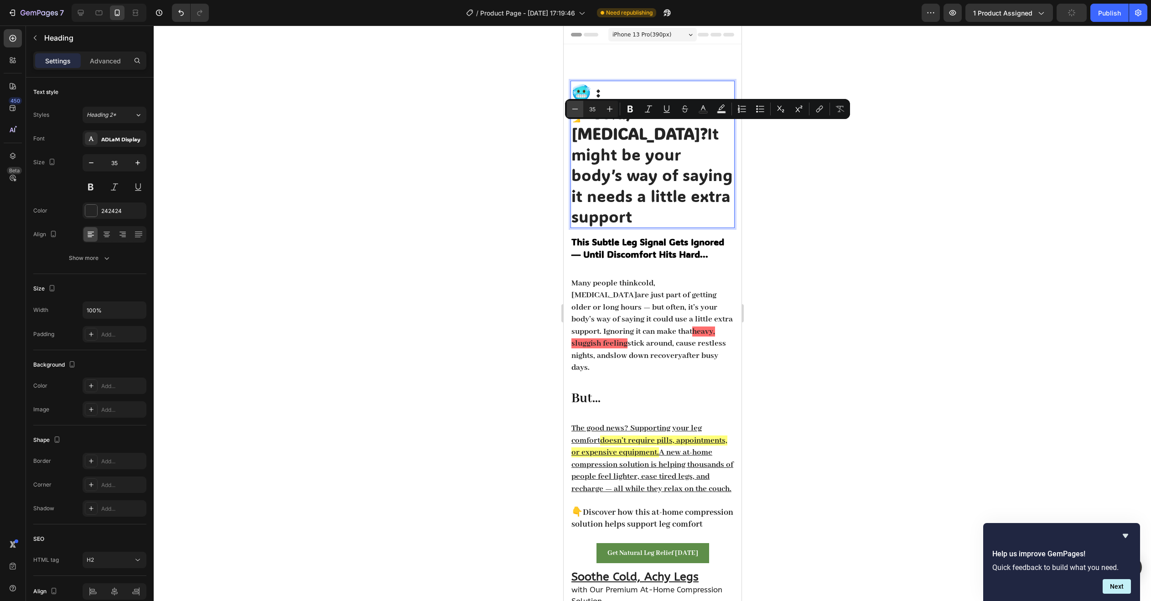
click at [581, 109] on button "Minus" at bounding box center [575, 109] width 16 height 16
click at [568, 107] on button "Minus" at bounding box center [575, 109] width 16 height 16
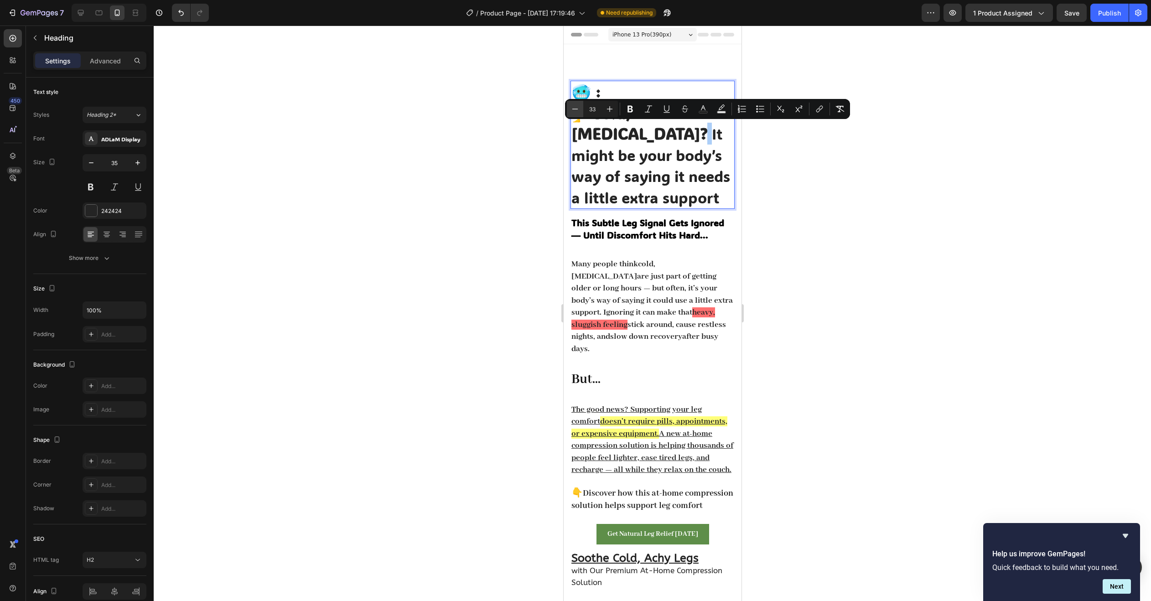
click at [568, 107] on button "Minus" at bounding box center [575, 109] width 16 height 16
type input "31"
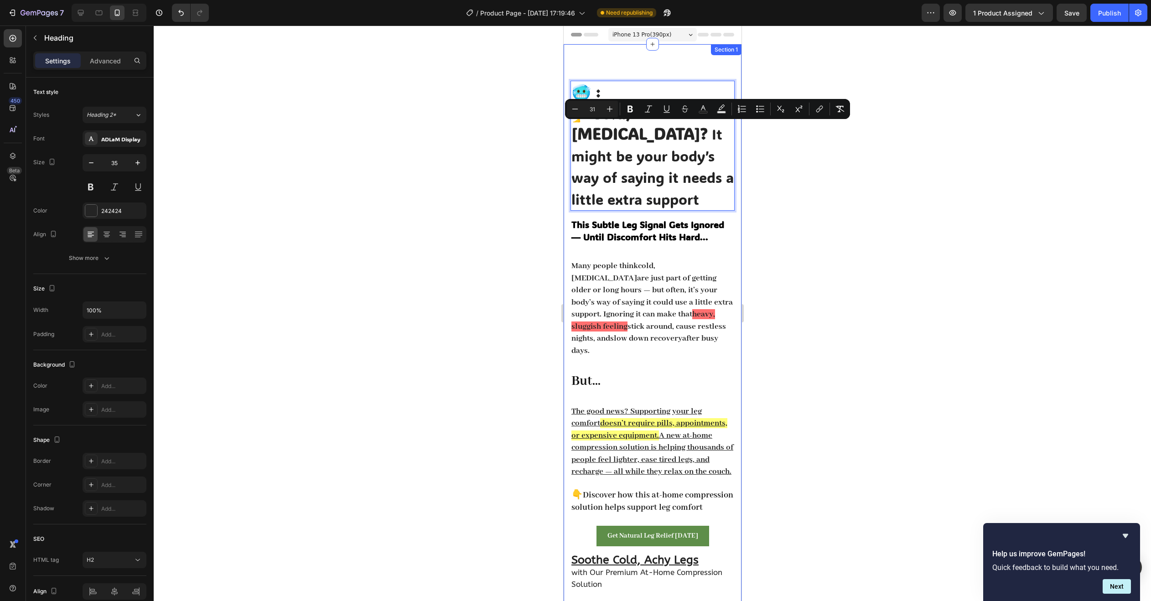
click at [797, 200] on div at bounding box center [652, 313] width 997 height 575
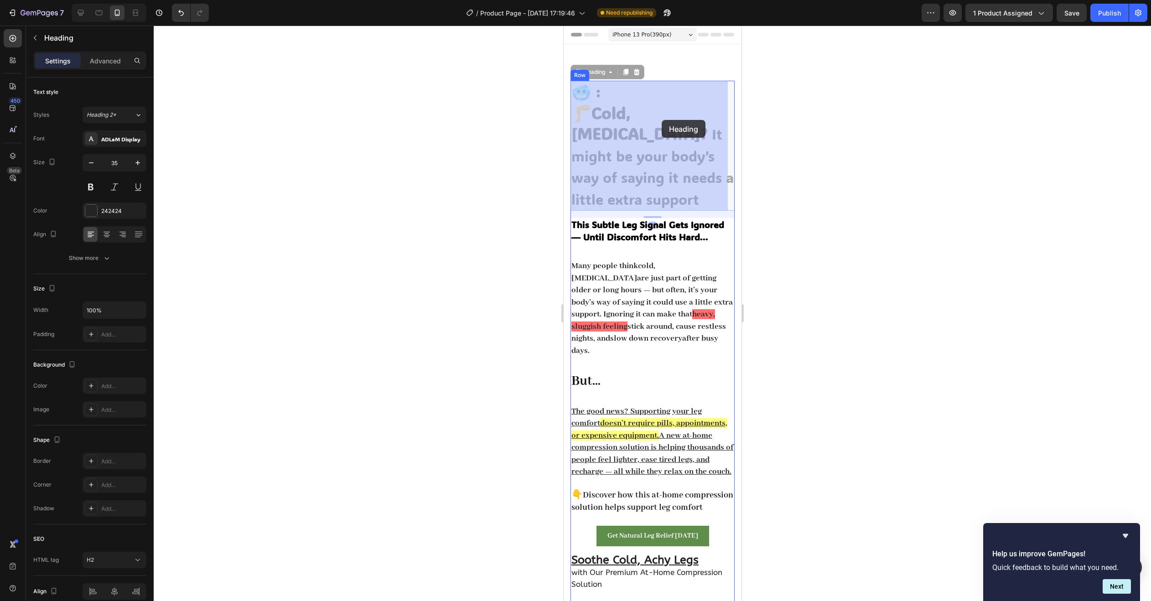
drag, startPoint x: 594, startPoint y: 112, endPoint x: 631, endPoint y: 119, distance: 37.6
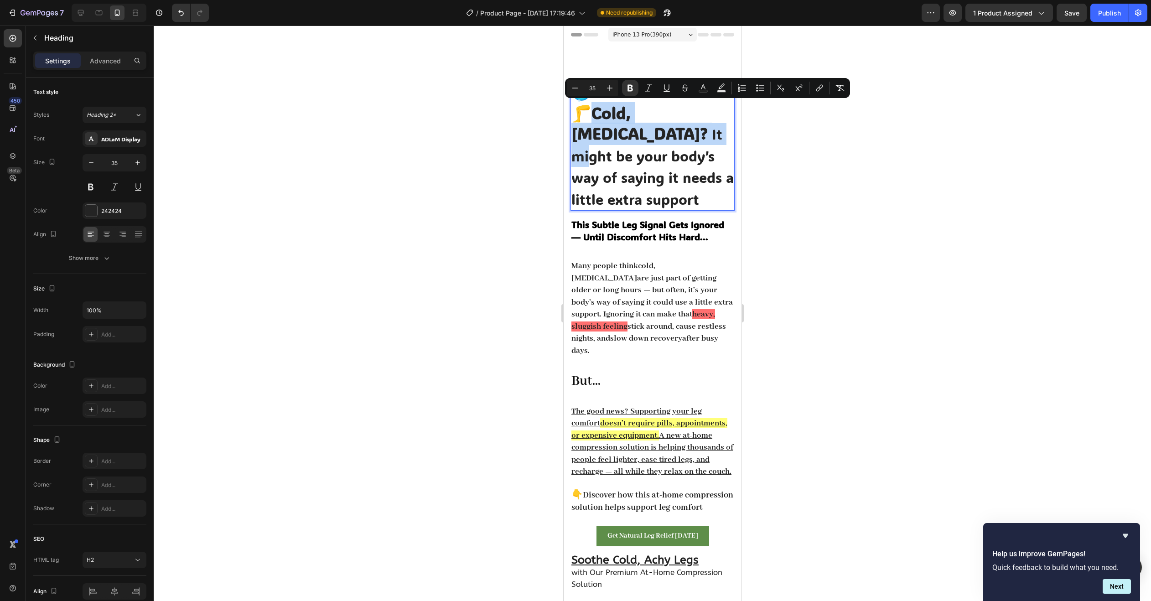
drag, startPoint x: 590, startPoint y: 115, endPoint x: 622, endPoint y: 102, distance: 33.9
click at [645, 131] on p "🥶 : 🦵 Cold, [MEDICAL_DATA]? It might be your body’s way of saying it needs a li…" at bounding box center [652, 146] width 162 height 128
drag, startPoint x: 181, startPoint y: 15, endPoint x: 176, endPoint y: 15, distance: 5.0
click at [180, 15] on icon "Undo/Redo" at bounding box center [180, 12] width 9 height 9
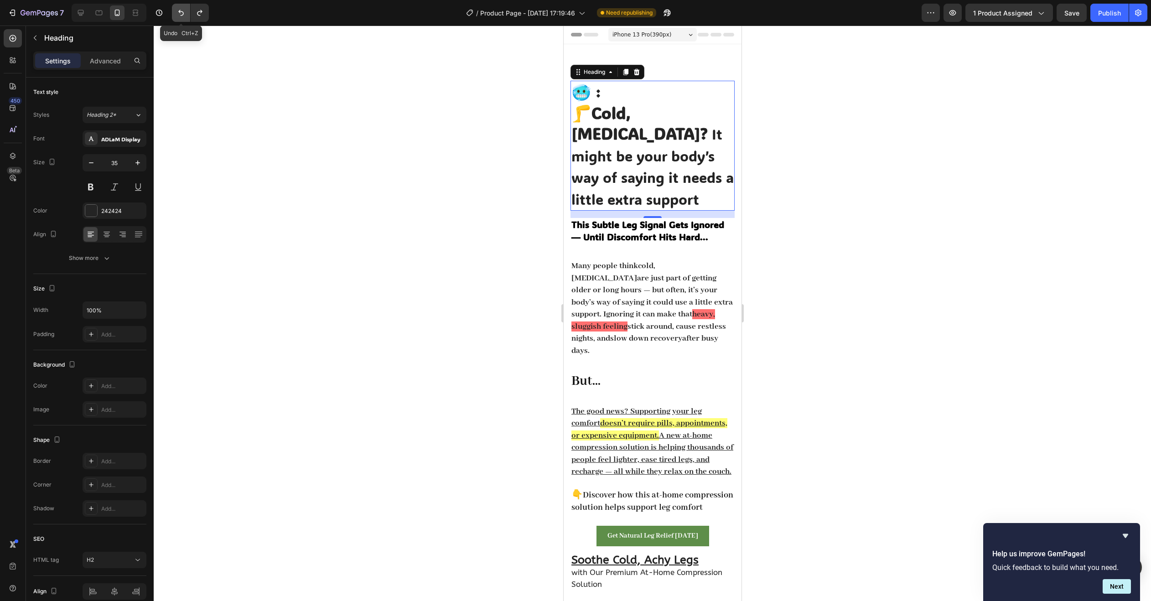
click at [176, 15] on button "Undo/Redo" at bounding box center [181, 13] width 18 height 18
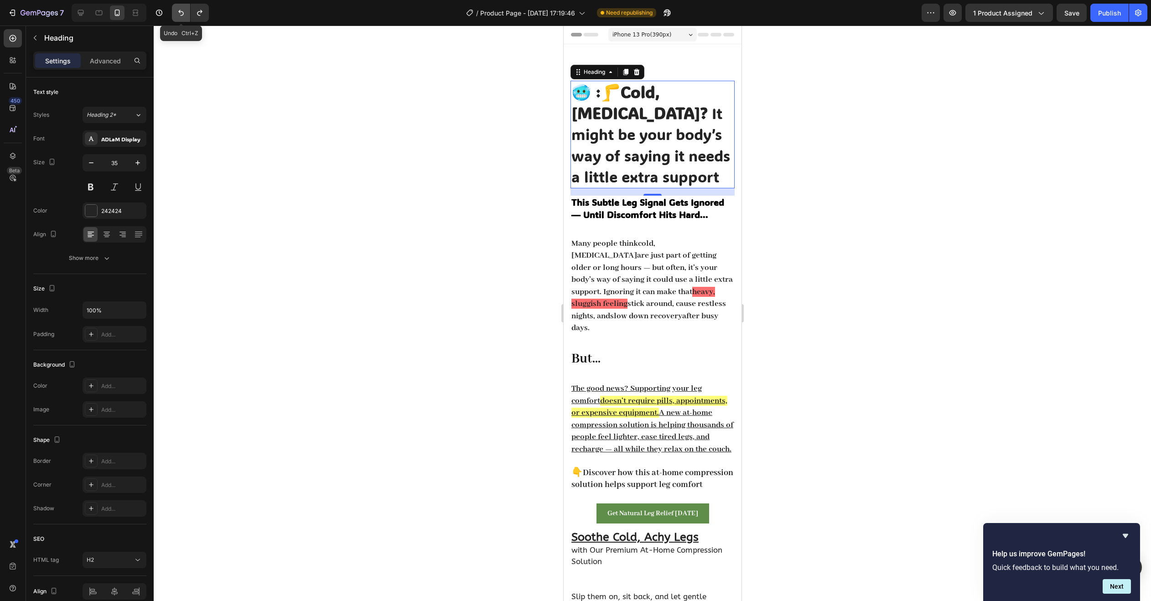
click at [176, 15] on button "Undo/Redo" at bounding box center [181, 13] width 18 height 18
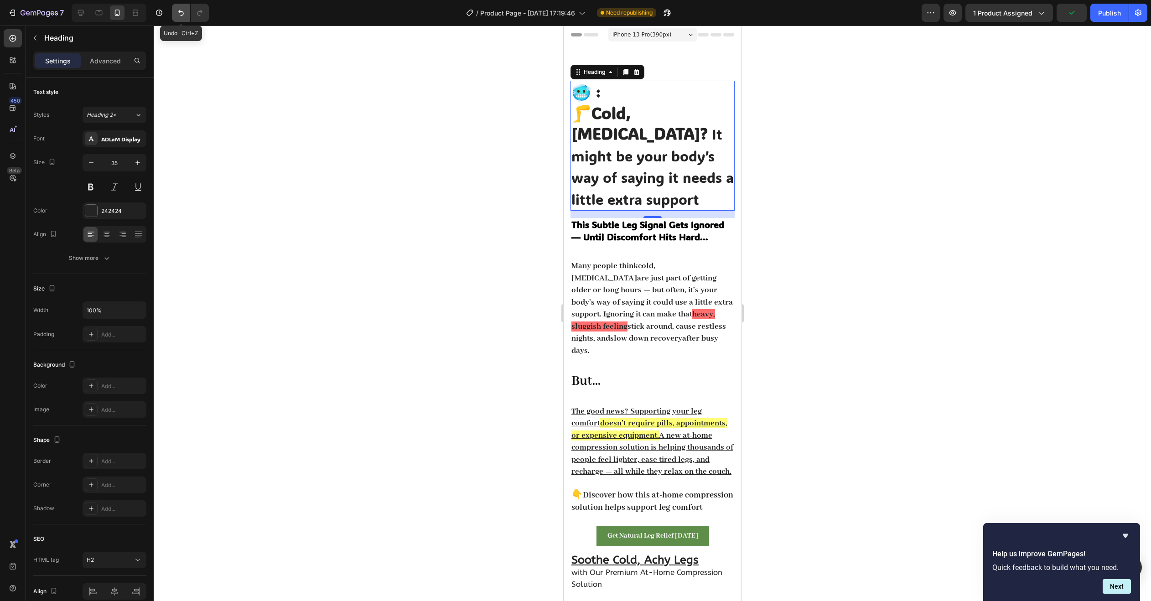
click at [176, 15] on button "Undo/Redo" at bounding box center [181, 13] width 18 height 18
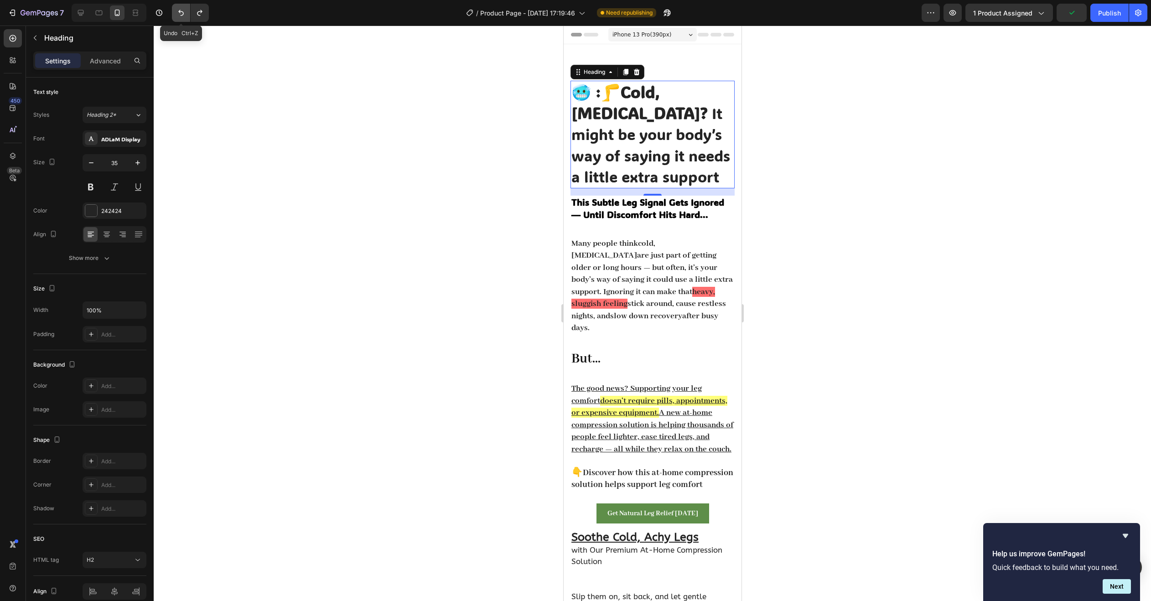
click at [176, 15] on button "Undo/Redo" at bounding box center [181, 13] width 18 height 18
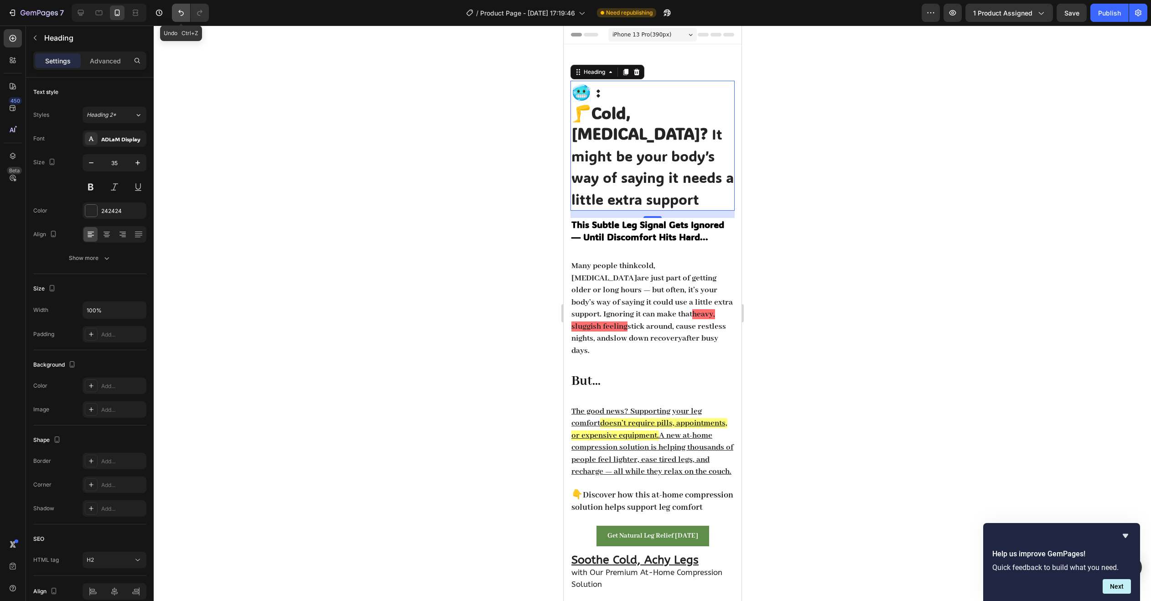
click at [176, 15] on button "Undo/Redo" at bounding box center [181, 13] width 18 height 18
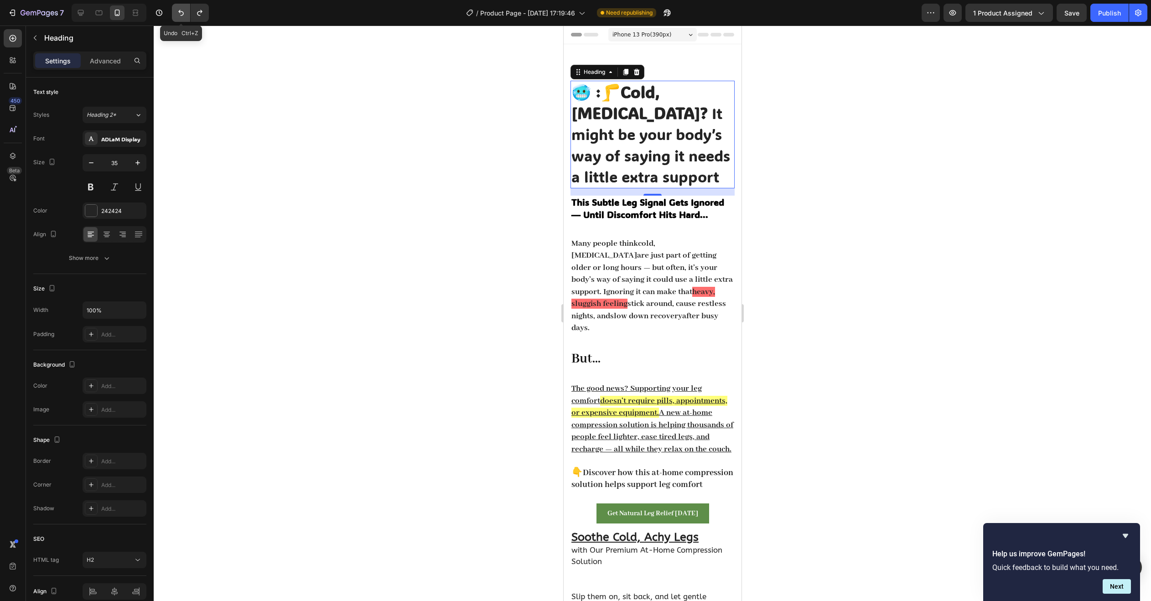
click at [176, 15] on button "Undo/Redo" at bounding box center [181, 13] width 18 height 18
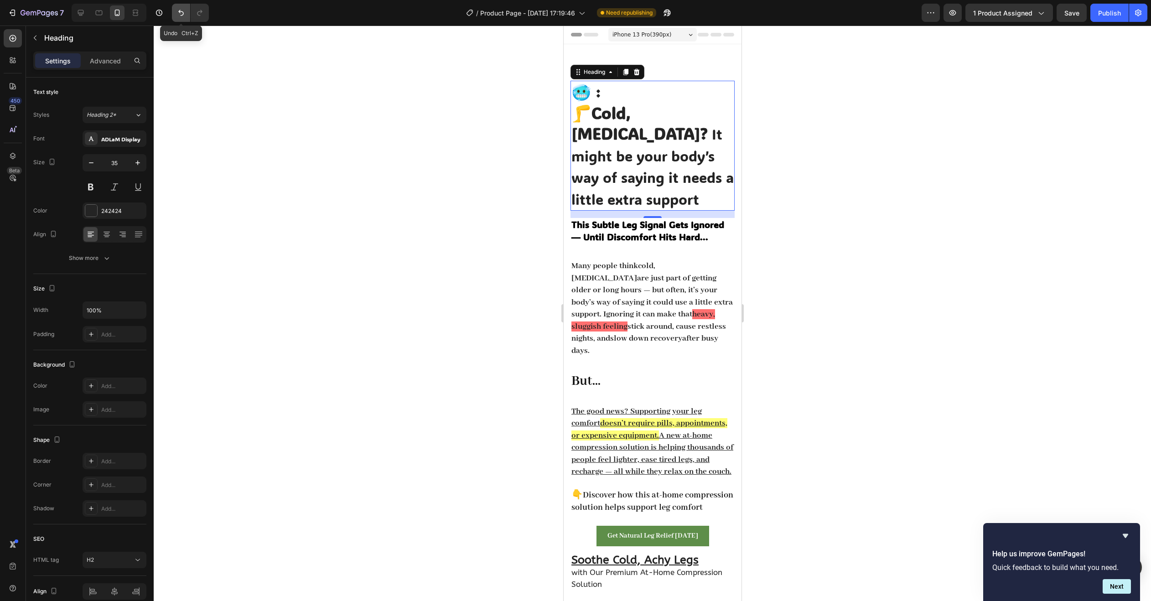
click at [176, 15] on button "Undo/Redo" at bounding box center [181, 13] width 18 height 18
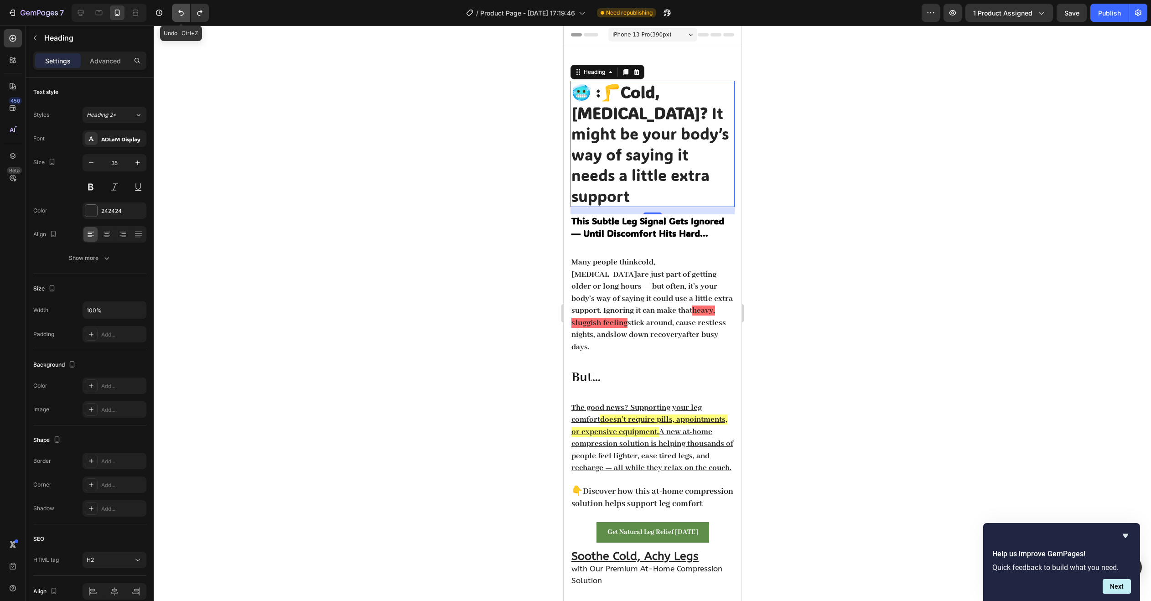
click at [176, 15] on button "Undo/Redo" at bounding box center [181, 13] width 18 height 18
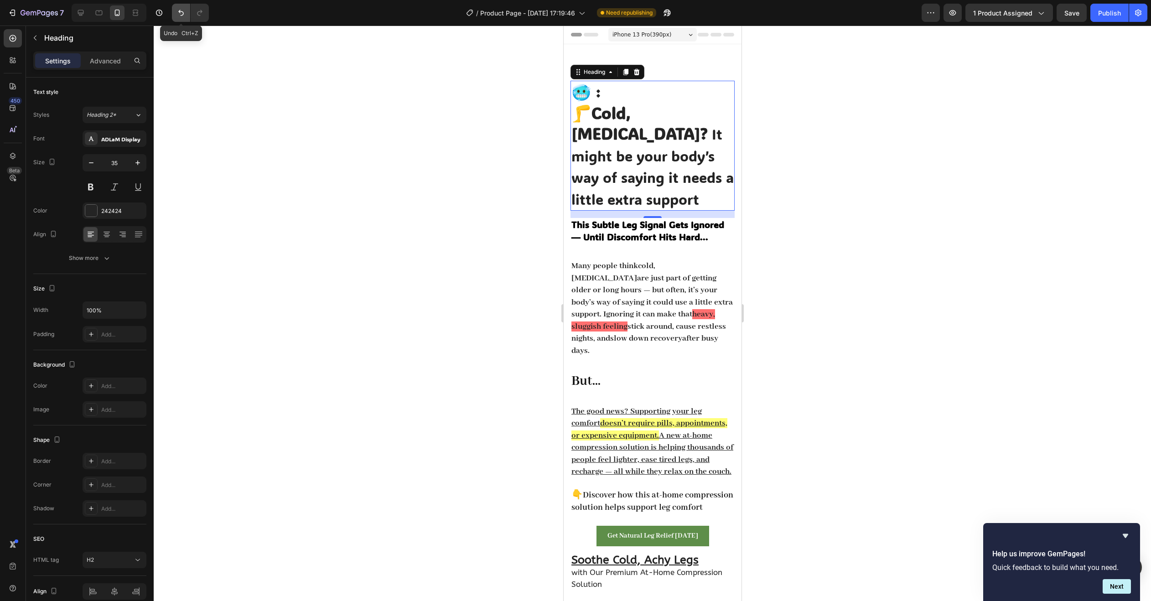
click at [176, 15] on button "Undo/Redo" at bounding box center [181, 13] width 18 height 18
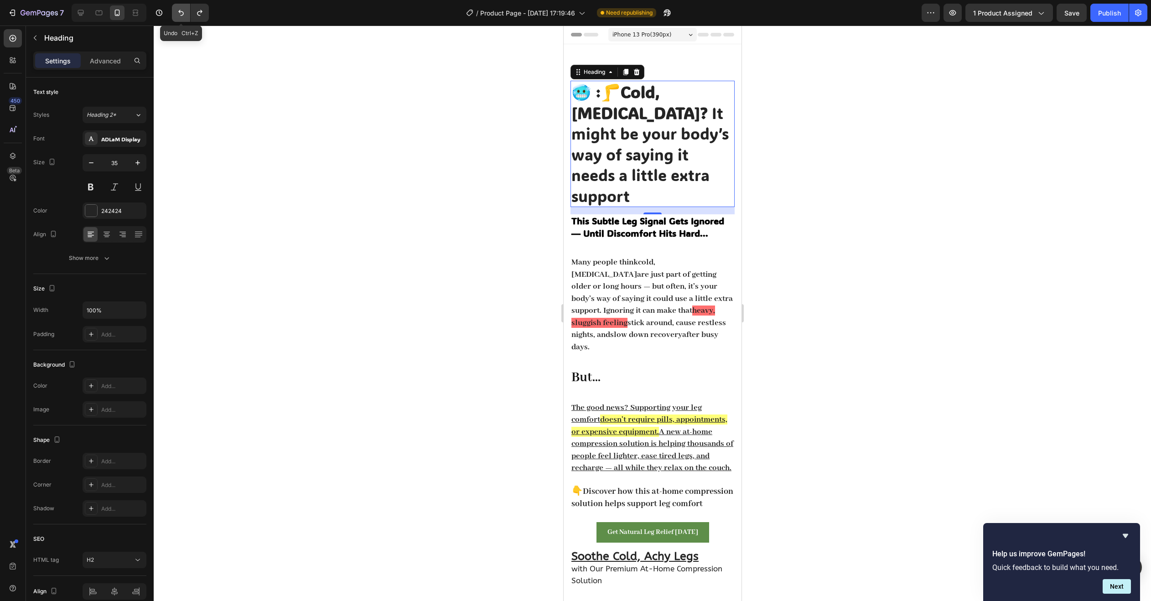
click at [176, 15] on button "Undo/Redo" at bounding box center [181, 13] width 18 height 18
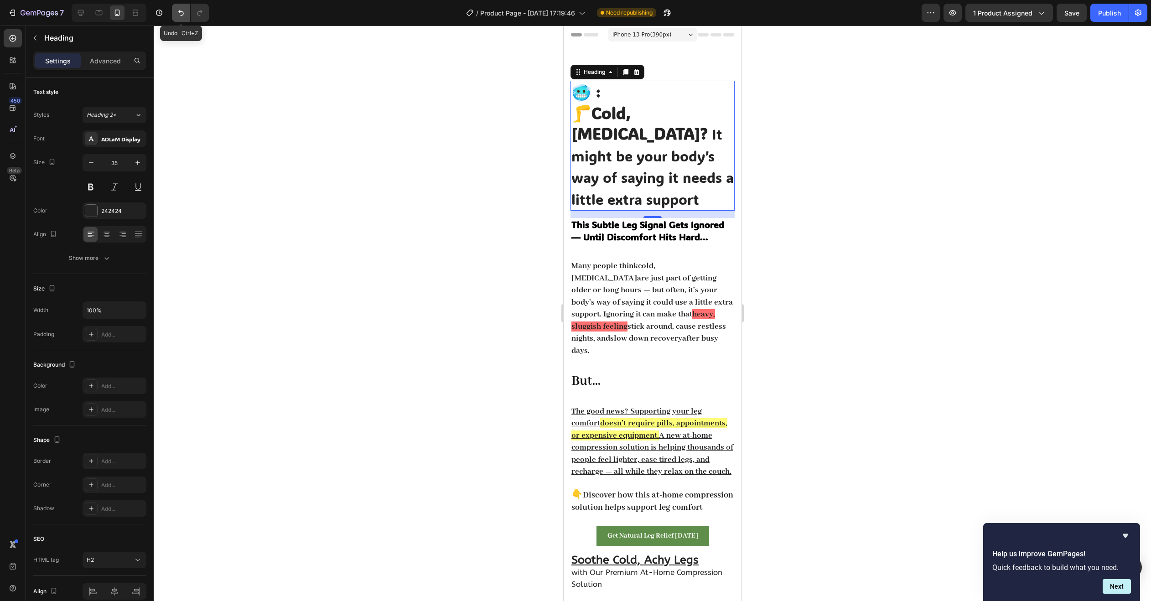
click at [176, 15] on button "Undo/Redo" at bounding box center [181, 13] width 18 height 18
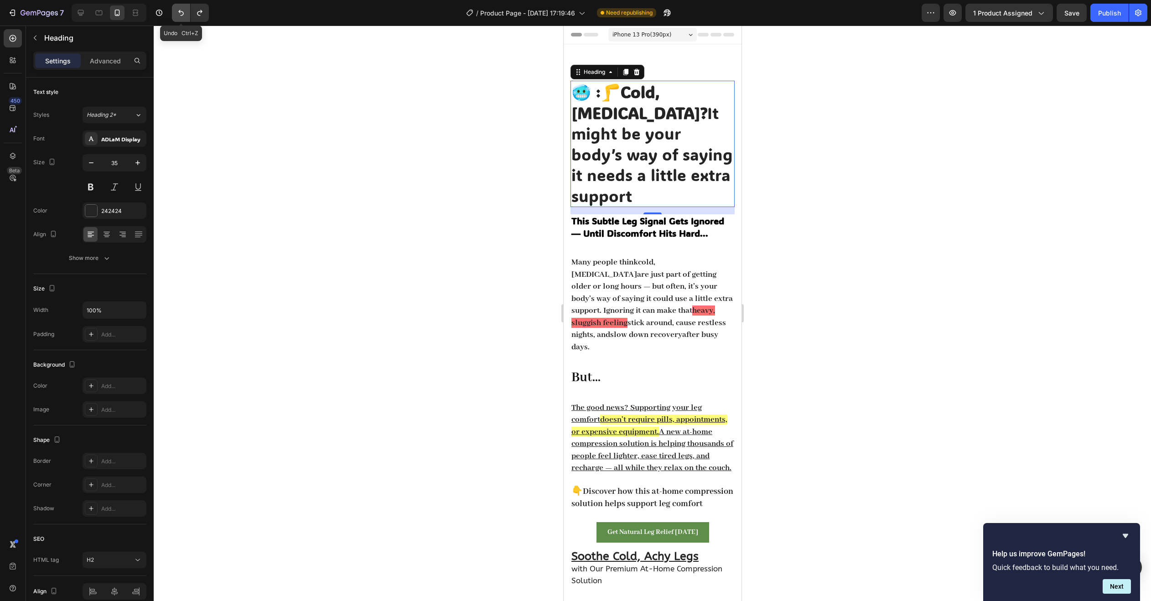
click at [176, 15] on button "Undo/Redo" at bounding box center [181, 13] width 18 height 18
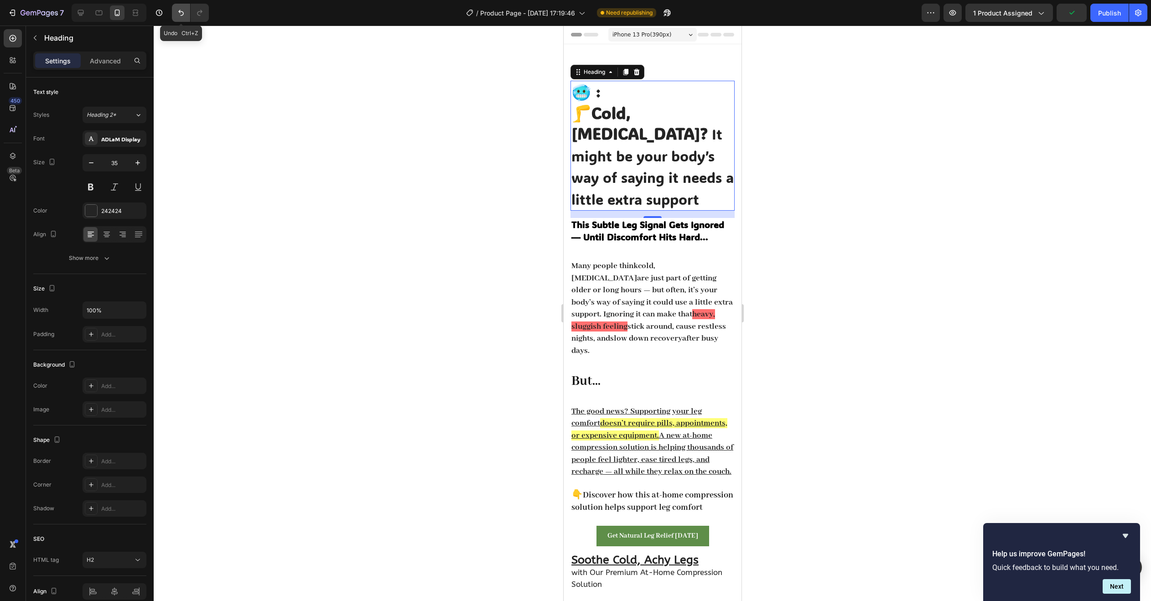
click at [182, 13] on icon "Undo/Redo" at bounding box center [180, 12] width 9 height 9
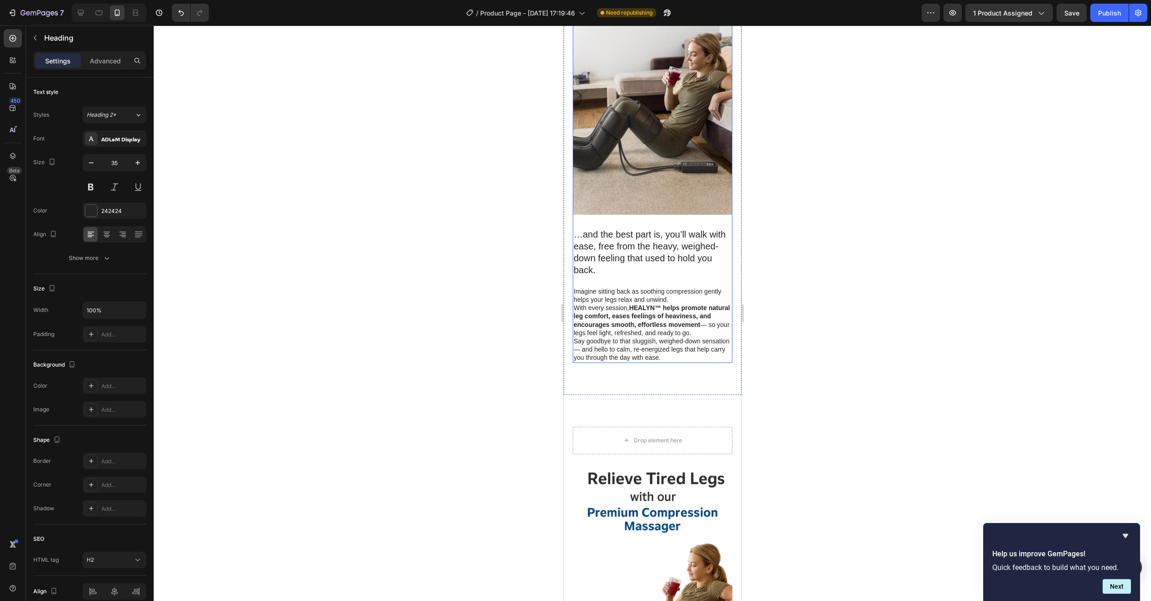
scroll to position [2416, 0]
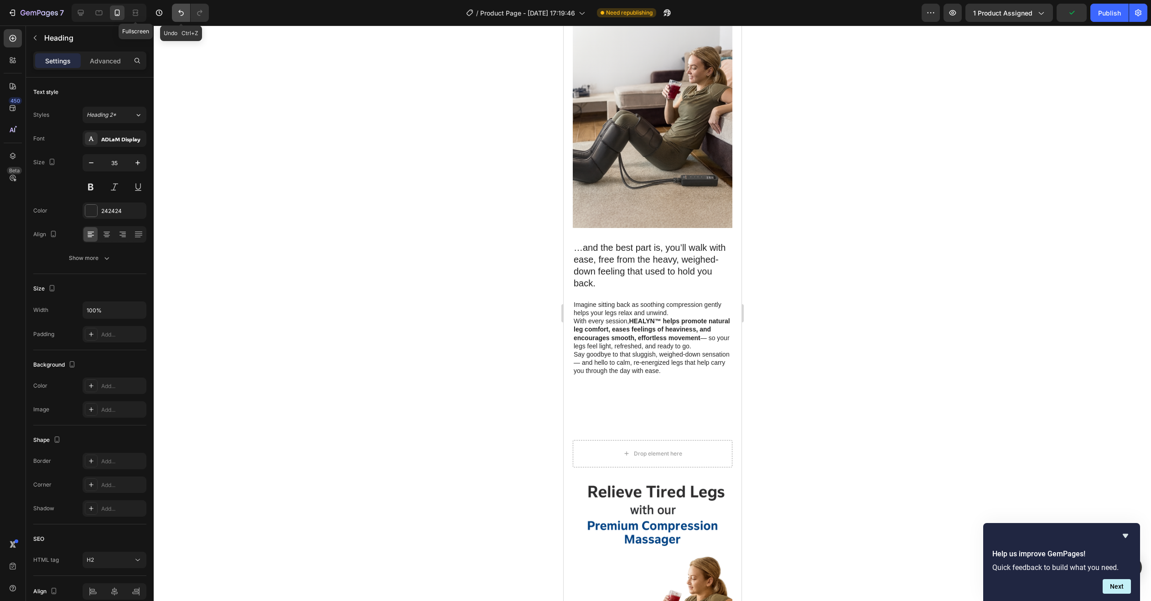
click at [182, 19] on button "Undo/Redo" at bounding box center [181, 13] width 18 height 18
click at [198, 15] on icon "Undo/Redo" at bounding box center [199, 13] width 5 height 6
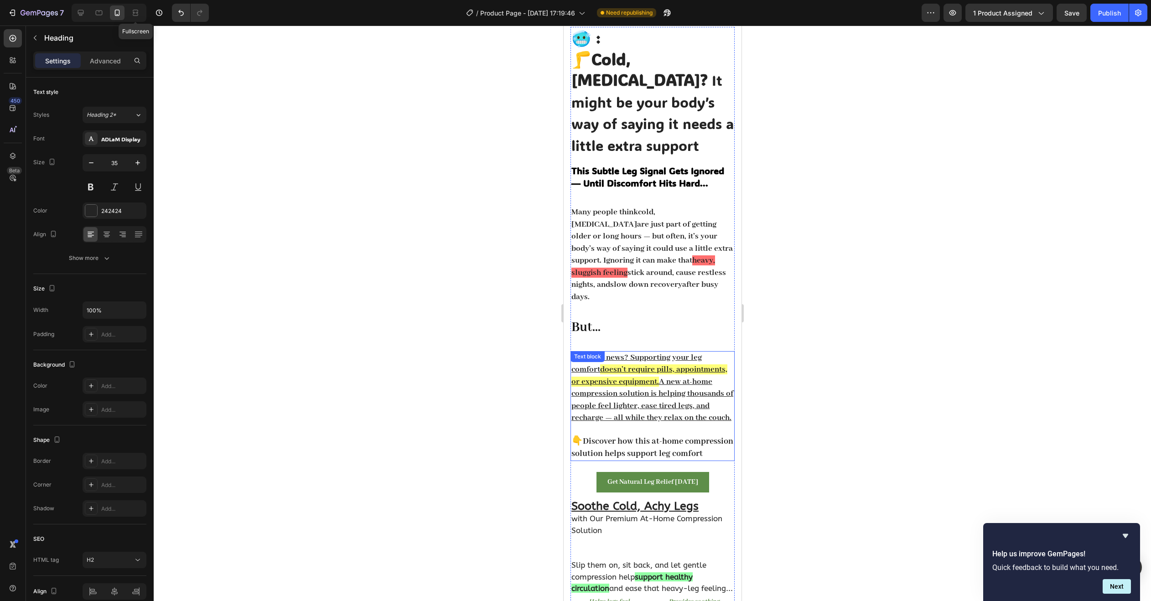
scroll to position [0, 0]
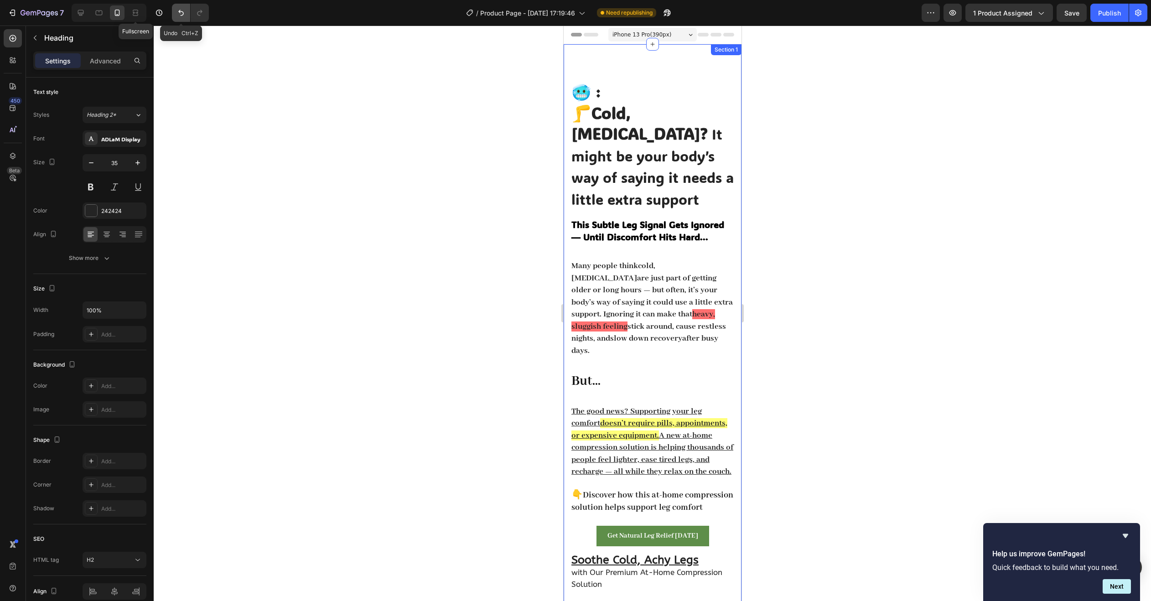
click at [175, 14] on button "Undo/Redo" at bounding box center [181, 13] width 18 height 18
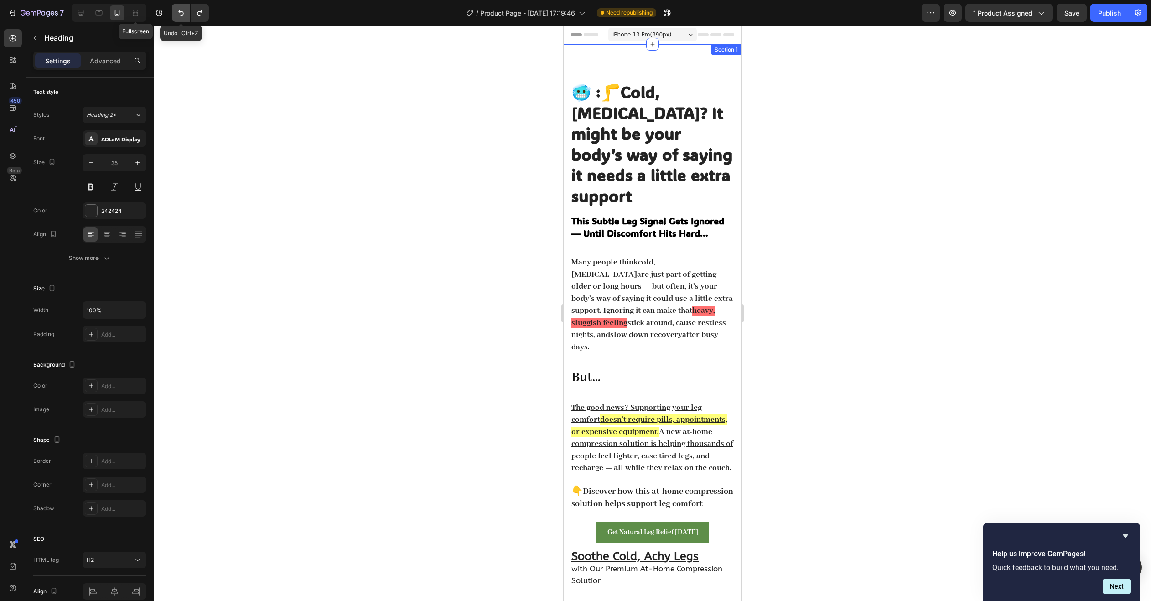
click at [176, 14] on button "Undo/Redo" at bounding box center [181, 13] width 18 height 18
click at [202, 18] on button "Undo/Redo" at bounding box center [200, 13] width 18 height 18
click at [182, 11] on icon "Undo/Redo" at bounding box center [180, 13] width 5 height 6
click at [184, 12] on icon "Undo/Redo" at bounding box center [180, 12] width 9 height 9
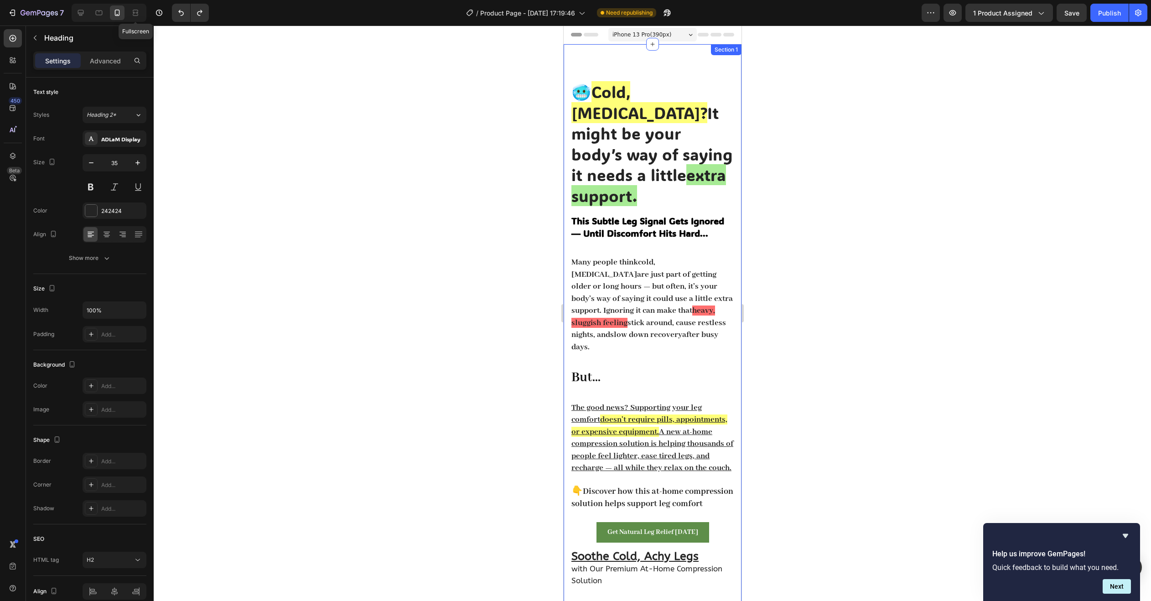
click at [404, 169] on div at bounding box center [652, 313] width 997 height 575
click at [579, 403] on u "The good news? Supporting your leg comfort" at bounding box center [636, 414] width 130 height 22
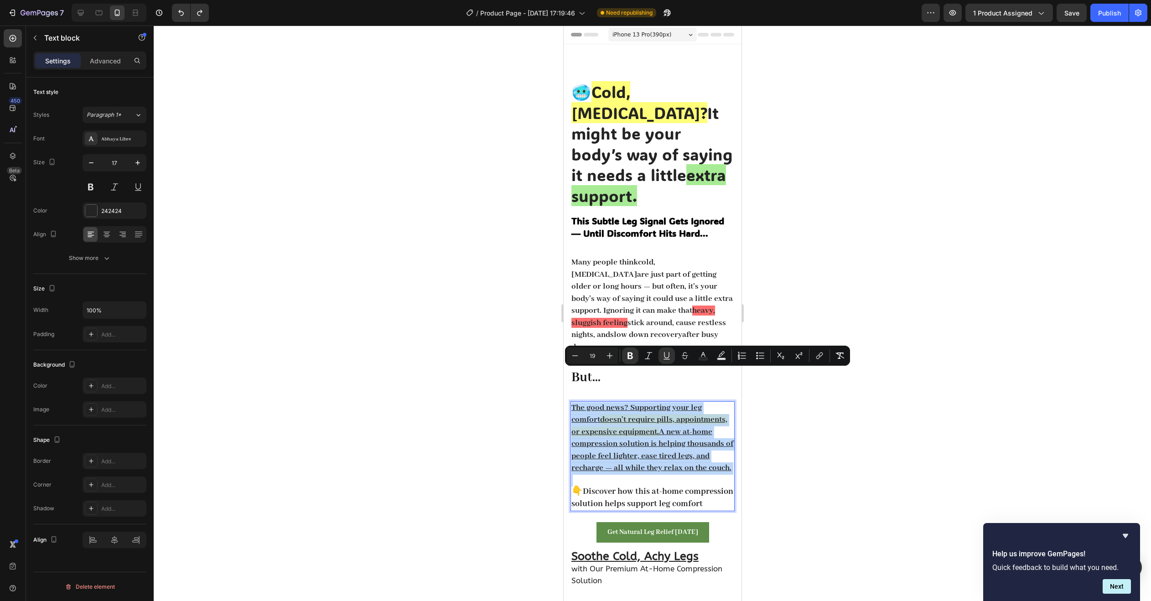
click at [579, 403] on u "The good news? Supporting your leg comfort" at bounding box center [636, 414] width 130 height 22
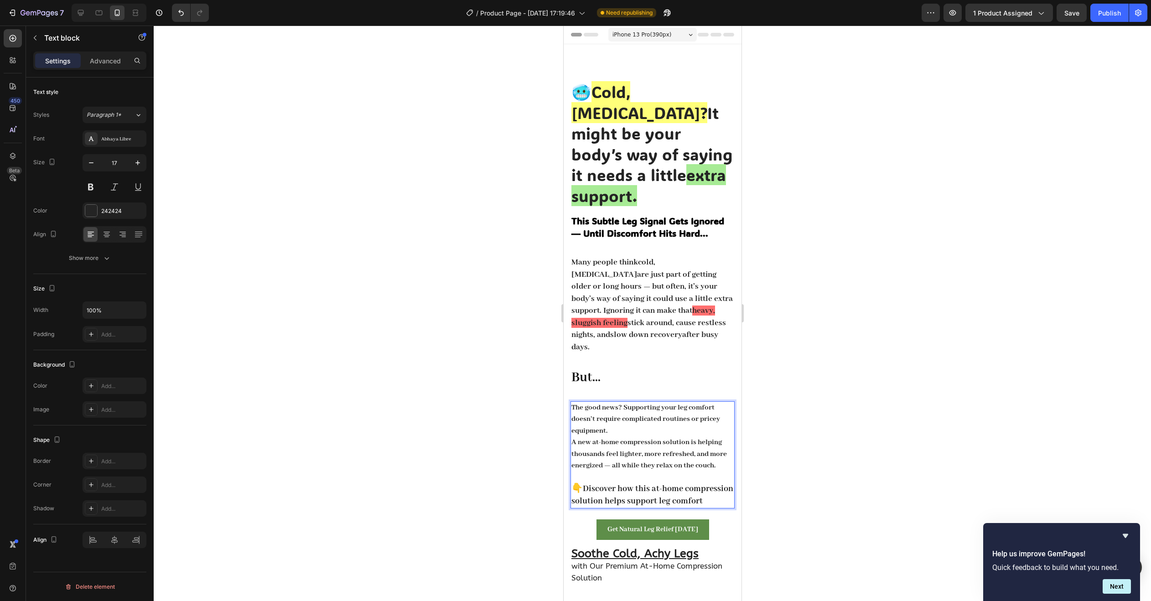
click at [811, 392] on div at bounding box center [652, 313] width 997 height 575
click at [571, 402] on p "The good news? Supporting your leg comfort doesn’t require complicated routines…" at bounding box center [652, 437] width 162 height 70
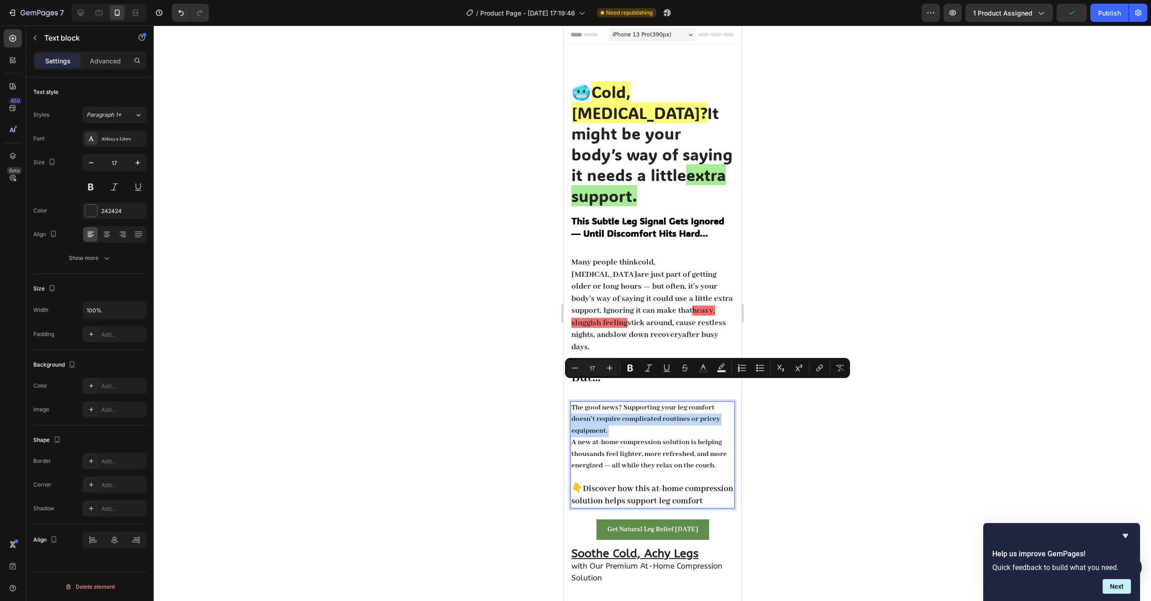
drag, startPoint x: 571, startPoint y: 385, endPoint x: 683, endPoint y: 400, distance: 113.1
click at [683, 402] on p "The good news? Supporting your leg comfort doesn’t require complicated routines…" at bounding box center [652, 437] width 162 height 70
click at [663, 370] on icon "Editor contextual toolbar" at bounding box center [666, 367] width 9 height 9
click at [724, 371] on rect "Editor contextual toolbar" at bounding box center [721, 371] width 9 height 2
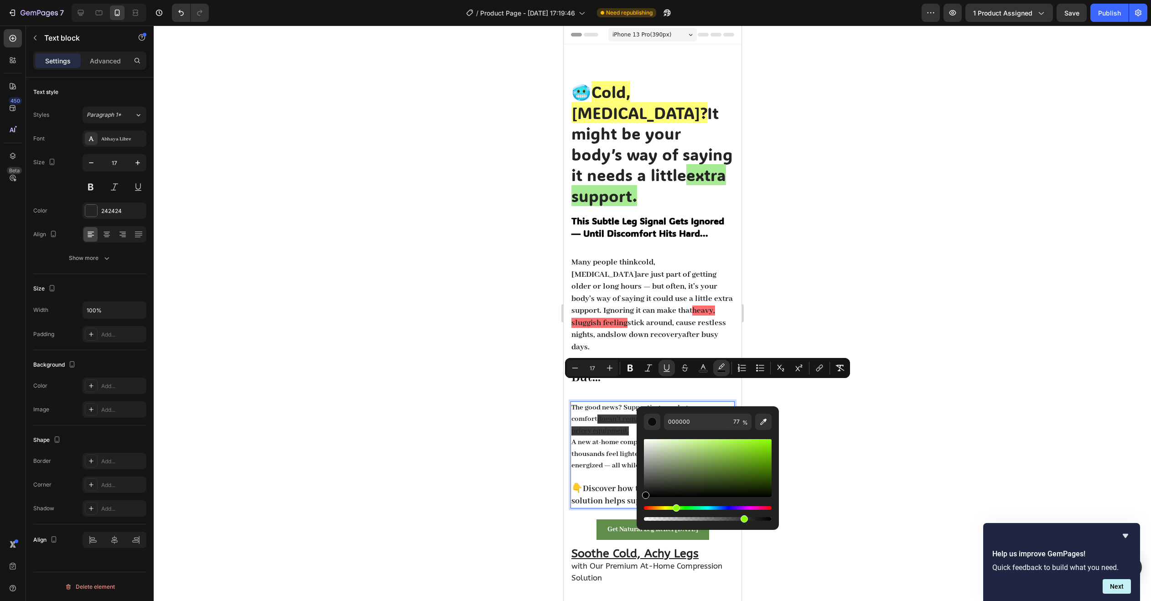
click at [675, 509] on div "Hue" at bounding box center [708, 508] width 128 height 4
drag, startPoint x: 702, startPoint y: 464, endPoint x: 734, endPoint y: 446, distance: 37.2
click at [732, 439] on div "Editor contextual toolbar" at bounding box center [708, 468] width 128 height 58
drag, startPoint x: 674, startPoint y: 507, endPoint x: 679, endPoint y: 508, distance: 4.6
click at [679, 508] on div "Hue" at bounding box center [680, 507] width 7 height 7
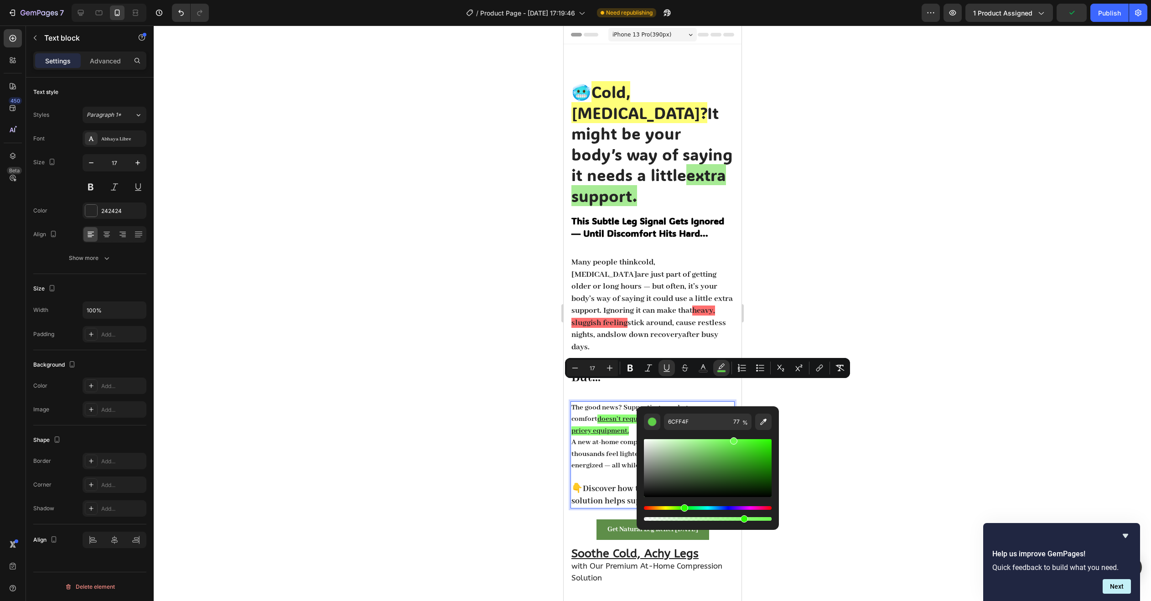
click at [683, 507] on div "Hue" at bounding box center [684, 507] width 7 height 7
drag, startPoint x: 727, startPoint y: 443, endPoint x: 716, endPoint y: 438, distance: 11.9
click at [716, 439] on div "Editor contextual toolbar" at bounding box center [708, 468] width 128 height 58
type input "87FF70"
click at [847, 415] on div at bounding box center [652, 313] width 997 height 575
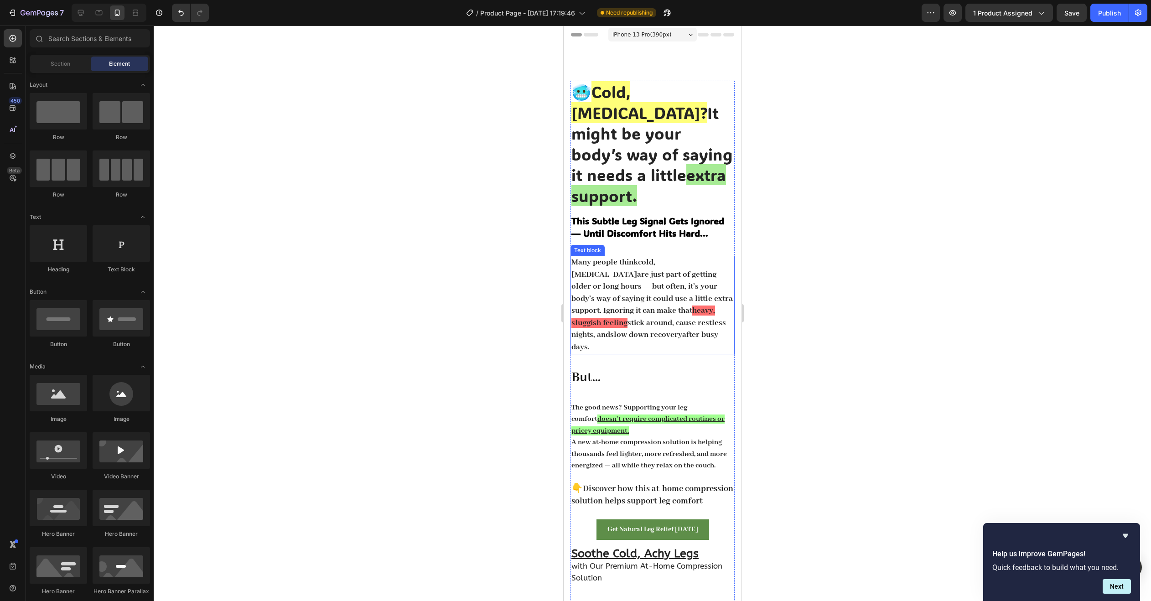
click at [577, 257] on p "Many people think cold, [MEDICAL_DATA] are just part of getting older or long h…" at bounding box center [652, 305] width 162 height 97
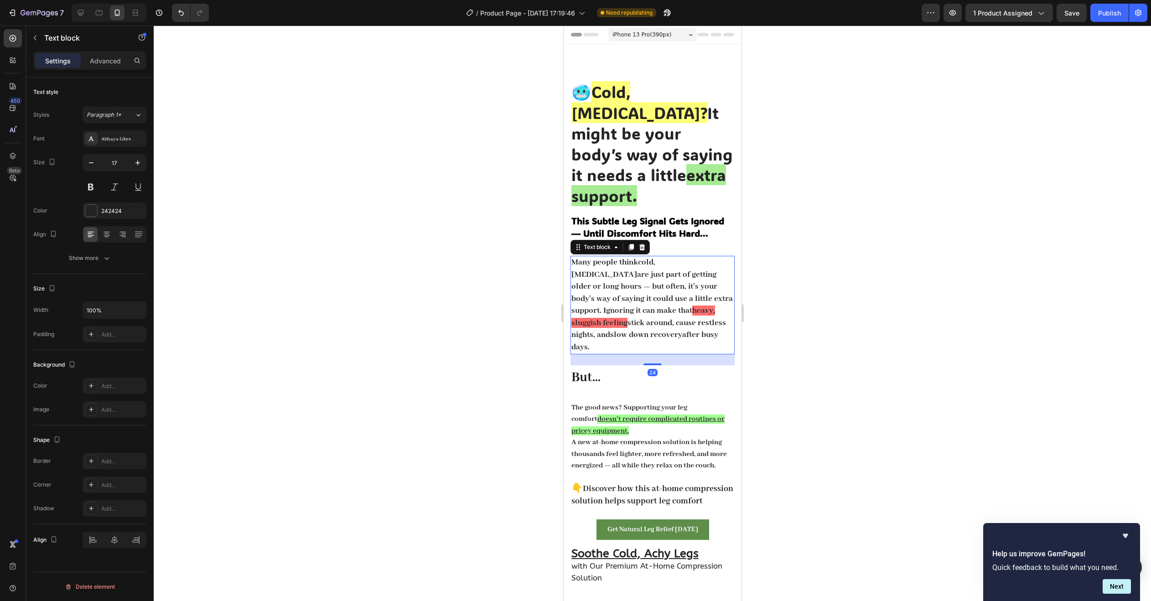
click at [572, 257] on strong "Many people think" at bounding box center [604, 262] width 67 height 10
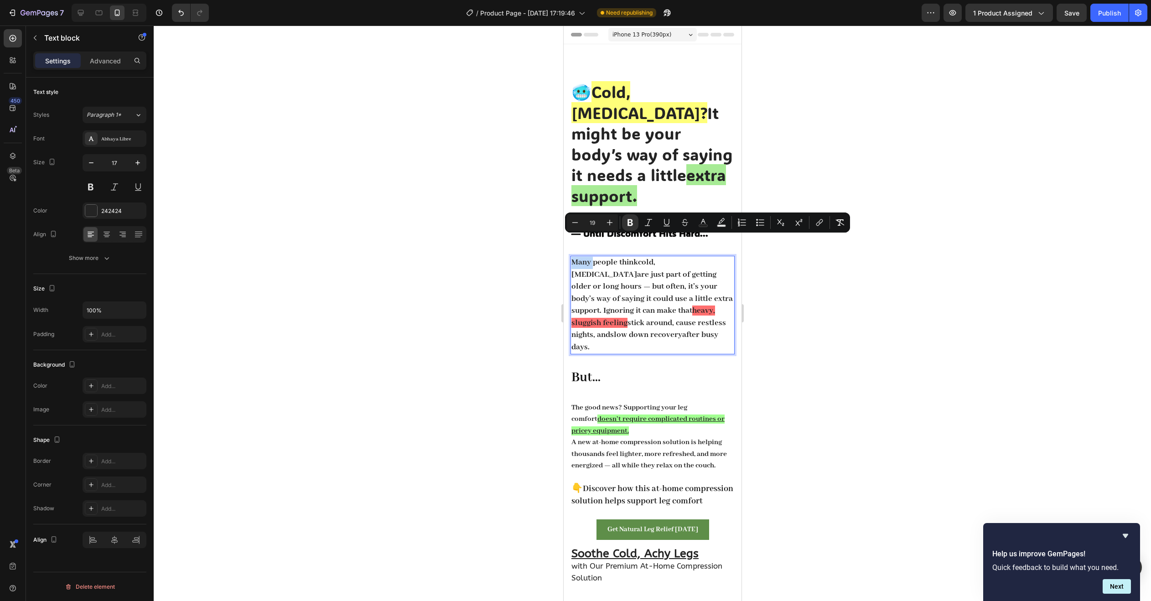
click at [572, 257] on strong "Many people think" at bounding box center [604, 262] width 67 height 10
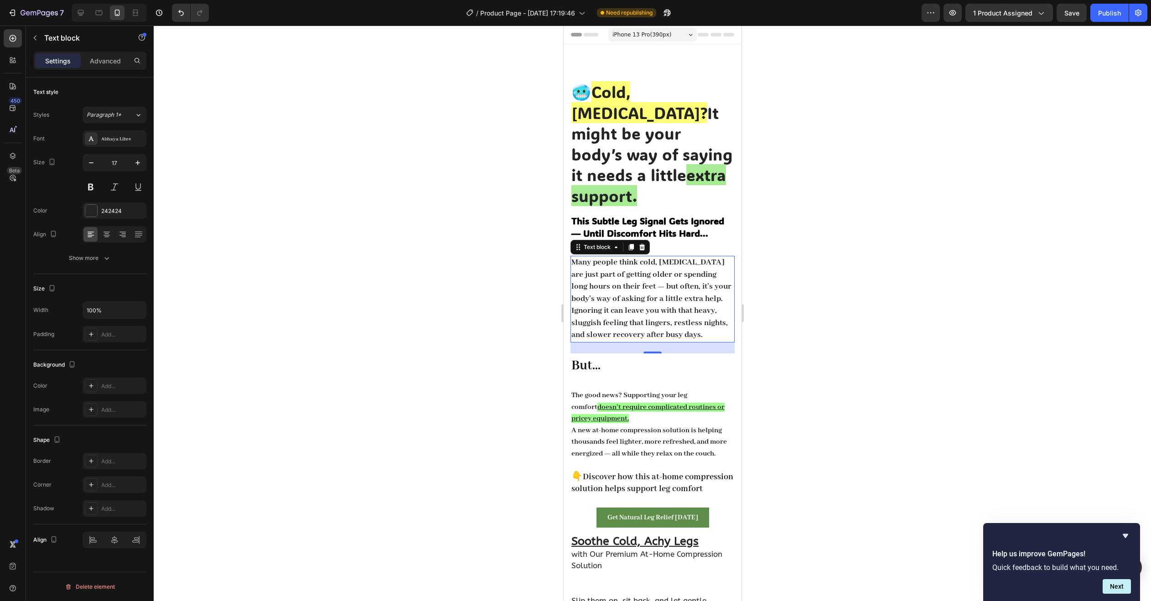
click at [816, 308] on div at bounding box center [652, 313] width 997 height 575
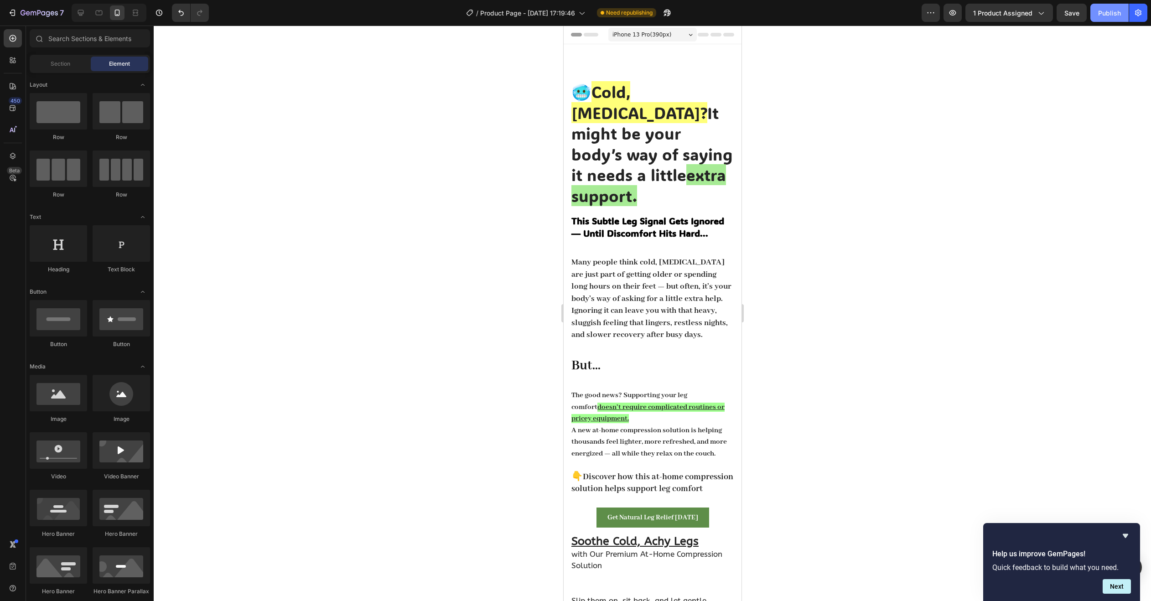
click at [1108, 15] on div "Publish" at bounding box center [1109, 13] width 23 height 10
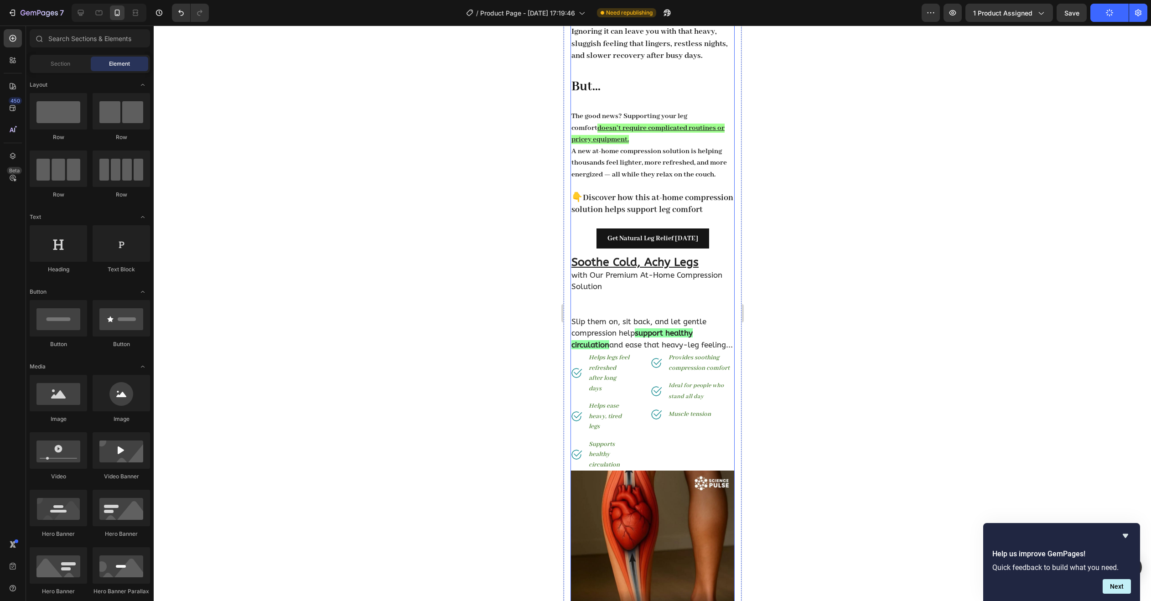
scroll to position [319, 0]
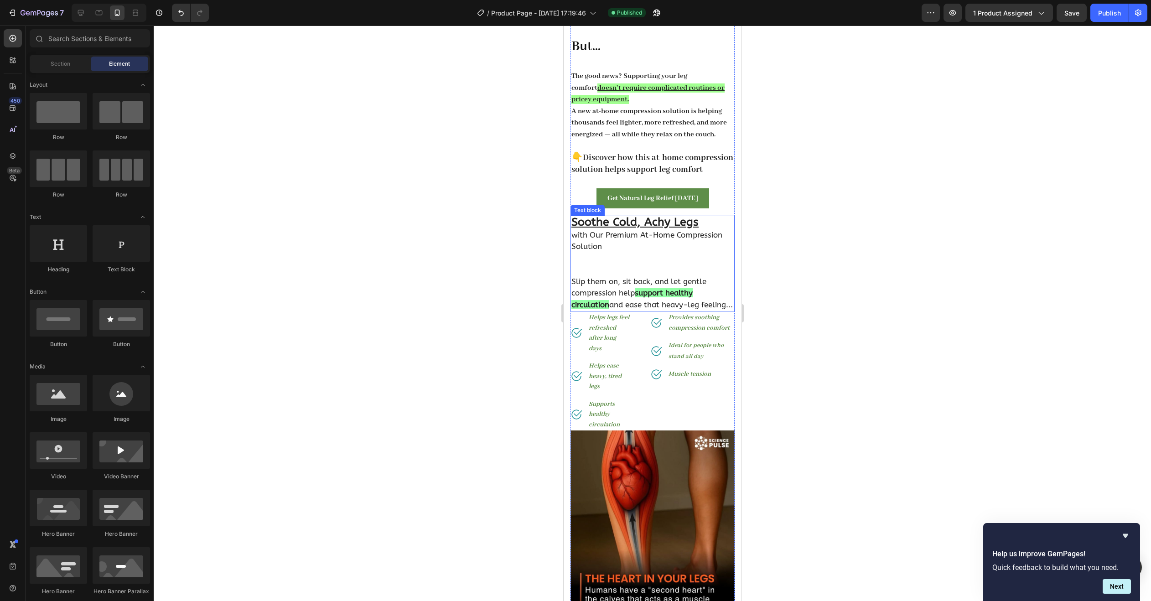
click at [640, 307] on strong "support healthy circulation" at bounding box center [631, 298] width 121 height 21
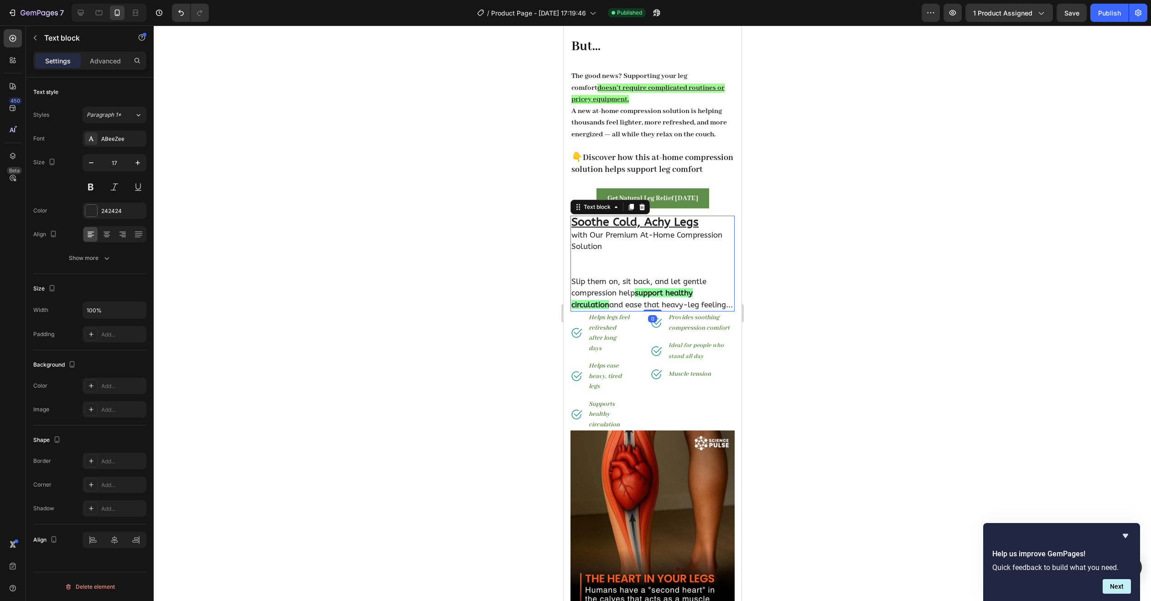
click at [636, 306] on p "Slip them on, sit back, and let gentle compression help support healthy circula…" at bounding box center [652, 293] width 162 height 35
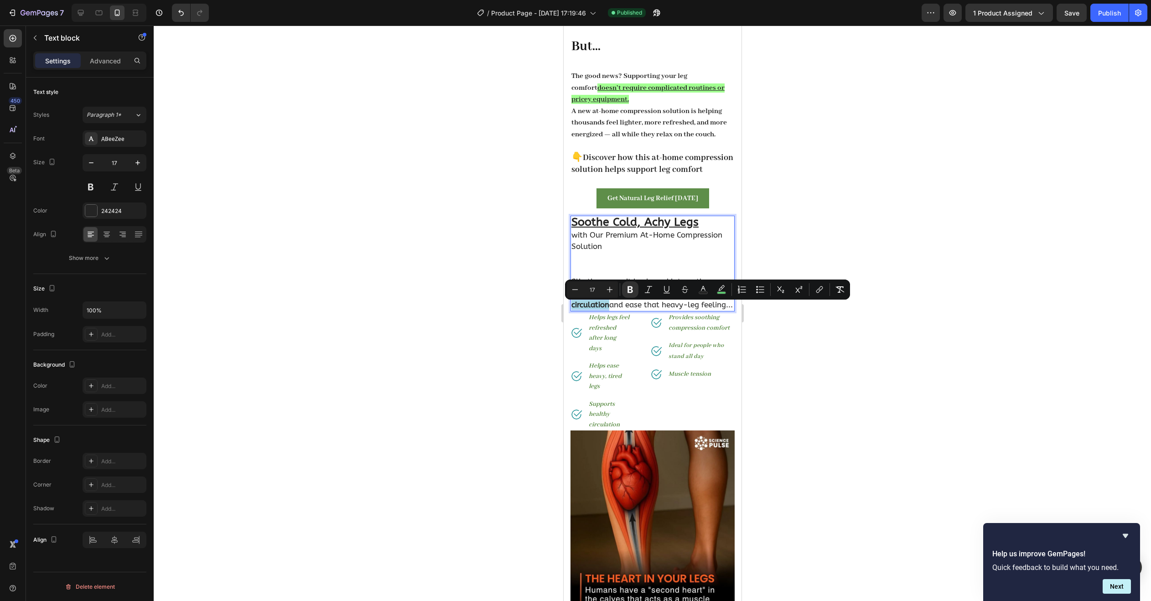
drag, startPoint x: 637, startPoint y: 307, endPoint x: 608, endPoint y: 324, distance: 33.5
click at [608, 309] on strong "support healthy circulation" at bounding box center [631, 298] width 121 height 21
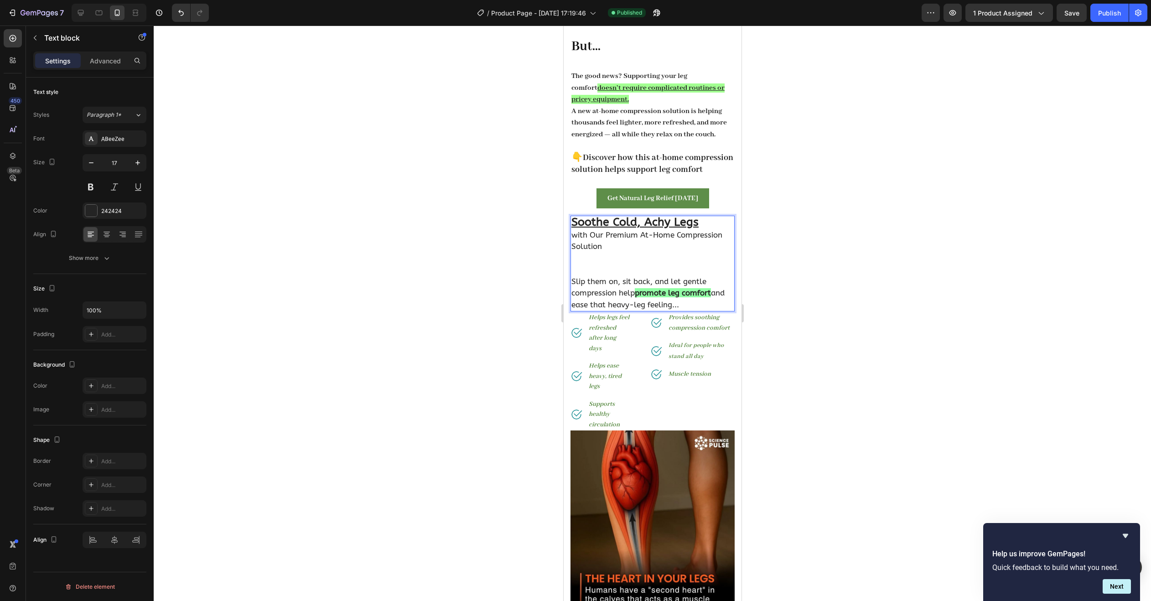
drag, startPoint x: 697, startPoint y: 306, endPoint x: 647, endPoint y: 310, distance: 49.8
click at [639, 297] on strong "promote leg comfort" at bounding box center [672, 292] width 76 height 9
click at [851, 299] on div at bounding box center [652, 313] width 997 height 575
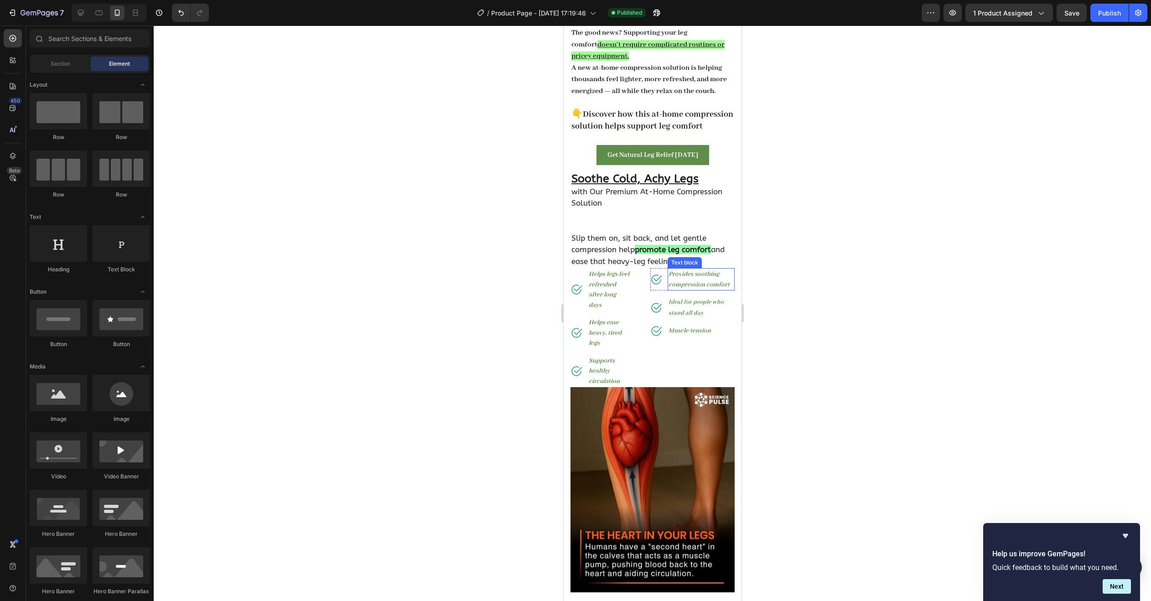
scroll to position [365, 0]
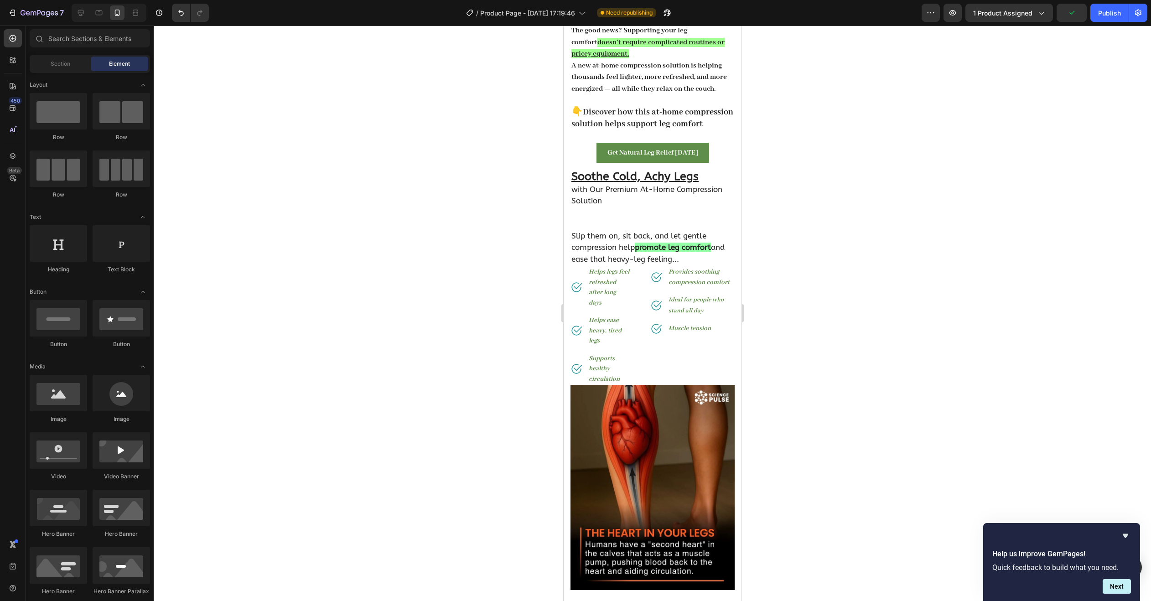
click at [777, 216] on div at bounding box center [652, 313] width 997 height 575
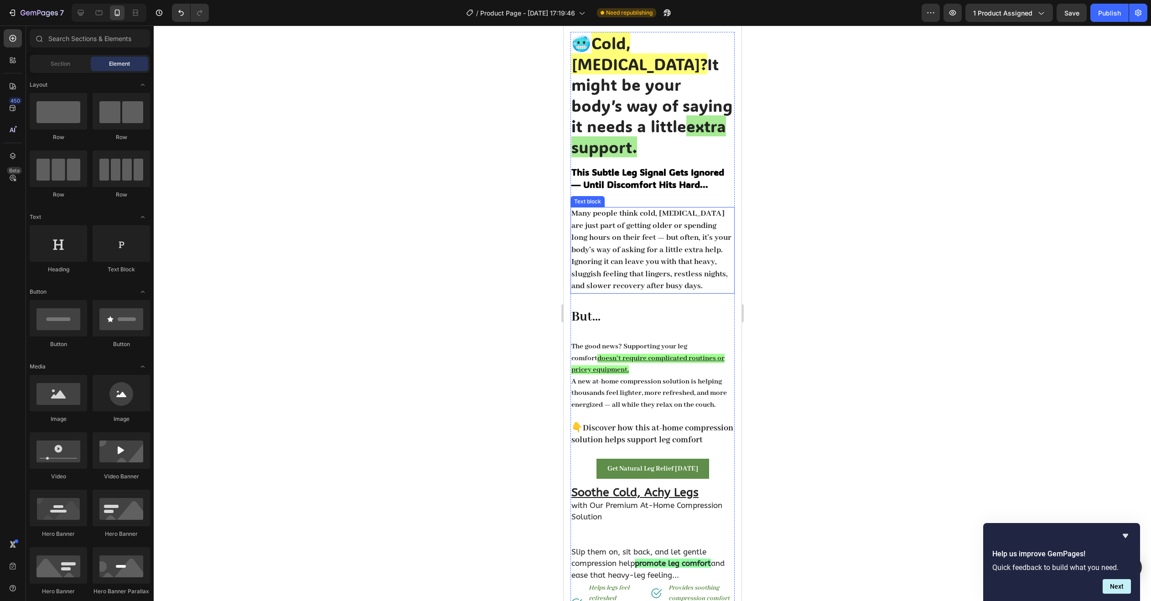
scroll to position [46, 0]
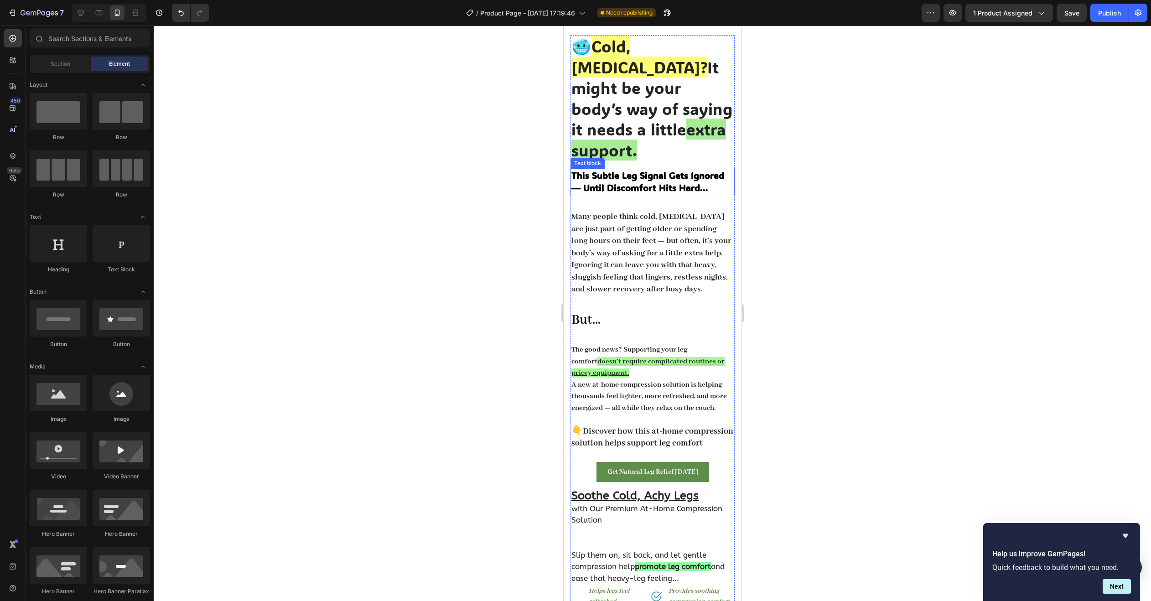
click at [587, 169] on strong "This Subtle Leg Signal Gets Ignored — Until Discomfort Hits Hard..." at bounding box center [647, 181] width 153 height 24
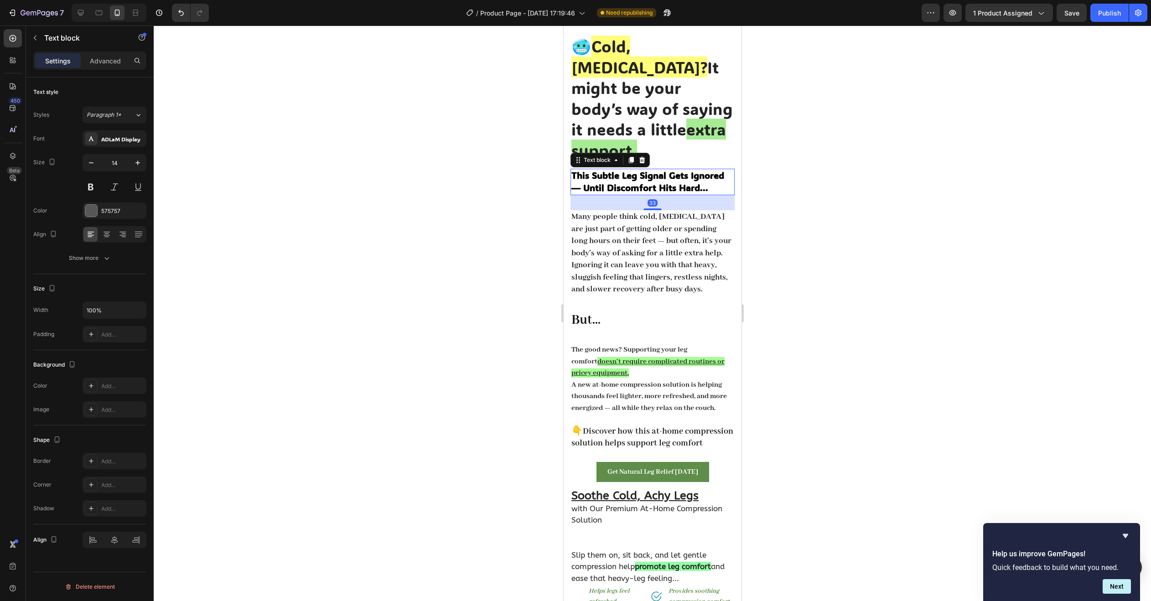
click at [584, 169] on strong "This Subtle Leg Signal Gets Ignored — Until Discomfort Hits Hard..." at bounding box center [647, 181] width 153 height 24
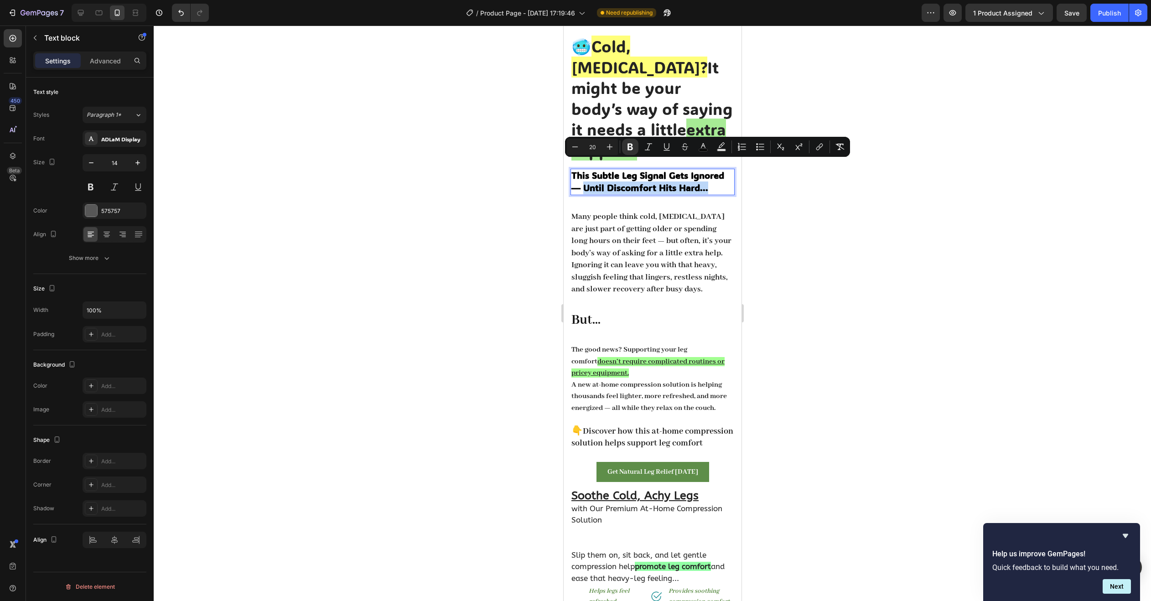
drag, startPoint x: 584, startPoint y: 166, endPoint x: 709, endPoint y: 172, distance: 125.5
click at [709, 172] on p "This Subtle Leg Signal Gets Ignored — Until Discomfort Hits Hard..." at bounding box center [652, 182] width 162 height 25
copy strong "Until Discomfort Hits Hard..."
drag, startPoint x: 711, startPoint y: 165, endPoint x: 582, endPoint y: 172, distance: 129.6
click at [582, 172] on p "This Subtle Leg Signal Gets Ignored — Until Discomfort Hits Hard..." at bounding box center [652, 182] width 162 height 25
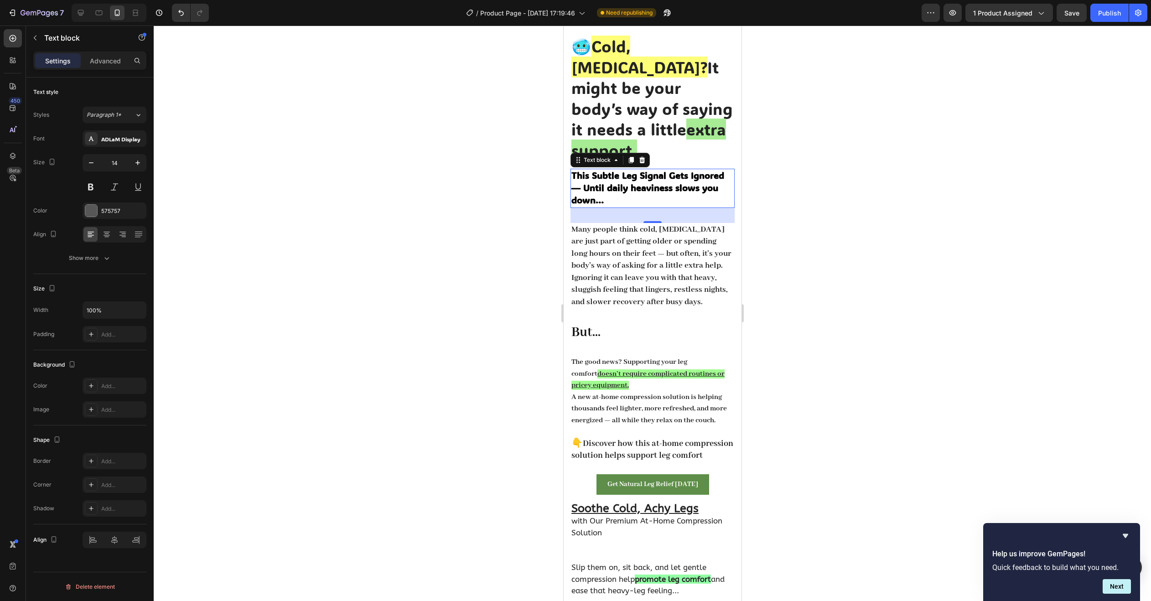
click at [821, 158] on div at bounding box center [652, 313] width 997 height 575
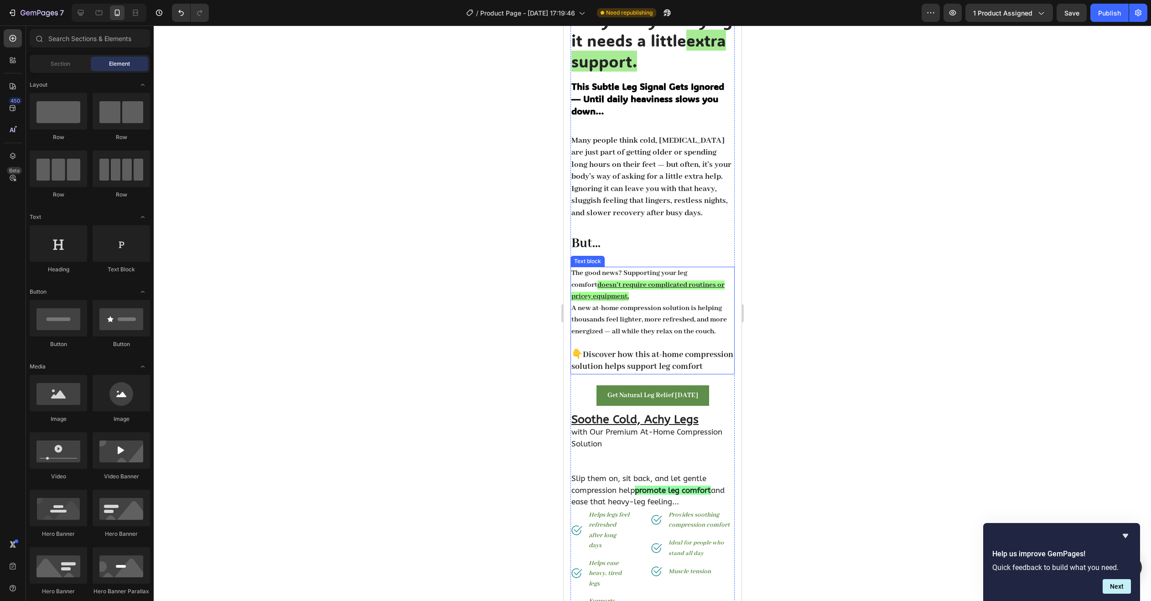
scroll to position [137, 0]
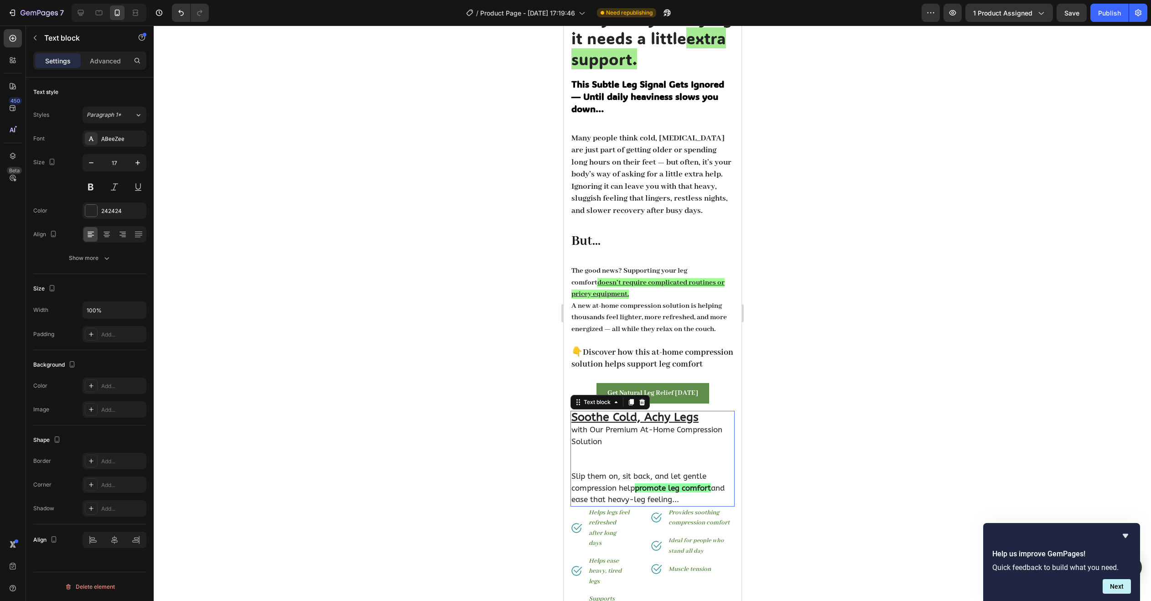
click at [652, 492] on strong "promote leg comfort" at bounding box center [672, 487] width 76 height 9
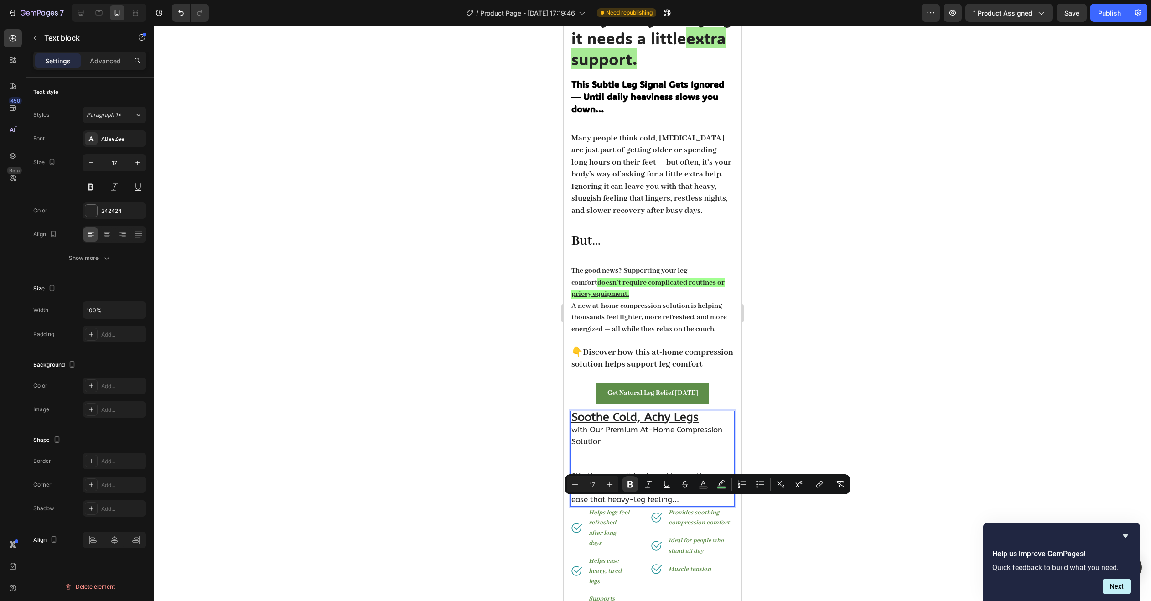
click at [653, 492] on strong "promote leg comfort" at bounding box center [672, 487] width 76 height 9
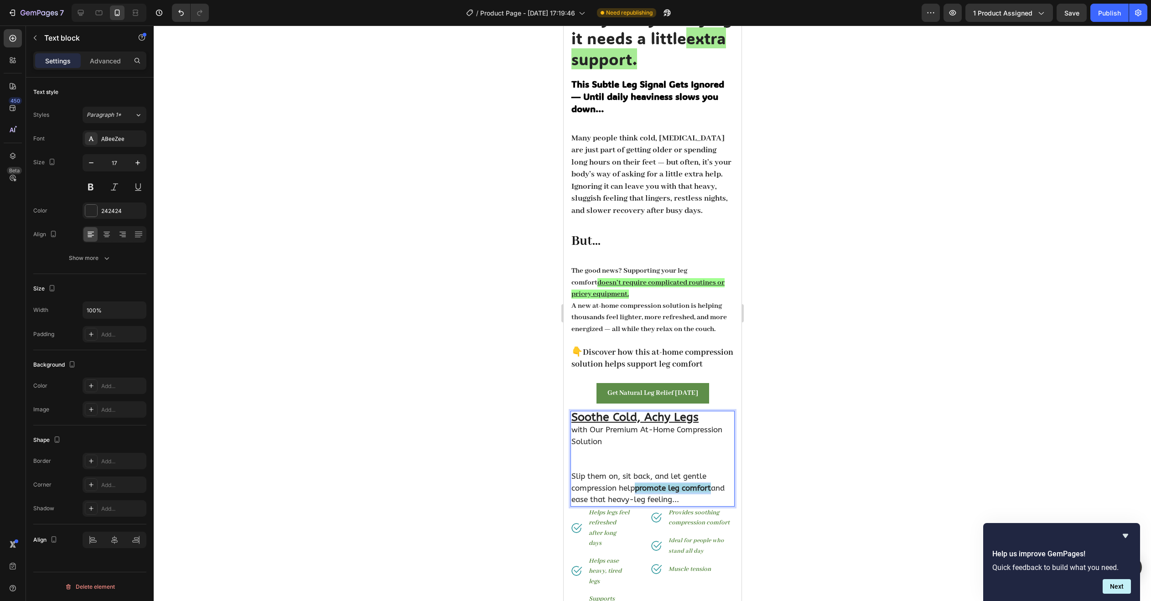
drag, startPoint x: 636, startPoint y: 502, endPoint x: 715, endPoint y: 506, distance: 79.4
click at [713, 506] on p "Slip them on, sit back, and let gentle compression help promote leg comfort and…" at bounding box center [652, 487] width 162 height 35
click at [784, 413] on div at bounding box center [652, 313] width 997 height 575
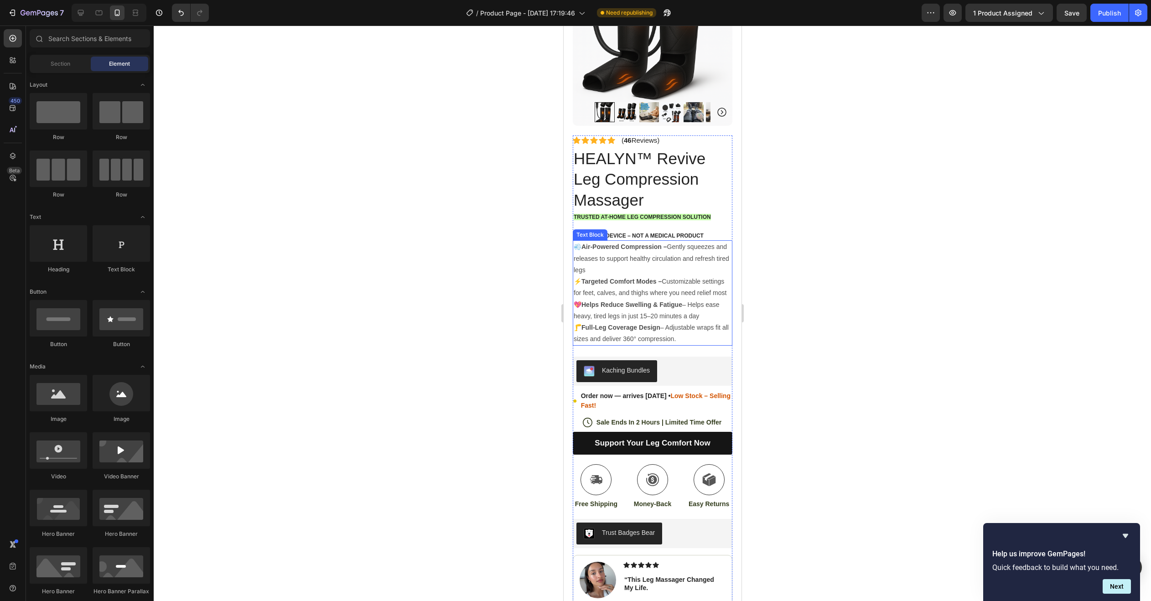
scroll to position [1231, 0]
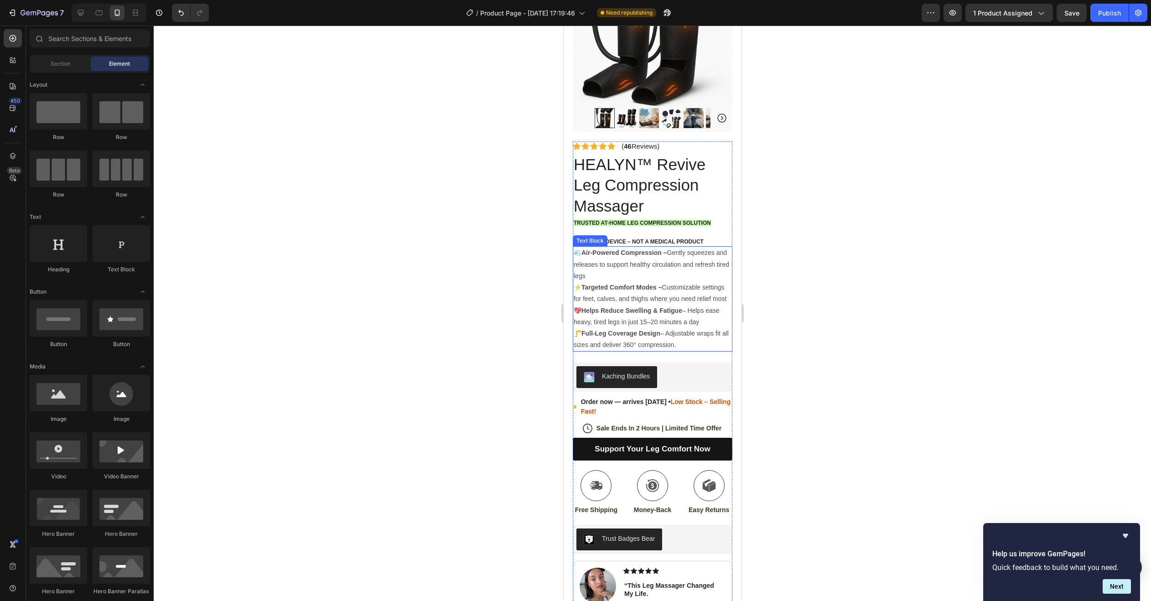
click at [642, 255] on p "💨 Air-Powered Compression – Gently squeezes and releases to support healthy cir…" at bounding box center [652, 264] width 158 height 35
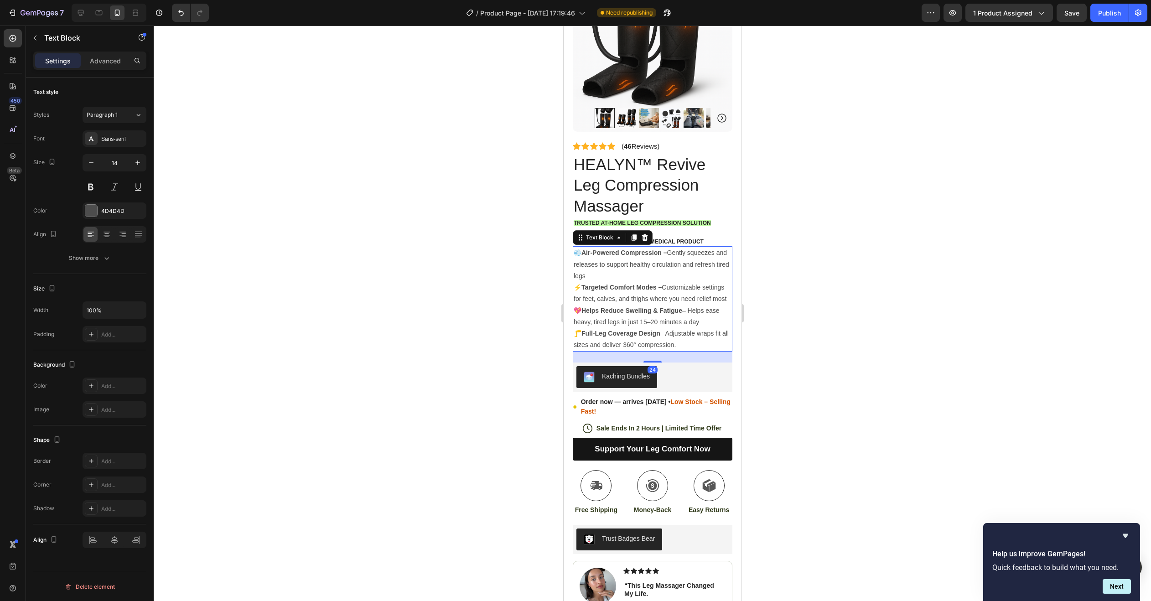
click at [646, 256] on p "💨 Air-Powered Compression – Gently squeezes and releases to support healthy cir…" at bounding box center [652, 264] width 158 height 35
click at [645, 258] on p "💨 Air-Powered Compression – Gently squeezes and releases to support healthy cir…" at bounding box center [652, 264] width 158 height 35
click at [640, 256] on p "💨 Air-Powered Compression – Gently squeezes and releases to support healthy cir…" at bounding box center [652, 264] width 158 height 35
click at [783, 268] on div at bounding box center [652, 313] width 997 height 575
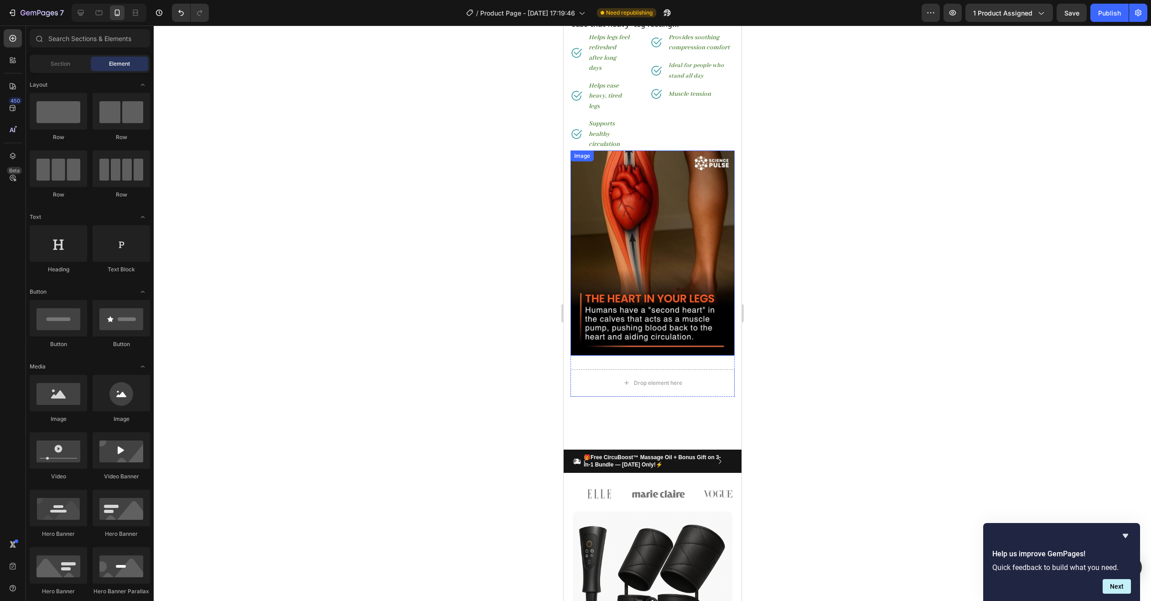
scroll to position [593, 0]
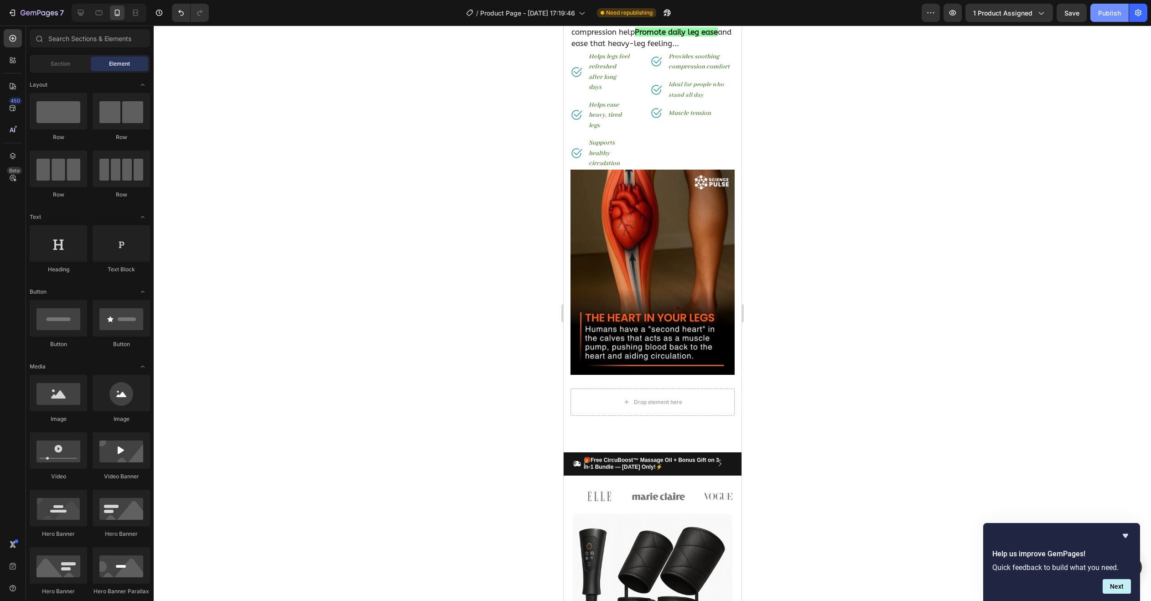
click at [1113, 16] on div "Publish" at bounding box center [1109, 13] width 23 height 10
click at [1119, 5] on button "Publish" at bounding box center [1109, 13] width 38 height 18
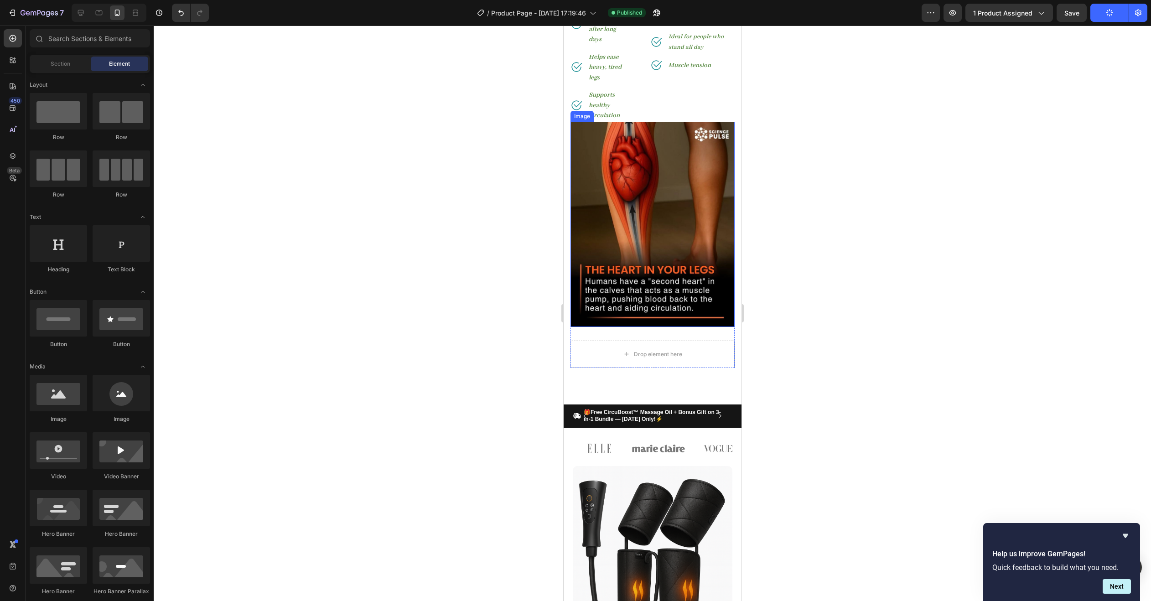
scroll to position [638, 0]
